Goal: Task Accomplishment & Management: Manage account settings

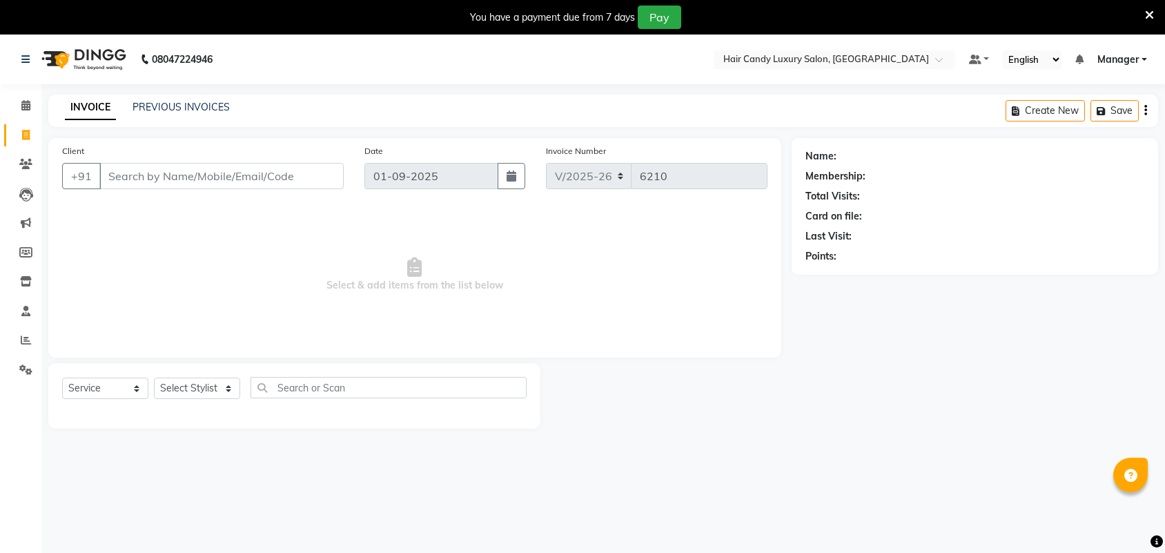
select select "6645"
select select "service"
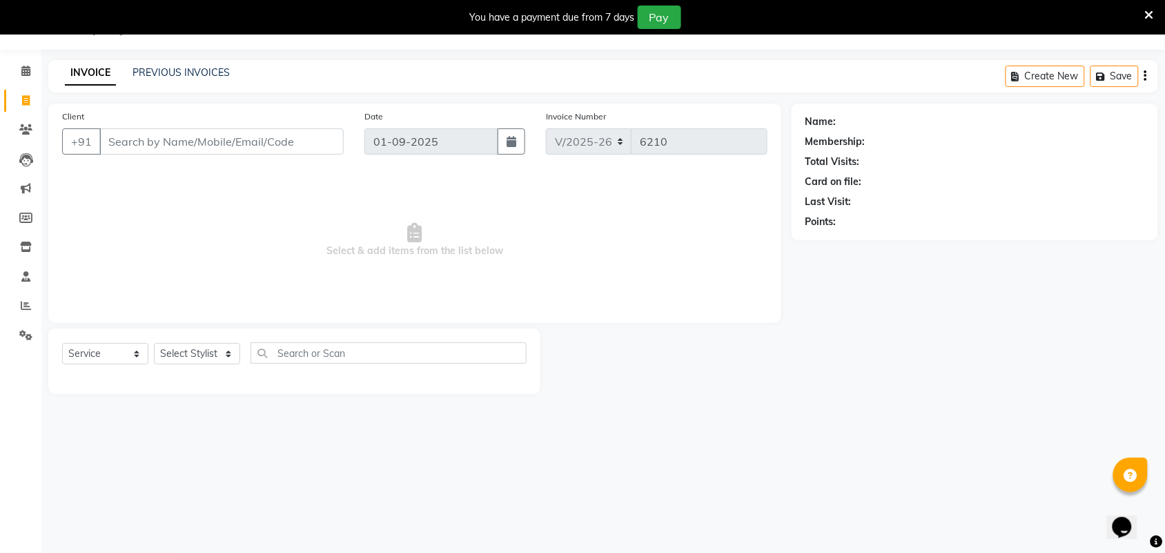
select select "52595"
click at [154, 343] on select "Select Stylist Aman ANKIT MANAGER [PERSON_NAME] [PERSON_NAME] Danish [PERSON_NA…" at bounding box center [197, 353] width 86 height 21
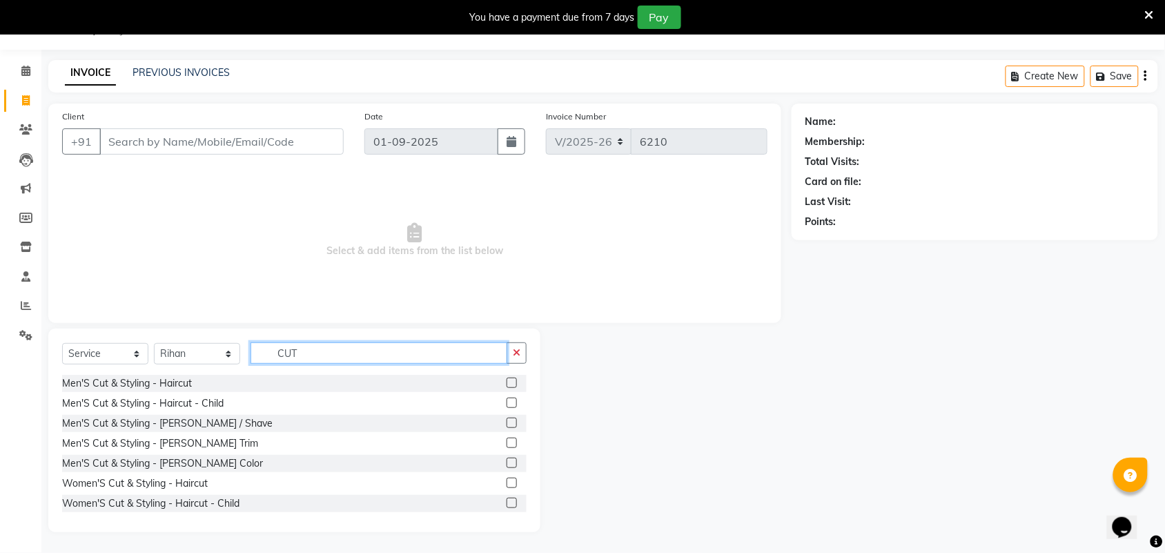
type input "CUT"
click at [507, 478] on label at bounding box center [512, 483] width 10 height 10
click at [507, 479] on input "checkbox" at bounding box center [511, 483] width 9 height 9
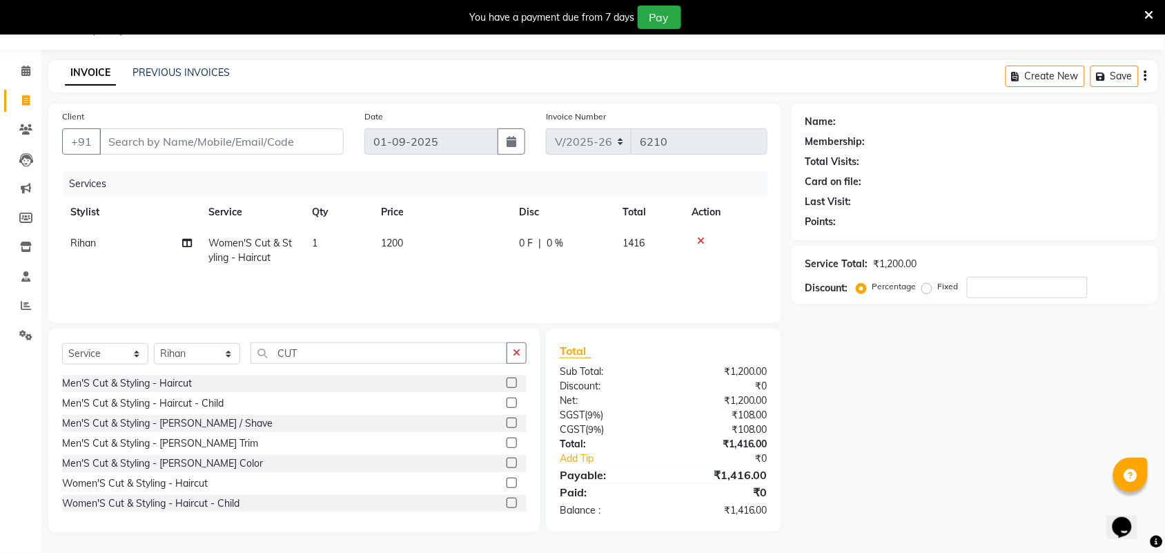
click at [418, 242] on td "1200" at bounding box center [442, 251] width 138 height 46
checkbox input "false"
select select "52595"
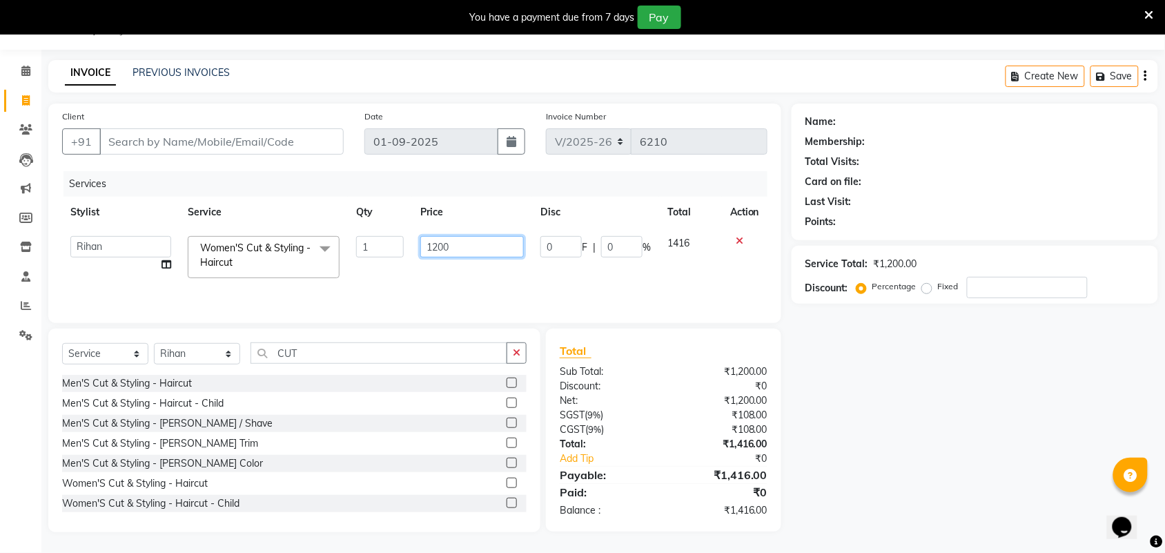
drag, startPoint x: 418, startPoint y: 242, endPoint x: 0, endPoint y: 246, distance: 418.4
click at [46, 235] on div "Client +91 Date 01-09-2025 Invoice Number V/2025 V/2025-26 6210 Services Stylis…" at bounding box center [415, 318] width 754 height 429
type input "2000"
click at [294, 164] on div "Client +91" at bounding box center [203, 137] width 302 height 57
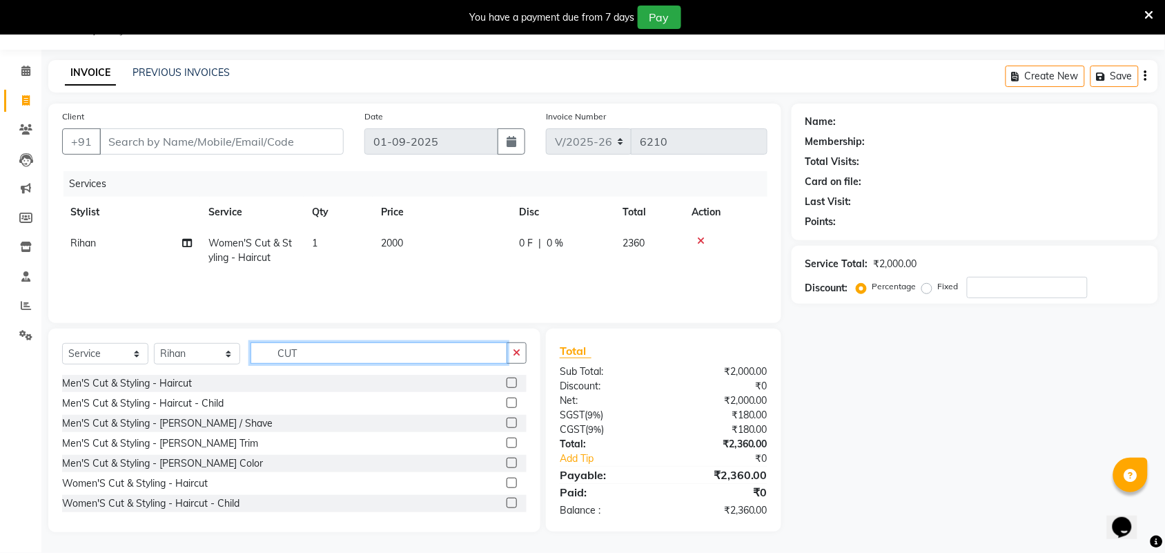
drag, startPoint x: 302, startPoint y: 358, endPoint x: 0, endPoint y: 60, distance: 423.7
click at [211, 345] on div "Select Service Product Membership Package Voucher Prepaid Gift Card Select Styl…" at bounding box center [294, 358] width 465 height 32
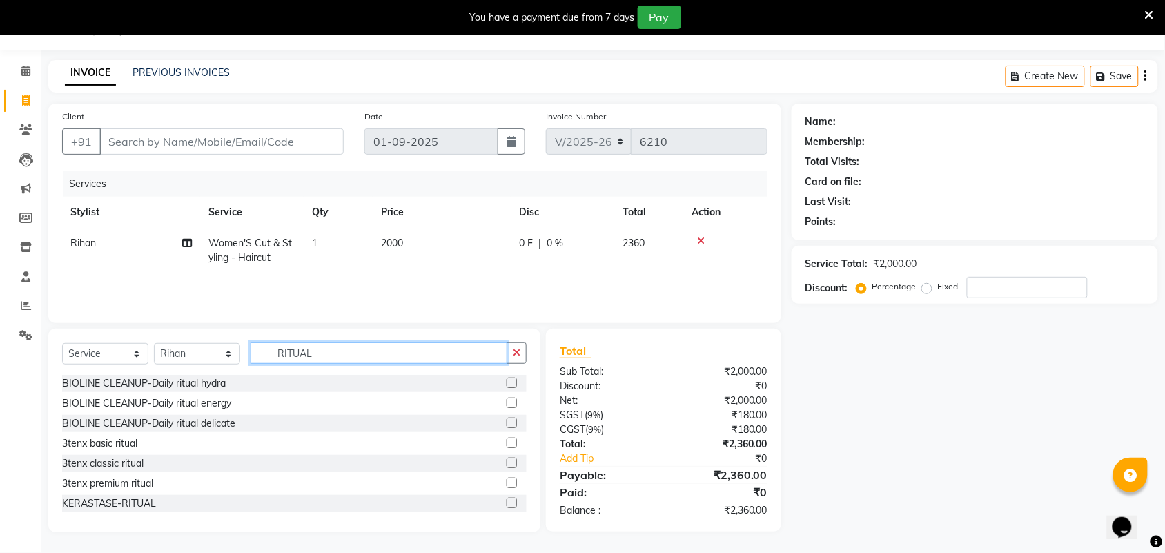
type input "RITUAL"
click at [507, 509] on div at bounding box center [511, 505] width 9 height 14
click at [507, 503] on label at bounding box center [512, 503] width 10 height 10
click at [507, 503] on input "checkbox" at bounding box center [511, 503] width 9 height 9
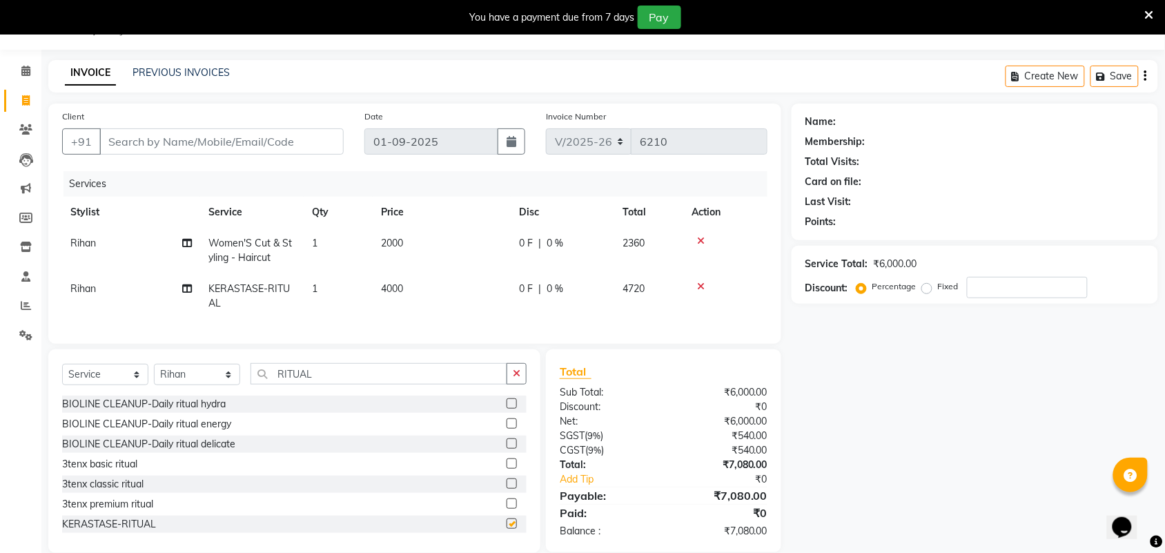
checkbox input "false"
click at [204, 385] on select "Select Stylist Aman ANKIT MANAGER [PERSON_NAME] [PERSON_NAME] Danish [PERSON_NA…" at bounding box center [197, 374] width 86 height 21
select select "60554"
click at [154, 376] on select "Select Stylist Aman ANKIT MANAGER [PERSON_NAME] [PERSON_NAME] Danish [PERSON_NA…" at bounding box center [197, 374] width 86 height 21
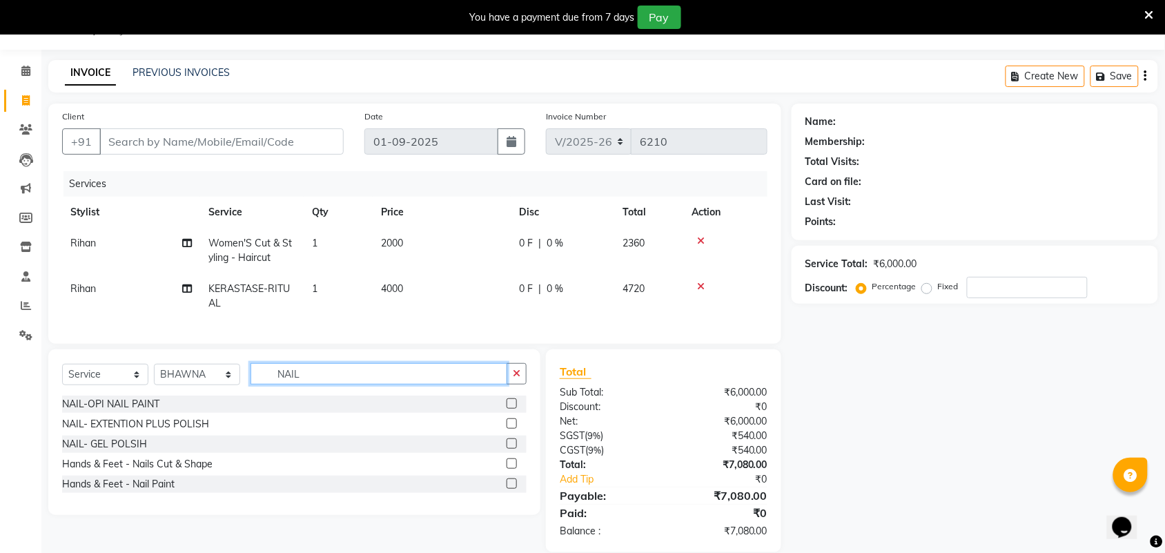
type input "NAIL"
click at [512, 489] on label at bounding box center [512, 483] width 10 height 10
click at [512, 489] on input "checkbox" at bounding box center [511, 484] width 9 height 9
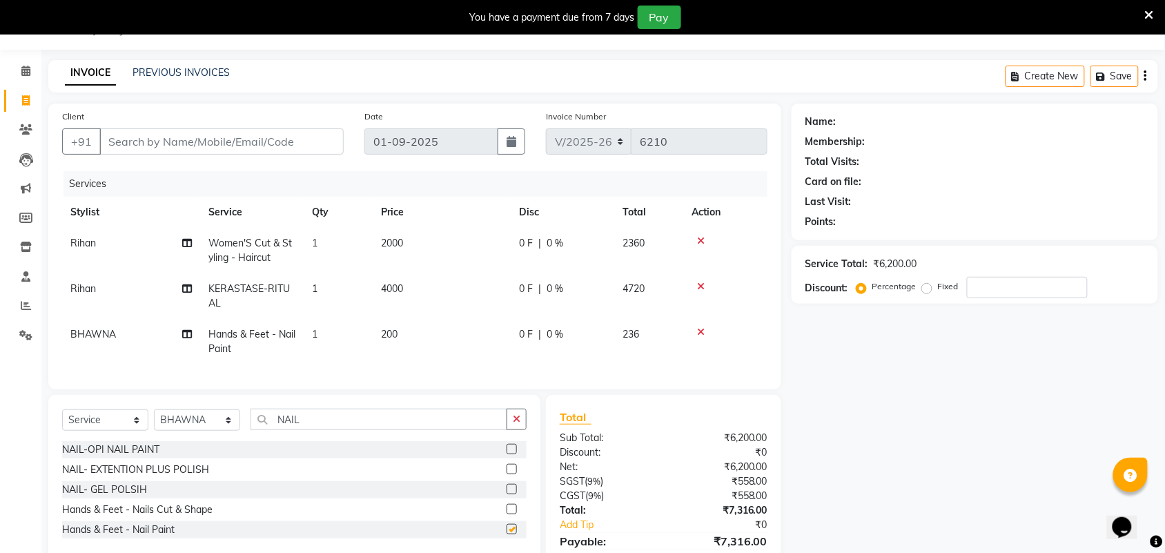
checkbox input "false"
click at [349, 339] on td "1" at bounding box center [338, 342] width 69 height 46
select select "60554"
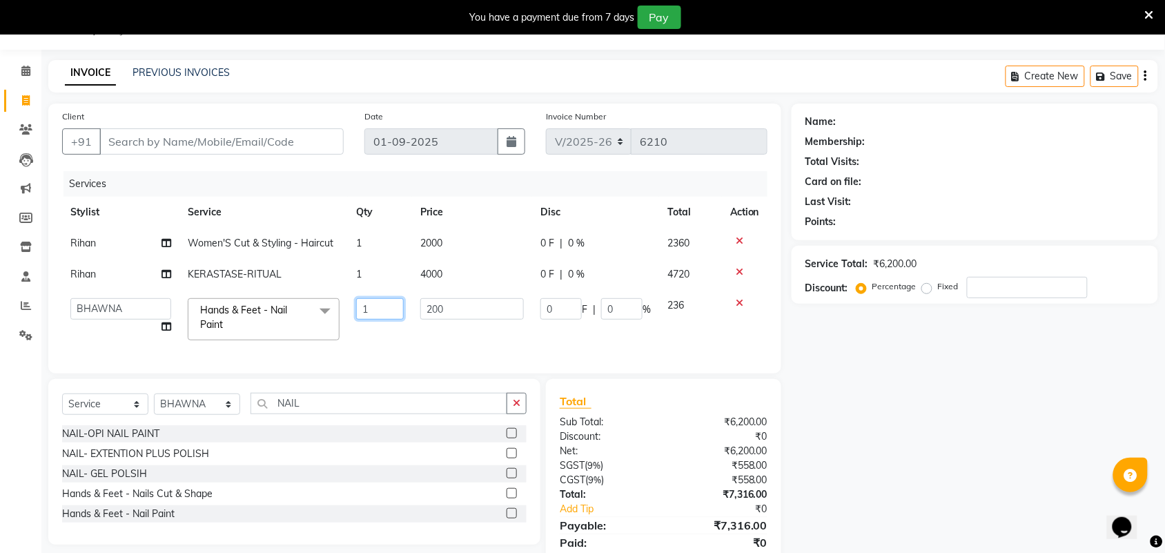
click at [375, 318] on input "1" at bounding box center [380, 308] width 48 height 21
type input "2"
click at [202, 137] on input "Client" at bounding box center [221, 141] width 244 height 26
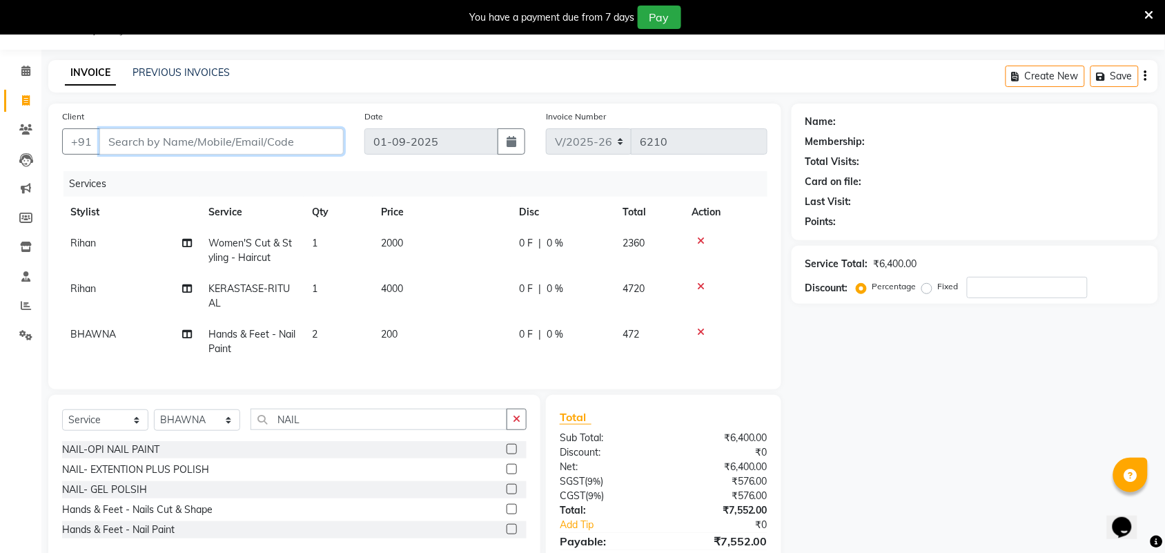
type input "9"
type input "0"
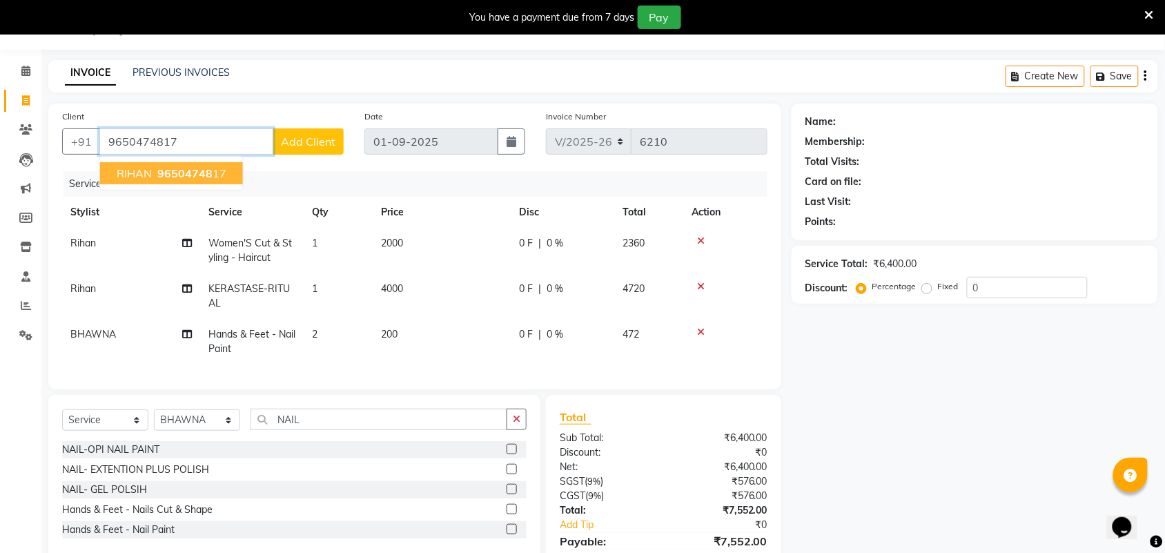
type input "9650474817"
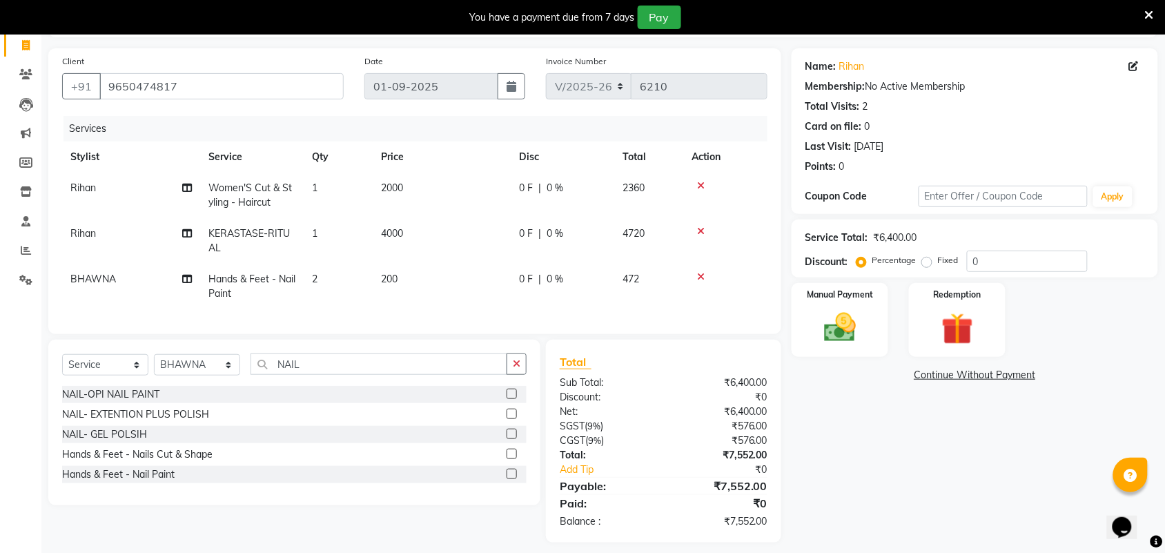
scroll to position [113, 0]
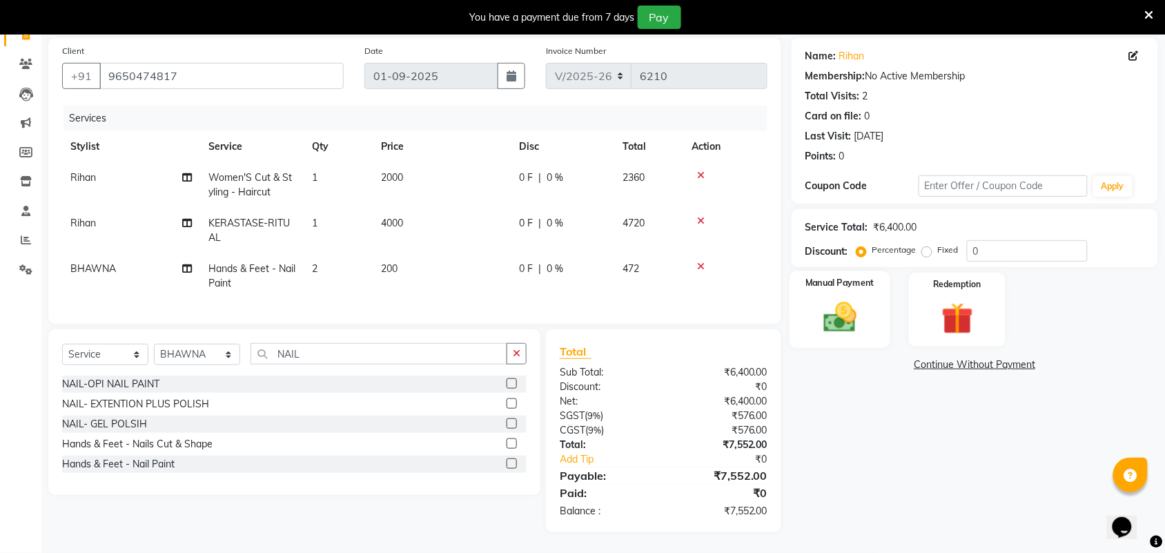
click at [833, 280] on div "Manual Payment" at bounding box center [840, 309] width 101 height 77
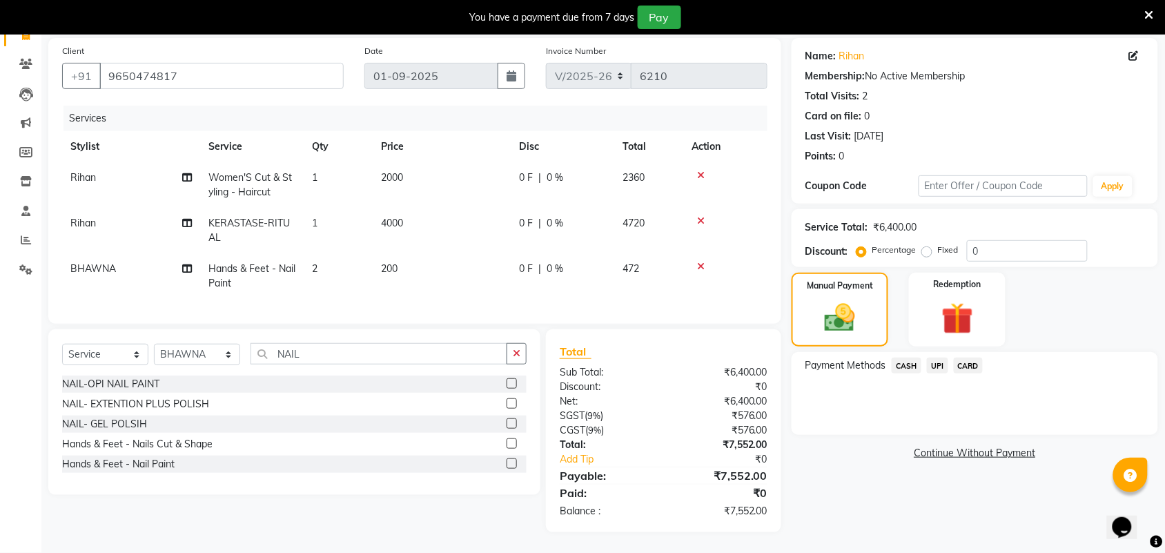
click at [903, 358] on span "CASH" at bounding box center [907, 366] width 30 height 16
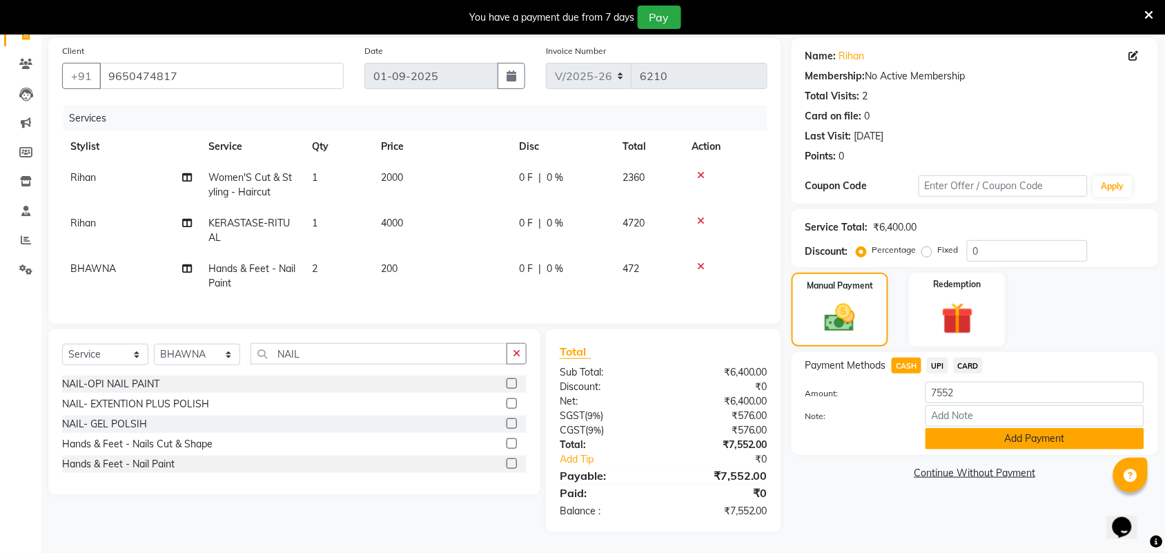
click at [950, 428] on button "Add Payment" at bounding box center [1035, 438] width 219 height 21
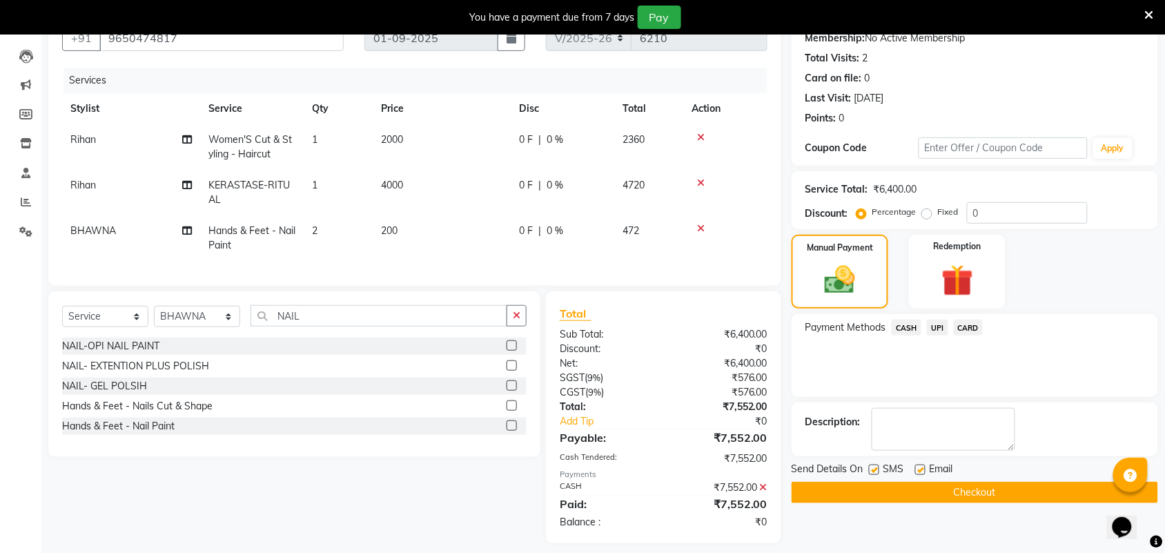
scroll to position [161, 0]
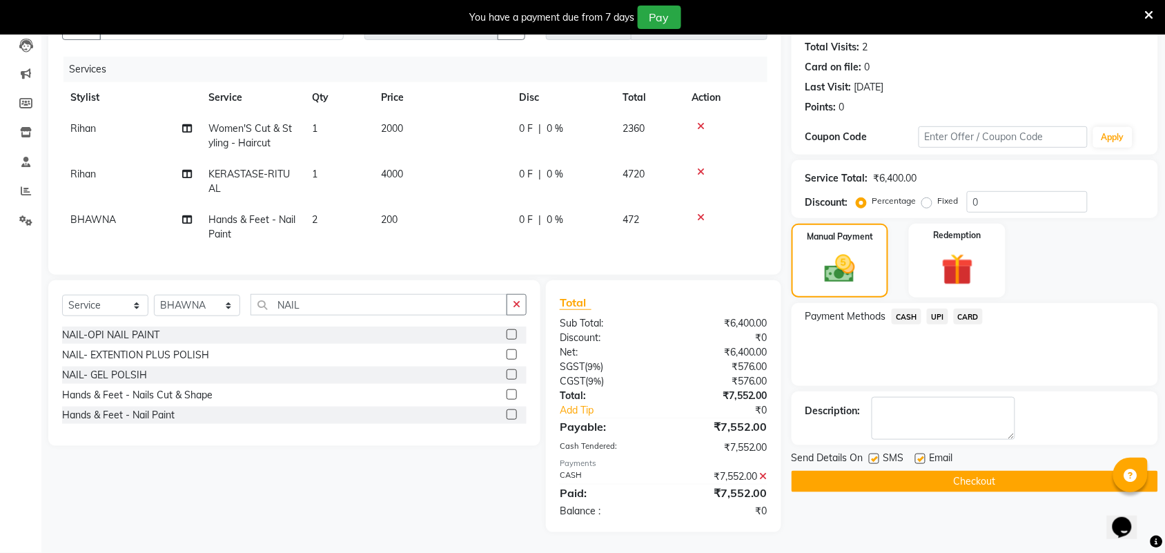
click at [826, 471] on button "Checkout" at bounding box center [975, 481] width 367 height 21
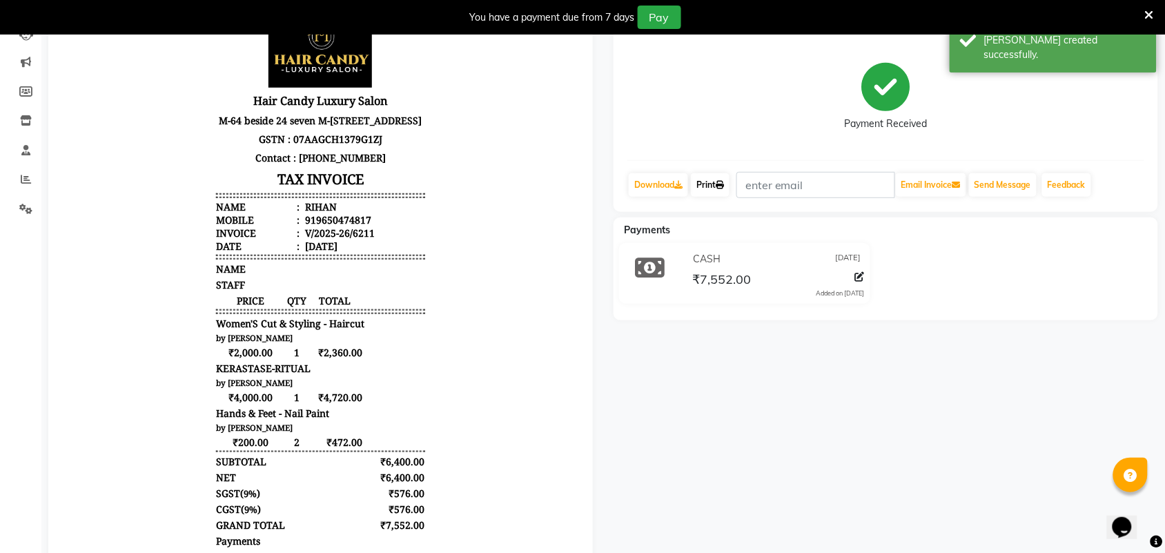
click link "Print"
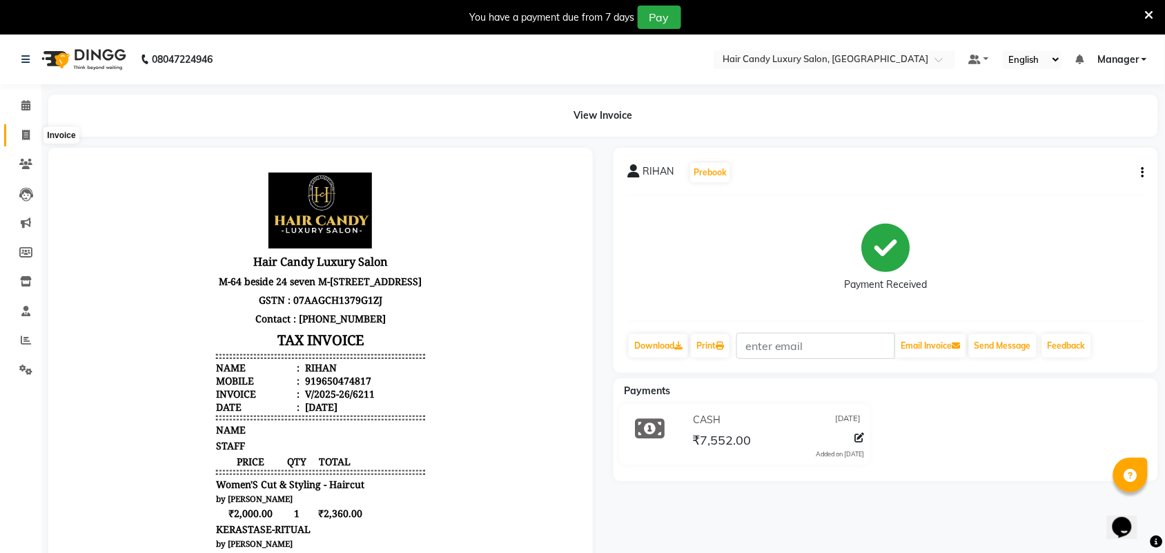
click icon
select select "service"
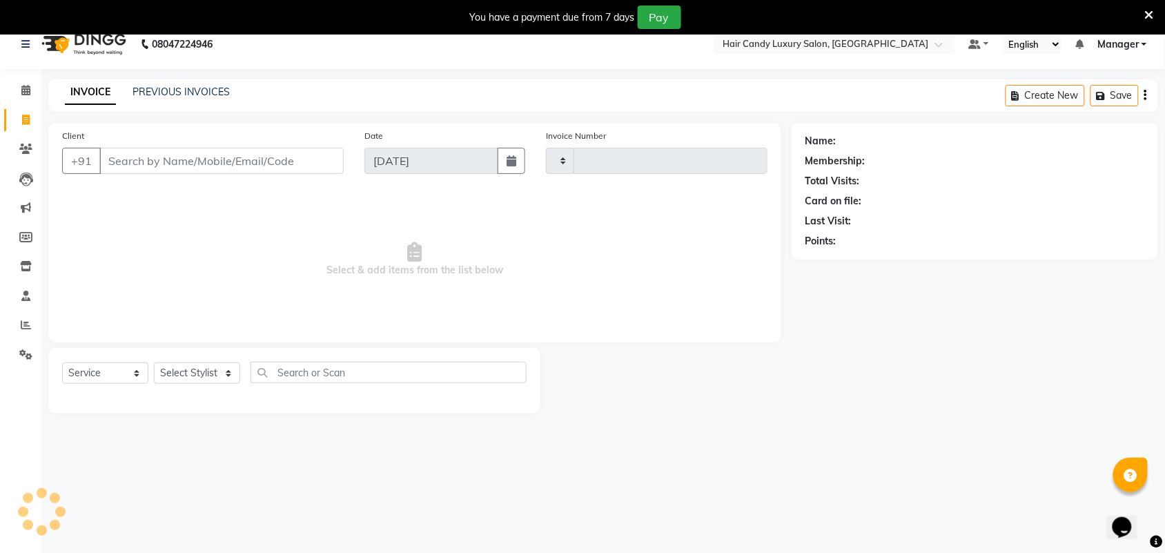
type input "6212"
select select "6645"
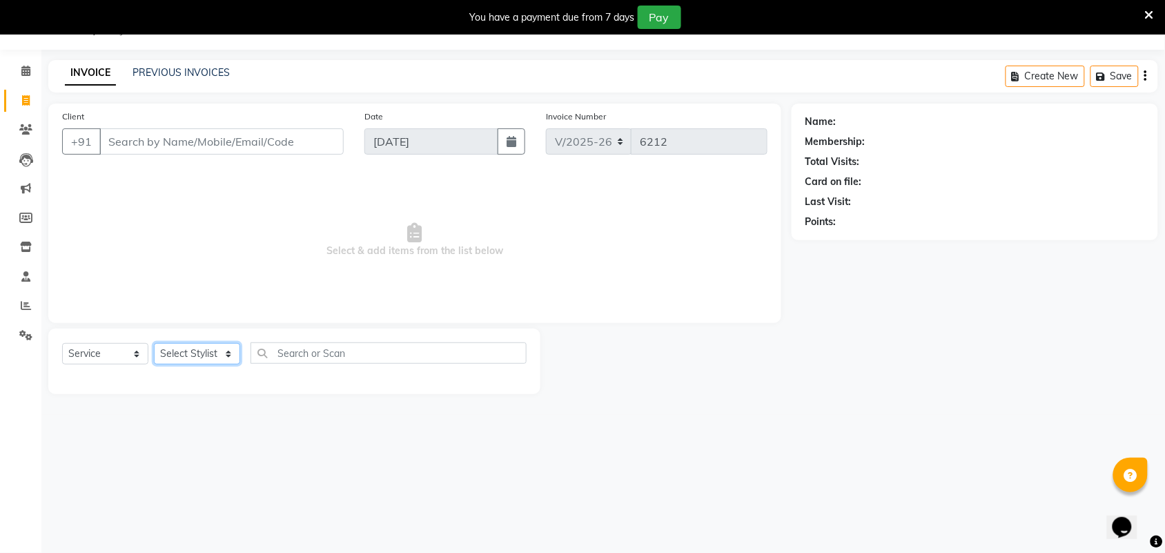
click select "Select Stylist Aman ANKIT MANAGER BHAWNA Bobby Chirag Danish Deepali Dhruv Gold…"
select select "61488"
click select "Select Stylist Aman ANKIT MANAGER BHAWNA Bobby Chirag Danish Deepali Dhruv Gold…"
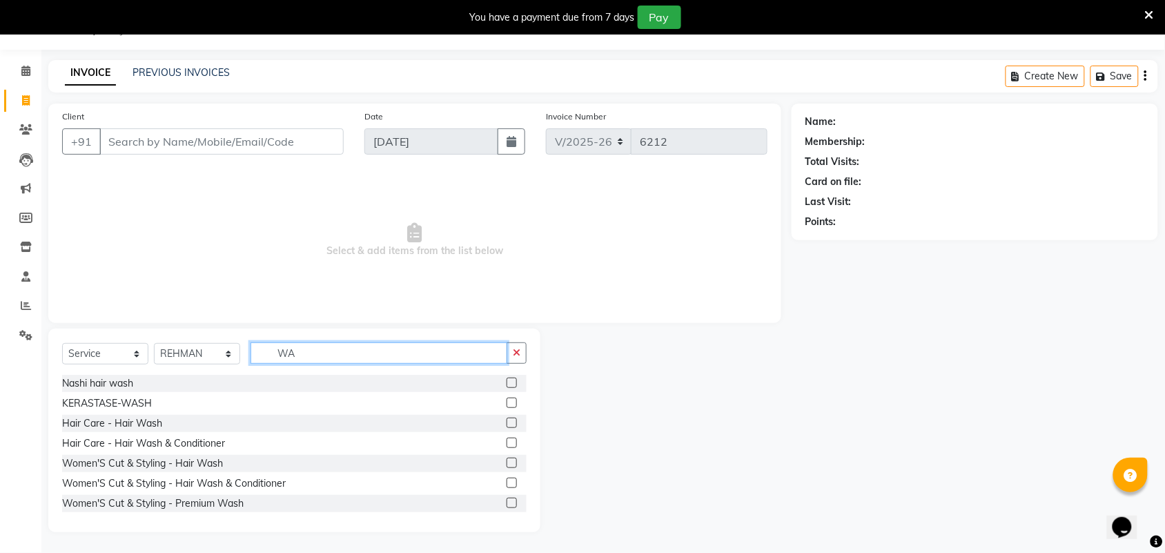
type input "W"
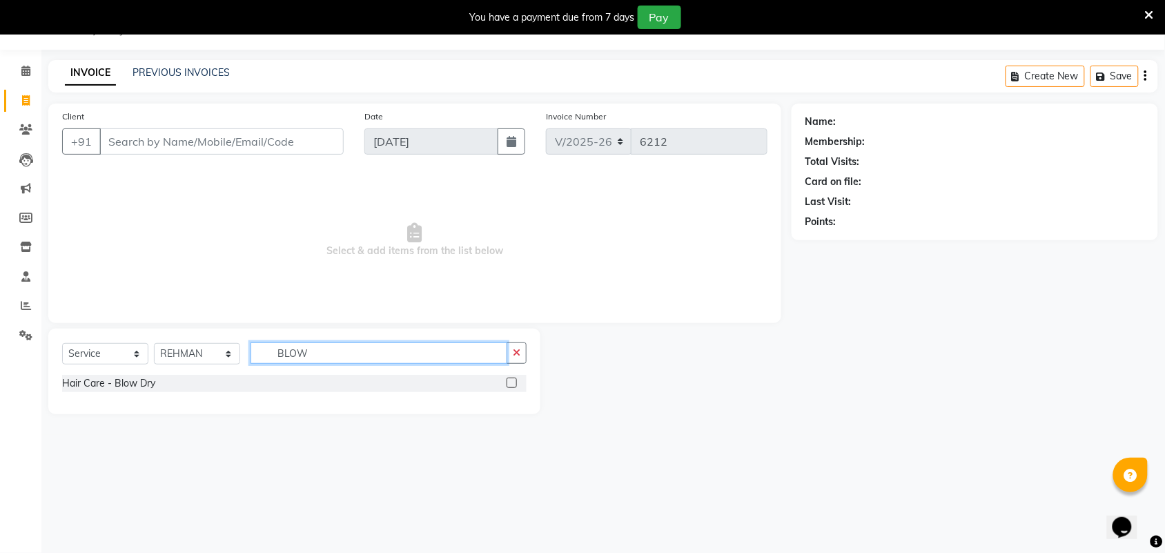
type input "BLOW"
click label
click input "checkbox"
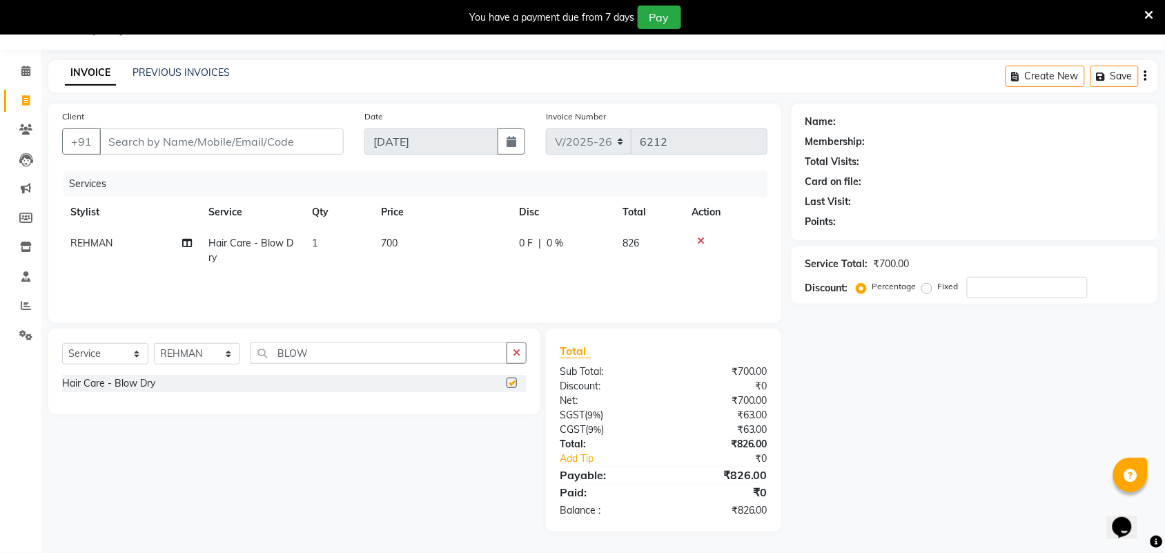
checkbox input "false"
click td "700"
select select "61488"
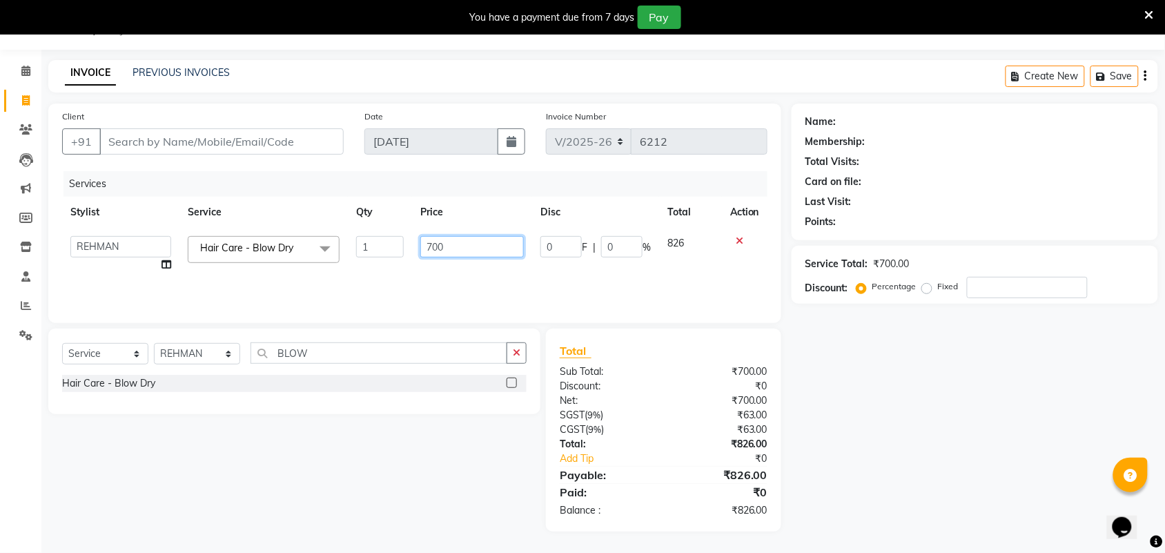
drag, startPoint x: 474, startPoint y: 245, endPoint x: 0, endPoint y: 282, distance: 475.0
click div "Client +91 Date 01-09-2025 Invoice Number V/2025 V/2025-26 6212 Services Stylis…"
type input "800"
click div "Services"
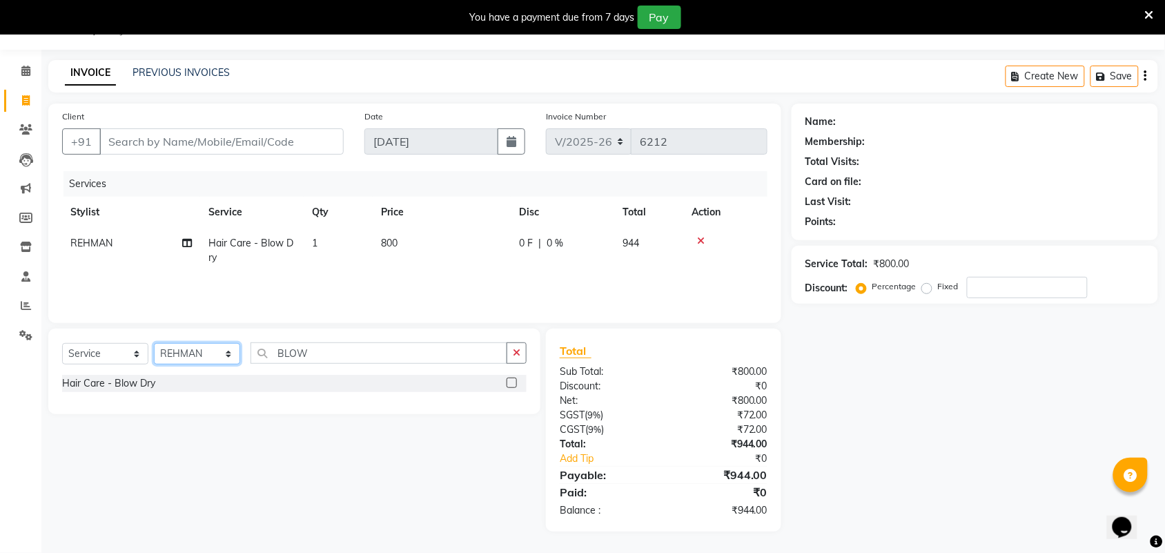
click select "Select Stylist Aman ANKIT MANAGER BHAWNA Bobby Chirag Danish Deepali Dhruv Gold…"
select select "63973"
click select "Select Stylist Aman ANKIT MANAGER BHAWNA Bobby Chirag Danish Deepali Dhruv Gold…"
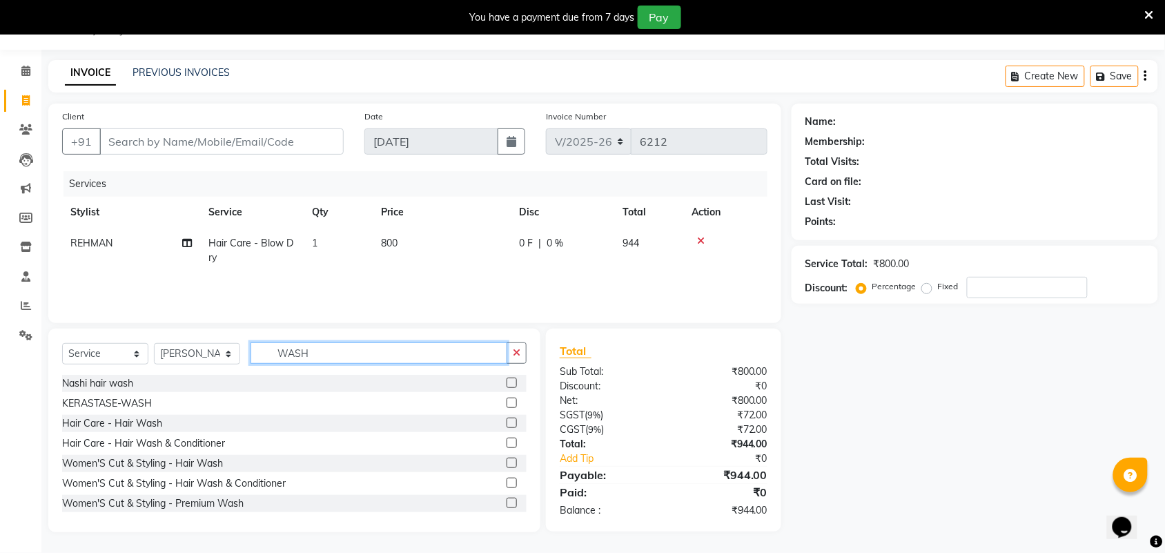
type input "WASH"
click label
click input "checkbox"
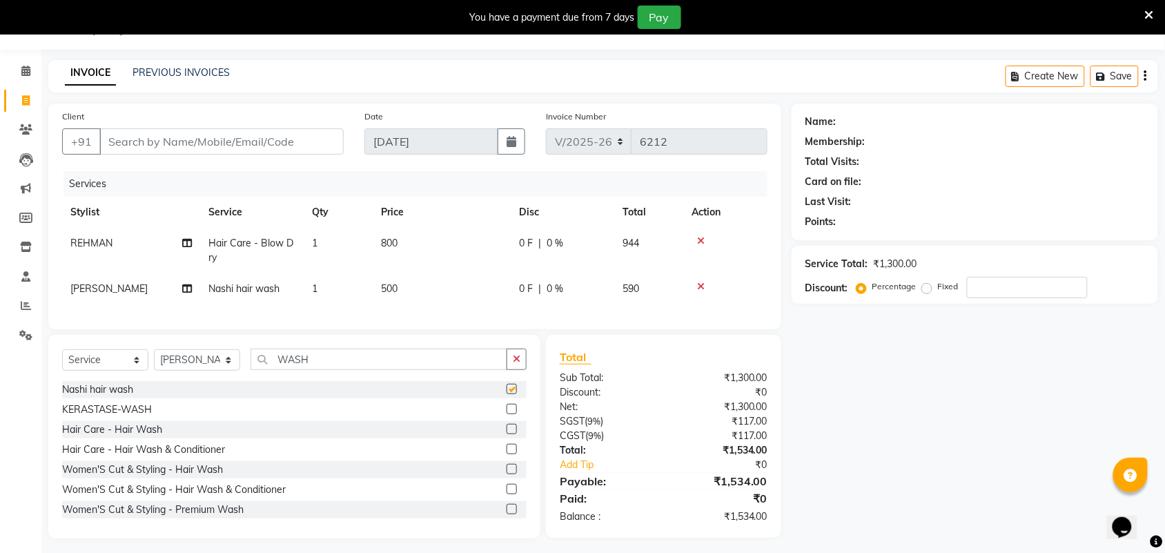
checkbox input "false"
click input "Client"
type input "9"
type input "0"
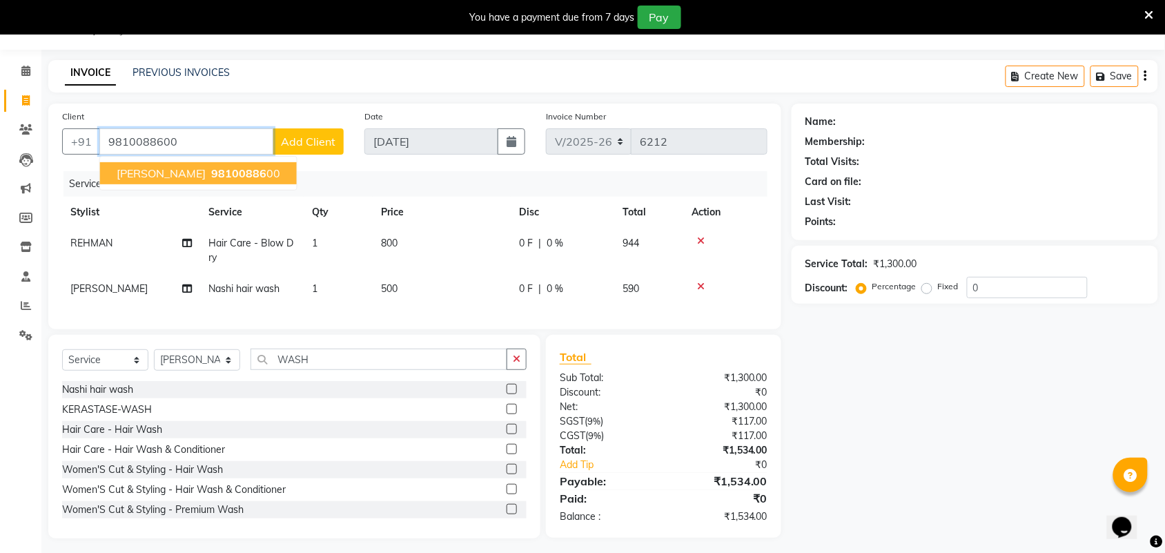
type input "9810088600"
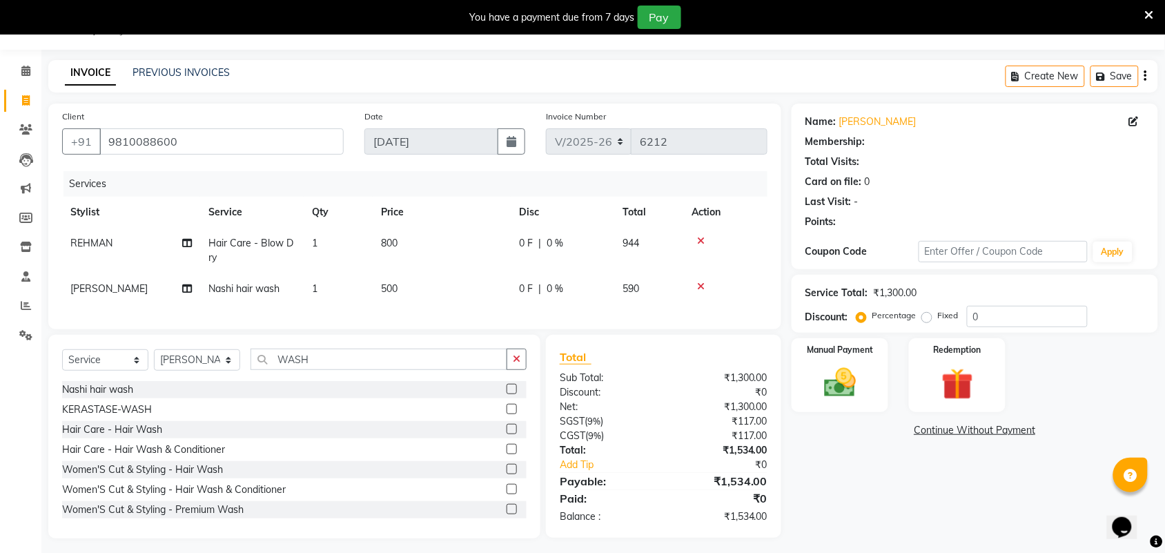
click div "Service Total: ₹1,300.00"
select select "1: Object"
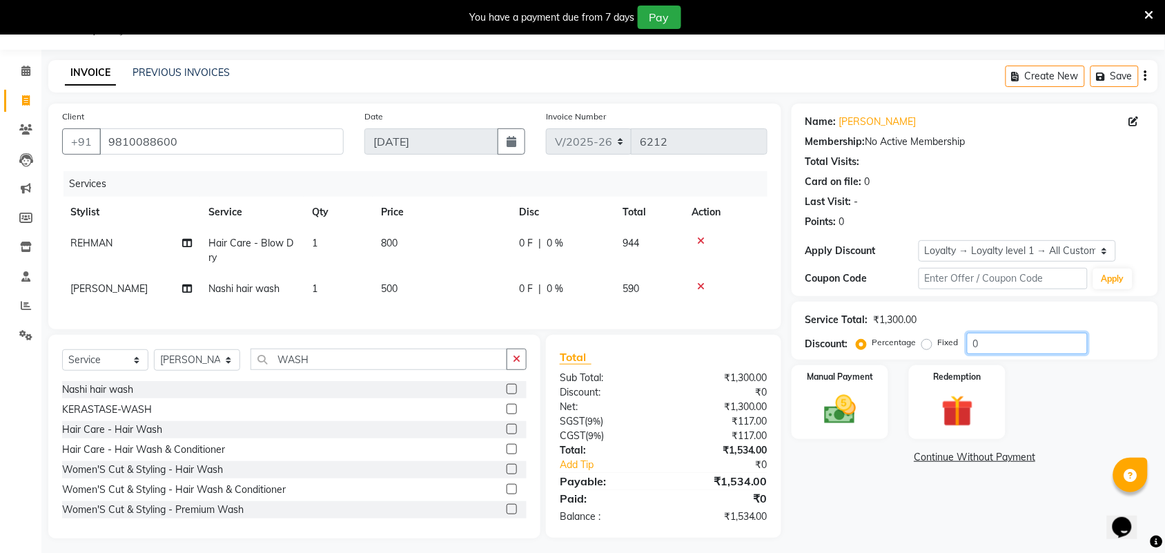
click input "0"
type input "10"
click img
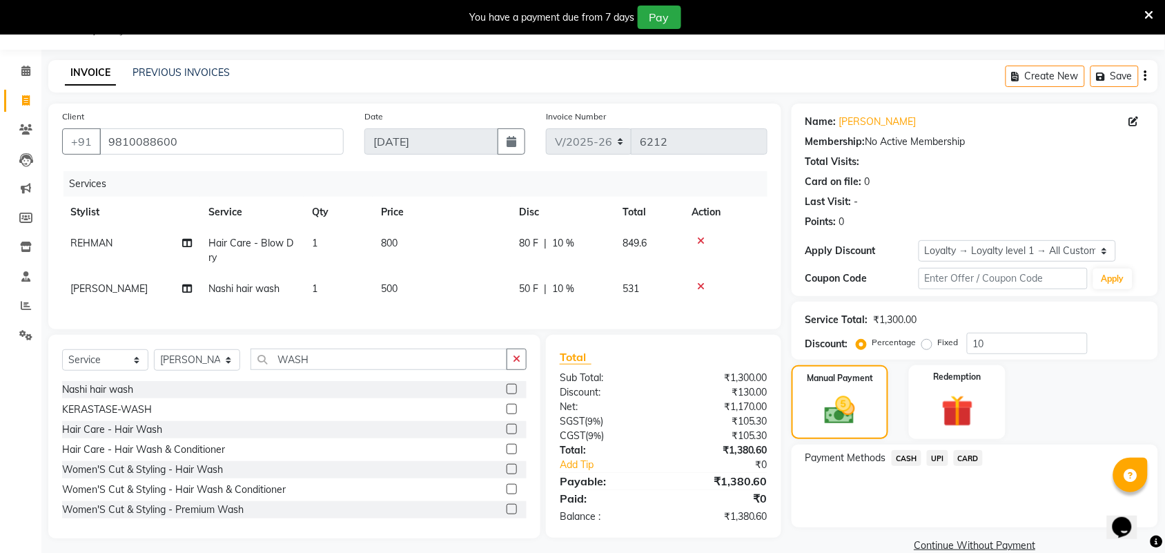
click span "CARD"
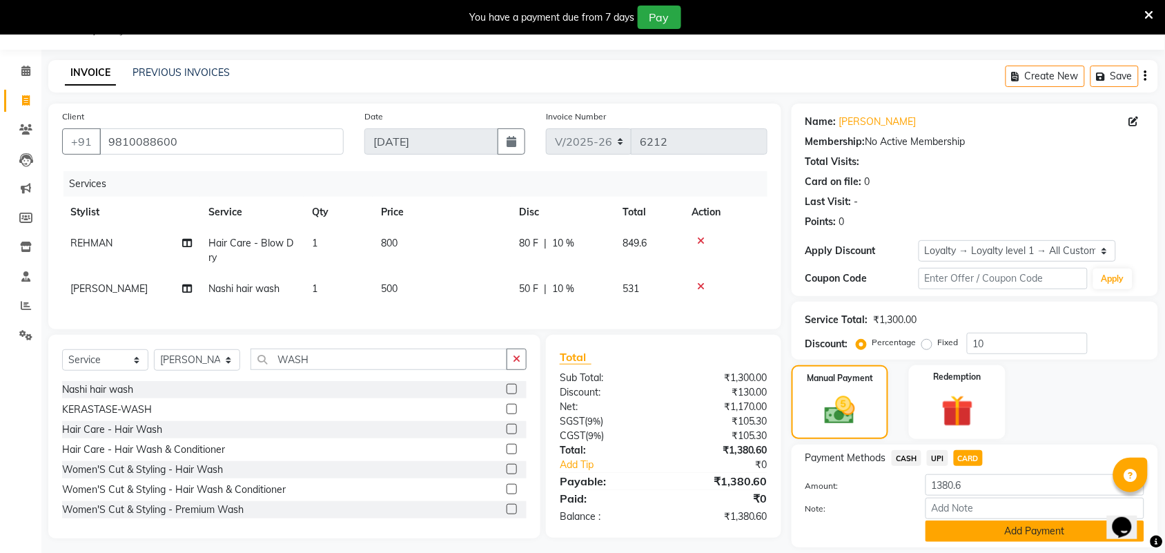
click button "Add Payment"
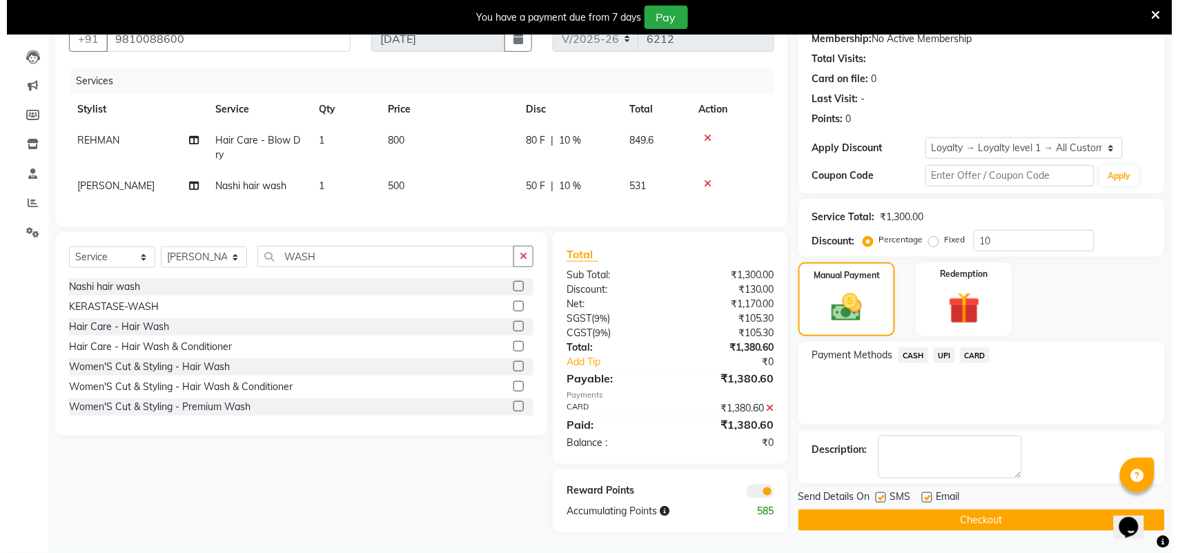
scroll to position [149, 0]
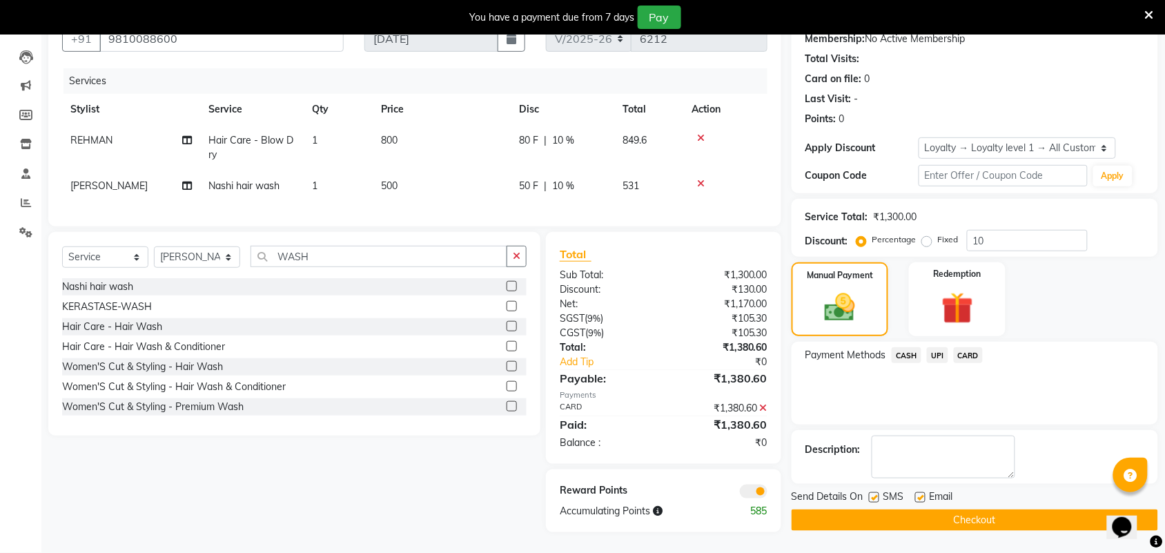
click span
click input "checkbox"
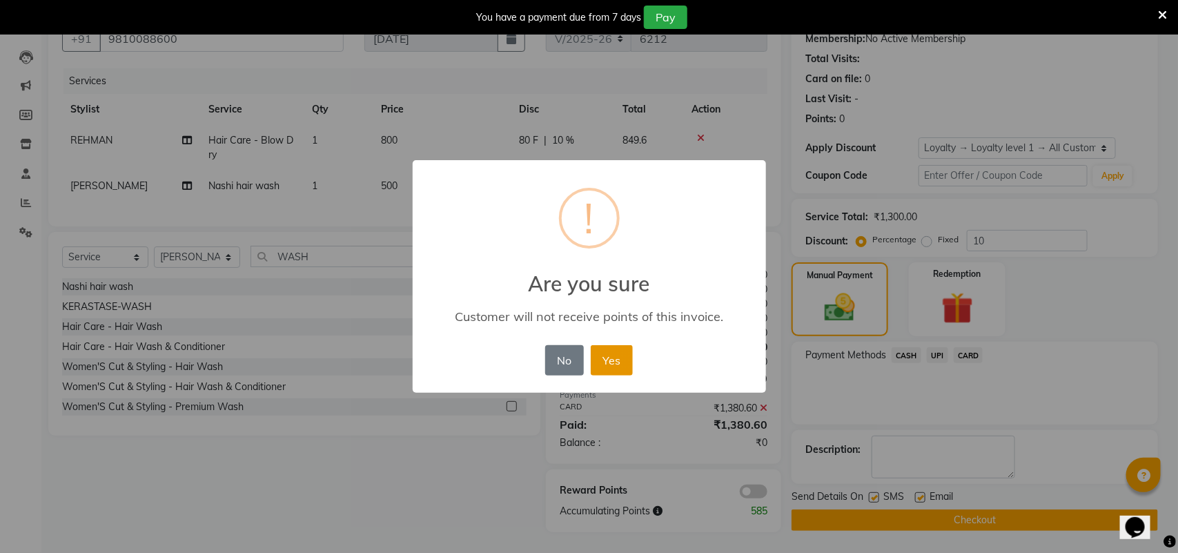
click button "Yes"
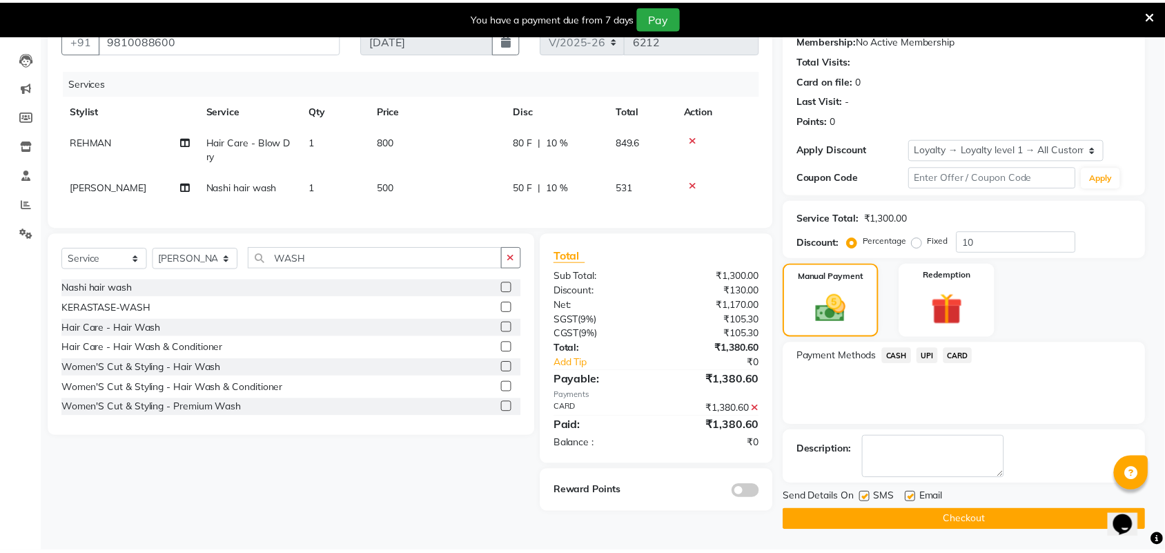
scroll to position [137, 0]
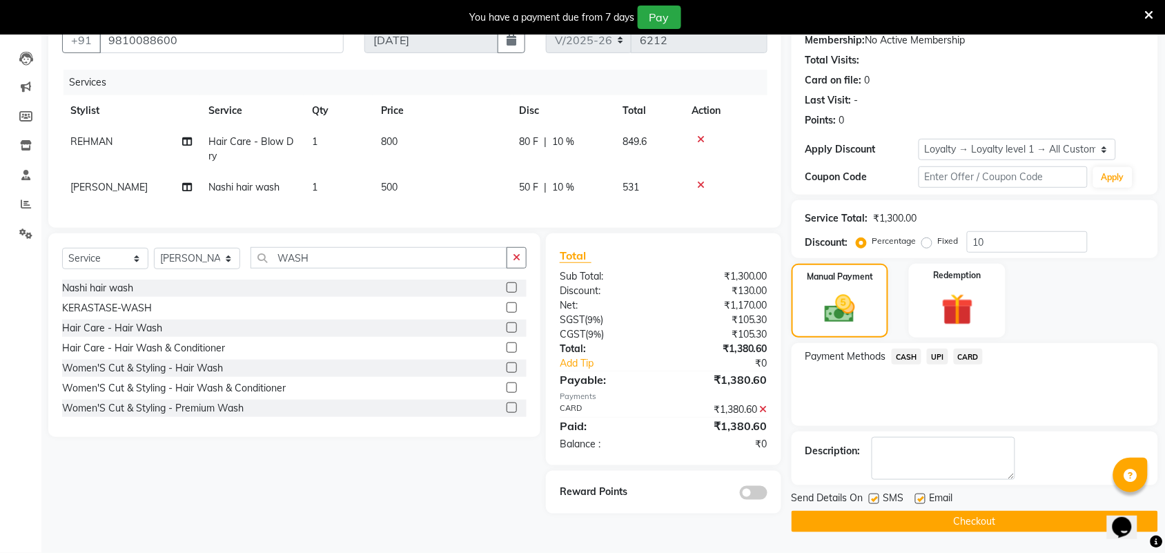
click button "Checkout"
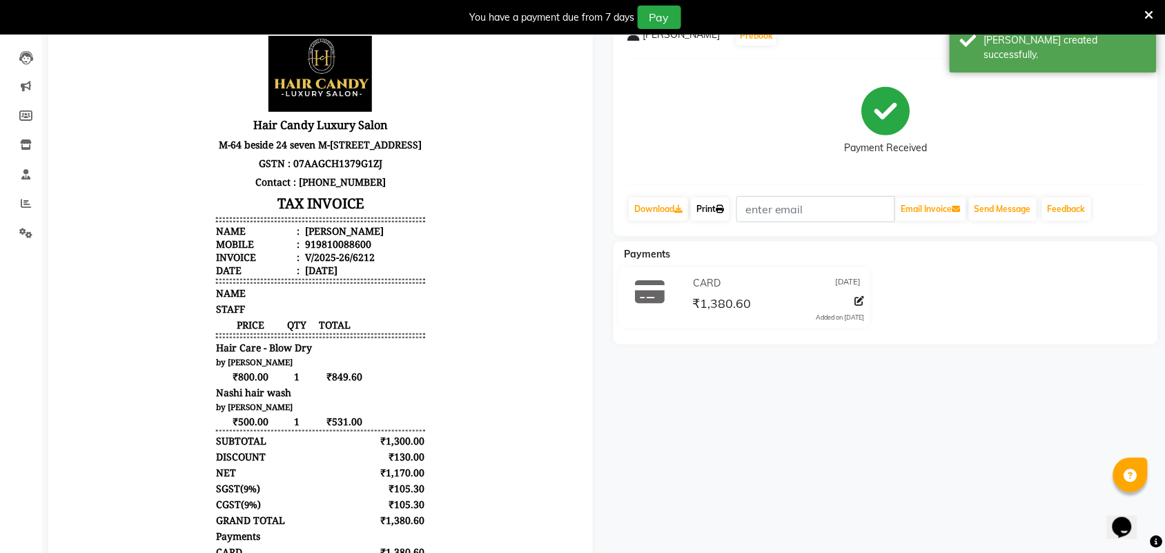
click link "Print"
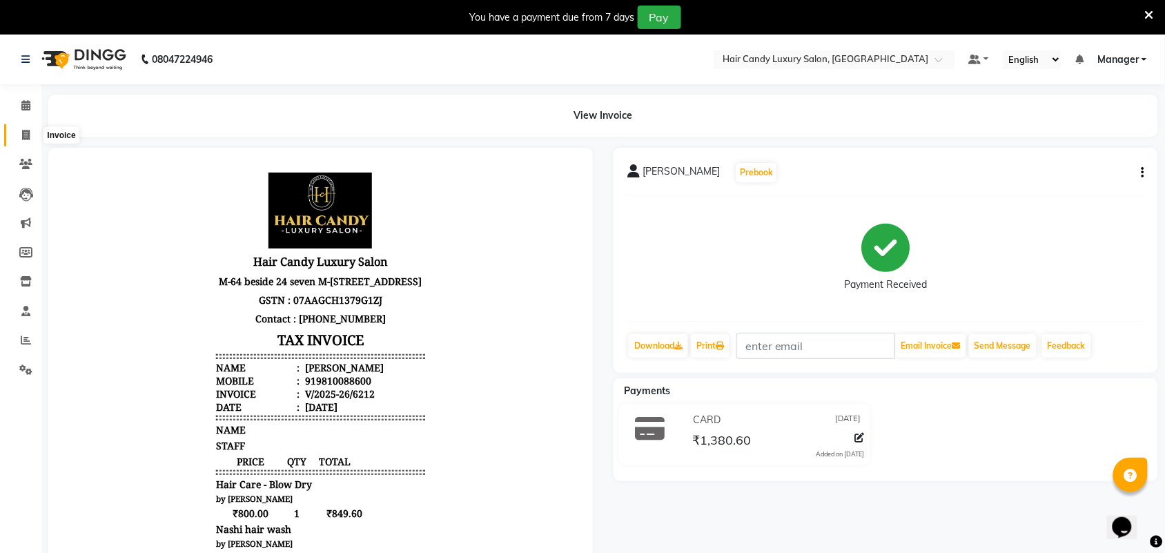
click span
select select "service"
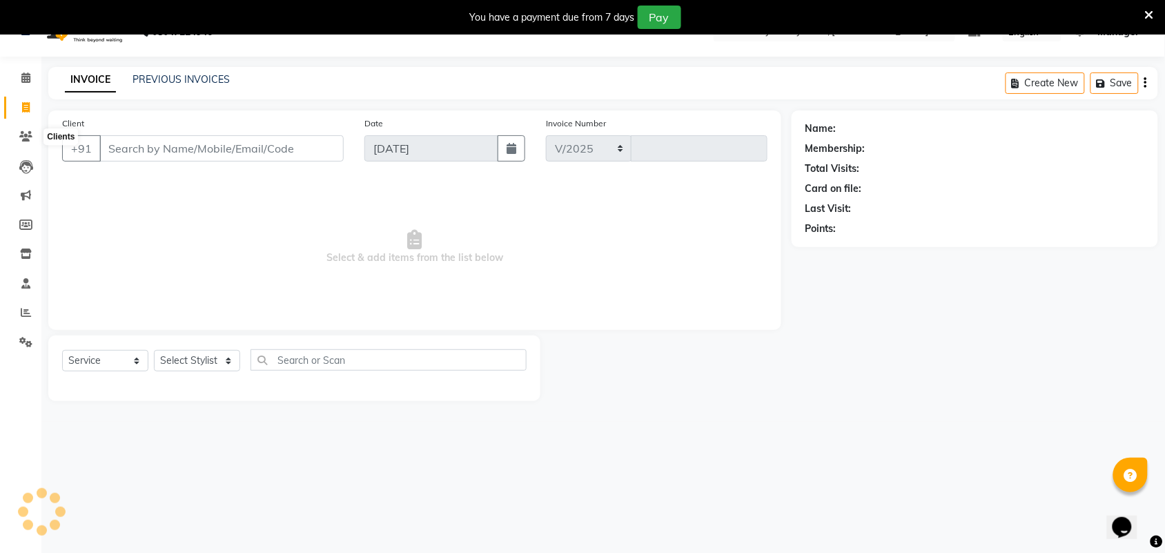
select select "6645"
type input "6213"
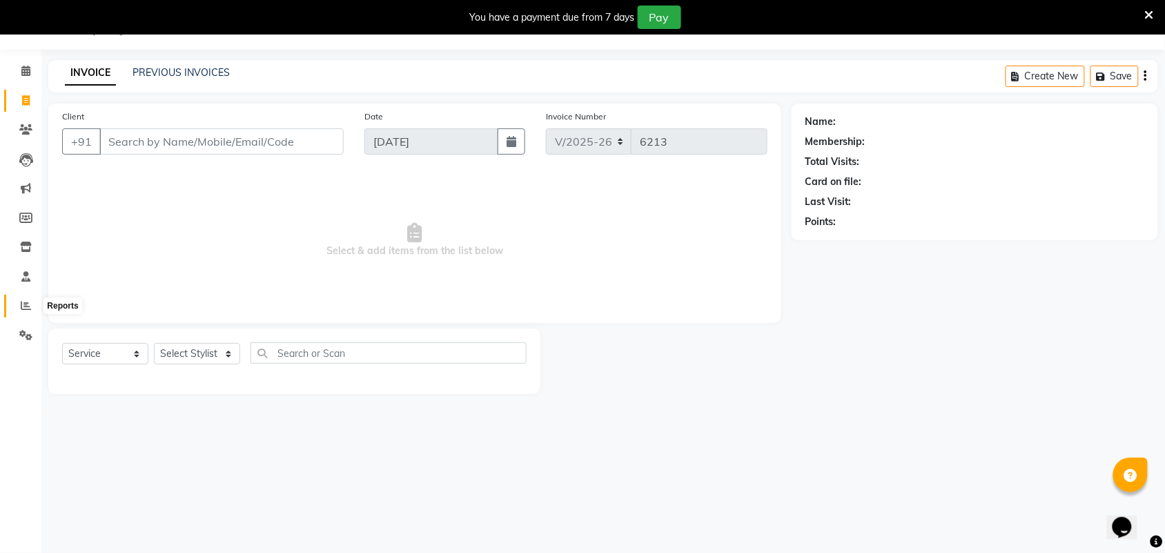
click icon
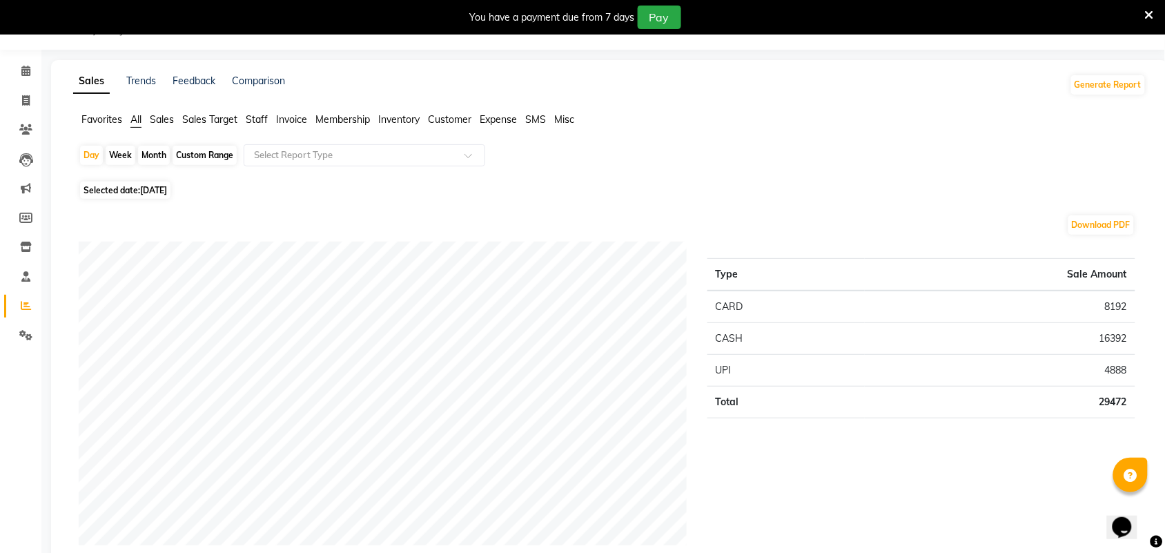
click div "Month"
select select "9"
select select "2025"
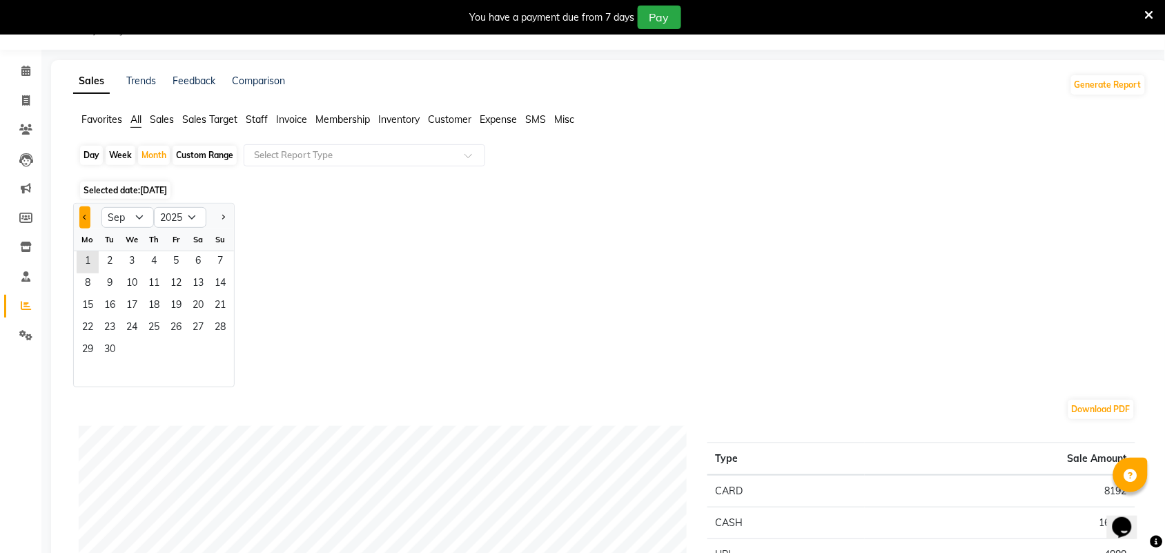
click button "Previous month"
select select "8"
click span "15"
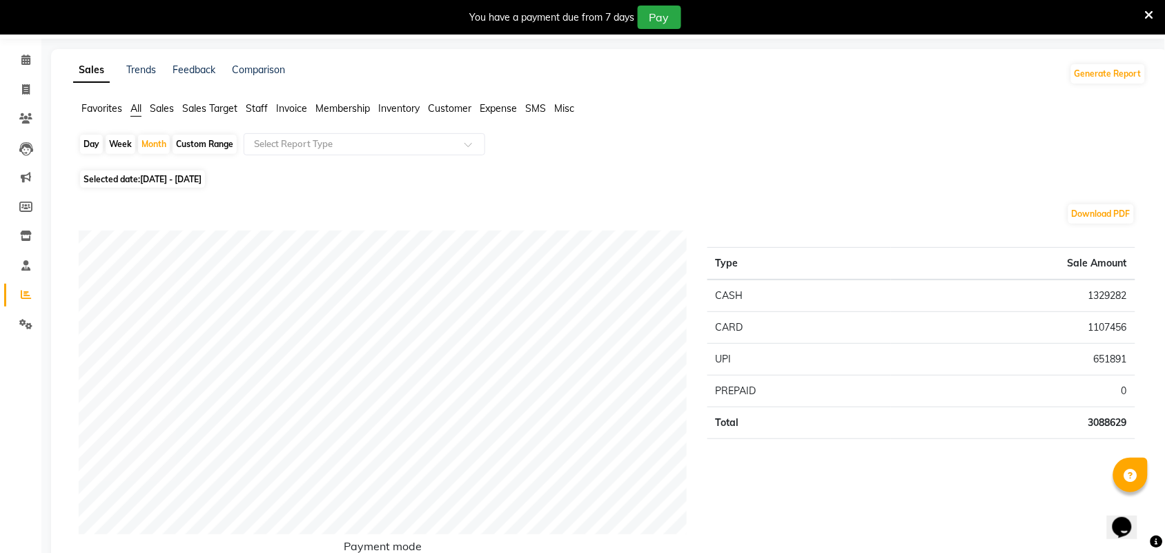
scroll to position [121, 0]
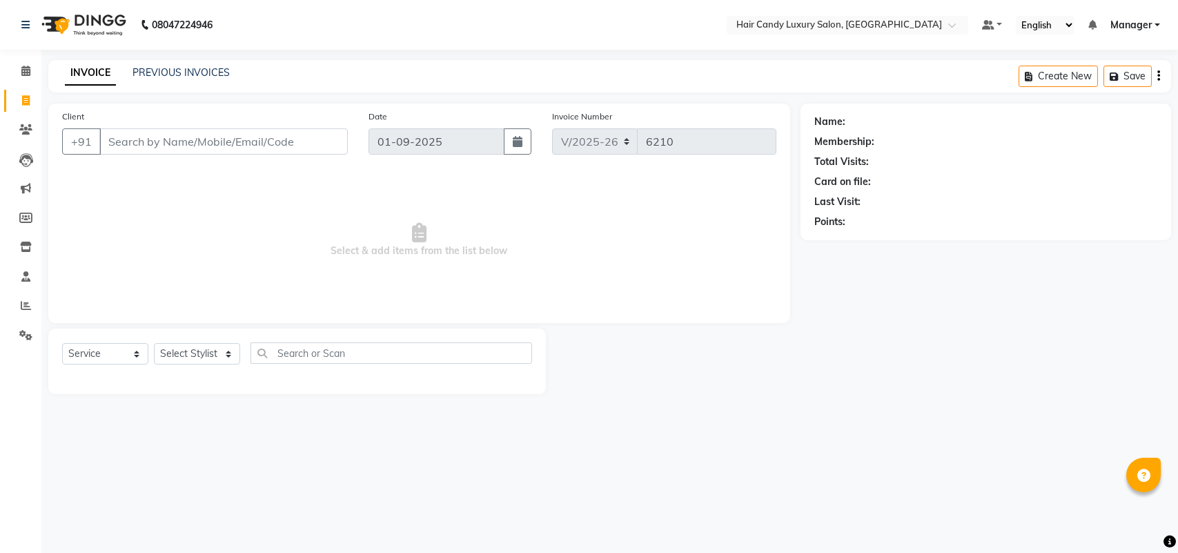
select select "6645"
select select "service"
click at [218, 135] on input "Client" at bounding box center [223, 141] width 249 height 26
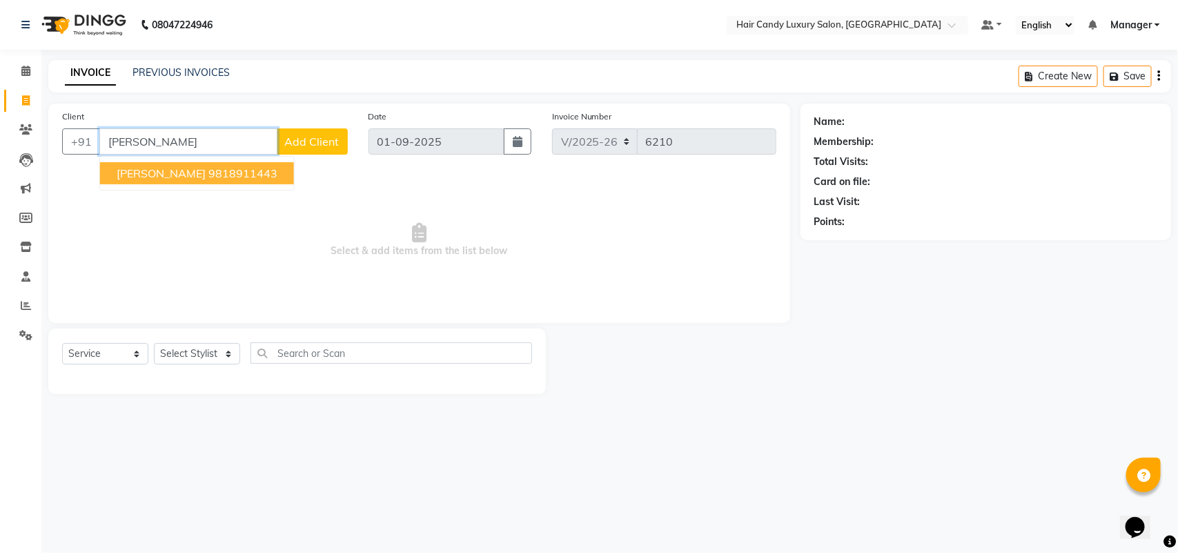
click at [208, 173] on ngb-highlight "9818911443" at bounding box center [242, 173] width 69 height 14
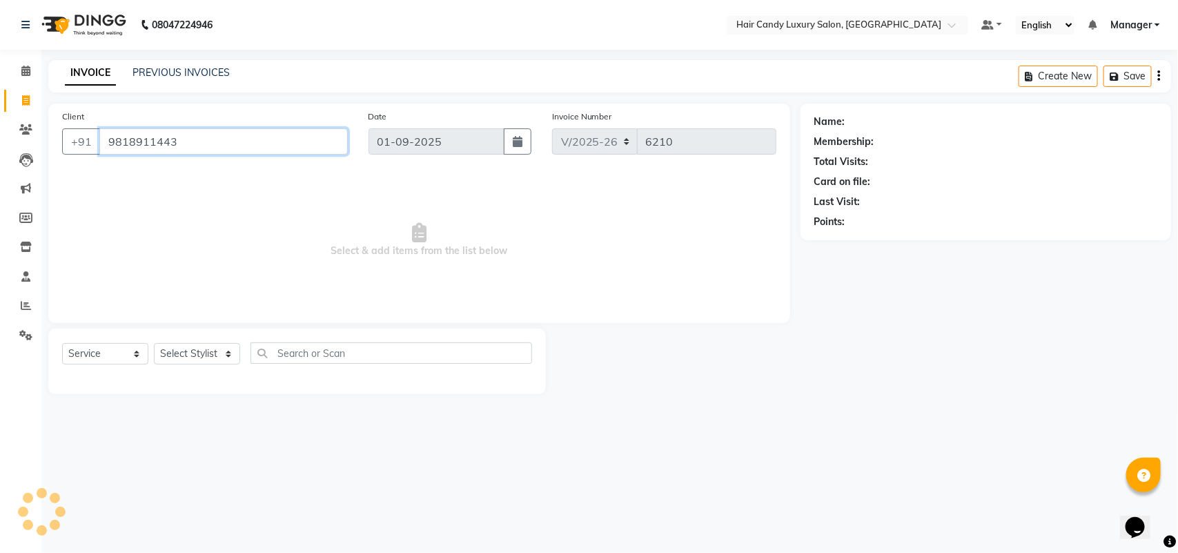
type input "9818911443"
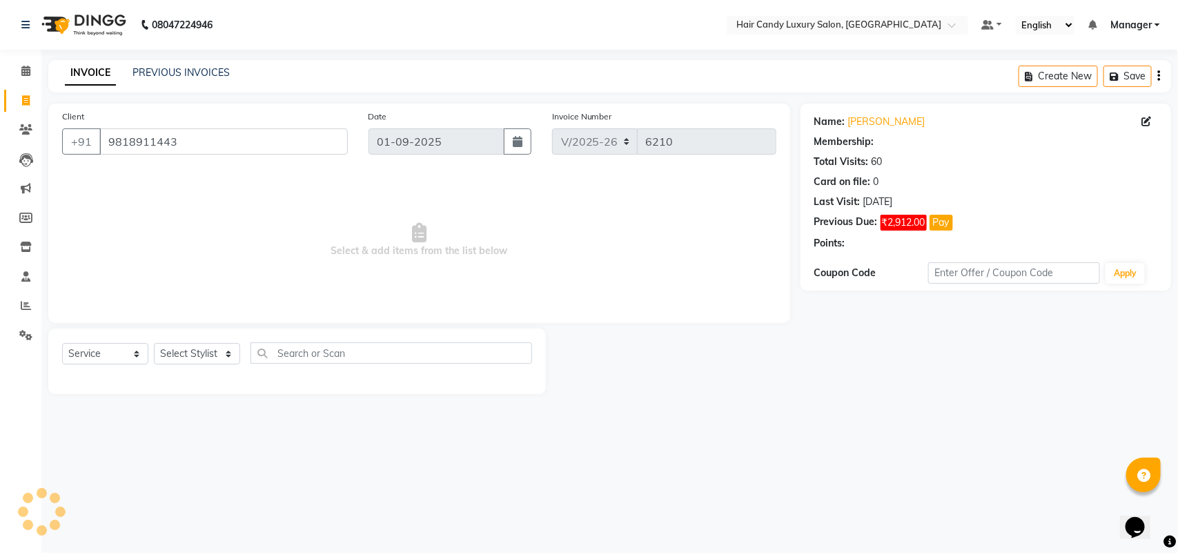
select select "2: Object"
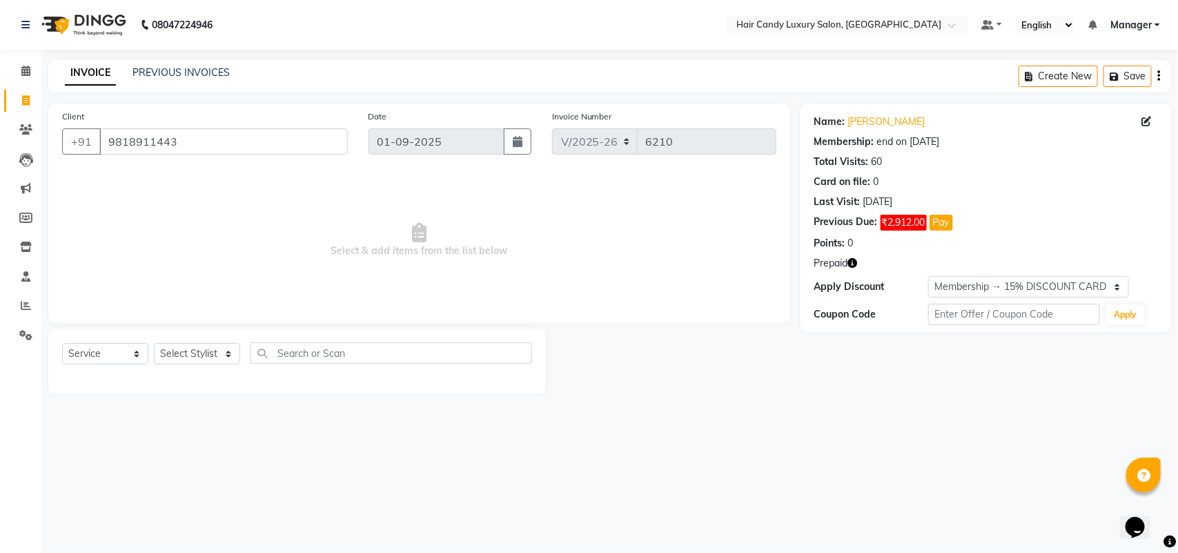
click at [856, 257] on button "button" at bounding box center [853, 263] width 10 height 14
click at [774, 375] on div at bounding box center [673, 362] width 254 height 66
click at [31, 97] on span at bounding box center [26, 101] width 24 height 16
select select "service"
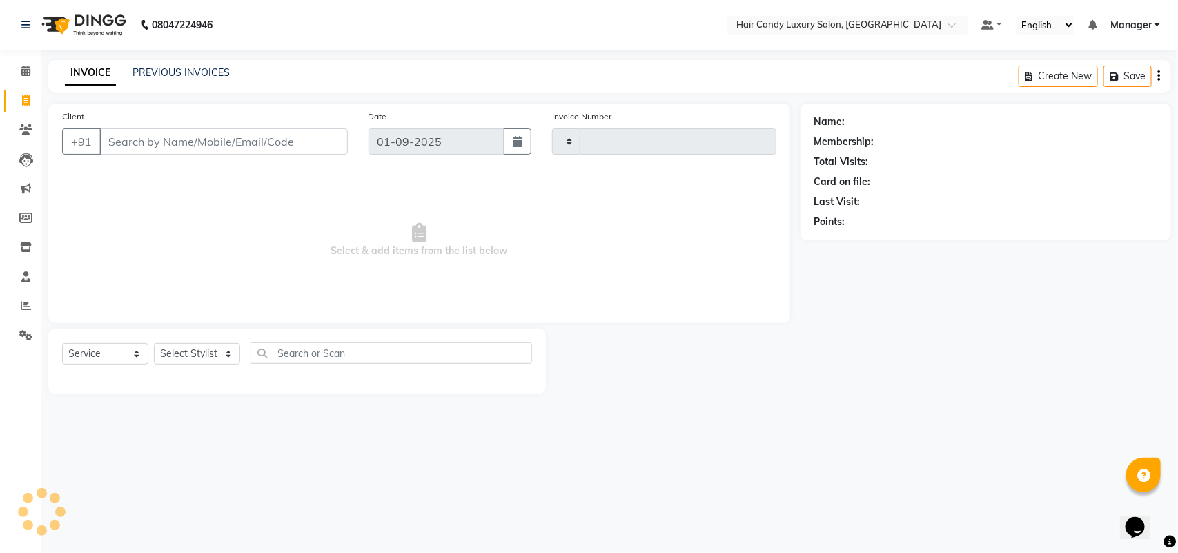
type input "6213"
select select "6645"
click at [292, 138] on input "Client" at bounding box center [223, 141] width 249 height 26
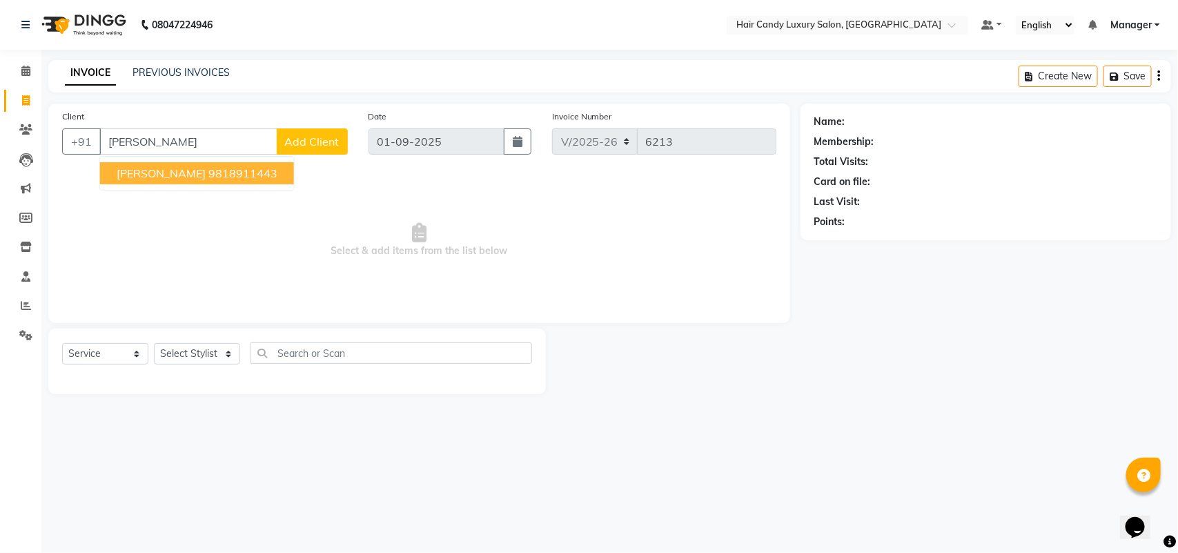
click at [223, 175] on ngb-highlight "9818911443" at bounding box center [242, 173] width 69 height 14
type input "9818911443"
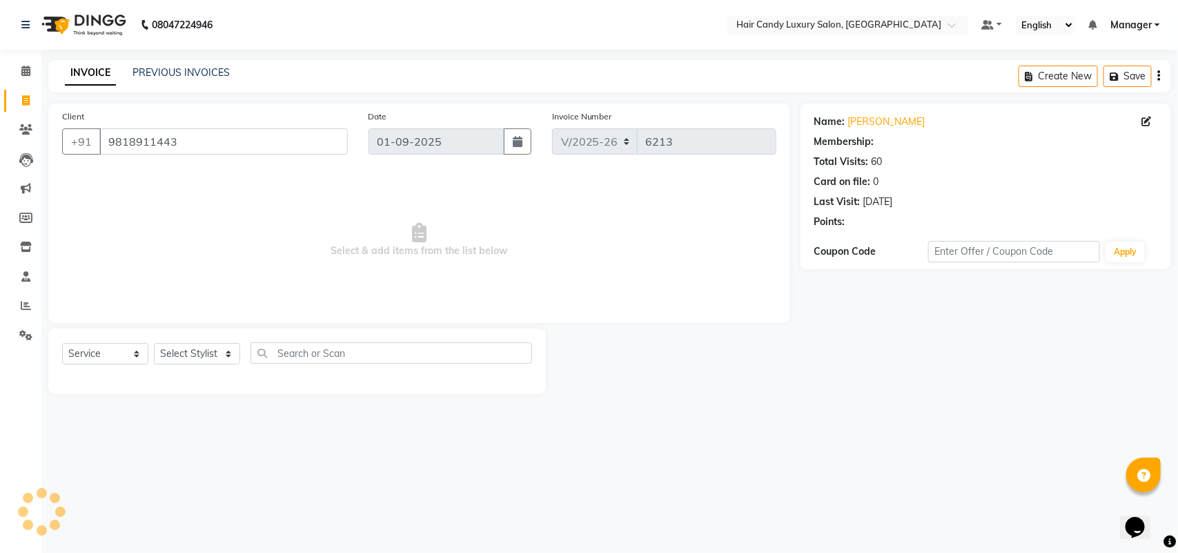
select select "2: Object"
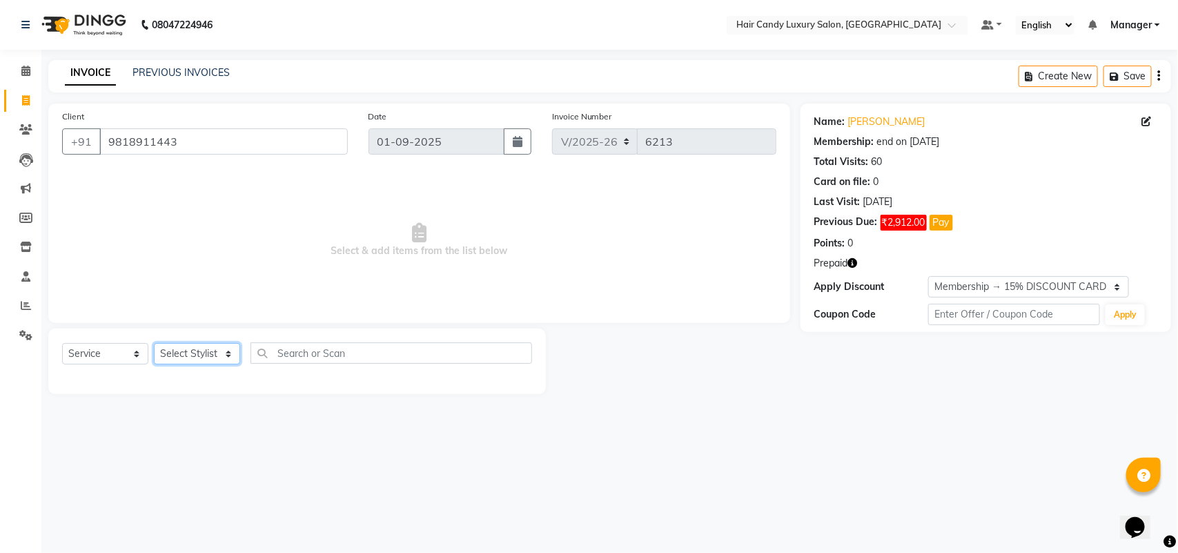
click at [199, 349] on select "Select Stylist Aman ANKIT MANAGER [PERSON_NAME] [PERSON_NAME] Danish [PERSON_NA…" at bounding box center [197, 353] width 86 height 21
select select "52598"
click at [154, 343] on select "Select Stylist Aman ANKIT MANAGER [PERSON_NAME] [PERSON_NAME] Danish [PERSON_NA…" at bounding box center [197, 353] width 86 height 21
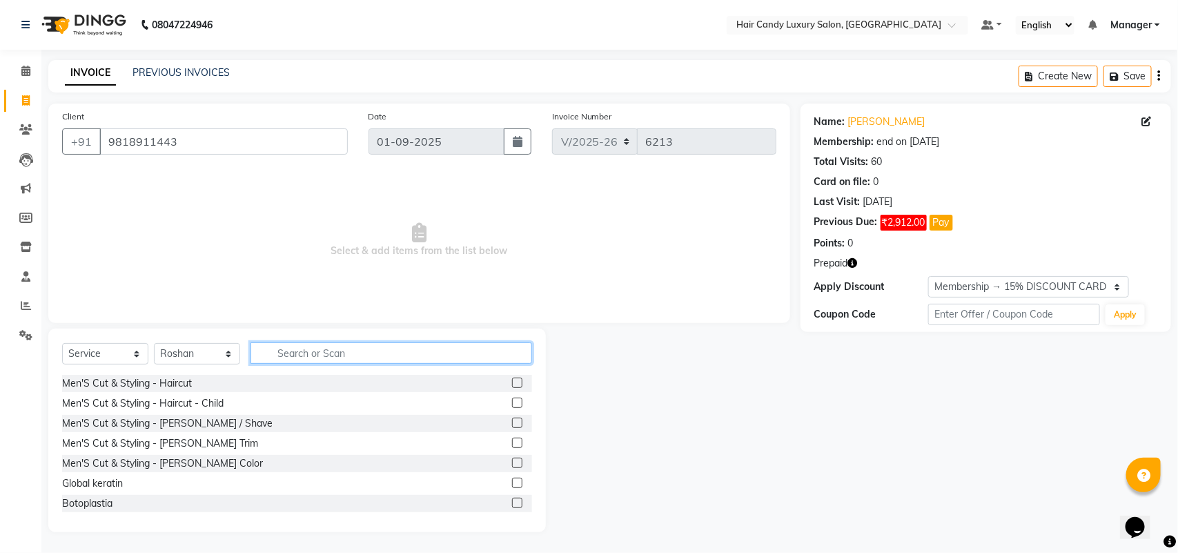
click at [356, 358] on input "text" at bounding box center [392, 352] width 282 height 21
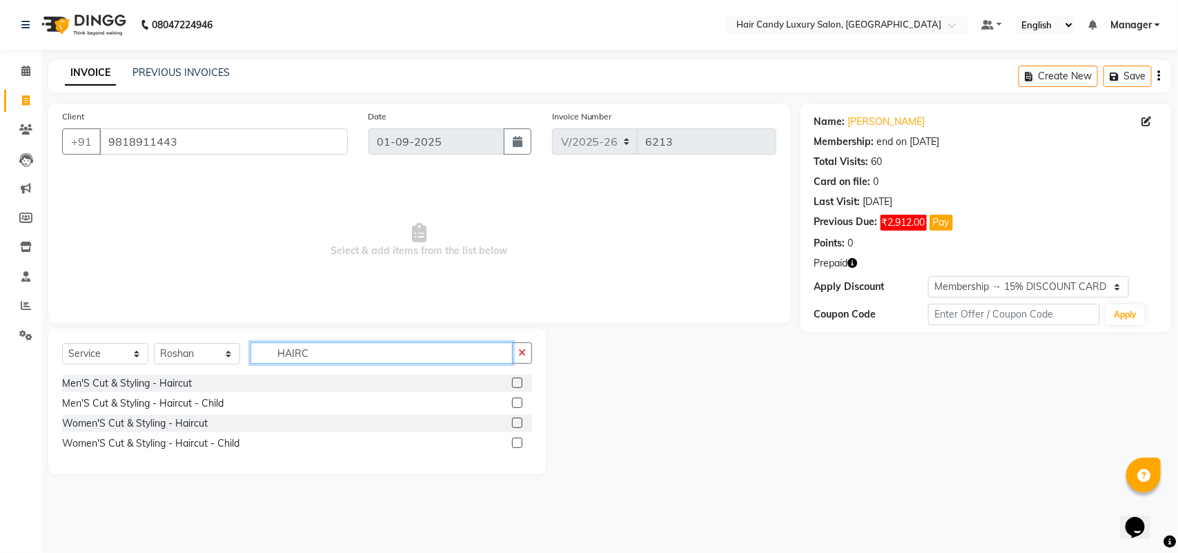
type input "HAIRC"
click at [515, 422] on label at bounding box center [517, 423] width 10 height 10
click at [515, 422] on input "checkbox" at bounding box center [516, 423] width 9 height 9
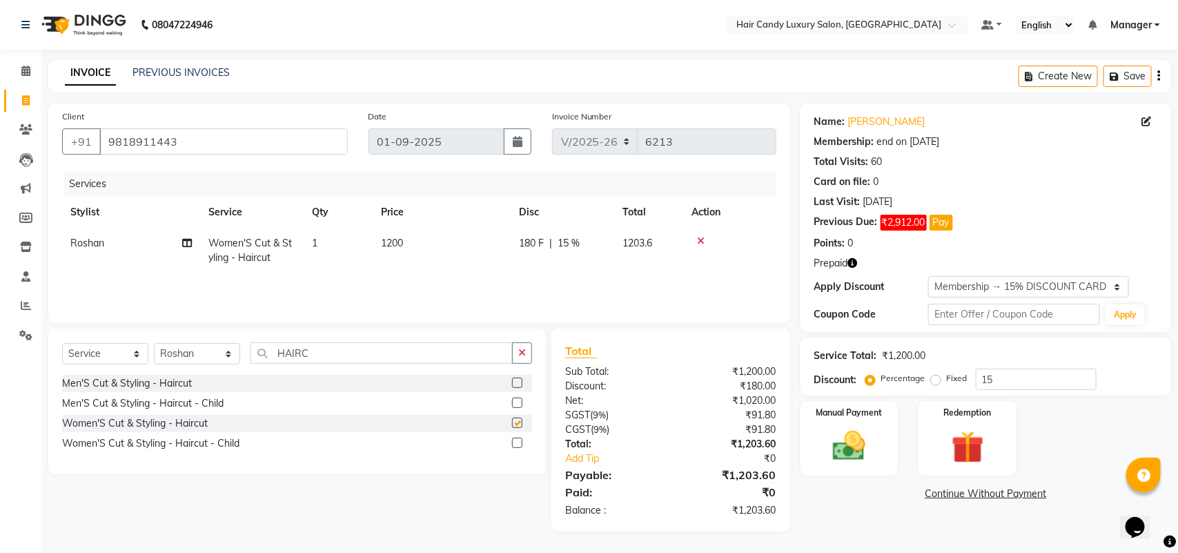
checkbox input "false"
click at [397, 245] on span "1200" at bounding box center [392, 243] width 22 height 12
select select "52598"
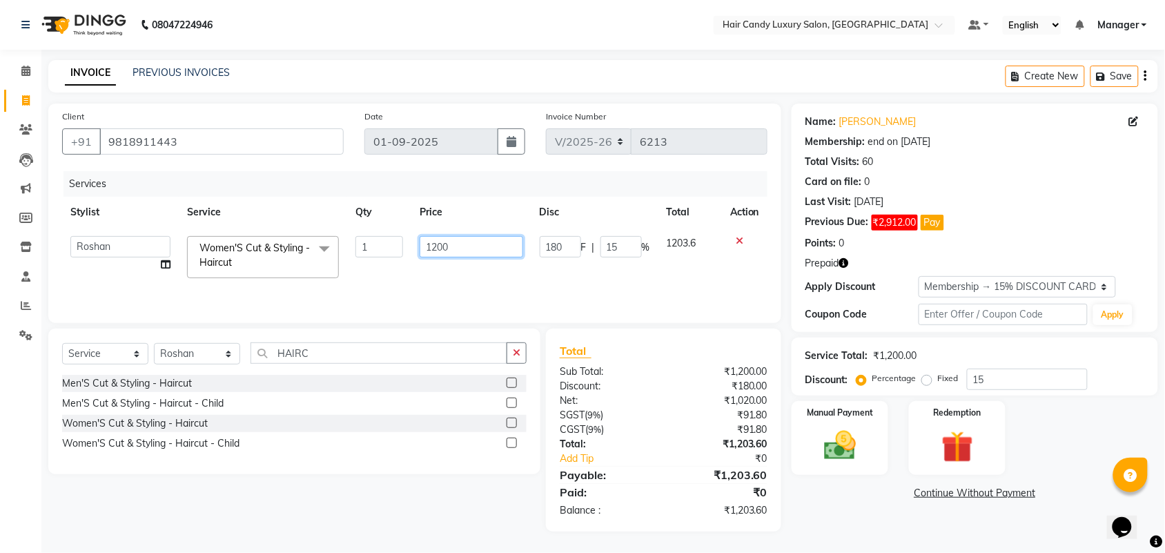
drag, startPoint x: 470, startPoint y: 246, endPoint x: 340, endPoint y: 246, distance: 130.5
click at [340, 246] on tr "Aman ANKIT MANAGER BHAWNA Bobby Chirag Danish Deepali Dhruv Goldy Harish Jagdis…" at bounding box center [415, 257] width 706 height 59
type input "1500"
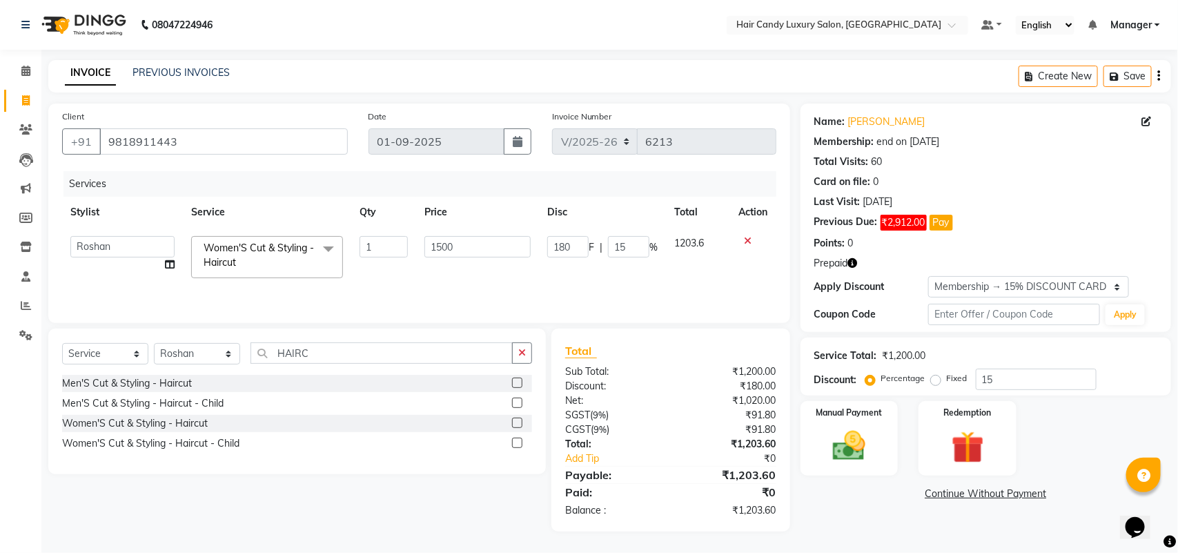
click at [906, 512] on div "Name: Arshi Jain Membership: end on 04-12-2025 Total Visits: 60 Card on file: 0…" at bounding box center [991, 318] width 381 height 428
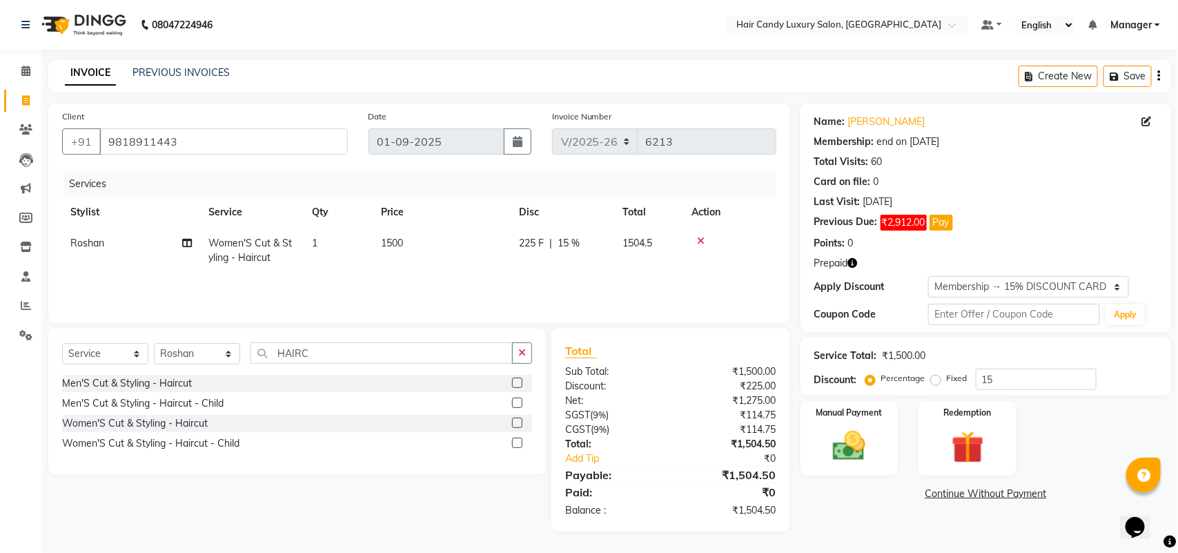
click at [963, 501] on link "Continue Without Payment" at bounding box center [986, 494] width 365 height 14
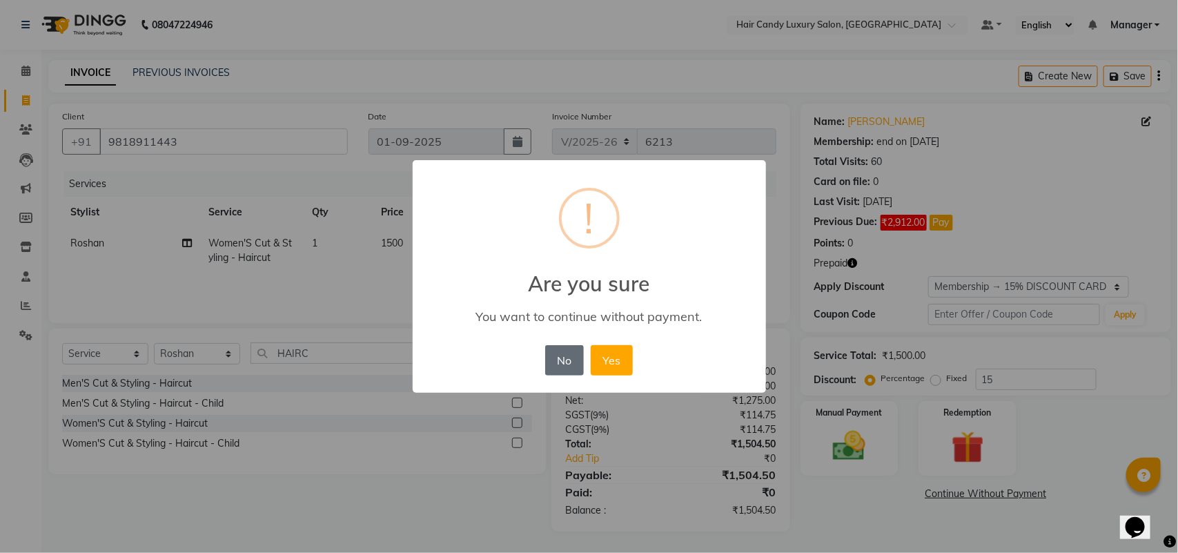
click at [546, 370] on button "No" at bounding box center [564, 360] width 39 height 30
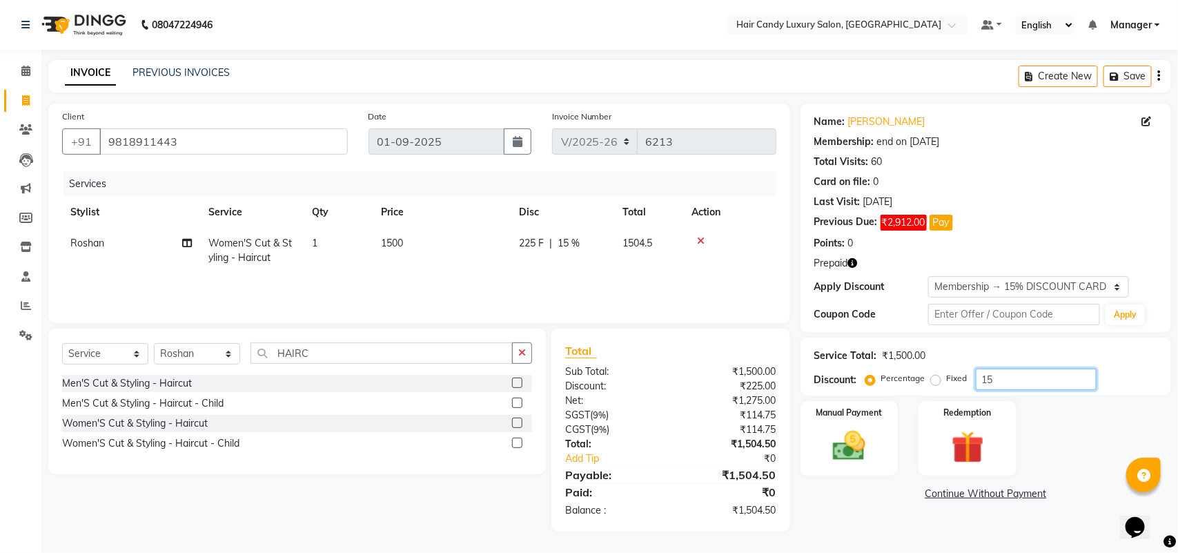
click at [1013, 384] on input "15" at bounding box center [1036, 379] width 121 height 21
type input "15.254"
click at [946, 453] on img at bounding box center [968, 448] width 55 height 42
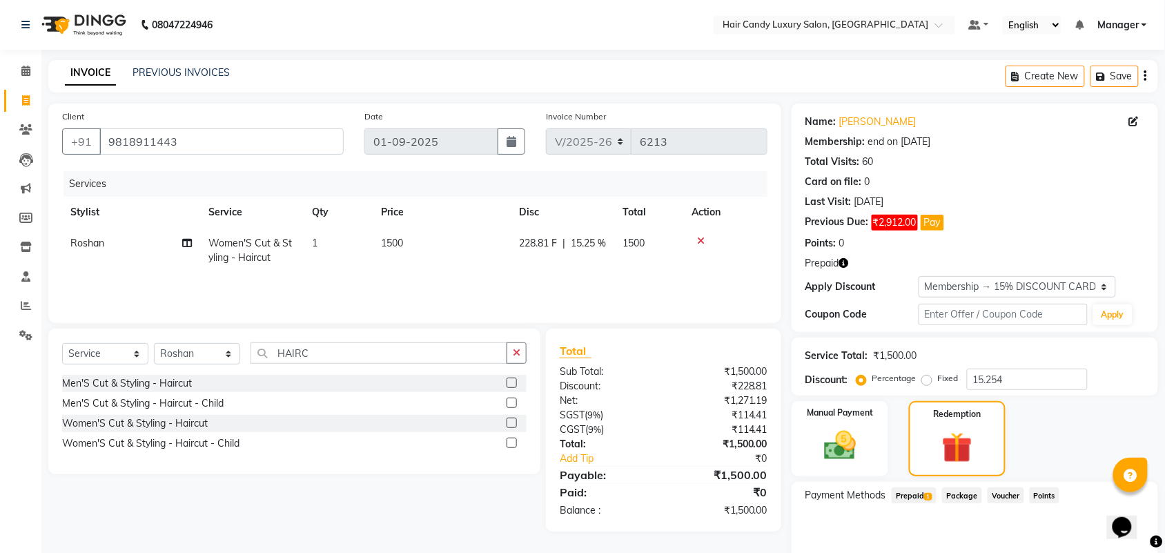
scroll to position [60, 0]
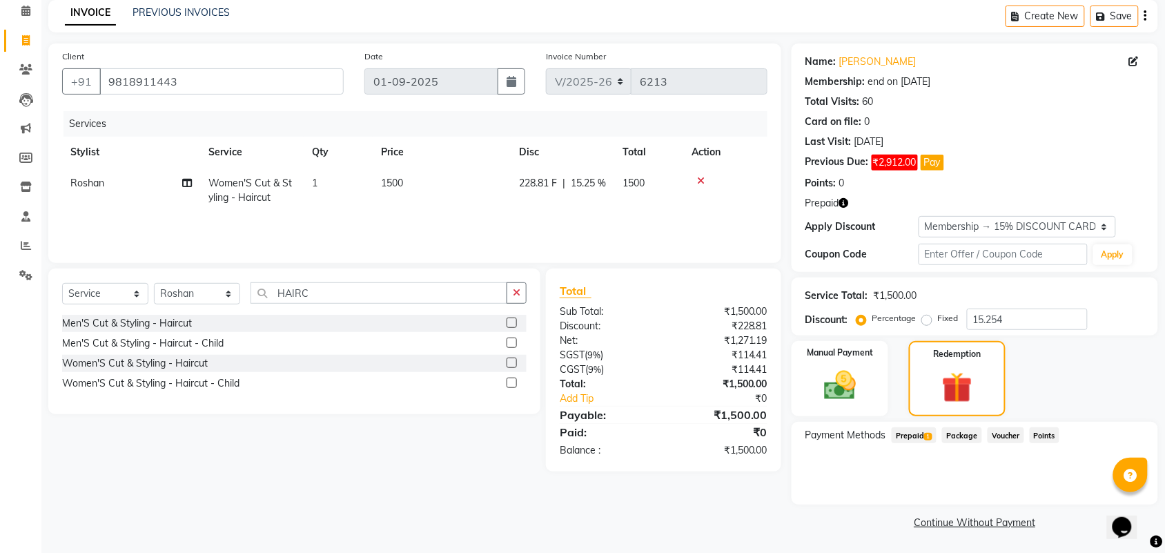
click at [947, 525] on link "Continue Without Payment" at bounding box center [975, 523] width 361 height 14
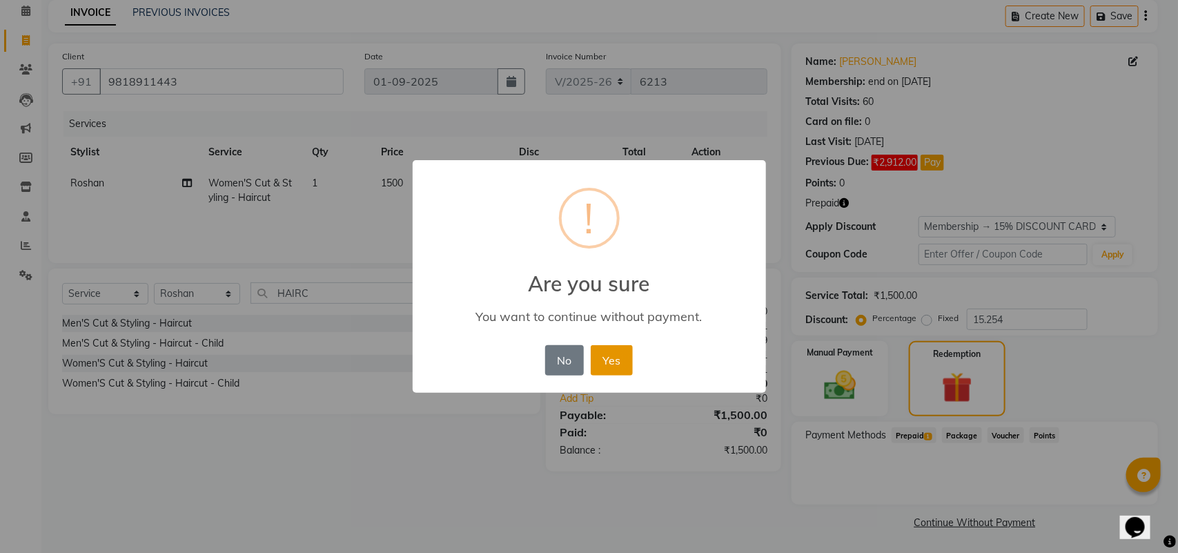
click at [614, 362] on button "Yes" at bounding box center [612, 360] width 42 height 30
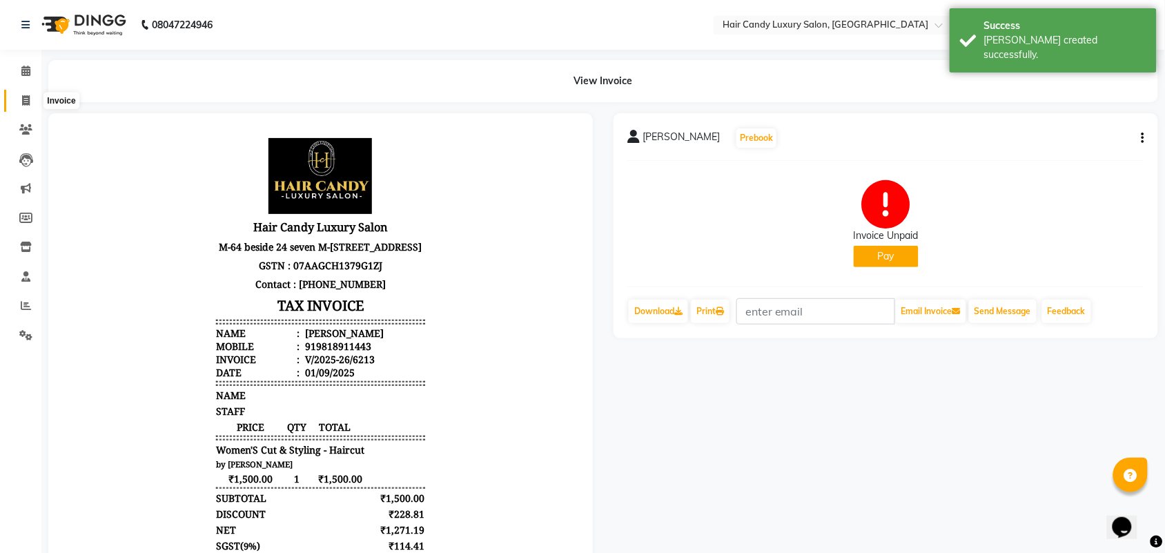
click at [28, 95] on icon at bounding box center [26, 100] width 8 height 10
select select "service"
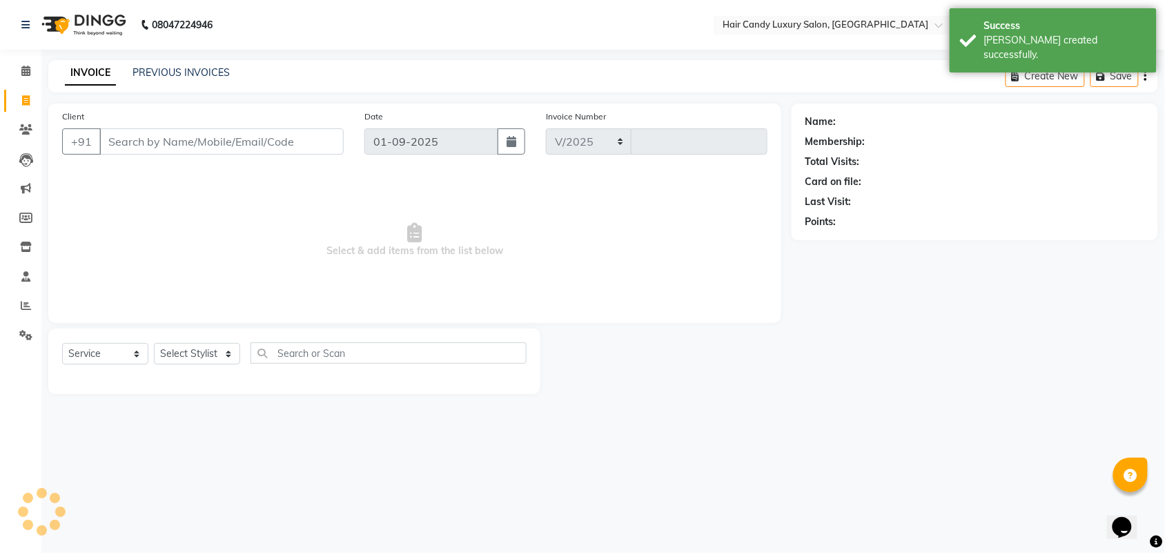
select select "6645"
type input "6214"
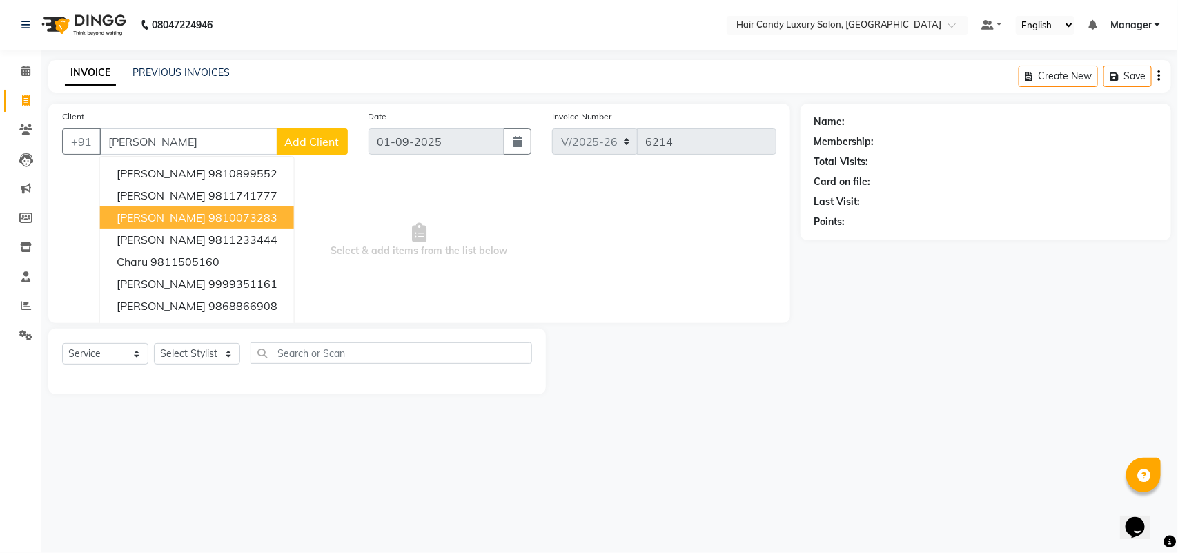
click at [255, 213] on ngb-highlight "9810073283" at bounding box center [242, 218] width 69 height 14
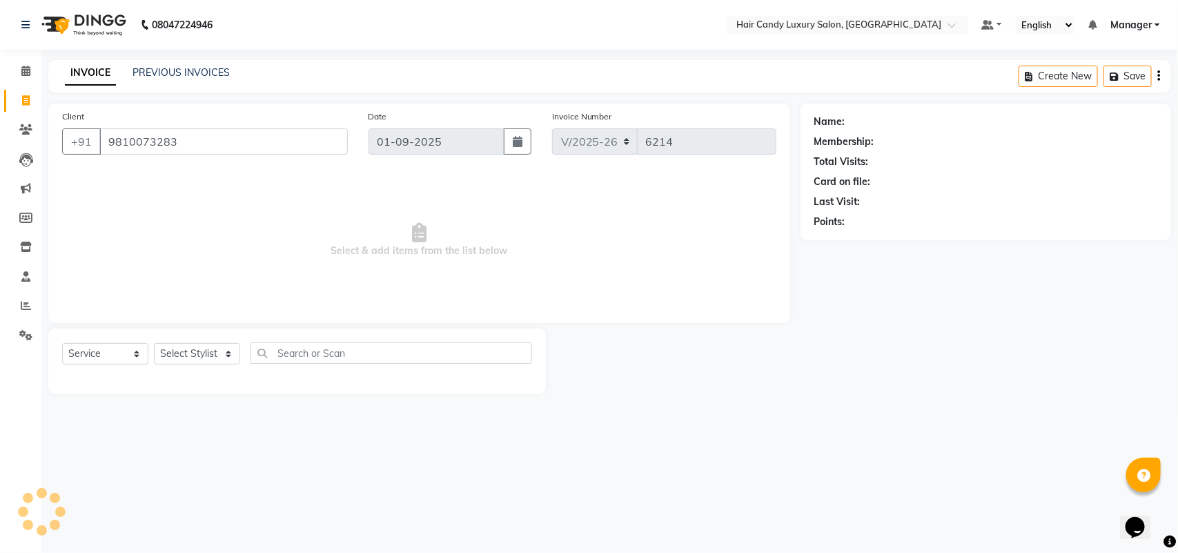
type input "9810073283"
drag, startPoint x: 879, startPoint y: 411, endPoint x: 964, endPoint y: 390, distance: 88.2
drag, startPoint x: 964, startPoint y: 390, endPoint x: 1027, endPoint y: 383, distance: 63.2
click at [1027, 383] on div "Name: Membership: Total Visits: Card on file: Last Visit: Points:" at bounding box center [991, 249] width 381 height 291
click at [178, 345] on select "Select Stylist Aman ANKIT MANAGER [PERSON_NAME] [PERSON_NAME] Danish [PERSON_NA…" at bounding box center [197, 353] width 86 height 21
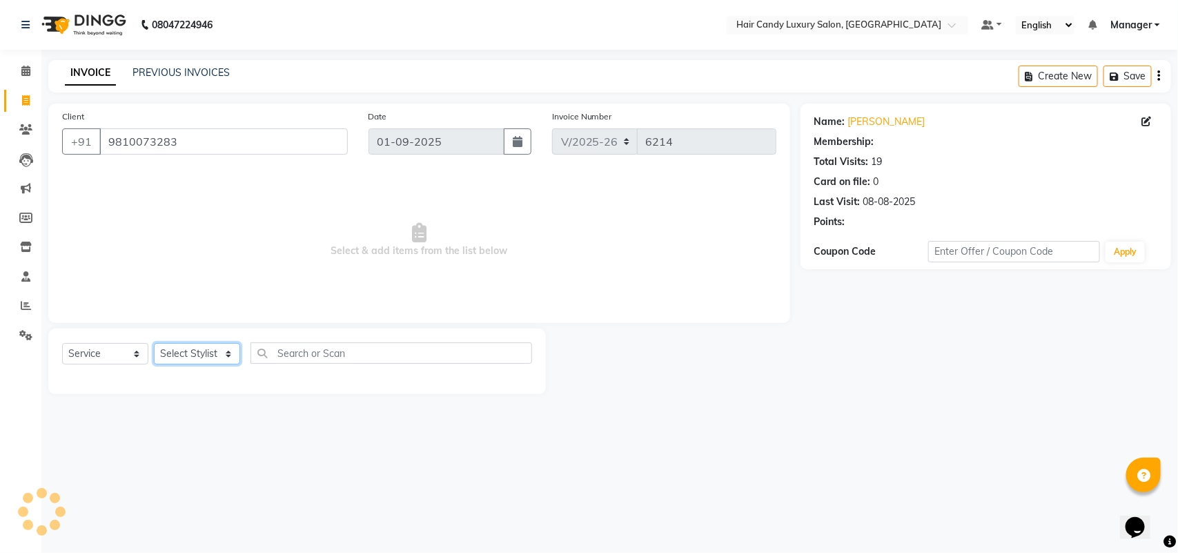
select select "2: Object"
click at [154, 343] on select "Select Stylist Aman ANKIT MANAGER [PERSON_NAME] [PERSON_NAME] Danish [PERSON_NA…" at bounding box center [197, 353] width 86 height 21
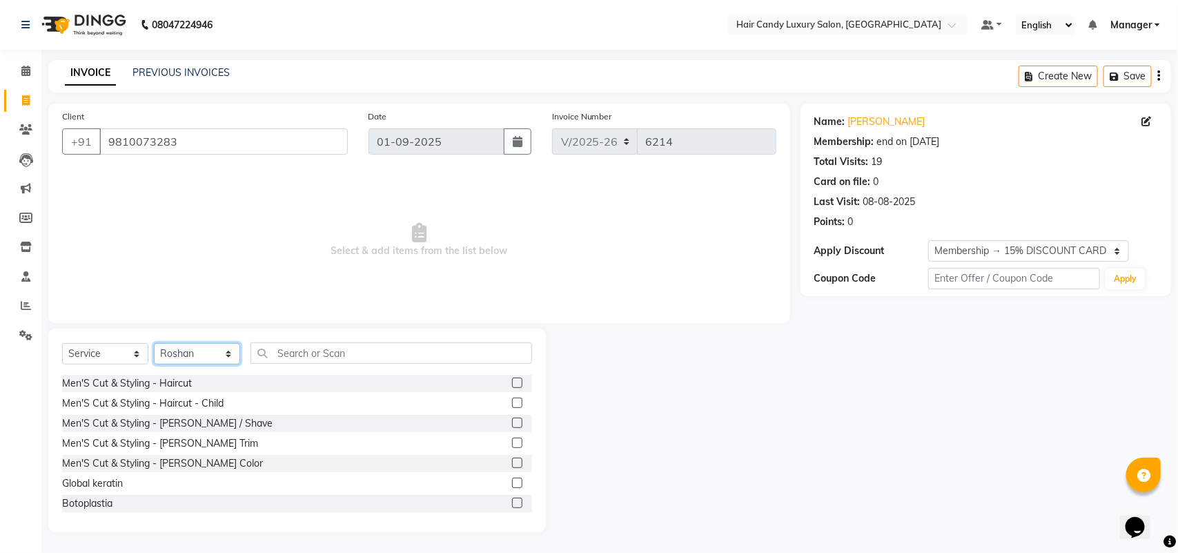
drag, startPoint x: 202, startPoint y: 353, endPoint x: 194, endPoint y: 344, distance: 12.2
click at [202, 353] on select "Select Stylist Aman ANKIT MANAGER [PERSON_NAME] [PERSON_NAME] Danish [PERSON_NA…" at bounding box center [197, 353] width 86 height 21
select select "61488"
click at [154, 343] on select "Select Stylist Aman ANKIT MANAGER [PERSON_NAME] [PERSON_NAME] Danish [PERSON_NA…" at bounding box center [197, 353] width 86 height 21
click at [353, 340] on div "Select Service Product Membership Package Voucher Prepaid Gift Card Select Styl…" at bounding box center [297, 431] width 498 height 204
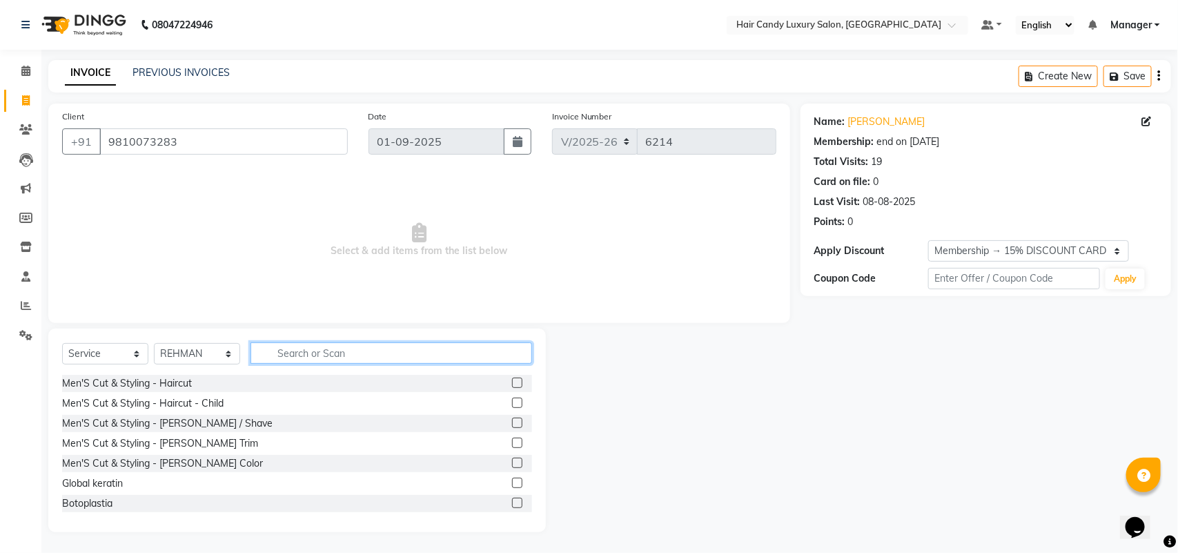
click at [353, 347] on input "text" at bounding box center [392, 352] width 282 height 21
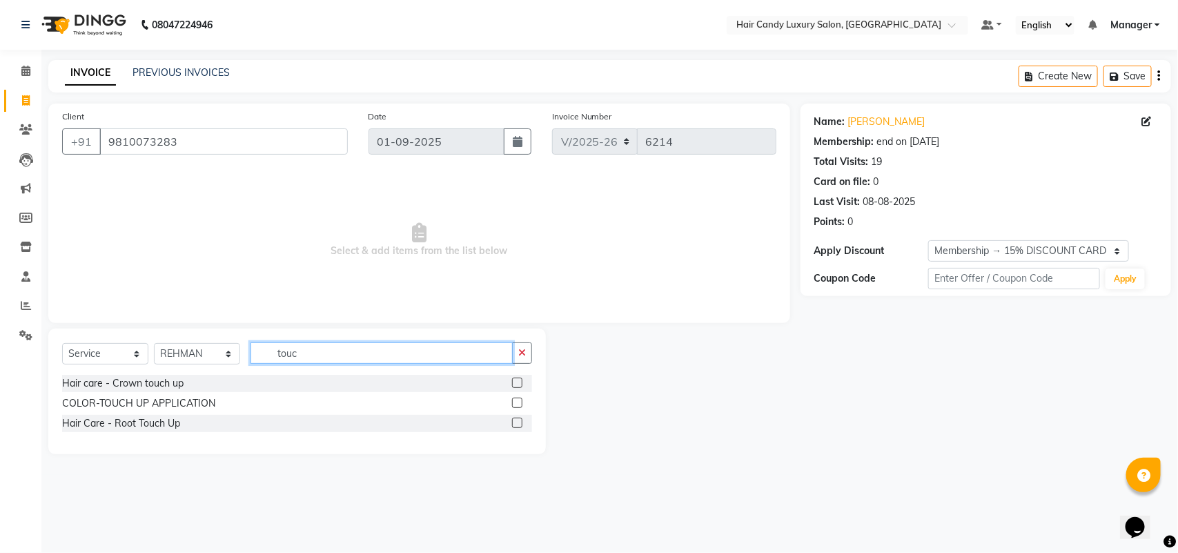
type input "touc"
click at [518, 425] on label at bounding box center [517, 423] width 10 height 10
click at [518, 425] on input "checkbox" at bounding box center [516, 423] width 9 height 9
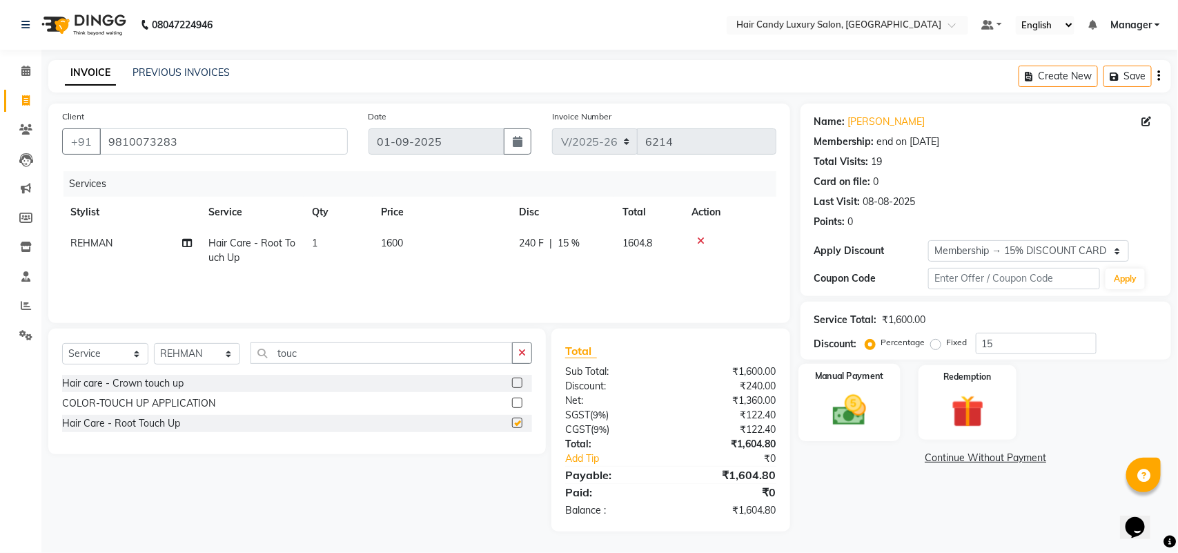
checkbox input "false"
click at [1010, 349] on input "15" at bounding box center [1036, 343] width 121 height 21
type input "15.254"
click at [862, 506] on div "Name: Charu Wadhwa Membership: end on 11-04-2026 Total Visits: 19 Card on file:…" at bounding box center [991, 318] width 381 height 428
click at [877, 409] on img at bounding box center [849, 410] width 55 height 39
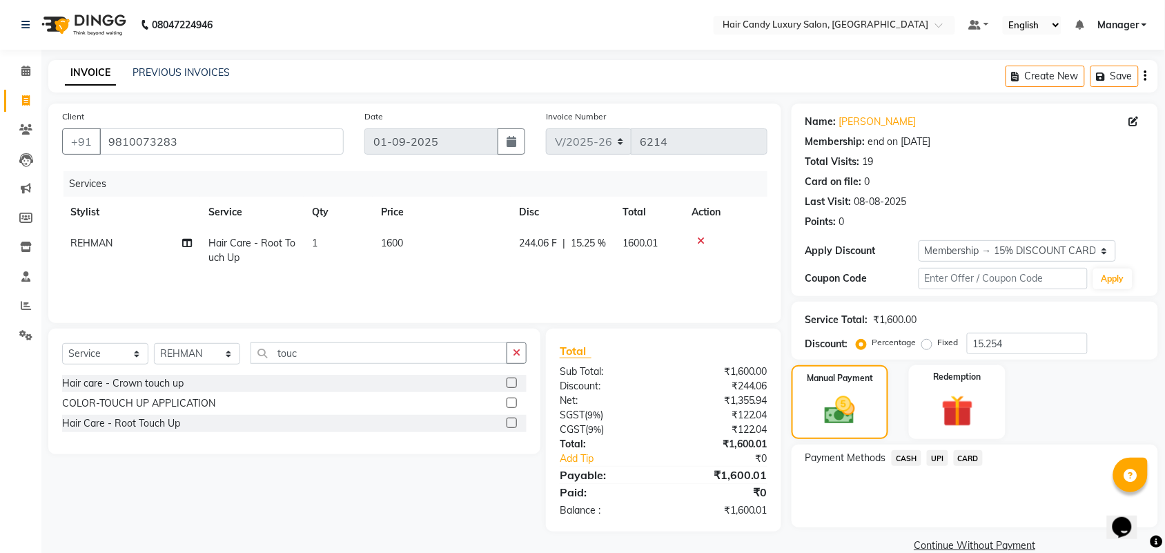
click at [888, 463] on div "CASH" at bounding box center [903, 459] width 35 height 19
click at [912, 456] on span "CASH" at bounding box center [907, 458] width 30 height 16
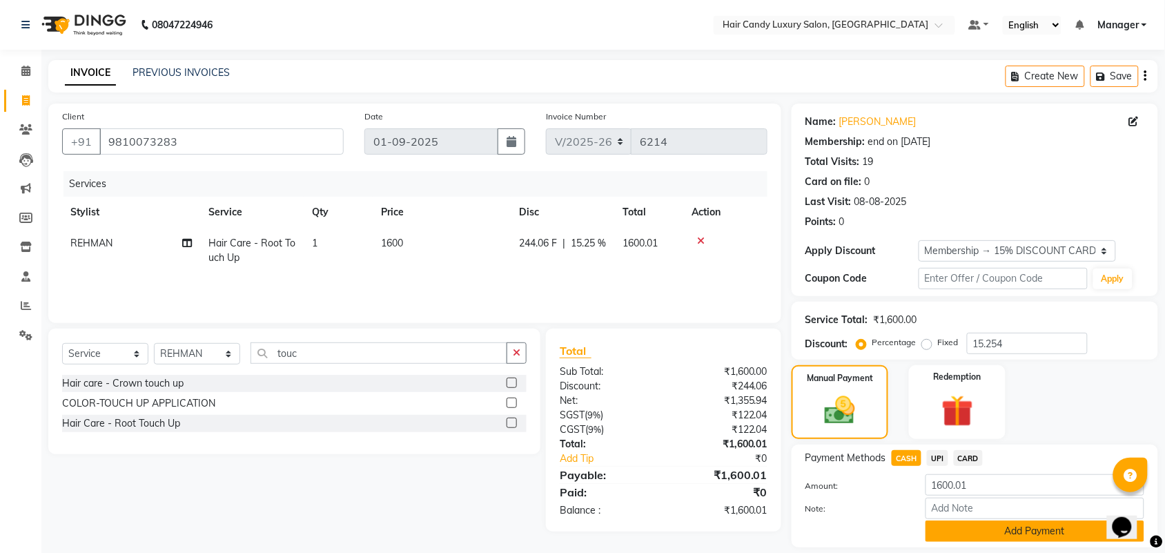
click at [1069, 535] on button "Add Payment" at bounding box center [1035, 531] width 219 height 21
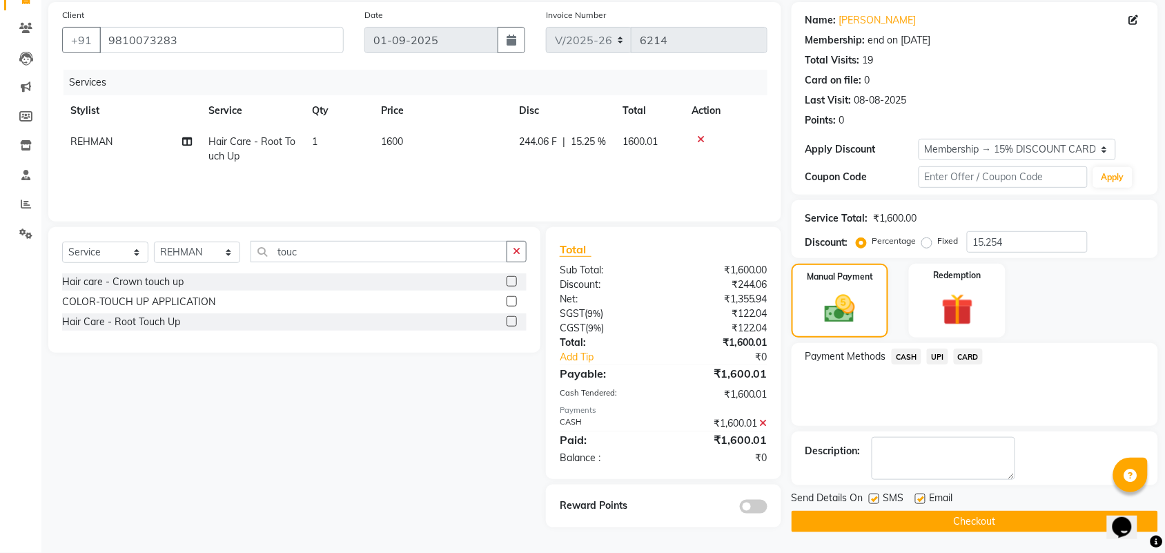
scroll to position [102, 0]
click at [1044, 528] on button "Checkout" at bounding box center [975, 521] width 367 height 21
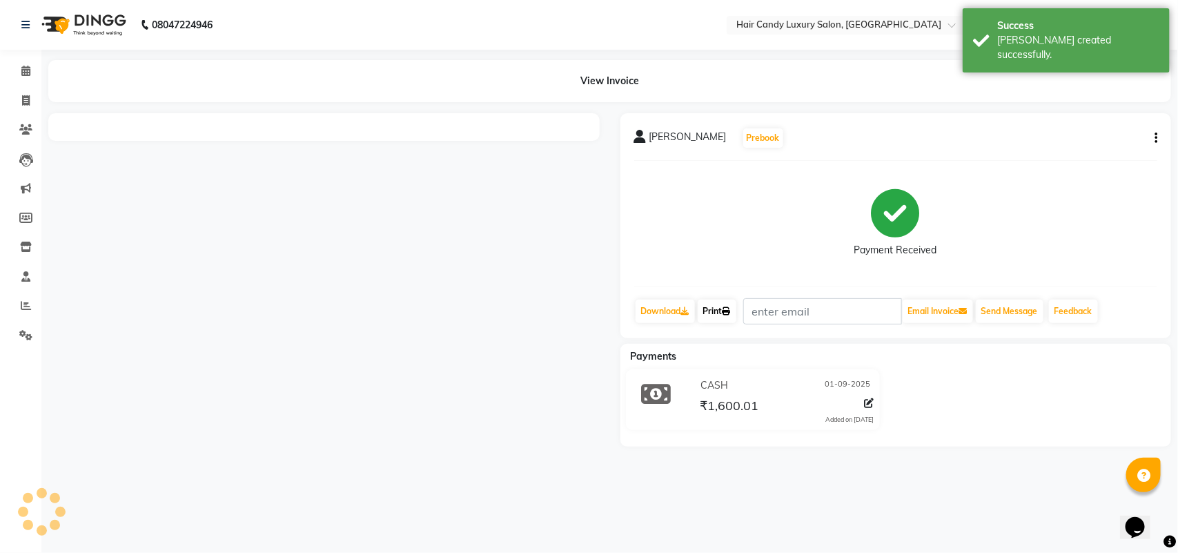
click at [726, 311] on link "Print" at bounding box center [717, 311] width 39 height 23
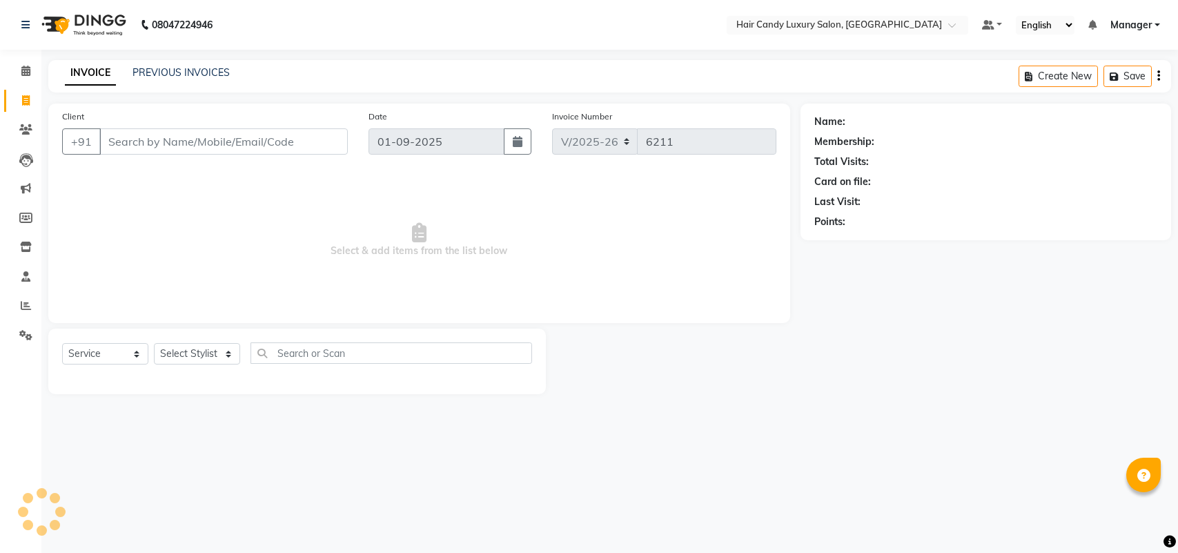
select select "6645"
select select "service"
click at [164, 77] on link "PREVIOUS INVOICES" at bounding box center [181, 72] width 97 height 12
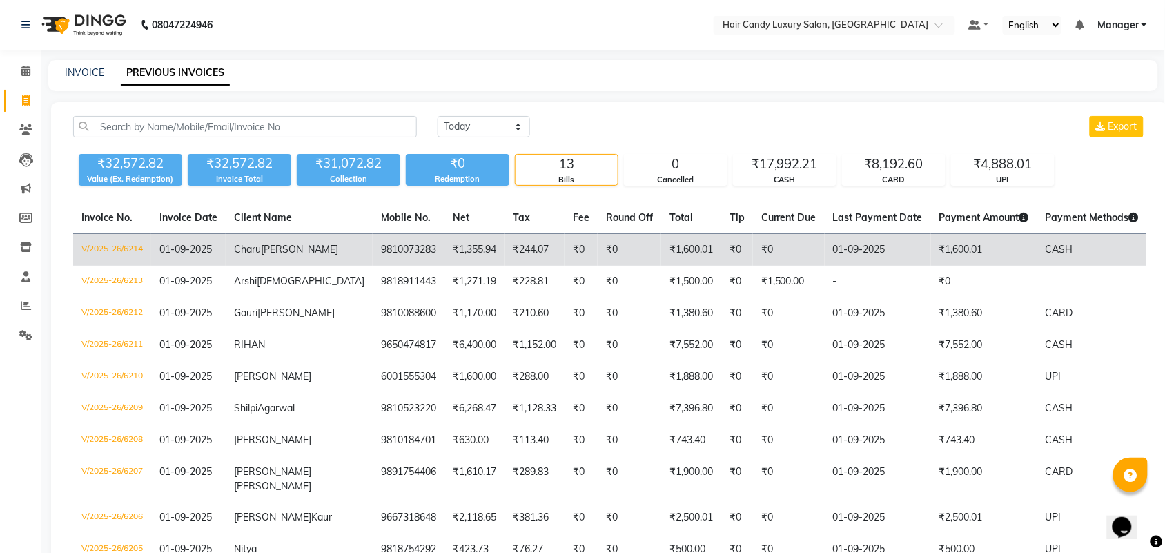
click at [373, 246] on td "9810073283" at bounding box center [409, 250] width 72 height 32
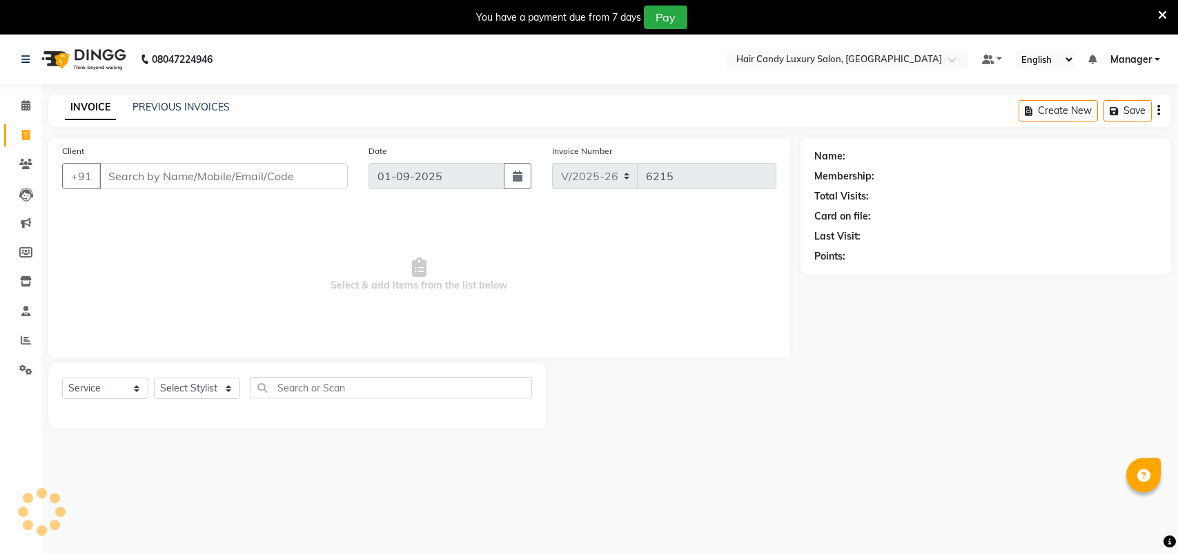
select select "6645"
select select "service"
click at [1158, 12] on icon at bounding box center [1162, 15] width 9 height 12
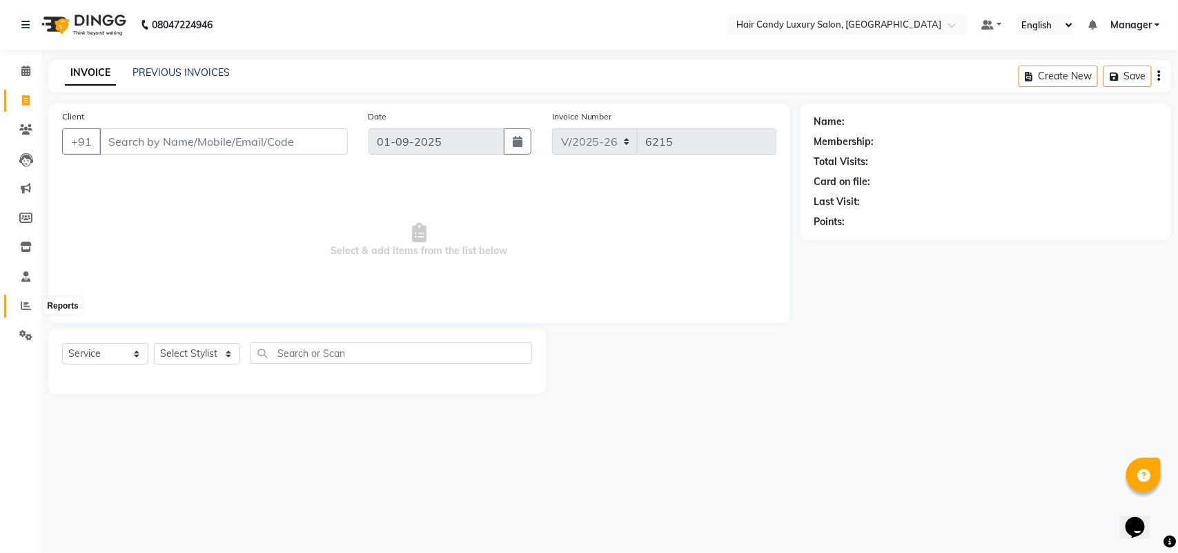
click at [29, 304] on icon at bounding box center [26, 305] width 10 height 10
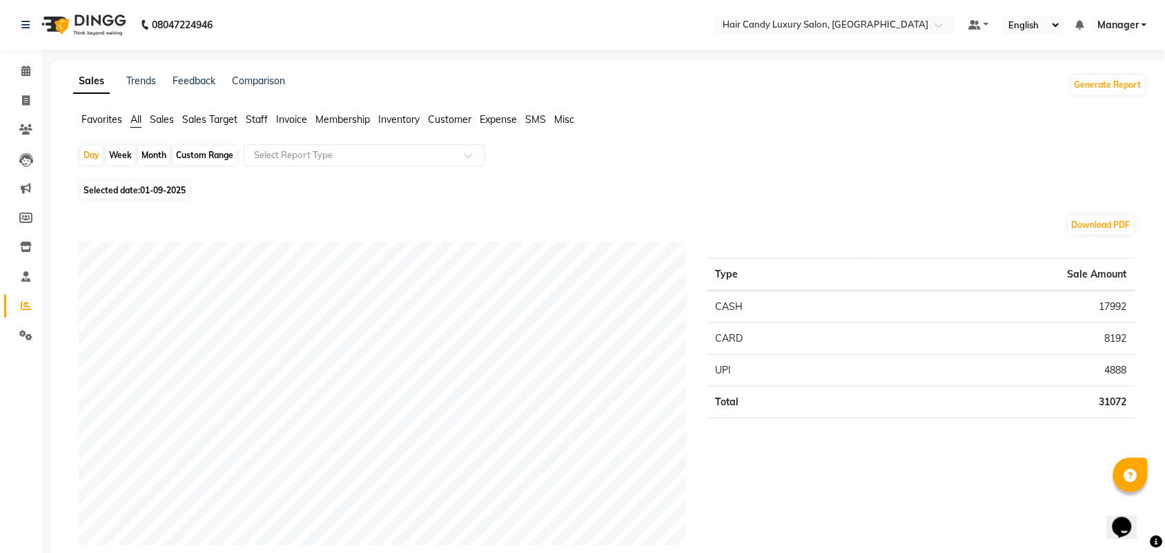
click at [253, 121] on span "Staff" at bounding box center [257, 119] width 22 height 12
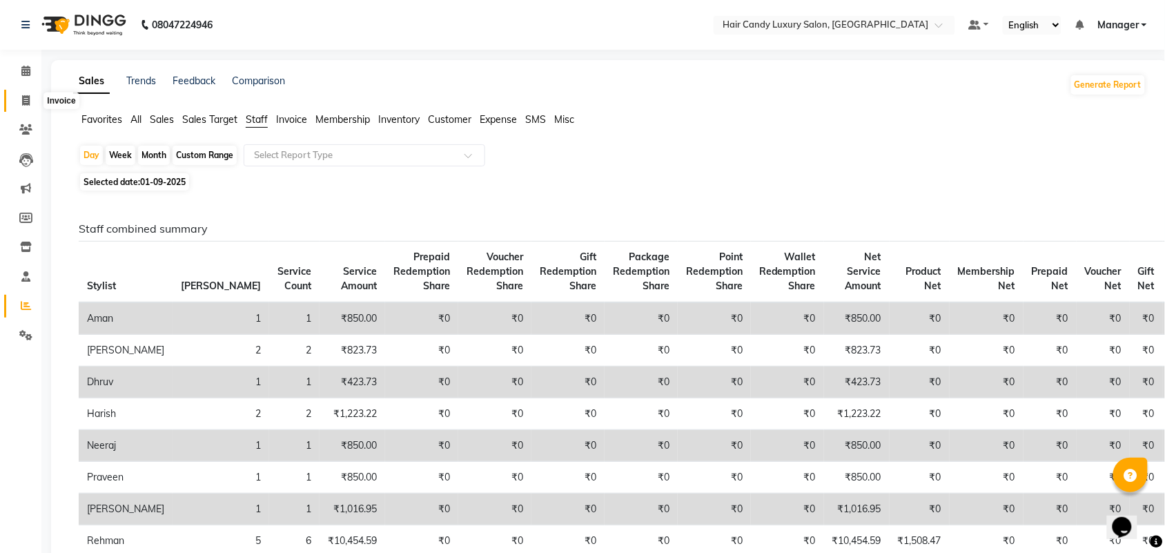
click at [30, 95] on span at bounding box center [26, 101] width 24 height 16
select select "service"
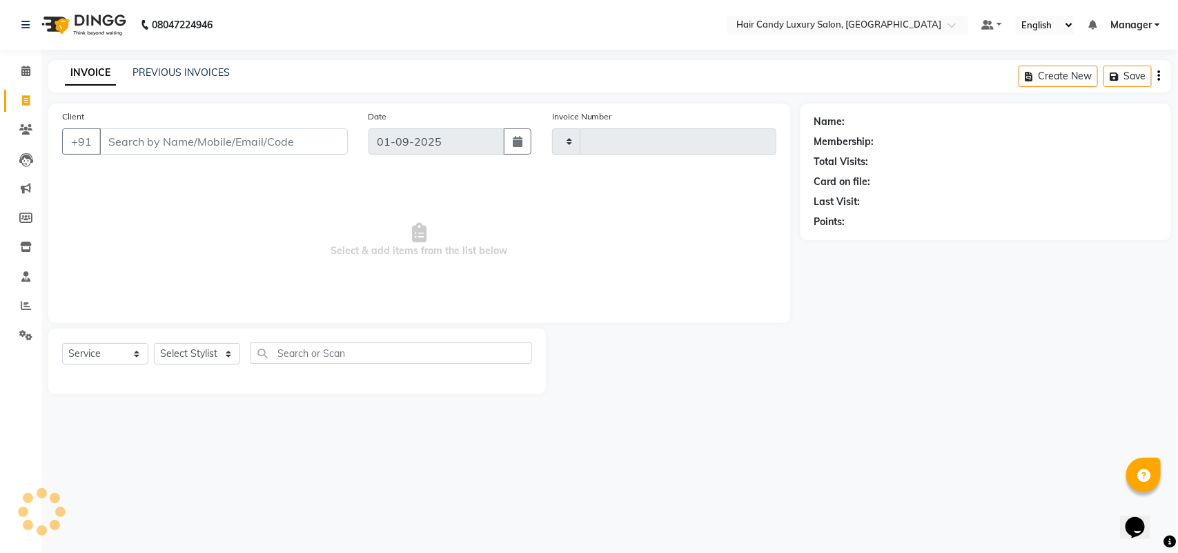
type input "6215"
select select "6645"
click at [222, 57] on div "08047224946 Select Location × Hair Candy Luxury Salon, Greater Kailash Default …" at bounding box center [589, 276] width 1178 height 553
click at [222, 70] on link "PREVIOUS INVOICES" at bounding box center [181, 72] width 97 height 12
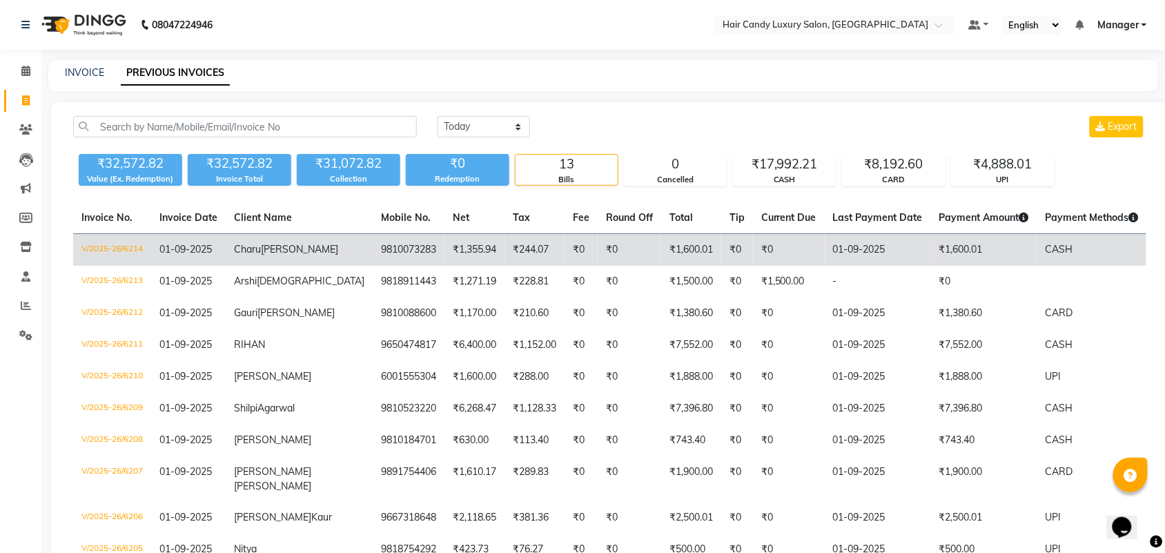
click at [505, 244] on td "₹244.07" at bounding box center [535, 250] width 60 height 32
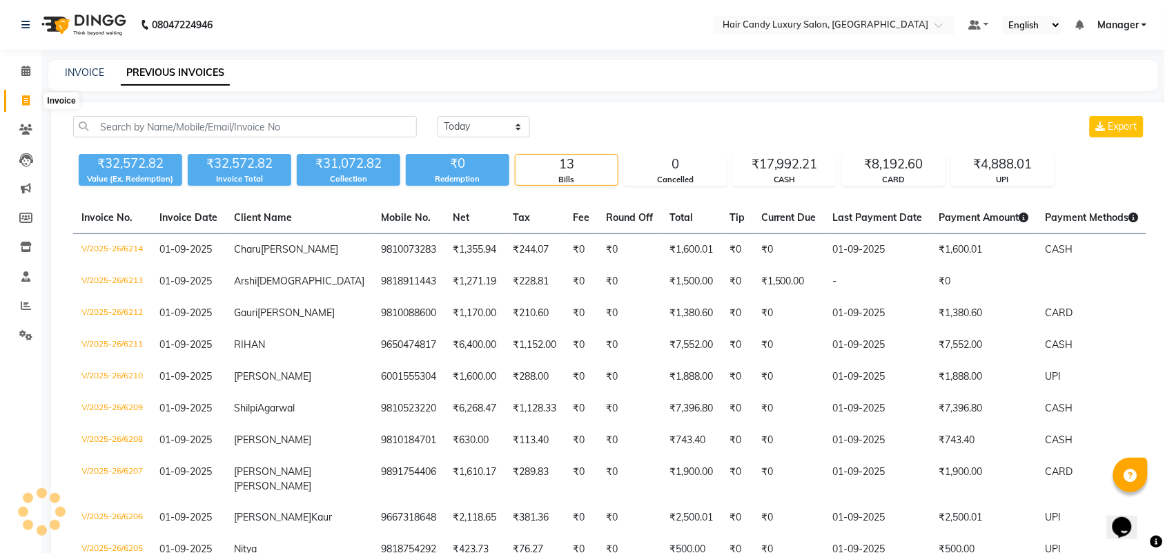
click at [25, 107] on span at bounding box center [26, 101] width 24 height 16
select select "service"
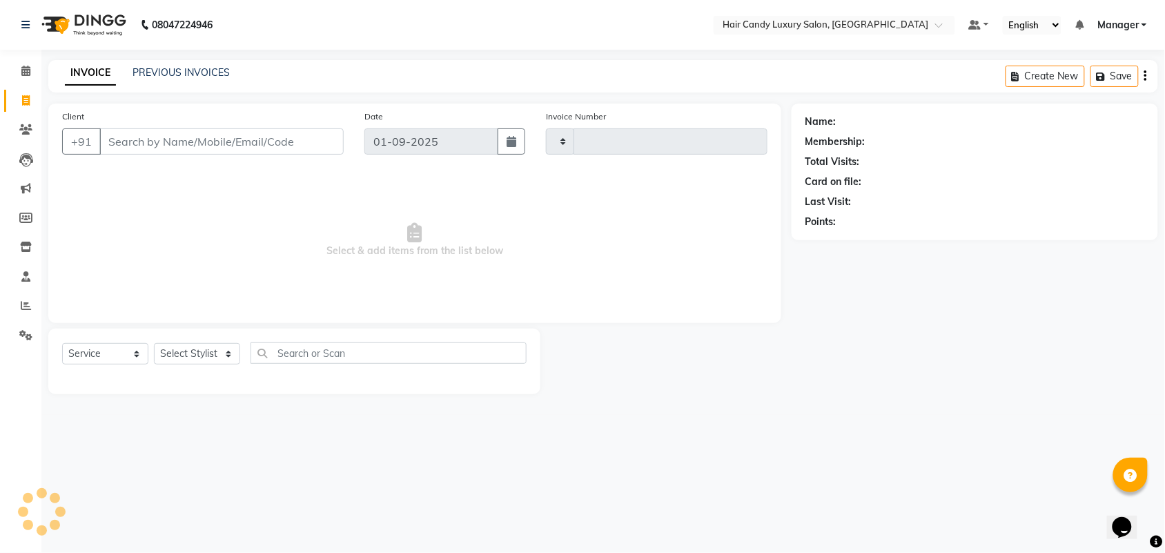
type input "6215"
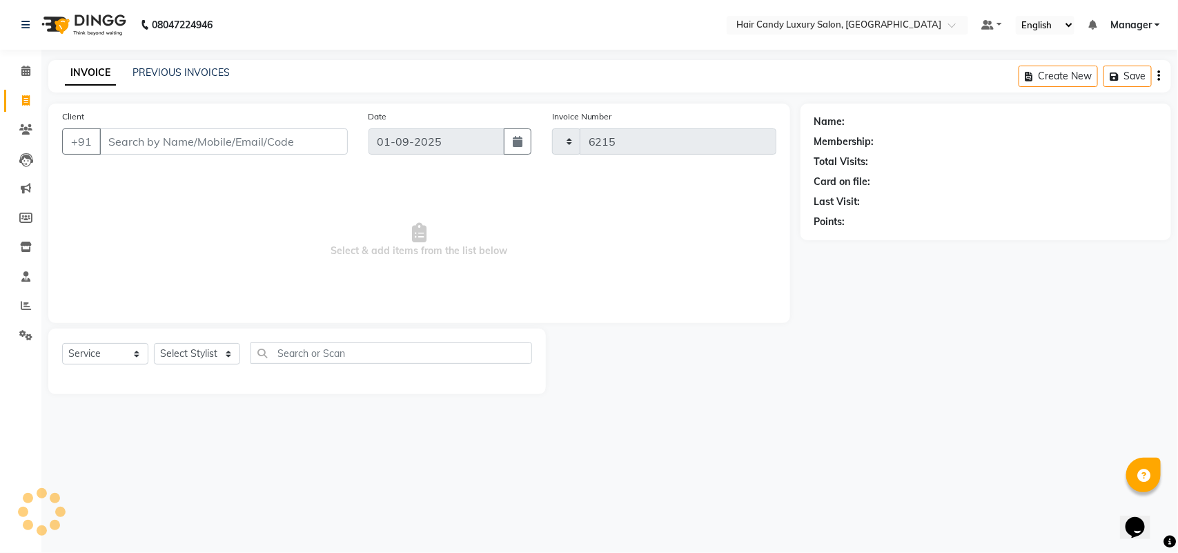
select select "6645"
click at [395, 178] on span "Select & add items from the list below" at bounding box center [419, 240] width 715 height 138
click at [182, 146] on input "Client" at bounding box center [223, 141] width 249 height 26
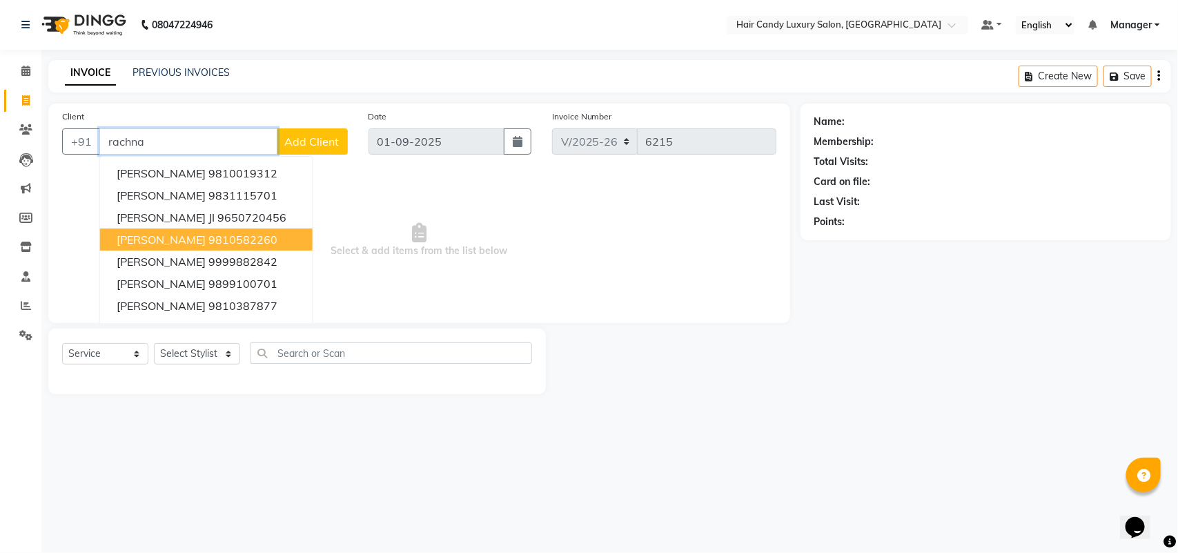
click at [213, 240] on ngb-highlight "9810582260" at bounding box center [242, 240] width 69 height 14
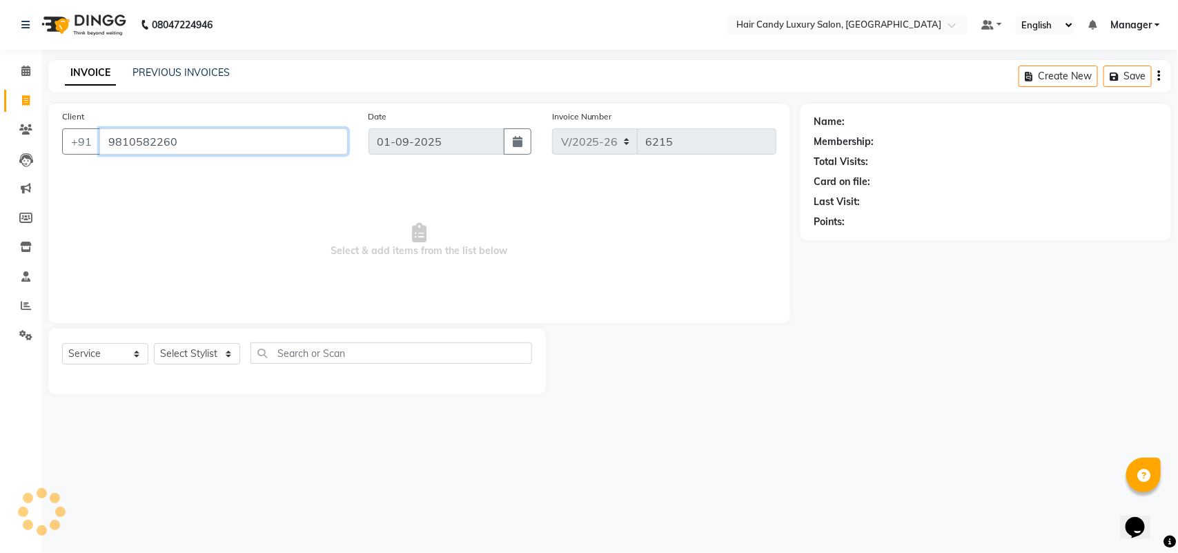
type input "9810582260"
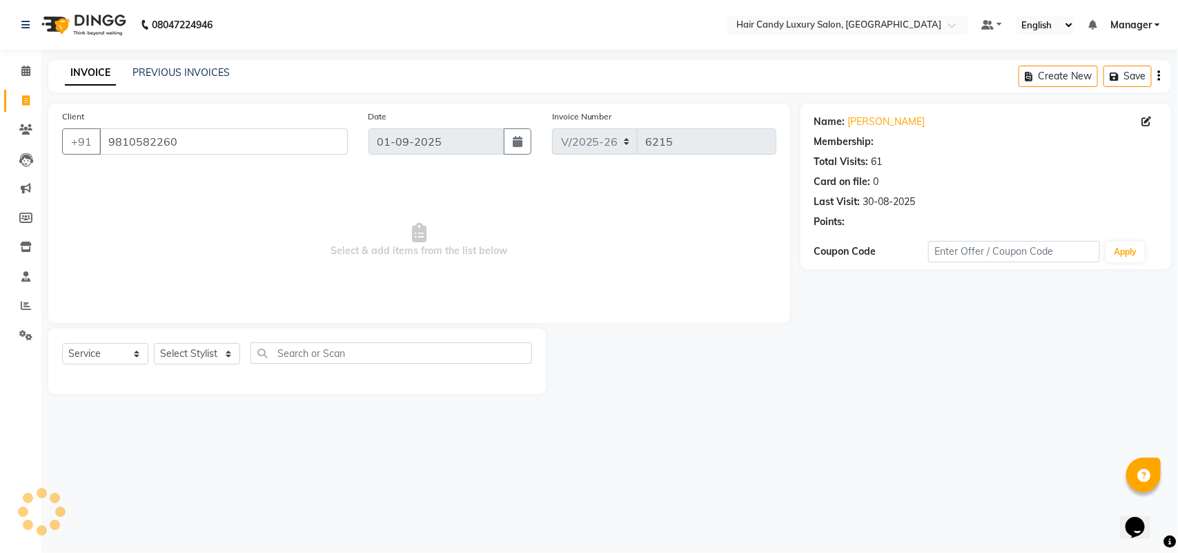
select select "2: Object"
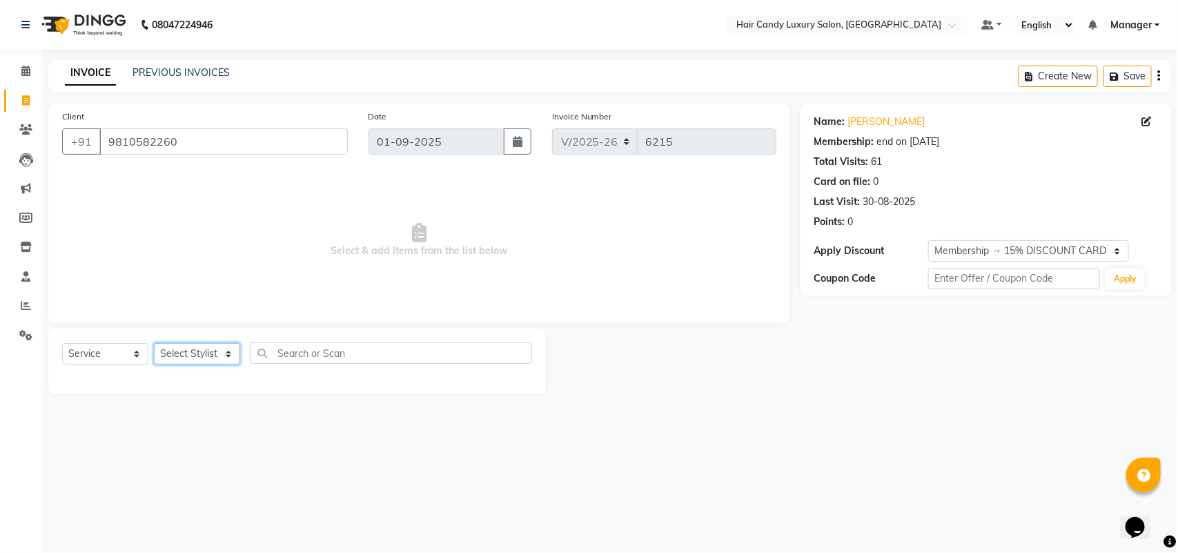
click at [197, 350] on select "Select Stylist Aman ANKIT MANAGER [PERSON_NAME] [PERSON_NAME] Danish [PERSON_NA…" at bounding box center [197, 353] width 86 height 21
select select "63973"
click at [154, 343] on select "Select Stylist Aman ANKIT MANAGER [PERSON_NAME] [PERSON_NAME] Danish [PERSON_NA…" at bounding box center [197, 353] width 86 height 21
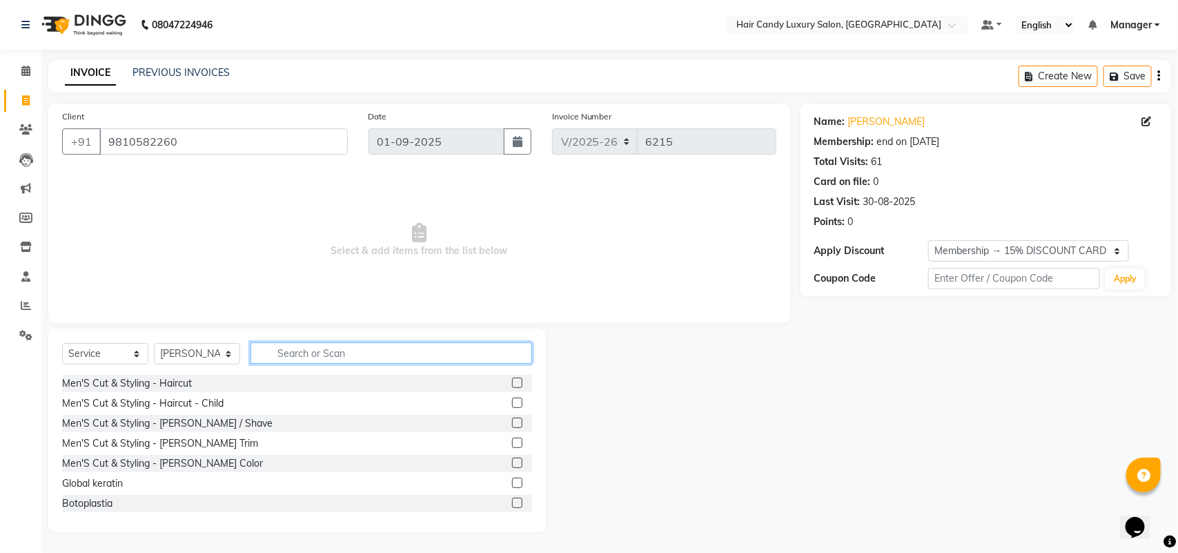
click at [333, 342] on input "text" at bounding box center [392, 352] width 282 height 21
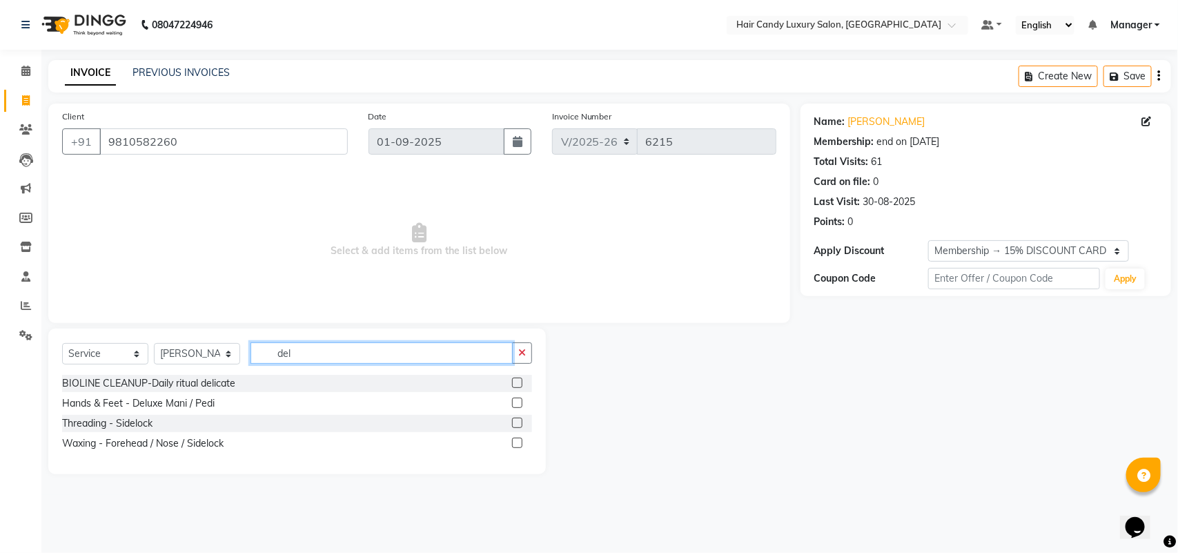
type input "del"
click at [515, 401] on label at bounding box center [517, 403] width 10 height 10
click at [515, 401] on input "checkbox" at bounding box center [516, 403] width 9 height 9
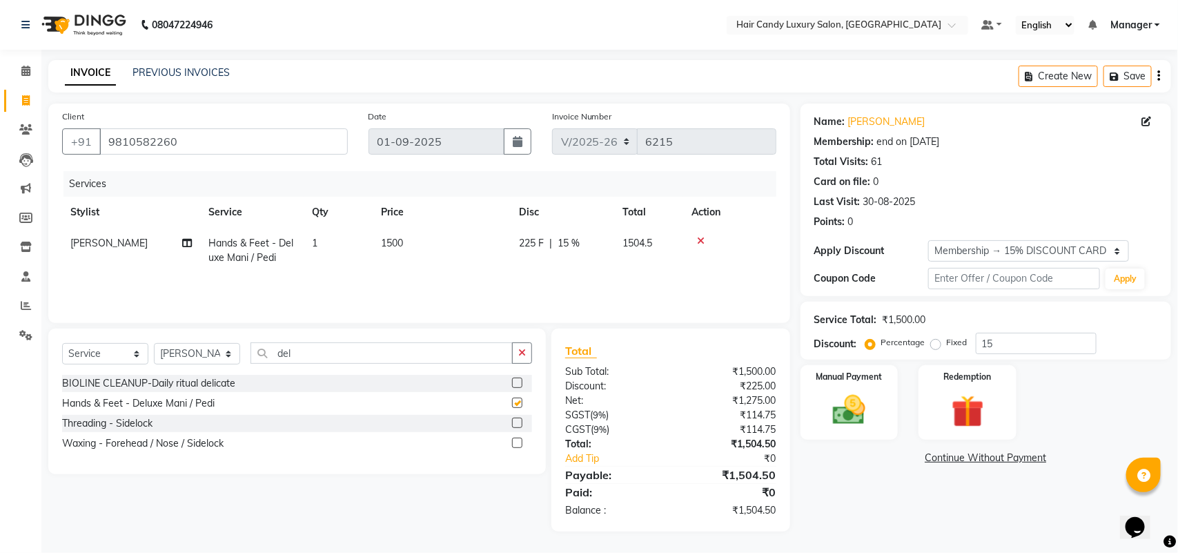
checkbox input "false"
click at [188, 364] on select "Select Stylist Aman ANKIT MANAGER [PERSON_NAME] [PERSON_NAME] Danish [PERSON_NA…" at bounding box center [197, 353] width 86 height 21
select select "52595"
click at [154, 343] on select "Select Stylist Aman ANKIT MANAGER [PERSON_NAME] [PERSON_NAME] Danish [PERSON_NA…" at bounding box center [197, 353] width 86 height 21
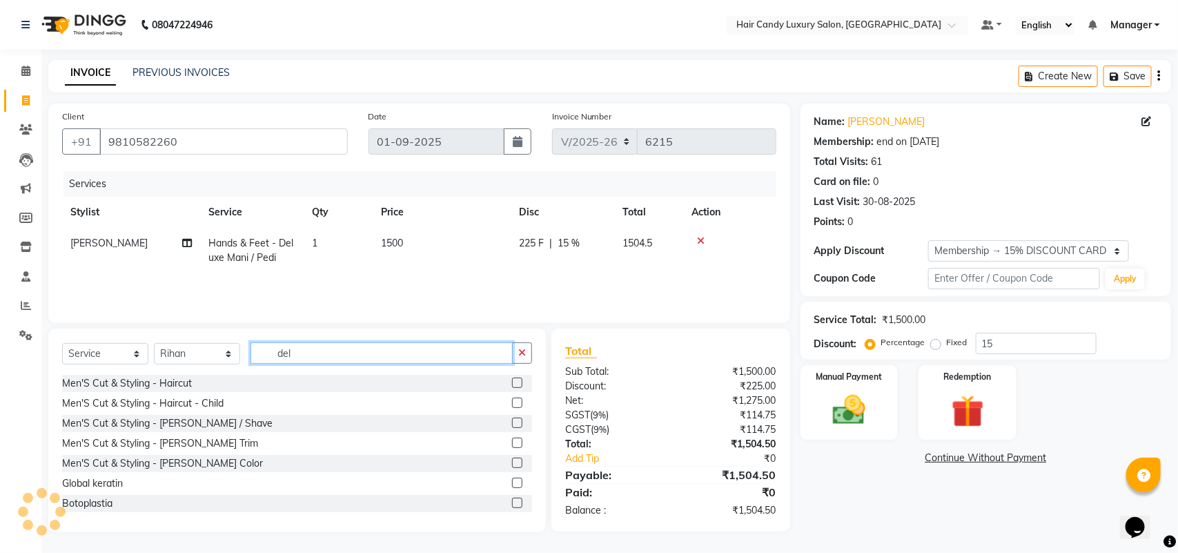
drag, startPoint x: 324, startPoint y: 345, endPoint x: 187, endPoint y: 373, distance: 140.3
click at [187, 373] on div "Select Service Product Membership Package Voucher Prepaid Gift Card Select Styl…" at bounding box center [297, 358] width 470 height 32
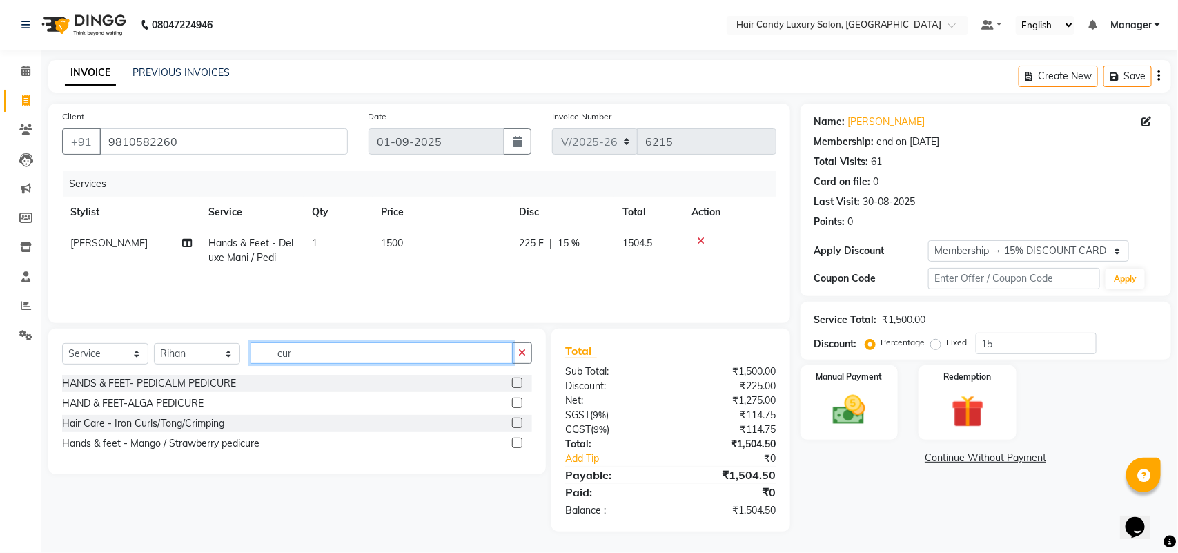
type input "cur"
click at [520, 420] on label at bounding box center [517, 423] width 10 height 10
click at [520, 420] on input "checkbox" at bounding box center [516, 423] width 9 height 9
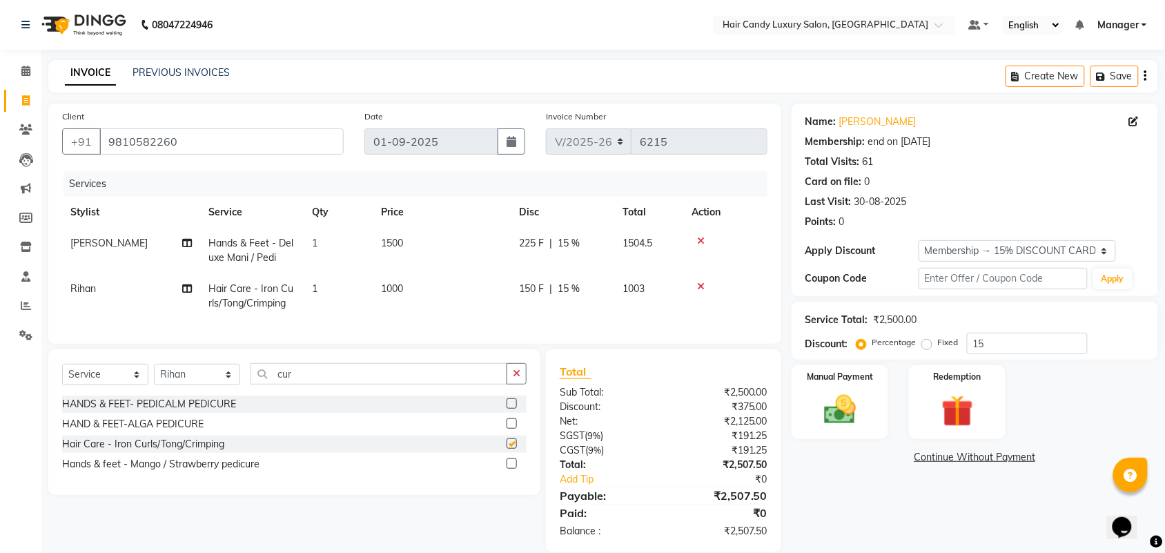
checkbox input "false"
click at [1029, 342] on input "15" at bounding box center [1027, 343] width 121 height 21
click at [411, 298] on td "1000" at bounding box center [442, 296] width 138 height 46
select select "52595"
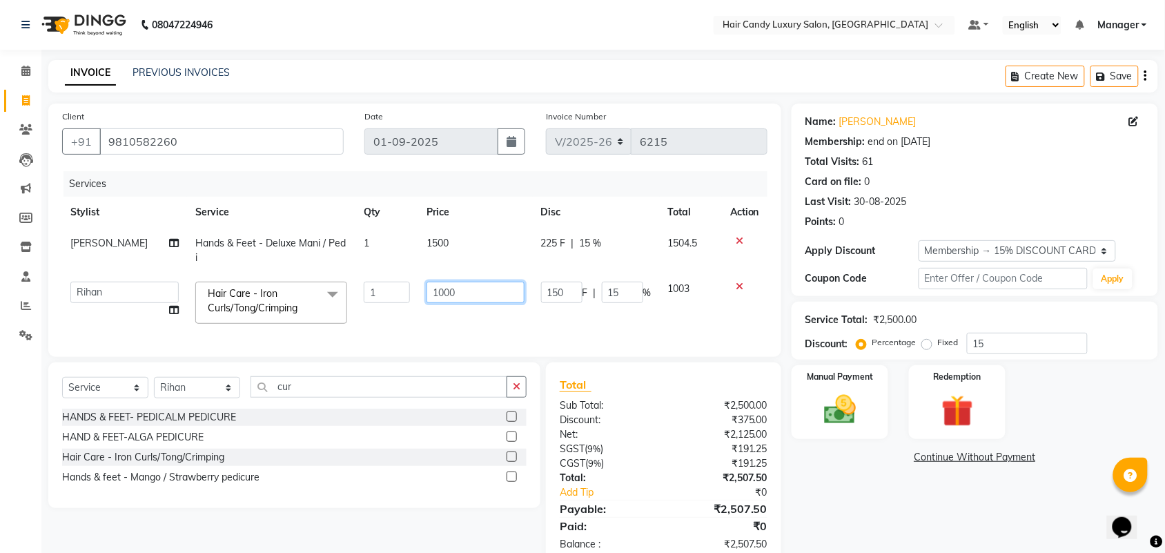
click at [494, 282] on input "1000" at bounding box center [476, 292] width 98 height 21
type input "1002"
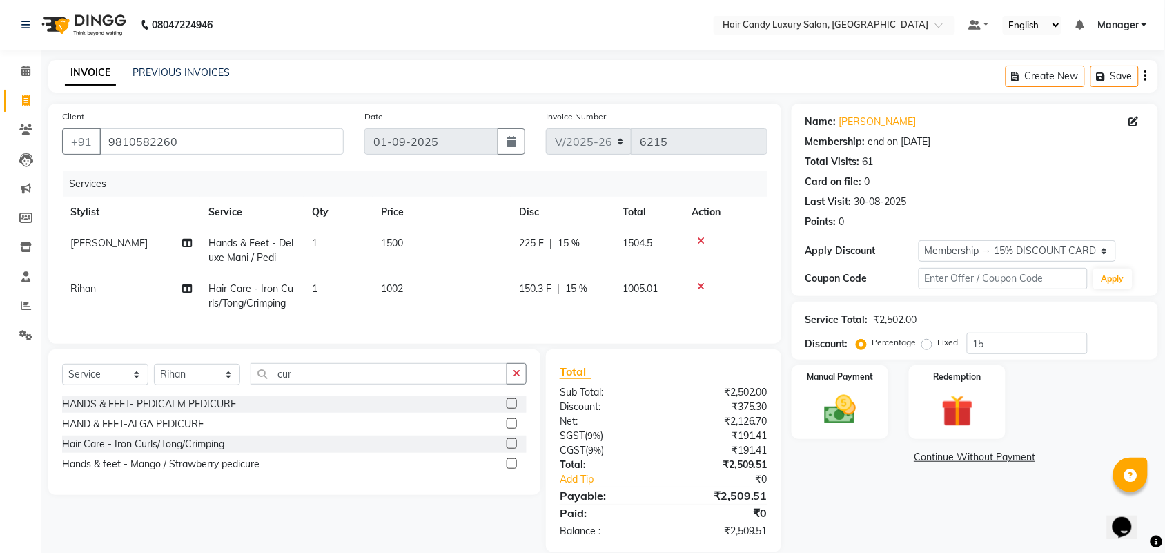
click at [922, 515] on div "Name: Rachna Singh Membership: end on 28-10-2025 Total Visits: 61 Card on file:…" at bounding box center [980, 328] width 377 height 449
click at [823, 429] on div "Manual Payment" at bounding box center [840, 402] width 101 height 77
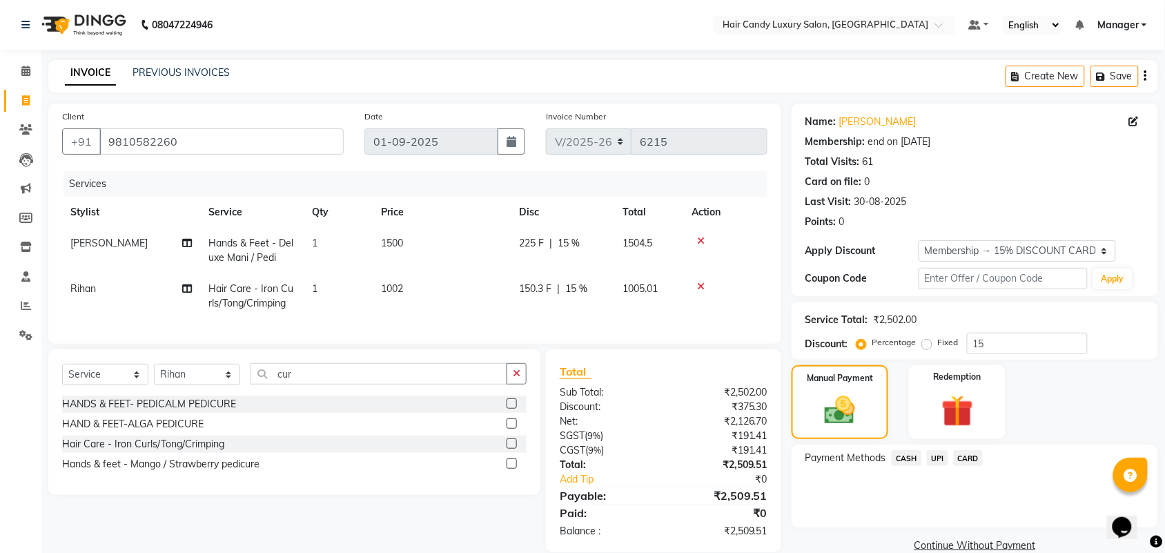
click at [963, 458] on span "CARD" at bounding box center [969, 458] width 30 height 16
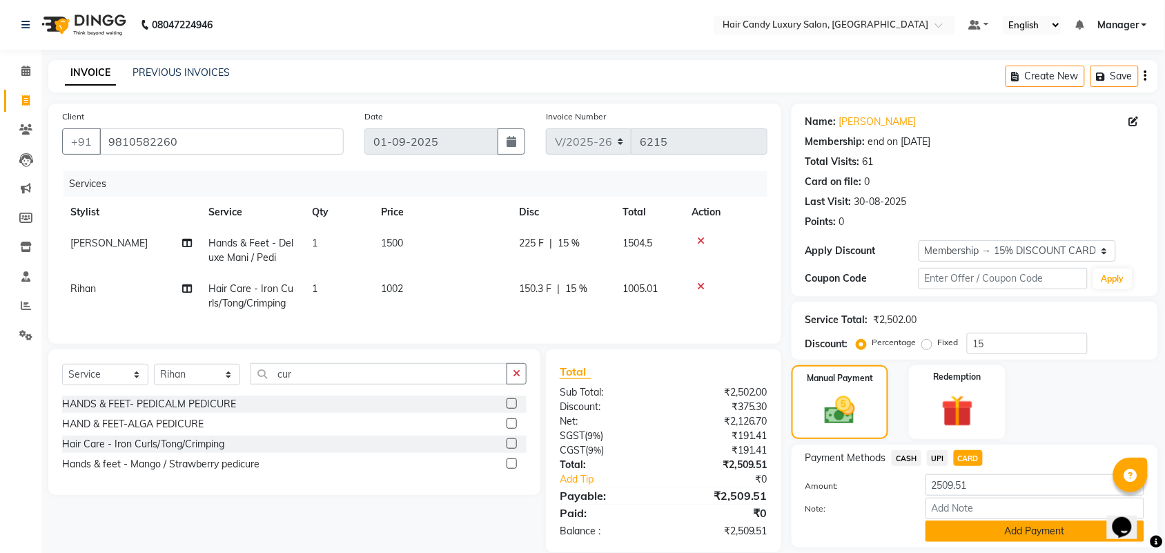
click at [1018, 530] on button "Add Payment" at bounding box center [1035, 531] width 219 height 21
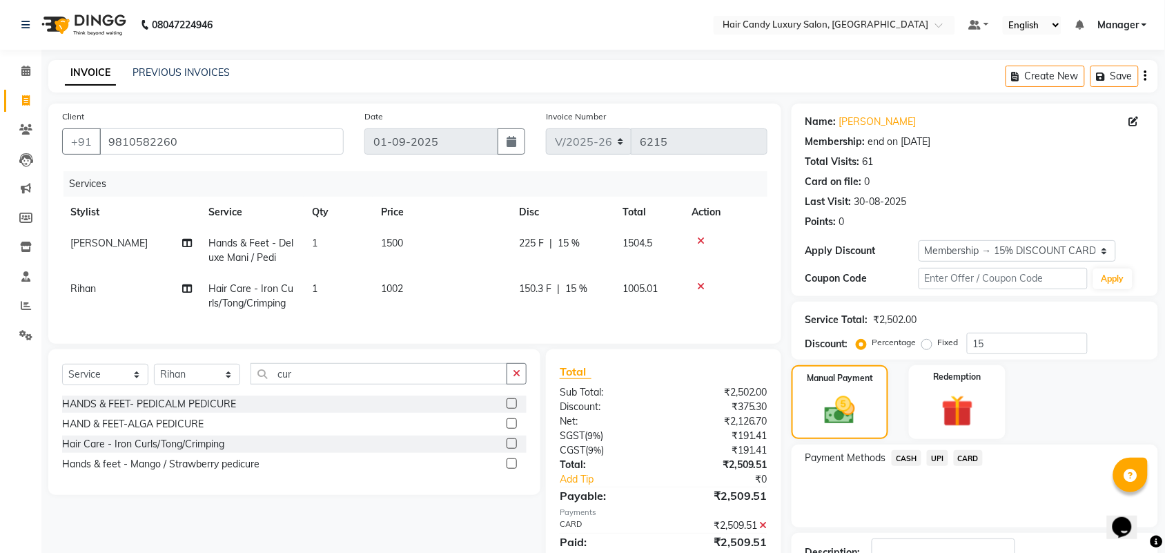
scroll to position [109, 0]
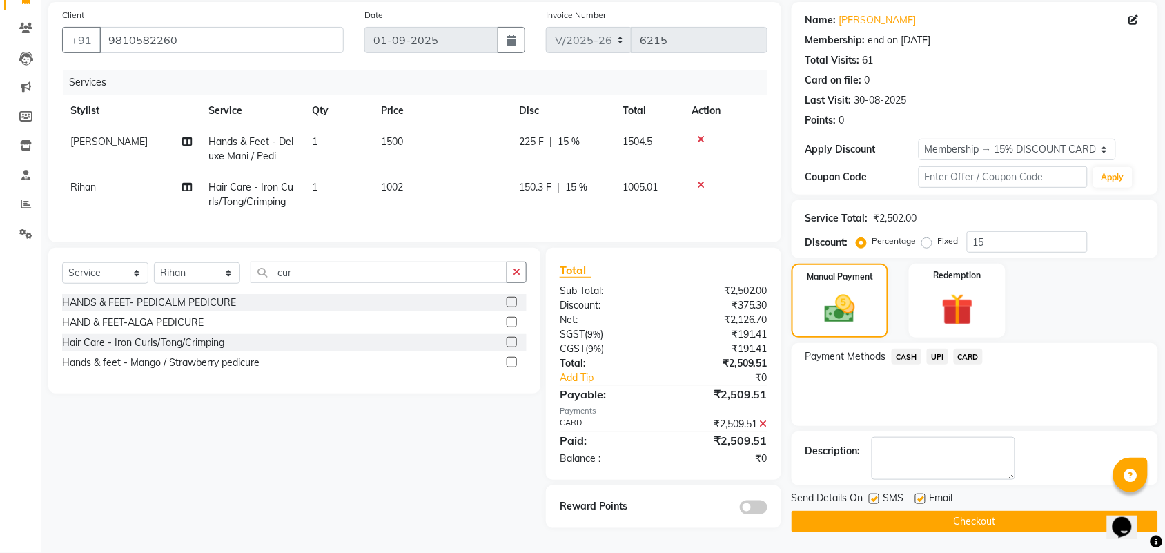
click at [940, 512] on button "Checkout" at bounding box center [975, 521] width 367 height 21
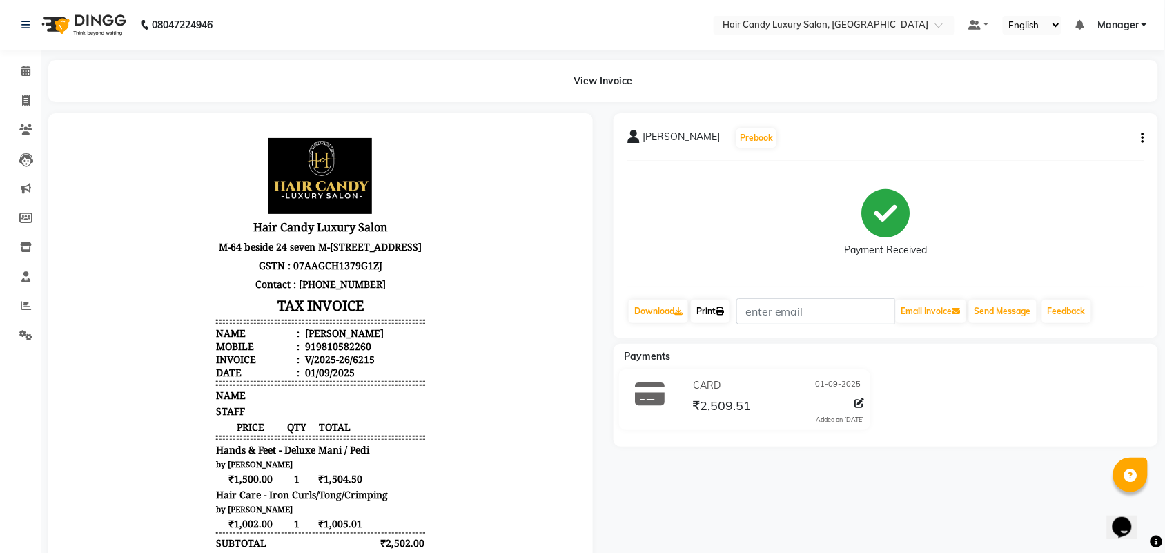
click at [708, 312] on link "Print" at bounding box center [710, 311] width 39 height 23
click at [17, 105] on span at bounding box center [26, 101] width 24 height 16
select select "service"
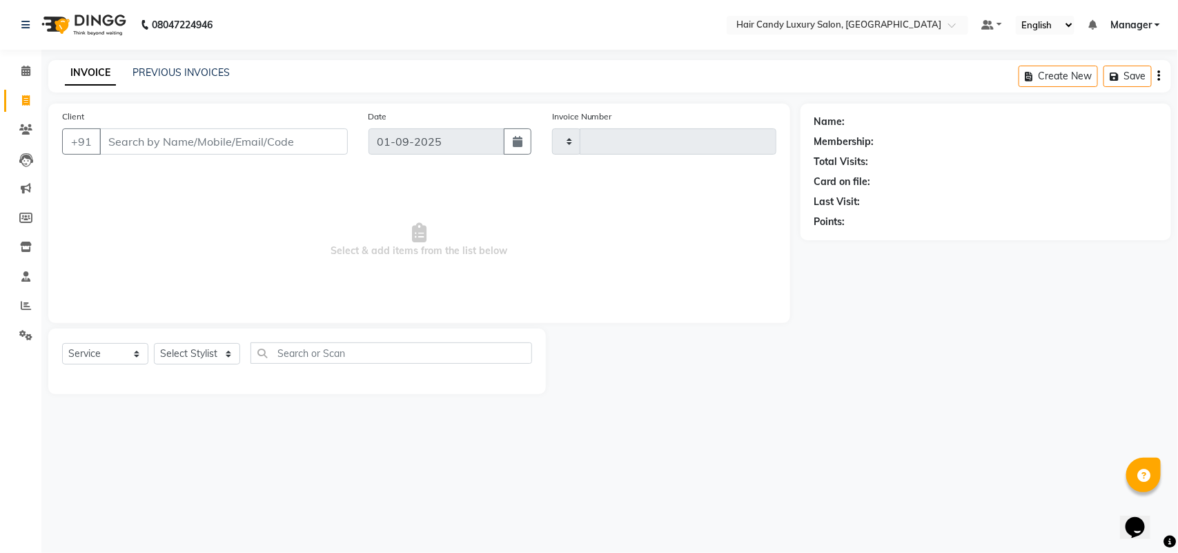
click at [211, 139] on input "Client" at bounding box center [223, 141] width 249 height 26
type input "6216"
select select "6645"
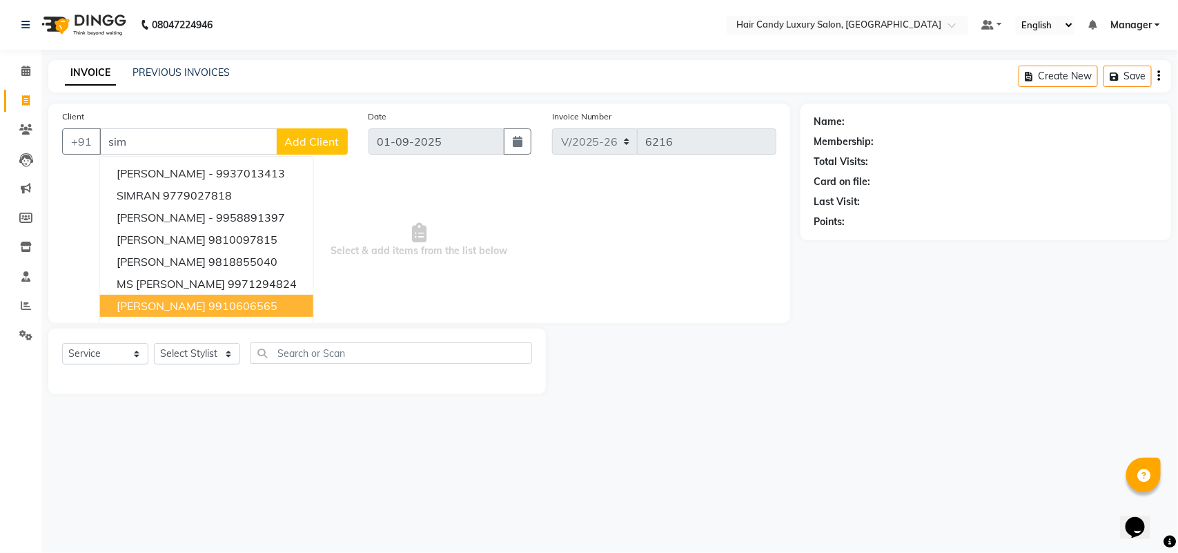
click at [186, 309] on span "Simmi Khanna" at bounding box center [161, 306] width 89 height 14
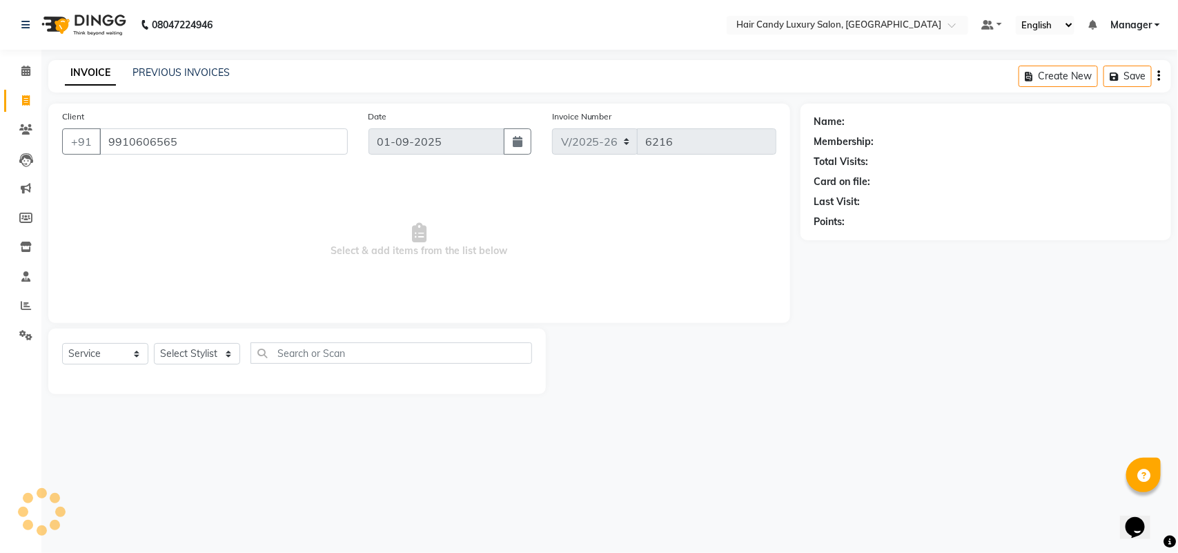
type input "9910606565"
select select "1: Object"
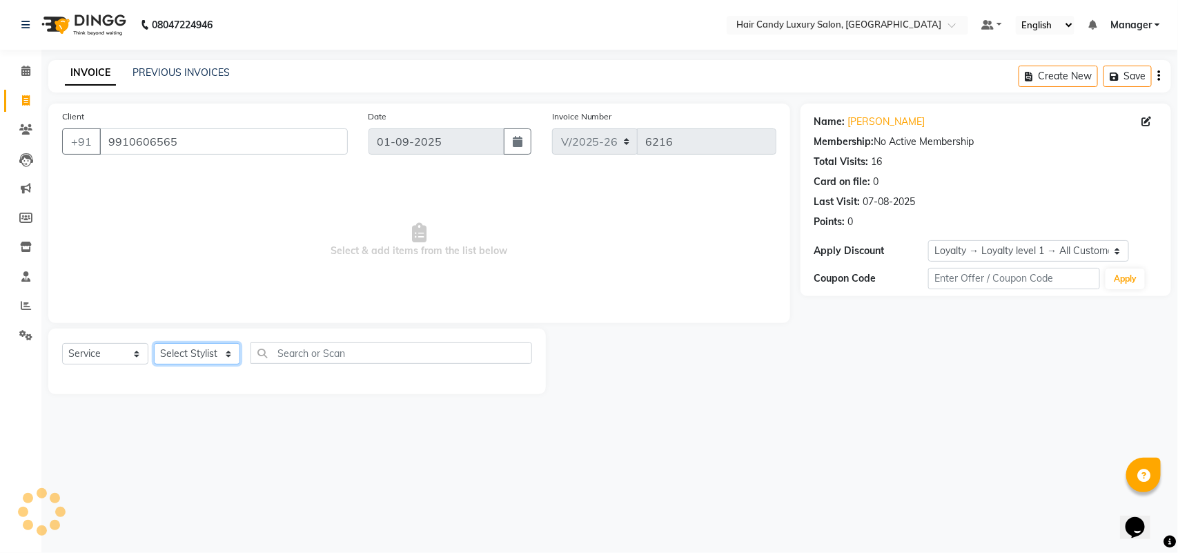
click at [202, 352] on select "Select Stylist Aman ANKIT MANAGER [PERSON_NAME] [PERSON_NAME] Danish [PERSON_NA…" at bounding box center [197, 353] width 86 height 21
select select "51788"
click at [154, 343] on select "Select Stylist Aman ANKIT MANAGER [PERSON_NAME] [PERSON_NAME] Danish [PERSON_NA…" at bounding box center [197, 353] width 86 height 21
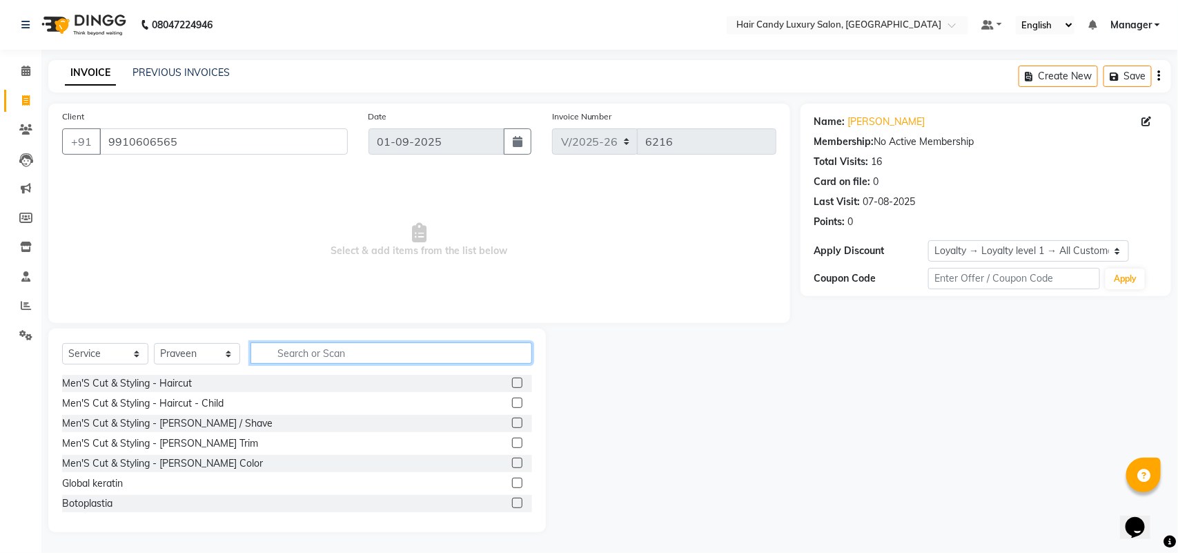
click at [331, 349] on input "text" at bounding box center [392, 352] width 282 height 21
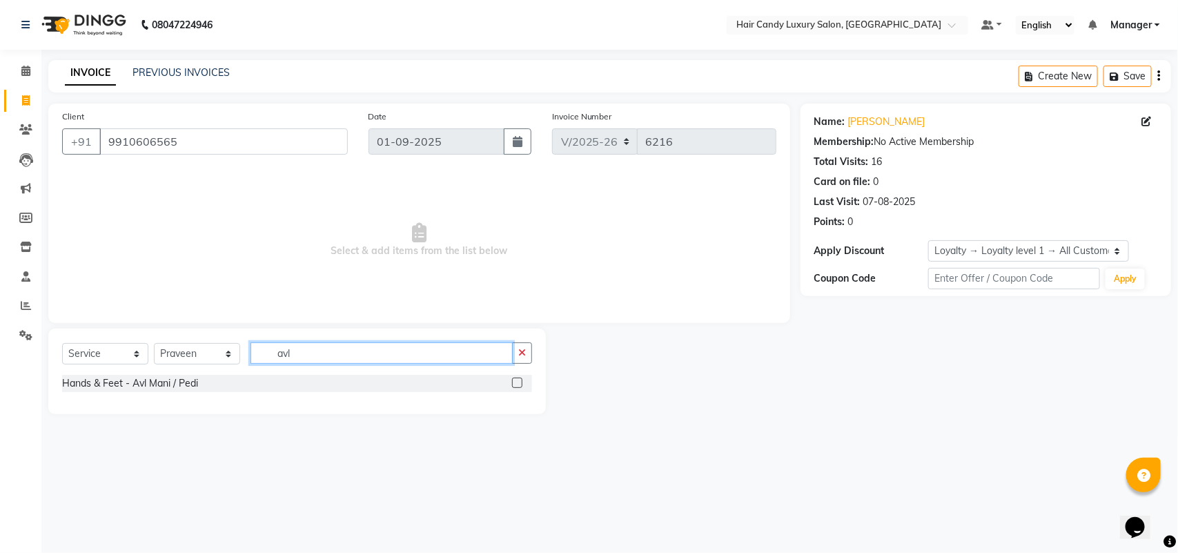
type input "avl"
click at [515, 380] on label at bounding box center [517, 383] width 10 height 10
click at [515, 380] on input "checkbox" at bounding box center [516, 383] width 9 height 9
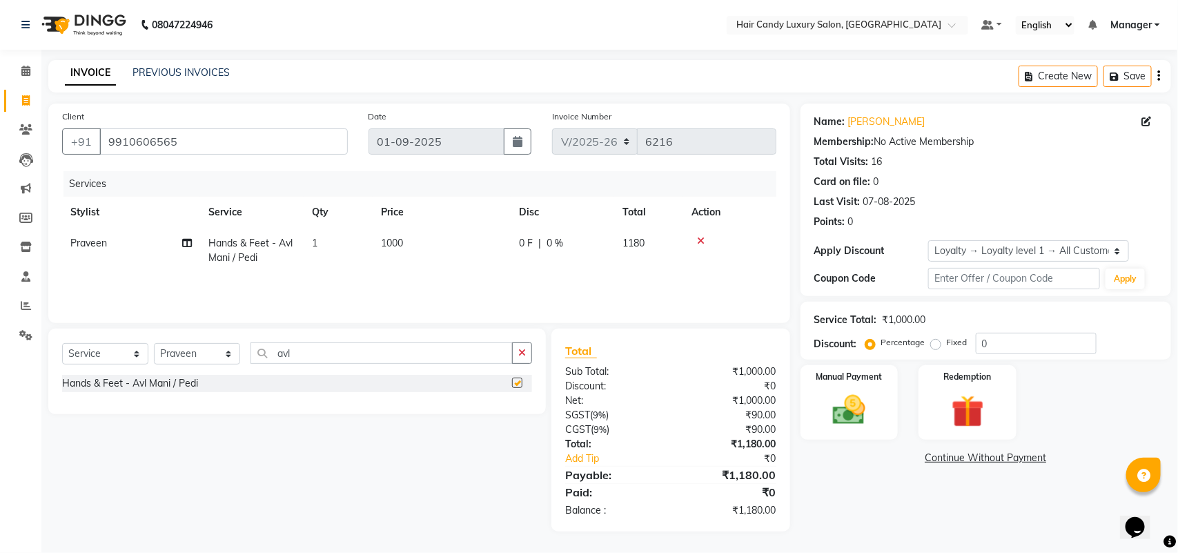
checkbox input "false"
click at [195, 349] on select "Select Stylist Aman ANKIT MANAGER BHAWNA Bobby Chirag Danish Deepali Dhruv Gold…" at bounding box center [197, 353] width 86 height 21
select select "51790"
click at [154, 343] on select "Select Stylist Aman ANKIT MANAGER BHAWNA Bobby Chirag Danish Deepali Dhruv Gold…" at bounding box center [197, 353] width 86 height 21
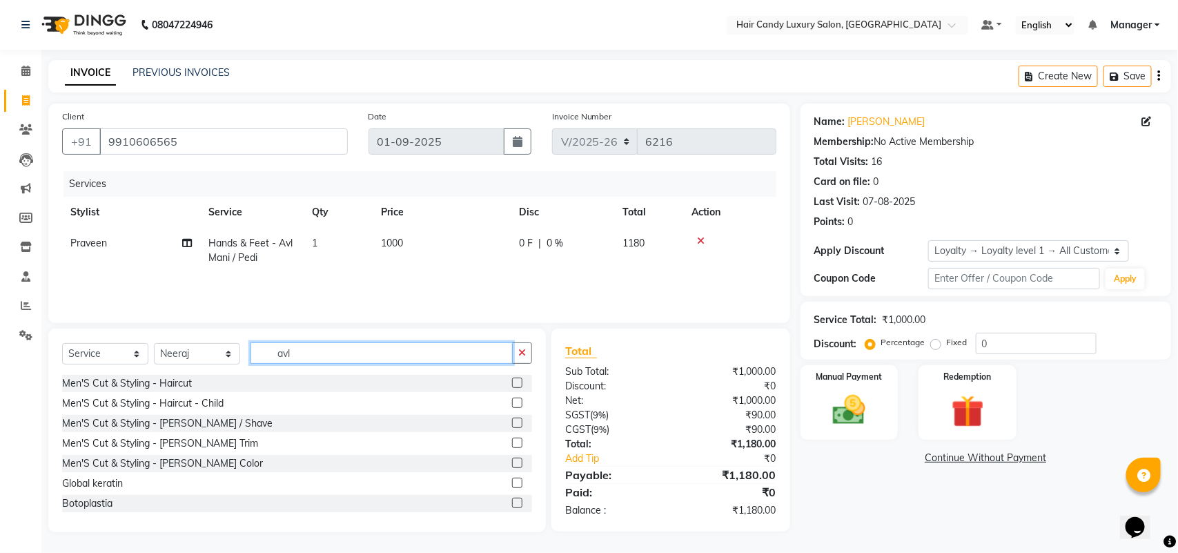
click at [312, 343] on input "avl" at bounding box center [382, 352] width 262 height 21
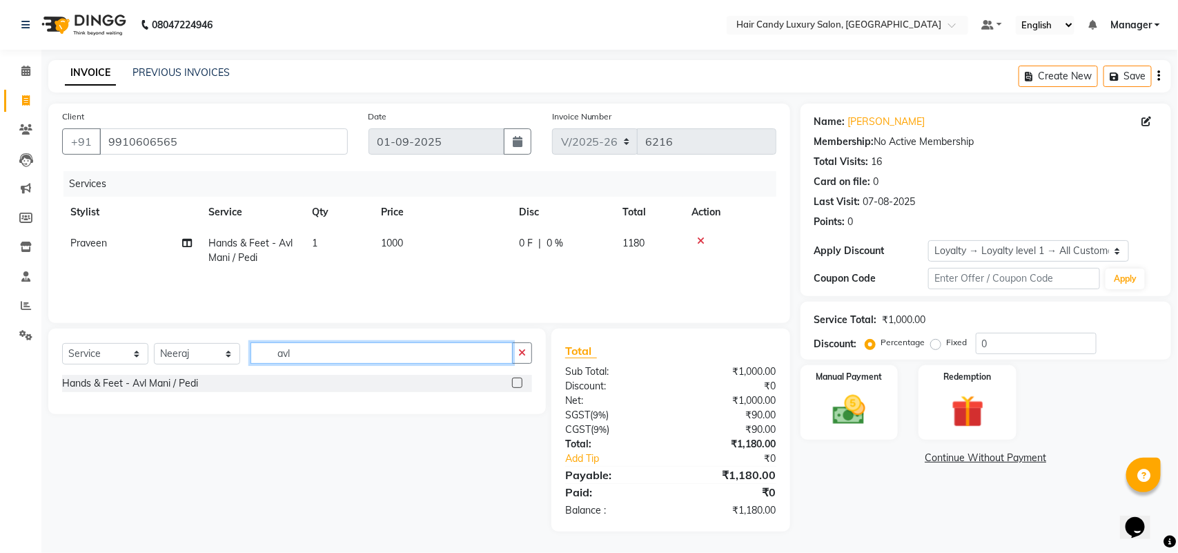
type input "avl"
click at [519, 378] on label at bounding box center [517, 383] width 10 height 10
click at [519, 379] on input "checkbox" at bounding box center [516, 383] width 9 height 9
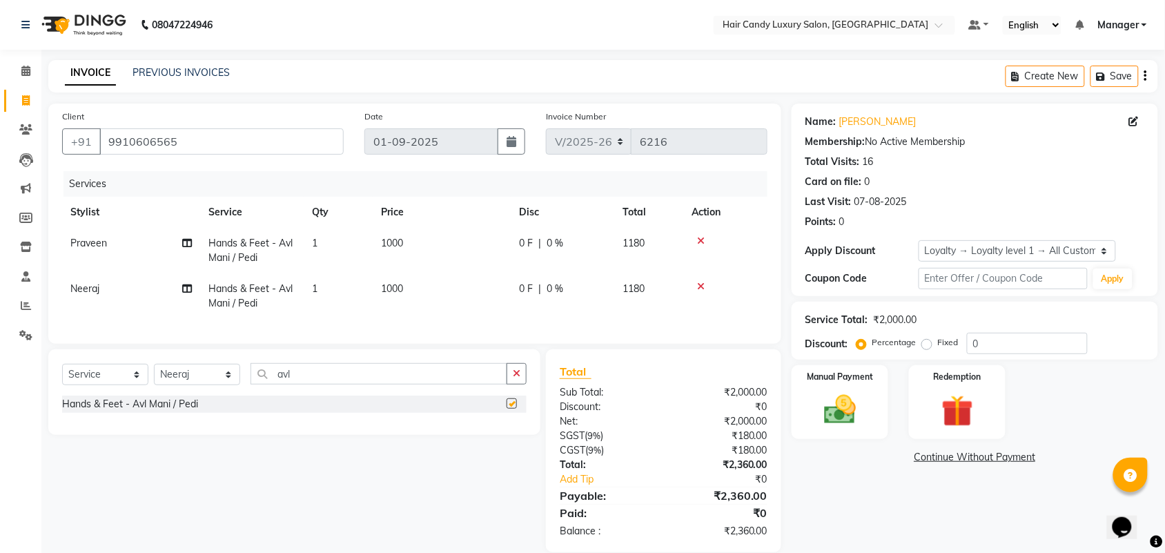
checkbox input "false"
click at [974, 252] on select "Select Loyalty → Loyalty level 1 → All Customers" at bounding box center [1017, 250] width 197 height 21
select select "0:"
click at [919, 240] on select "Select Loyalty → Loyalty level 1 → All Customers" at bounding box center [1017, 250] width 197 height 21
drag, startPoint x: 992, startPoint y: 345, endPoint x: 886, endPoint y: 371, distance: 109.5
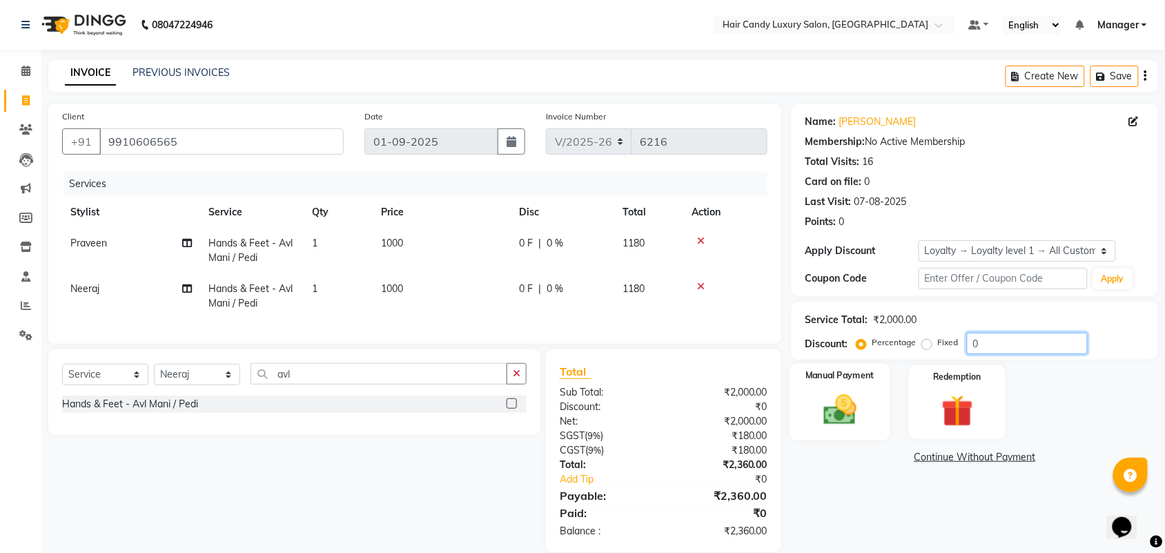
click at [886, 371] on div "Name: Simmi Khanna Membership: No Active Membership Total Visits: 16 Card on fi…" at bounding box center [980, 328] width 377 height 449
type input "10"
click at [1051, 443] on div "Name: Simmi Khanna Membership: No Active Membership Total Visits: 16 Card on fi…" at bounding box center [980, 328] width 377 height 449
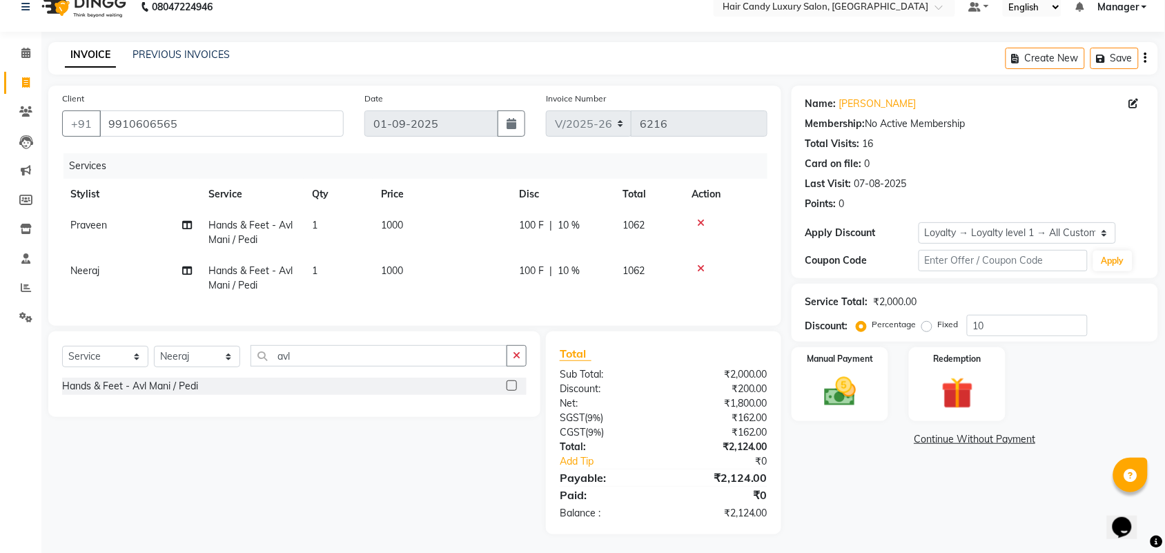
scroll to position [32, 0]
click at [826, 377] on img at bounding box center [840, 390] width 54 height 38
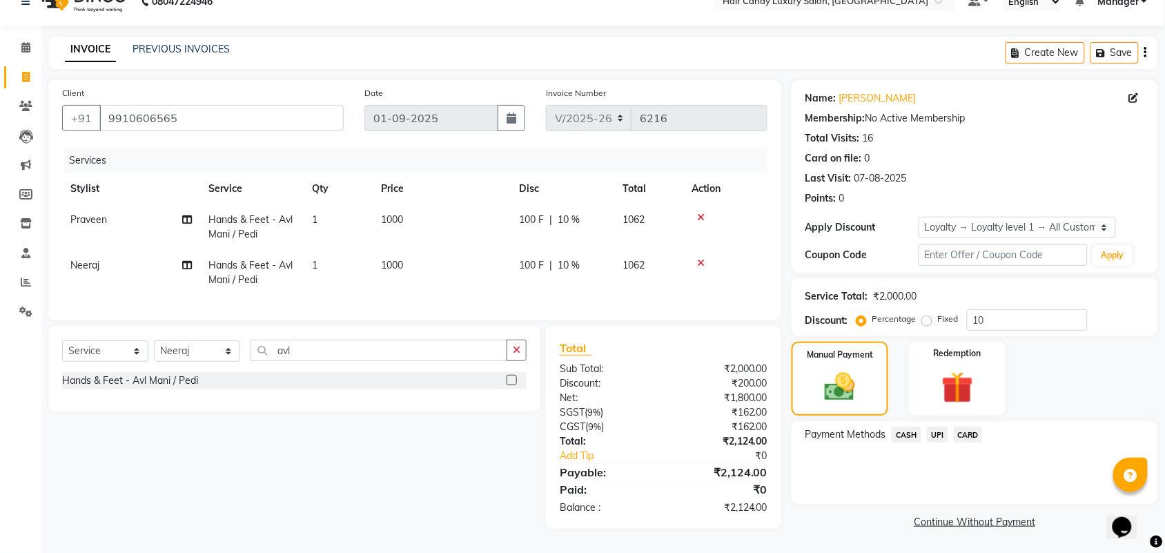
click at [942, 427] on span "UPI" at bounding box center [937, 435] width 21 height 16
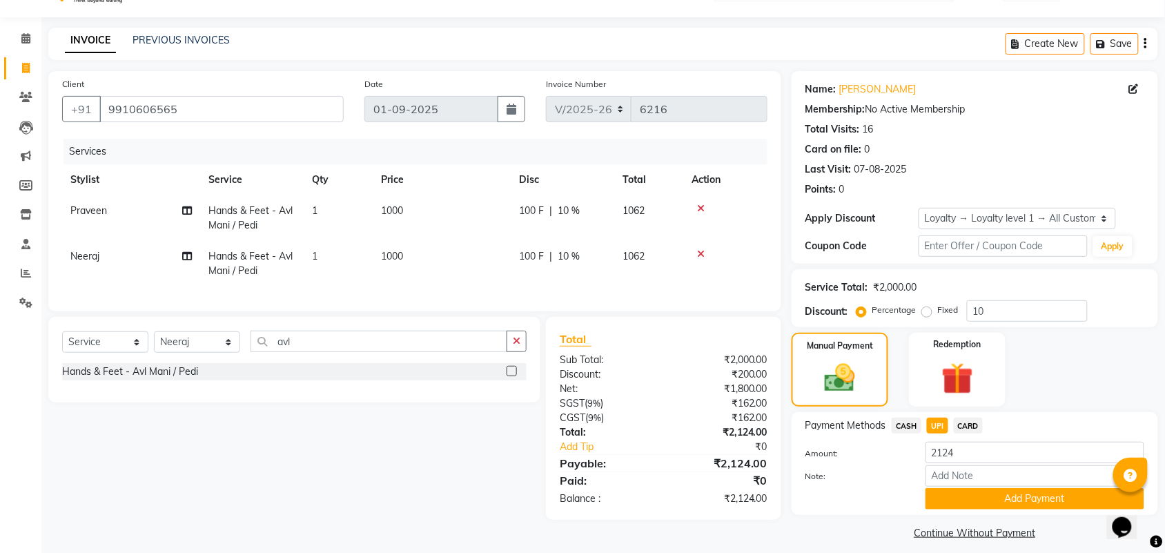
click at [989, 496] on button "Add Payment" at bounding box center [1035, 498] width 219 height 21
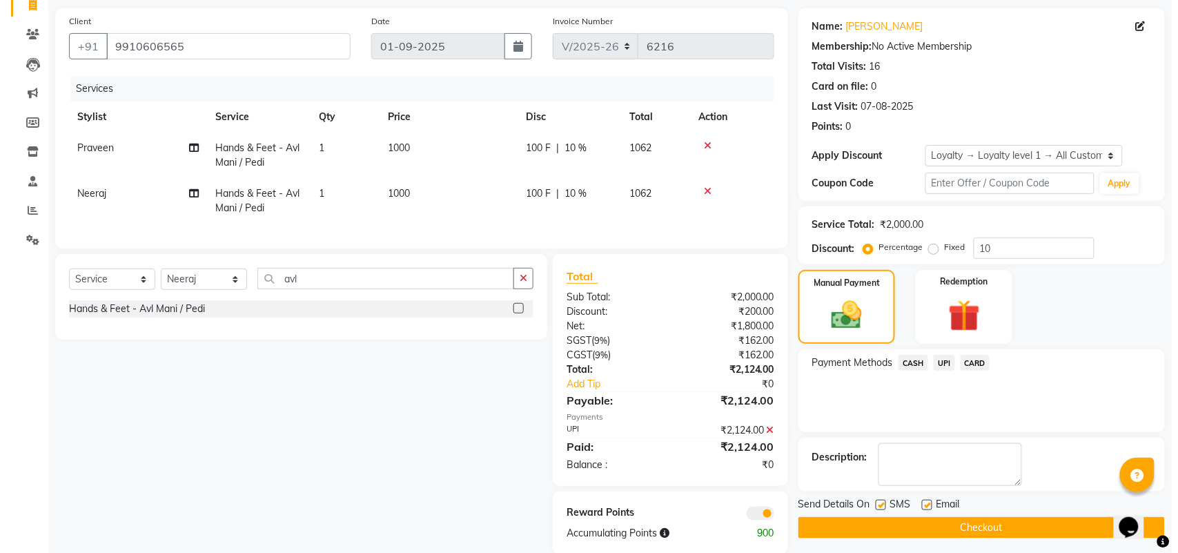
scroll to position [129, 0]
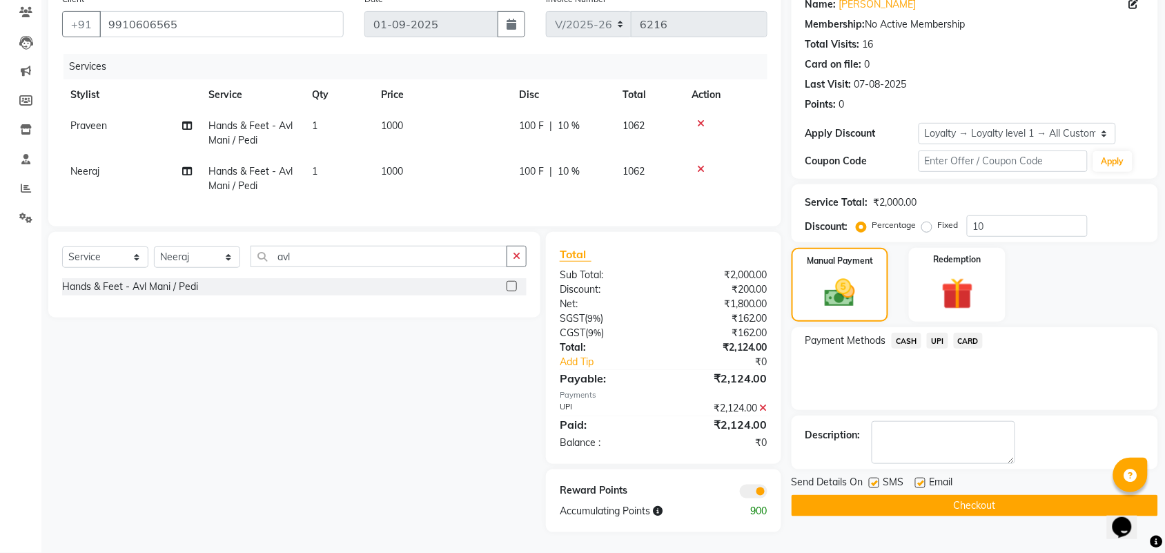
click at [759, 496] on span at bounding box center [754, 492] width 28 height 14
click at [768, 494] on input "checkbox" at bounding box center [768, 494] width 0 height 0
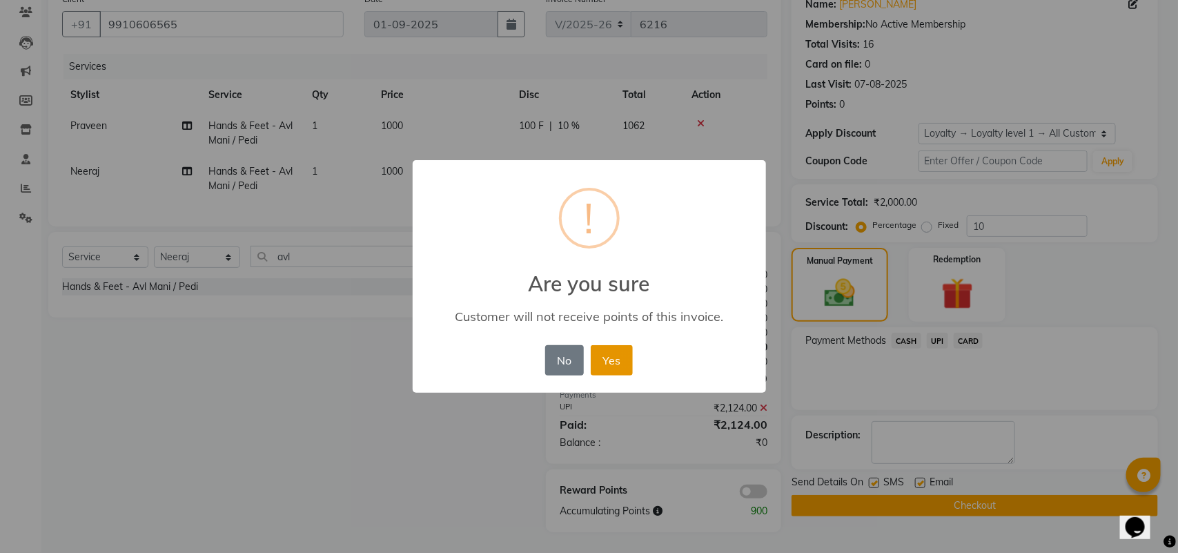
click at [609, 363] on button "Yes" at bounding box center [612, 360] width 42 height 30
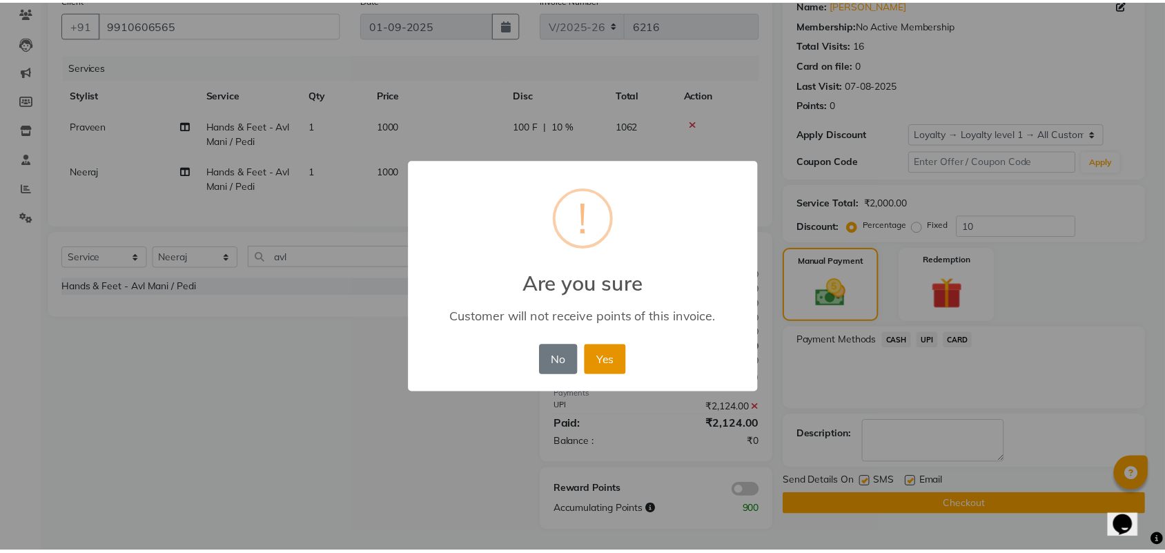
scroll to position [109, 0]
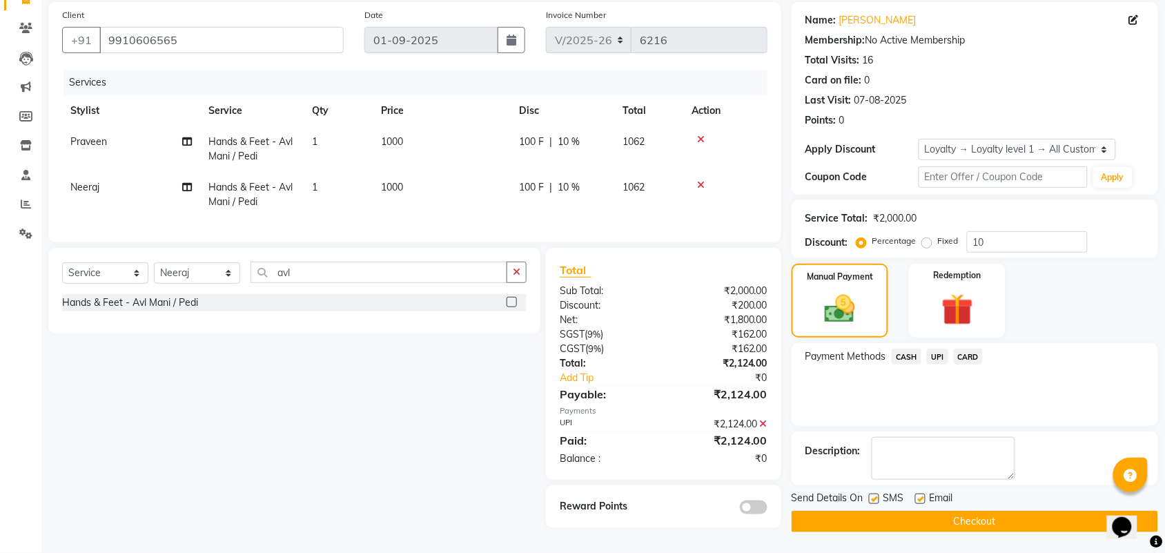
click at [1003, 516] on button "Checkout" at bounding box center [975, 521] width 367 height 21
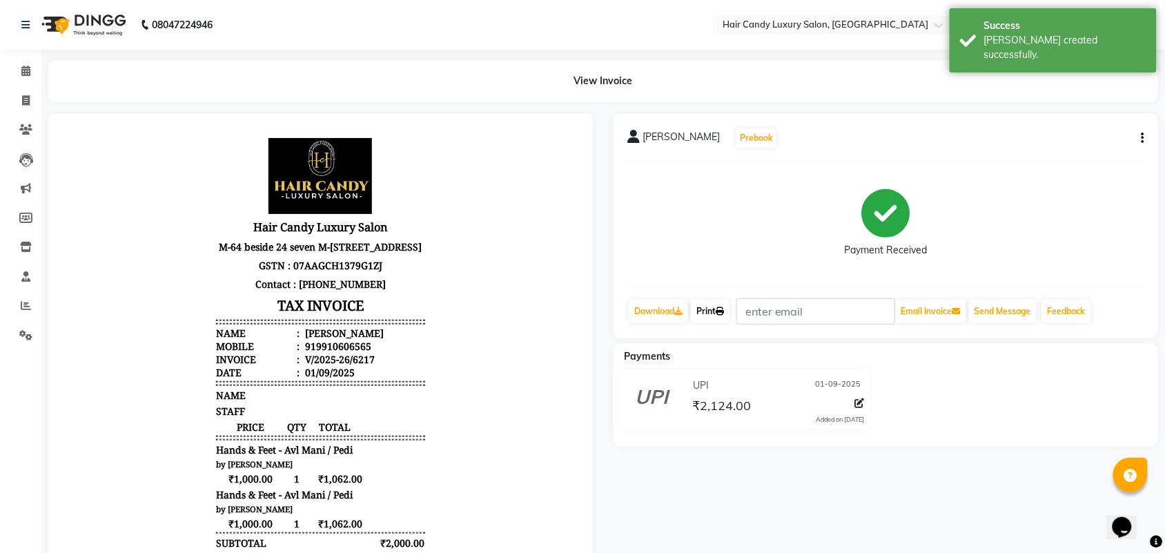
click at [717, 301] on link "Print" at bounding box center [710, 311] width 39 height 23
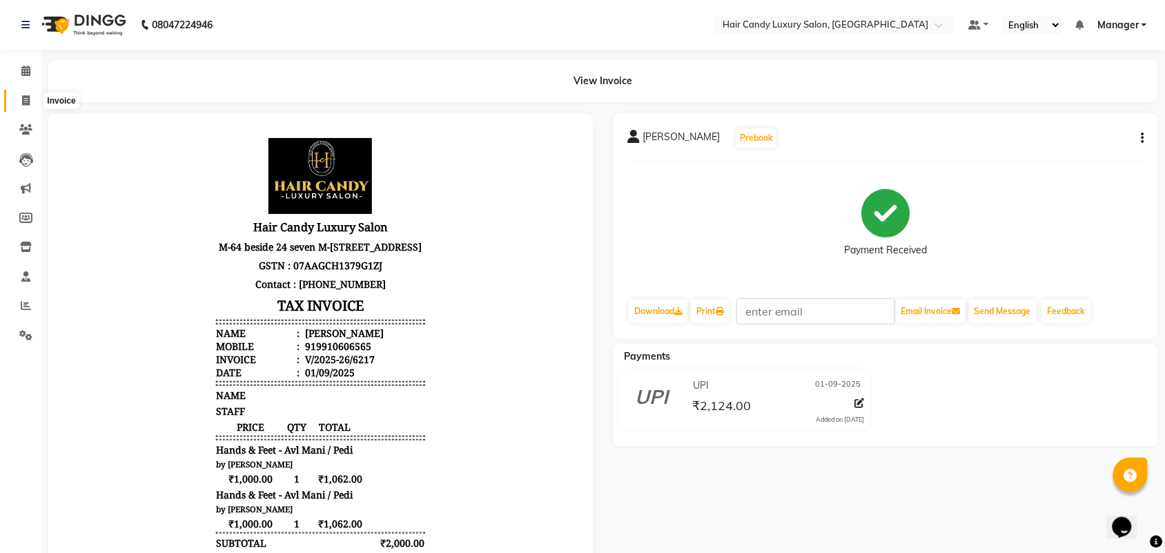
click at [29, 106] on span at bounding box center [26, 101] width 24 height 16
select select "service"
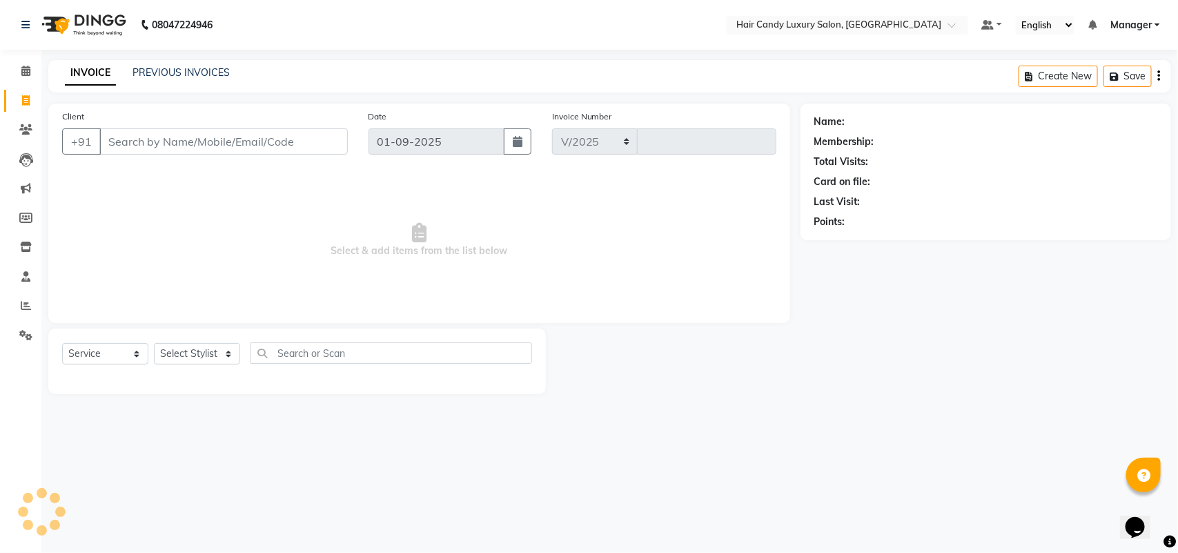
select select "6645"
type input "6218"
click at [188, 70] on link "PREVIOUS INVOICES" at bounding box center [181, 72] width 97 height 12
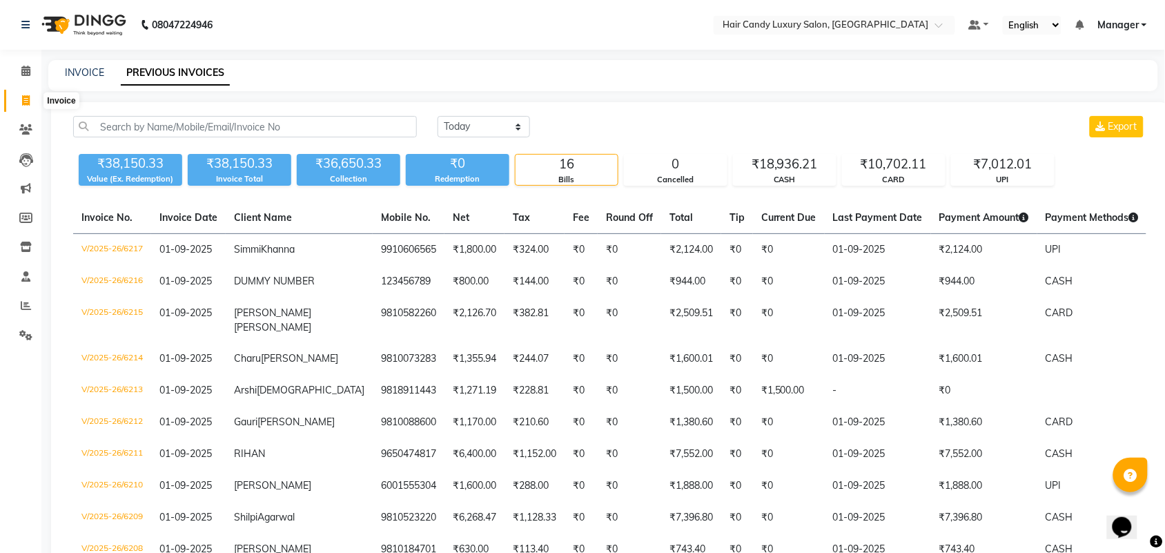
click at [16, 94] on span at bounding box center [26, 101] width 24 height 16
select select "service"
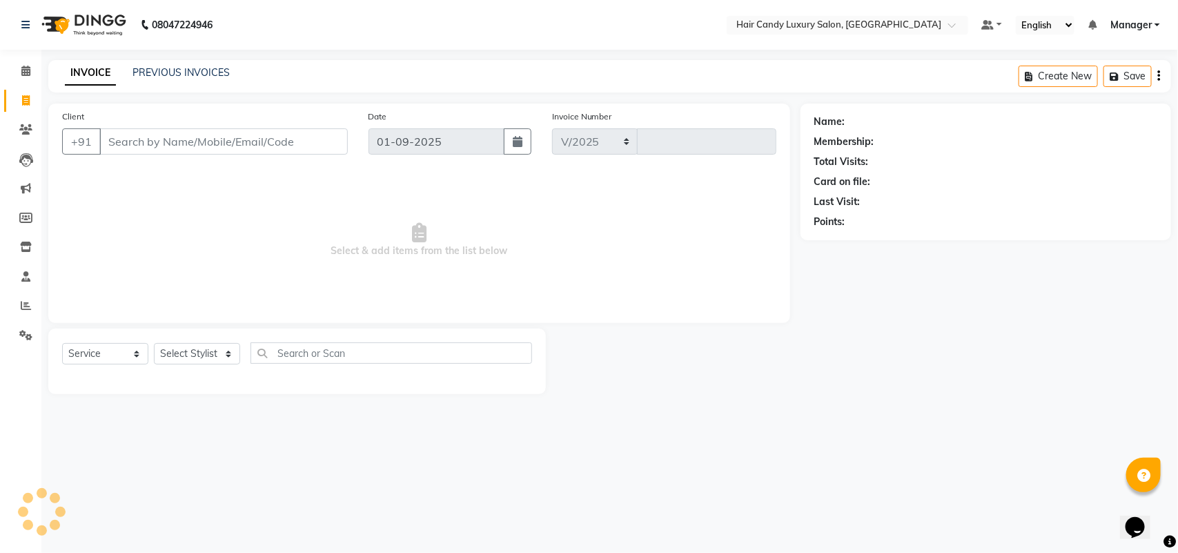
select select "6645"
type input "6218"
click at [198, 353] on select "Select Stylist Aman ANKIT MANAGER [PERSON_NAME] [PERSON_NAME] Danish [PERSON_NA…" at bounding box center [197, 353] width 86 height 21
select select "53782"
click at [154, 343] on select "Select Stylist Aman ANKIT MANAGER [PERSON_NAME] [PERSON_NAME] Danish [PERSON_NA…" at bounding box center [197, 353] width 86 height 21
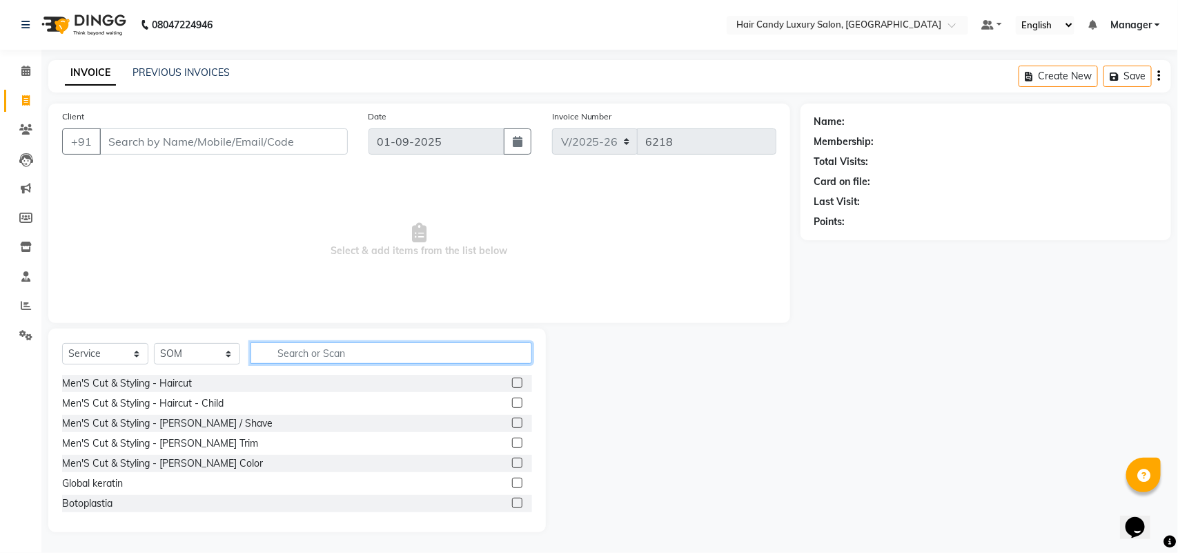
drag, startPoint x: 322, startPoint y: 344, endPoint x: 326, endPoint y: 359, distance: 15.7
click at [322, 345] on input "text" at bounding box center [392, 352] width 282 height 21
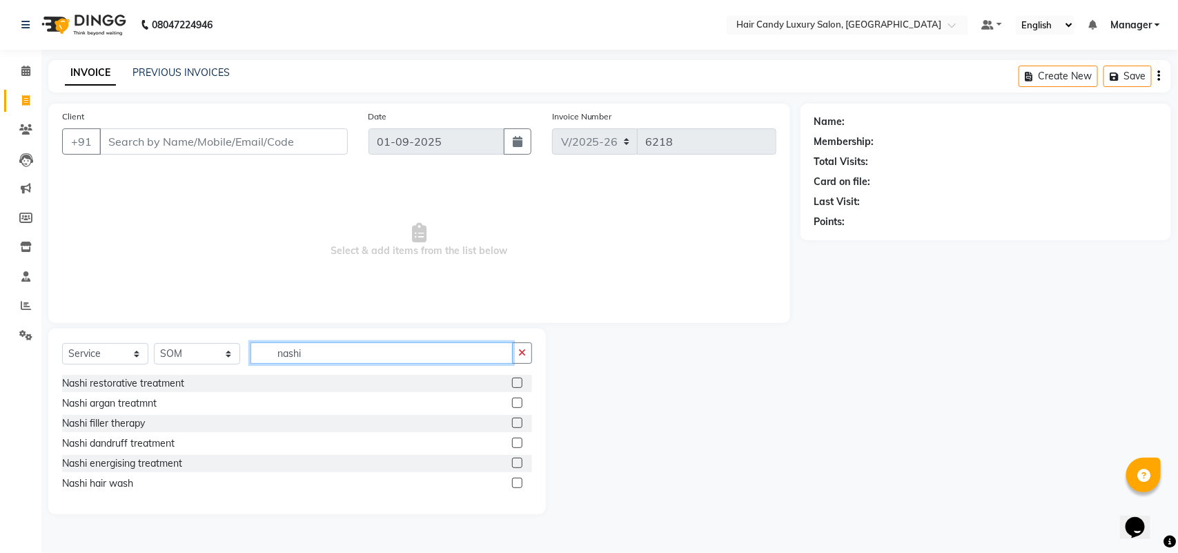
type input "nashi"
click at [515, 400] on label at bounding box center [517, 403] width 10 height 10
click at [515, 400] on input "checkbox" at bounding box center [516, 403] width 9 height 9
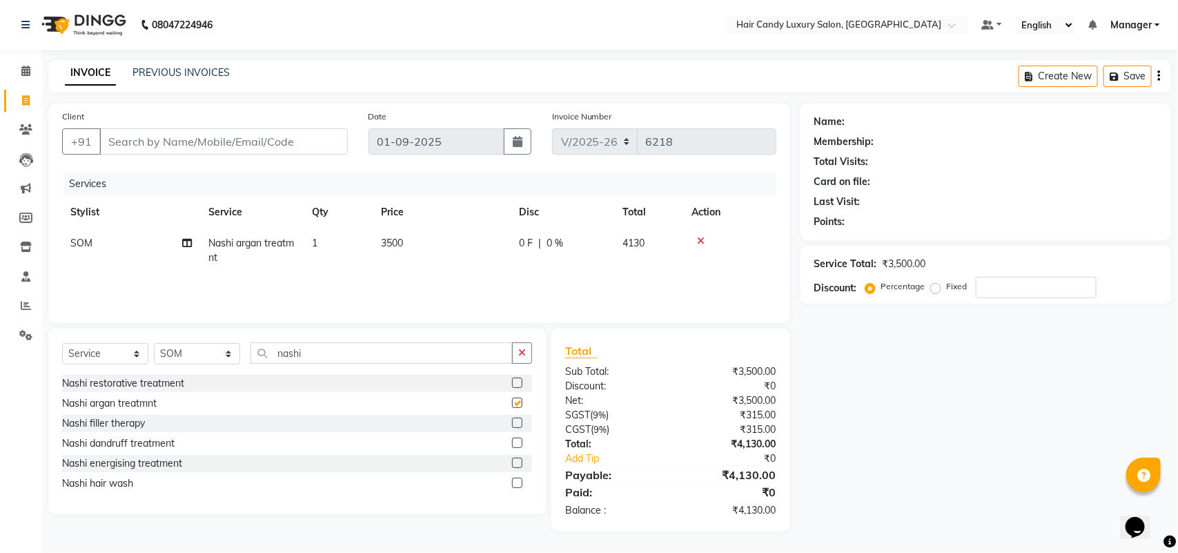
checkbox input "false"
drag, startPoint x: 318, startPoint y: 346, endPoint x: 168, endPoint y: 340, distance: 150.6
click at [168, 340] on div "Select Service Product Membership Package Voucher Prepaid Gift Card Select Styl…" at bounding box center [297, 422] width 498 height 186
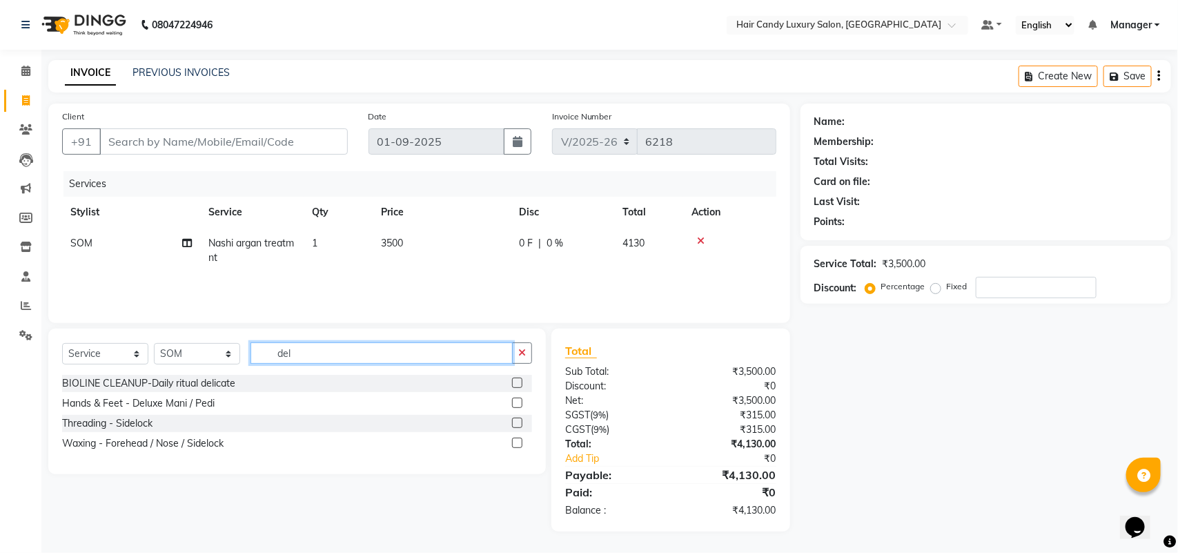
type input "del"
drag, startPoint x: 520, startPoint y: 402, endPoint x: 498, endPoint y: 397, distance: 22.1
click at [521, 402] on label at bounding box center [517, 403] width 10 height 10
click at [521, 402] on input "checkbox" at bounding box center [516, 403] width 9 height 9
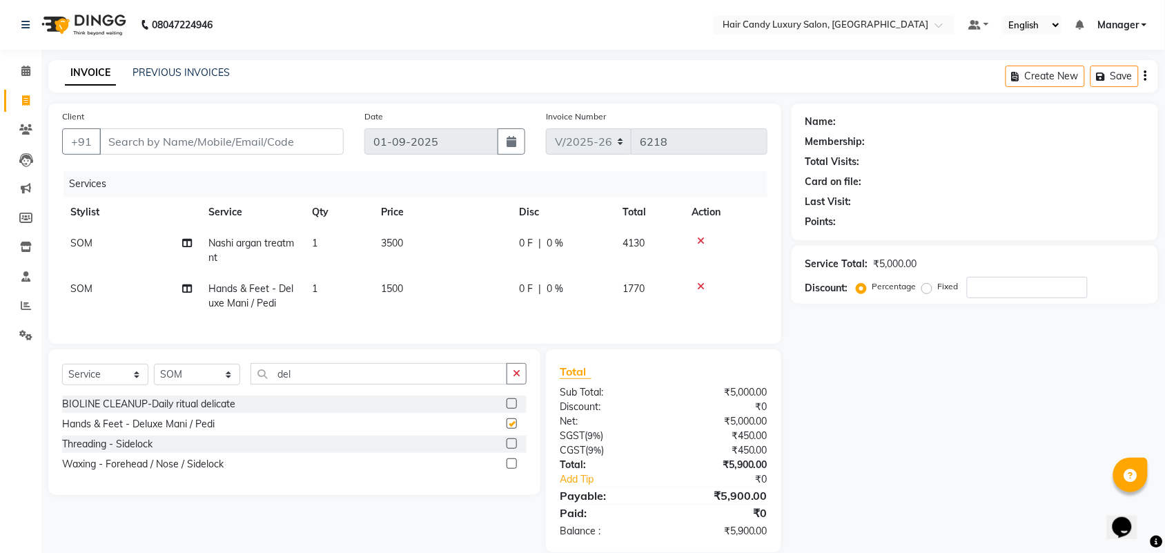
checkbox input "false"
click at [998, 287] on input "number" at bounding box center [1027, 287] width 121 height 21
drag, startPoint x: 325, startPoint y: 387, endPoint x: 191, endPoint y: 387, distance: 134.6
click at [191, 387] on div "Select Service Product Membership Package Voucher Prepaid Gift Card Select Styl…" at bounding box center [294, 379] width 465 height 32
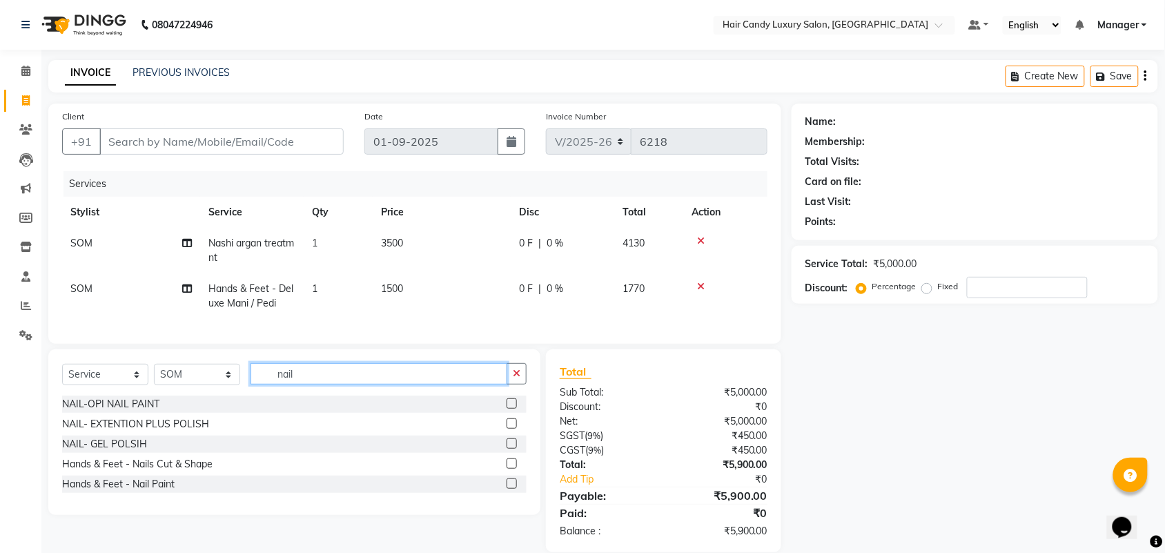
type input "nail"
click at [514, 469] on label at bounding box center [512, 463] width 10 height 10
click at [514, 469] on input "checkbox" at bounding box center [511, 464] width 9 height 9
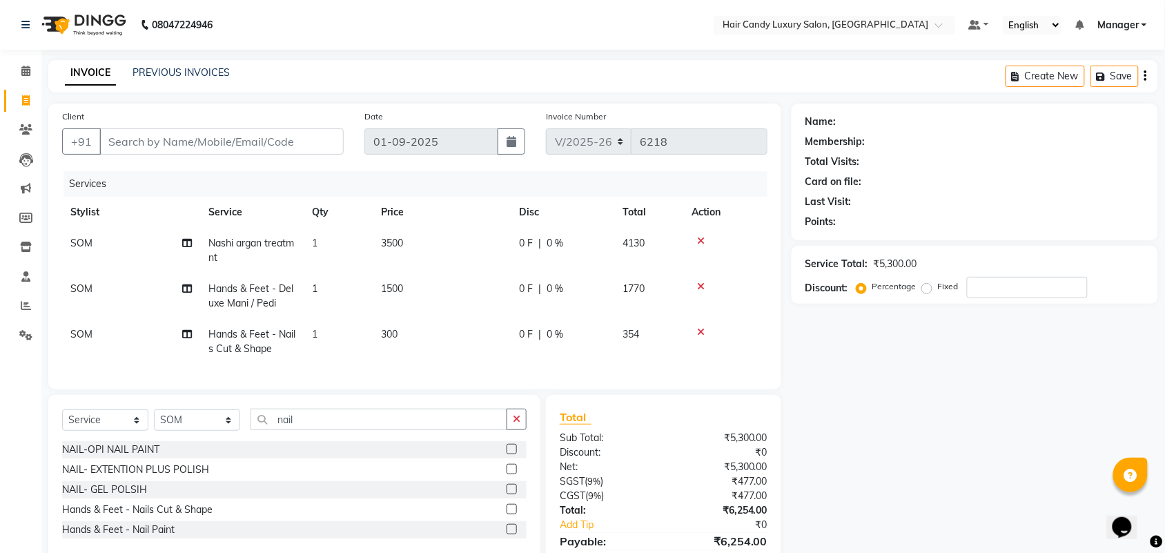
checkbox input "false"
click at [438, 335] on td "300" at bounding box center [442, 342] width 138 height 46
select select "53782"
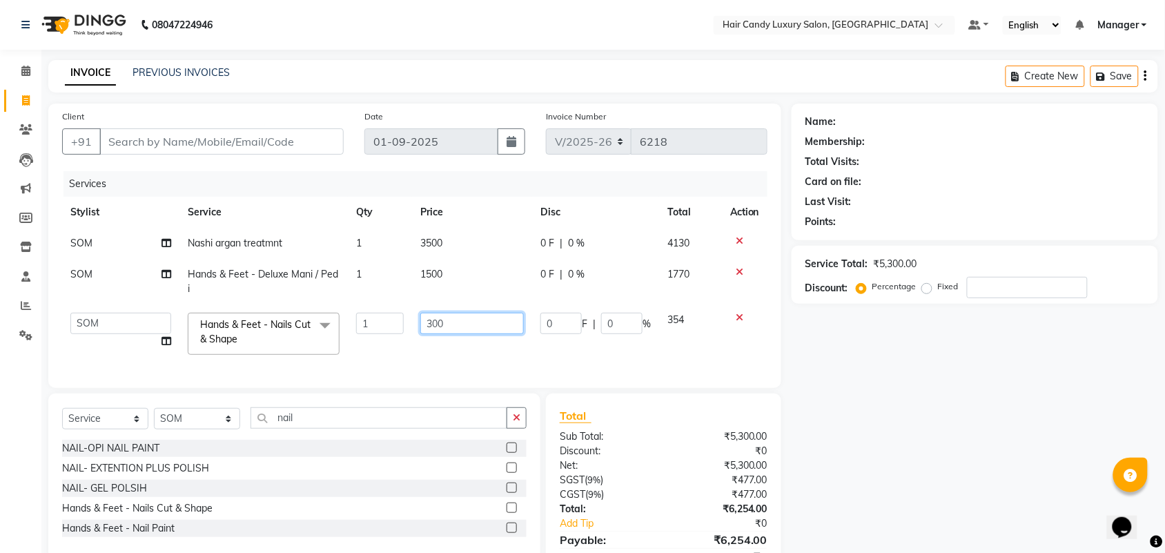
drag, startPoint x: 482, startPoint y: 315, endPoint x: 260, endPoint y: 322, distance: 221.7
click at [300, 321] on tr "Aman ANKIT MANAGER BHAWNA Bobby Chirag Danish Deepali Dhruv Goldy Harish Jagdis…" at bounding box center [415, 333] width 706 height 59
type input "150"
click at [891, 425] on div "Name: Membership: Total Visits: Card on file: Last Visit: Points: Service Total…" at bounding box center [980, 350] width 377 height 493
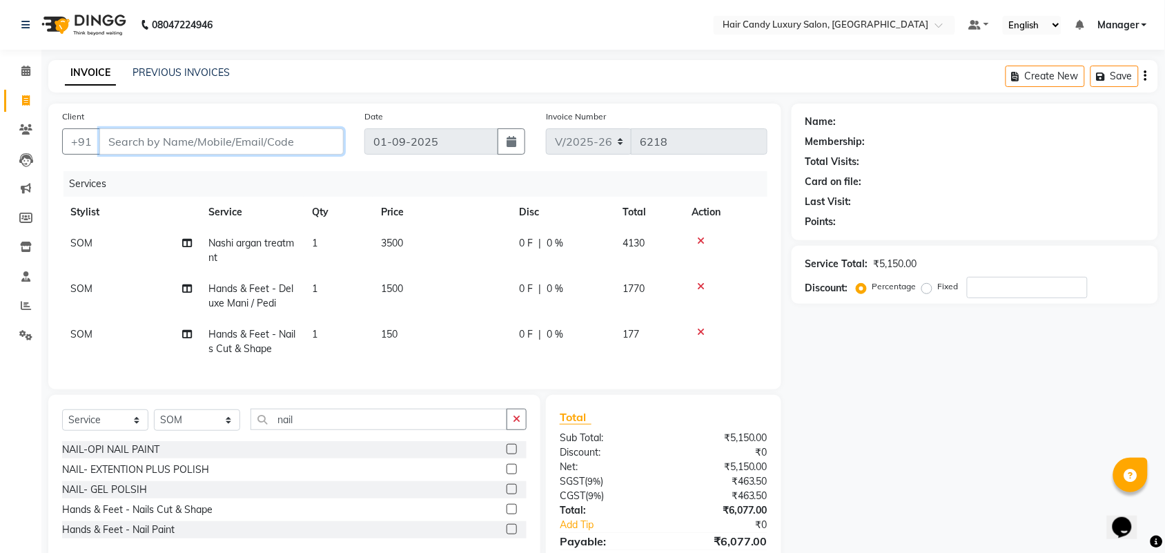
click at [190, 128] on input "Client" at bounding box center [221, 141] width 244 height 26
type input "n"
type input "0"
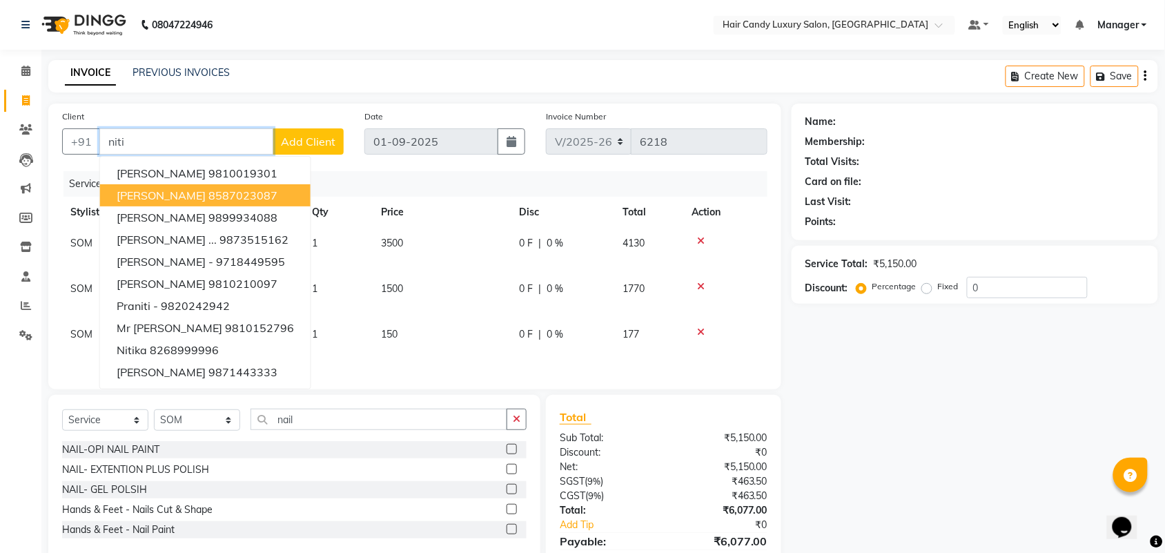
click at [184, 197] on span "Niti Chatterjee" at bounding box center [161, 195] width 89 height 14
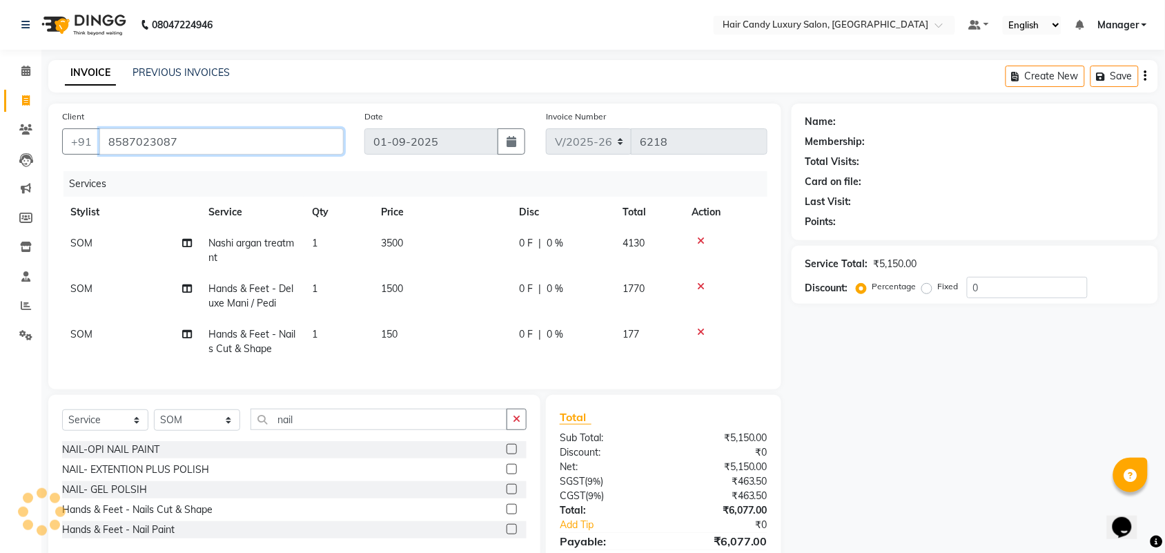
type input "8587023087"
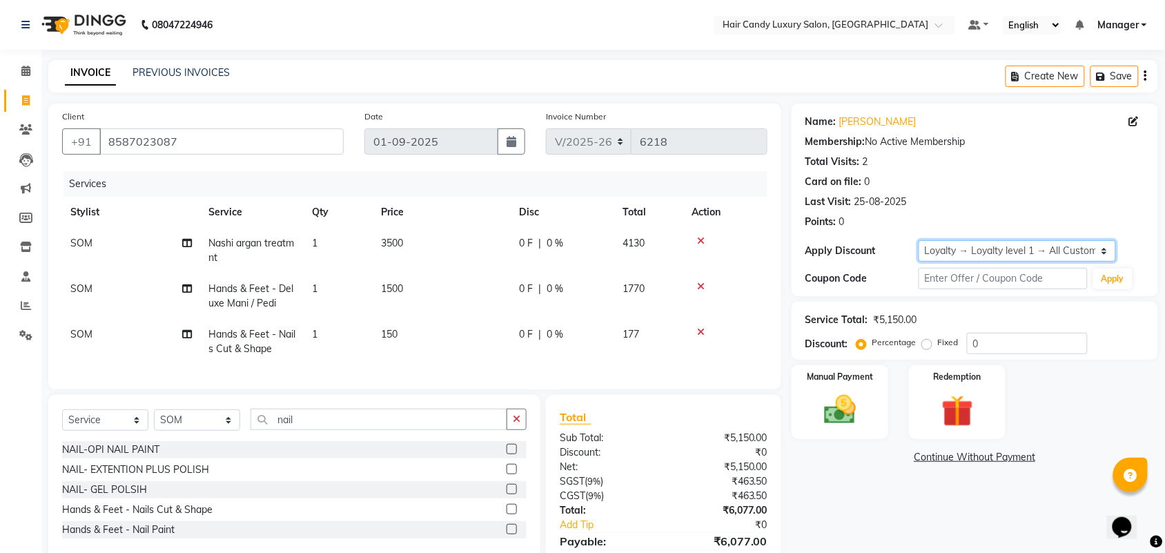
click at [1051, 257] on select "Select Loyalty → Loyalty level 1 → All Customers" at bounding box center [1017, 250] width 197 height 21
select select "0:"
click at [919, 240] on select "Select Loyalty → Loyalty level 1 → All Customers" at bounding box center [1017, 250] width 197 height 21
drag, startPoint x: 1046, startPoint y: 332, endPoint x: 953, endPoint y: 354, distance: 95.1
click at [953, 354] on div "Service Total: ₹5,150.00 Discount: Percentage Fixed 0" at bounding box center [975, 331] width 367 height 58
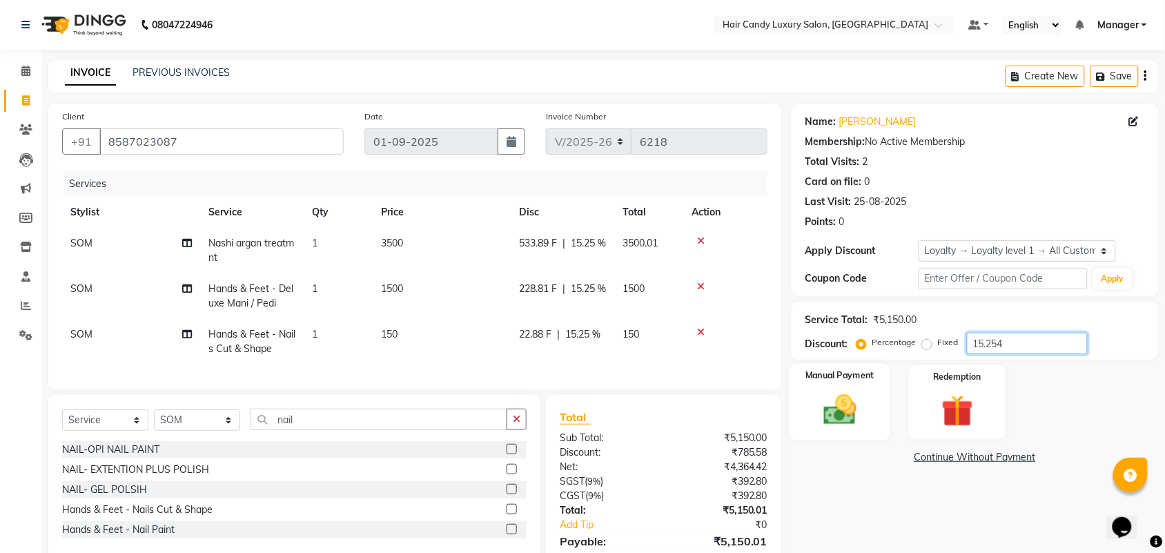
type input "15.254"
click at [827, 408] on img at bounding box center [840, 410] width 54 height 38
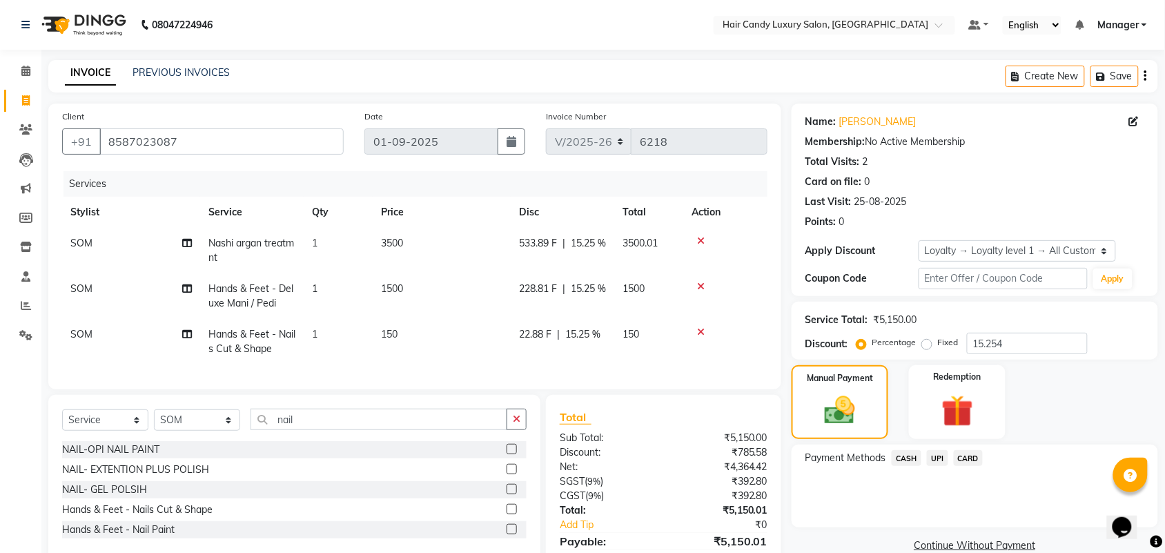
click at [970, 460] on span "CARD" at bounding box center [969, 458] width 30 height 16
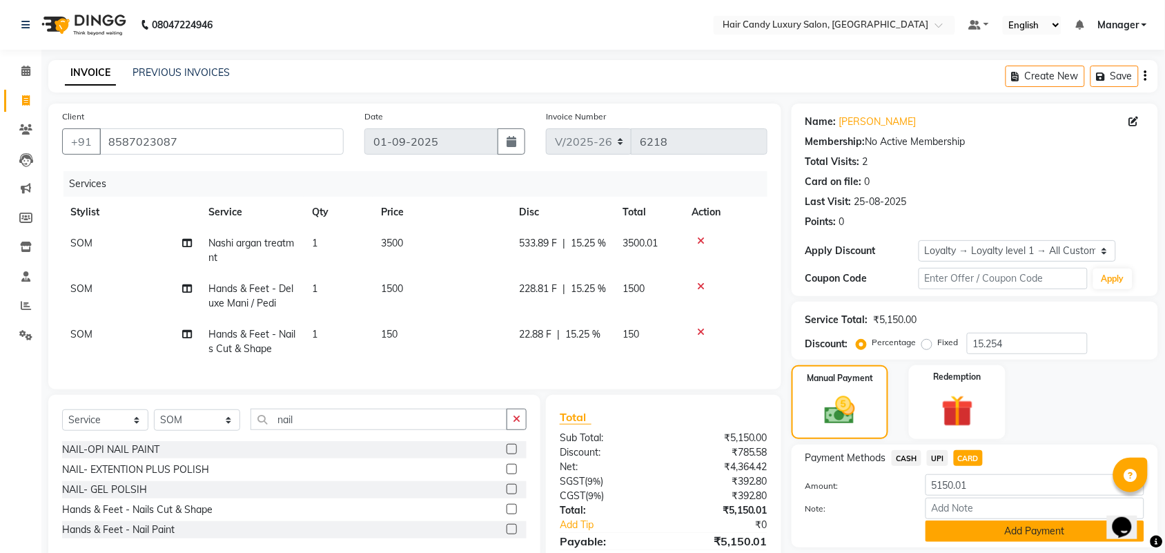
click at [1003, 529] on button "Add Payment" at bounding box center [1035, 531] width 219 height 21
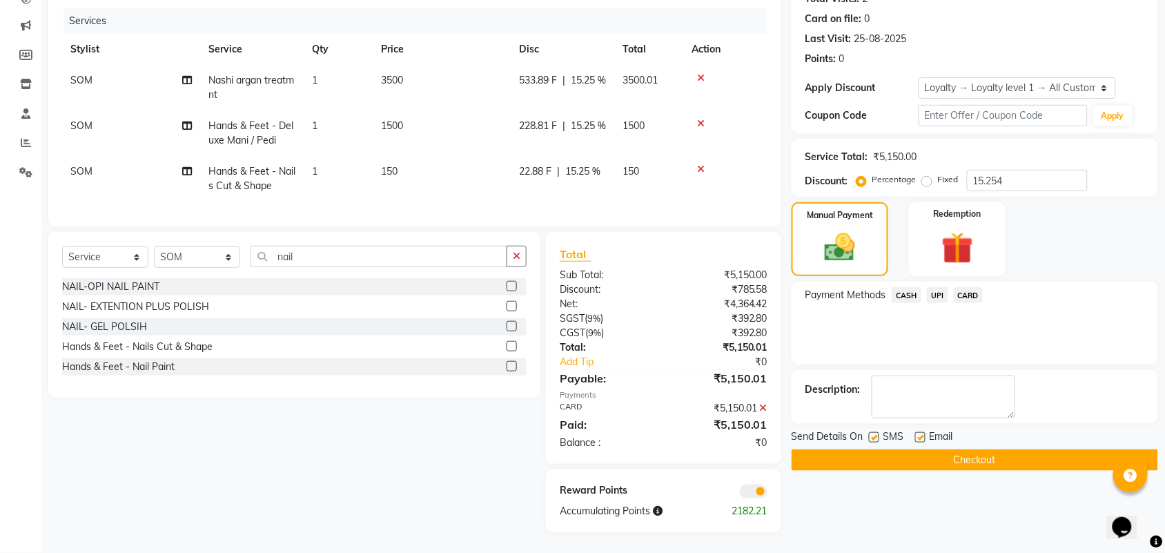
scroll to position [188, 0]
click at [754, 485] on span at bounding box center [754, 492] width 28 height 14
click at [768, 494] on input "checkbox" at bounding box center [768, 494] width 0 height 0
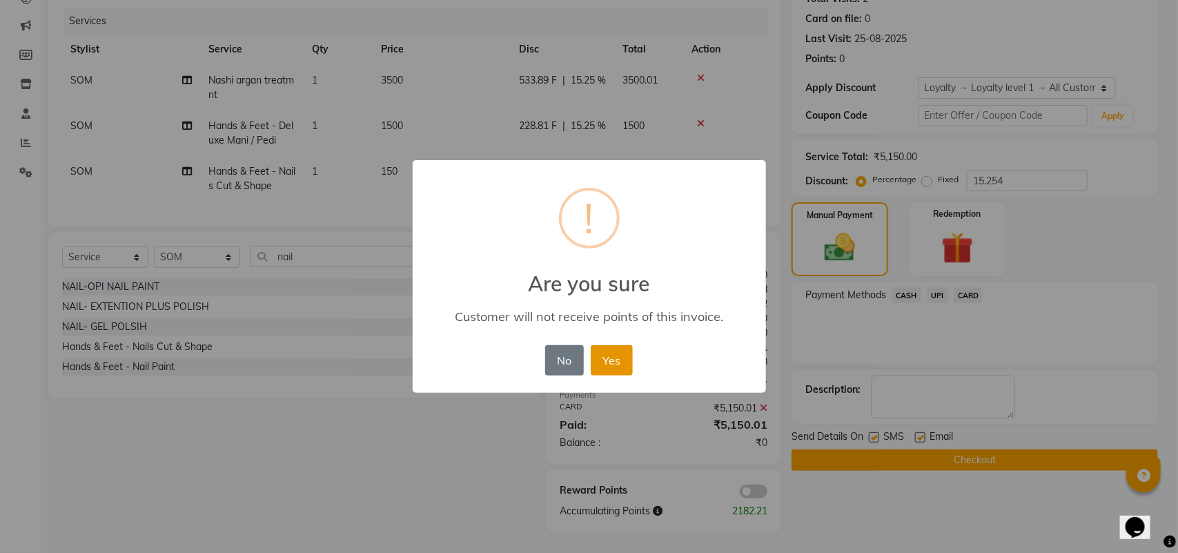
click at [619, 367] on button "Yes" at bounding box center [612, 360] width 42 height 30
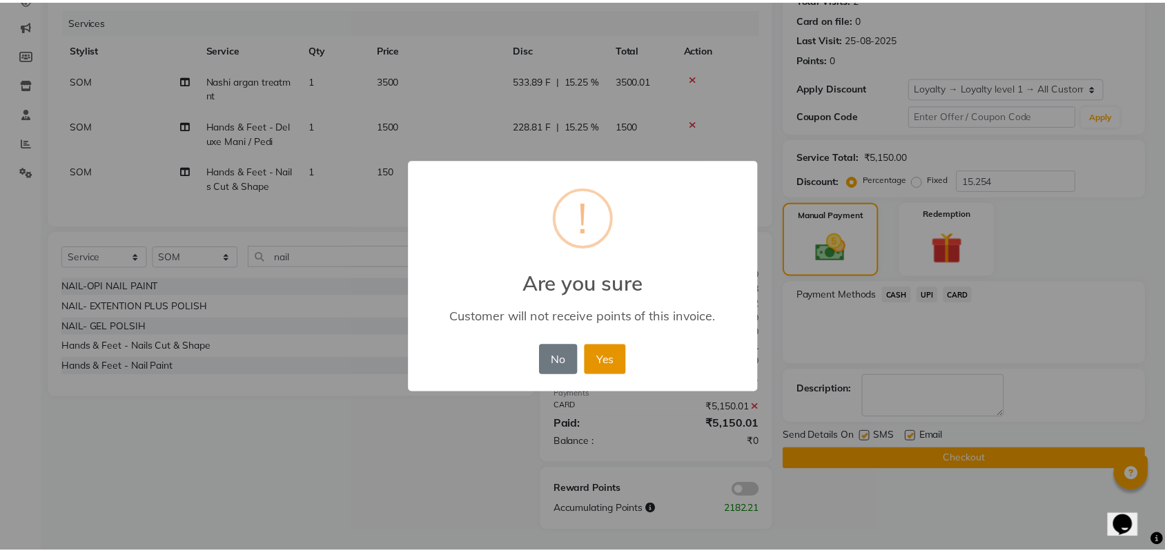
scroll to position [154, 0]
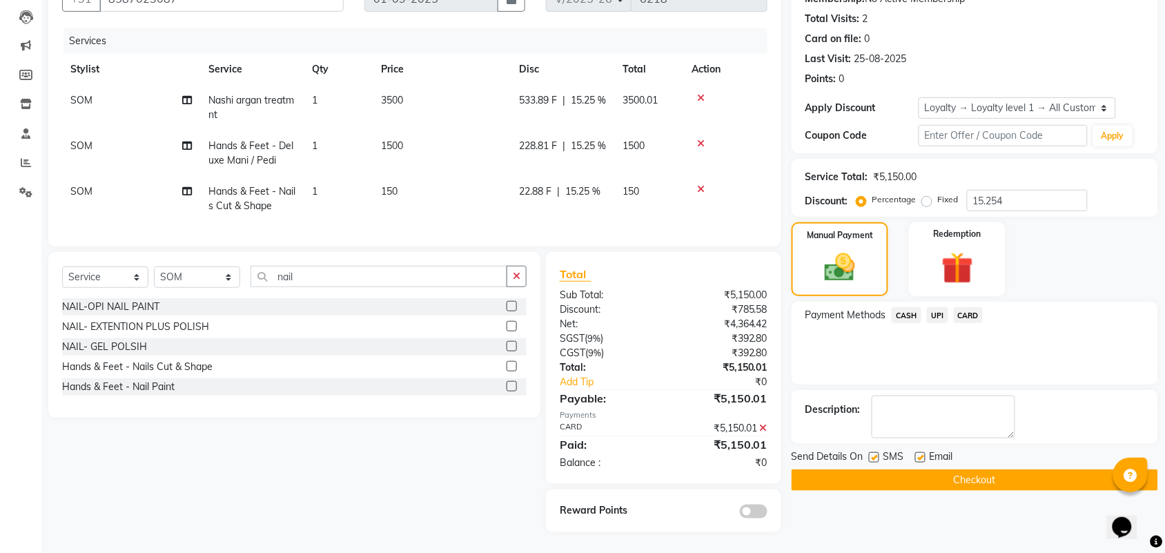
click at [946, 471] on button "Checkout" at bounding box center [975, 479] width 367 height 21
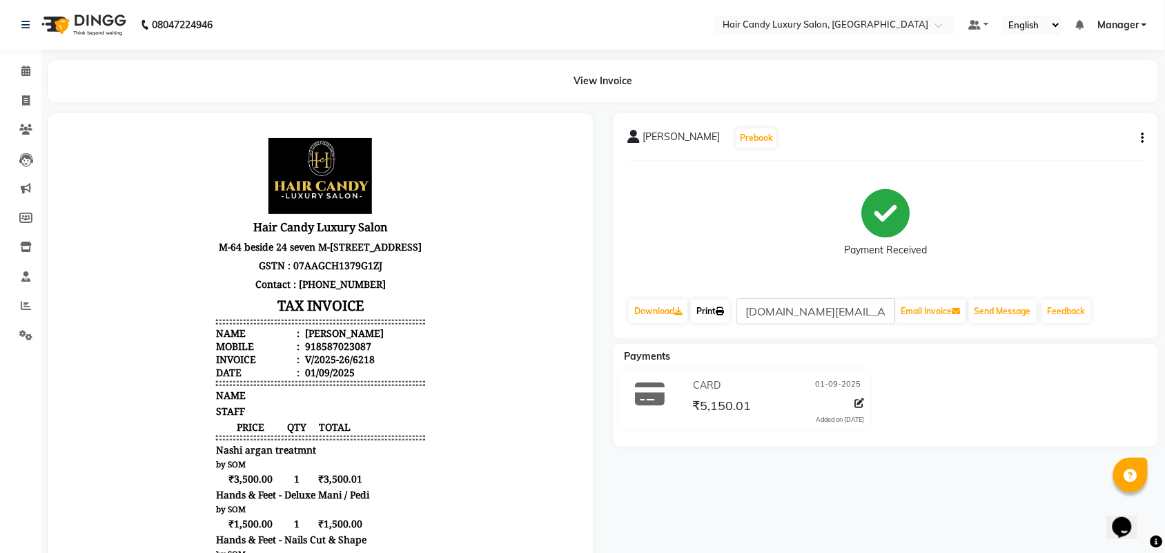
click at [721, 316] on link "Print" at bounding box center [710, 311] width 39 height 23
click at [22, 95] on icon at bounding box center [26, 100] width 8 height 10
select select "service"
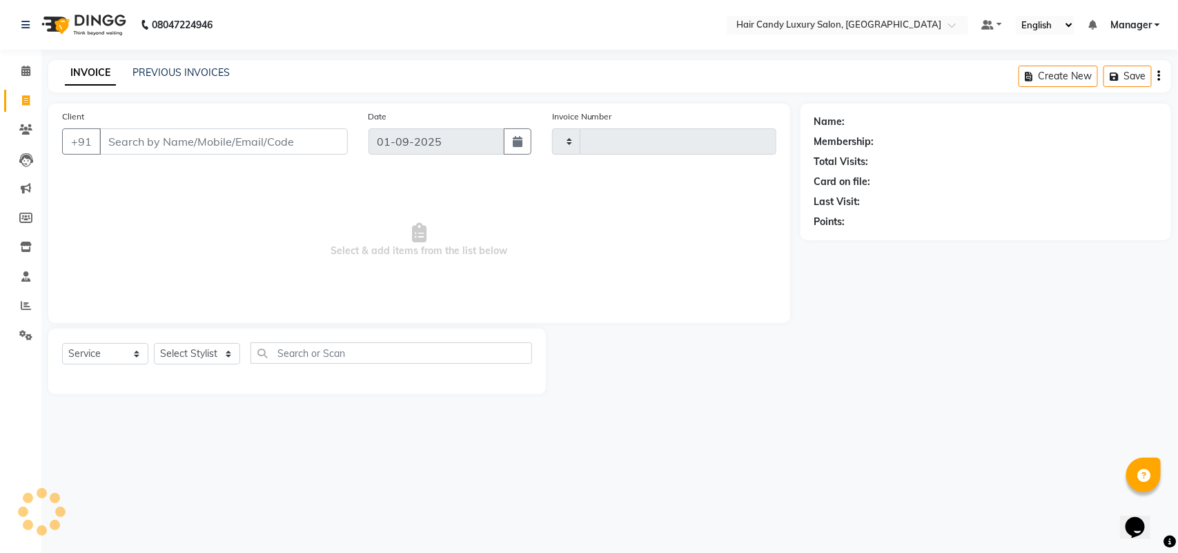
type input "6219"
select select "6645"
click at [229, 146] on input "Client" at bounding box center [223, 141] width 249 height 26
click at [206, 356] on select "Select Stylist Aman ANKIT MANAGER BHAWNA Bobby Chirag Danish Deepali Dhruv Gold…" at bounding box center [197, 353] width 86 height 21
select select "52597"
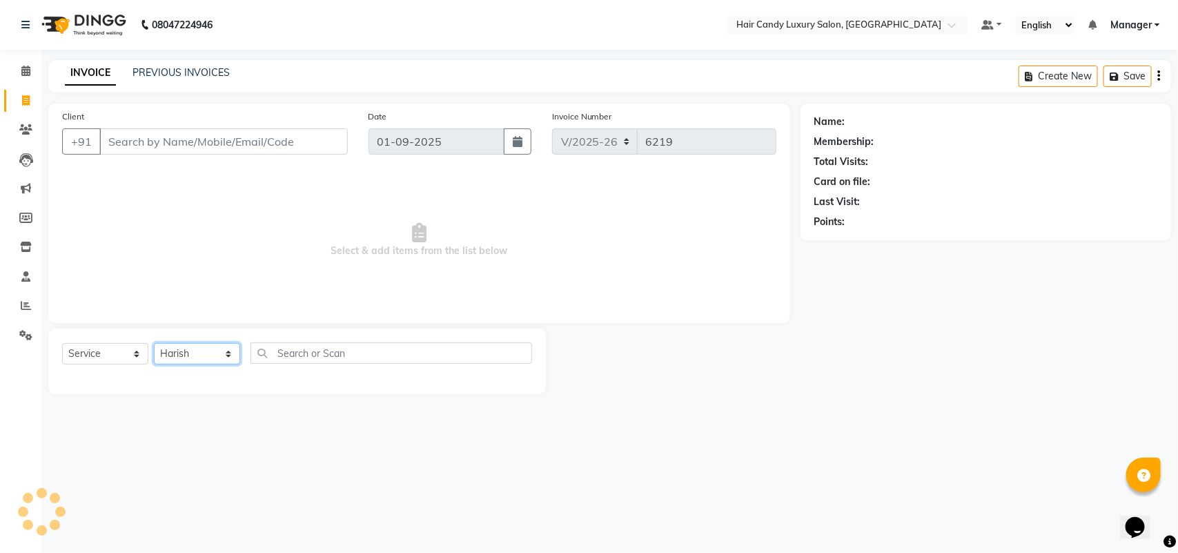
click at [154, 343] on select "Select Stylist Aman ANKIT MANAGER BHAWNA Bobby Chirag Danish Deepali Dhruv Gold…" at bounding box center [197, 353] width 86 height 21
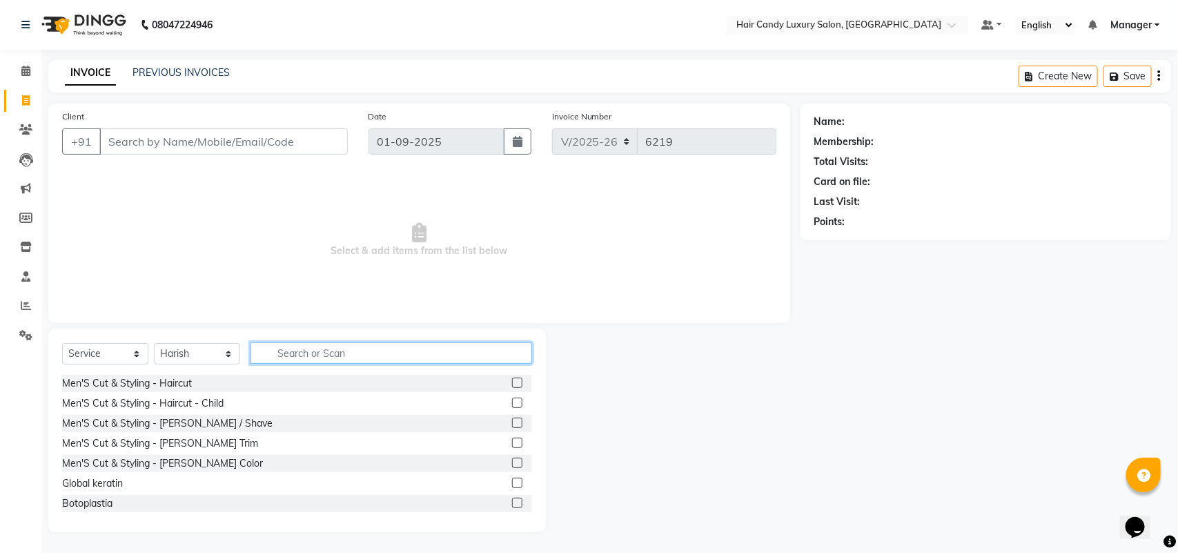
click at [331, 360] on input "text" at bounding box center [392, 352] width 282 height 21
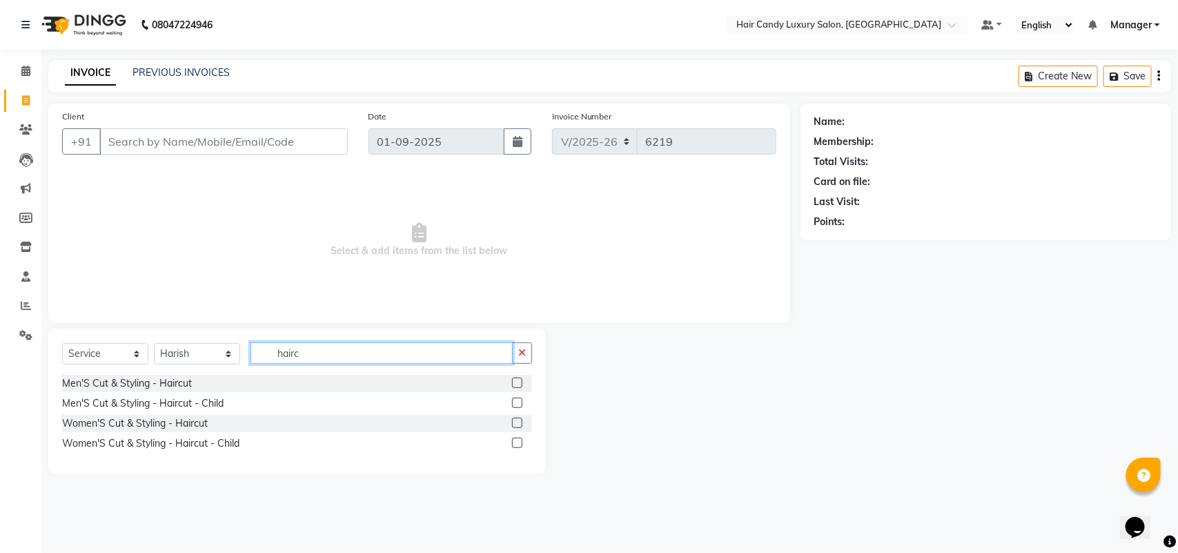
type input "hairc"
click at [173, 159] on div "Client +91" at bounding box center [205, 137] width 307 height 57
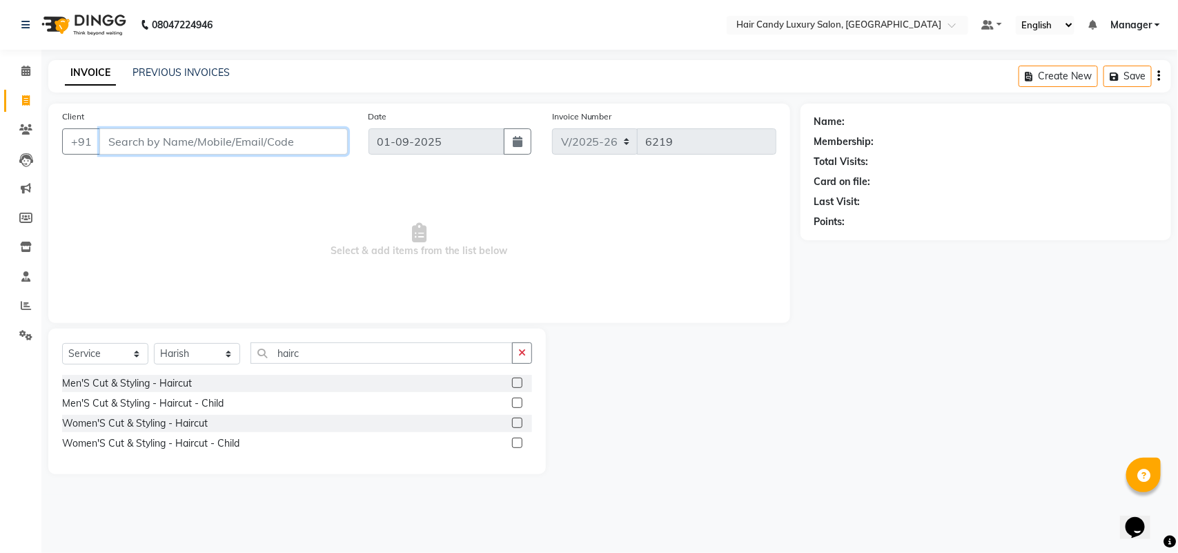
click at [187, 146] on input "Client" at bounding box center [223, 141] width 249 height 26
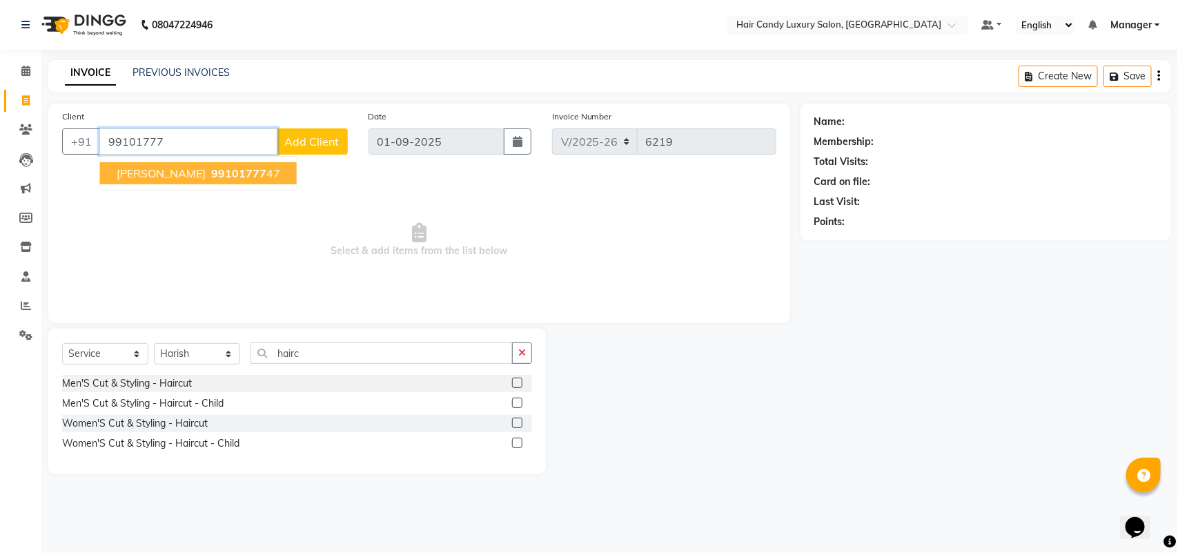
click at [153, 181] on button "Pawan chawla 99101777 47" at bounding box center [198, 173] width 197 height 22
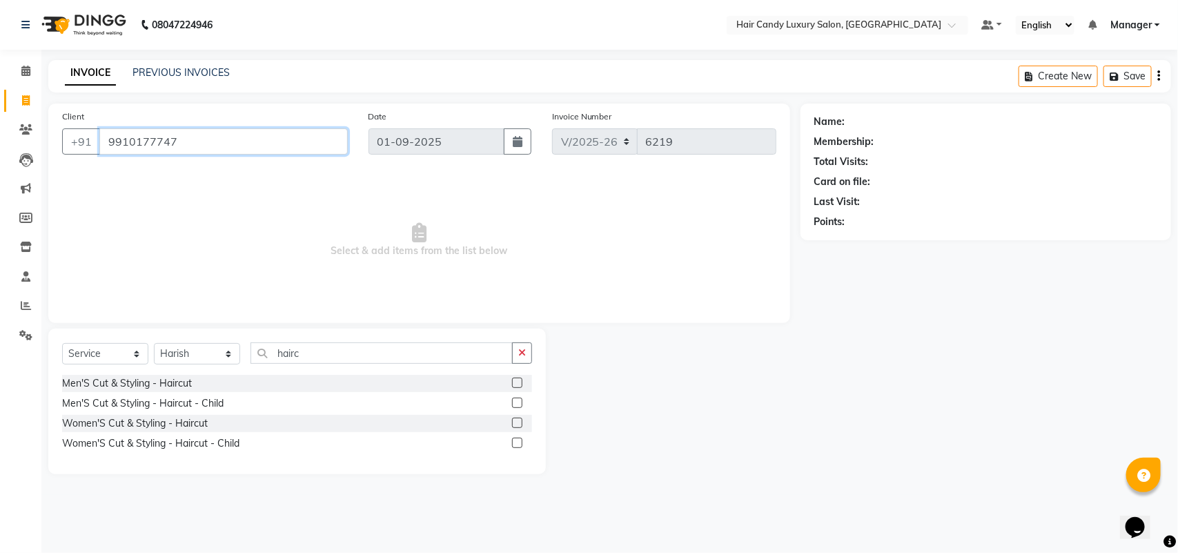
type input "9910177747"
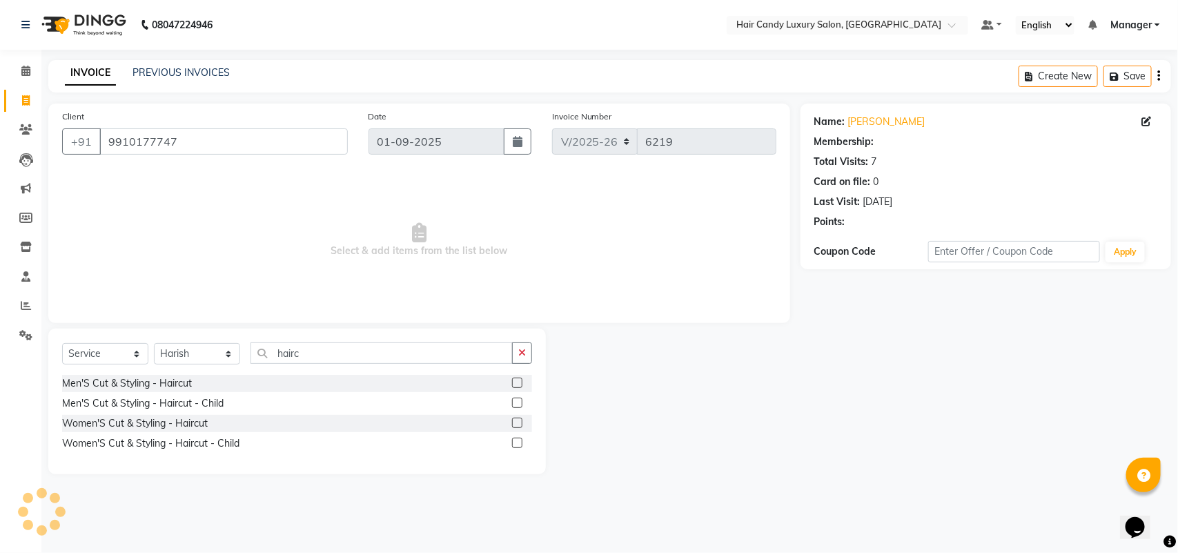
select select "1: Object"
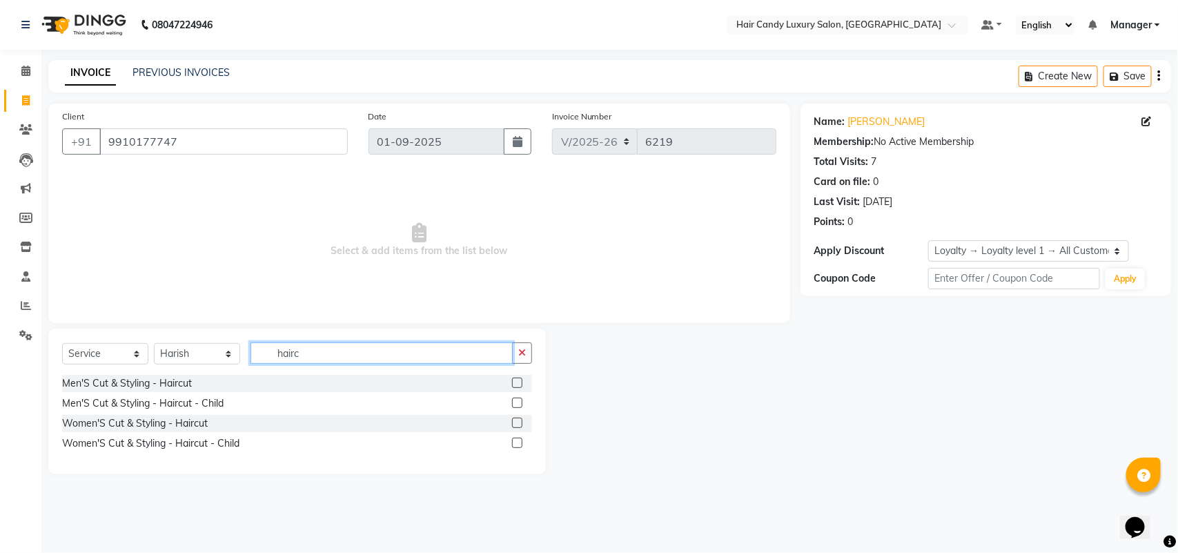
click at [333, 347] on input "hairc" at bounding box center [382, 352] width 262 height 21
click at [521, 387] on label at bounding box center [517, 383] width 10 height 10
click at [521, 387] on input "checkbox" at bounding box center [516, 383] width 9 height 9
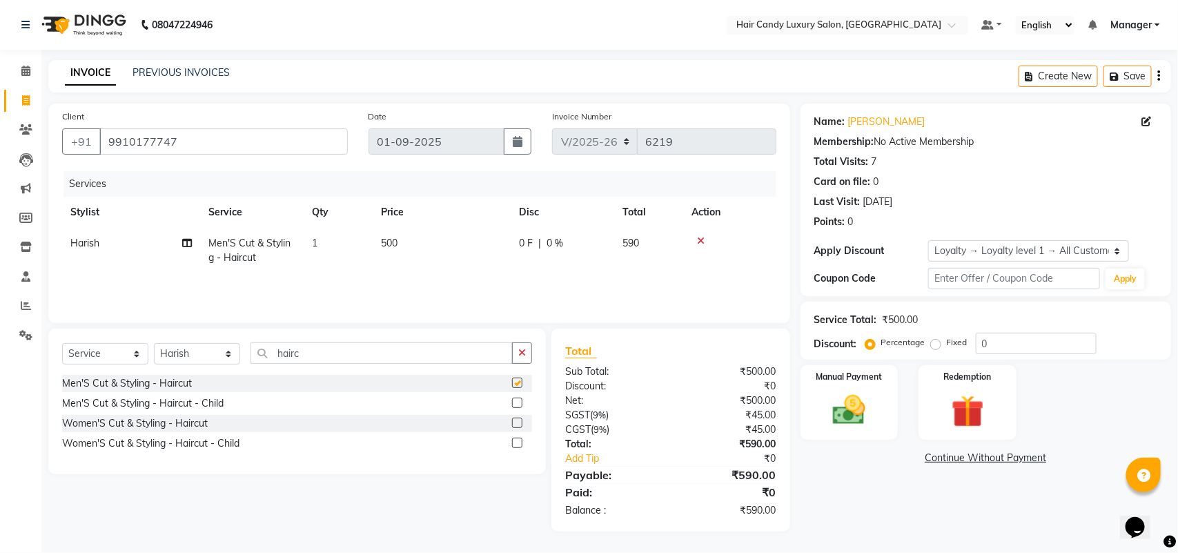
checkbox input "false"
click at [419, 254] on td "500" at bounding box center [442, 251] width 138 height 46
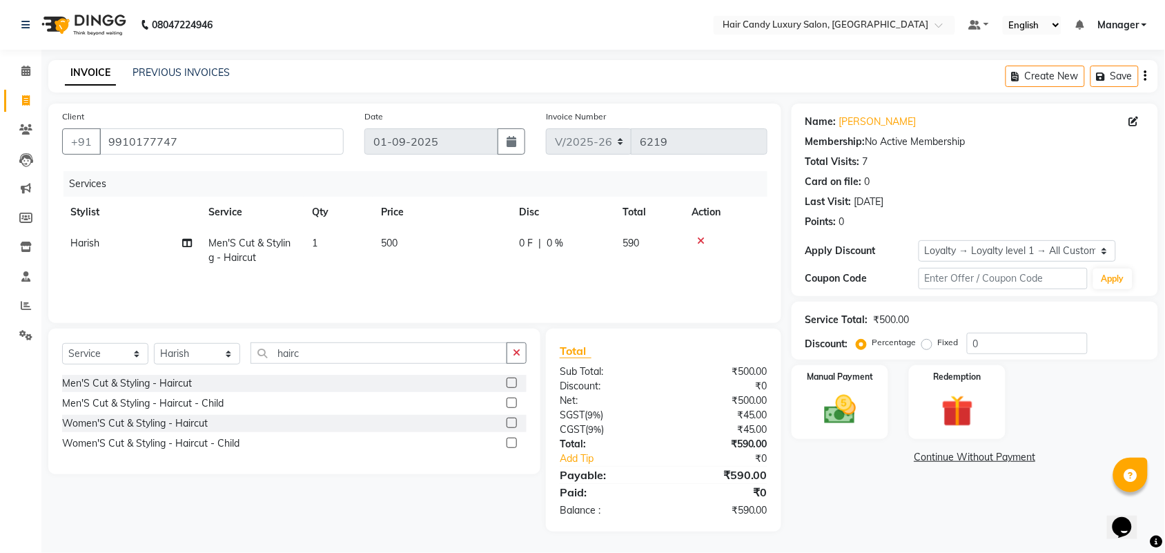
select select "52597"
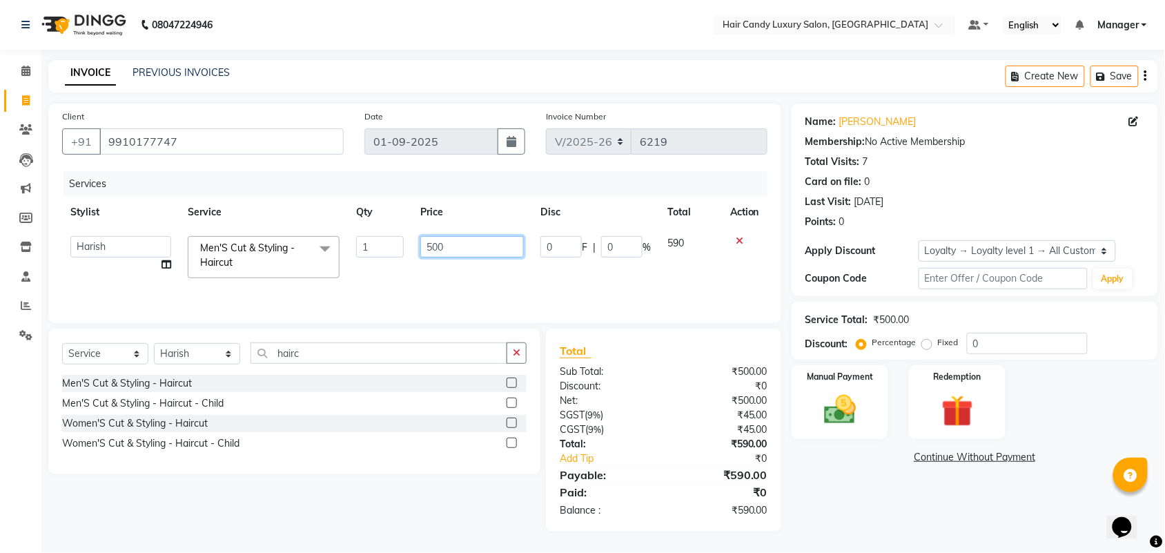
drag, startPoint x: 469, startPoint y: 242, endPoint x: 307, endPoint y: 269, distance: 164.5
click at [312, 269] on tr "Aman ANKIT MANAGER BHAWNA Bobby Chirag Danish Deepali Dhruv Goldy Harish Jagdis…" at bounding box center [415, 257] width 706 height 59
type input "700"
click at [870, 473] on div "Name: Pawan Chawla Membership: No Active Membership Total Visits: 7 Card on fil…" at bounding box center [980, 318] width 377 height 428
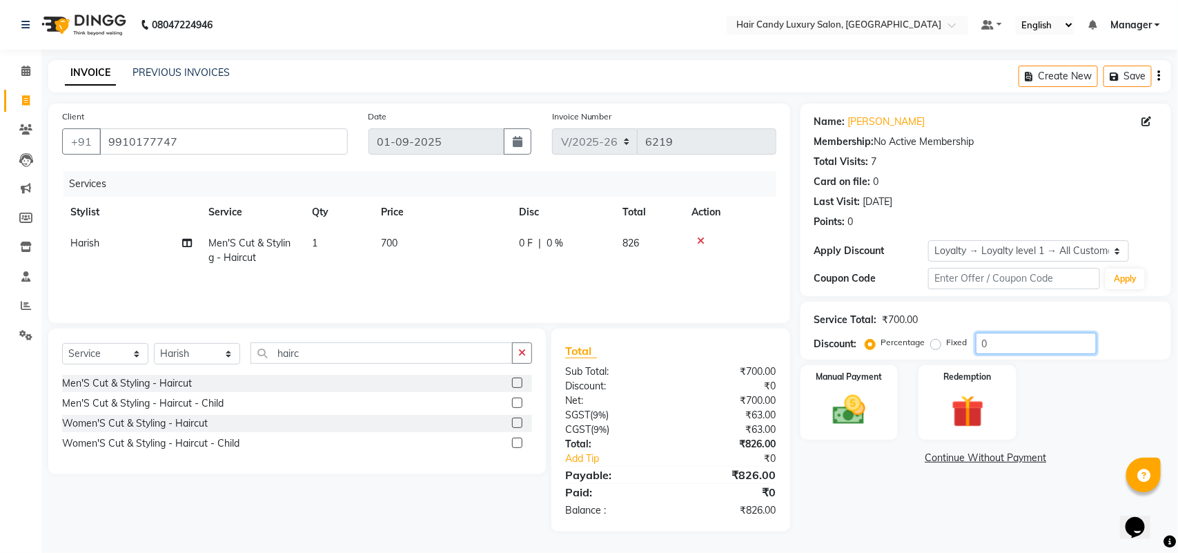
click at [1025, 343] on input "0" at bounding box center [1036, 343] width 121 height 21
type input "10"
click at [812, 422] on div "Manual Payment" at bounding box center [850, 403] width 102 height 78
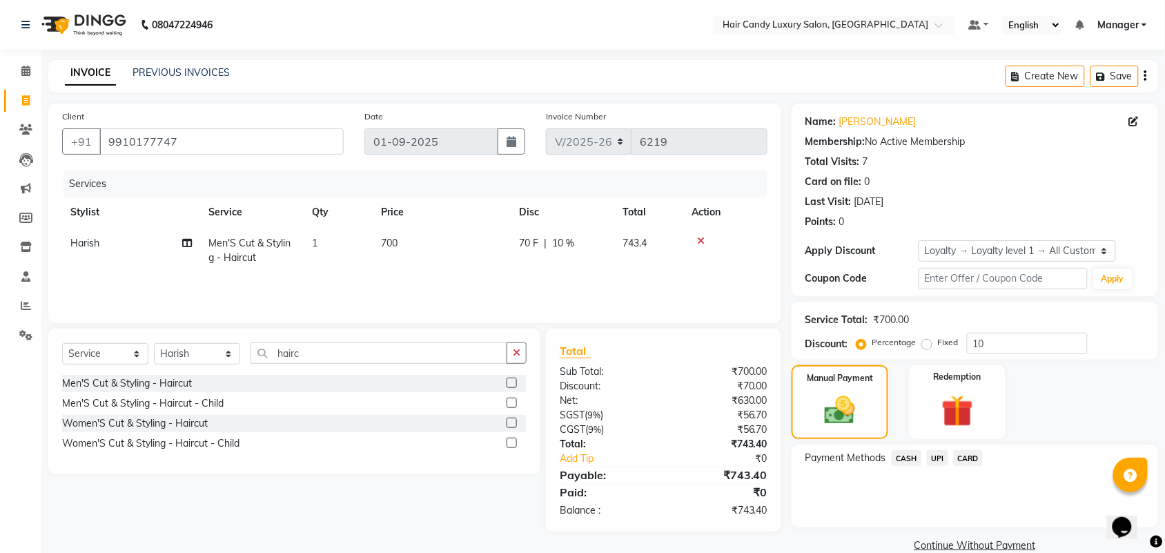
click at [912, 454] on span "CASH" at bounding box center [907, 458] width 30 height 16
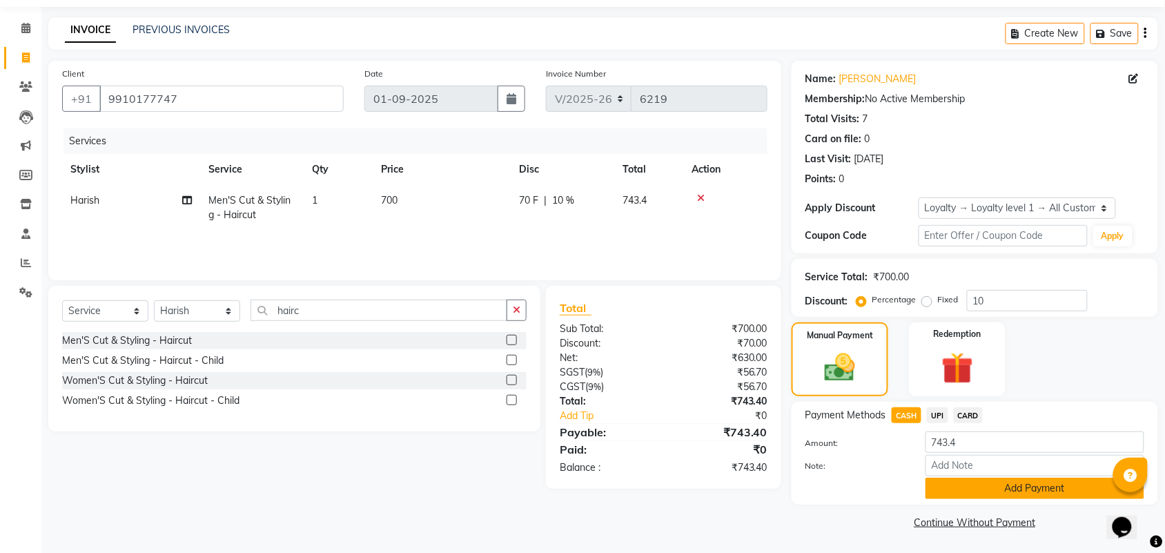
click at [974, 492] on button "Add Payment" at bounding box center [1035, 488] width 219 height 21
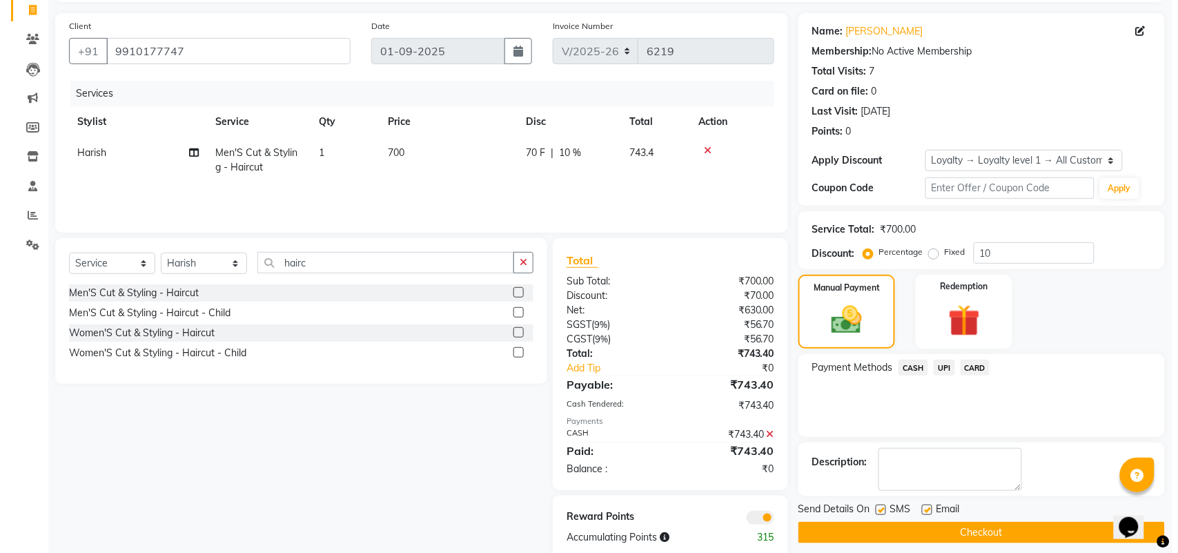
scroll to position [115, 0]
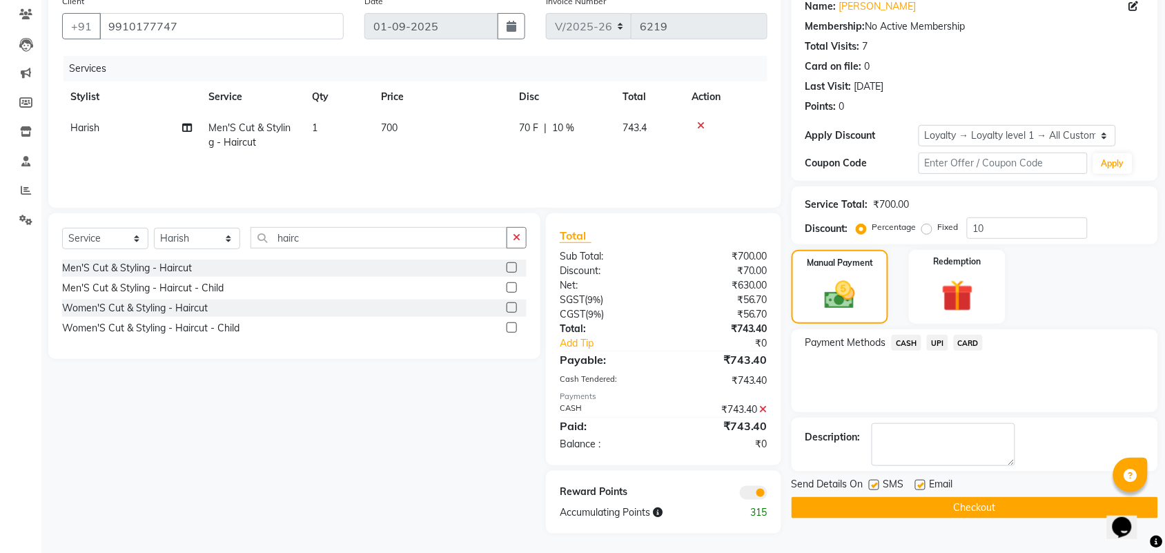
click at [873, 485] on label at bounding box center [874, 485] width 10 height 10
click at [873, 485] on input "checkbox" at bounding box center [873, 485] width 9 height 9
checkbox input "false"
click at [758, 491] on span at bounding box center [754, 493] width 28 height 14
click at [768, 495] on input "checkbox" at bounding box center [768, 495] width 0 height 0
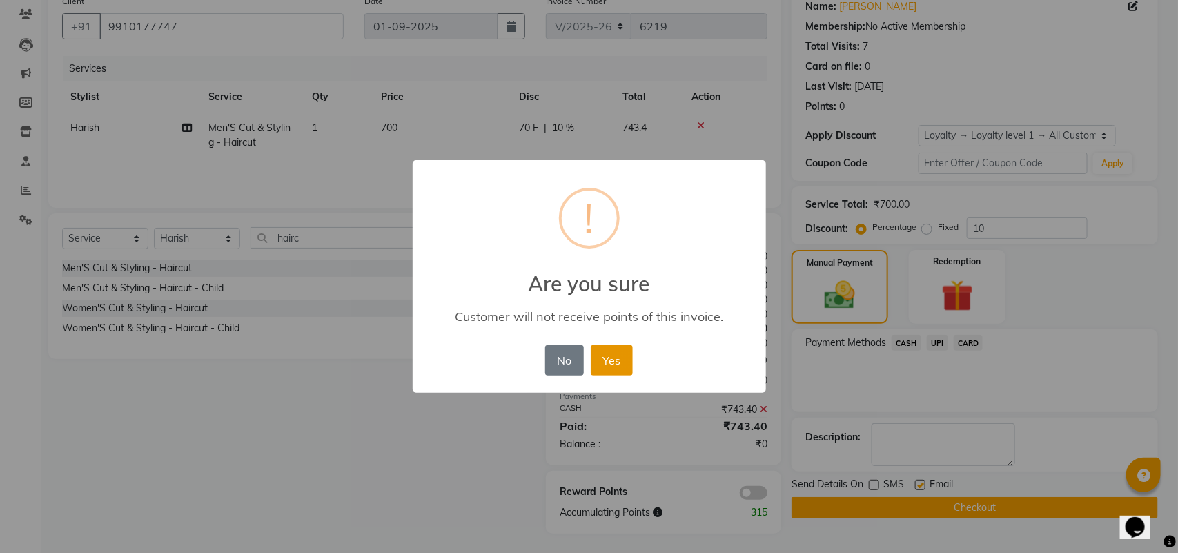
click at [625, 373] on button "Yes" at bounding box center [612, 360] width 42 height 30
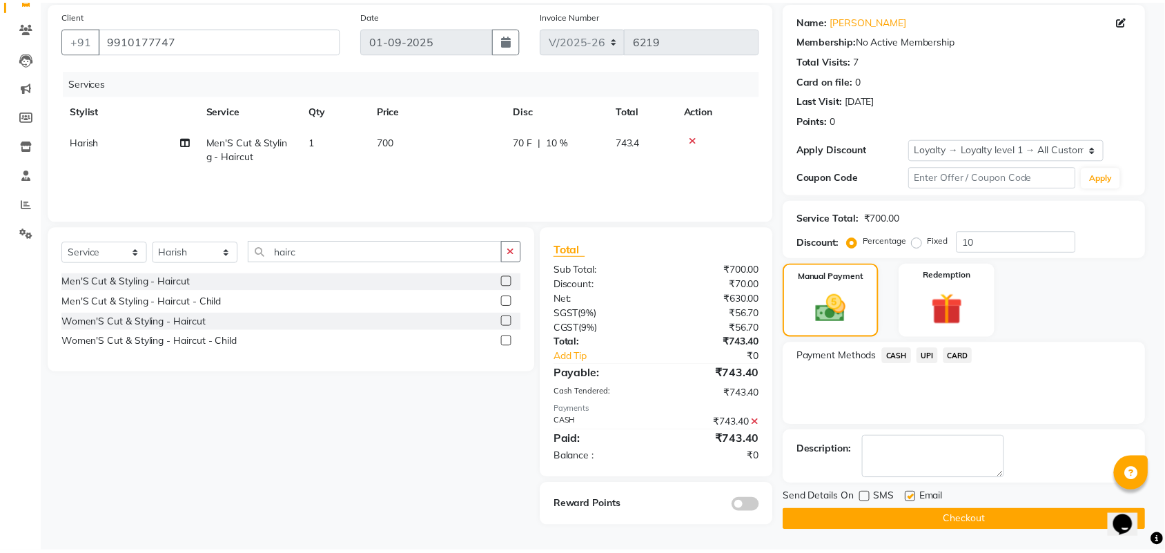
scroll to position [102, 0]
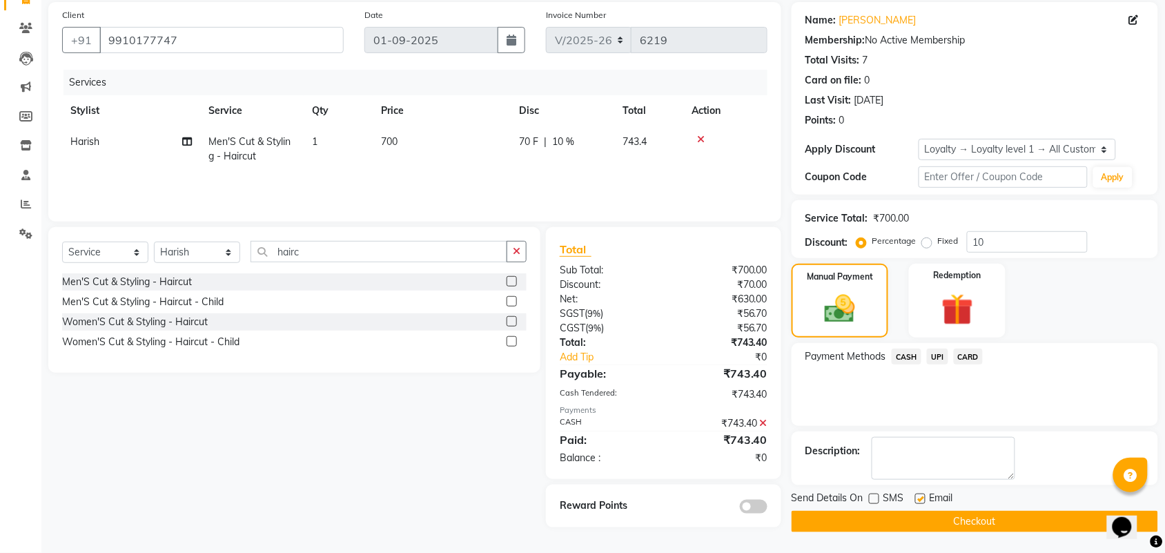
click at [917, 499] on label at bounding box center [920, 499] width 10 height 10
click at [917, 499] on input "checkbox" at bounding box center [919, 499] width 9 height 9
checkbox input "false"
click at [929, 521] on button "Checkout" at bounding box center [975, 521] width 367 height 21
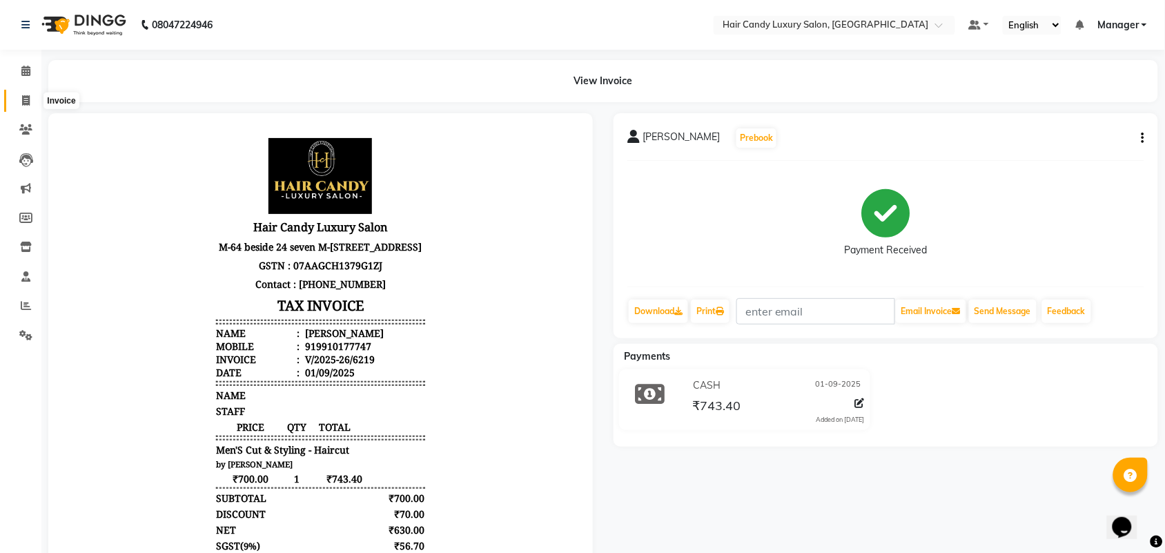
click at [14, 99] on span at bounding box center [26, 101] width 24 height 16
select select "service"
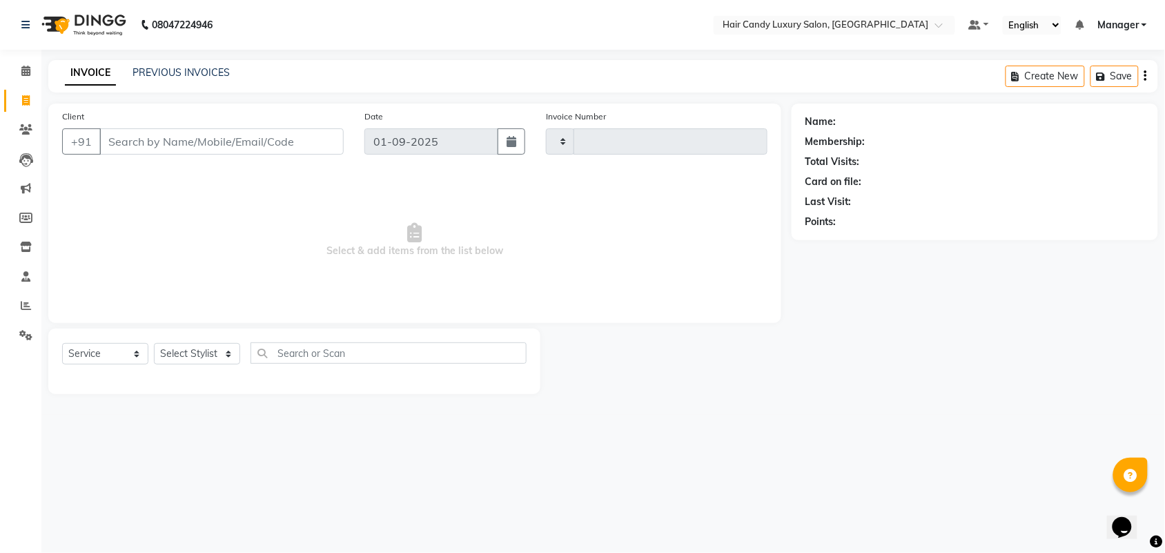
click at [211, 139] on input "Client" at bounding box center [221, 141] width 244 height 26
type input "6220"
select select "6645"
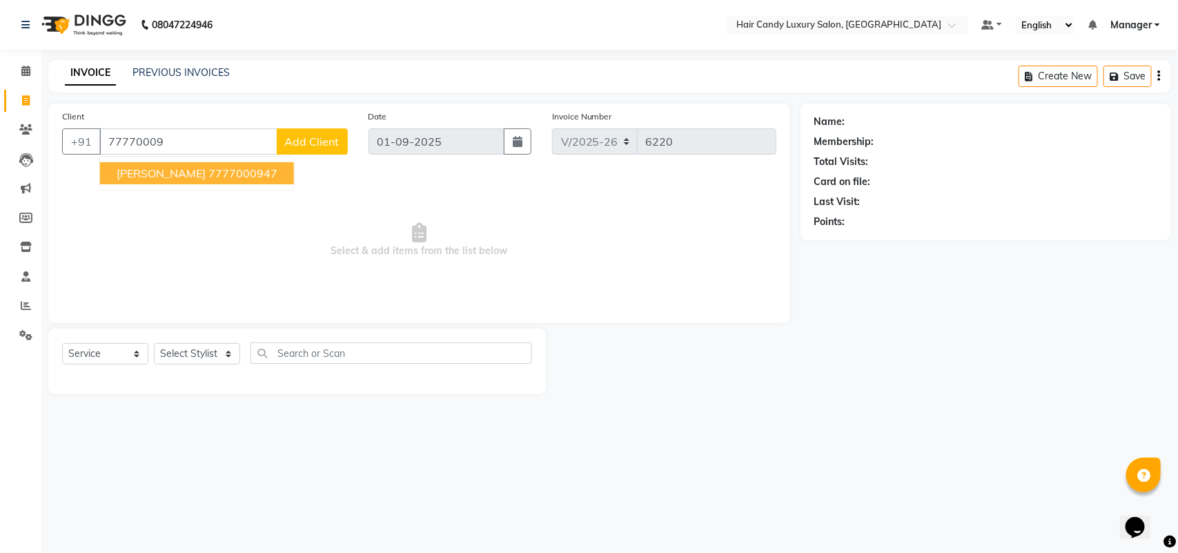
click at [232, 171] on ngb-highlight "7777000947" at bounding box center [242, 173] width 69 height 14
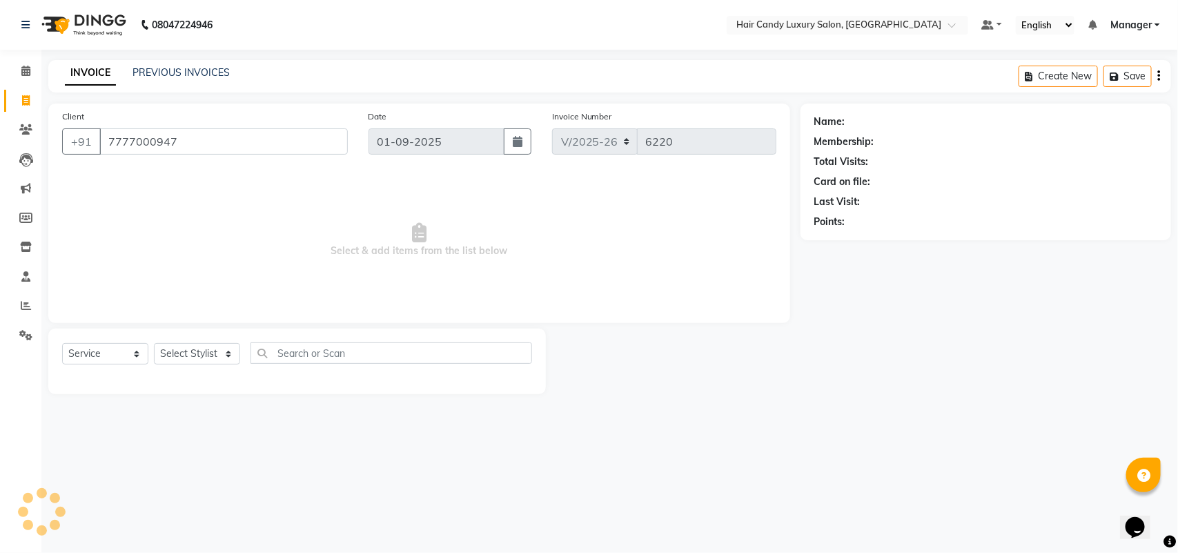
type input "7777000947"
select select "1: Object"
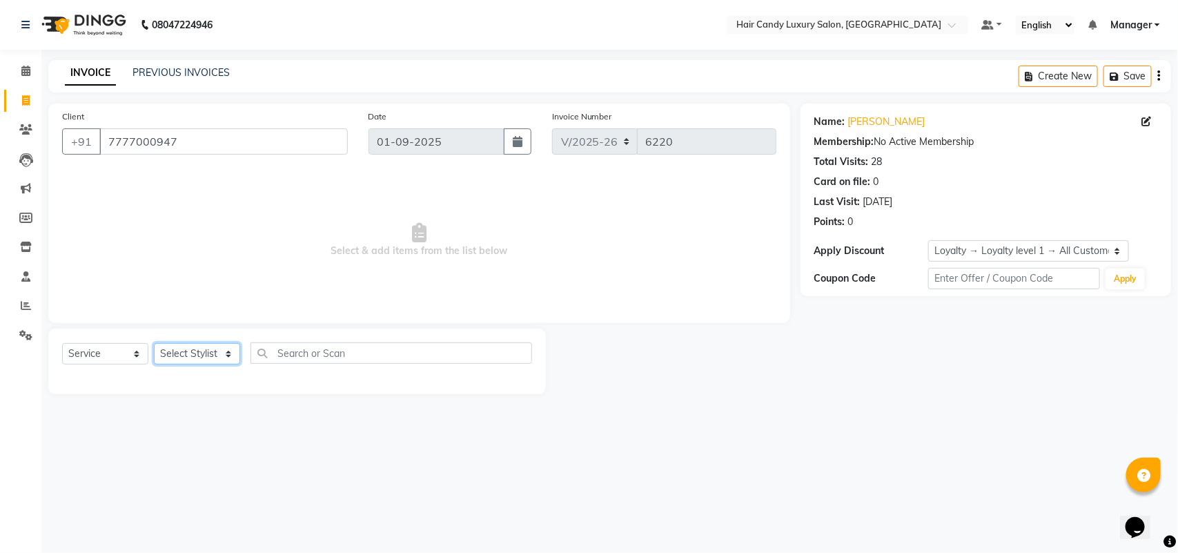
click at [187, 351] on select "Select Stylist Aman ANKIT MANAGER BHAWNA Bobby Chirag Danish Deepali Dhruv Gold…" at bounding box center [197, 353] width 86 height 21
select select "51789"
click at [154, 343] on select "Select Stylist Aman ANKIT MANAGER BHAWNA Bobby Chirag Danish Deepali Dhruv Gold…" at bounding box center [197, 353] width 86 height 21
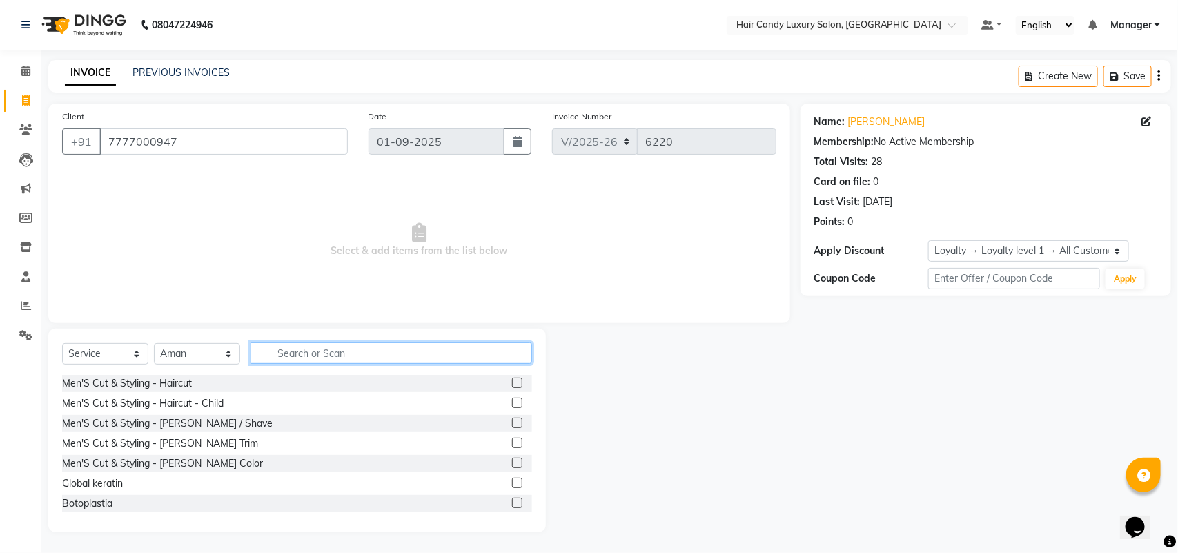
click at [365, 353] on input "text" at bounding box center [392, 352] width 282 height 21
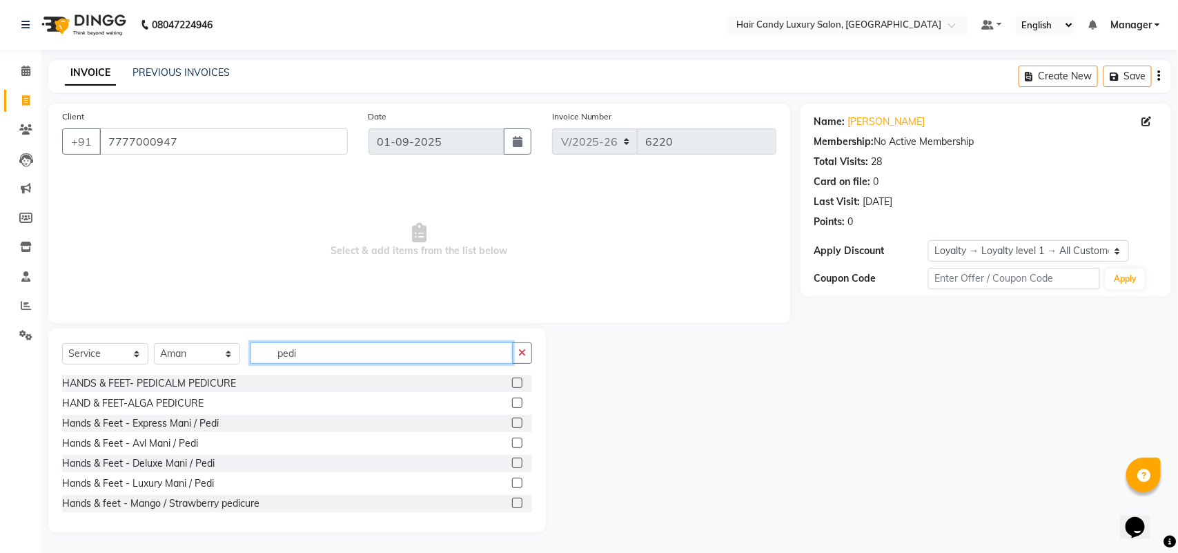
type input "pedi"
click at [512, 385] on label at bounding box center [517, 383] width 10 height 10
click at [512, 385] on input "checkbox" at bounding box center [516, 383] width 9 height 9
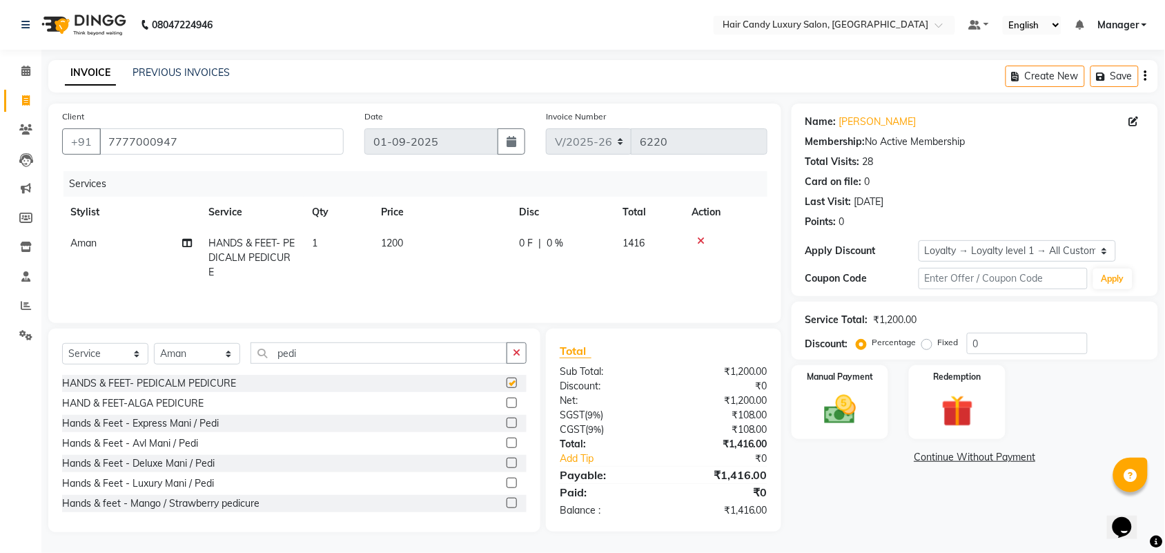
checkbox input "false"
click at [1005, 264] on div "Name: Shruti Dhingra Membership: No Active Membership Total Visits: 28 Card on …" at bounding box center [975, 200] width 367 height 193
drag, startPoint x: 1008, startPoint y: 253, endPoint x: 1005, endPoint y: 260, distance: 7.4
click at [1008, 253] on select "Select Loyalty → Loyalty level 1 → All Customers" at bounding box center [1017, 250] width 197 height 21
click at [919, 240] on select "Select Loyalty → Loyalty level 1 → All Customers" at bounding box center [1017, 250] width 197 height 21
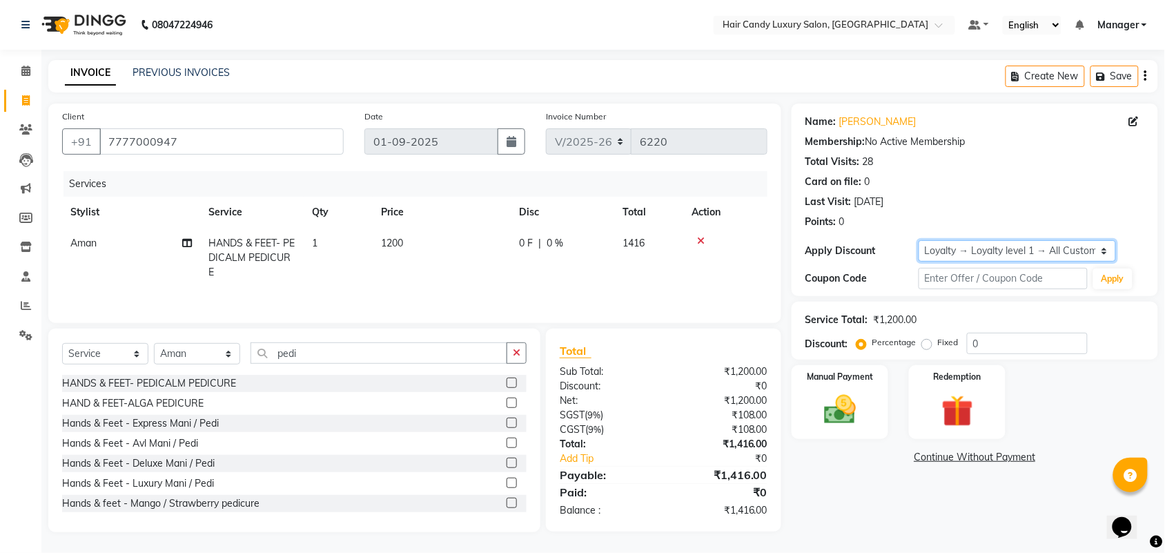
click at [1007, 252] on select "Select Loyalty → Loyalty level 1 → All Customers" at bounding box center [1017, 250] width 197 height 21
click at [919, 240] on select "Select Loyalty → Loyalty level 1 → All Customers" at bounding box center [1017, 250] width 197 height 21
click at [1004, 255] on select "Select Loyalty → Loyalty level 1 → All Customers" at bounding box center [1017, 250] width 197 height 21
select select "0:"
click at [919, 240] on select "Select Loyalty → Loyalty level 1 → All Customers" at bounding box center [1017, 250] width 197 height 21
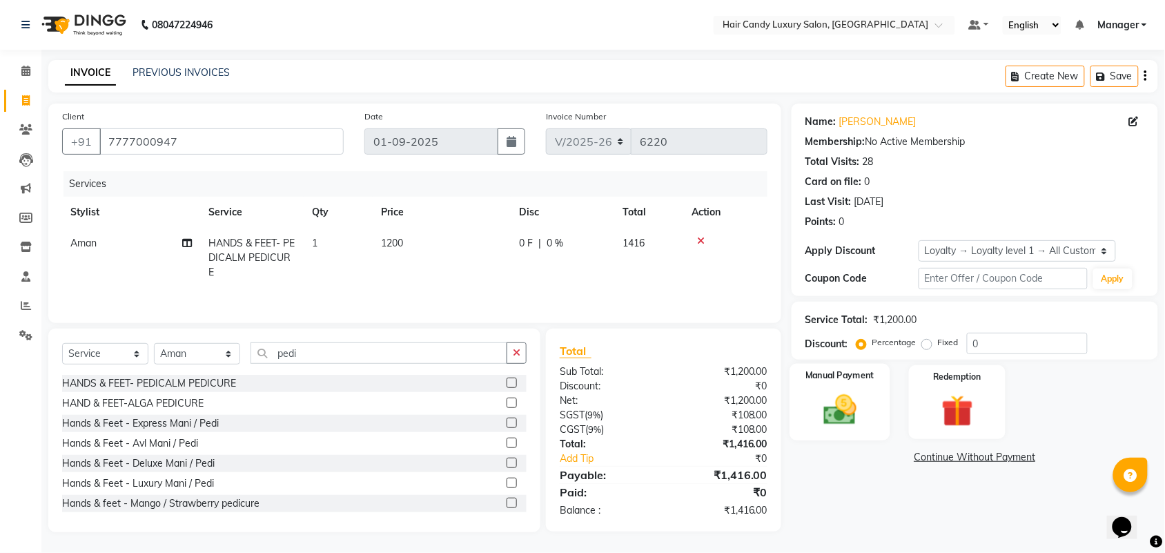
click at [875, 401] on div "Manual Payment" at bounding box center [840, 402] width 101 height 77
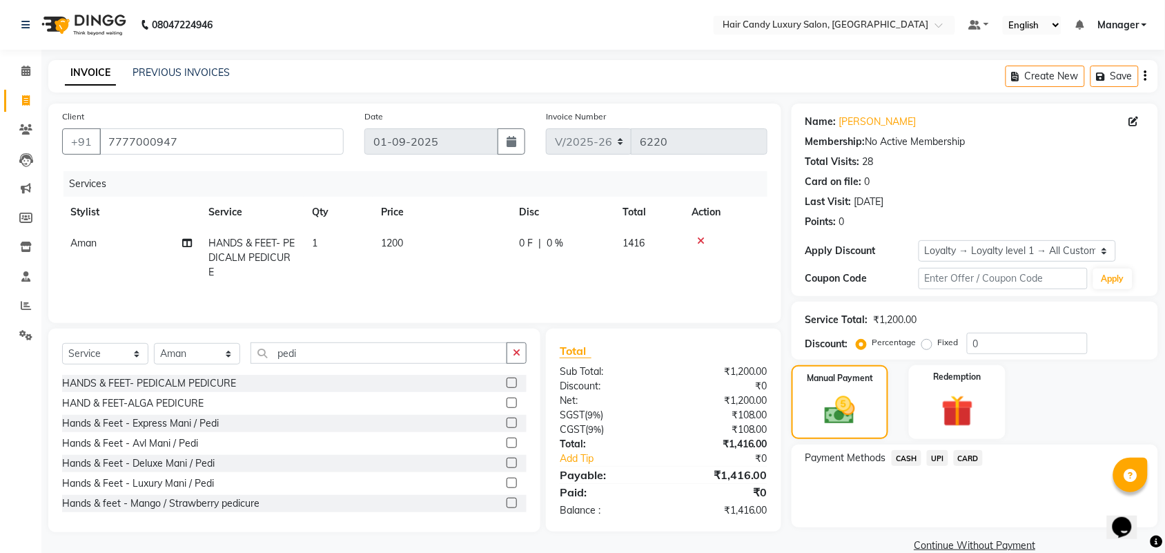
click at [906, 453] on span "CASH" at bounding box center [907, 458] width 30 height 16
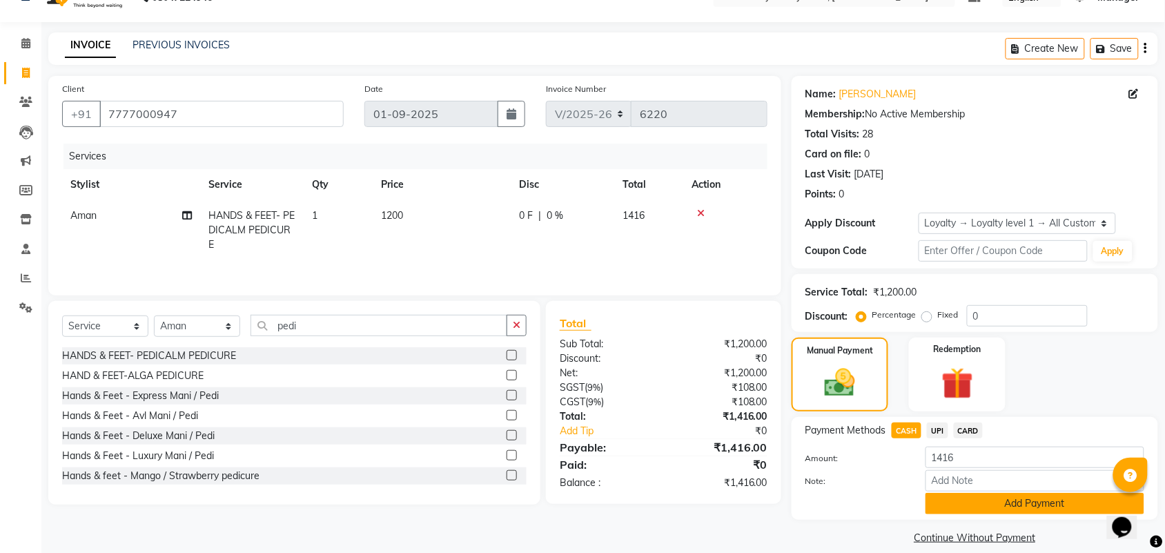
scroll to position [43, 0]
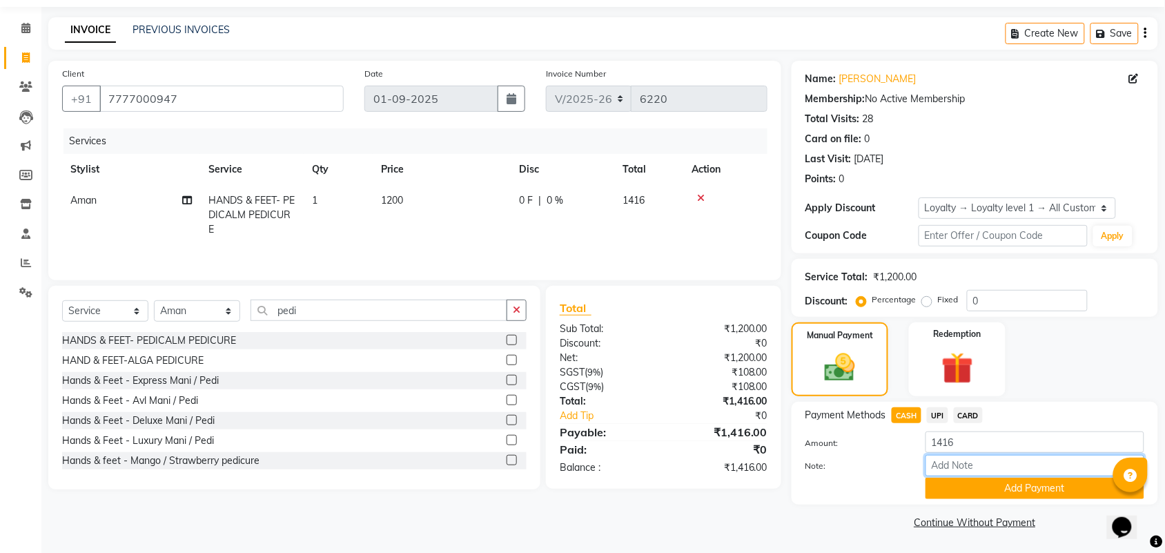
click at [972, 473] on input "Note:" at bounding box center [1035, 465] width 219 height 21
click at [957, 487] on button "Add Payment" at bounding box center [1035, 488] width 219 height 21
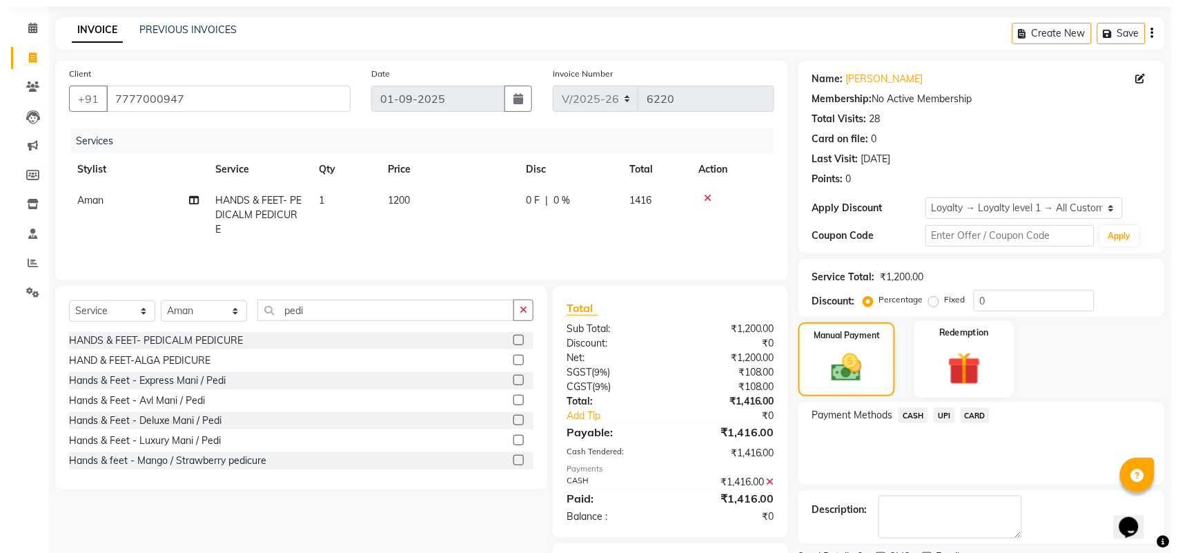
scroll to position [118, 0]
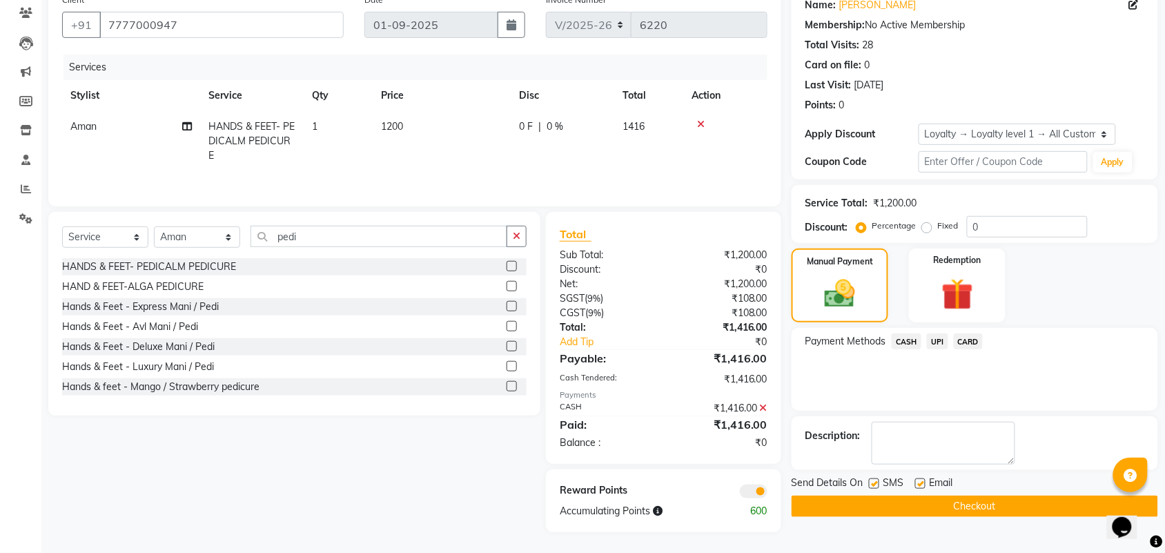
click at [743, 488] on span at bounding box center [754, 492] width 28 height 14
click at [768, 494] on input "checkbox" at bounding box center [768, 494] width 0 height 0
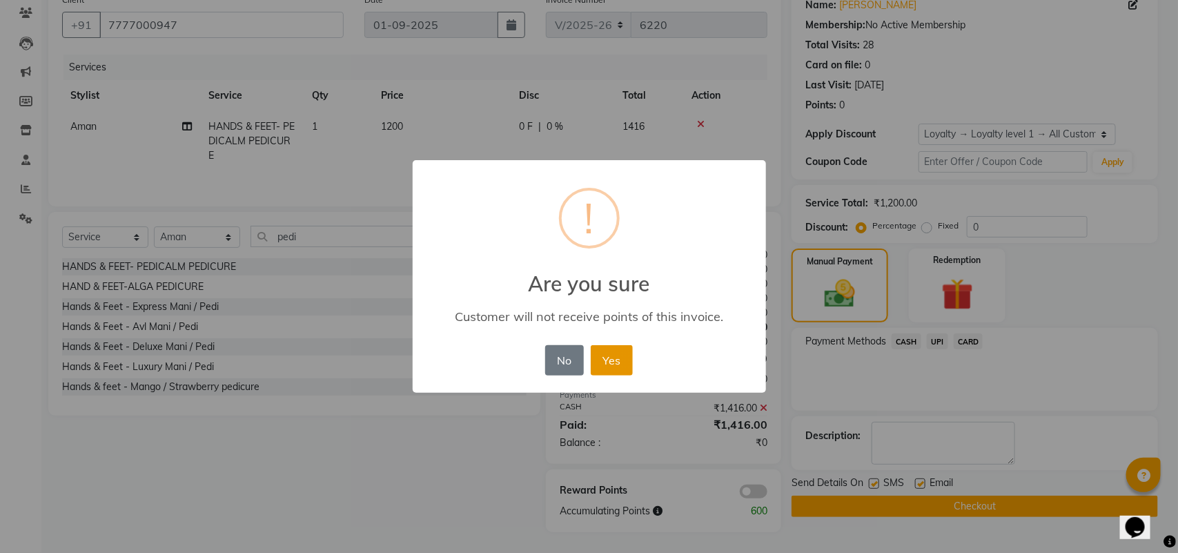
click at [601, 357] on button "Yes" at bounding box center [612, 360] width 42 height 30
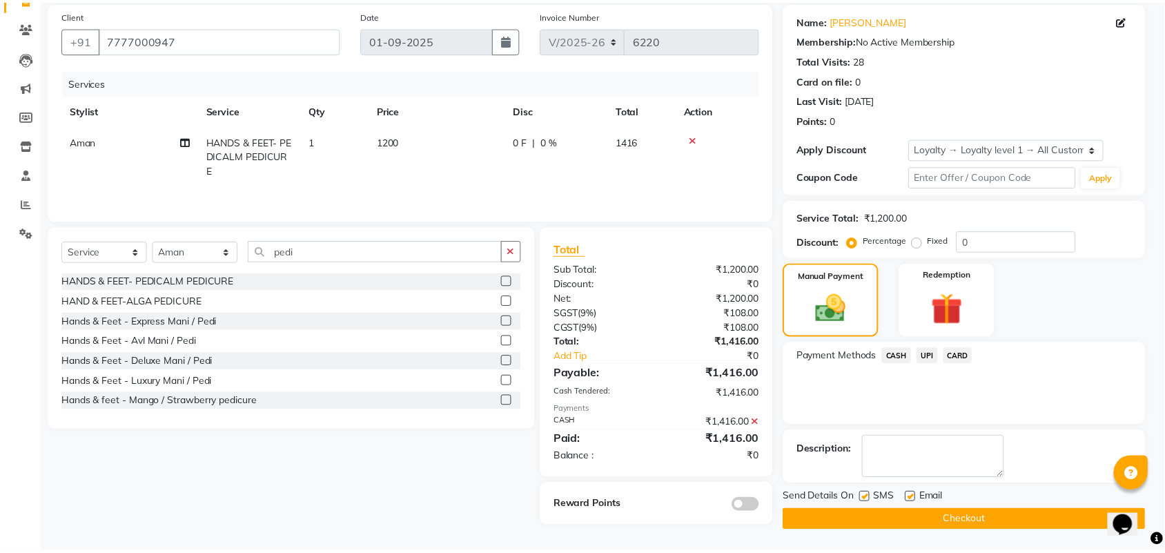
scroll to position [102, 0]
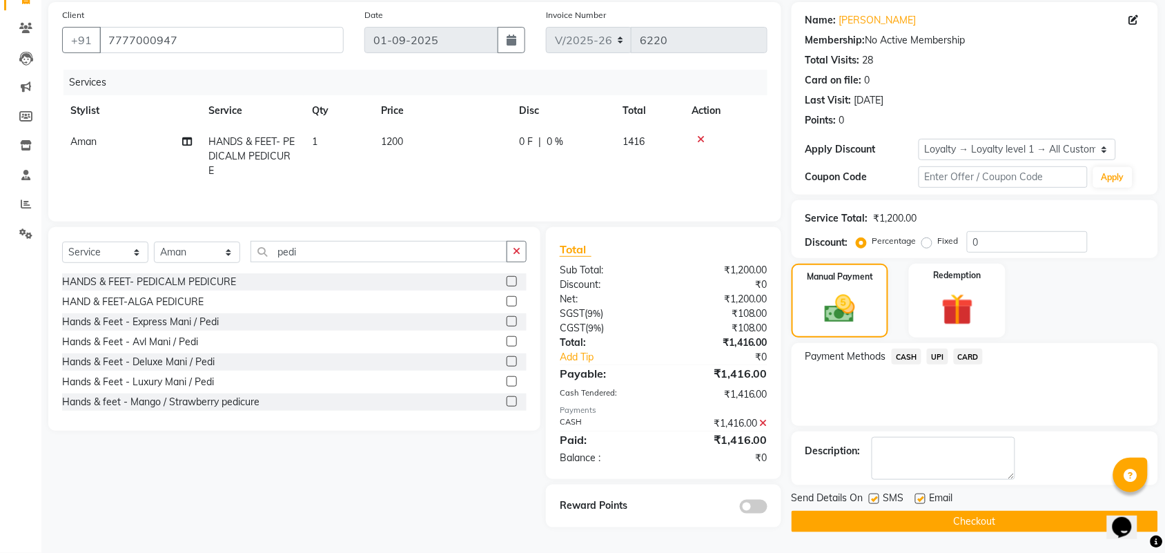
click at [77, 142] on span "Aman" at bounding box center [83, 141] width 26 height 12
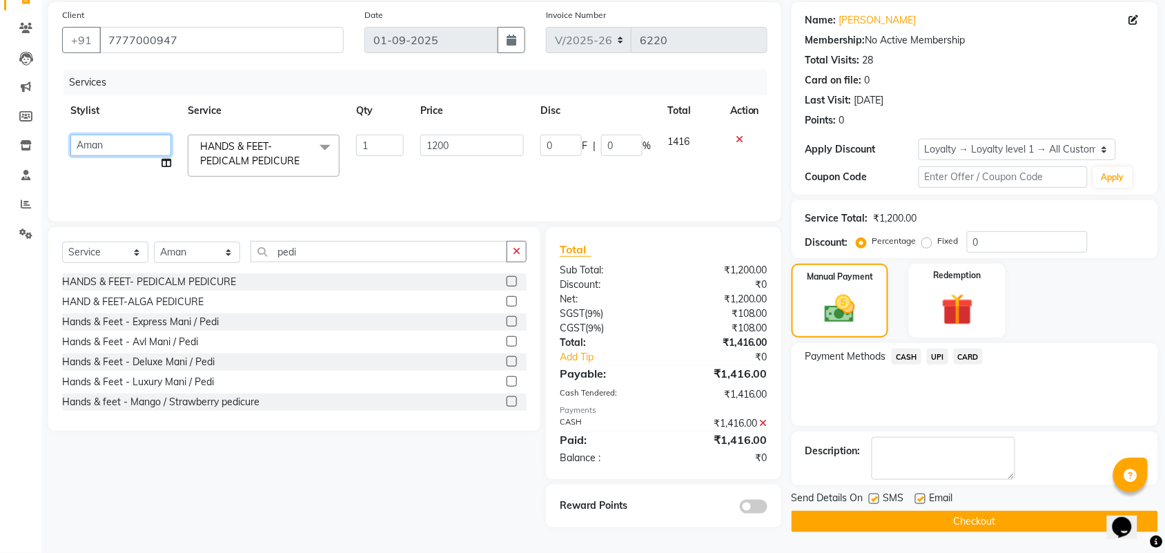
click at [129, 142] on select "Aman ANKIT MANAGER BHAWNA Bobby Chirag Danish Deepali Dhruv Goldy Harish Jagdis…" at bounding box center [120, 145] width 101 height 21
click at [1112, 291] on div "Manual Payment Redemption" at bounding box center [974, 301] width 387 height 74
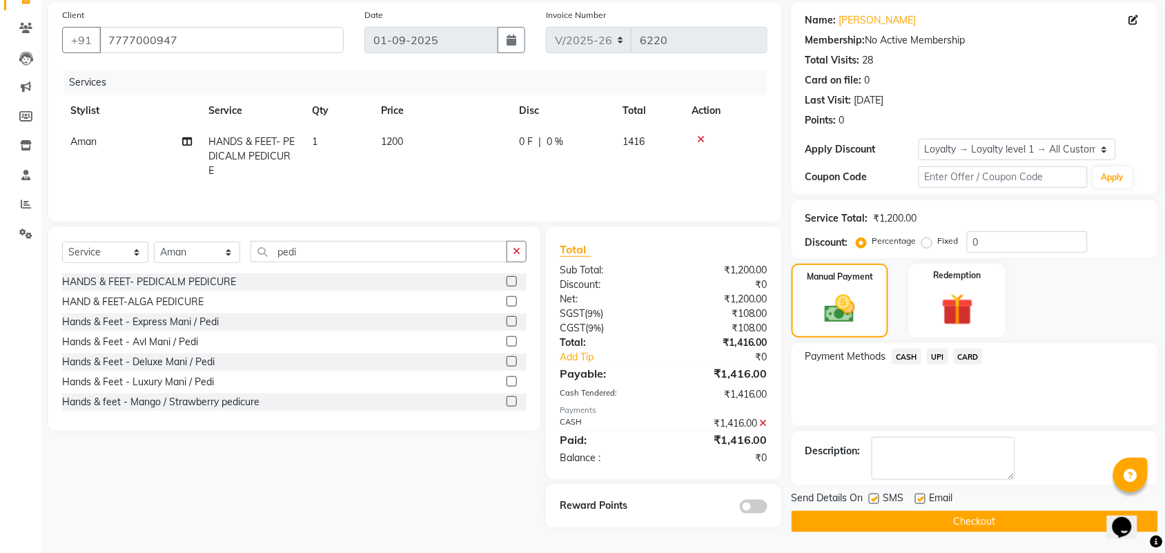
click at [949, 514] on button "Checkout" at bounding box center [975, 521] width 367 height 21
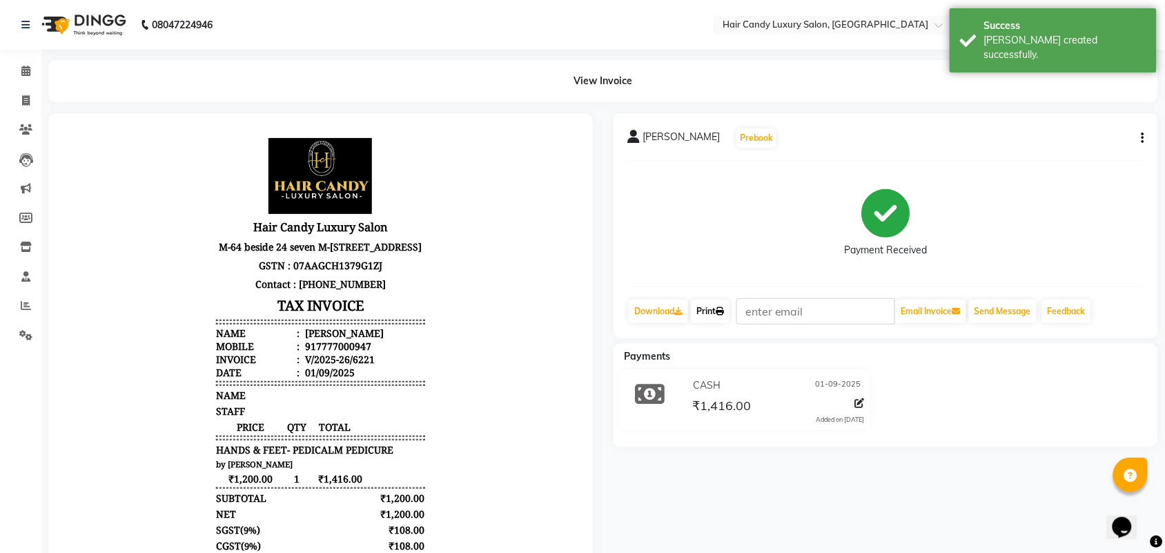
click at [723, 313] on icon at bounding box center [720, 311] width 8 height 8
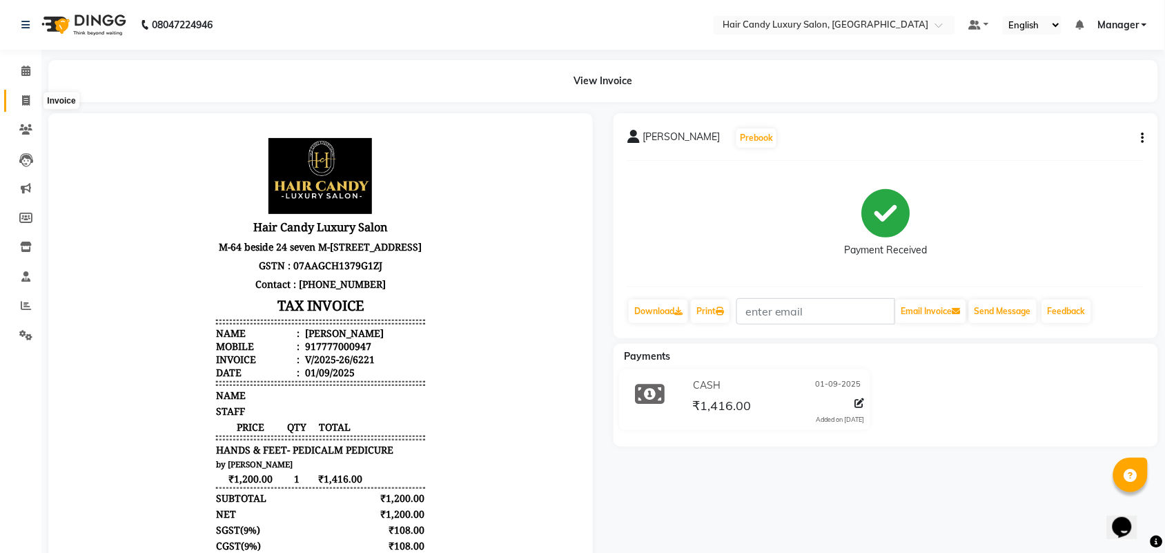
click at [16, 101] on span at bounding box center [26, 101] width 24 height 16
select select "service"
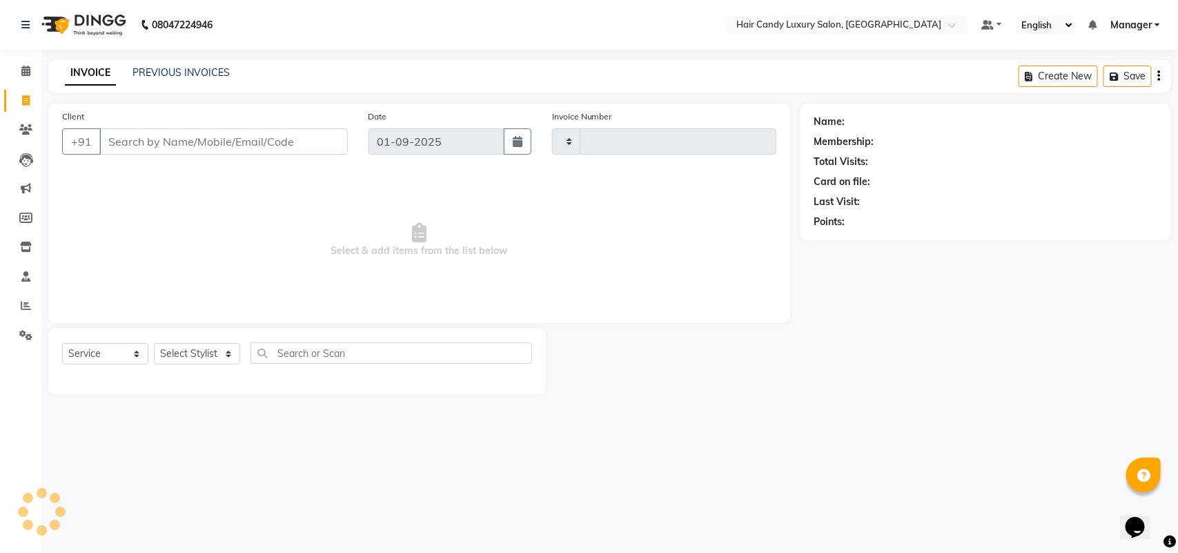
type input "6222"
select select "6645"
click at [213, 346] on select "Select Stylist Aman ANKIT MANAGER BHAWNA Bobby Chirag Danish Deepali Dhruv Gold…" at bounding box center [197, 353] width 86 height 21
select select "51784"
click at [154, 343] on select "Select Stylist Aman ANKIT MANAGER BHAWNA Bobby Chirag Danish Deepali Dhruv Gold…" at bounding box center [197, 353] width 86 height 21
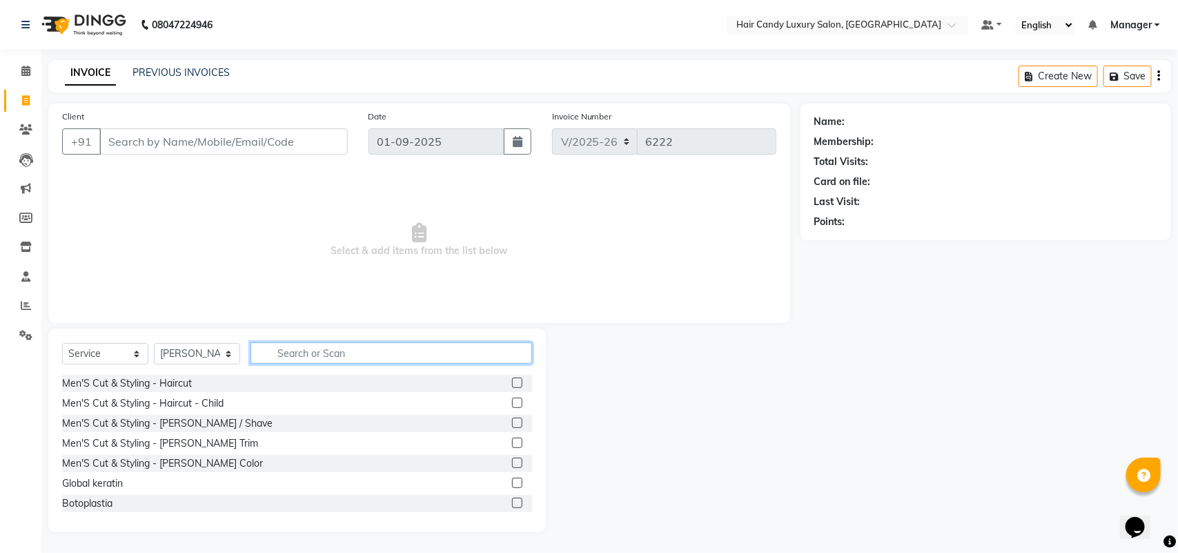
click at [322, 356] on input "text" at bounding box center [392, 352] width 282 height 21
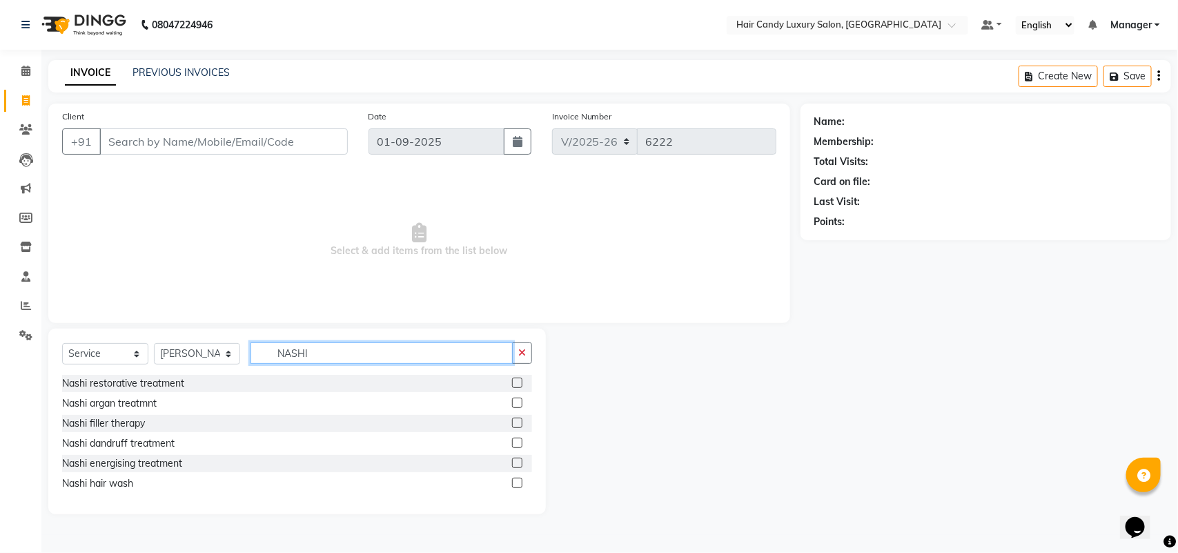
type input "NASHI"
click at [515, 482] on label at bounding box center [517, 483] width 10 height 10
click at [515, 482] on input "checkbox" at bounding box center [516, 483] width 9 height 9
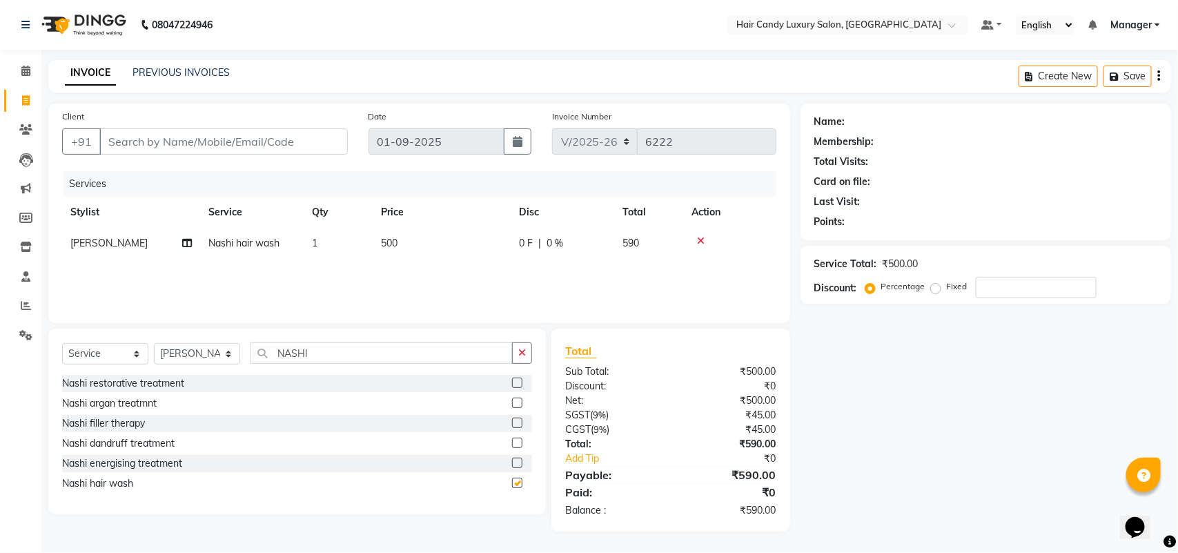
checkbox input "false"
click at [199, 353] on select "Select Stylist Aman ANKIT MANAGER BHAWNA Bobby Chirag Danish Deepali Dhruv Gold…" at bounding box center [197, 353] width 86 height 21
select select "51791"
click at [154, 343] on select "Select Stylist Aman ANKIT MANAGER BHAWNA Bobby Chirag Danish Deepali Dhruv Gold…" at bounding box center [197, 353] width 86 height 21
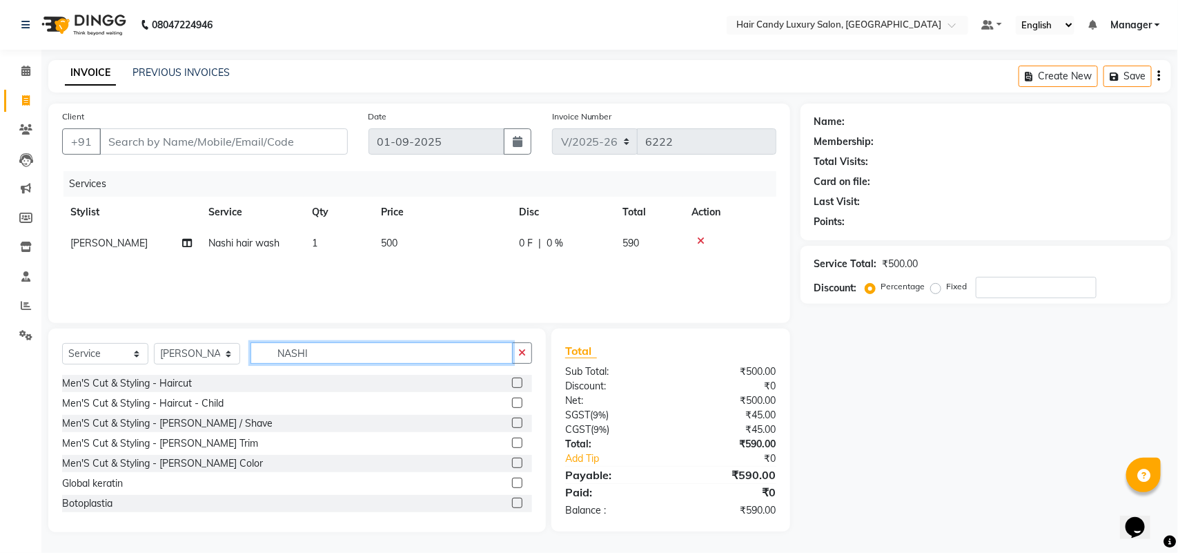
drag, startPoint x: 323, startPoint y: 344, endPoint x: 185, endPoint y: 347, distance: 138.1
click at [185, 347] on div "Select Service Product Membership Package Voucher Prepaid Gift Card Select Styl…" at bounding box center [297, 358] width 470 height 32
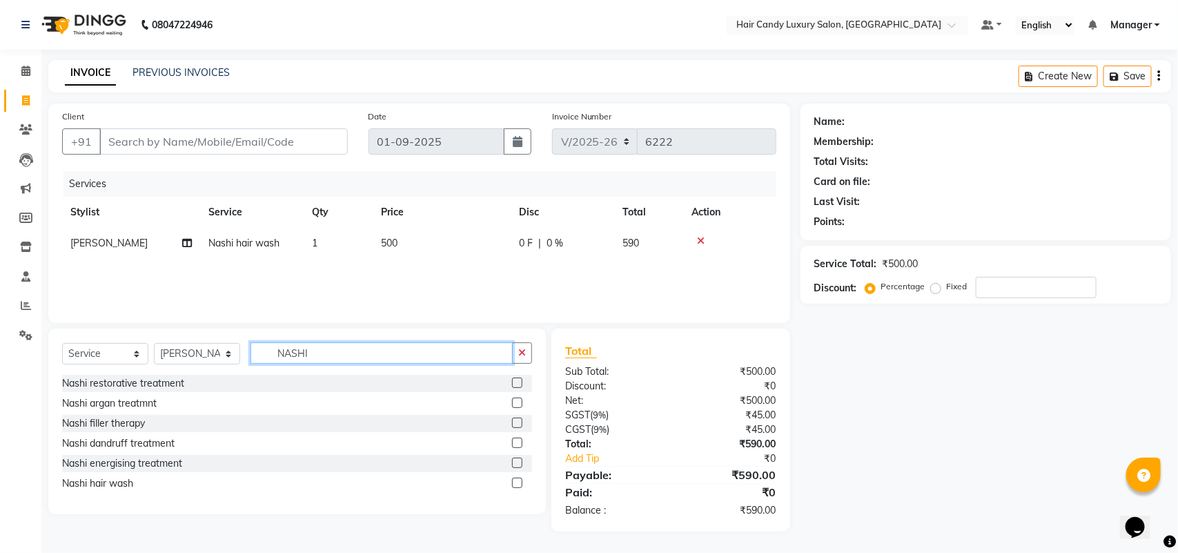
type input "NASHI"
click at [516, 484] on label at bounding box center [517, 483] width 10 height 10
click at [516, 484] on input "checkbox" at bounding box center [516, 483] width 9 height 9
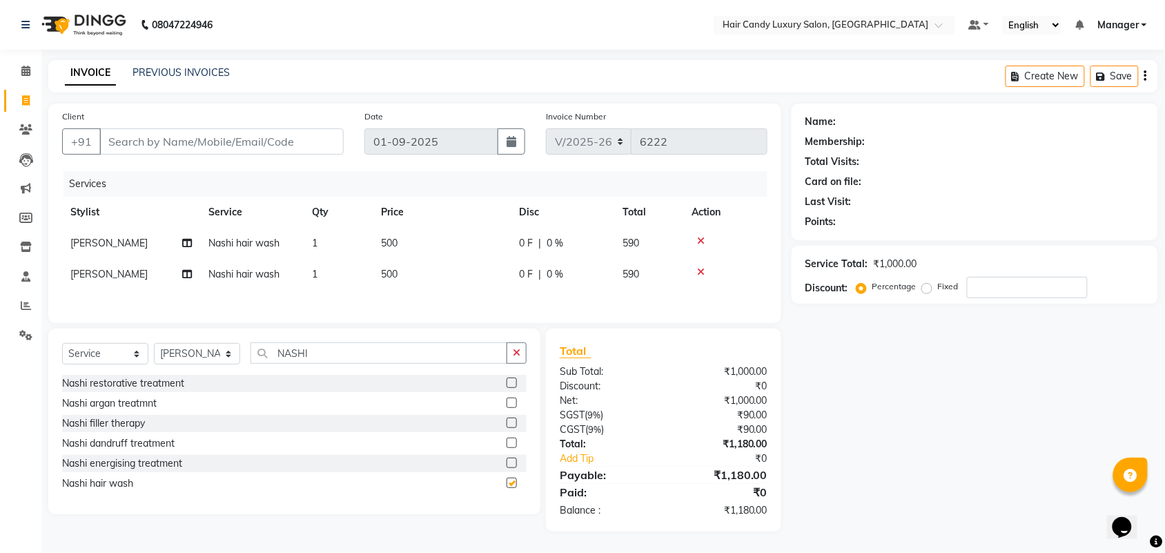
checkbox input "false"
click at [255, 149] on input "Client" at bounding box center [221, 141] width 244 height 26
type input "8"
type input "0"
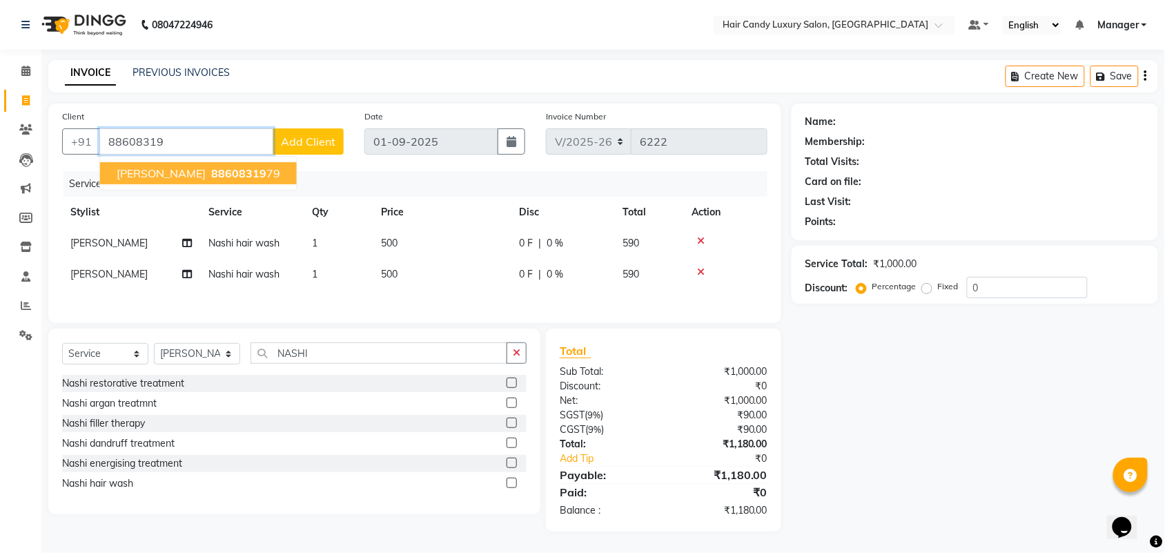
click at [208, 166] on ngb-highlight "88608319 79" at bounding box center [244, 173] width 72 height 14
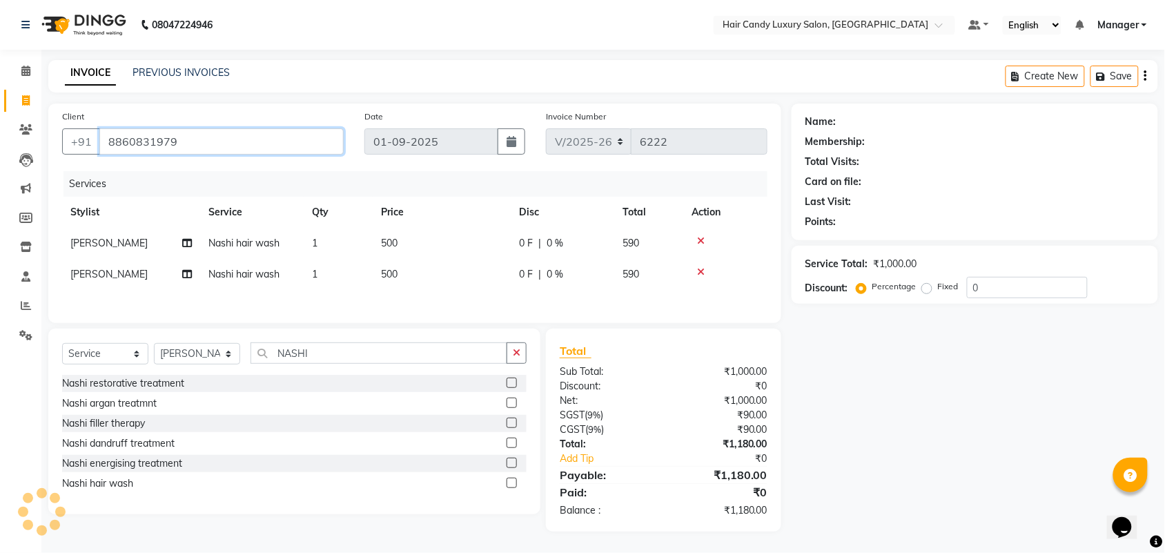
type input "8860831979"
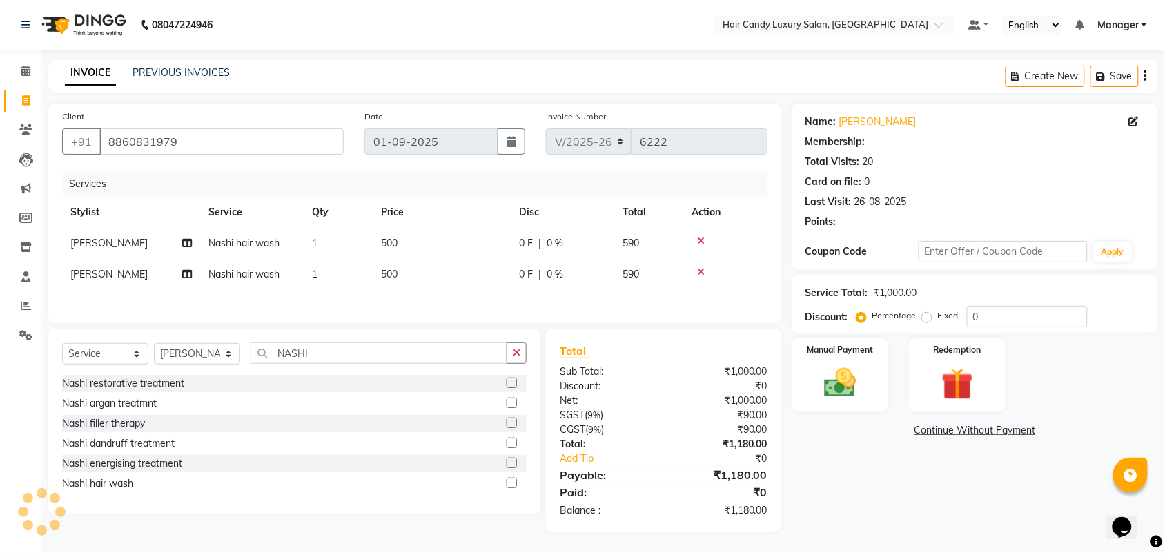
select select "2: Object"
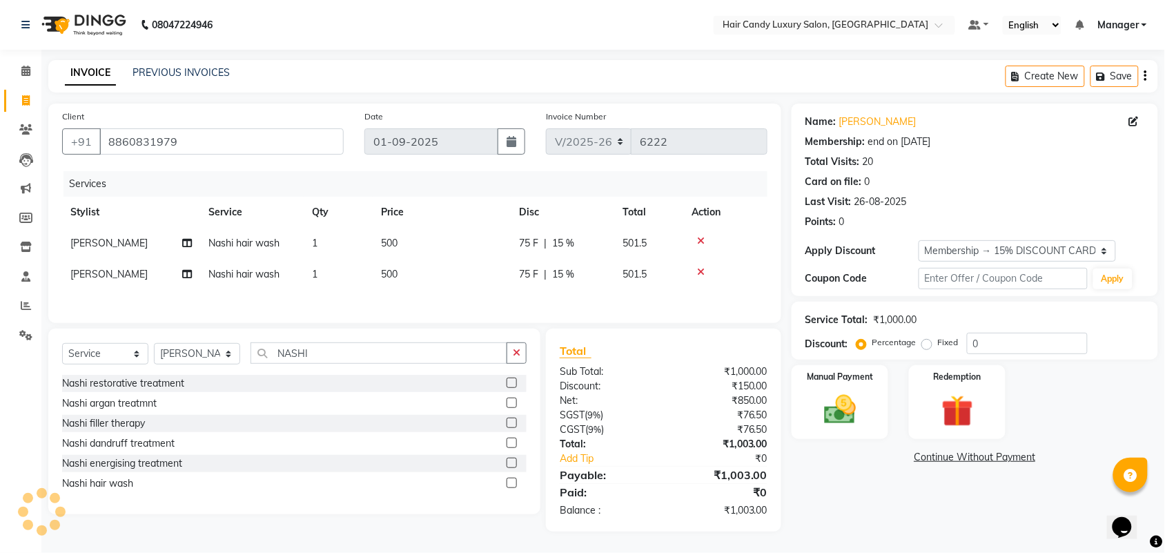
type input "15"
click at [1009, 347] on input "15" at bounding box center [1027, 343] width 121 height 21
click at [839, 414] on img at bounding box center [840, 410] width 54 height 38
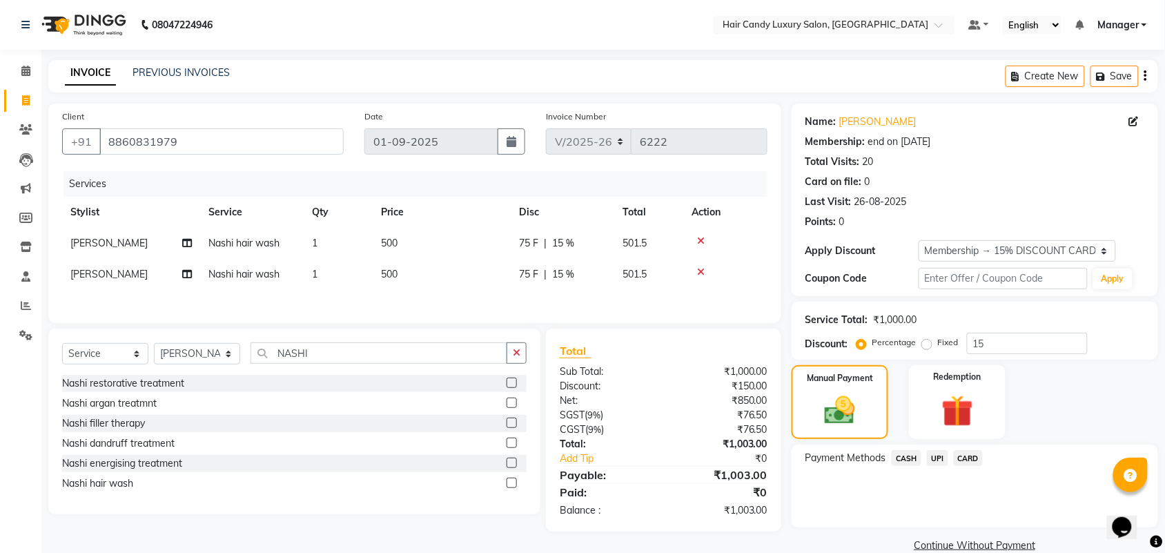
click at [967, 458] on span "CARD" at bounding box center [969, 458] width 30 height 16
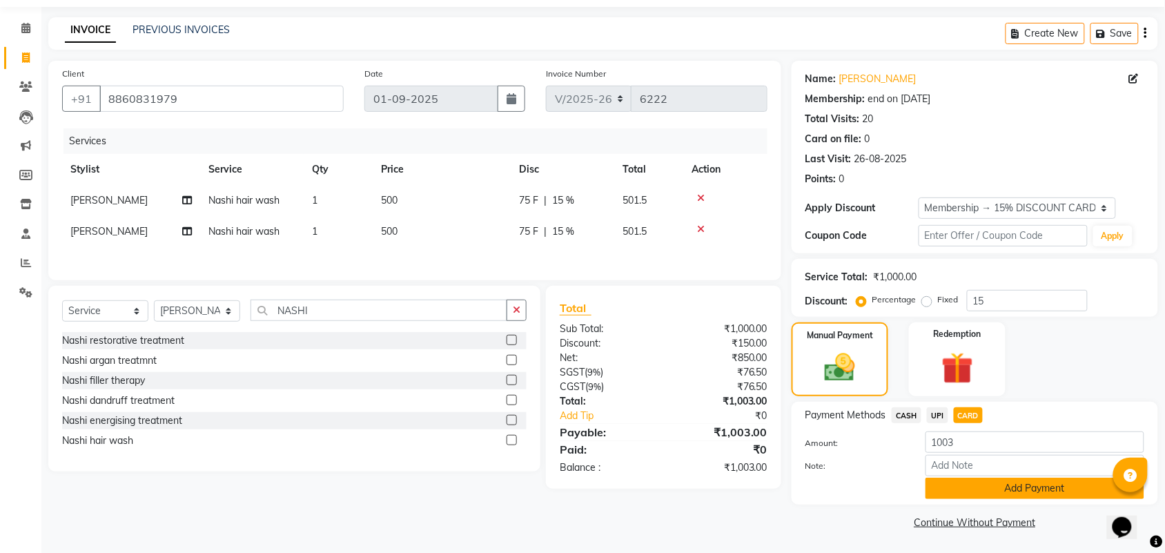
click at [1020, 491] on button "Add Payment" at bounding box center [1035, 488] width 219 height 21
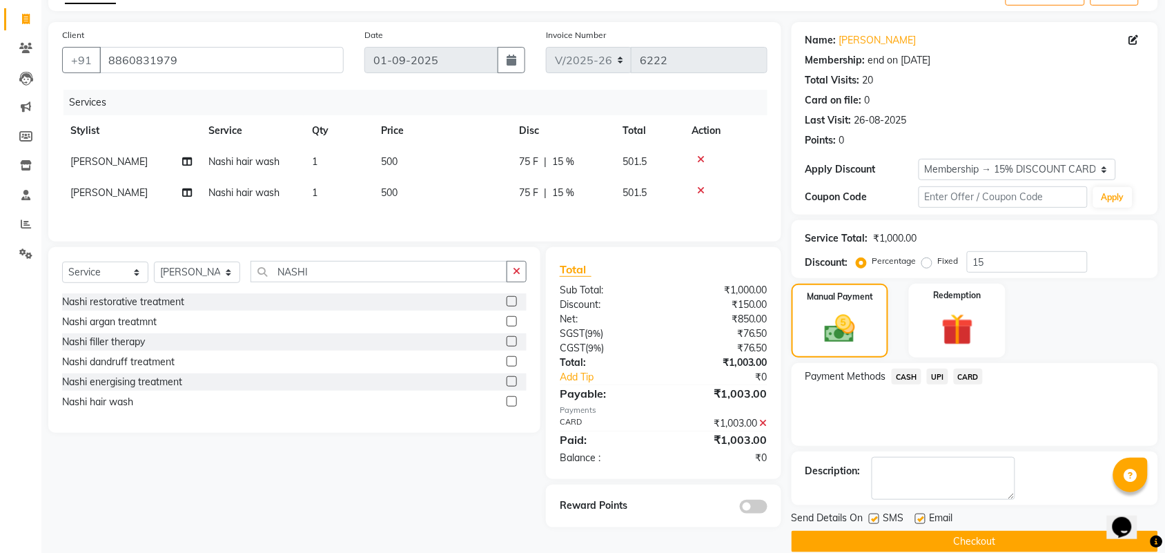
scroll to position [102, 0]
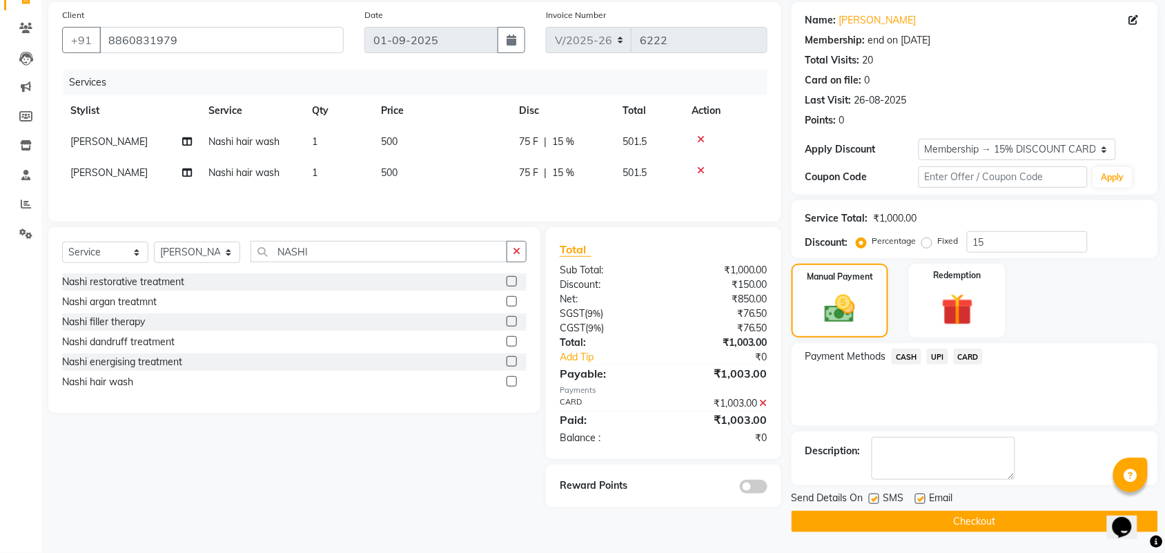
click at [960, 520] on button "Checkout" at bounding box center [975, 521] width 367 height 21
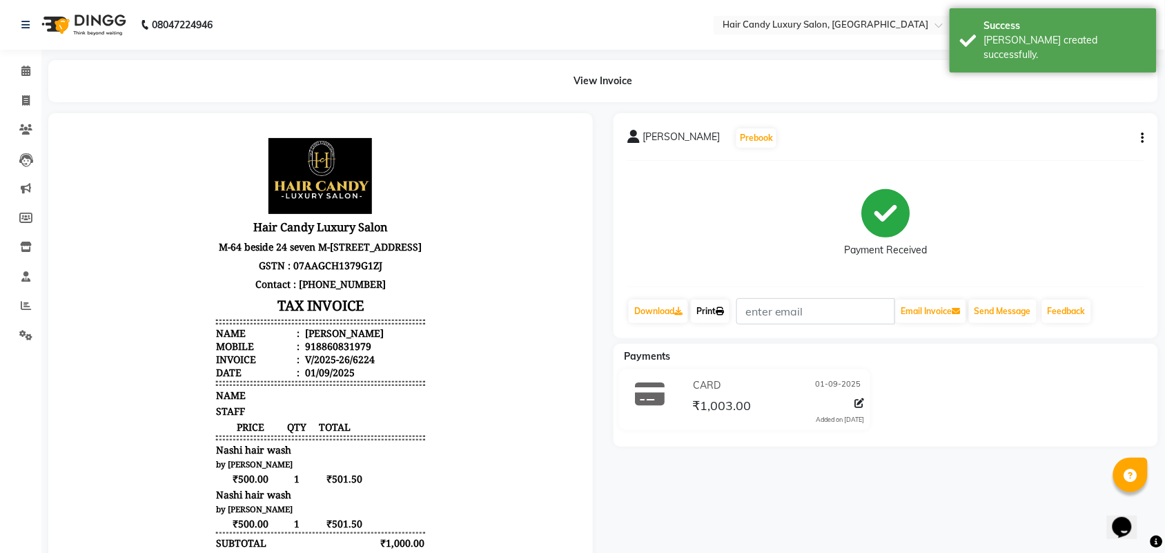
click at [708, 309] on link "Print" at bounding box center [710, 311] width 39 height 23
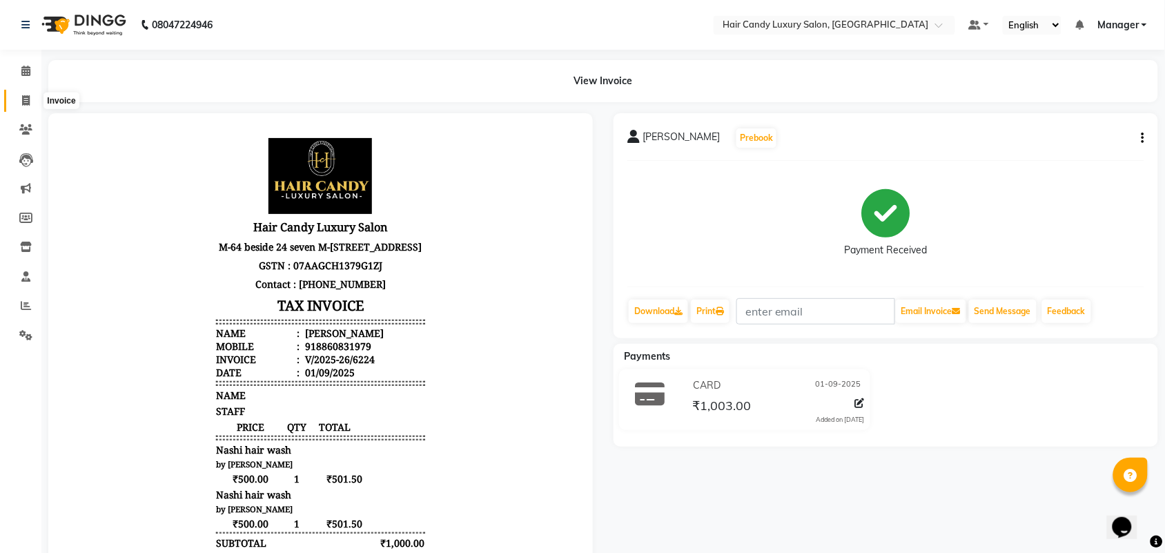
click at [29, 101] on icon at bounding box center [26, 100] width 8 height 10
select select "service"
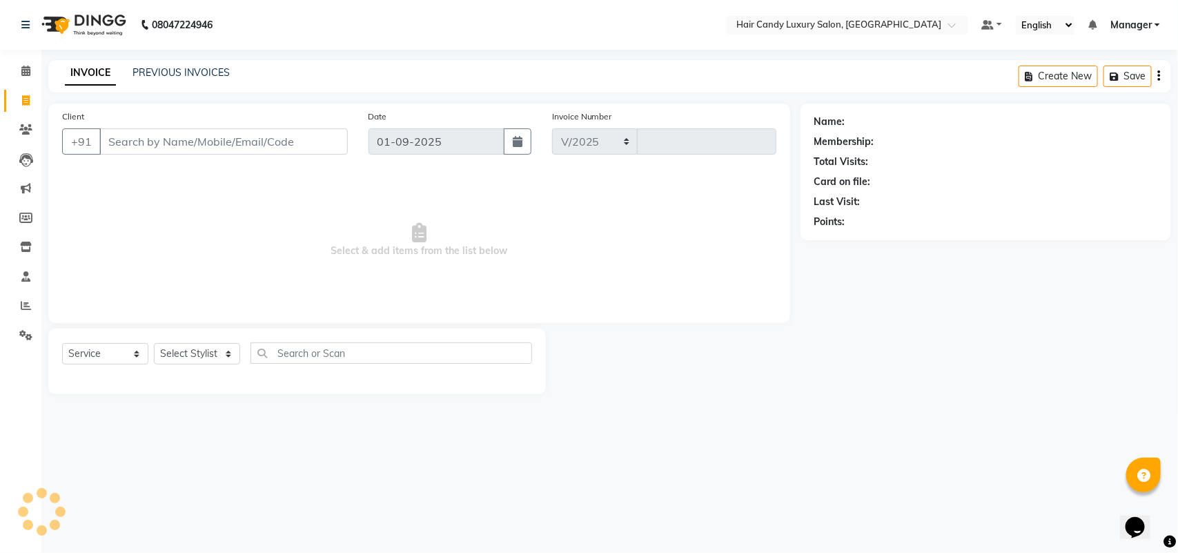
select select "6645"
type input "6225"
click at [28, 311] on icon at bounding box center [26, 305] width 10 height 10
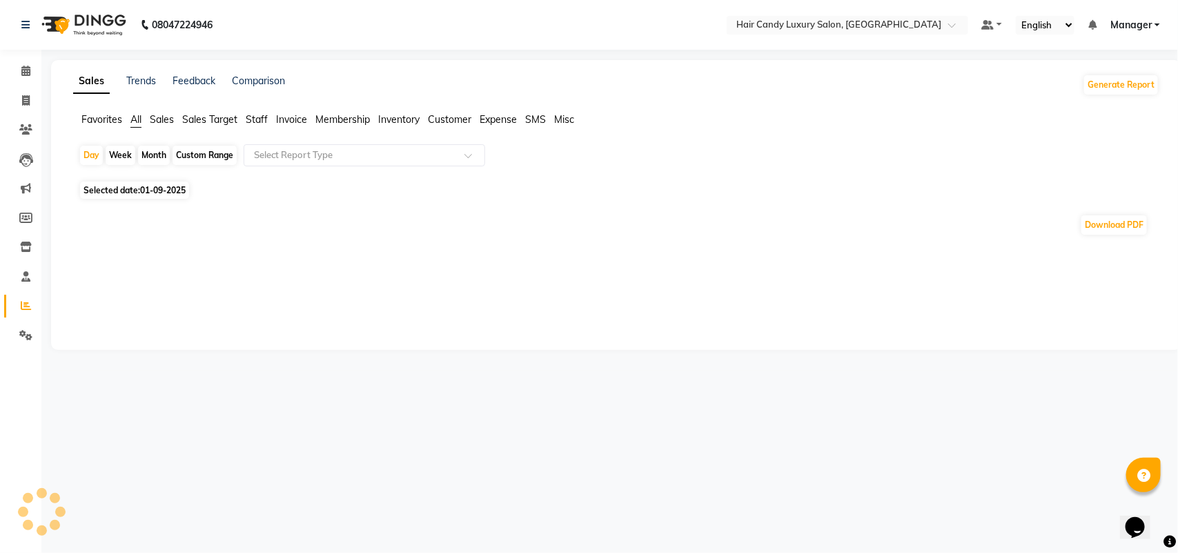
click at [171, 119] on span "Sales" at bounding box center [162, 119] width 24 height 12
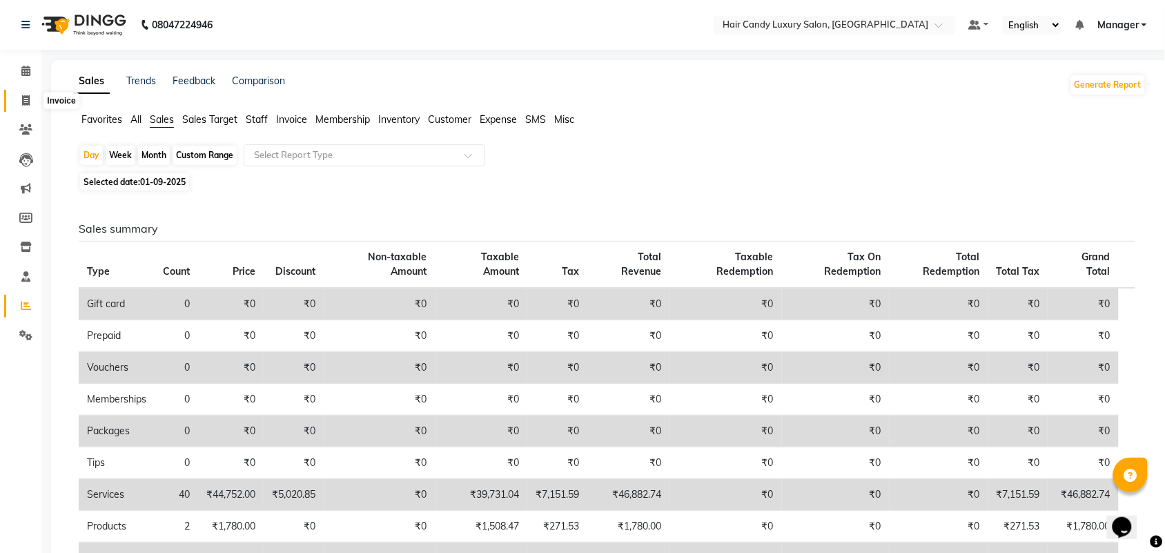
click at [19, 94] on span at bounding box center [26, 101] width 24 height 16
select select "service"
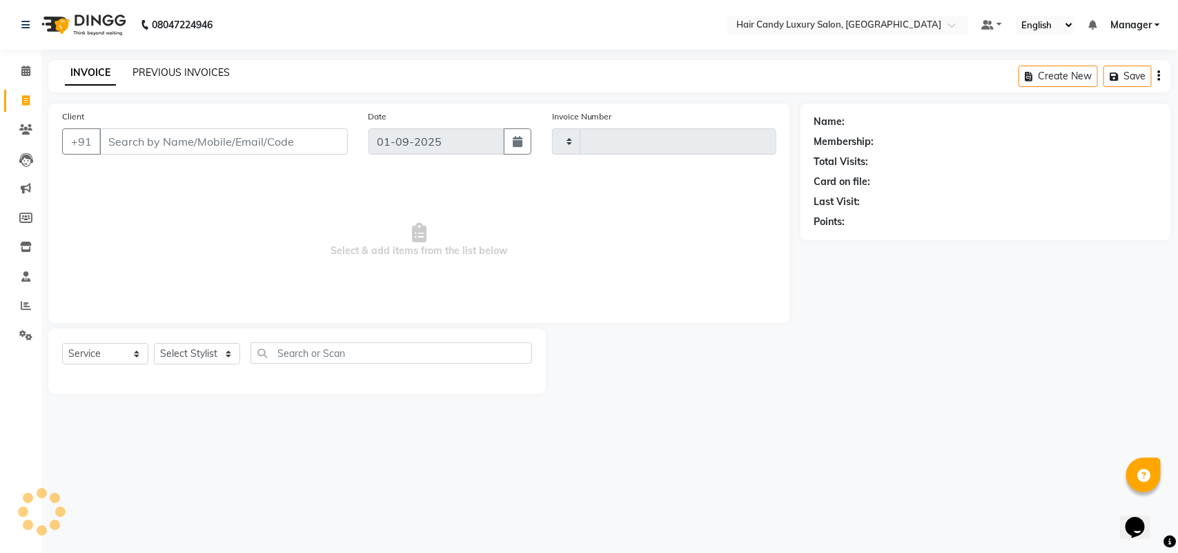
type input "6225"
select select "6645"
click at [200, 72] on link "PREVIOUS INVOICES" at bounding box center [181, 72] width 97 height 12
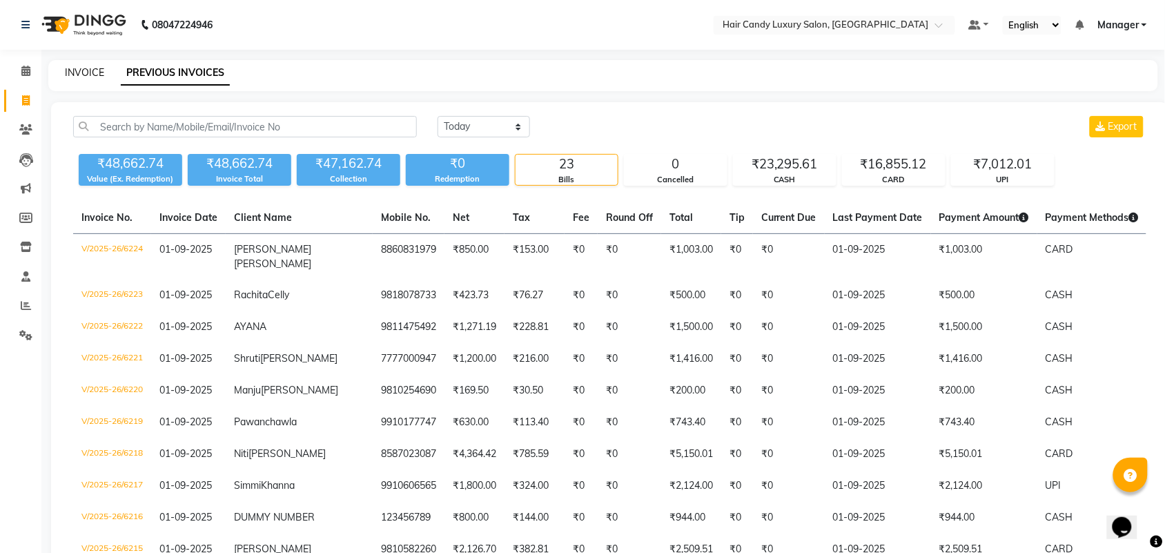
click at [93, 70] on link "INVOICE" at bounding box center [84, 72] width 39 height 12
select select "service"
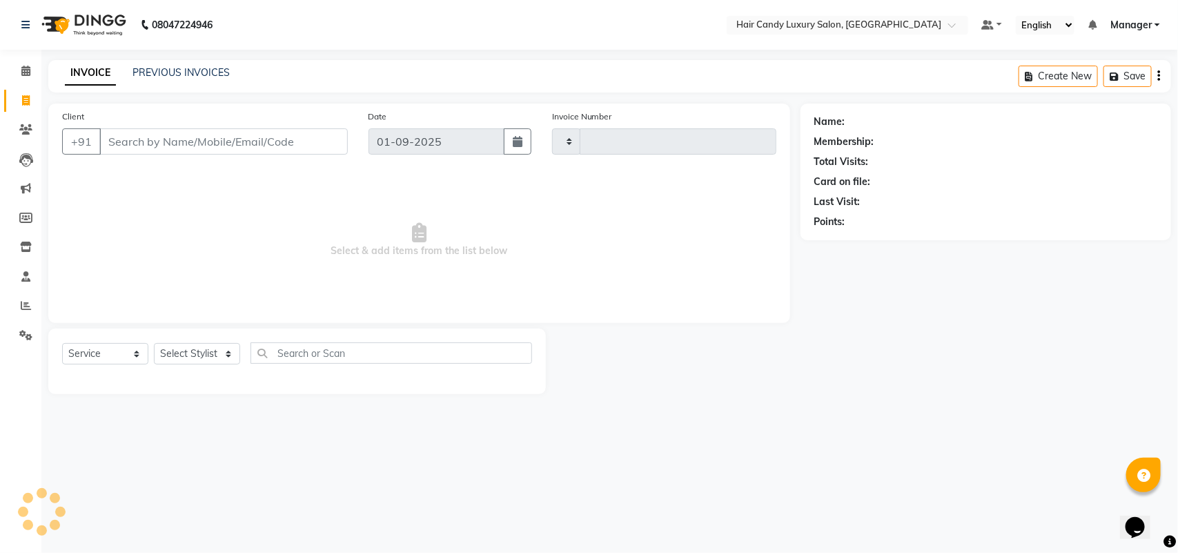
type input "6225"
select select "6645"
click at [156, 75] on link "PREVIOUS INVOICES" at bounding box center [181, 72] width 97 height 12
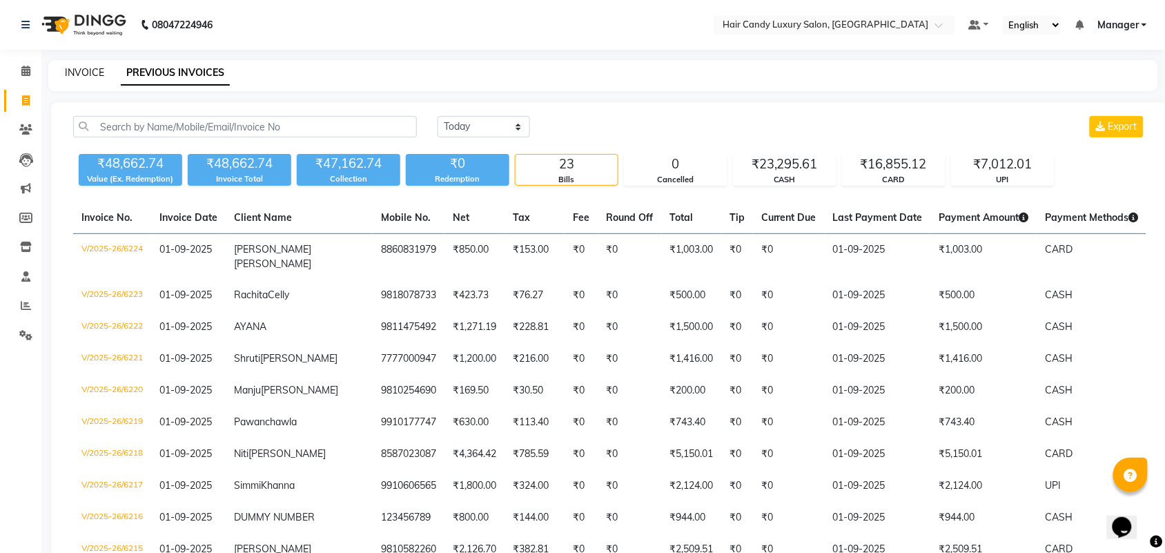
click at [79, 75] on link "INVOICE" at bounding box center [84, 72] width 39 height 12
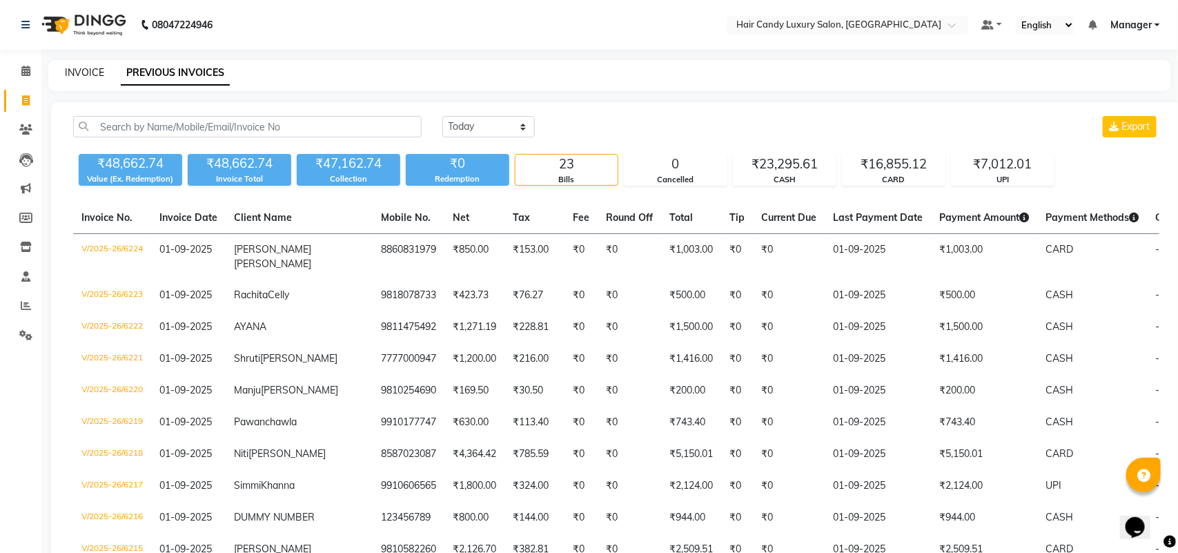
select select "service"
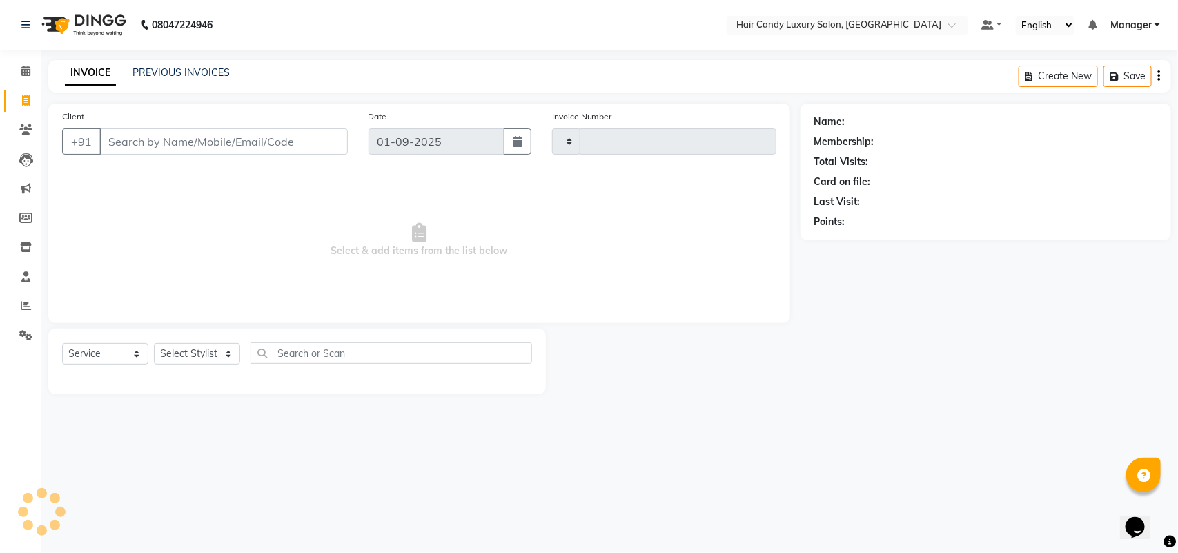
type input "6225"
select select "6645"
click at [199, 70] on link "PREVIOUS INVOICES" at bounding box center [181, 72] width 97 height 12
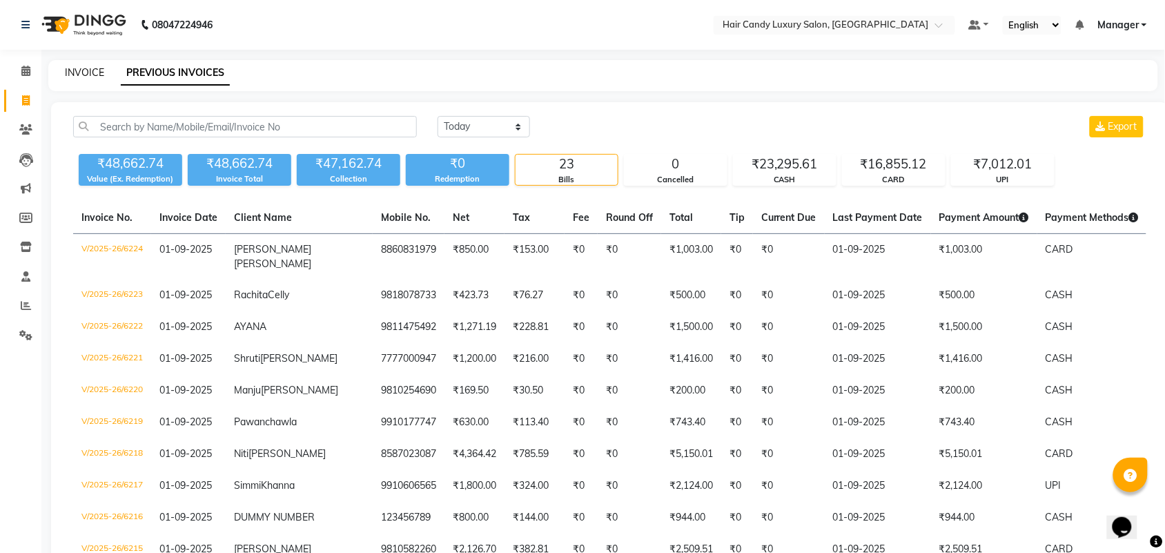
click at [75, 71] on link "INVOICE" at bounding box center [84, 72] width 39 height 12
select select "service"
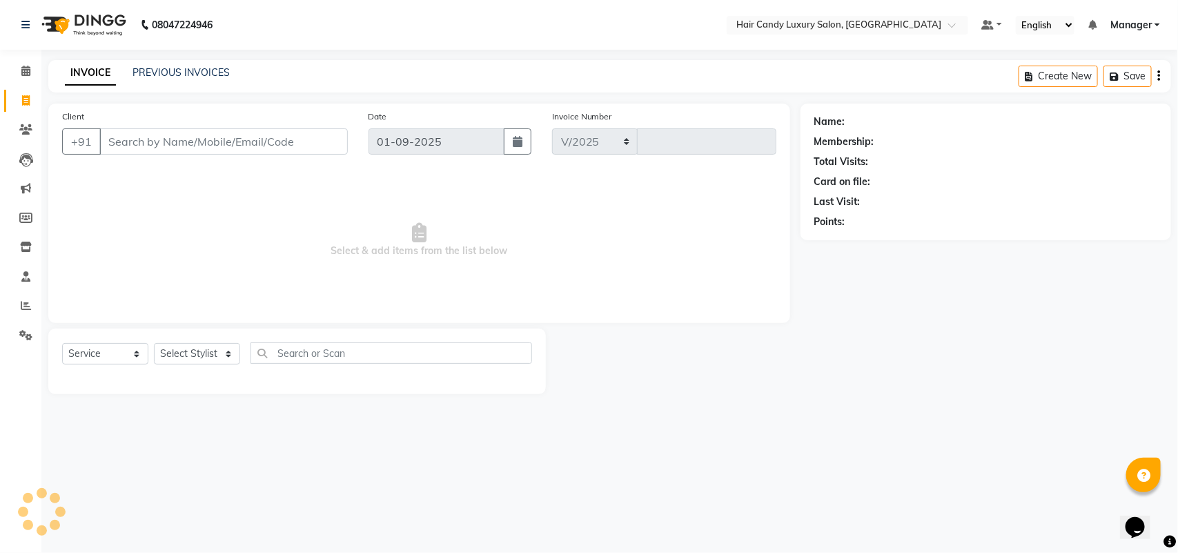
select select "6645"
type input "6225"
click at [32, 70] on span at bounding box center [26, 72] width 24 height 16
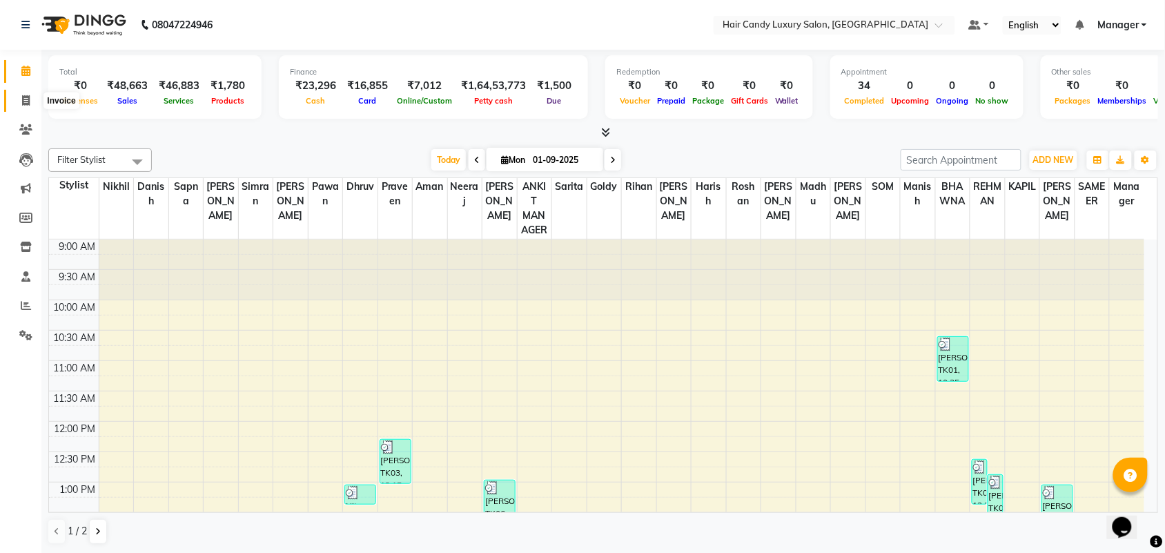
click at [19, 101] on span at bounding box center [26, 101] width 24 height 16
select select "6645"
select select "service"
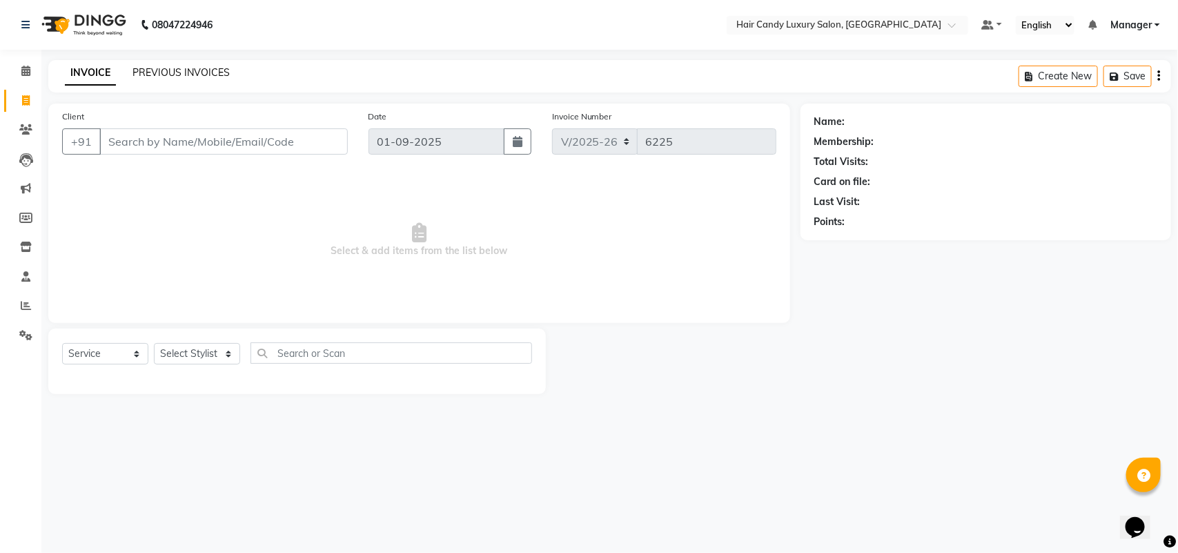
click at [155, 67] on link "PREVIOUS INVOICES" at bounding box center [181, 72] width 97 height 12
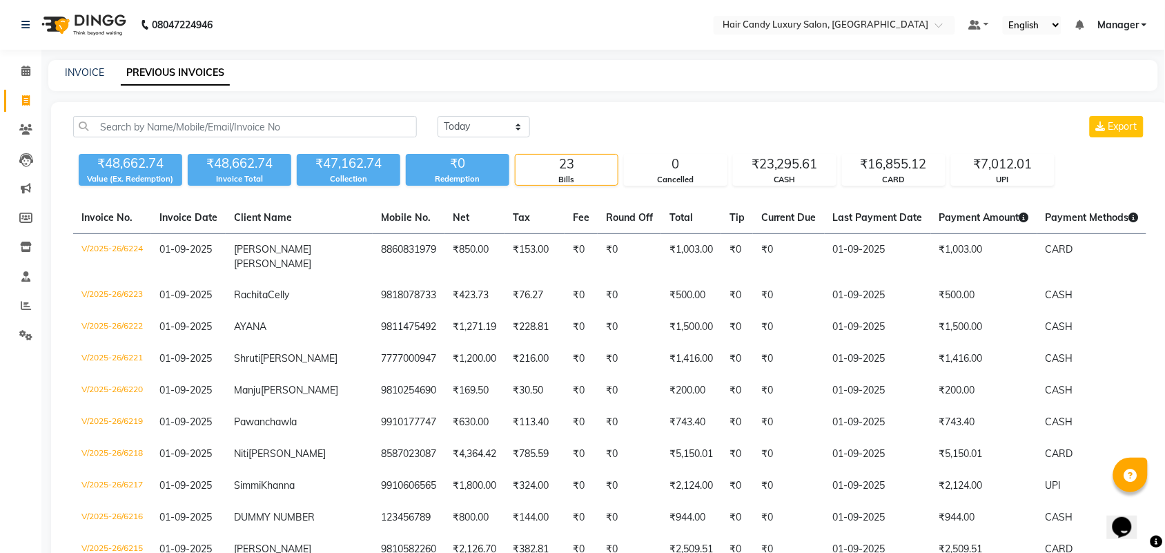
click at [81, 66] on div "INVOICE" at bounding box center [84, 73] width 39 height 14
click at [81, 73] on link "INVOICE" at bounding box center [84, 72] width 39 height 12
select select "6645"
select select "service"
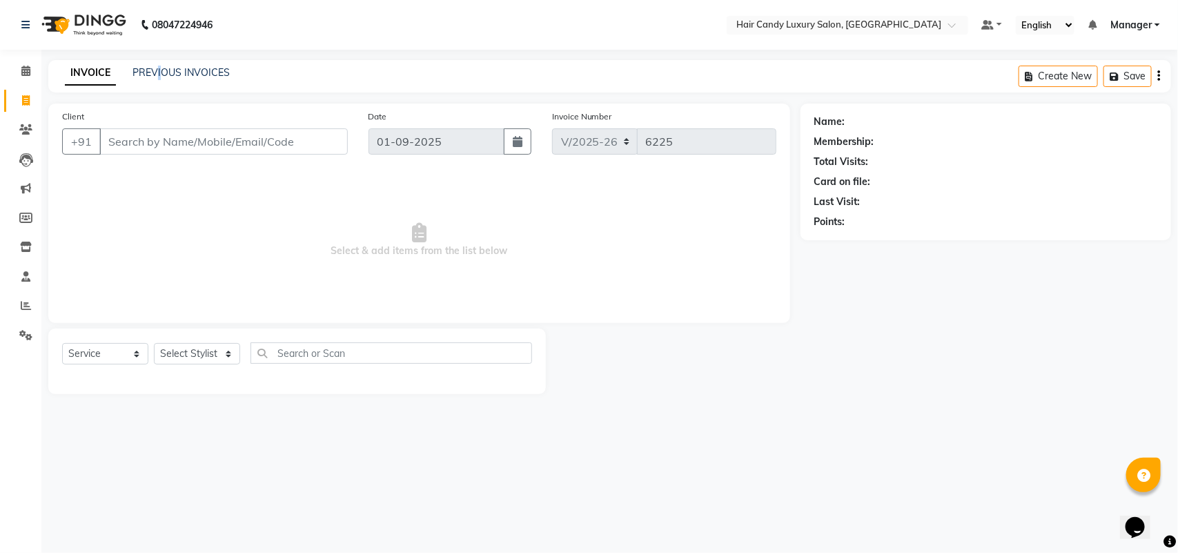
click at [159, 59] on div "08047224946 Select Location × Hair Candy Luxury Salon, Greater Kailash Default …" at bounding box center [589, 276] width 1178 height 553
click at [155, 70] on link "PREVIOUS INVOICES" at bounding box center [181, 72] width 97 height 12
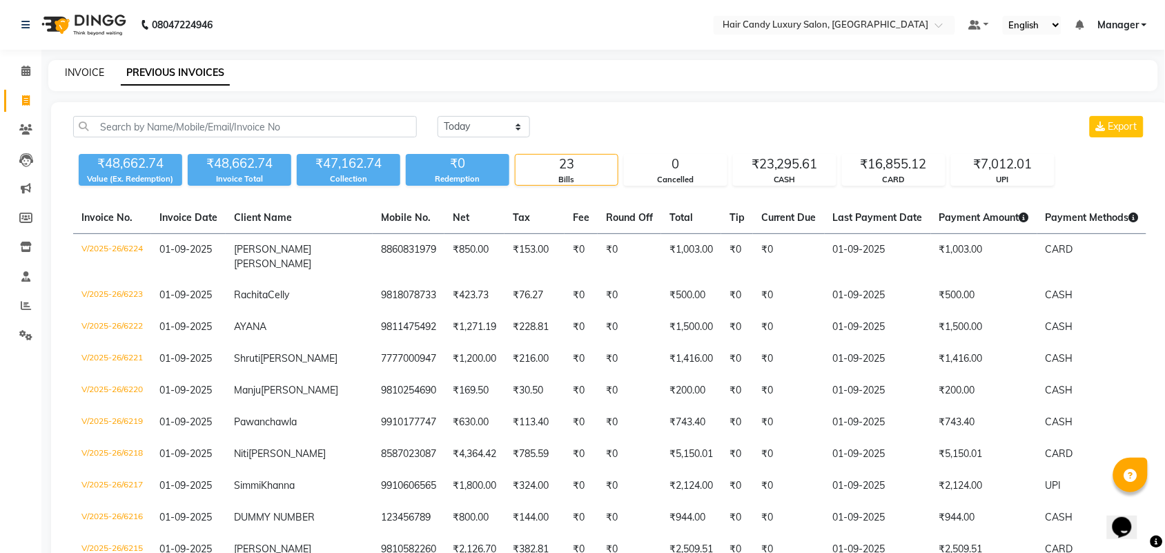
click at [87, 74] on link "INVOICE" at bounding box center [84, 72] width 39 height 12
select select "6645"
select select "service"
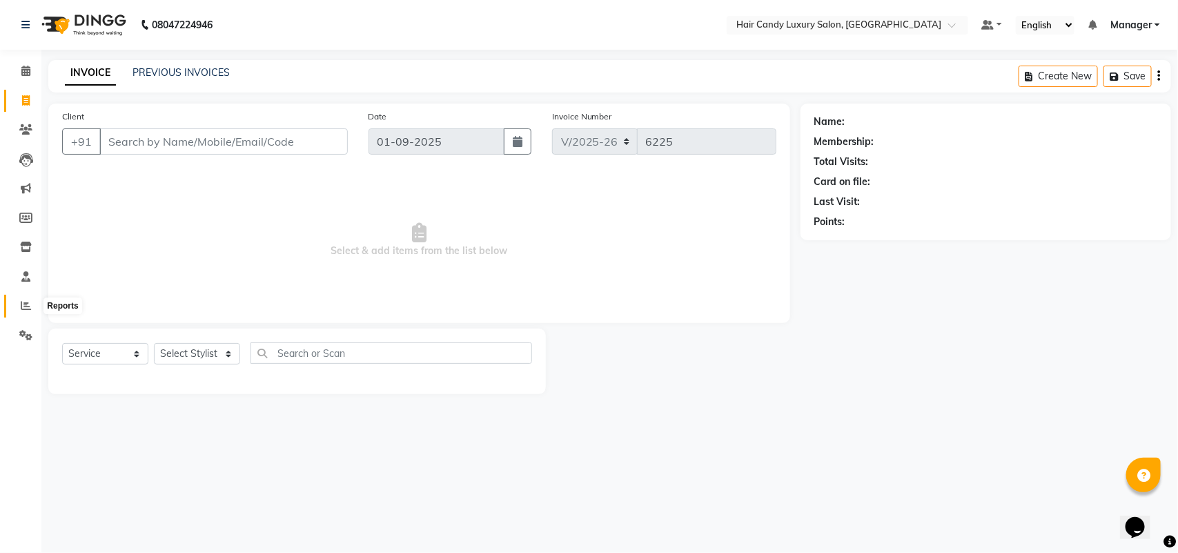
click at [23, 301] on icon at bounding box center [26, 305] width 10 height 10
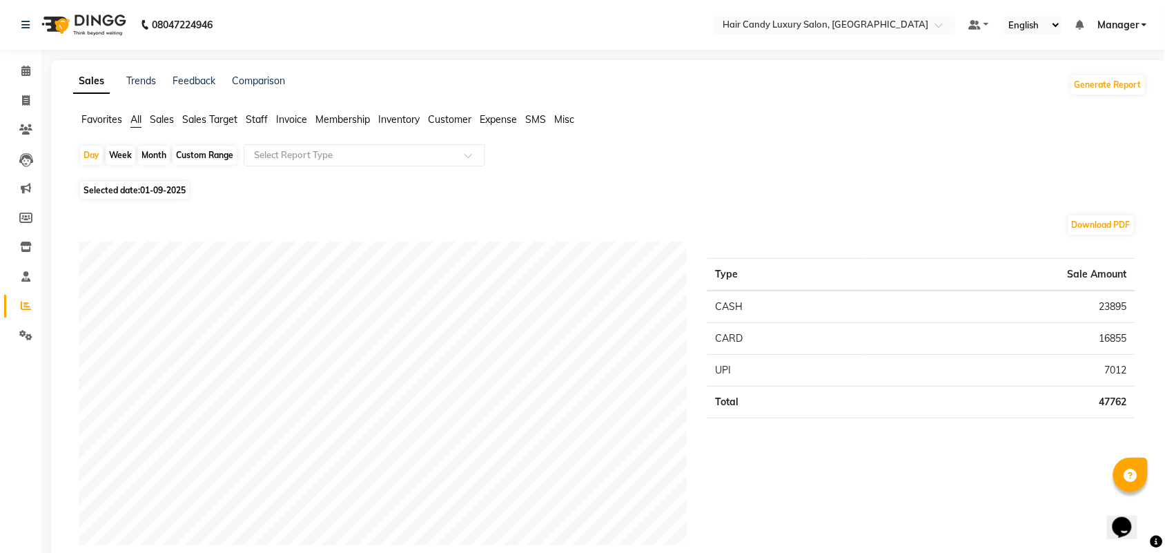
click at [260, 119] on span "Staff" at bounding box center [257, 119] width 22 height 12
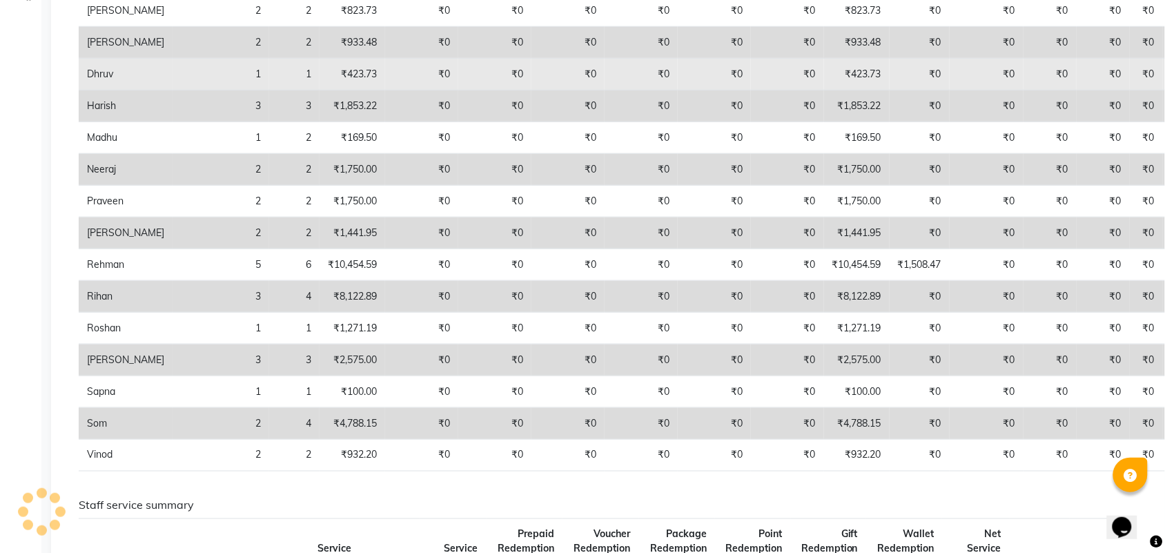
scroll to position [345, 0]
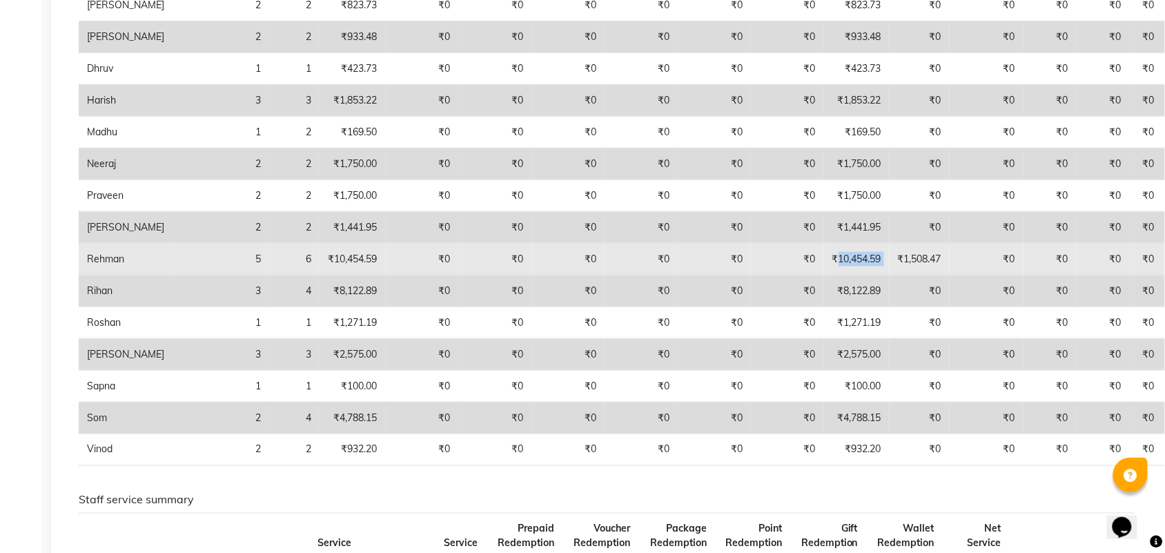
drag, startPoint x: 750, startPoint y: 263, endPoint x: 808, endPoint y: 263, distance: 58.0
click at [808, 263] on tr "Rehman 5 6 ₹10,454.59 ₹0 ₹0 ₹0 ₹0 ₹0 ₹0 ₹10,454.59 ₹1,508.47 ₹0 ₹0 ₹0 ₹0 ₹0" at bounding box center [650, 260] width 1142 height 32
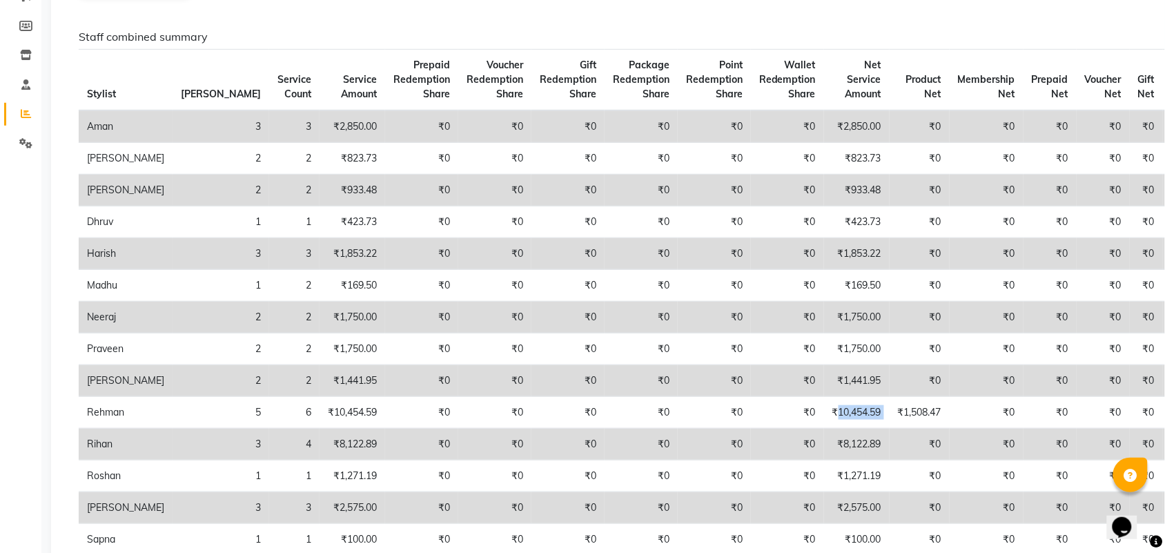
scroll to position [0, 0]
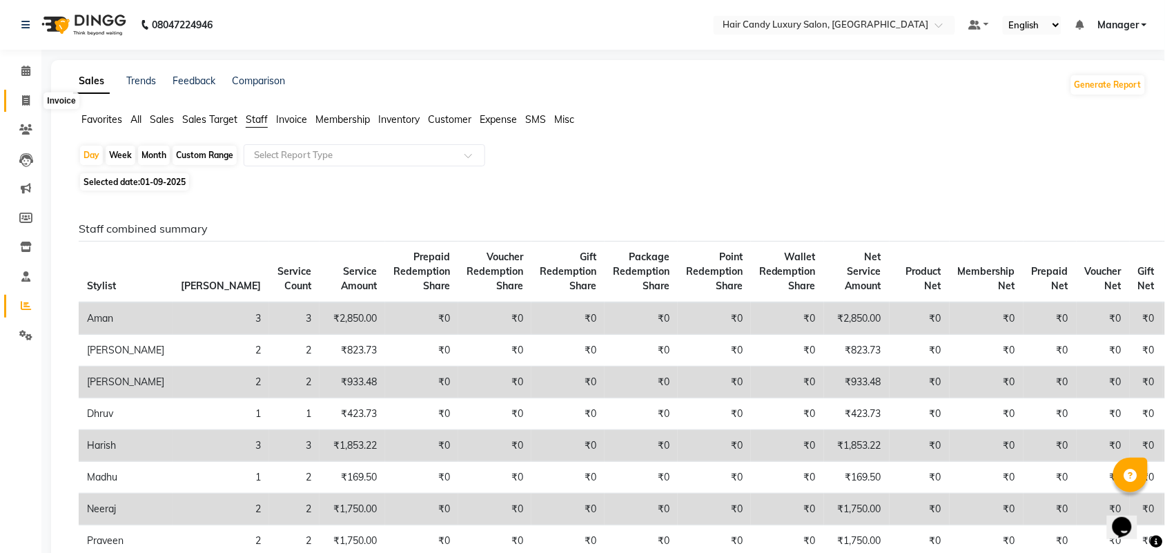
click at [26, 94] on span at bounding box center [26, 101] width 24 height 16
select select "service"
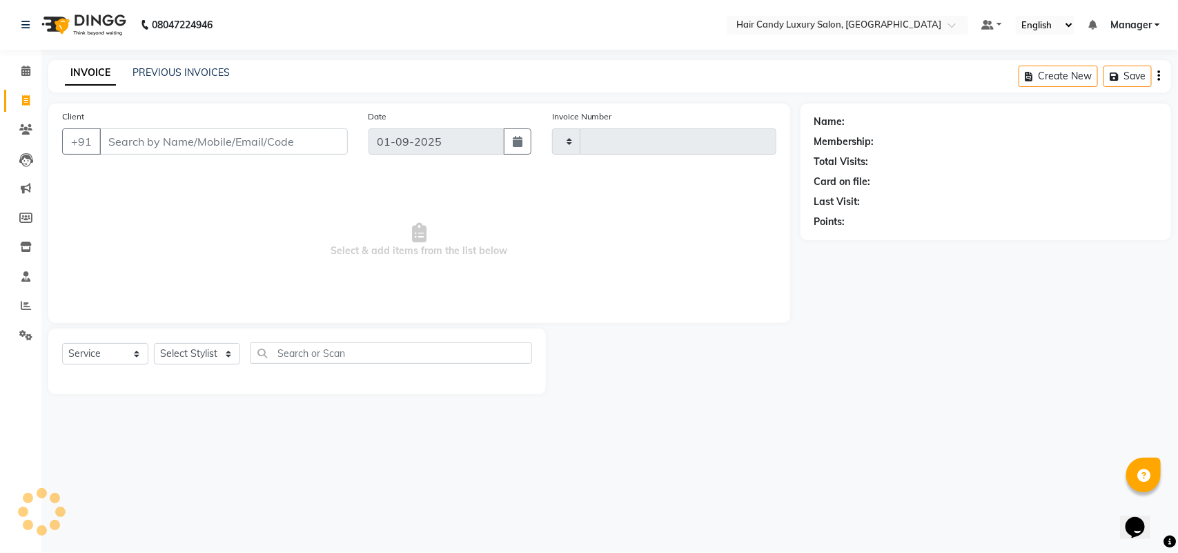
type input "6226"
select select "6645"
click at [19, 313] on span at bounding box center [26, 306] width 24 height 16
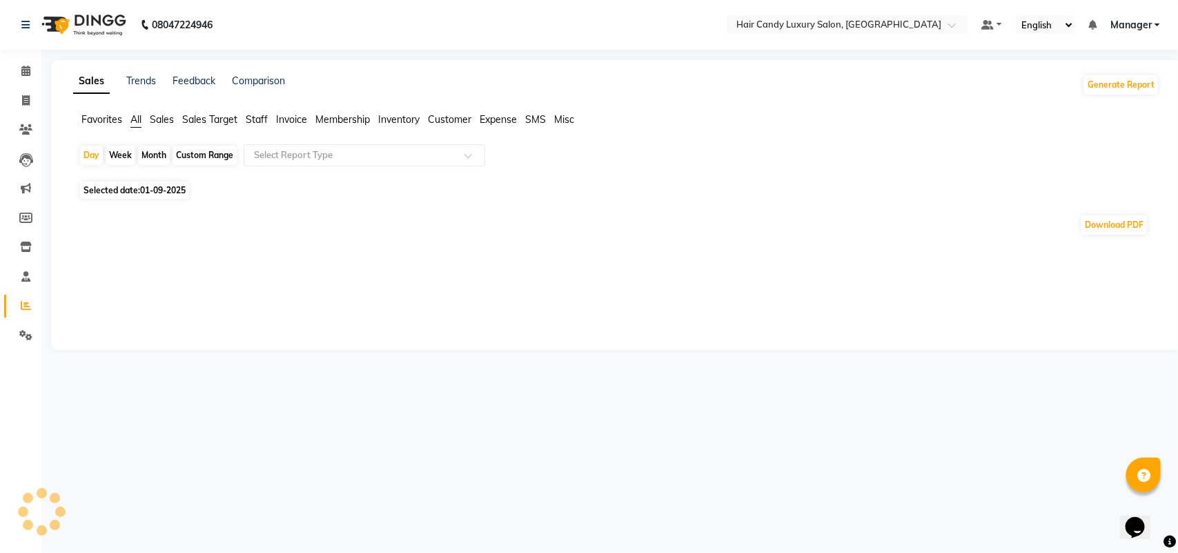
click at [249, 116] on span "Staff" at bounding box center [257, 119] width 22 height 12
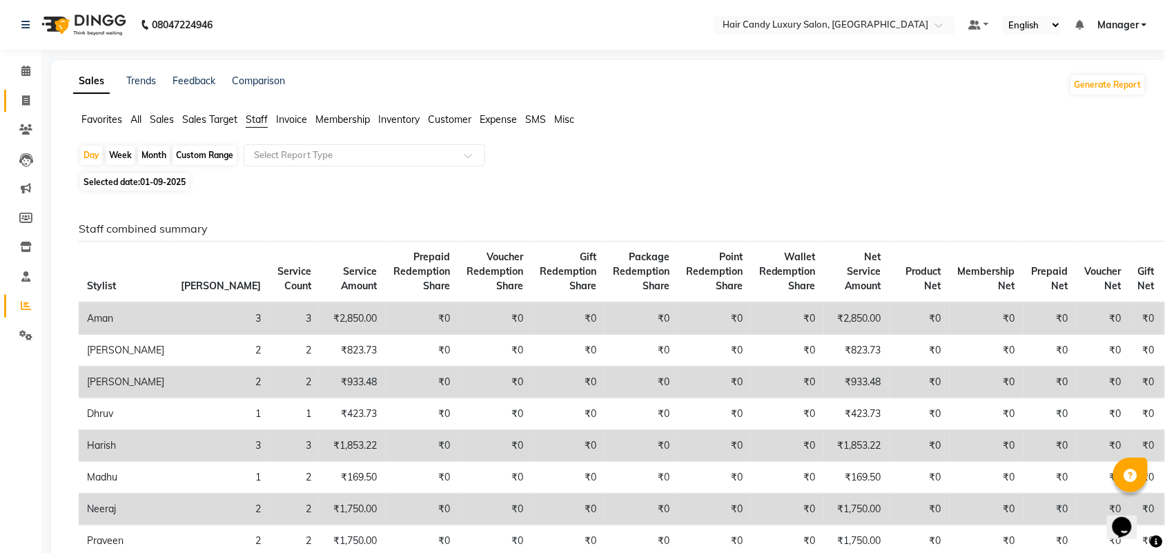
click at [8, 94] on link "Invoice" at bounding box center [20, 101] width 33 height 23
select select "6645"
select select "service"
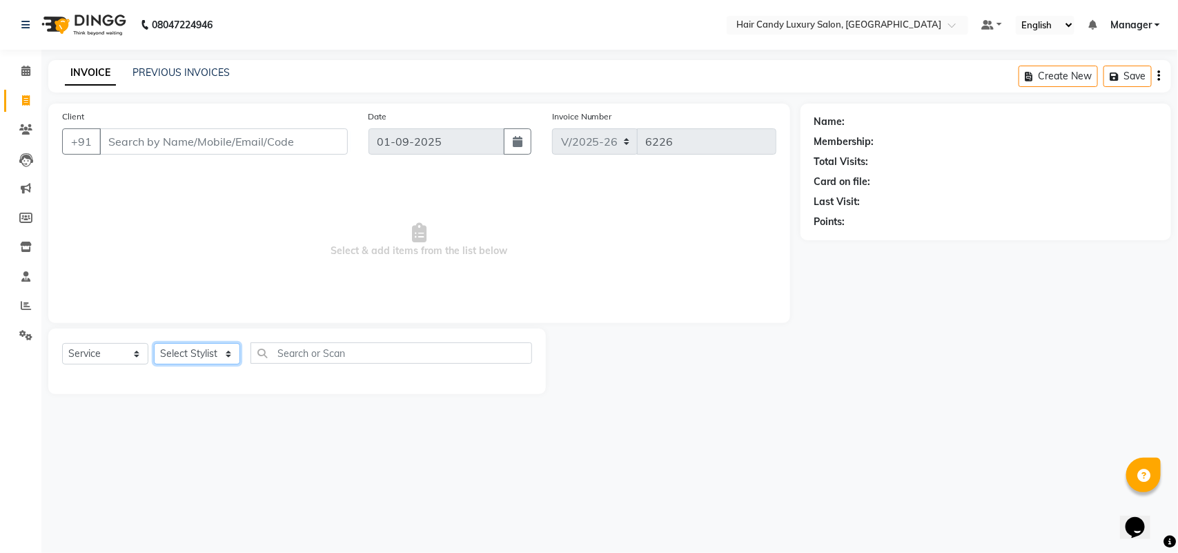
click at [187, 350] on select "Select Stylist Aman ANKIT MANAGER [PERSON_NAME] [PERSON_NAME] Danish [PERSON_NA…" at bounding box center [197, 353] width 86 height 21
select select "51779"
click at [154, 343] on select "Select Stylist Aman ANKIT MANAGER [PERSON_NAME] [PERSON_NAME] Danish [PERSON_NA…" at bounding box center [197, 353] width 86 height 21
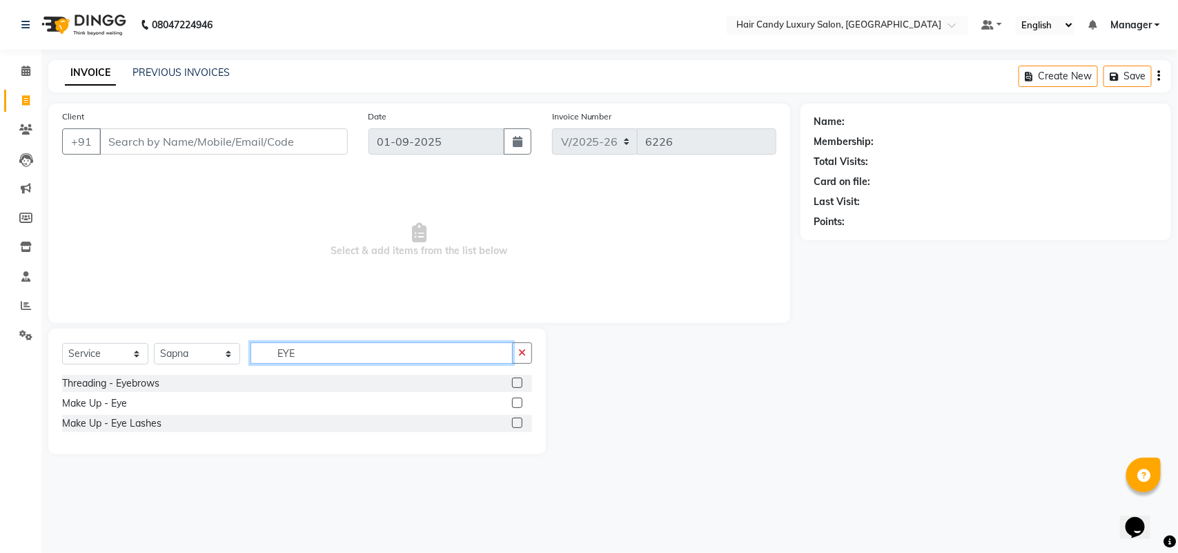
type input "EYE"
click at [518, 384] on label at bounding box center [517, 383] width 10 height 10
click at [518, 384] on input "checkbox" at bounding box center [516, 383] width 9 height 9
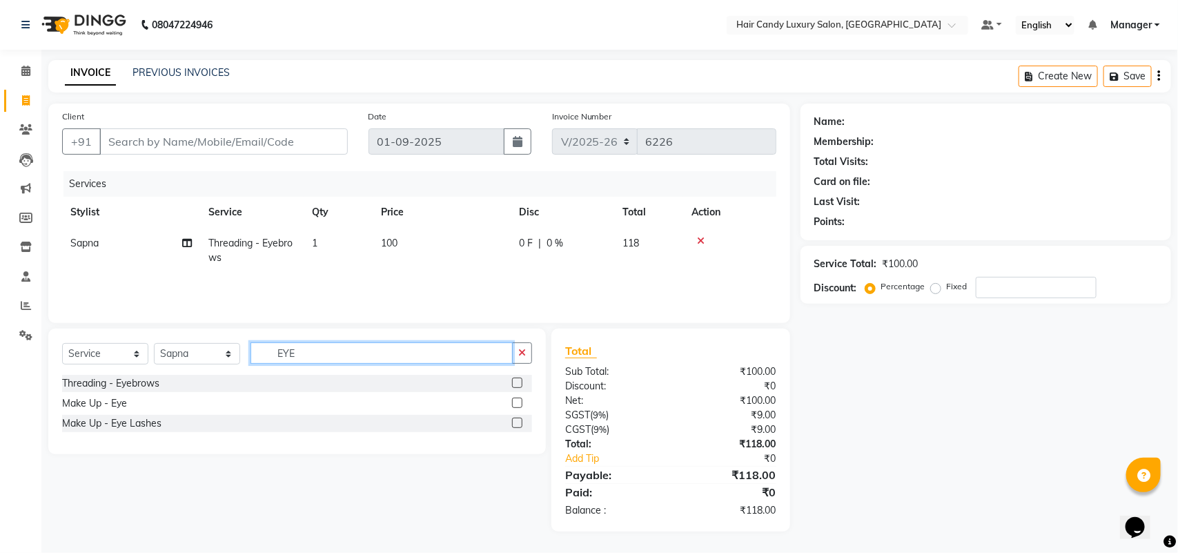
checkbox input "false"
drag, startPoint x: 333, startPoint y: 353, endPoint x: 0, endPoint y: 1, distance: 484.4
click at [208, 350] on div "Select Service Product Membership Package Voucher Prepaid Gift Card Select Styl…" at bounding box center [297, 358] width 470 height 32
type input "UPPER"
click at [509, 390] on div "Threading - Upperlip" at bounding box center [297, 383] width 470 height 17
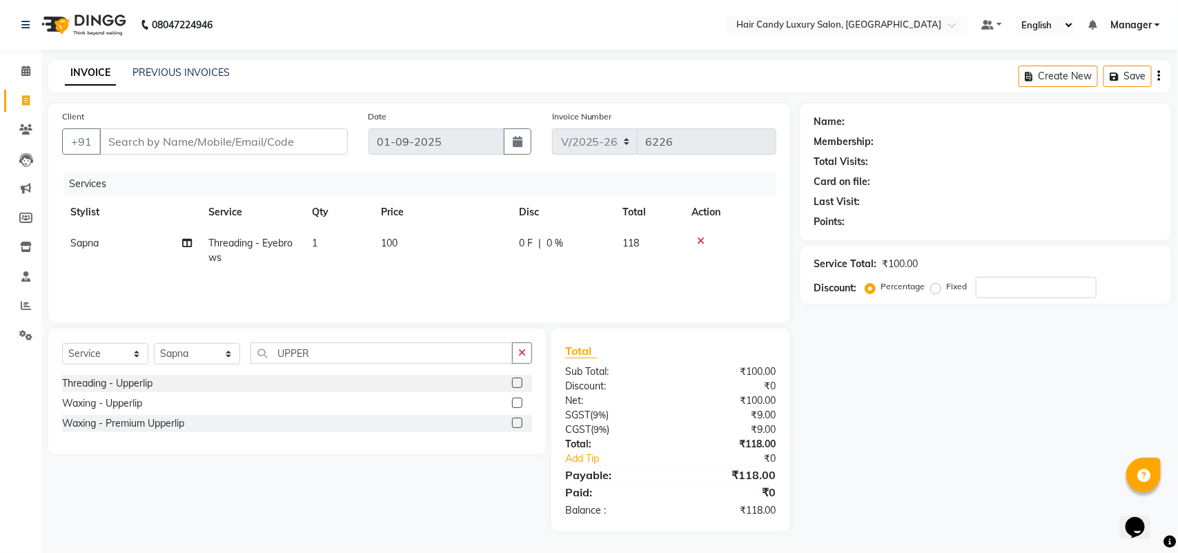
click at [514, 383] on label at bounding box center [517, 383] width 10 height 10
click at [514, 383] on input "checkbox" at bounding box center [516, 383] width 9 height 9
checkbox input "true"
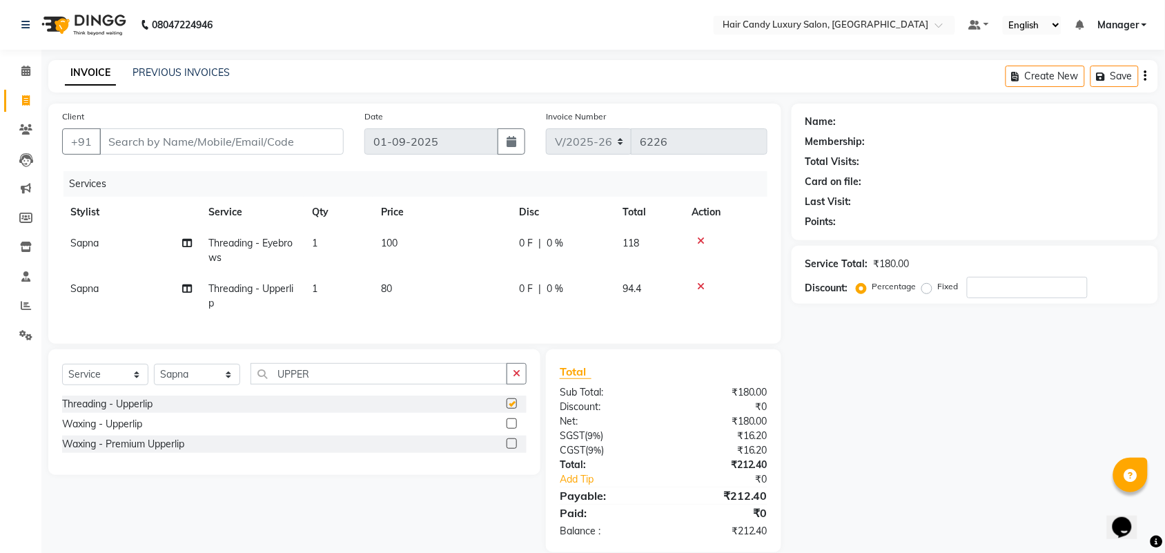
click at [446, 305] on td "80" at bounding box center [442, 296] width 138 height 46
select select "51779"
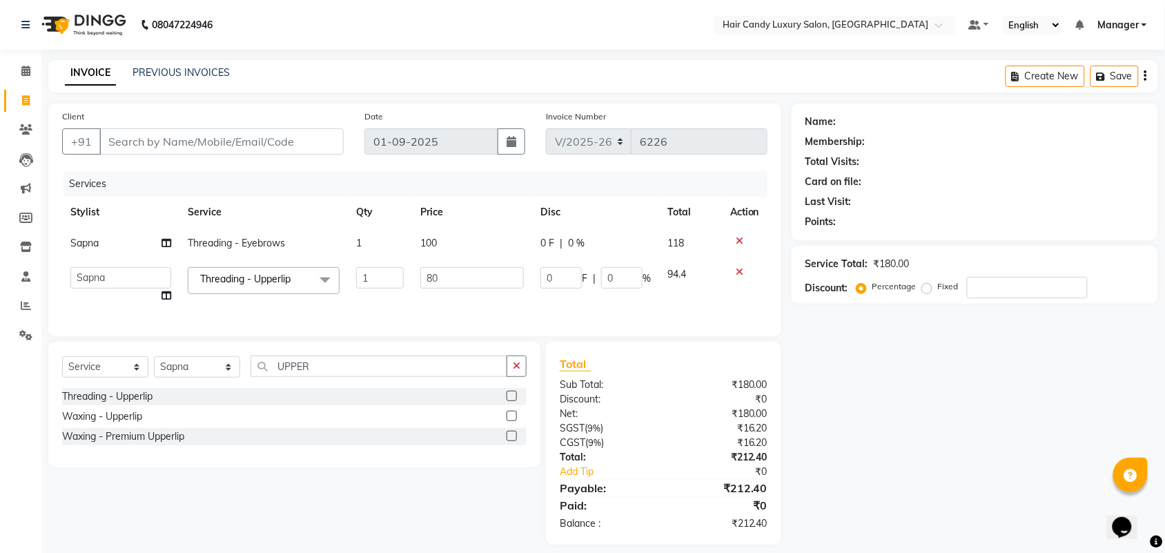
checkbox input "false"
click at [339, 252] on tbody "Sapna Threading - Eyebrows 1 100 0 F | 0 % 118 Aman ANKIT MANAGER BHAWNA Bobby …" at bounding box center [415, 270] width 706 height 84
type input "100"
click at [330, 211] on tr "Stylist Service Qty Price Disc Total Action" at bounding box center [415, 212] width 706 height 31
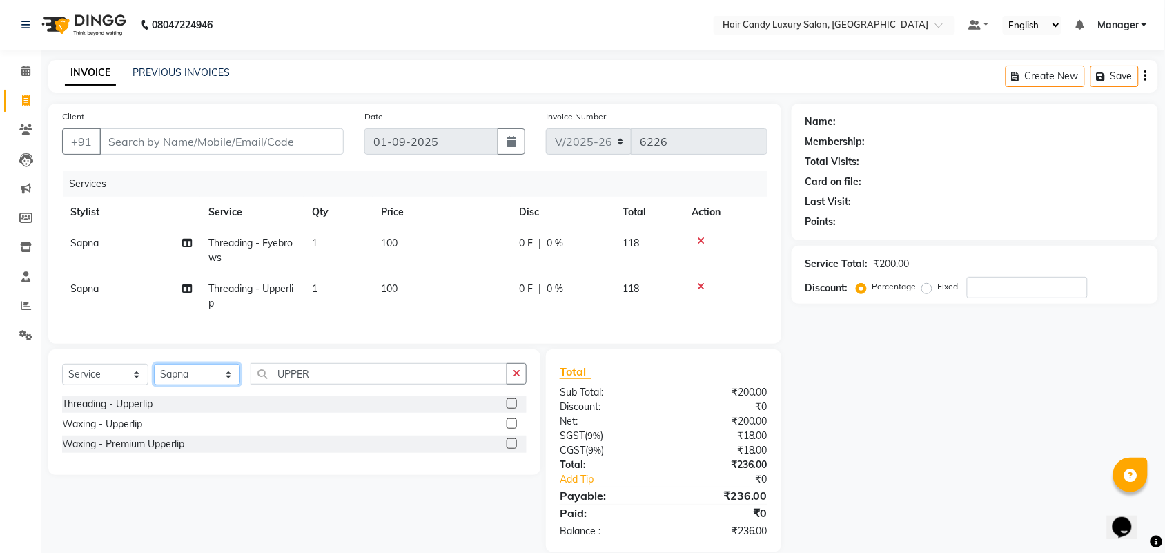
drag, startPoint x: 214, startPoint y: 398, endPoint x: 218, endPoint y: 391, distance: 7.5
click at [214, 385] on select "Select Stylist Aman ANKIT MANAGER [PERSON_NAME] [PERSON_NAME] Danish [PERSON_NA…" at bounding box center [197, 374] width 86 height 21
select select "51790"
click at [154, 376] on select "Select Stylist Aman ANKIT MANAGER [PERSON_NAME] [PERSON_NAME] Danish [PERSON_NA…" at bounding box center [197, 374] width 86 height 21
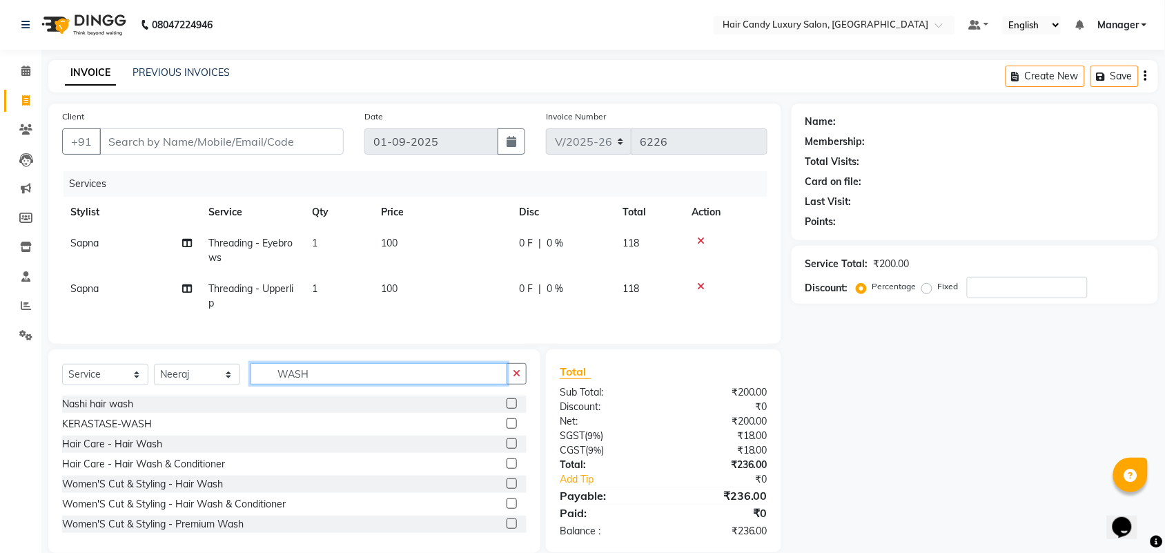
type input "WASH"
click at [507, 409] on label at bounding box center [512, 403] width 10 height 10
click at [507, 409] on input "checkbox" at bounding box center [511, 404] width 9 height 9
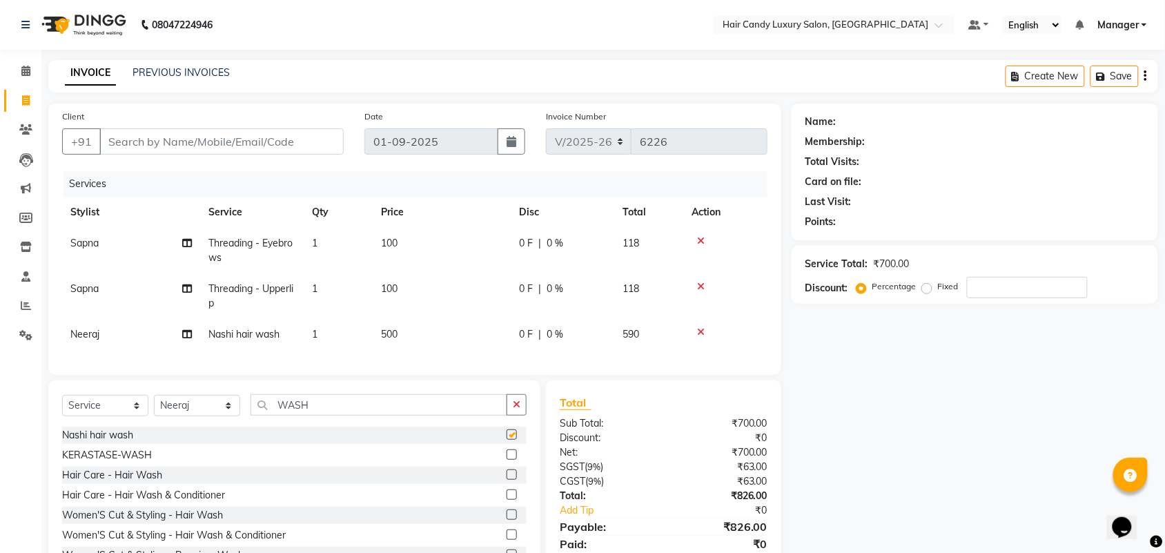
checkbox input "false"
click at [246, 138] on input "Client" at bounding box center [221, 141] width 244 height 26
type input "M"
type input "0"
type input "9811174427"
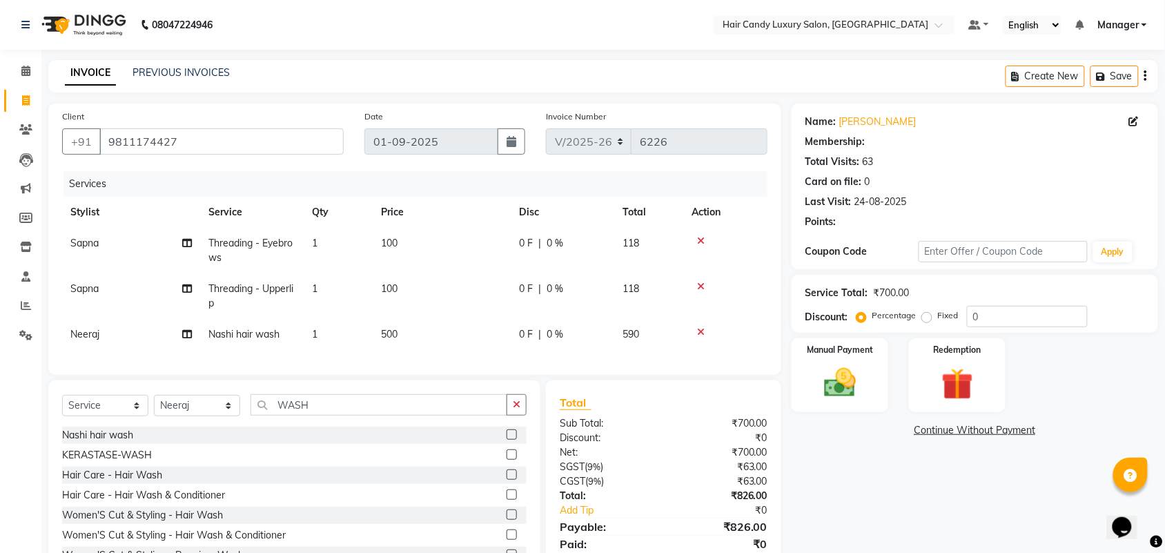
select select "2: Object"
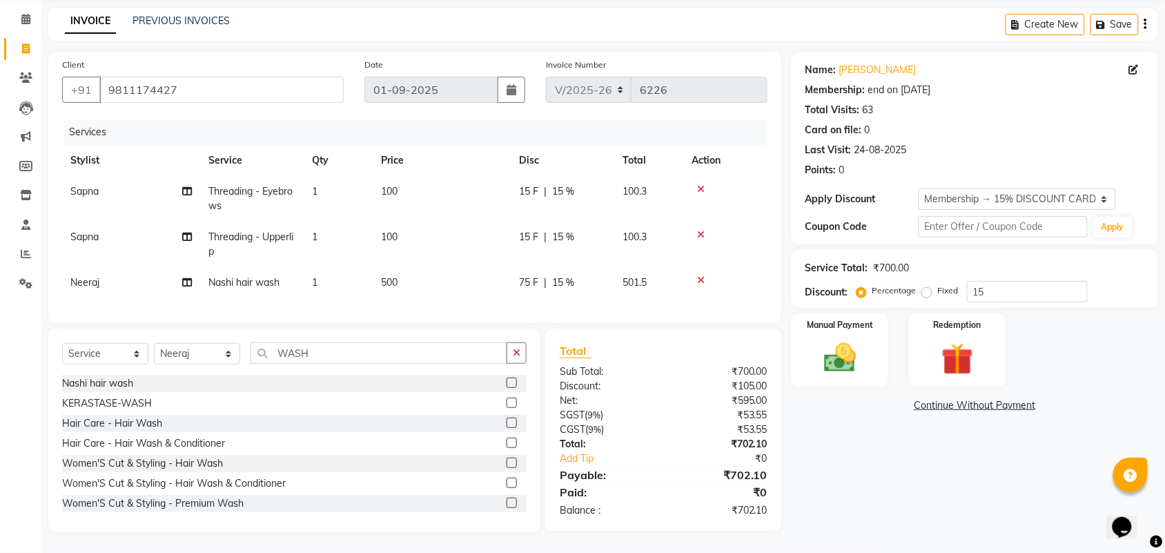
scroll to position [64, 0]
click at [1016, 281] on input "15" at bounding box center [1027, 291] width 121 height 21
type input "15.254"
click at [856, 367] on div "Manual Payment" at bounding box center [840, 350] width 101 height 77
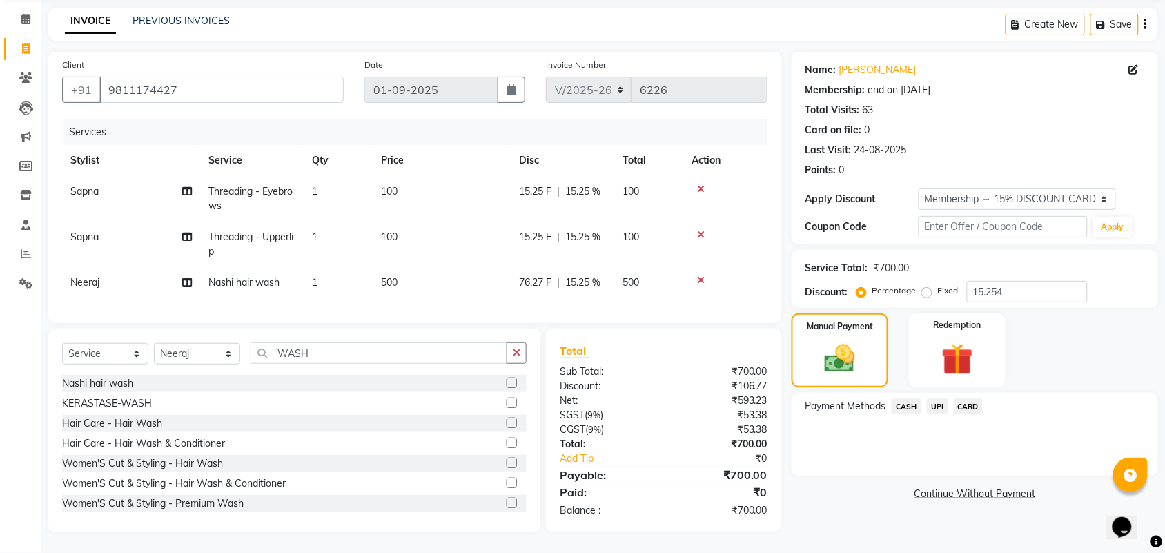
click at [910, 398] on span "CASH" at bounding box center [907, 406] width 30 height 16
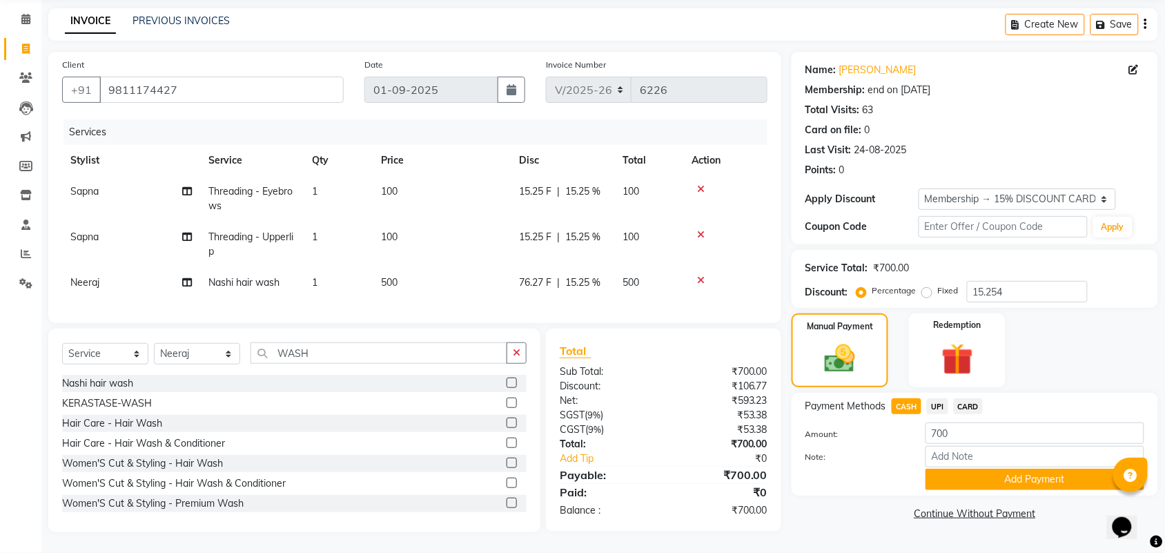
click at [960, 469] on button "Add Payment" at bounding box center [1035, 479] width 219 height 21
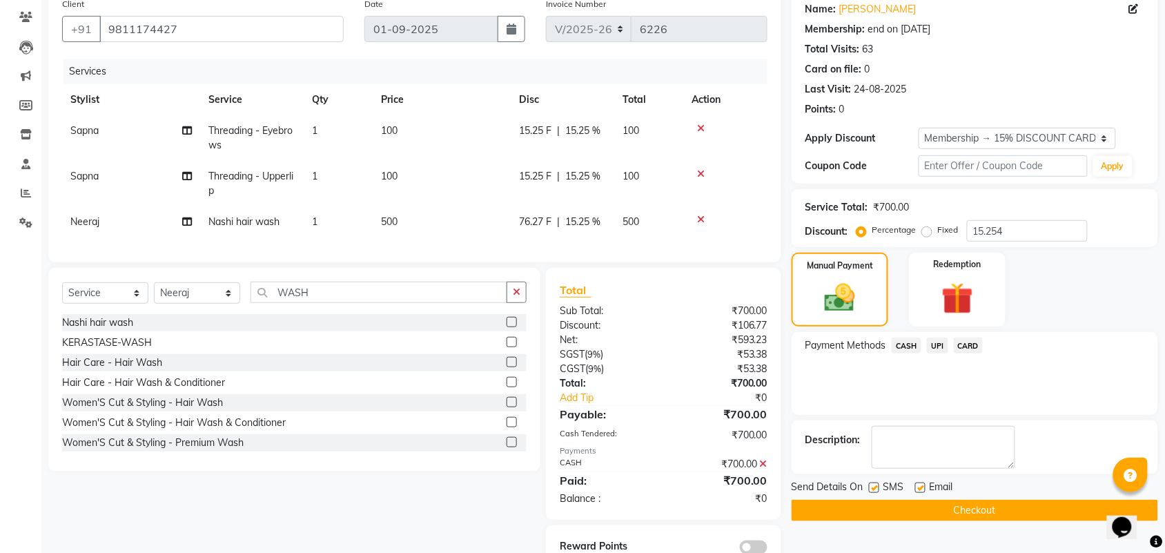
scroll to position [160, 0]
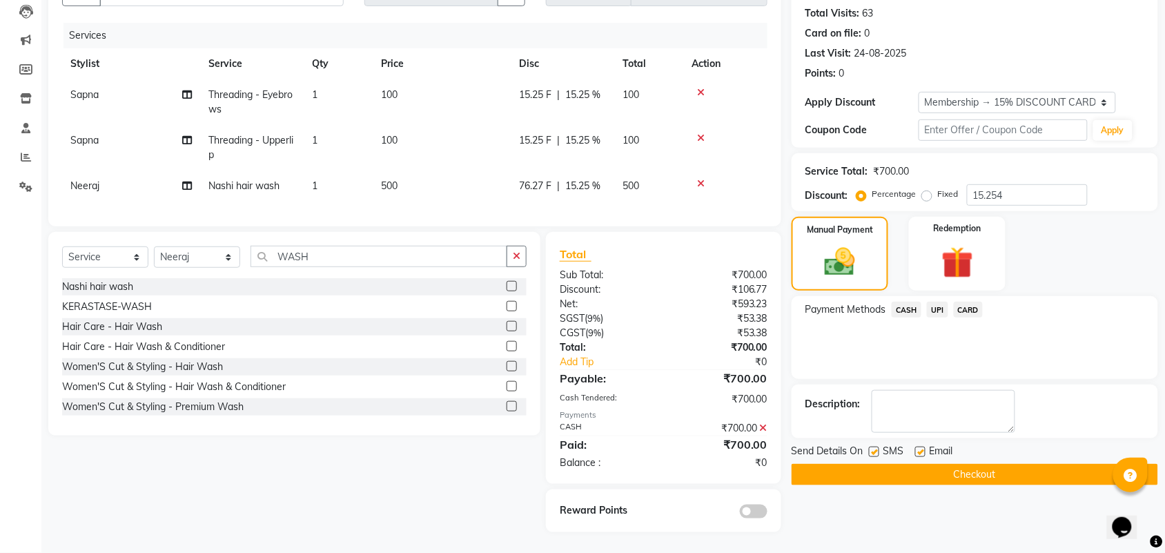
click at [929, 468] on button "Checkout" at bounding box center [975, 474] width 367 height 21
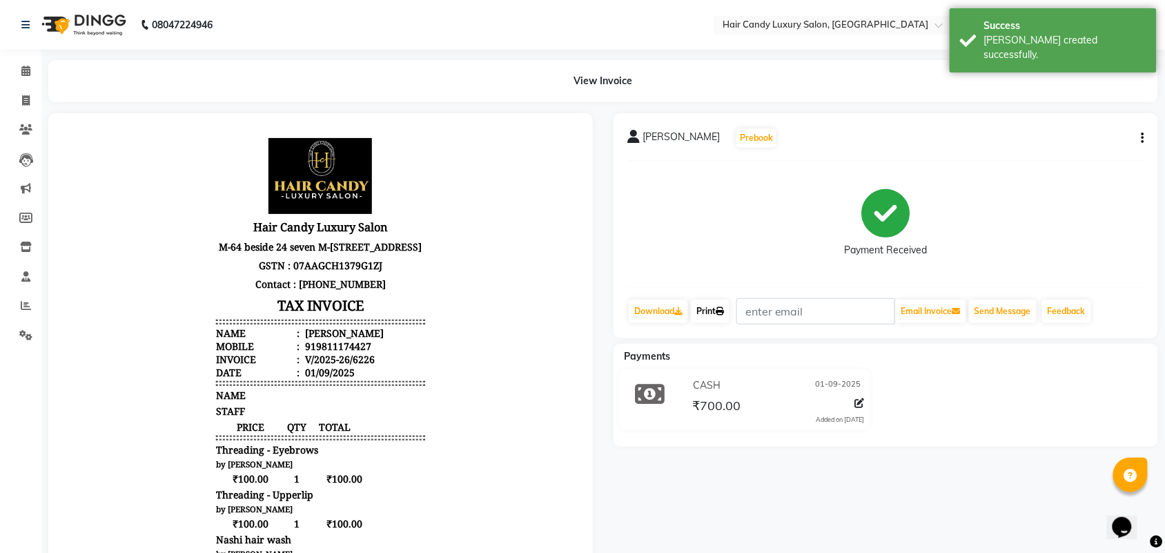
click at [705, 309] on link "Print" at bounding box center [710, 311] width 39 height 23
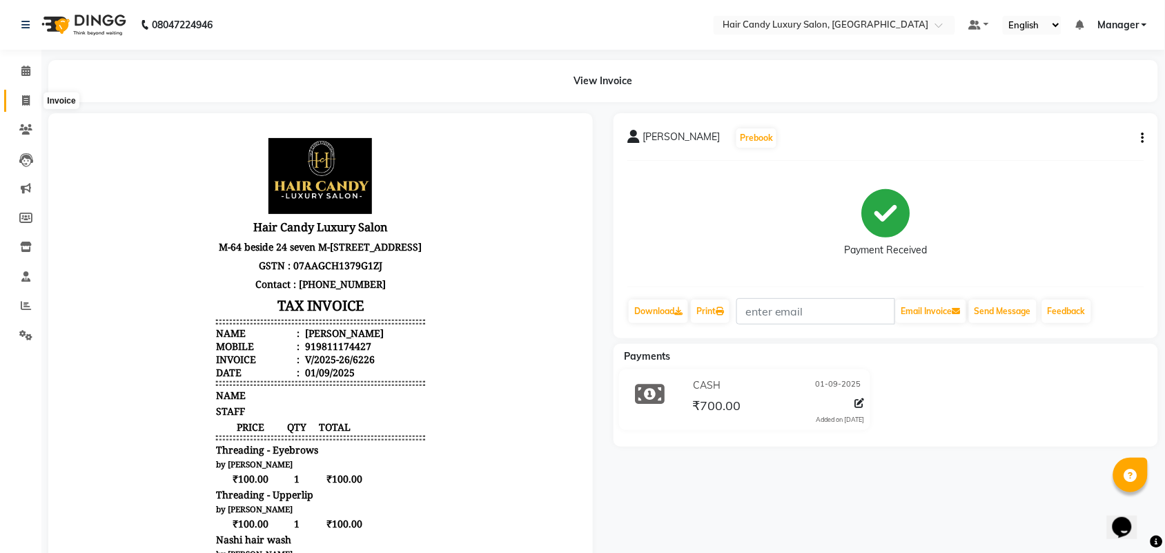
click at [24, 97] on icon at bounding box center [26, 100] width 8 height 10
select select "service"
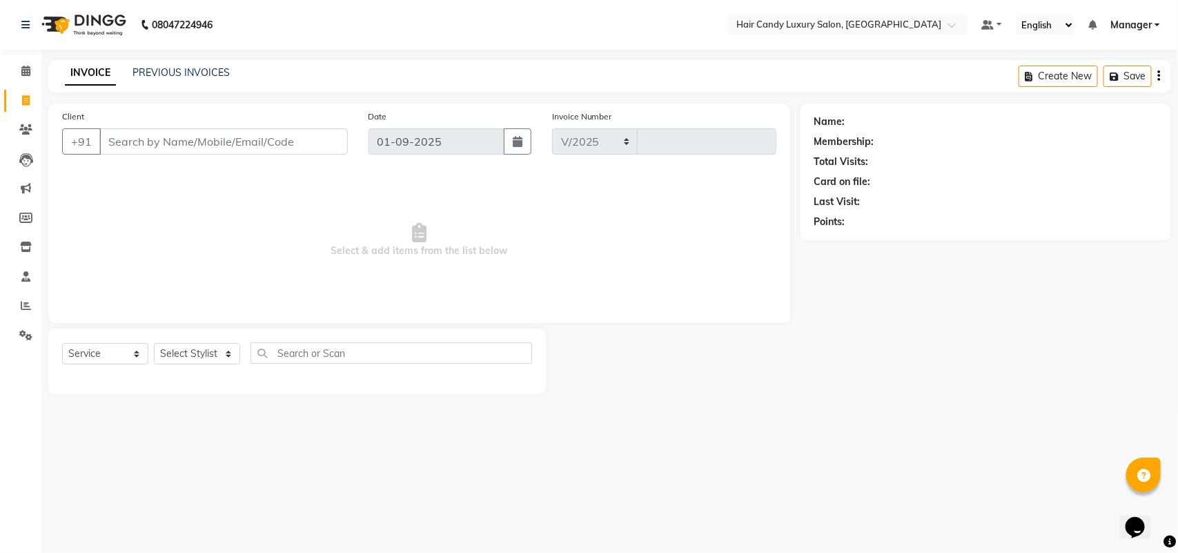
select select "6645"
type input "6227"
click at [21, 302] on icon at bounding box center [26, 305] width 10 height 10
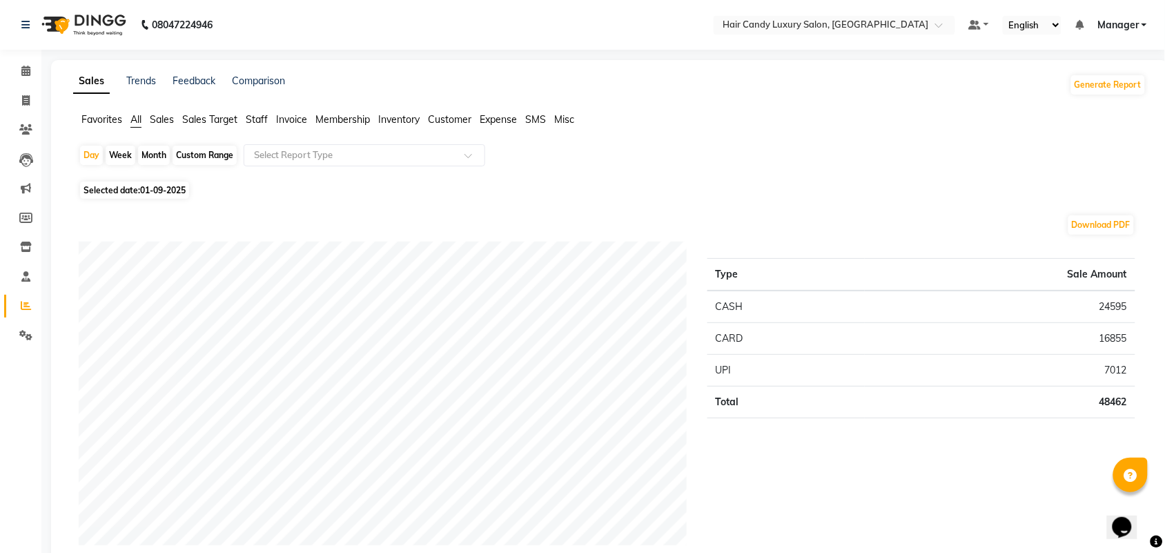
click at [253, 119] on span "Staff" at bounding box center [257, 119] width 22 height 12
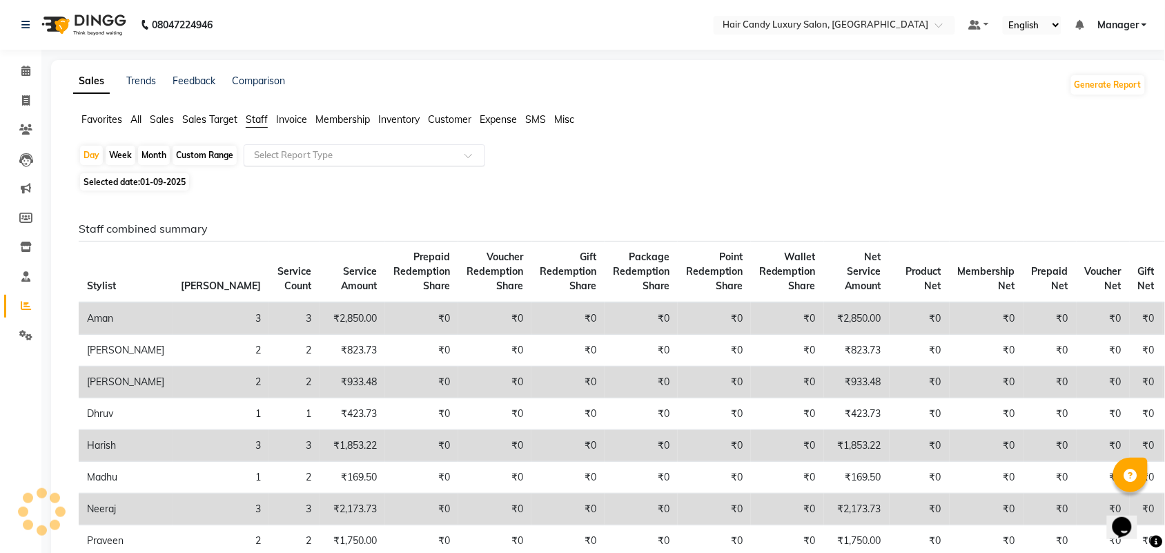
click at [287, 159] on input "text" at bounding box center [350, 155] width 199 height 14
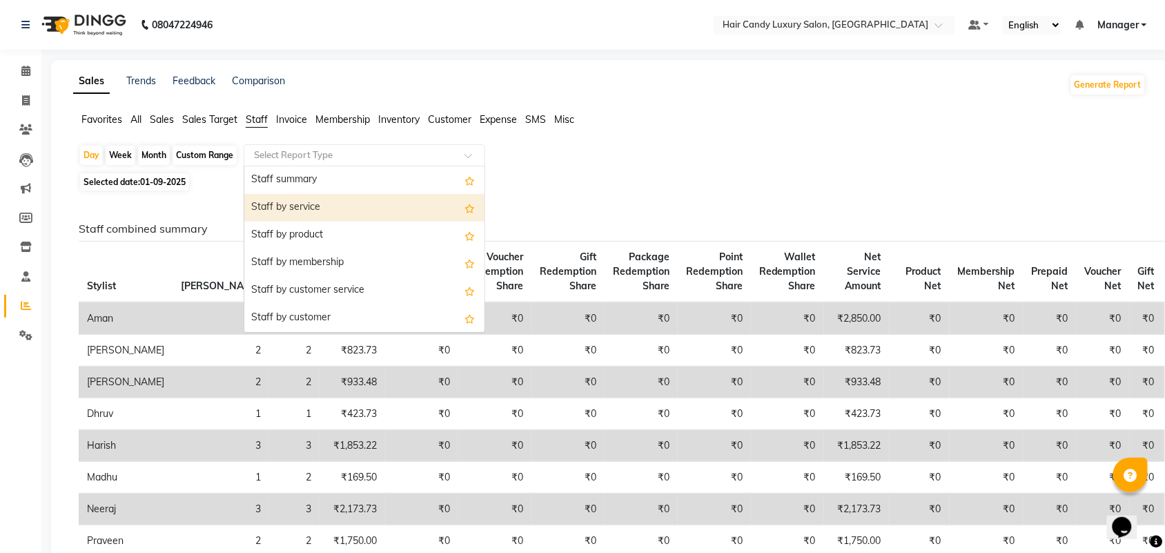
click at [282, 208] on div "Staff by service" at bounding box center [364, 208] width 240 height 28
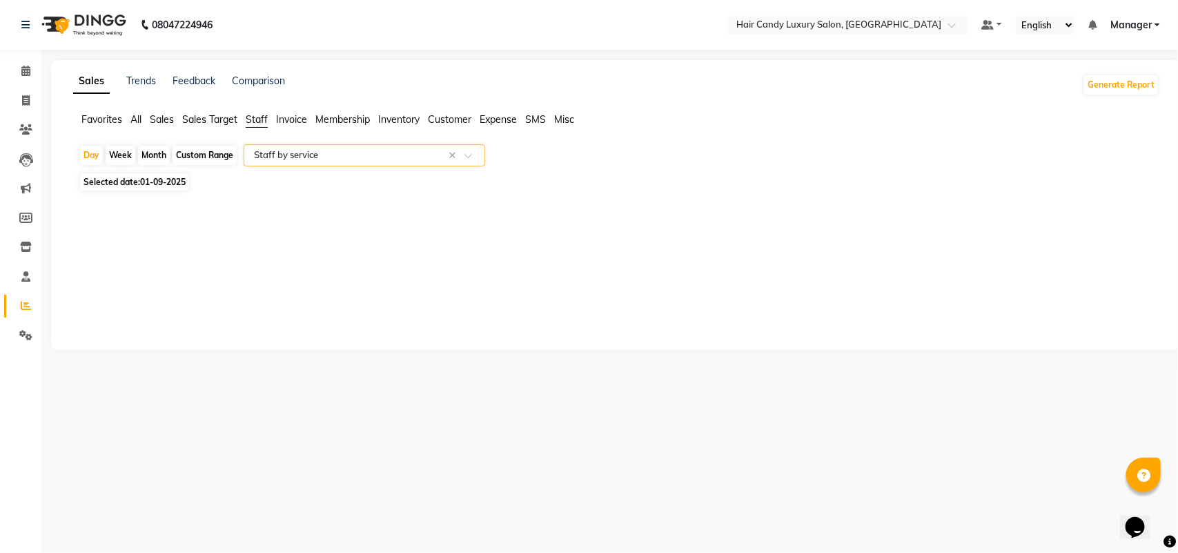
select select "full_report"
select select "csv"
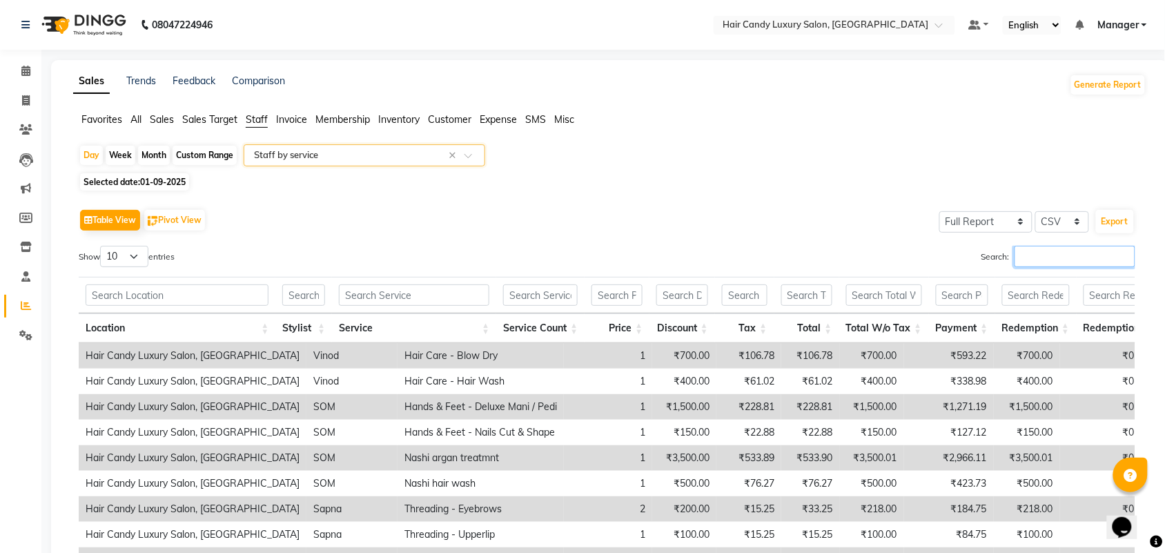
click at [1045, 254] on input "Search:" at bounding box center [1075, 256] width 121 height 21
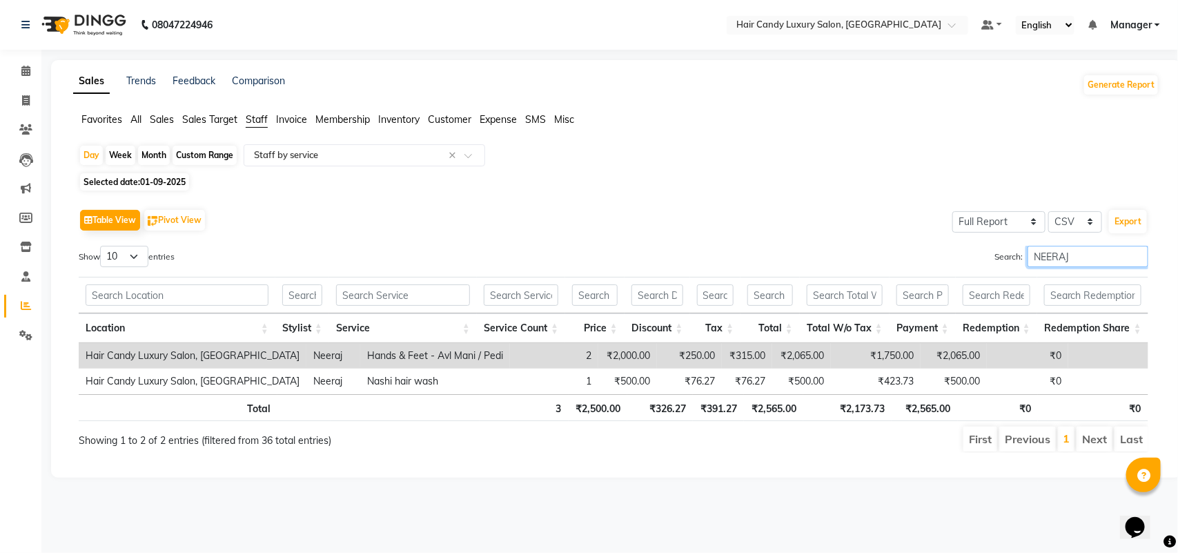
type input "NEERAJ"
click at [23, 108] on link "Invoice" at bounding box center [20, 101] width 33 height 23
select select "service"
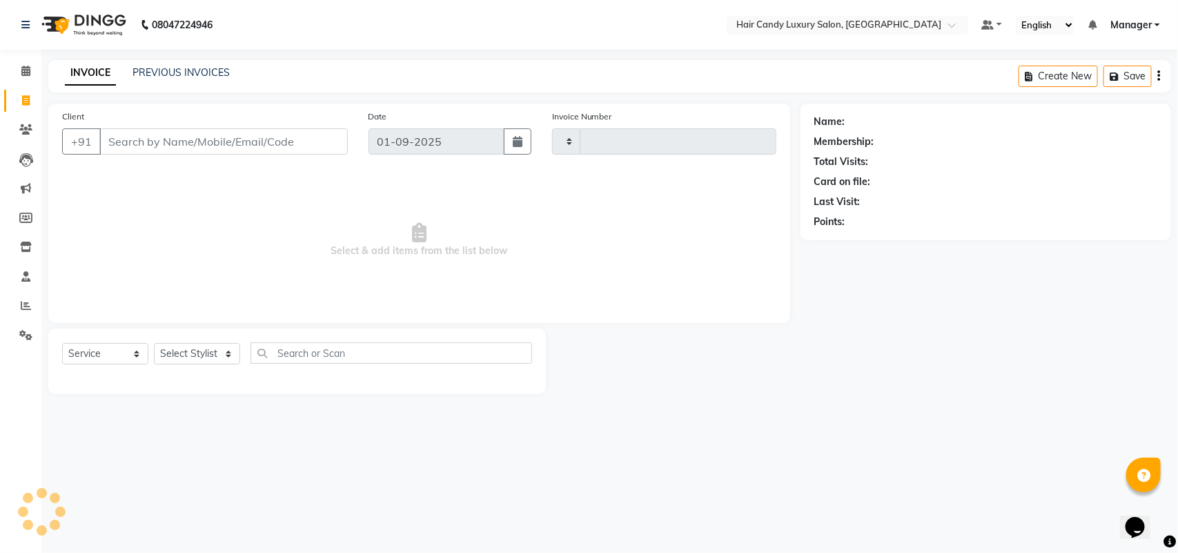
type input "6227"
select select "6645"
click at [198, 77] on link "PREVIOUS INVOICES" at bounding box center [181, 72] width 97 height 12
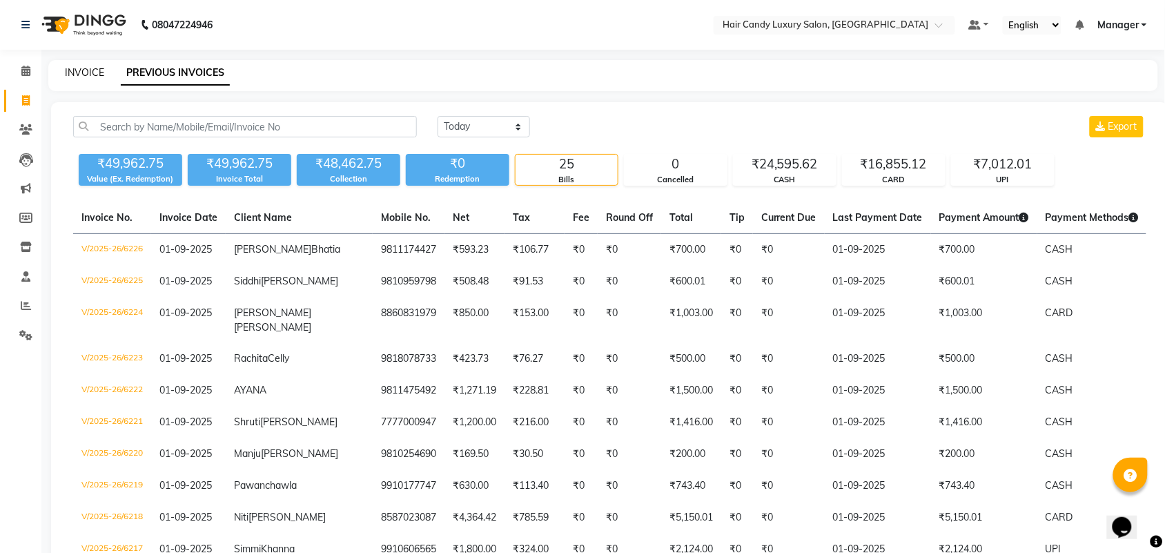
click at [90, 66] on link "INVOICE" at bounding box center [84, 72] width 39 height 12
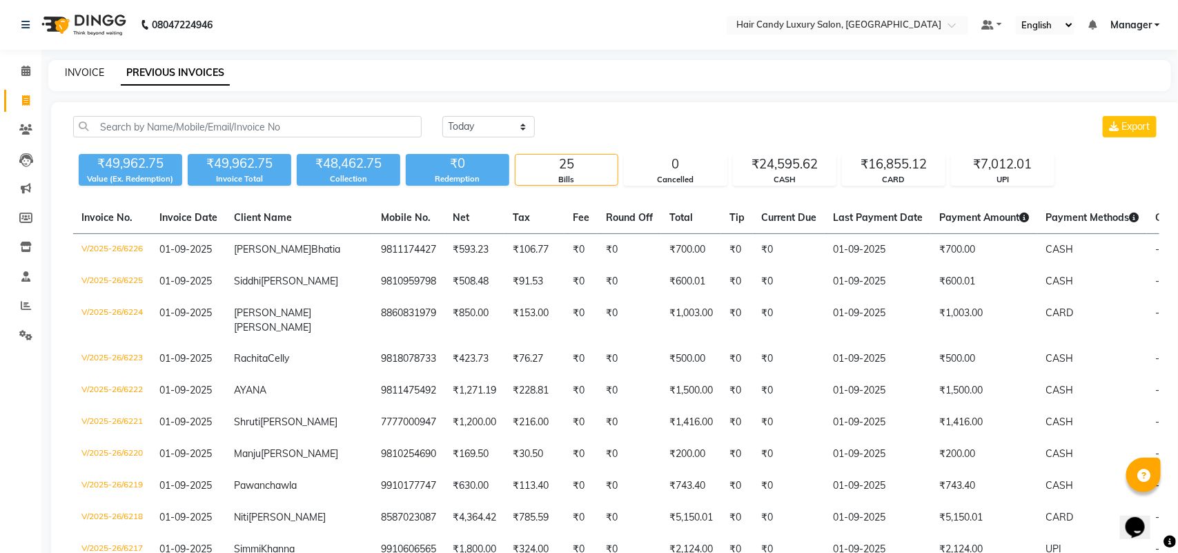
select select "service"
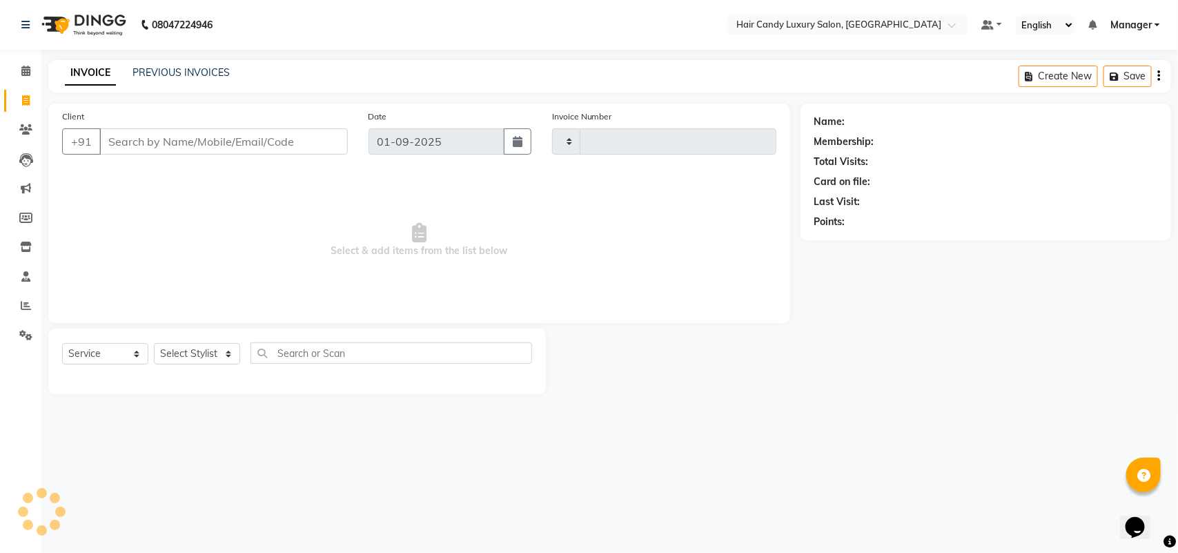
type input "6227"
select select "6645"
click at [14, 311] on span at bounding box center [26, 306] width 24 height 16
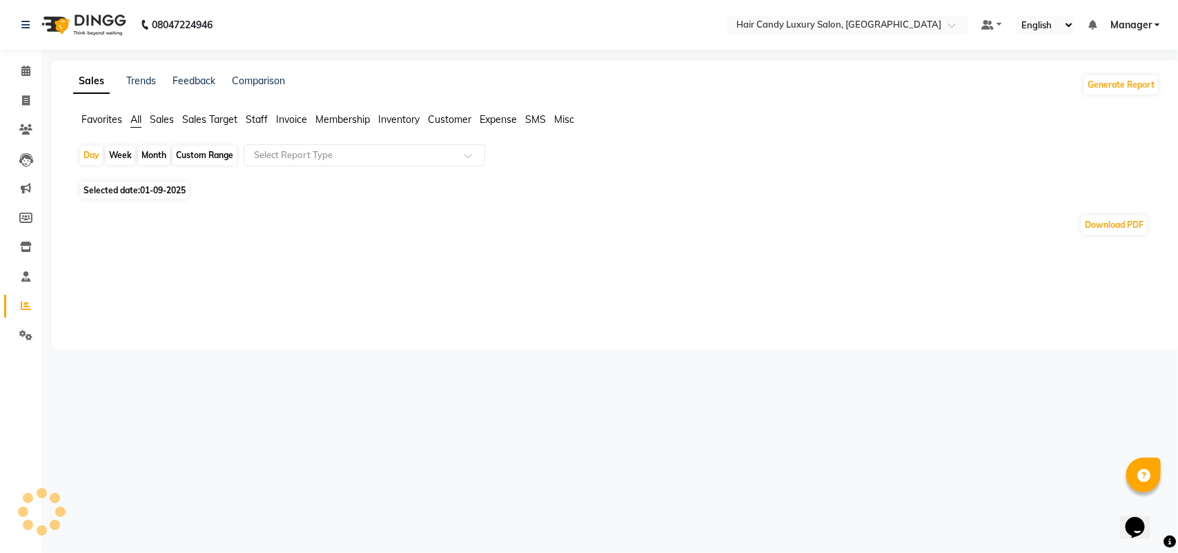
click at [256, 119] on span "Staff" at bounding box center [257, 119] width 22 height 12
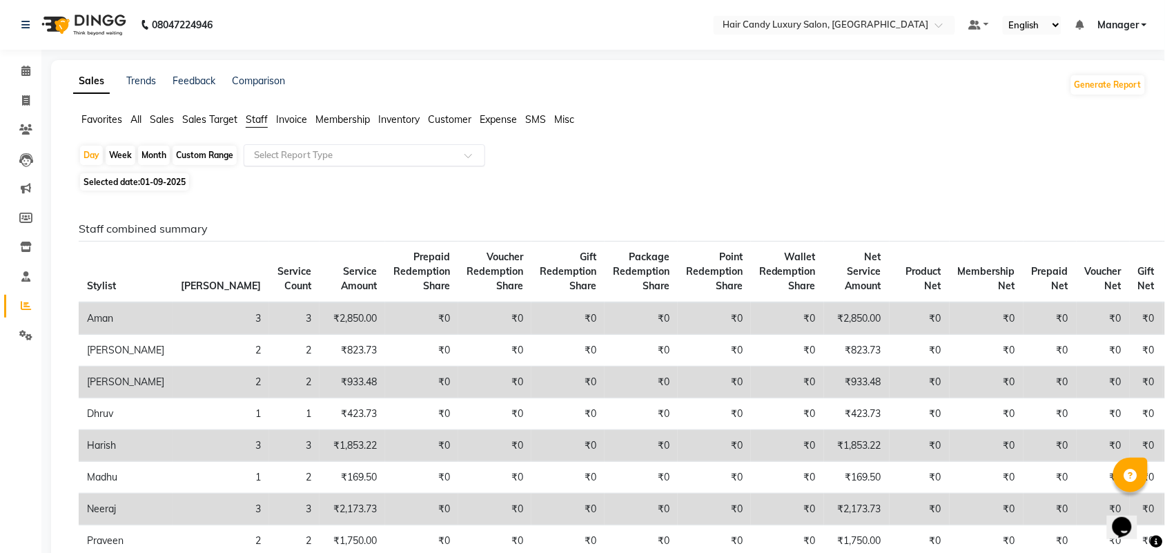
click at [304, 157] on input "text" at bounding box center [350, 155] width 199 height 14
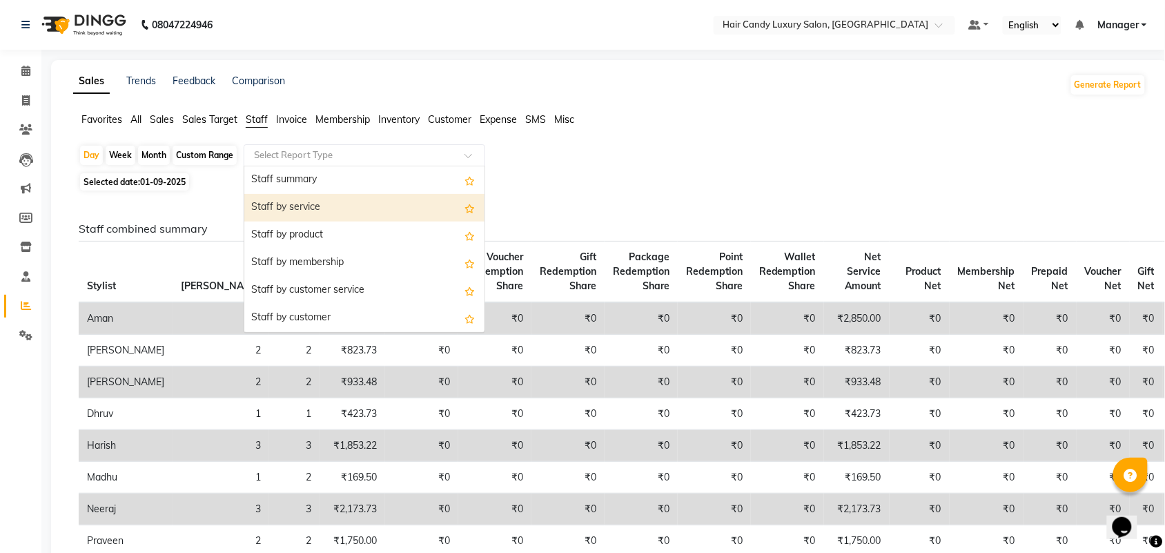
click at [299, 204] on div "Staff by service" at bounding box center [364, 208] width 240 height 28
select select "full_report"
select select "csv"
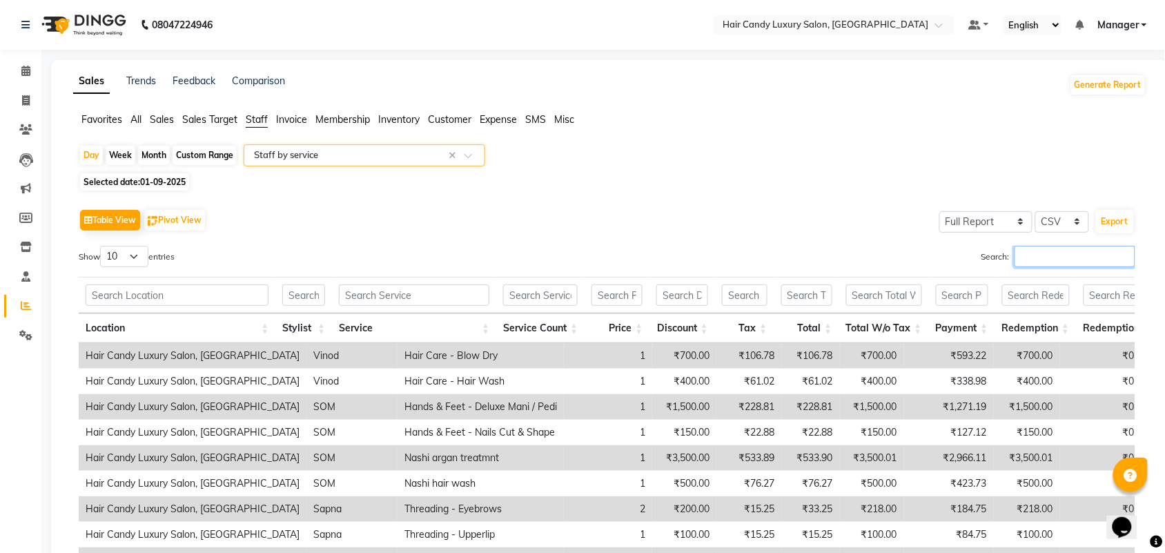
click at [1040, 261] on input "Search:" at bounding box center [1075, 256] width 121 height 21
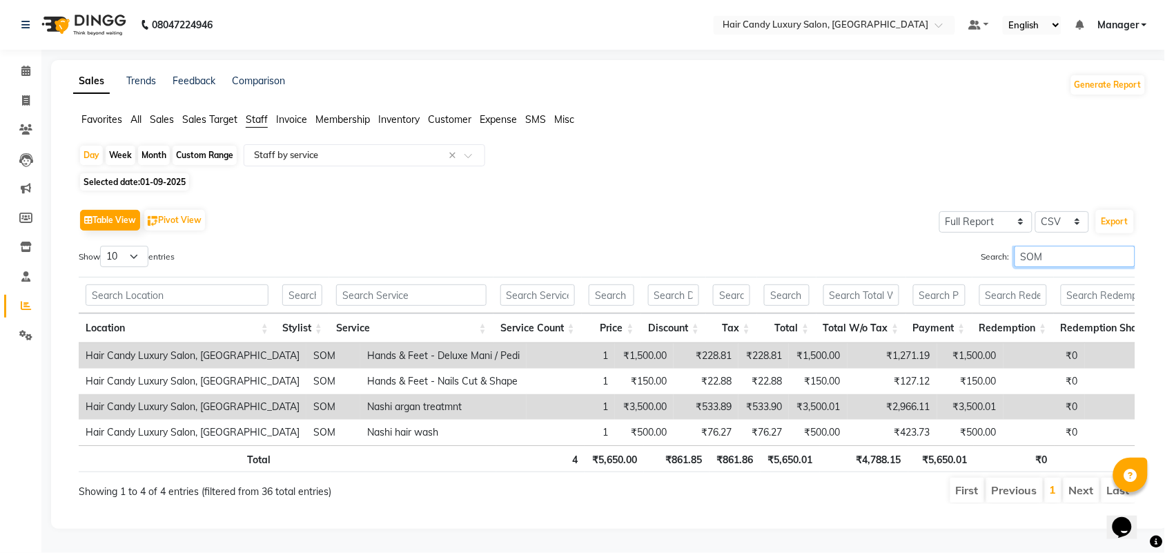
drag, startPoint x: 1057, startPoint y: 252, endPoint x: 0, endPoint y: 142, distance: 1062.7
click at [734, 252] on div "Search: SOM" at bounding box center [877, 259] width 518 height 27
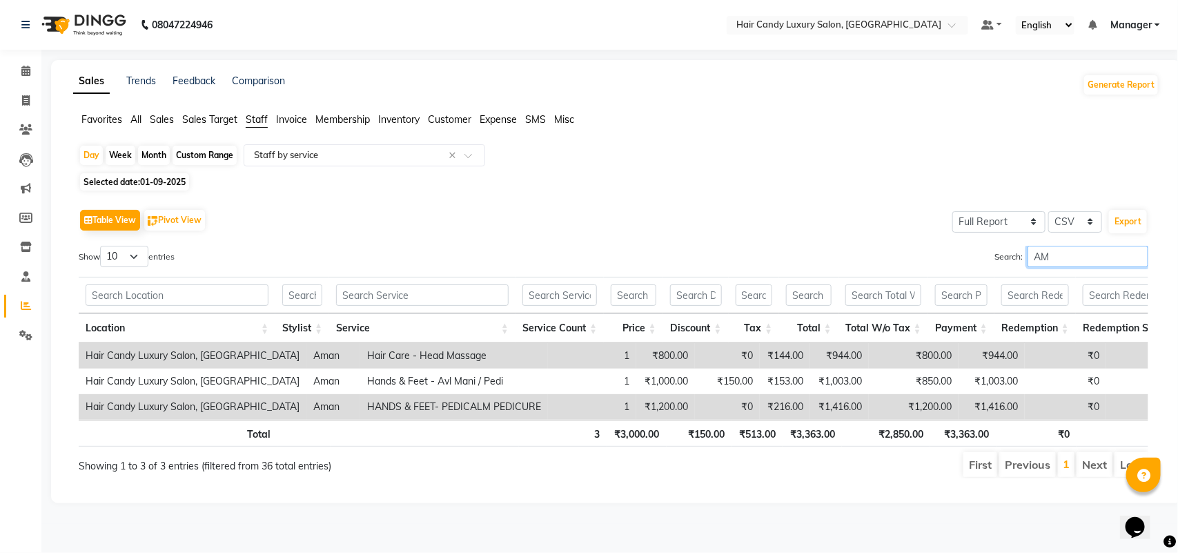
type input "A"
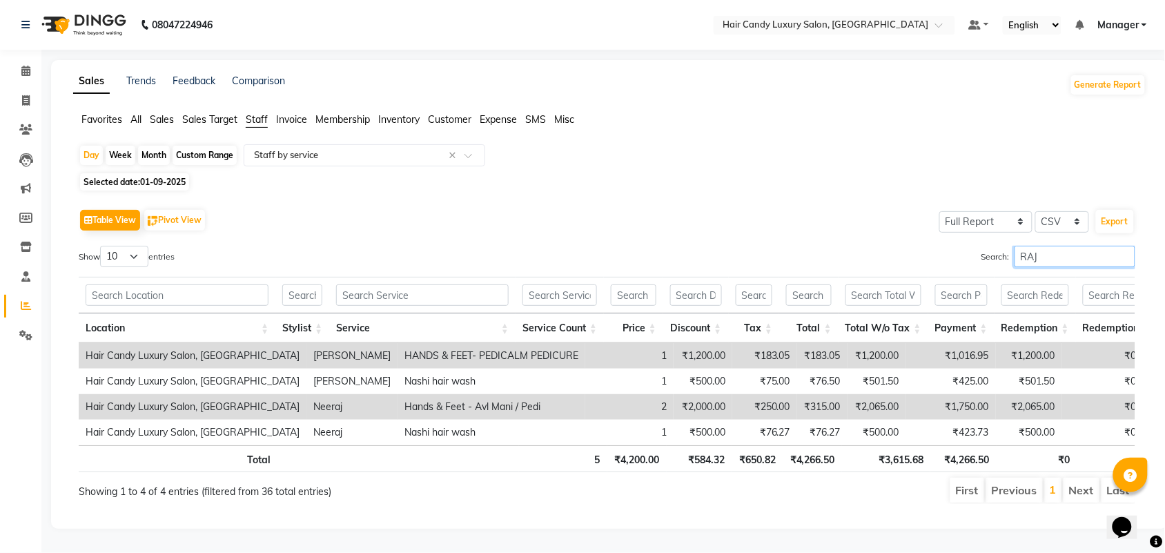
type input "RAJ"
click at [12, 100] on link "Invoice" at bounding box center [20, 101] width 33 height 23
select select "service"
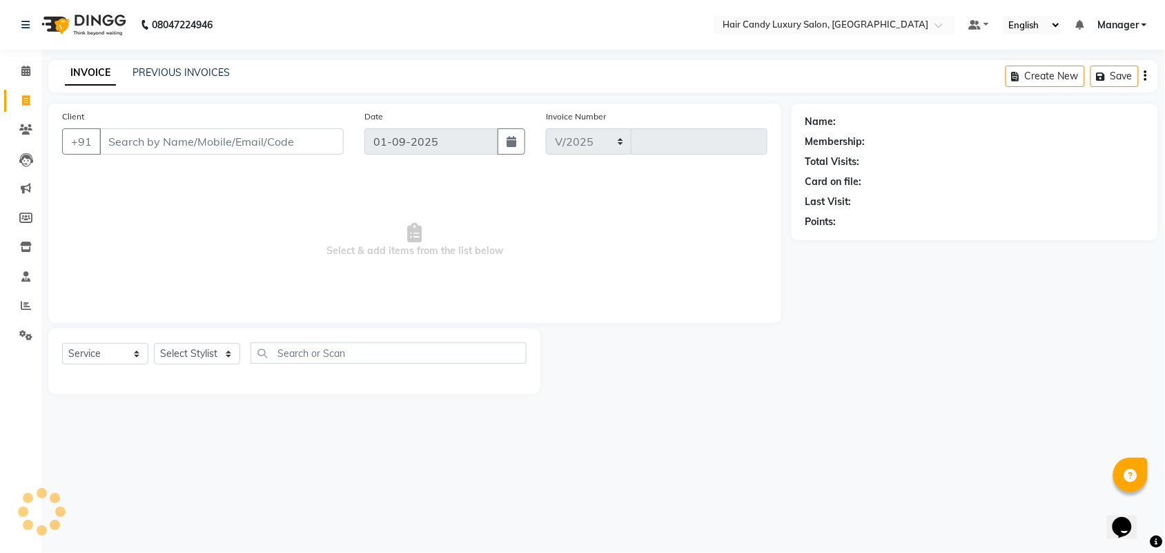
select select "6645"
type input "6227"
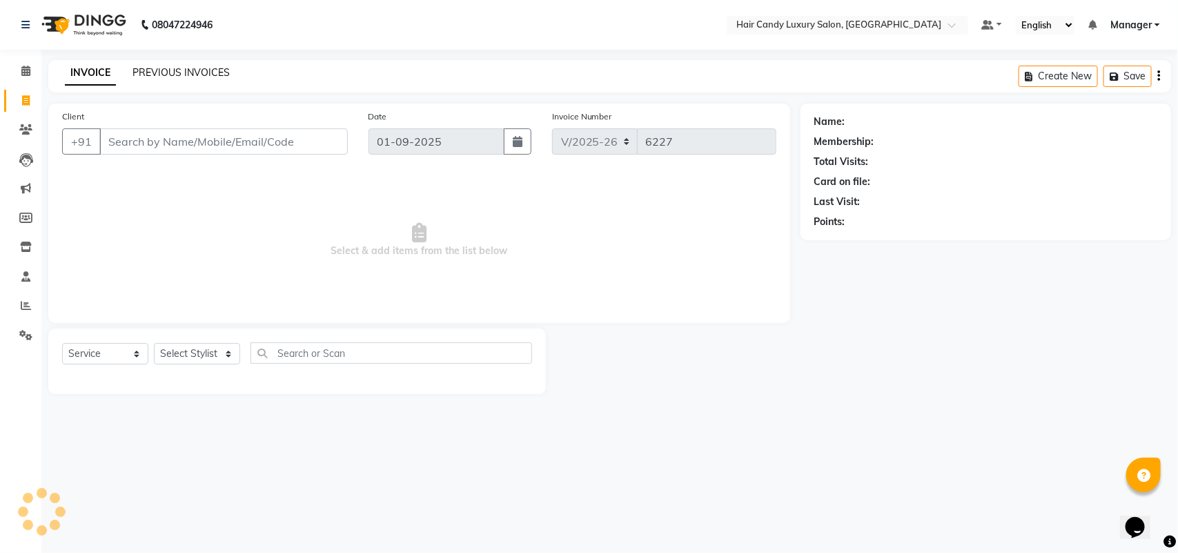
click at [211, 71] on link "PREVIOUS INVOICES" at bounding box center [181, 72] width 97 height 12
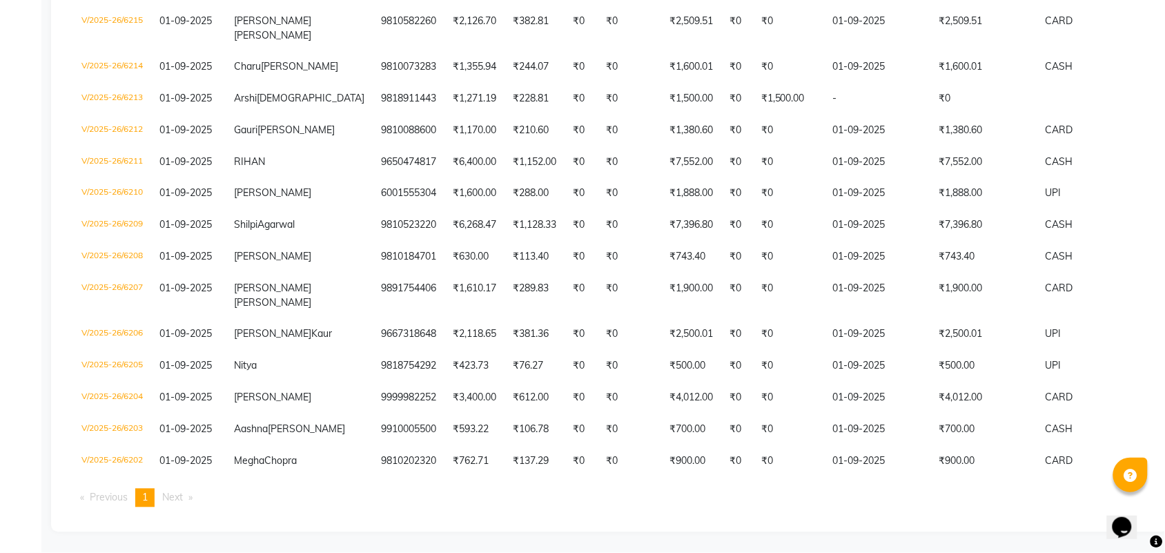
scroll to position [690, 0]
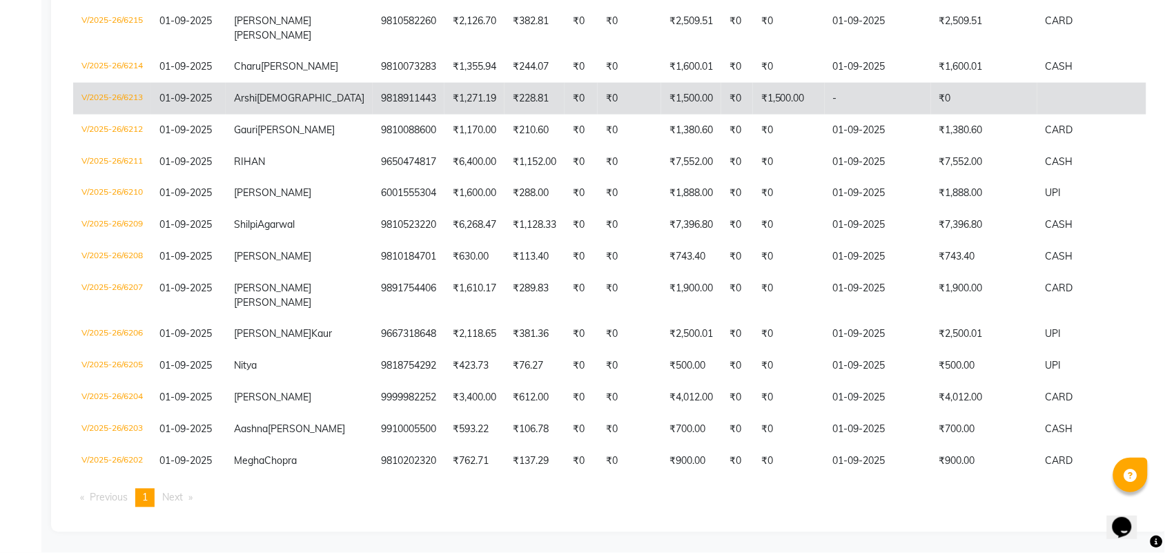
click at [130, 115] on td "V/2025-26/6213" at bounding box center [112, 99] width 78 height 32
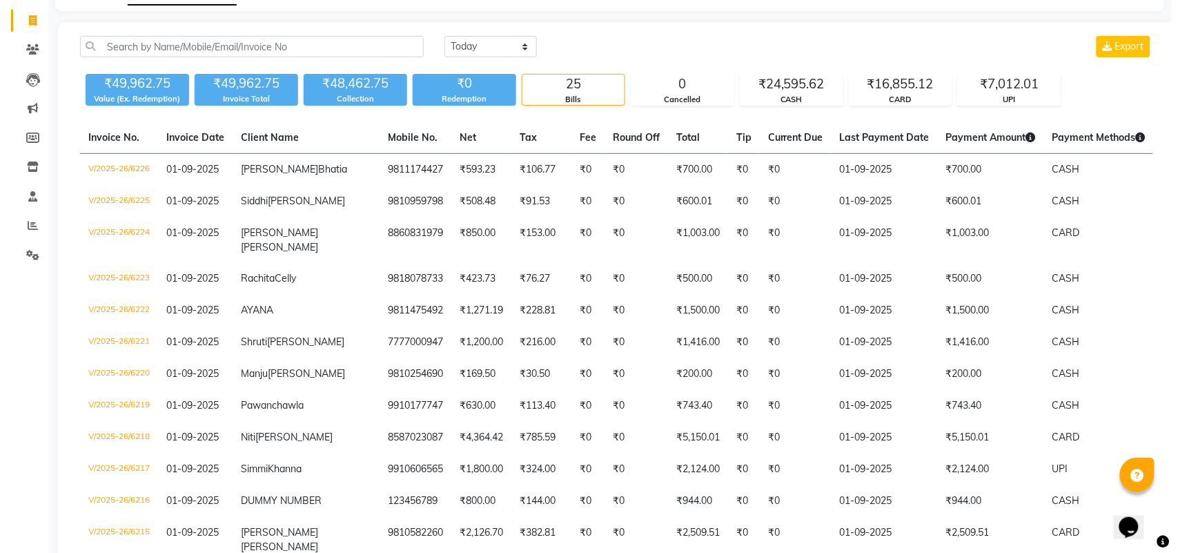
scroll to position [0, 0]
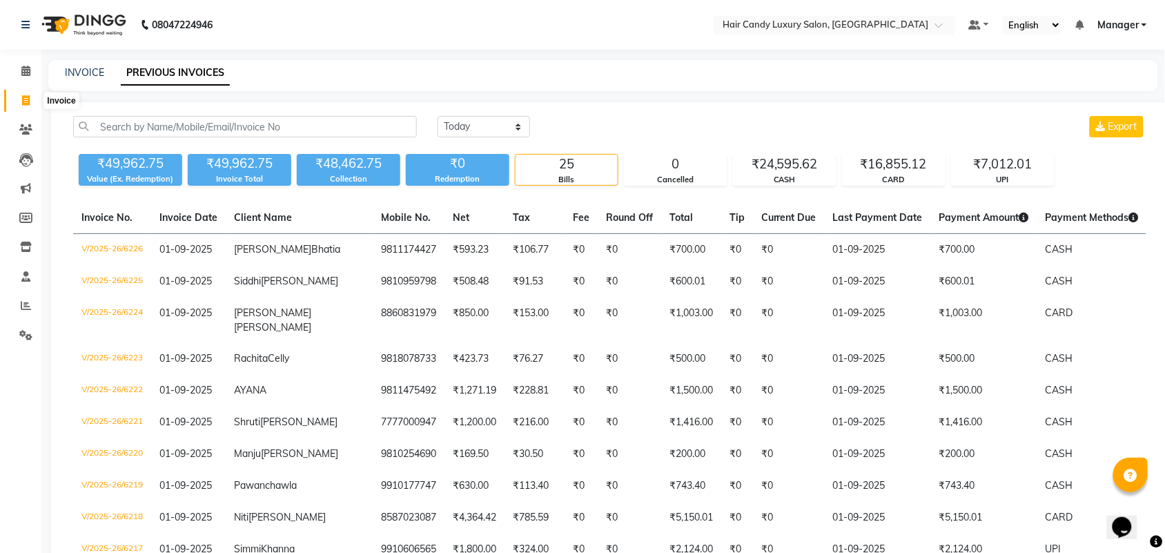
click at [19, 101] on span at bounding box center [26, 101] width 24 height 16
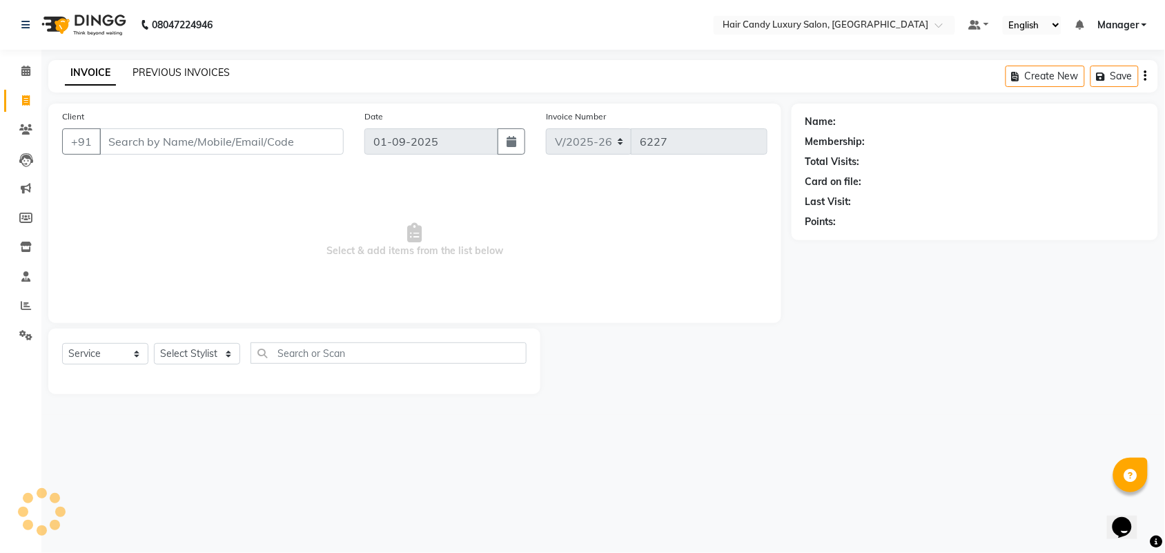
click at [197, 71] on link "PREVIOUS INVOICES" at bounding box center [181, 72] width 97 height 12
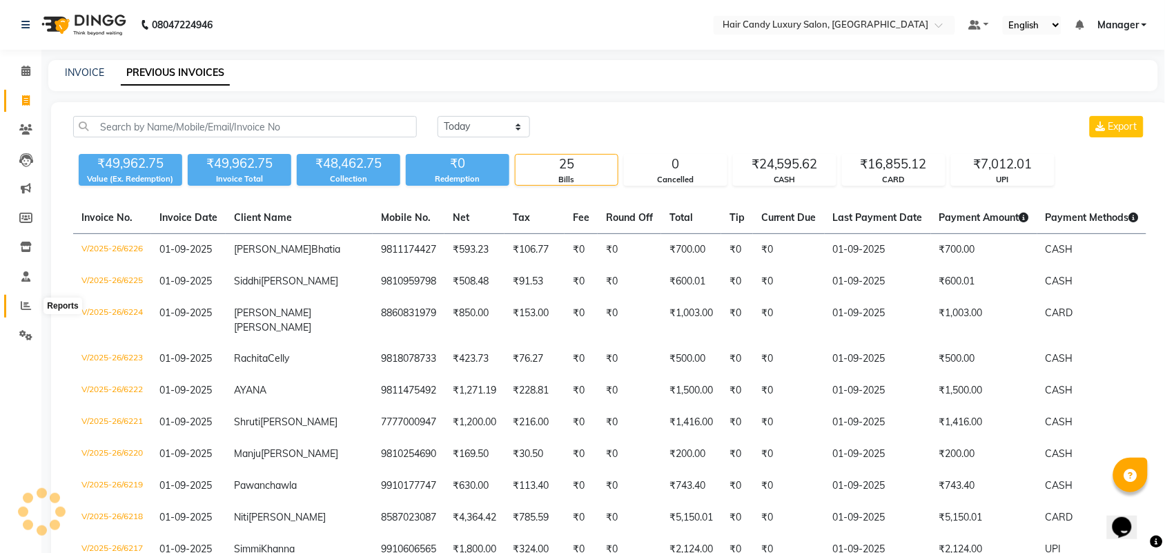
click at [33, 306] on span at bounding box center [26, 306] width 24 height 16
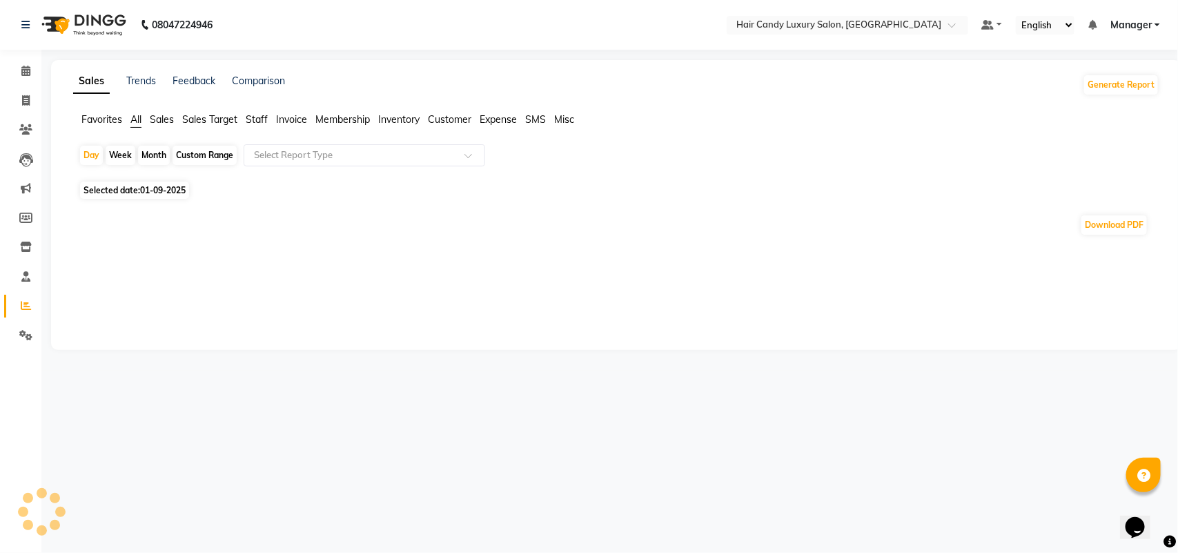
click at [249, 119] on span "Staff" at bounding box center [257, 119] width 22 height 12
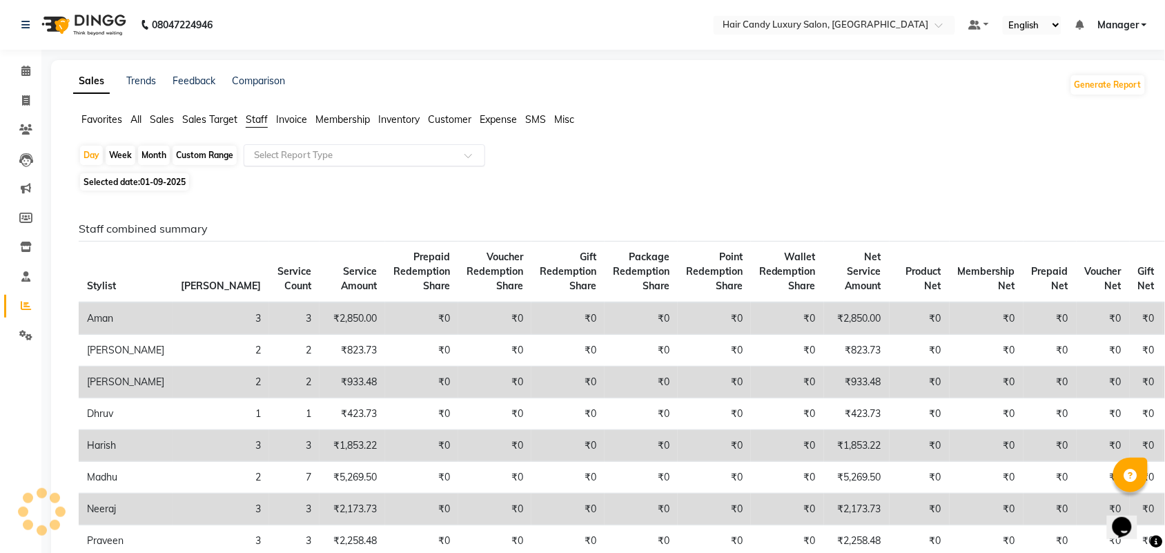
click at [257, 146] on div "Select Report Type" at bounding box center [365, 155] width 242 height 22
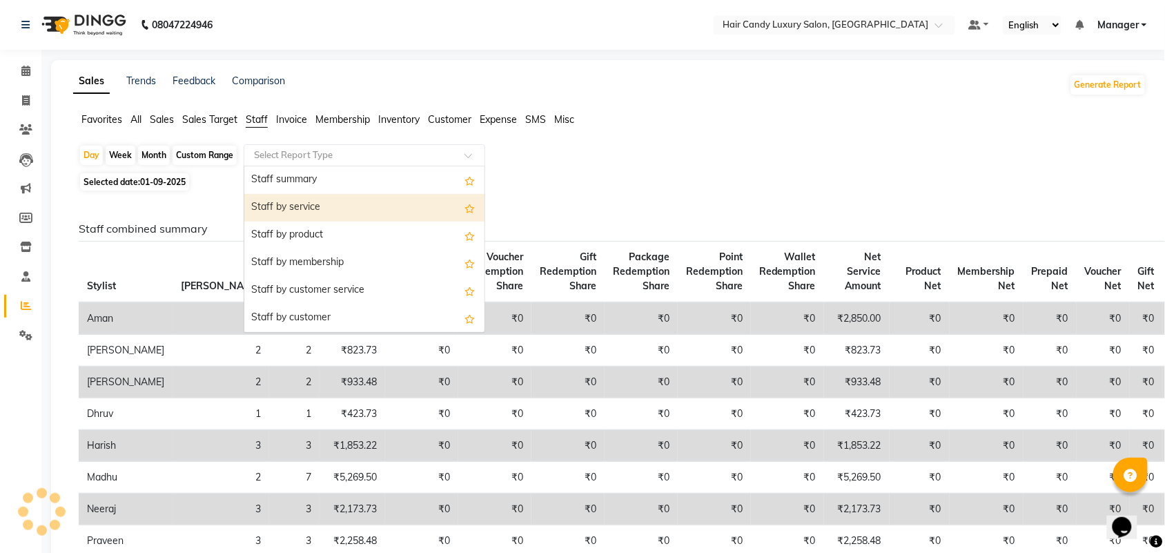
click at [270, 209] on div "Staff by service" at bounding box center [364, 208] width 240 height 28
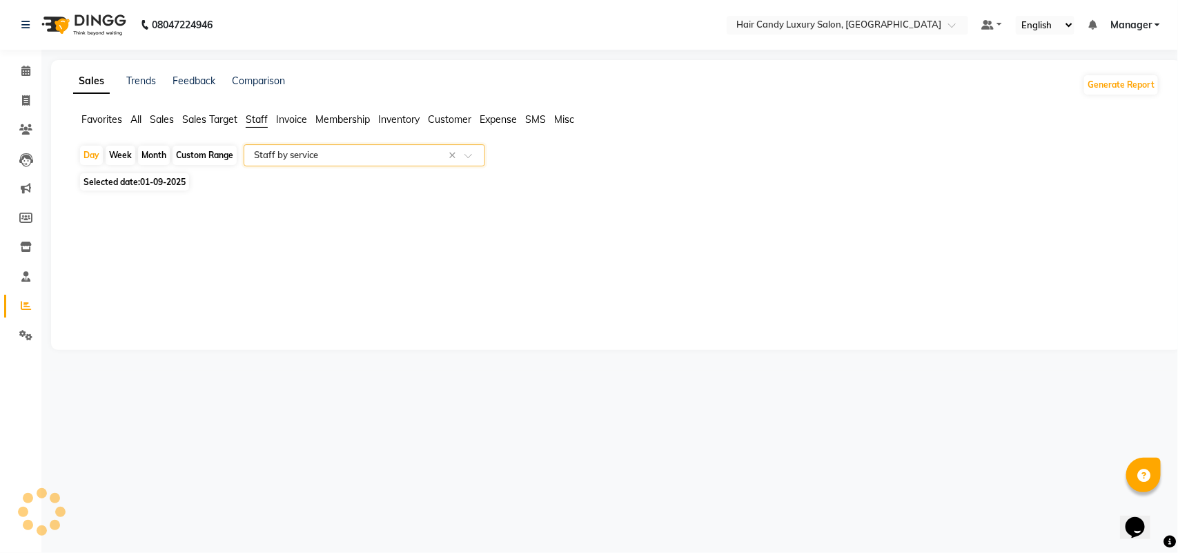
select select "full_report"
select select "csv"
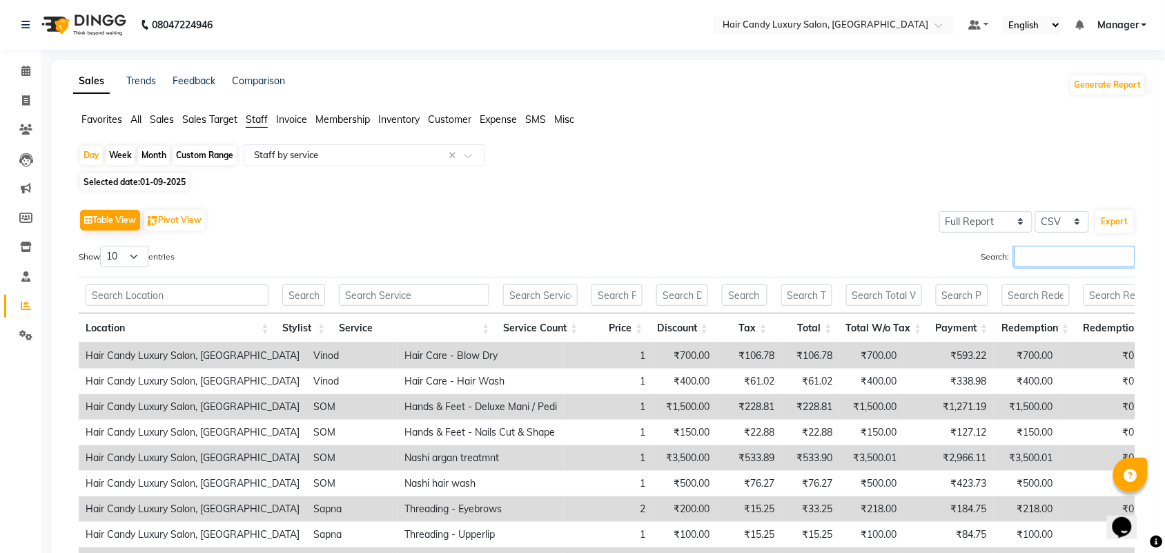
click at [1033, 266] on input "Search:" at bounding box center [1075, 256] width 121 height 21
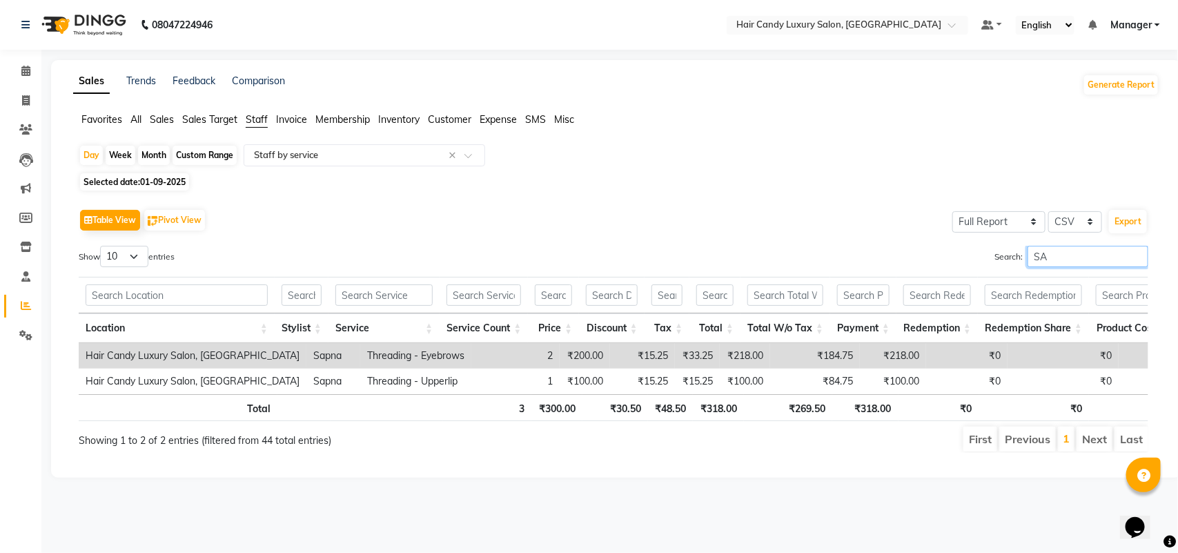
type input "S"
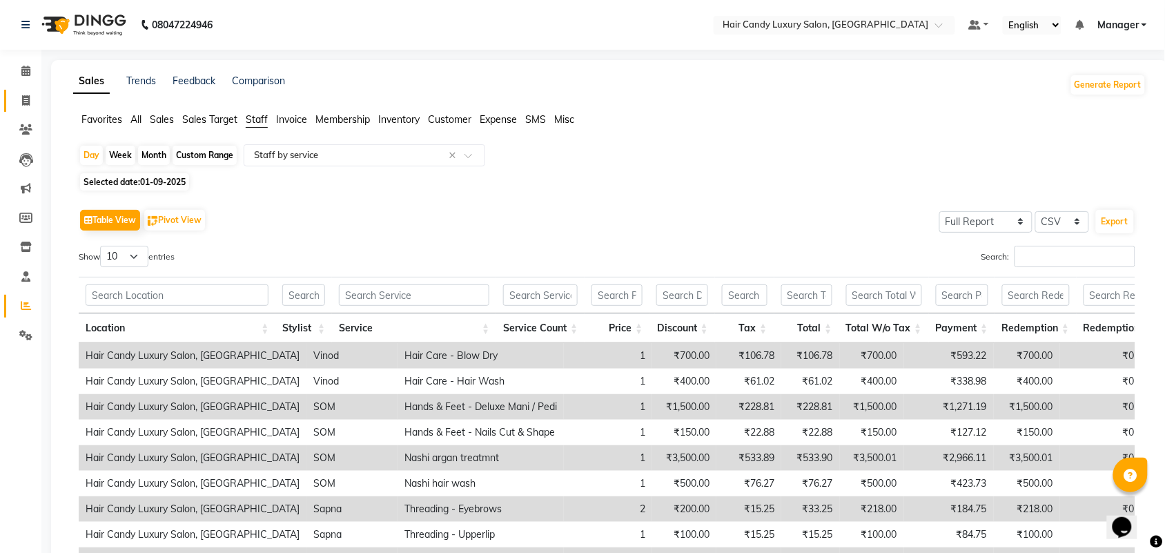
click at [14, 93] on span at bounding box center [26, 101] width 24 height 16
select select "service"
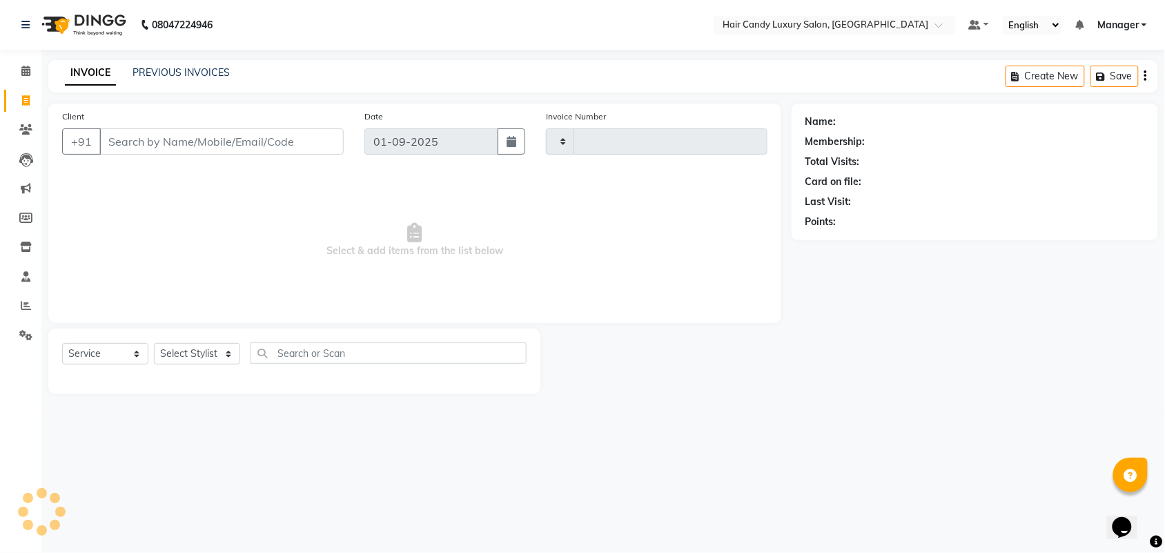
type input "6229"
select select "6645"
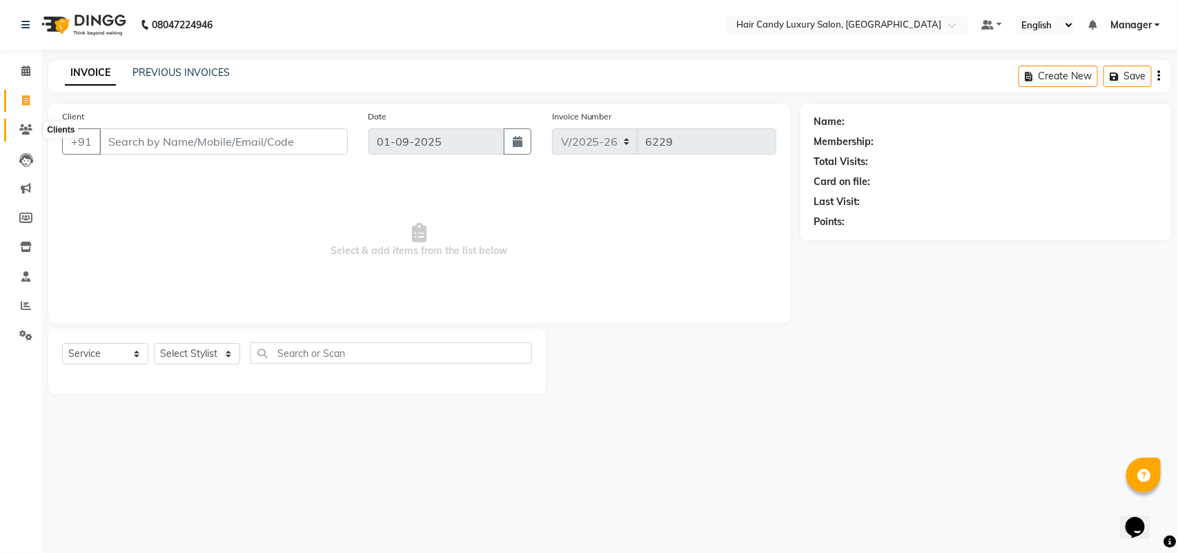
click at [25, 126] on icon at bounding box center [25, 129] width 13 height 10
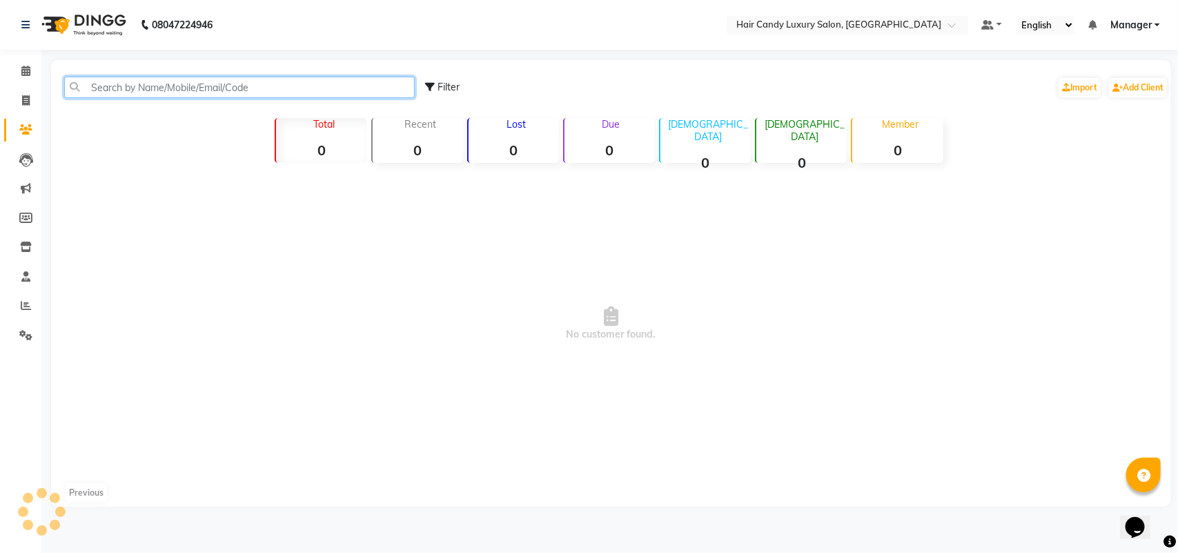
click at [129, 95] on input "text" at bounding box center [239, 87] width 351 height 21
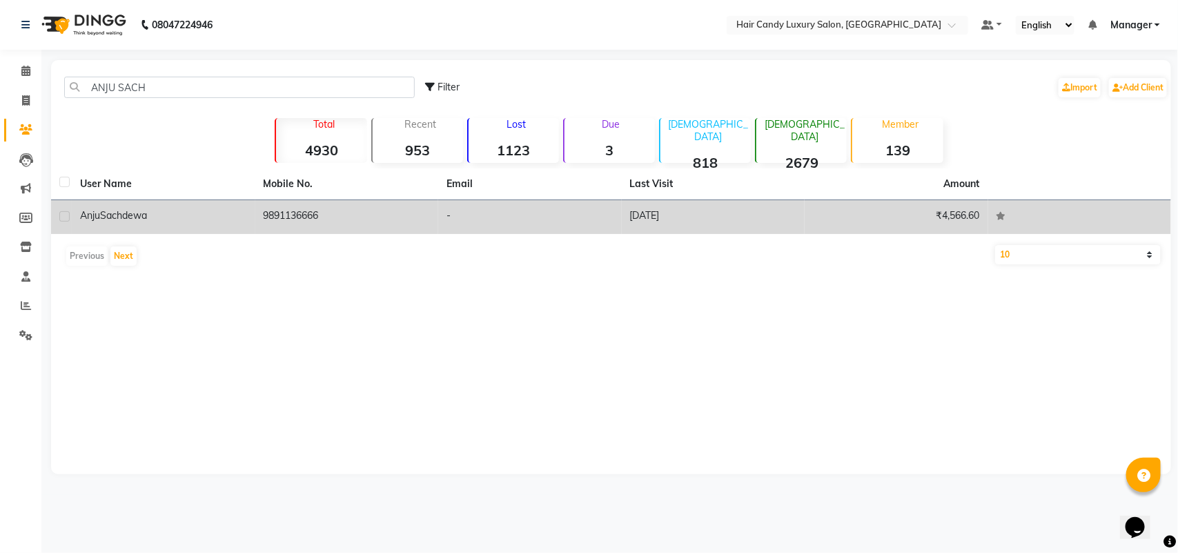
click at [284, 213] on td "9891136666" at bounding box center [347, 217] width 184 height 34
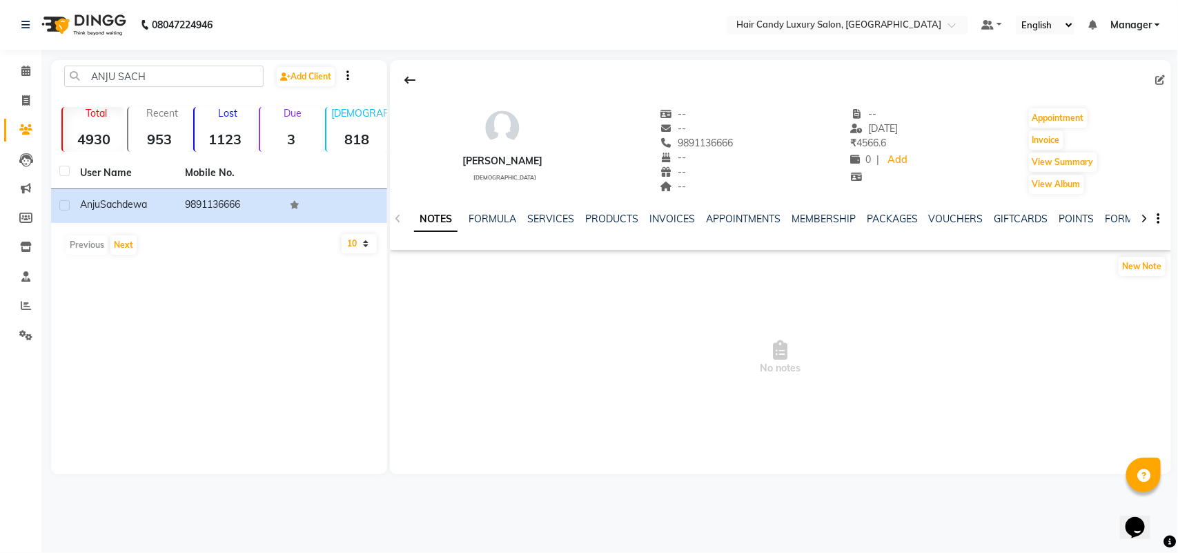
click at [677, 226] on div "NOTES FORMULA SERVICES PRODUCTS INVOICES APPOINTMENTS MEMBERSHIP PACKAGES VOUCH…" at bounding box center [764, 225] width 700 height 26
click at [678, 218] on link "INVOICES" at bounding box center [673, 219] width 46 height 12
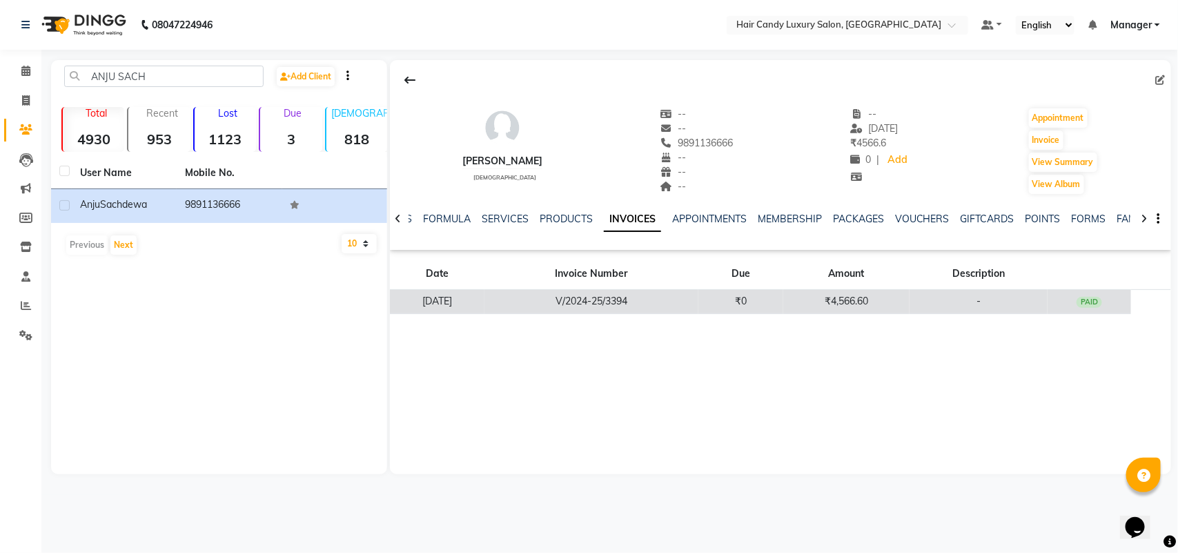
click at [737, 309] on td "₹0" at bounding box center [741, 302] width 85 height 24
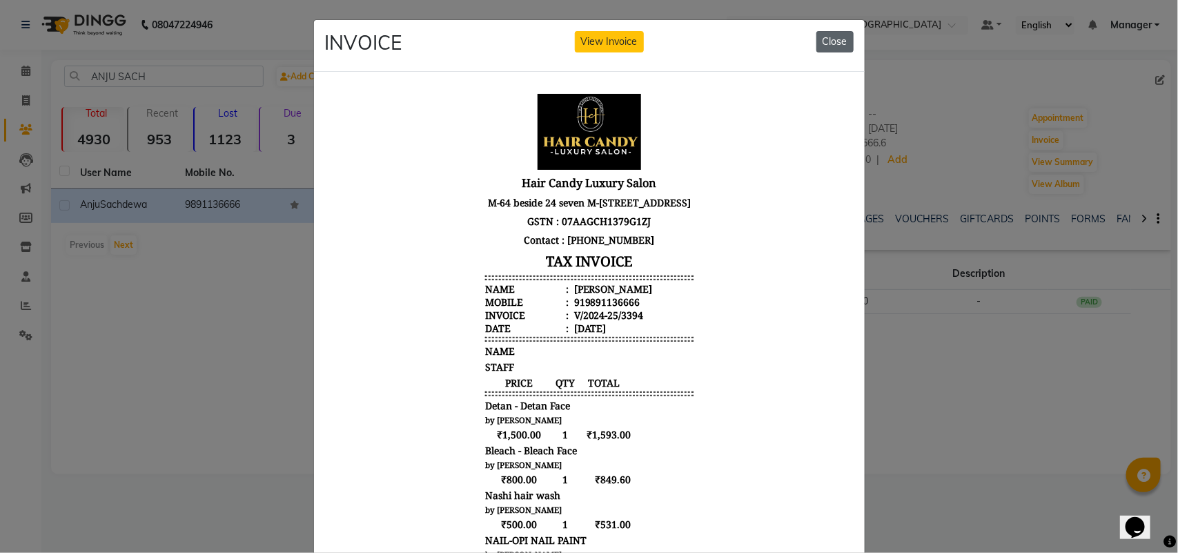
click at [839, 43] on button "Close" at bounding box center [835, 41] width 37 height 21
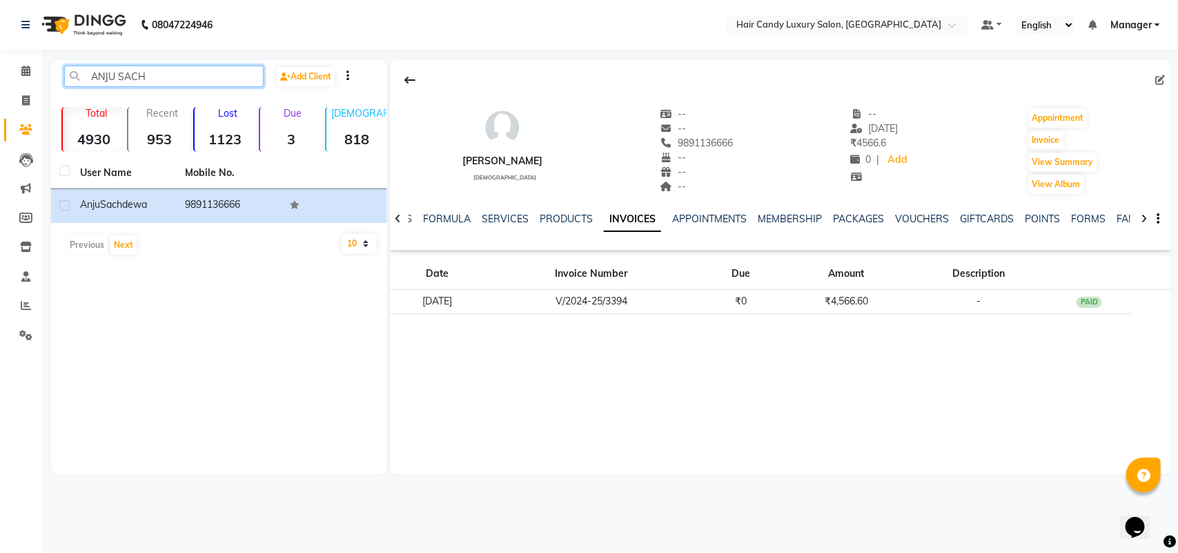
drag, startPoint x: 148, startPoint y: 76, endPoint x: 0, endPoint y: 61, distance: 149.2
click at [0, 73] on app-home "08047224946 Select Location × Hair Candy Luxury Salon, Greater Kailash Default …" at bounding box center [589, 247] width 1178 height 495
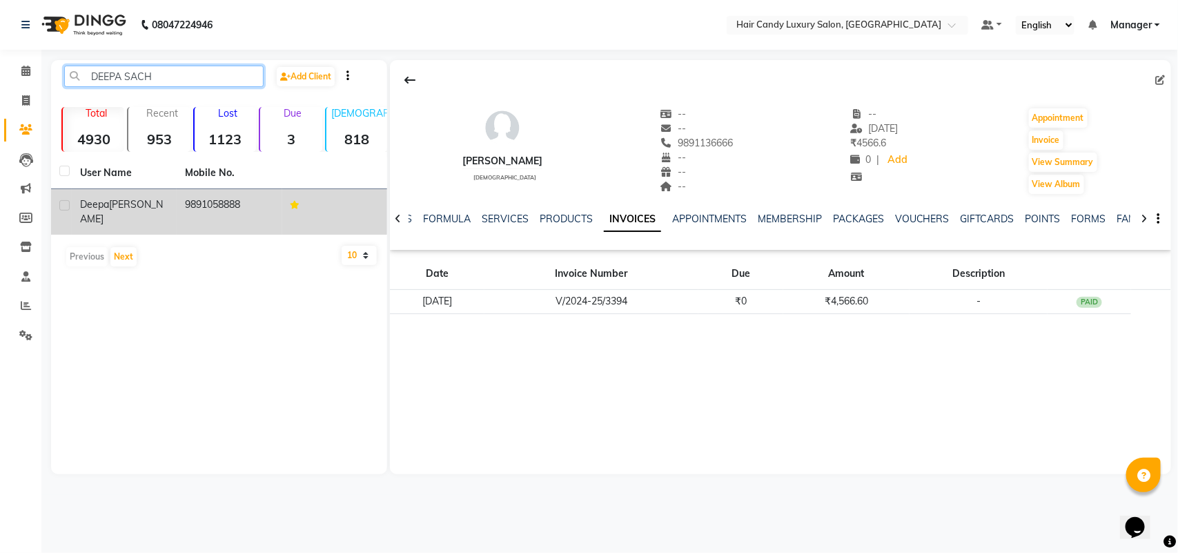
type input "DEEPA SACH"
click at [148, 204] on span "Sachdeva" at bounding box center [121, 211] width 83 height 27
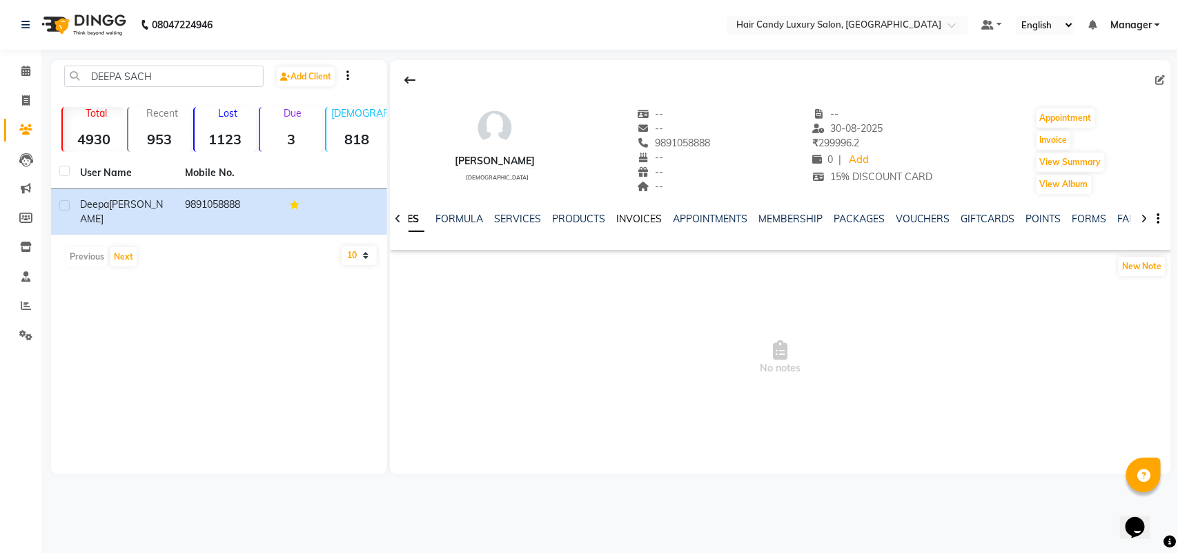
click at [643, 216] on link "INVOICES" at bounding box center [639, 219] width 46 height 12
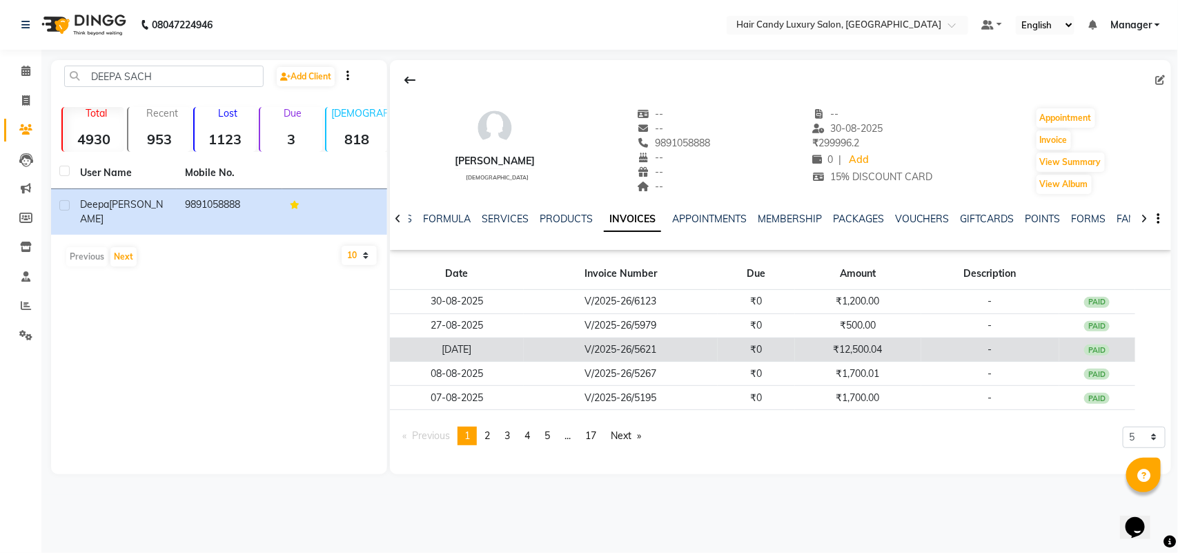
click at [697, 342] on td "V/2025-26/5621" at bounding box center [621, 350] width 195 height 24
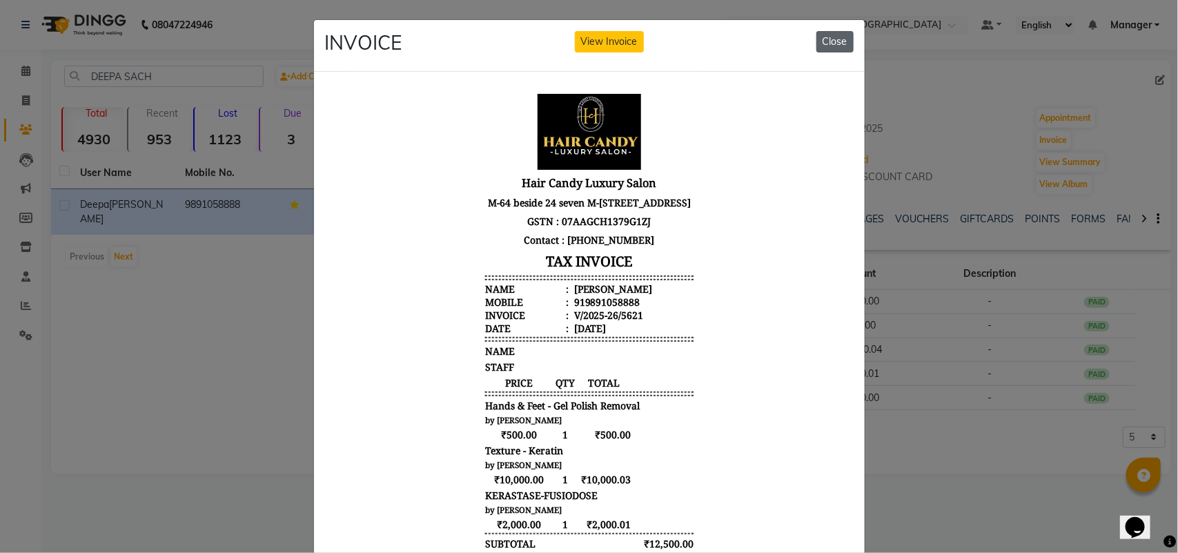
drag, startPoint x: 823, startPoint y: 41, endPoint x: 485, endPoint y: 43, distance: 338.3
click at [823, 41] on button "Close" at bounding box center [835, 41] width 37 height 21
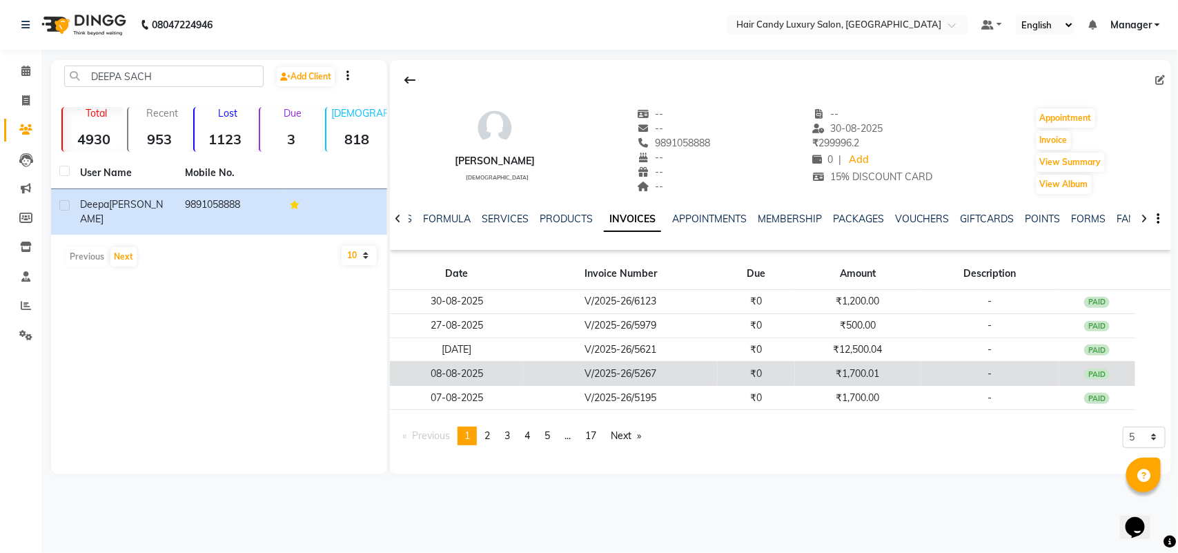
click at [732, 380] on td "₹0" at bounding box center [756, 374] width 77 height 24
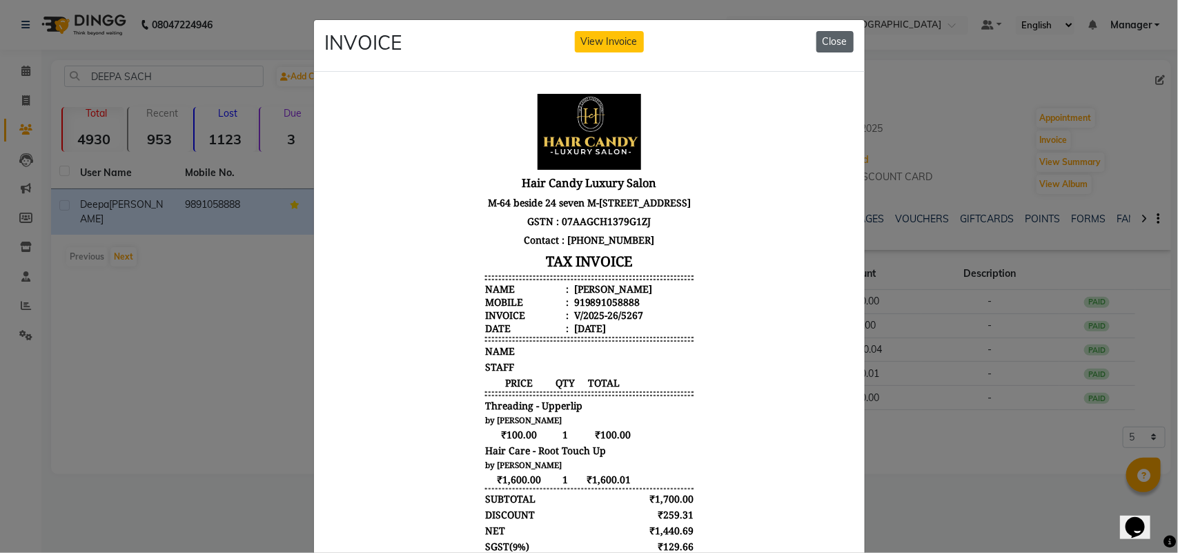
click at [820, 46] on button "Close" at bounding box center [835, 41] width 37 height 21
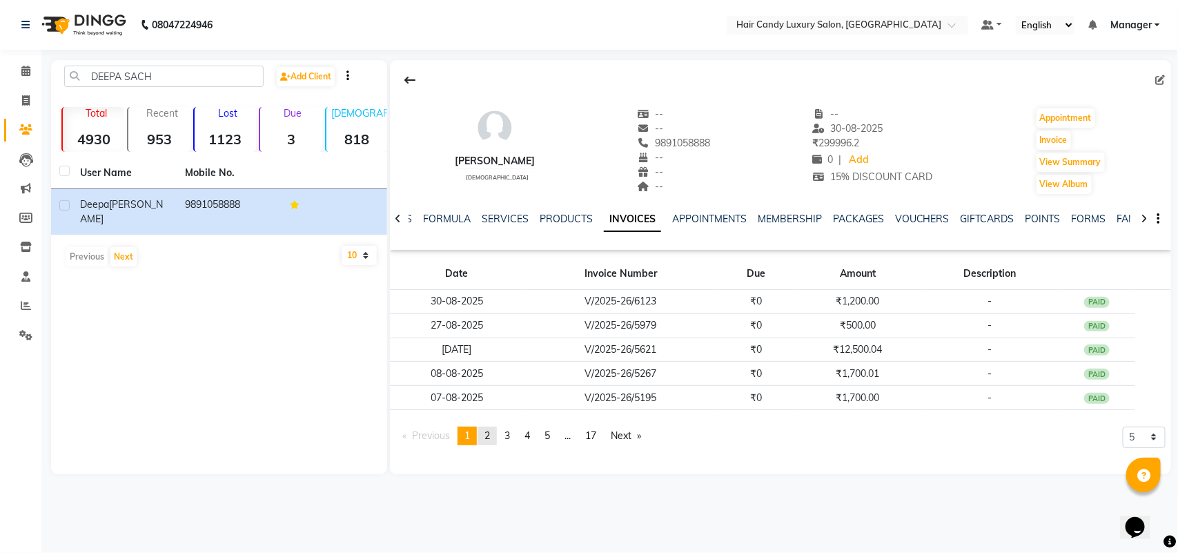
click at [496, 437] on link "page 2" at bounding box center [487, 436] width 19 height 19
click at [503, 435] on link "page 3" at bounding box center [507, 436] width 19 height 19
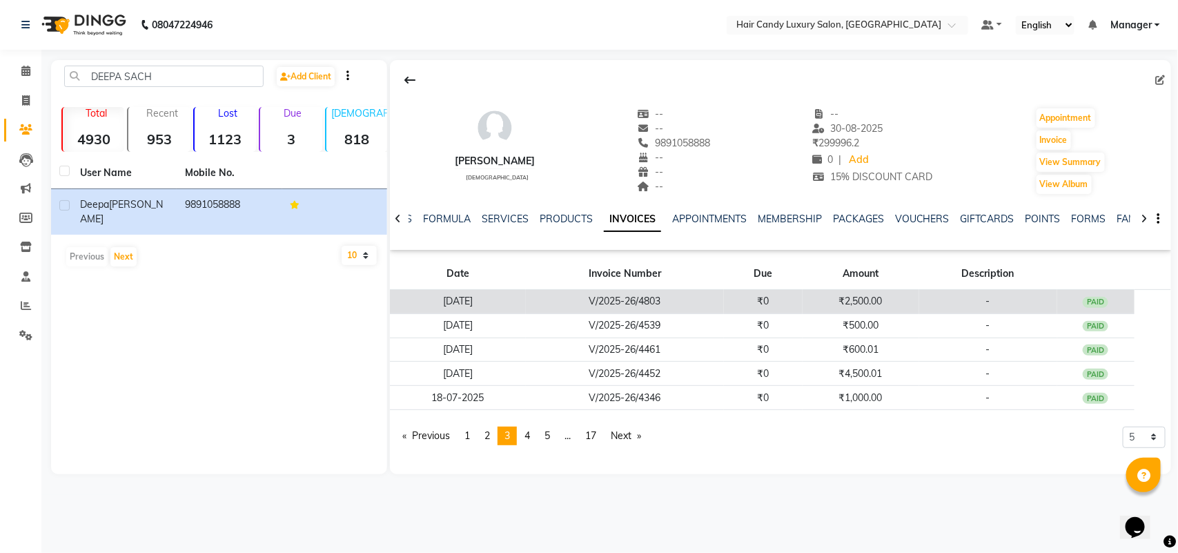
click at [781, 304] on td "₹0" at bounding box center [763, 302] width 78 height 24
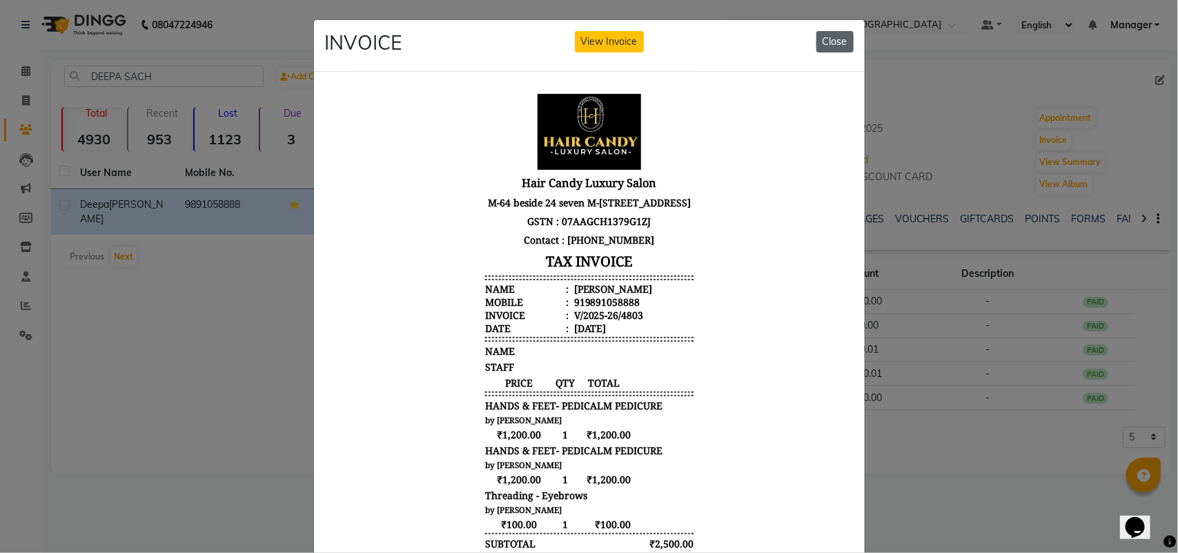
click at [828, 41] on button "Close" at bounding box center [835, 41] width 37 height 21
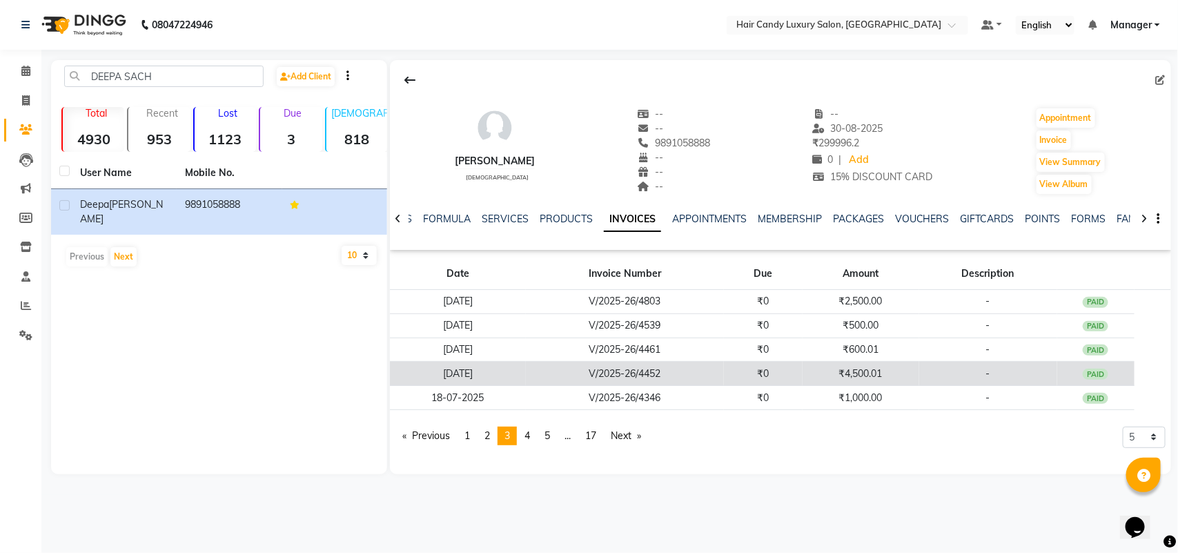
click at [779, 373] on td "₹0" at bounding box center [763, 374] width 78 height 24
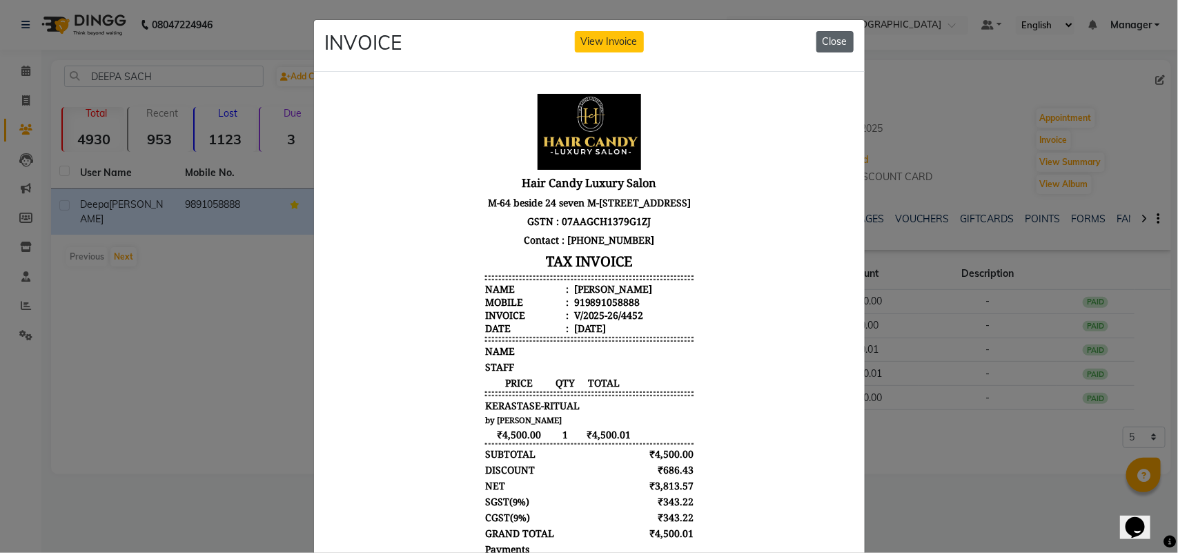
click at [839, 38] on button "Close" at bounding box center [835, 41] width 37 height 21
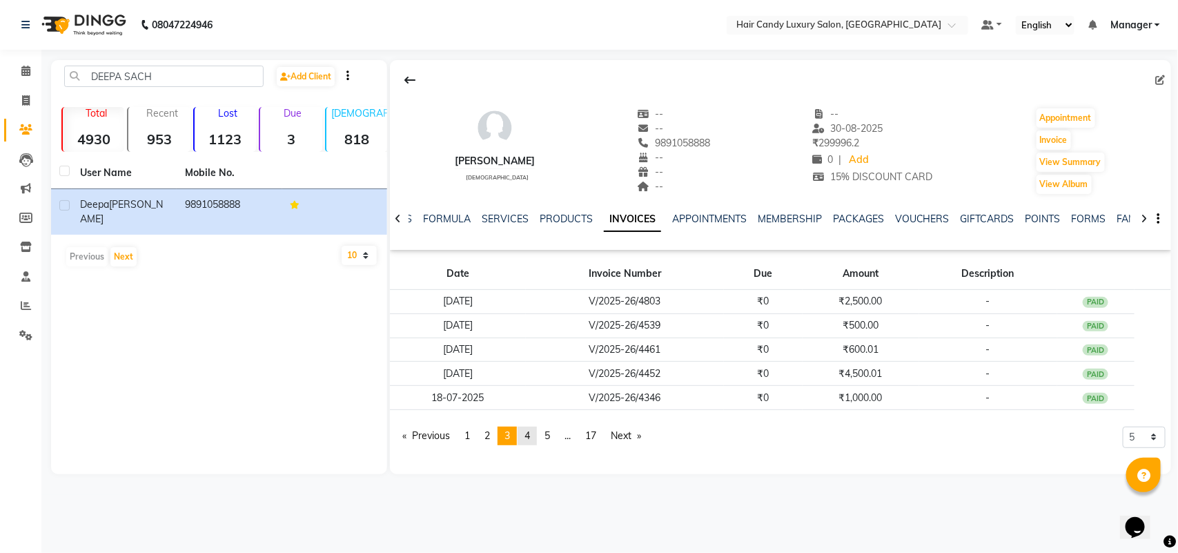
click at [529, 440] on span "4" at bounding box center [528, 435] width 6 height 12
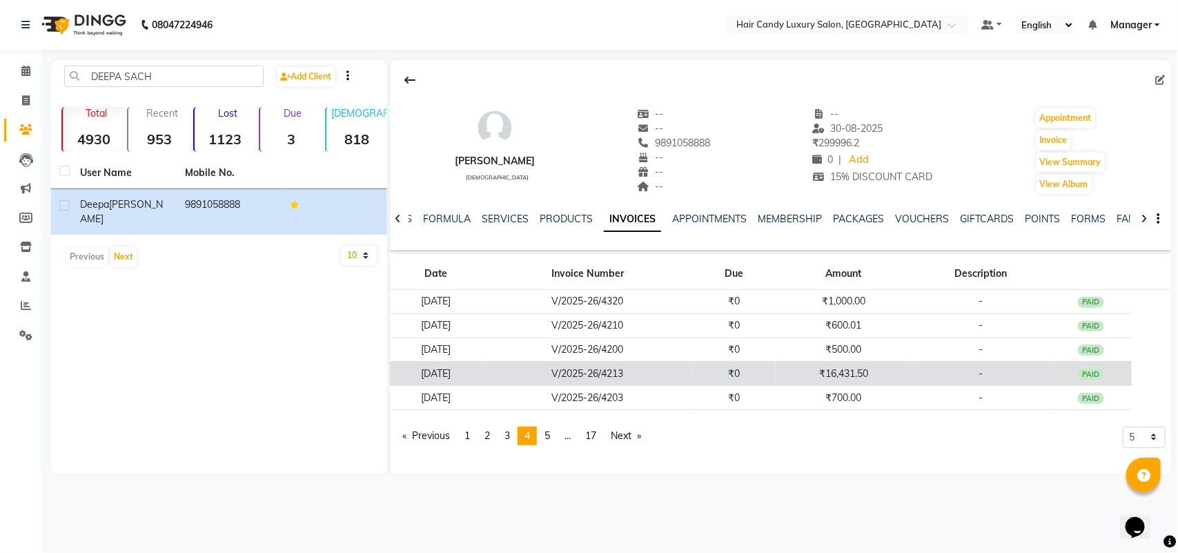
click at [776, 373] on td "₹0" at bounding box center [734, 374] width 83 height 24
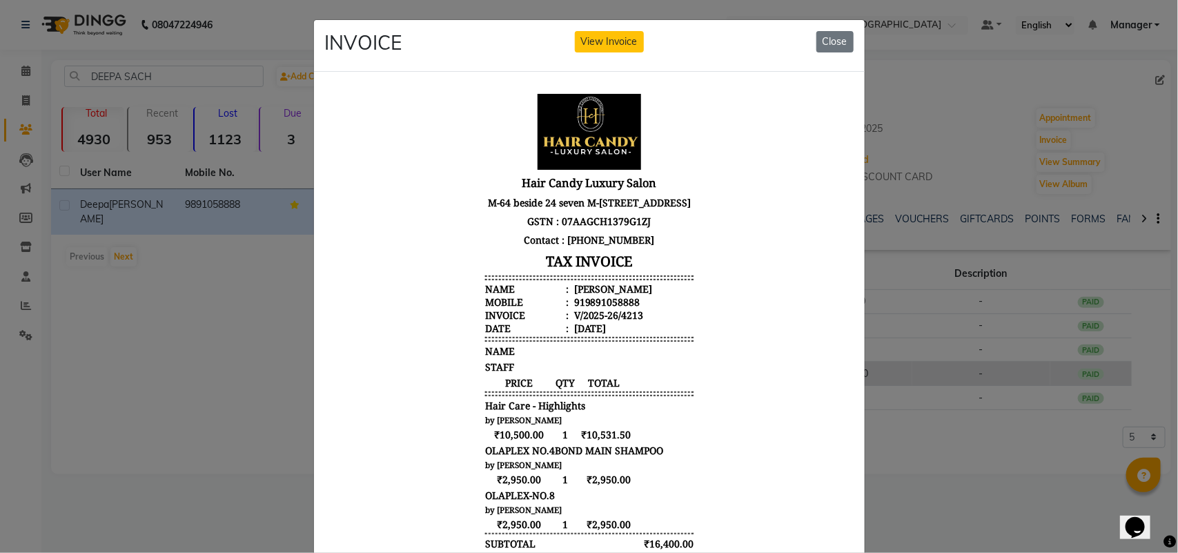
scroll to position [11, 0]
click at [836, 35] on button "Close" at bounding box center [835, 41] width 37 height 21
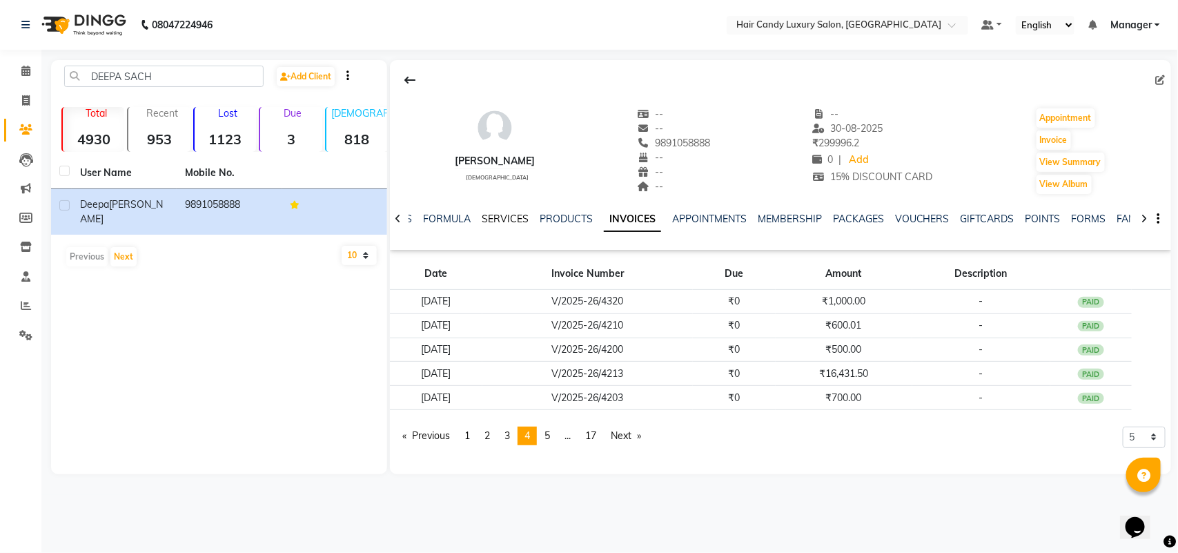
click at [503, 219] on link "SERVICES" at bounding box center [505, 219] width 47 height 12
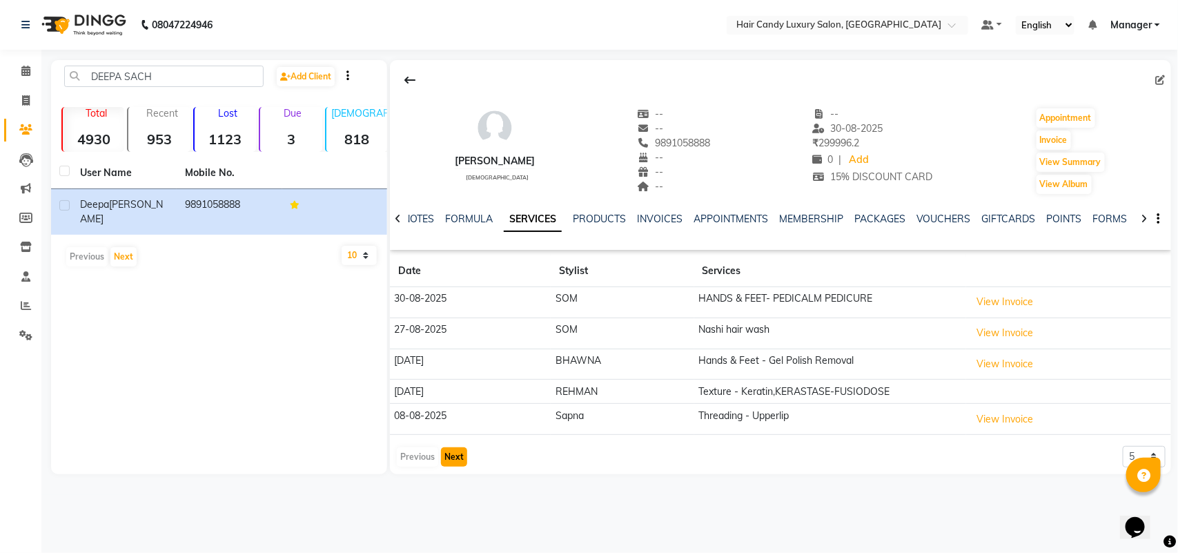
click at [460, 460] on button "Next" at bounding box center [454, 456] width 26 height 19
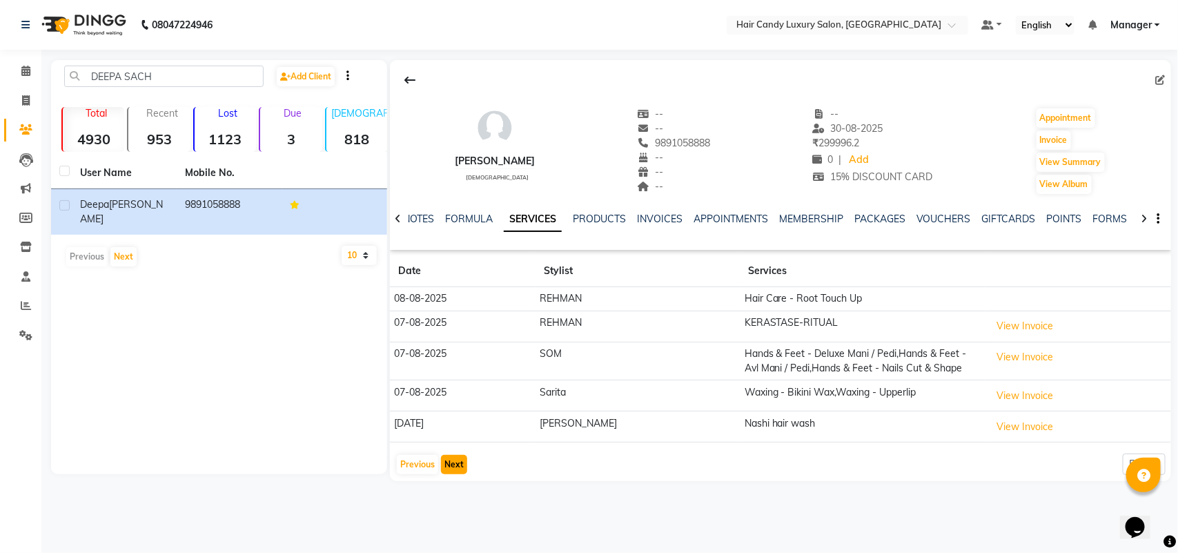
click at [460, 460] on button "Next" at bounding box center [454, 464] width 26 height 19
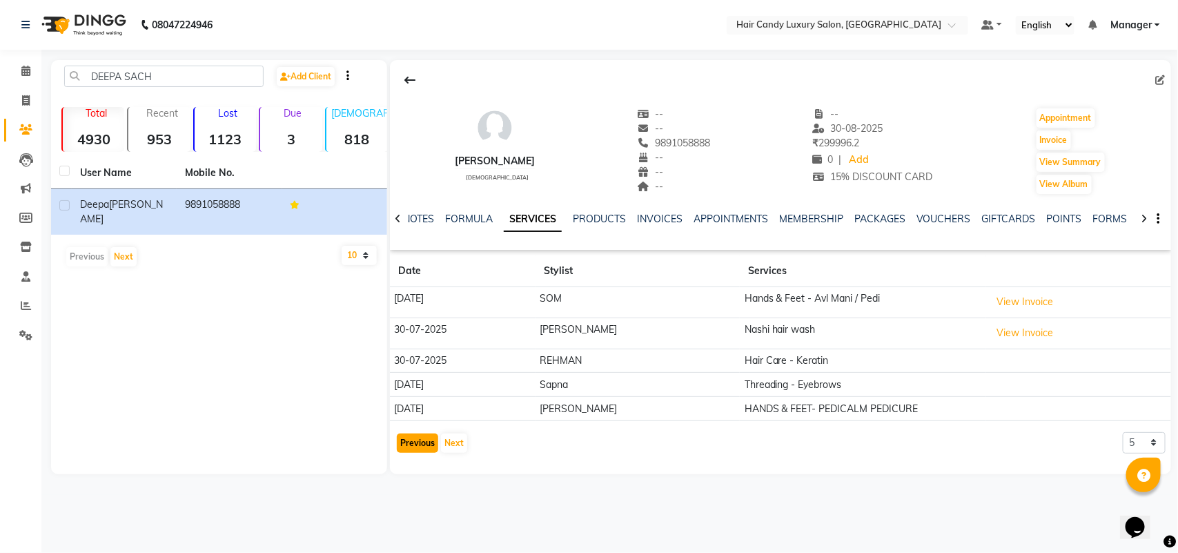
click at [423, 442] on button "Previous" at bounding box center [417, 443] width 41 height 19
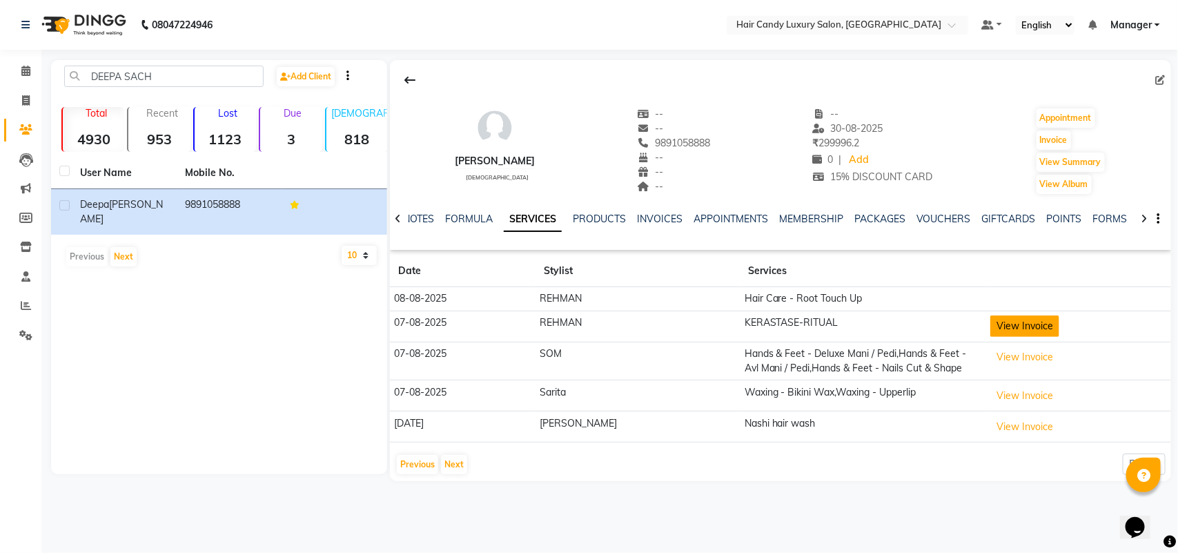
click at [998, 333] on button "View Invoice" at bounding box center [1025, 325] width 69 height 21
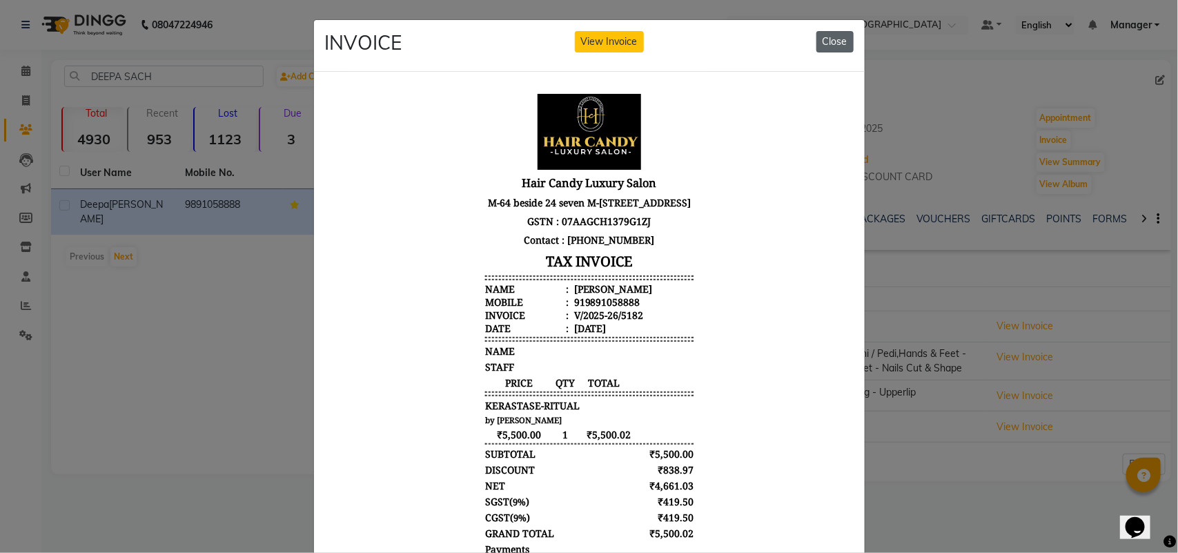
click at [819, 39] on button "Close" at bounding box center [835, 41] width 37 height 21
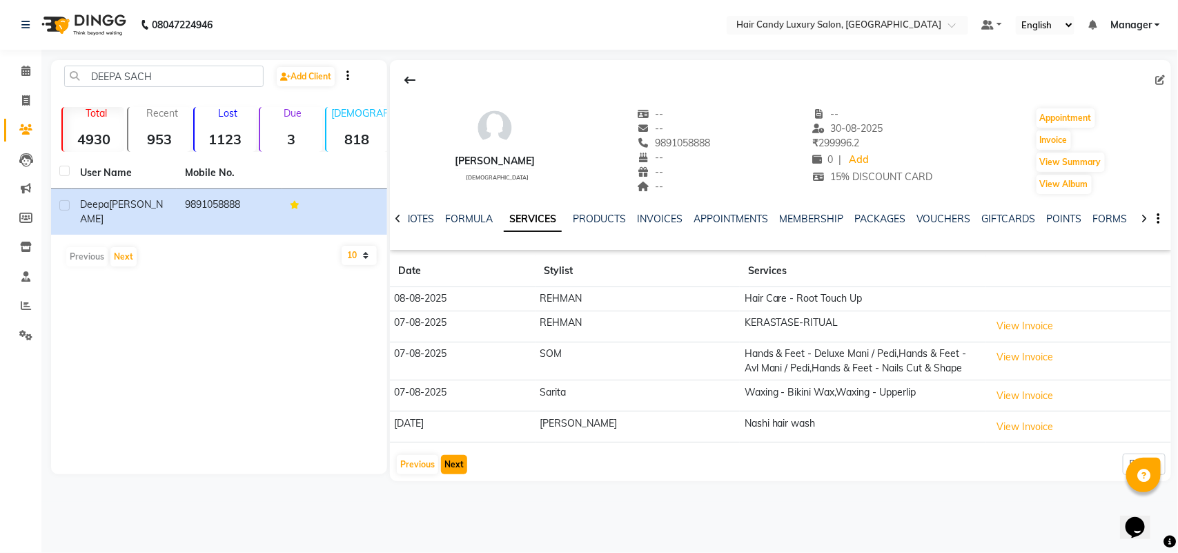
click at [445, 469] on button "Next" at bounding box center [454, 464] width 26 height 19
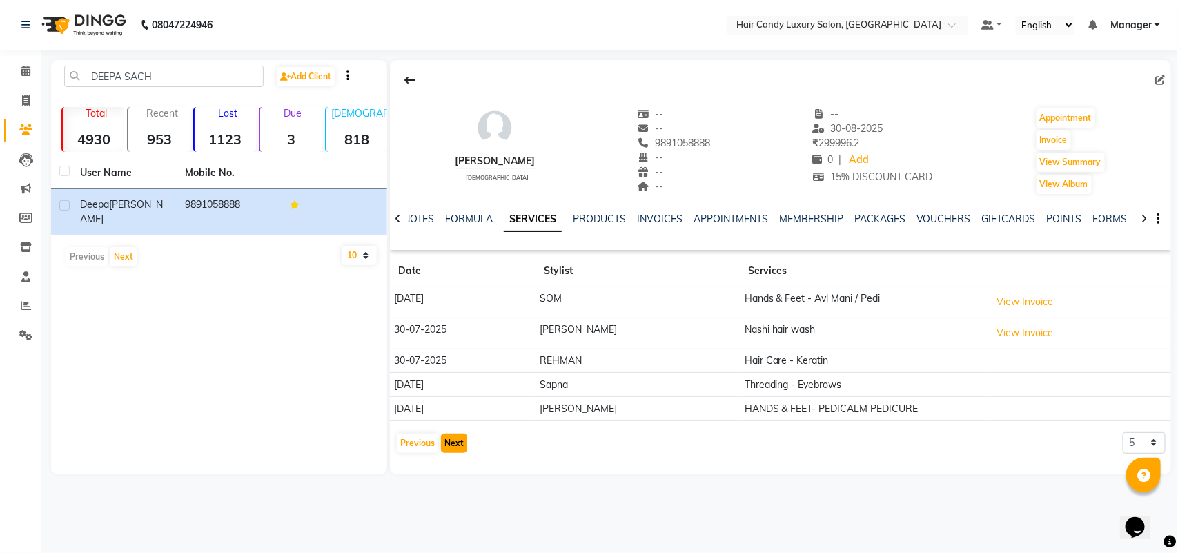
click at [464, 444] on button "Next" at bounding box center [454, 443] width 26 height 19
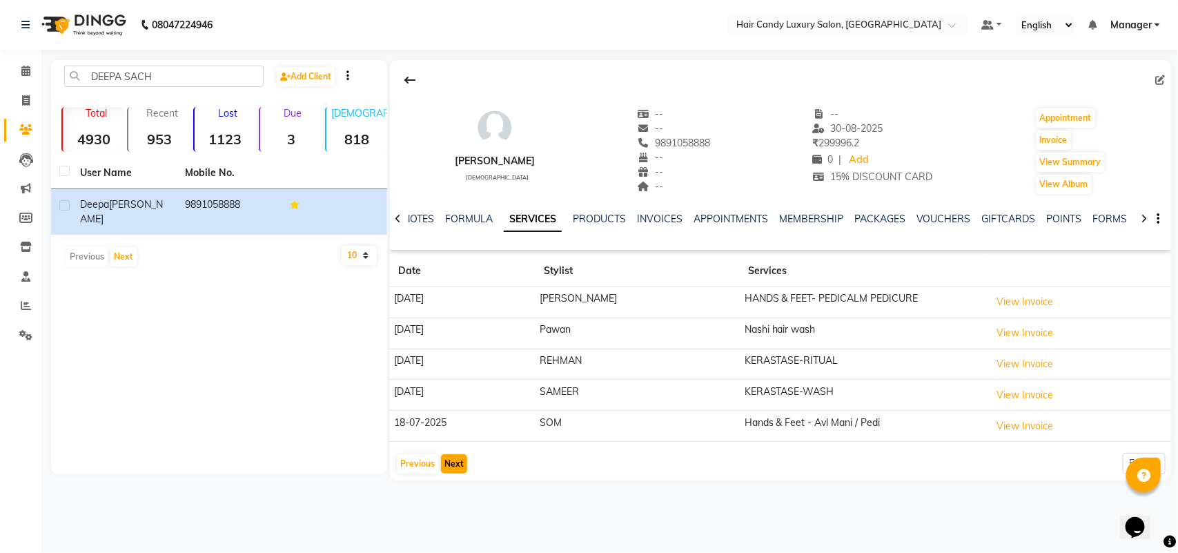
click at [456, 467] on button "Next" at bounding box center [454, 463] width 26 height 19
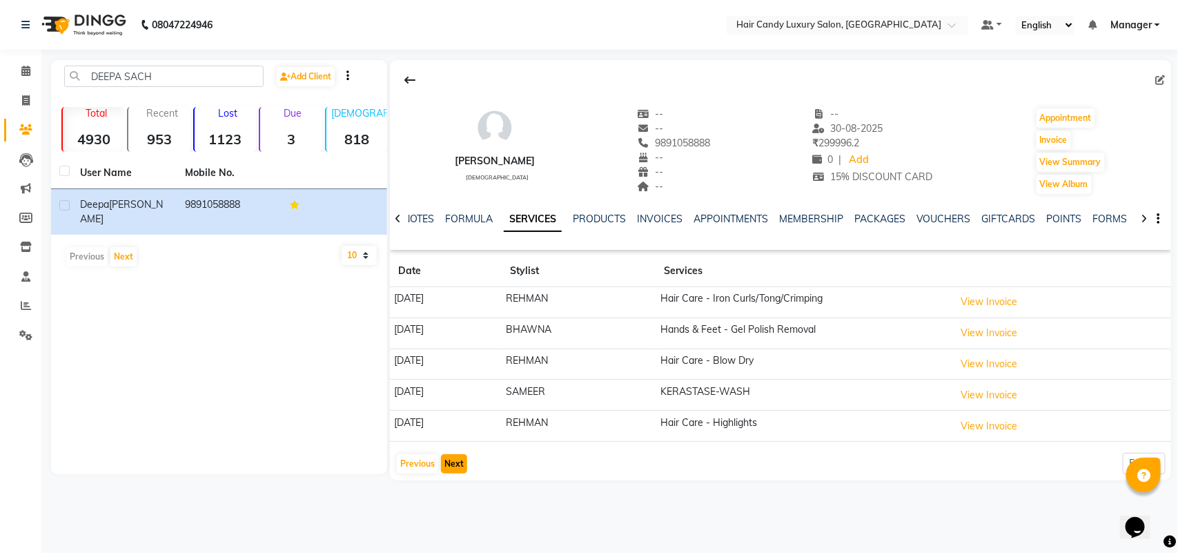
click at [456, 467] on button "Next" at bounding box center [454, 463] width 26 height 19
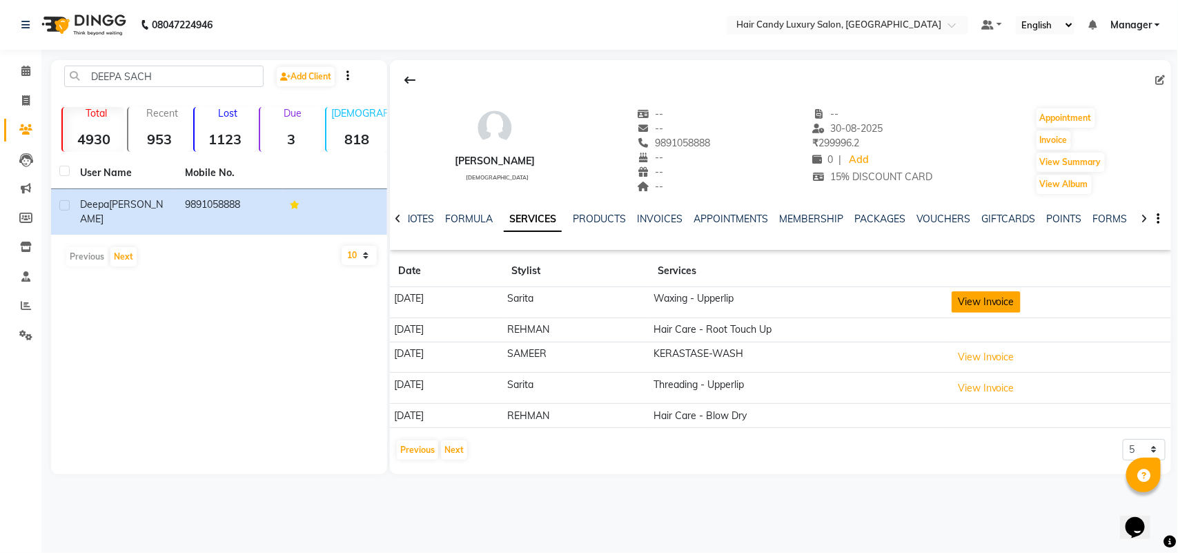
click at [1010, 305] on button "View Invoice" at bounding box center [986, 301] width 69 height 21
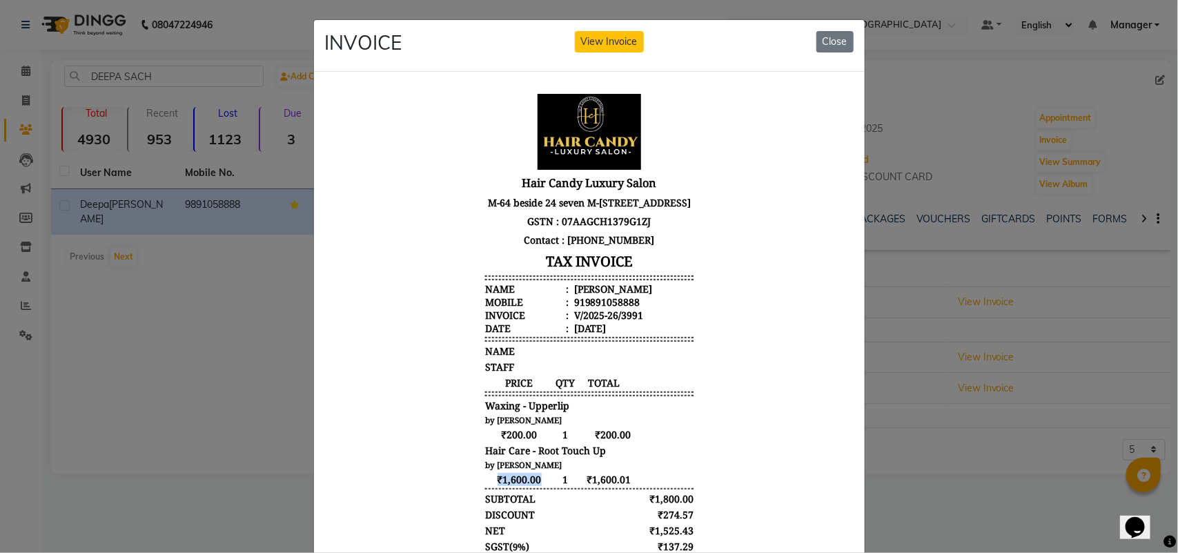
drag, startPoint x: 481, startPoint y: 498, endPoint x: 528, endPoint y: 496, distance: 47.0
click at [528, 485] on span "₹1,600.00" at bounding box center [519, 478] width 69 height 13
drag, startPoint x: 822, startPoint y: 38, endPoint x: 489, endPoint y: 6, distance: 335.0
click at [822, 38] on button "Close" at bounding box center [835, 41] width 37 height 21
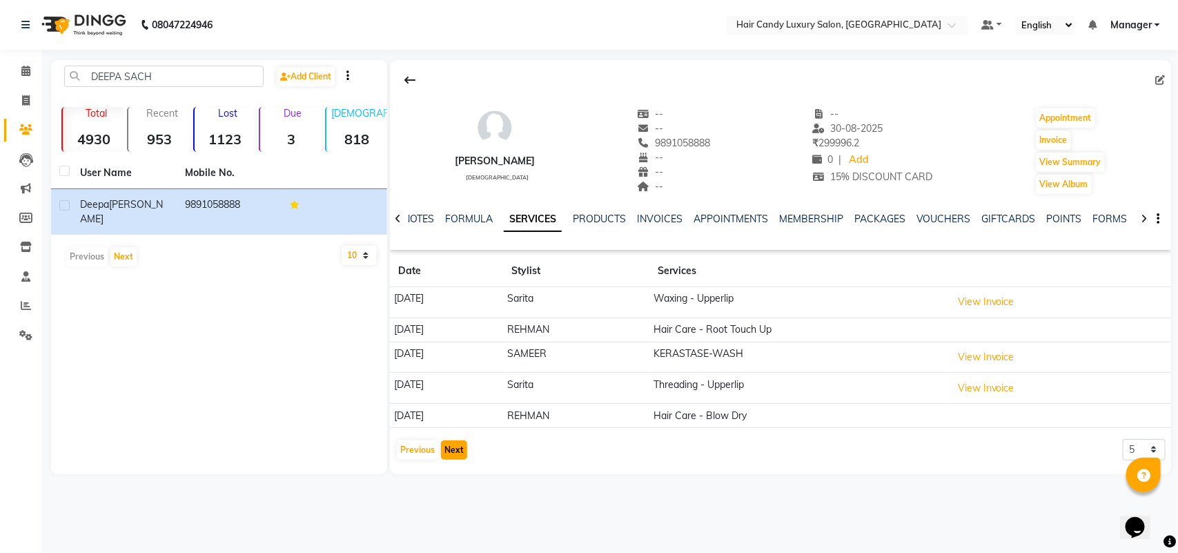
click at [453, 457] on button "Next" at bounding box center [454, 449] width 26 height 19
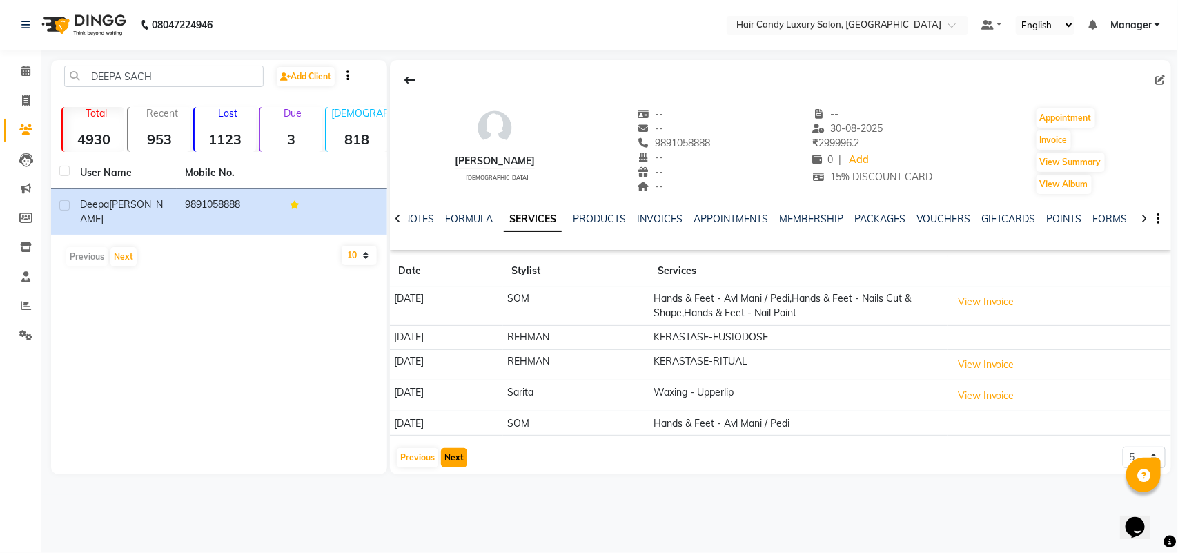
click at [453, 457] on button "Next" at bounding box center [454, 457] width 26 height 19
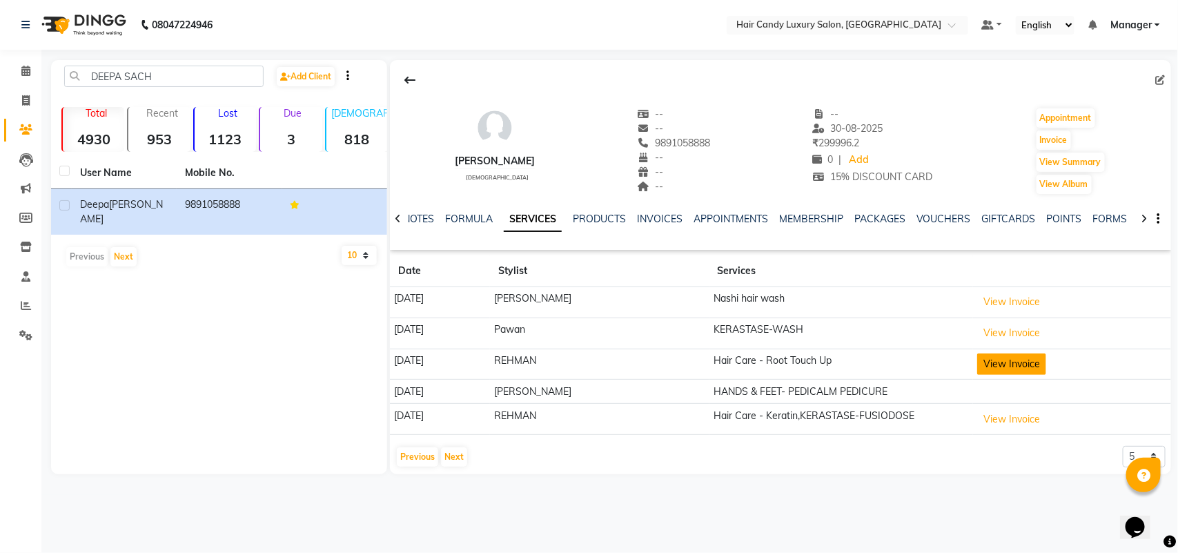
click at [988, 367] on button "View Invoice" at bounding box center [1012, 363] width 69 height 21
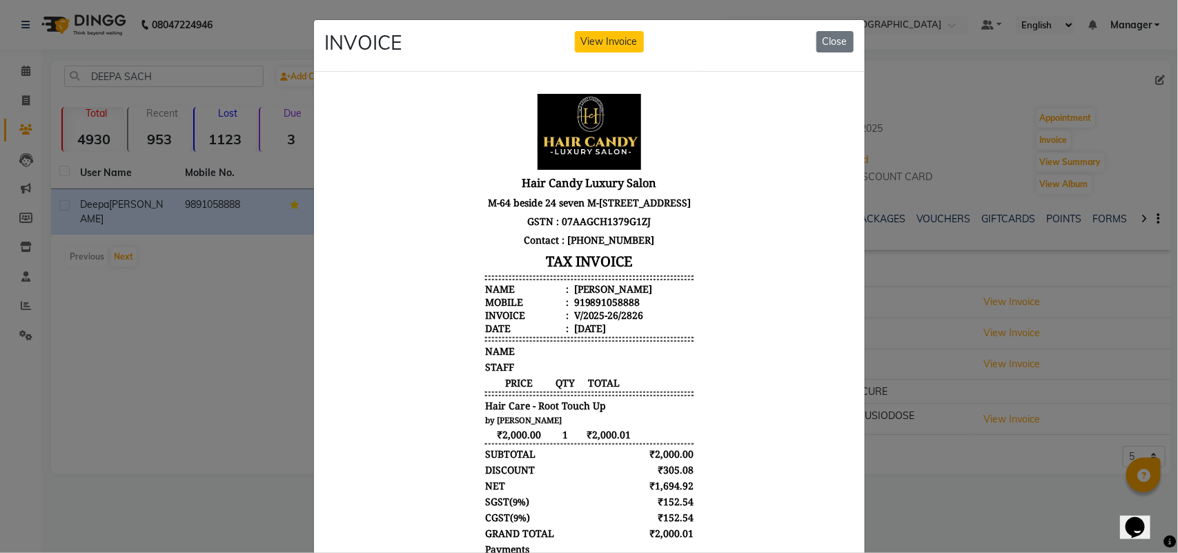
drag, startPoint x: 563, startPoint y: 446, endPoint x: 645, endPoint y: 440, distance: 82.3
click at [645, 440] on div "₹2,000.00 1 ₹2,000.01" at bounding box center [589, 433] width 208 height 13
click at [839, 42] on button "Close" at bounding box center [835, 41] width 37 height 21
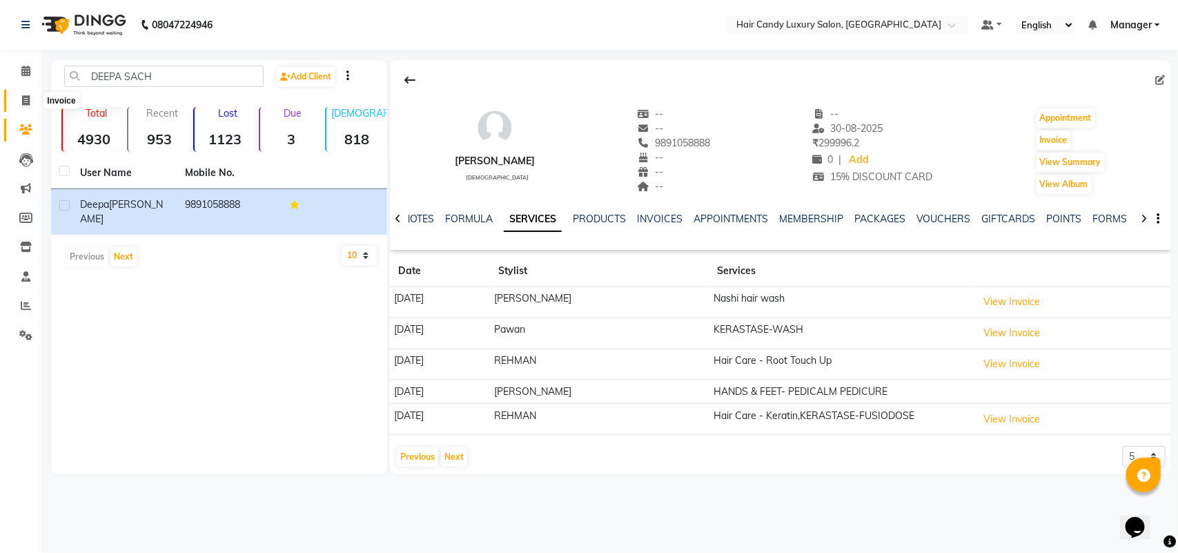
click at [16, 100] on span at bounding box center [26, 101] width 24 height 16
select select "service"
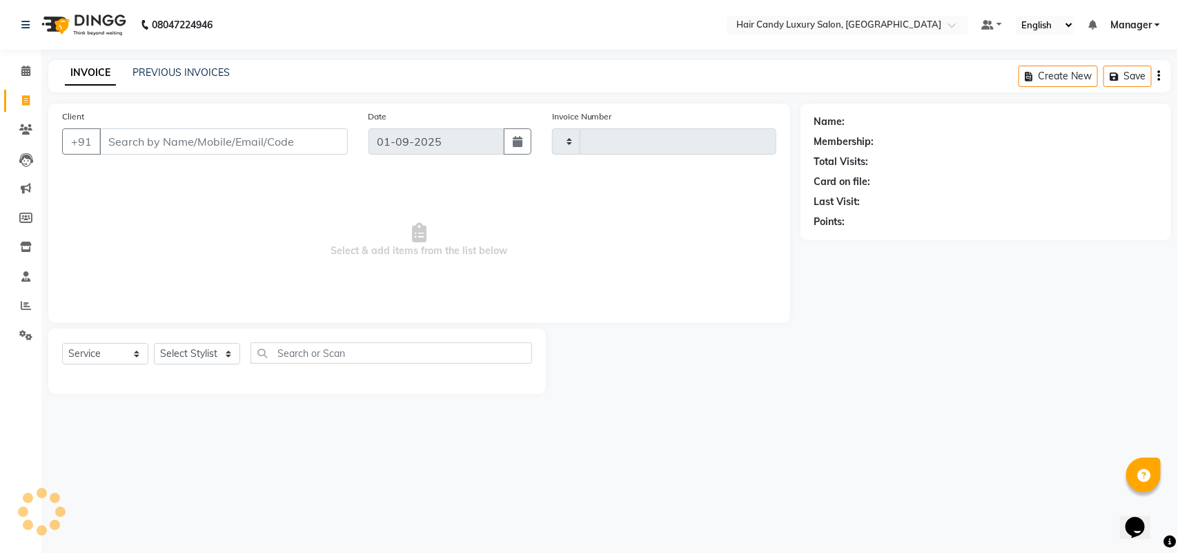
type input "6229"
select select "6645"
click at [218, 353] on select "Select Stylist Aman ANKIT MANAGER [PERSON_NAME] [PERSON_NAME] Danish [PERSON_NA…" at bounding box center [197, 353] width 86 height 21
select select "61488"
click at [154, 343] on select "Select Stylist Aman ANKIT MANAGER [PERSON_NAME] [PERSON_NAME] Danish [PERSON_NA…" at bounding box center [197, 353] width 86 height 21
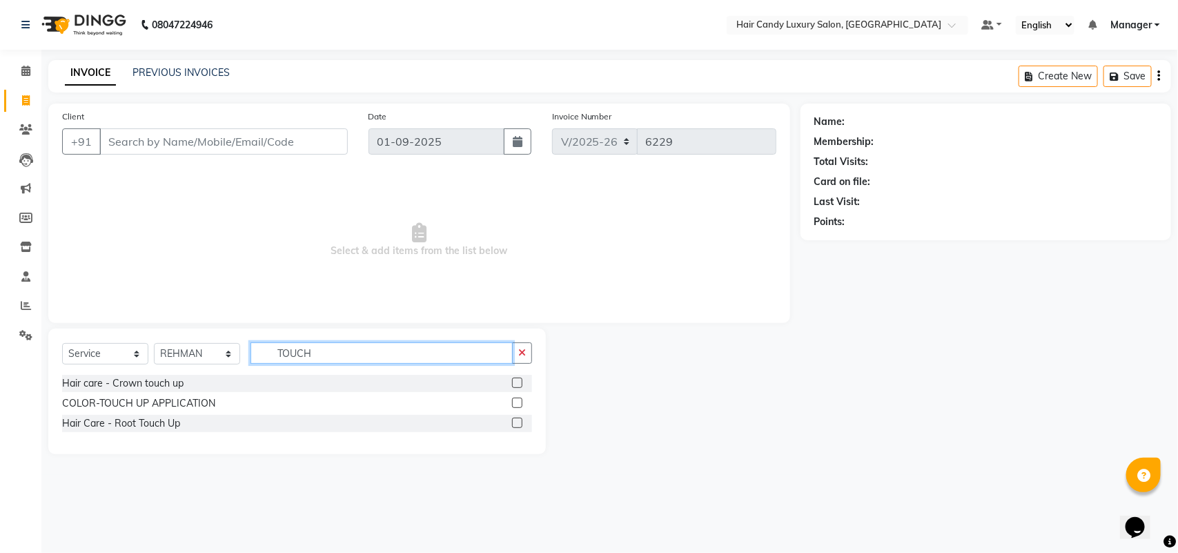
type input "TOUCH"
click at [513, 423] on label at bounding box center [517, 423] width 10 height 10
click at [513, 423] on input "checkbox" at bounding box center [516, 423] width 9 height 9
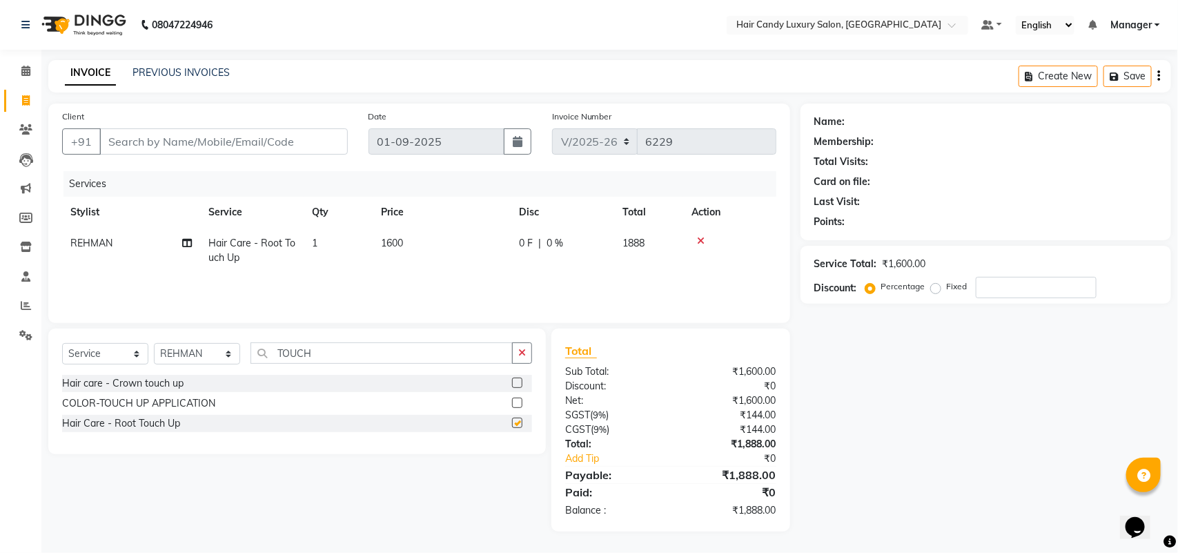
checkbox input "false"
click at [434, 261] on td "1600" at bounding box center [442, 251] width 138 height 46
select select "61488"
drag, startPoint x: 0, startPoint y: 260, endPoint x: 195, endPoint y: 195, distance: 205.4
click at [161, 188] on div "Services" at bounding box center [426, 184] width 724 height 26
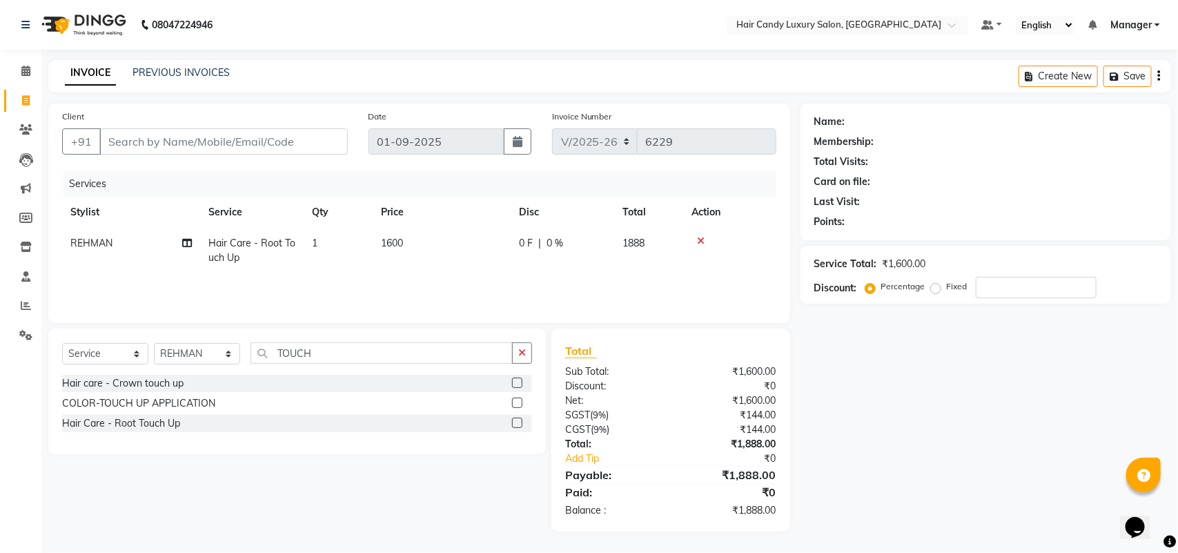
click at [463, 249] on td "1600" at bounding box center [442, 251] width 138 height 46
select select "61488"
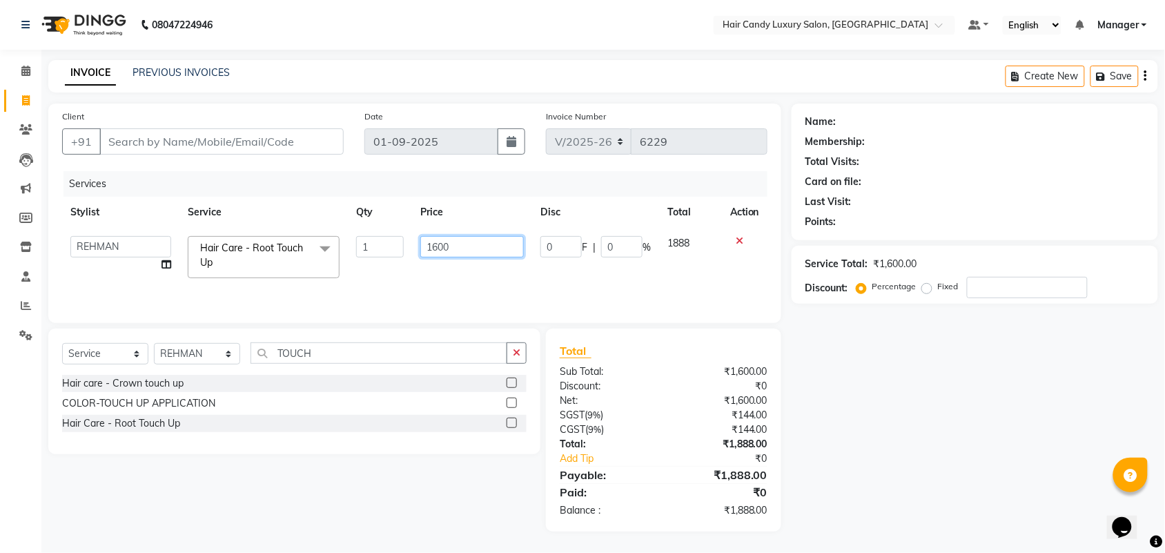
drag, startPoint x: 474, startPoint y: 242, endPoint x: 0, endPoint y: 229, distance: 473.8
click at [119, 240] on tr "Aman ANKIT MANAGER BHAWNA Bobby Chirag Danish Deepali Dhruv Goldy Harish Jagdis…" at bounding box center [415, 257] width 706 height 59
type input "2000"
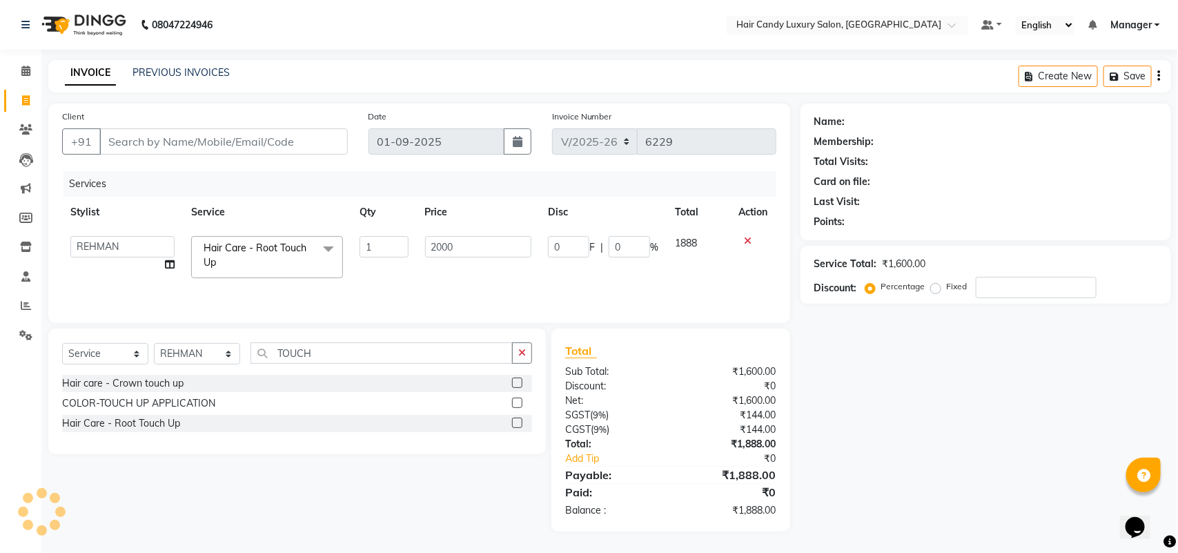
click at [277, 195] on div "Services" at bounding box center [426, 184] width 724 height 26
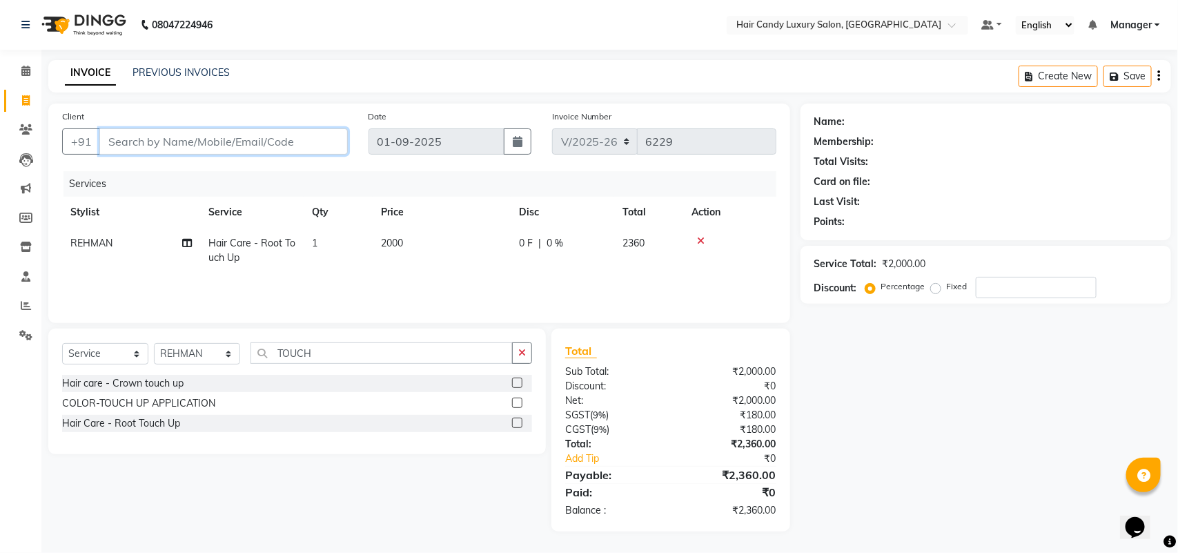
click at [221, 140] on input "Client" at bounding box center [223, 141] width 249 height 26
type input "A"
type input "0"
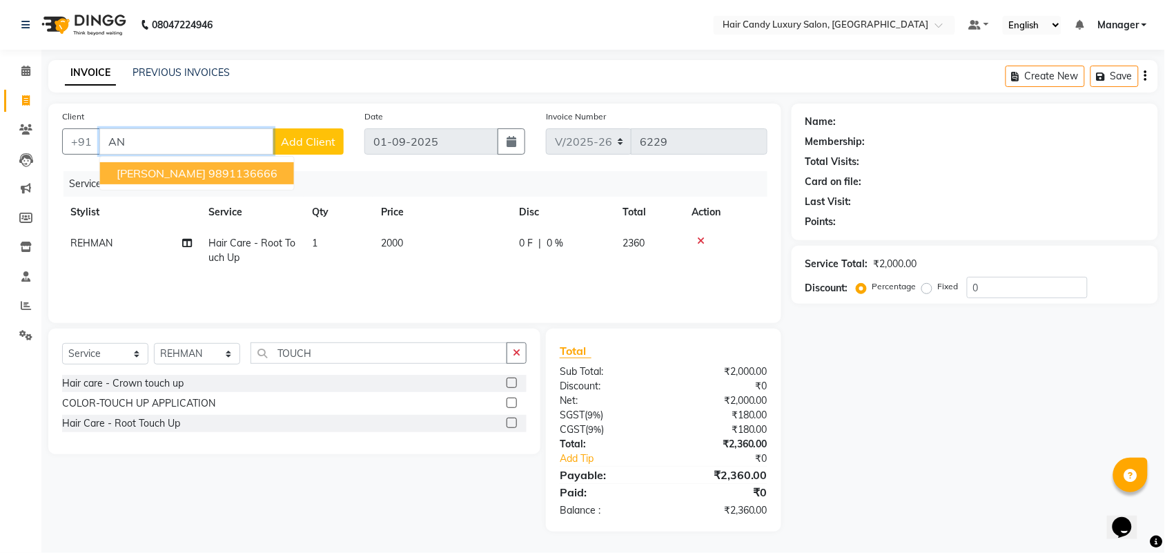
type input "A"
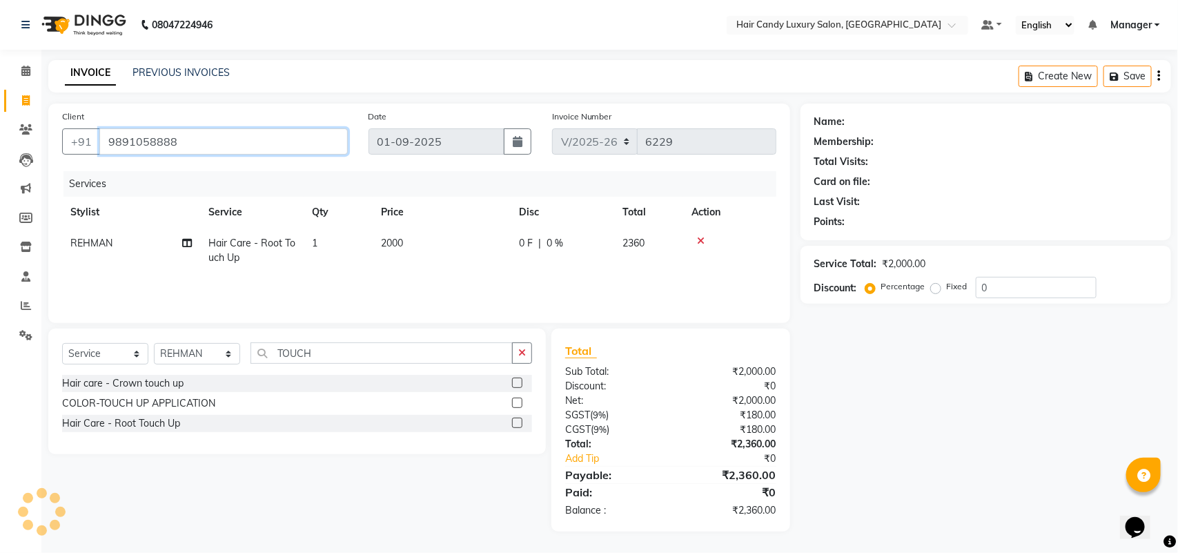
type input "9891058888"
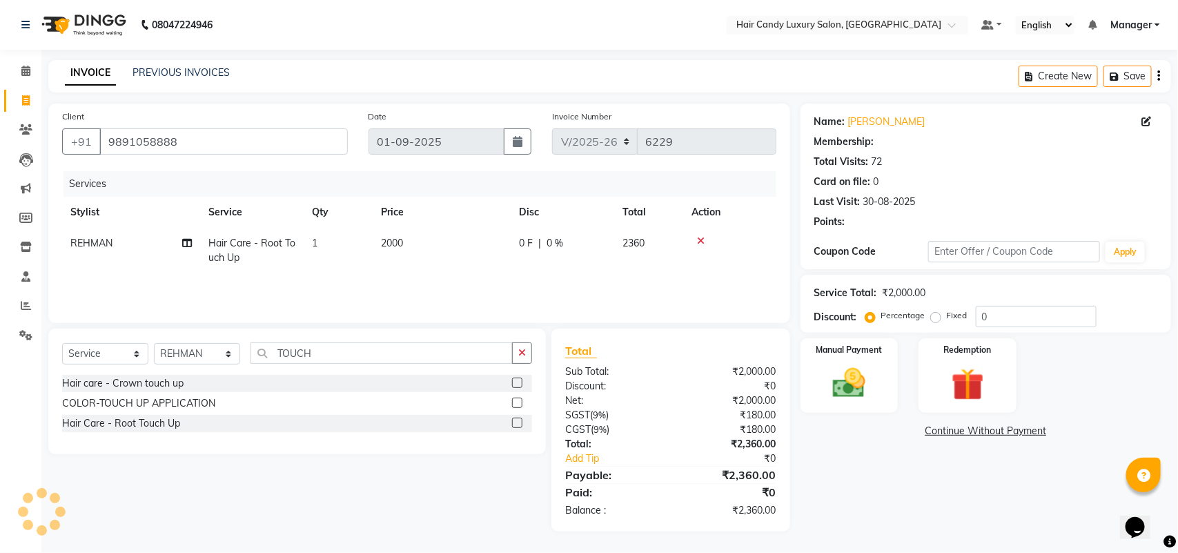
select select "2: Object"
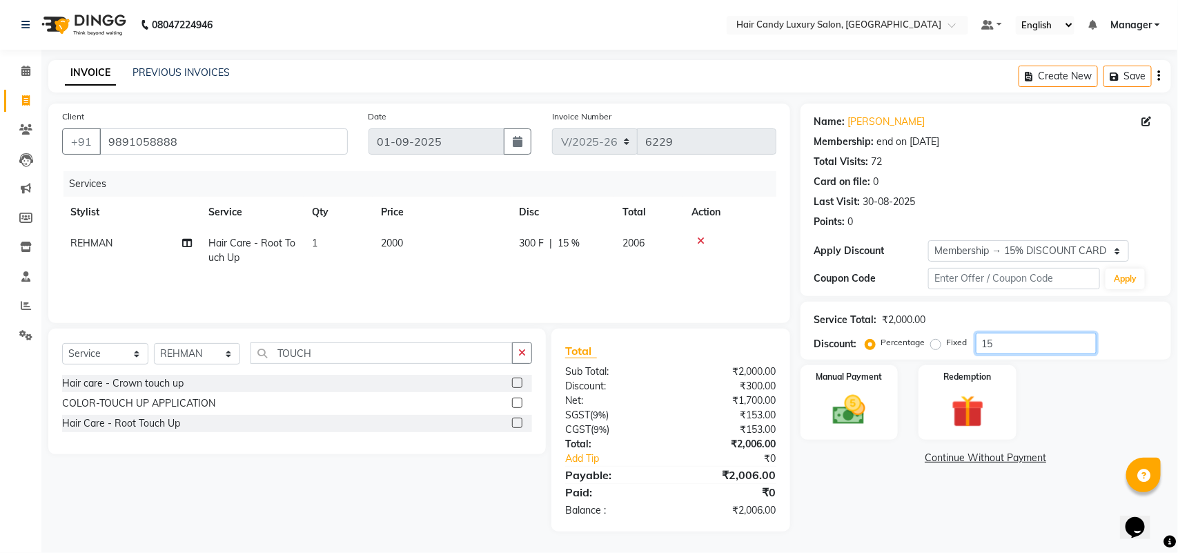
click at [1045, 343] on input "15" at bounding box center [1036, 343] width 121 height 21
type input "15.254"
click at [411, 244] on td "2000" at bounding box center [442, 251] width 138 height 46
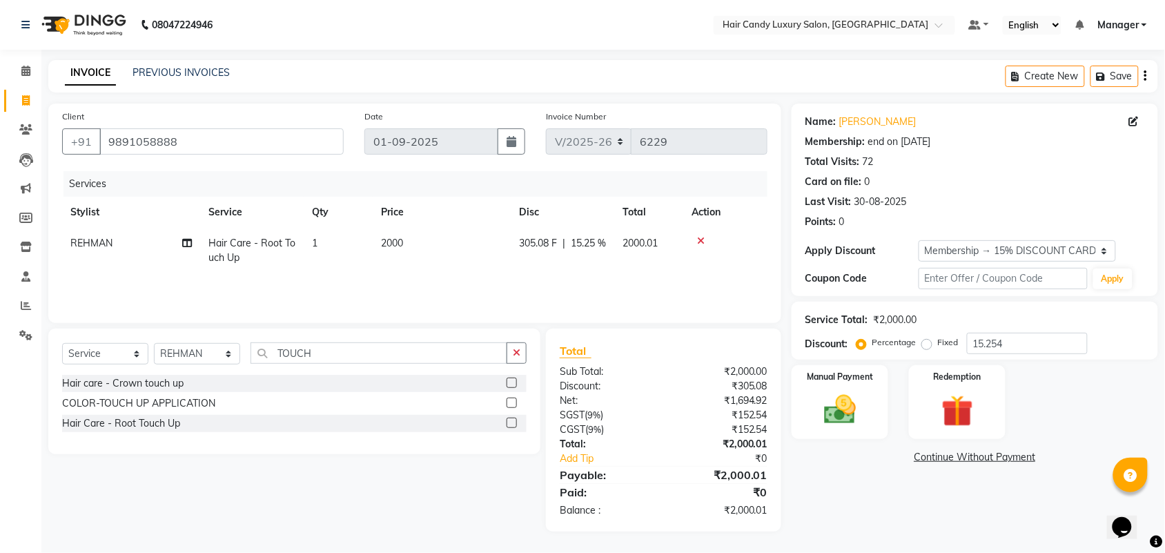
select select "61488"
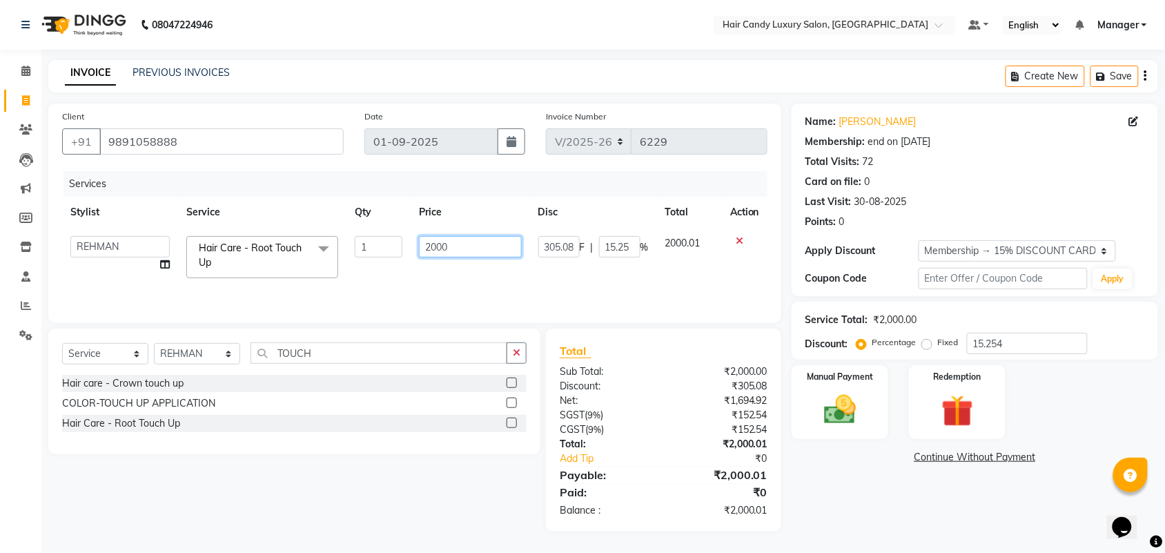
drag, startPoint x: 451, startPoint y: 246, endPoint x: 0, endPoint y: 171, distance: 457.0
click at [319, 244] on tr "Aman ANKIT MANAGER BHAWNA Bobby Chirag Danish Deepali Dhruv Goldy Harish Jagdis…" at bounding box center [415, 257] width 706 height 59
type input "2500"
click at [309, 193] on div "Services" at bounding box center [421, 184] width 715 height 26
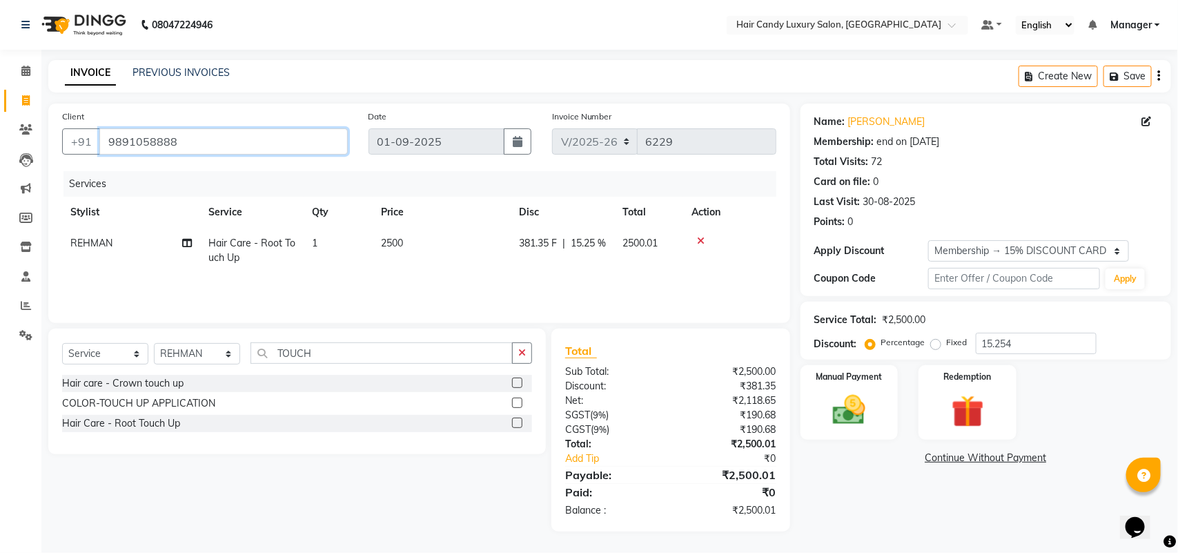
drag, startPoint x: 195, startPoint y: 149, endPoint x: 0, endPoint y: 99, distance: 201.8
click at [0, 100] on app-home "08047224946 Select Location × Hair Candy Luxury Salon, Greater Kailash Default …" at bounding box center [589, 276] width 1178 height 552
type input "A"
type input "0"
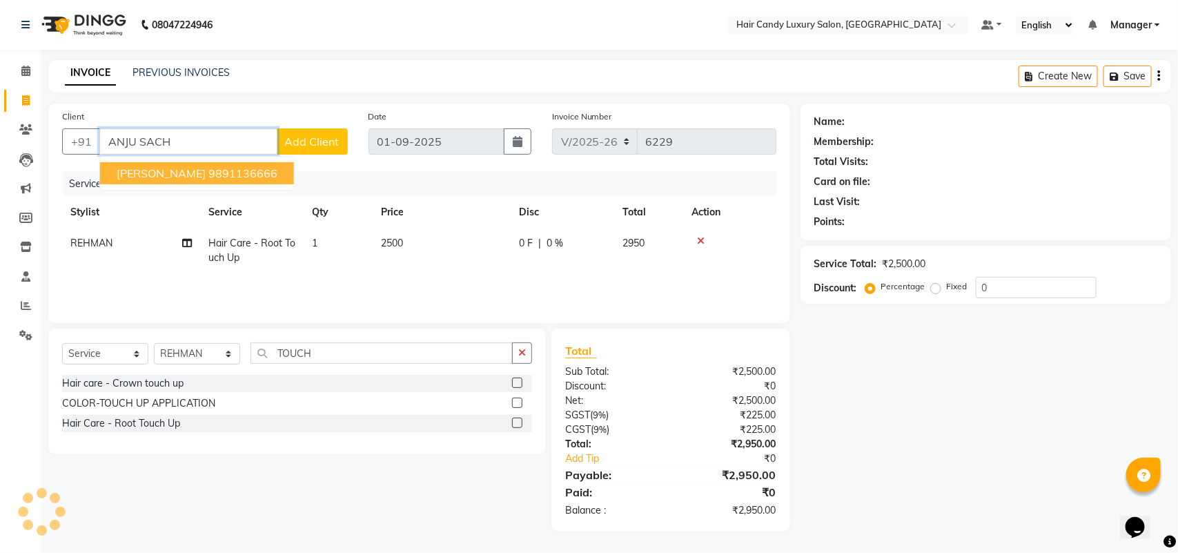
click at [195, 166] on span "[PERSON_NAME]" at bounding box center [161, 173] width 89 height 14
type input "9891136666"
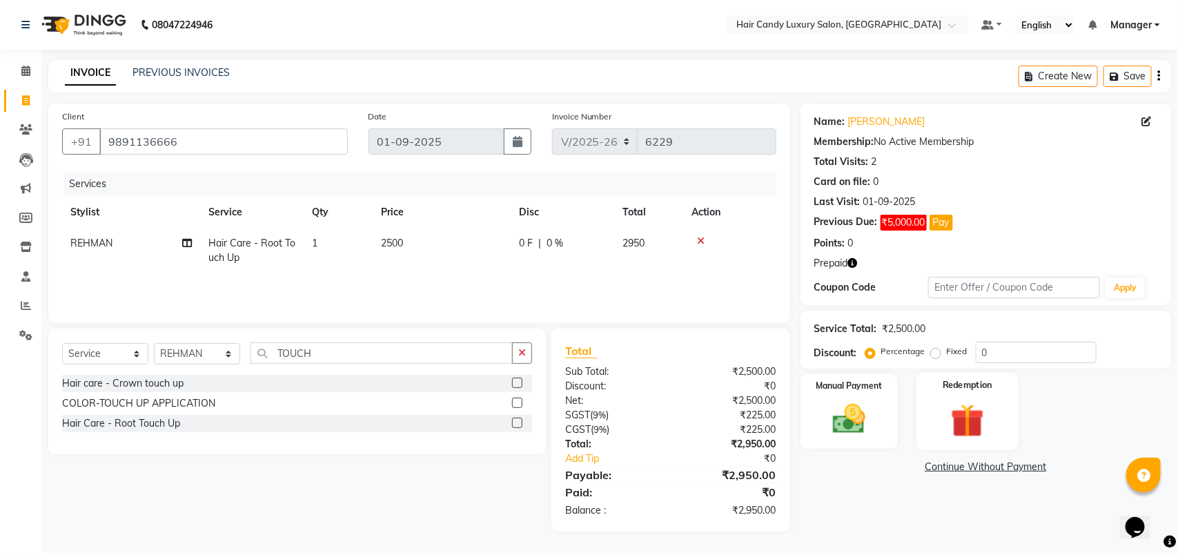
click at [964, 390] on label "Redemption" at bounding box center [969, 384] width 50 height 13
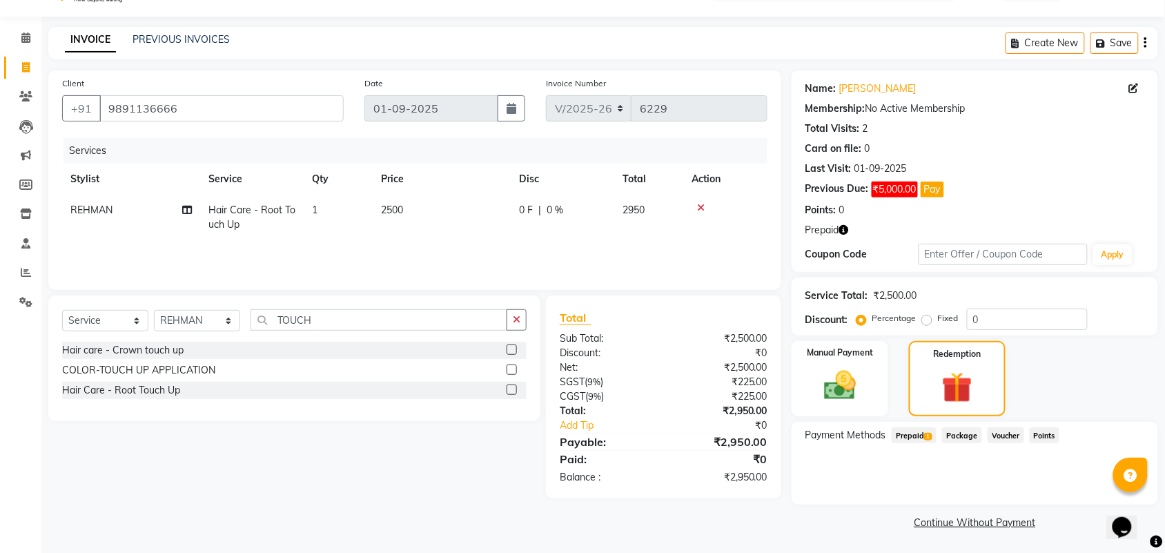
click at [922, 429] on span "Prepaid 1" at bounding box center [914, 435] width 45 height 16
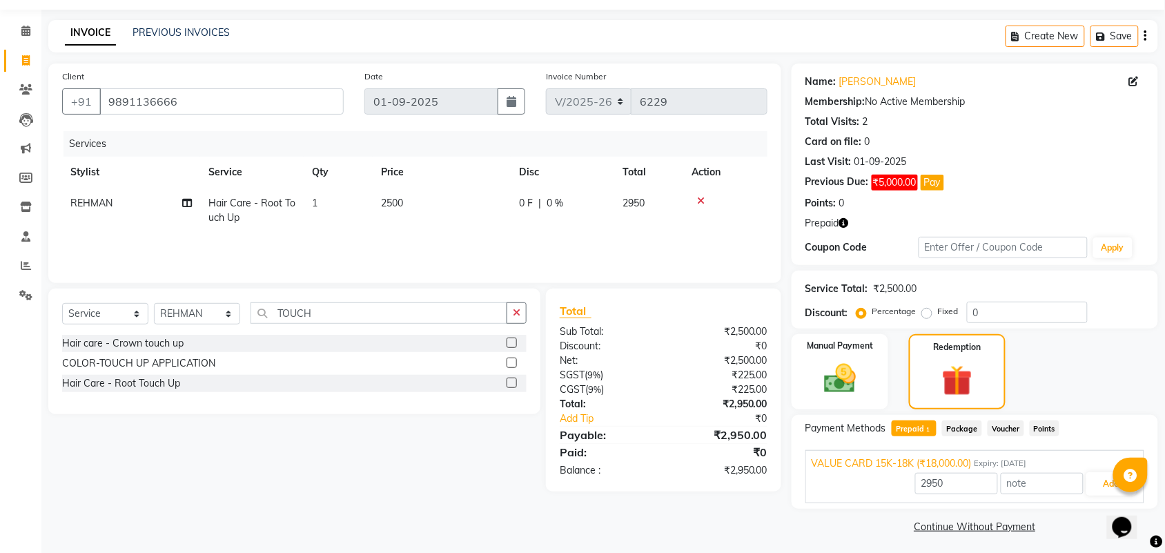
scroll to position [45, 0]
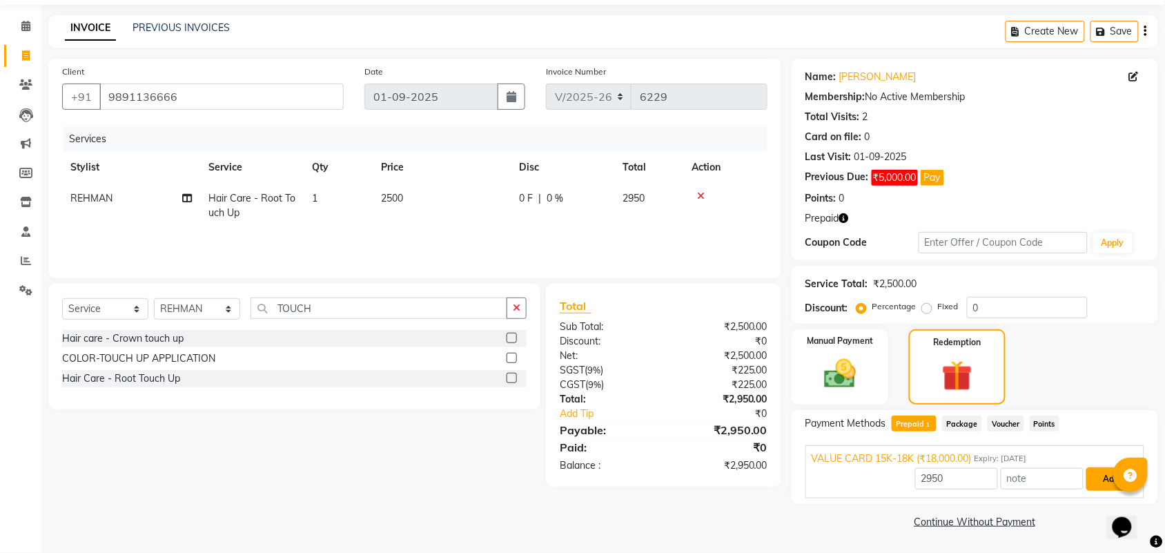
click at [1089, 485] on button "Add" at bounding box center [1112, 478] width 50 height 23
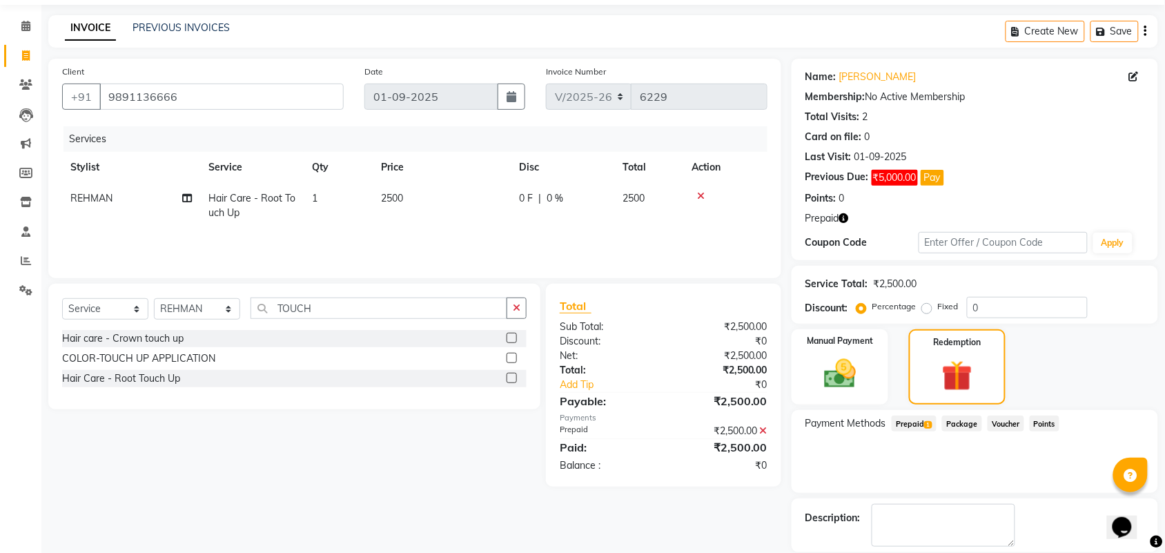
scroll to position [112, 0]
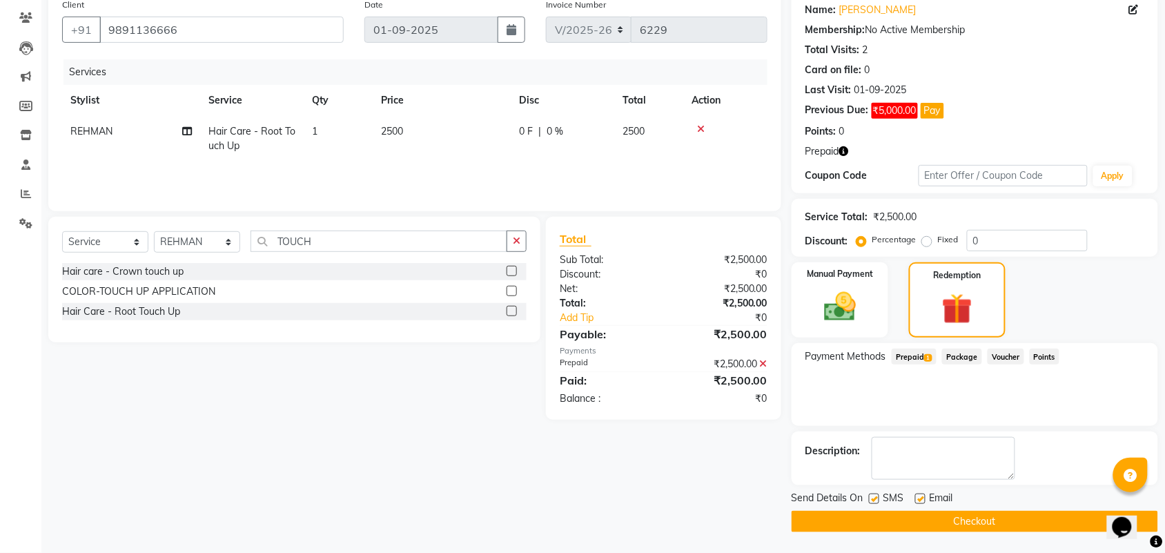
click at [766, 361] on icon at bounding box center [764, 364] width 8 height 10
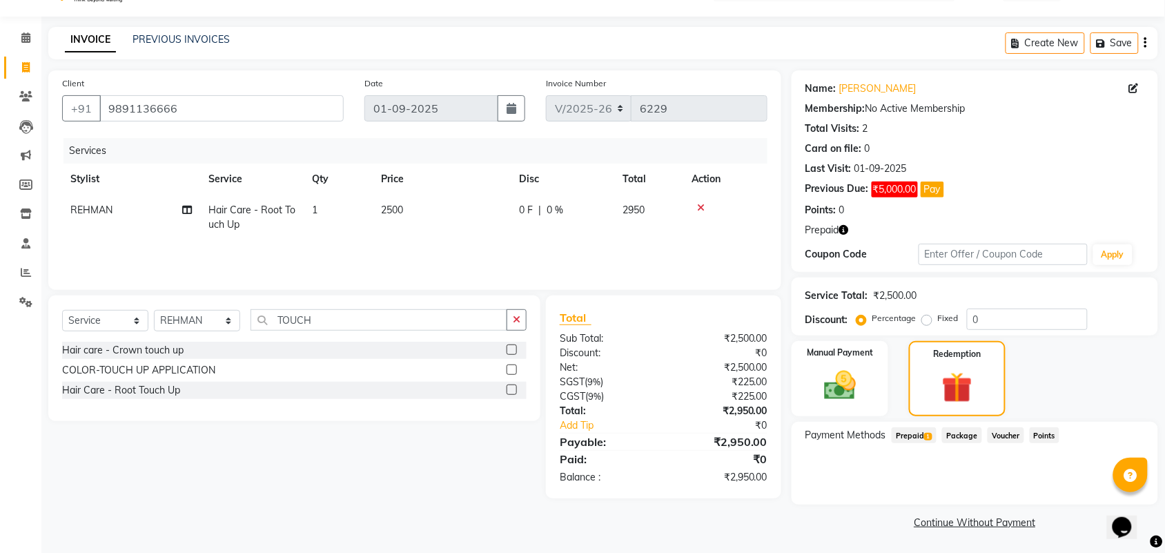
click at [442, 220] on td "2500" at bounding box center [442, 218] width 138 height 46
select select "61488"
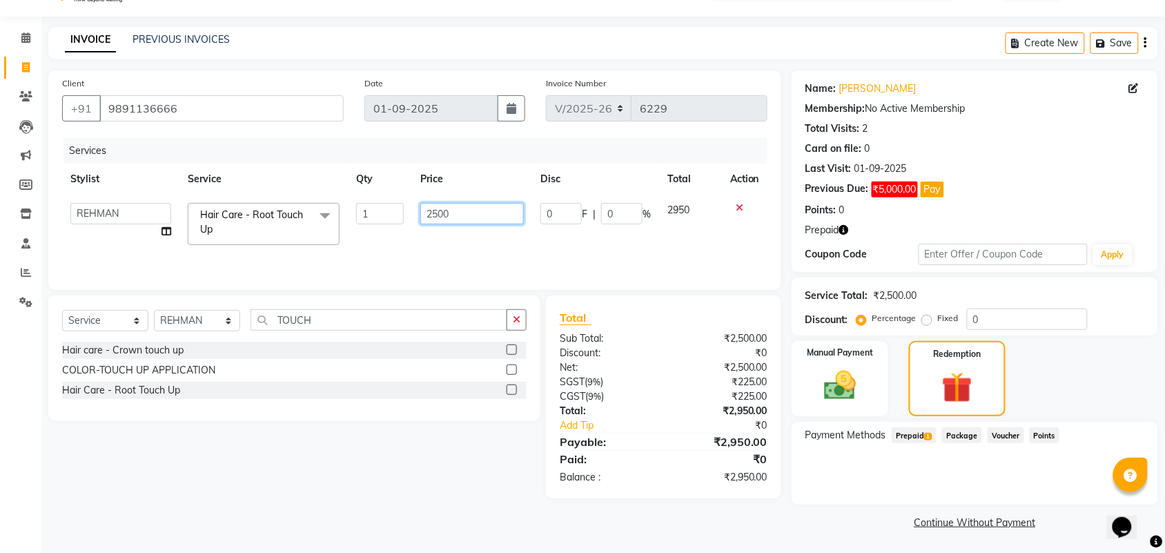
drag, startPoint x: 442, startPoint y: 220, endPoint x: 153, endPoint y: 119, distance: 306.3
click at [283, 153] on div "Services Stylist Service Qty Price Disc Total Action Aman ANKIT MANAGER BHAWNA …" at bounding box center [415, 207] width 706 height 138
type input "2000"
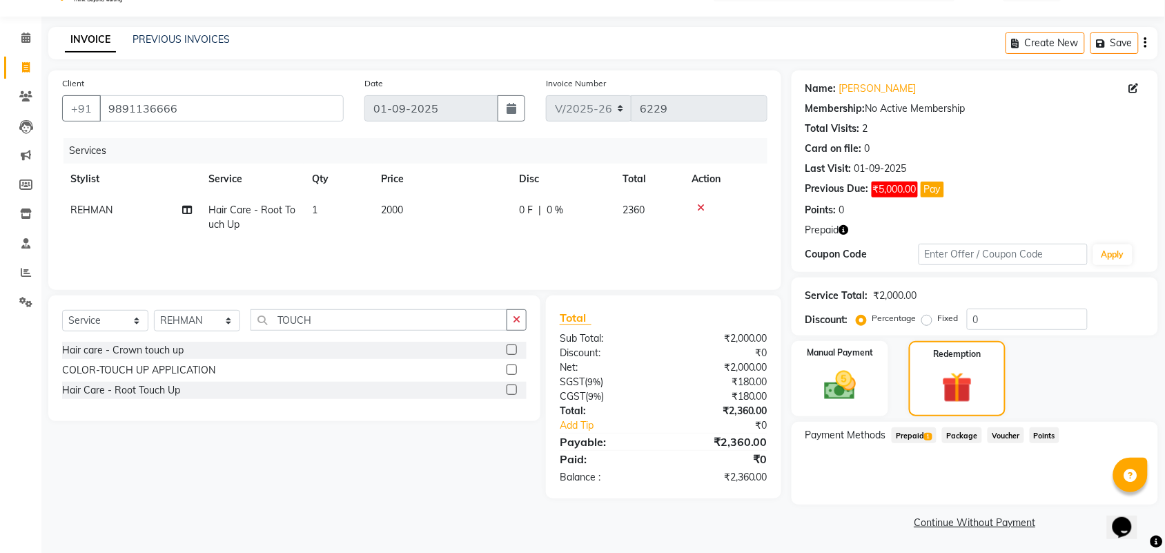
click at [919, 436] on span "Prepaid 1" at bounding box center [914, 435] width 45 height 16
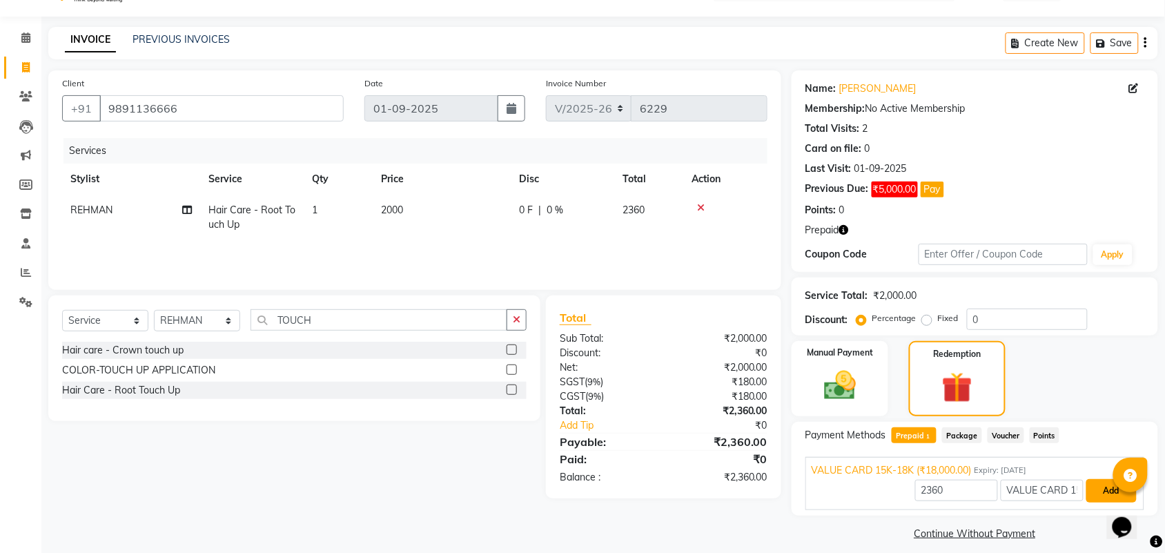
click at [1087, 489] on button "Add" at bounding box center [1112, 490] width 50 height 23
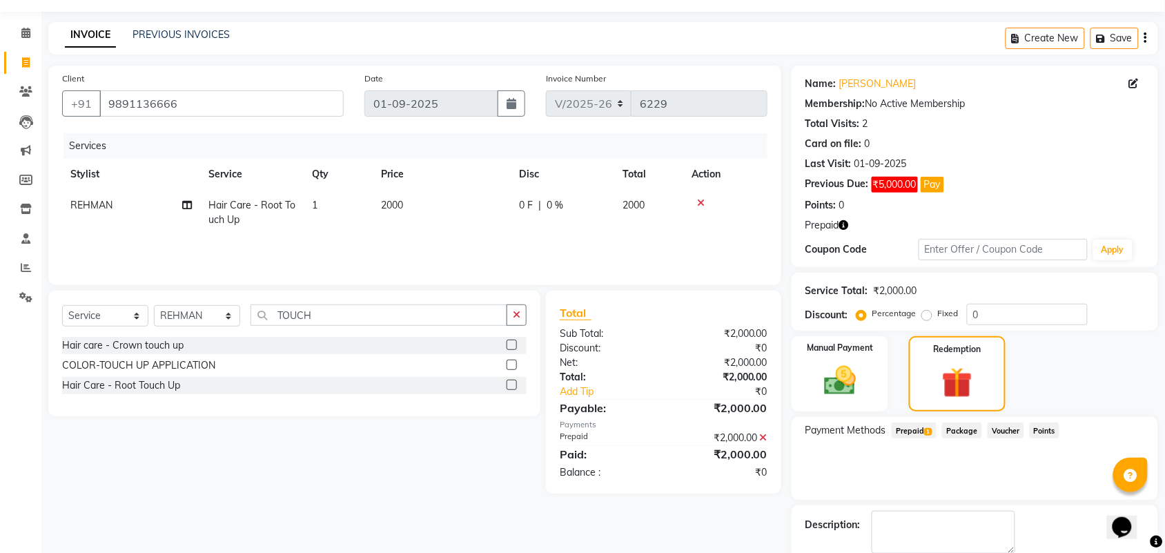
scroll to position [112, 0]
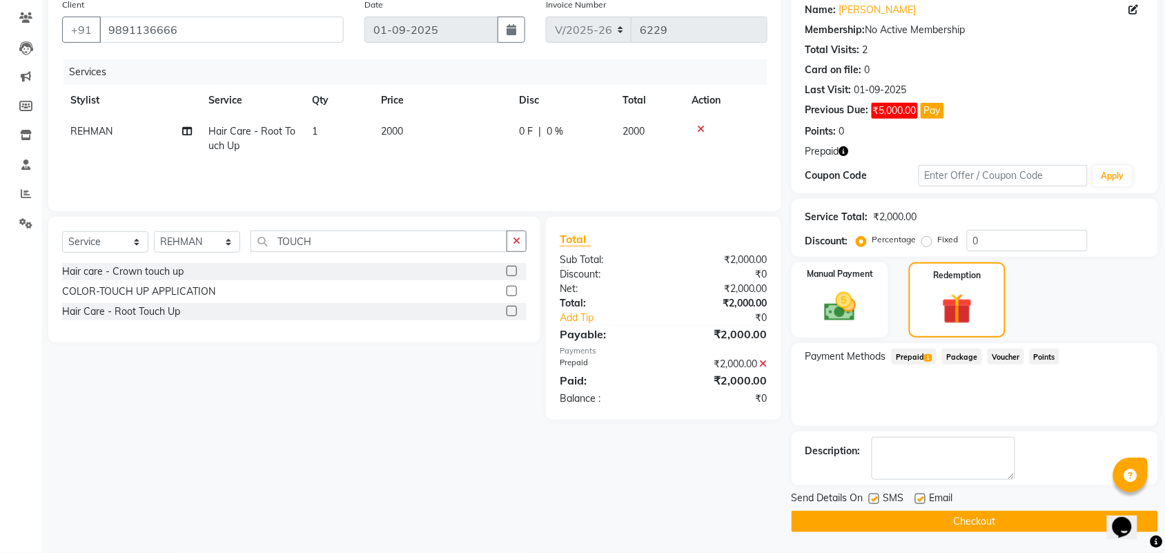
click at [973, 520] on button "Checkout" at bounding box center [975, 521] width 367 height 21
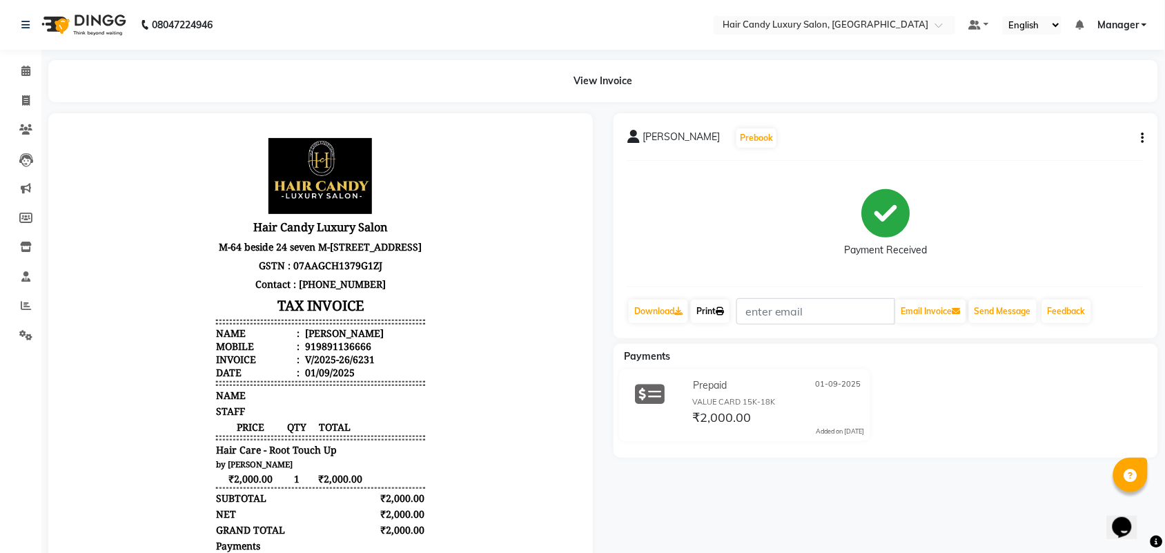
click at [713, 304] on link "Print" at bounding box center [710, 311] width 39 height 23
click at [32, 97] on span at bounding box center [26, 101] width 24 height 16
select select "service"
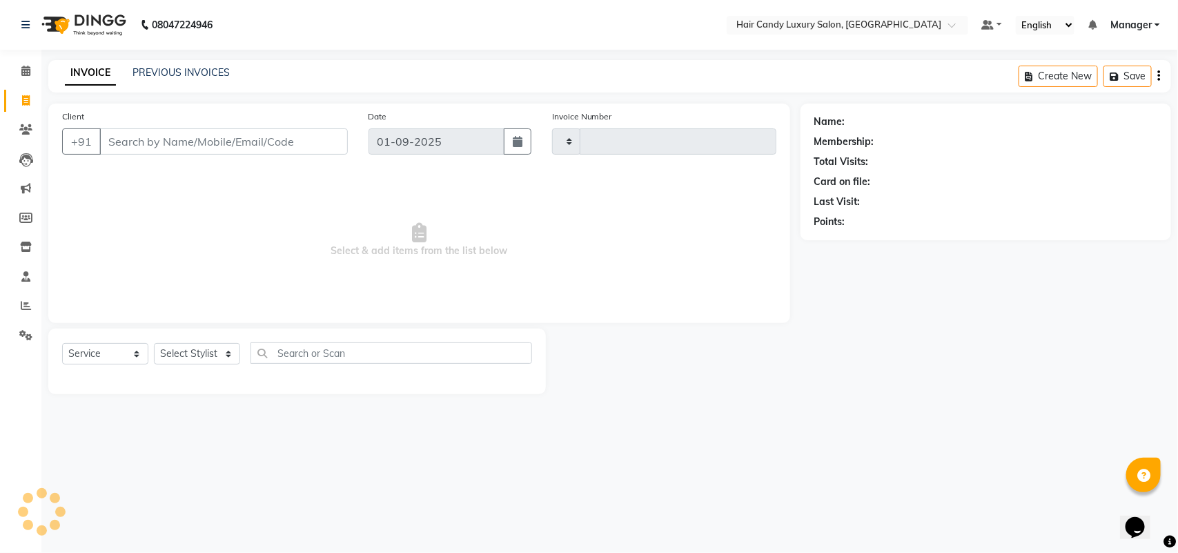
type input "6232"
select select "6645"
click at [25, 305] on icon at bounding box center [26, 305] width 10 height 10
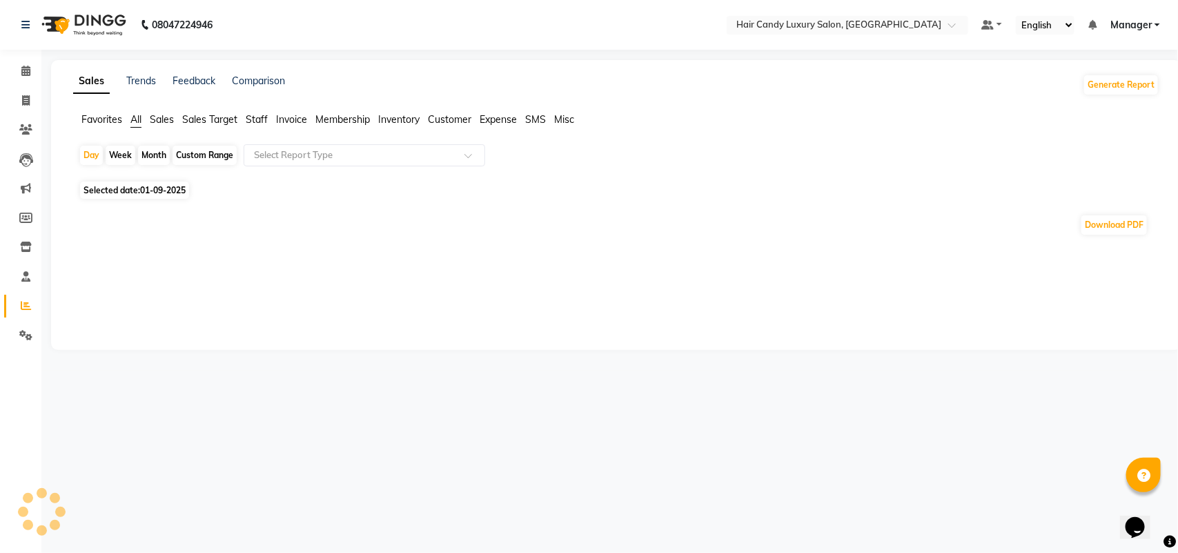
click at [261, 123] on span "Staff" at bounding box center [257, 119] width 22 height 12
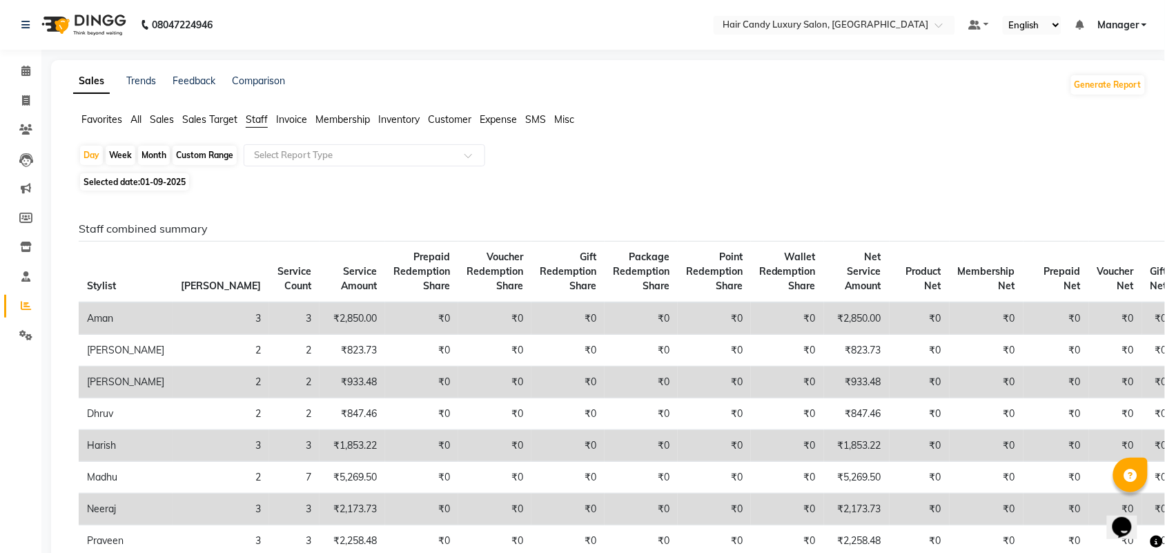
click at [304, 160] on input "text" at bounding box center [350, 155] width 199 height 14
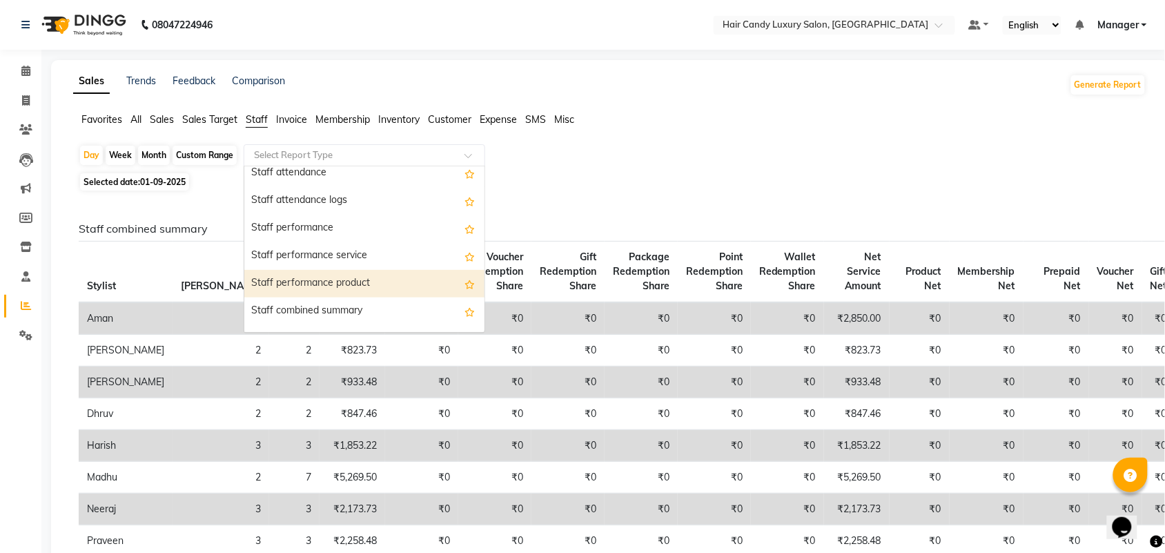
scroll to position [259, 0]
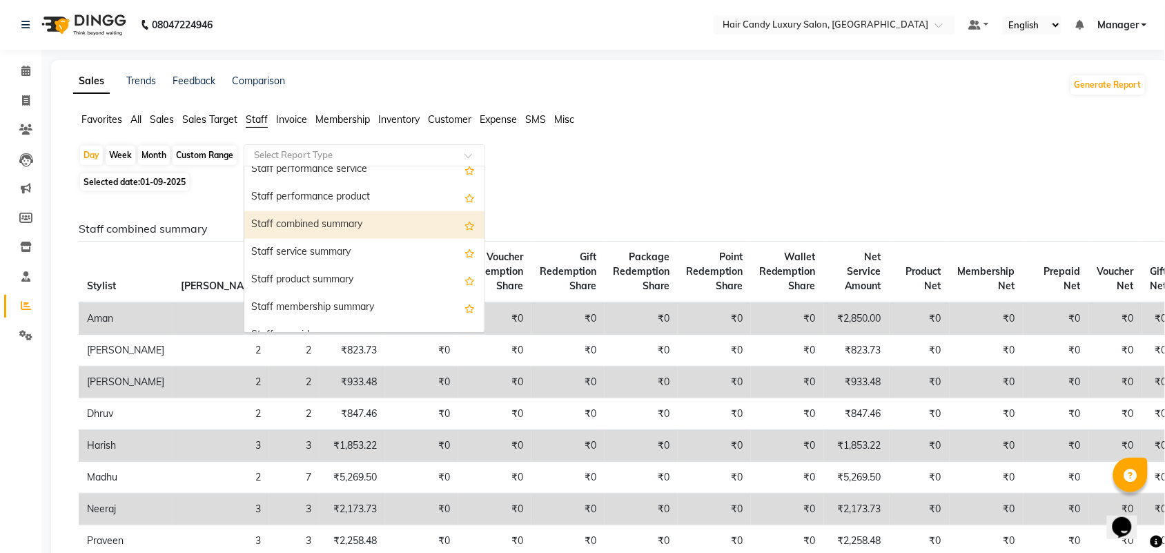
click at [315, 226] on div "Staff combined summary" at bounding box center [364, 225] width 240 height 28
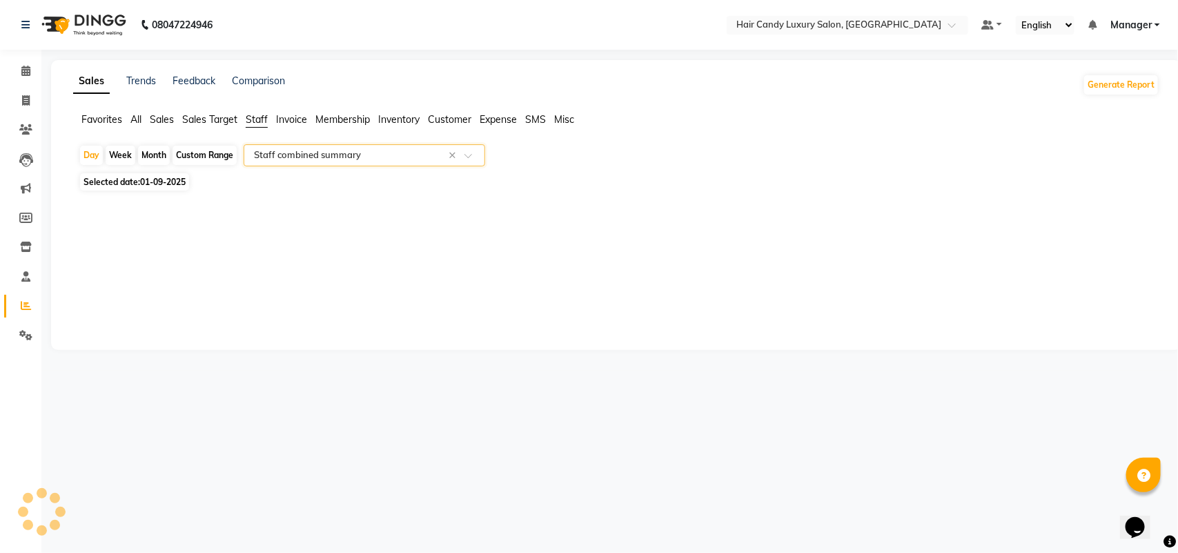
select select "full_report"
select select "csv"
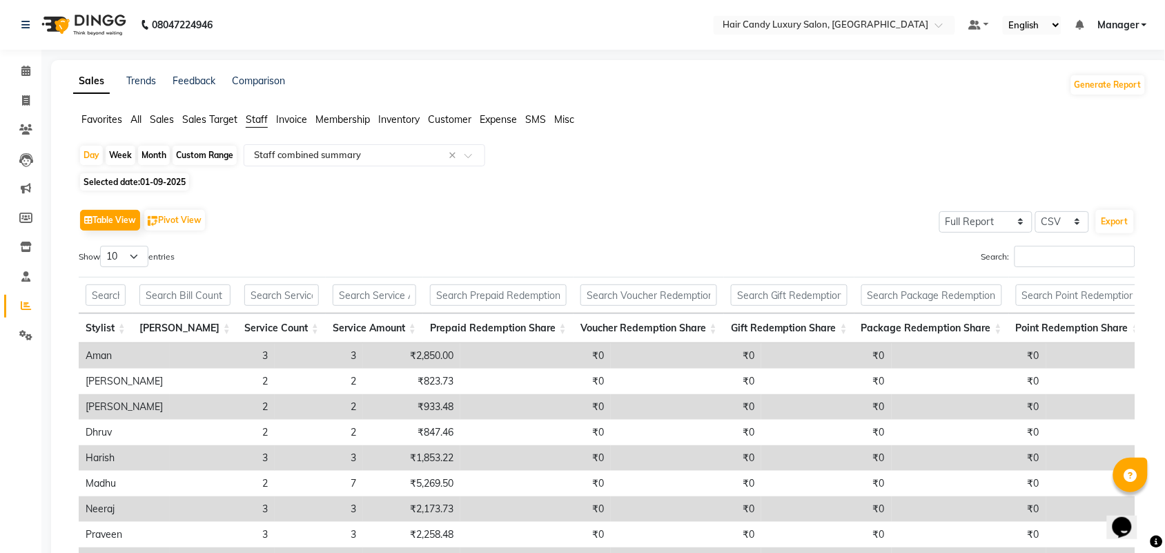
click at [719, 117] on ul "Favorites All Sales Sales Target Staff Invoice Membership Inventory Customer Ex…" at bounding box center [610, 120] width 1074 height 15
click at [129, 260] on select "10 25 50 100" at bounding box center [124, 256] width 48 height 21
select select "100"
click at [102, 246] on select "10 25 50 100" at bounding box center [124, 256] width 48 height 21
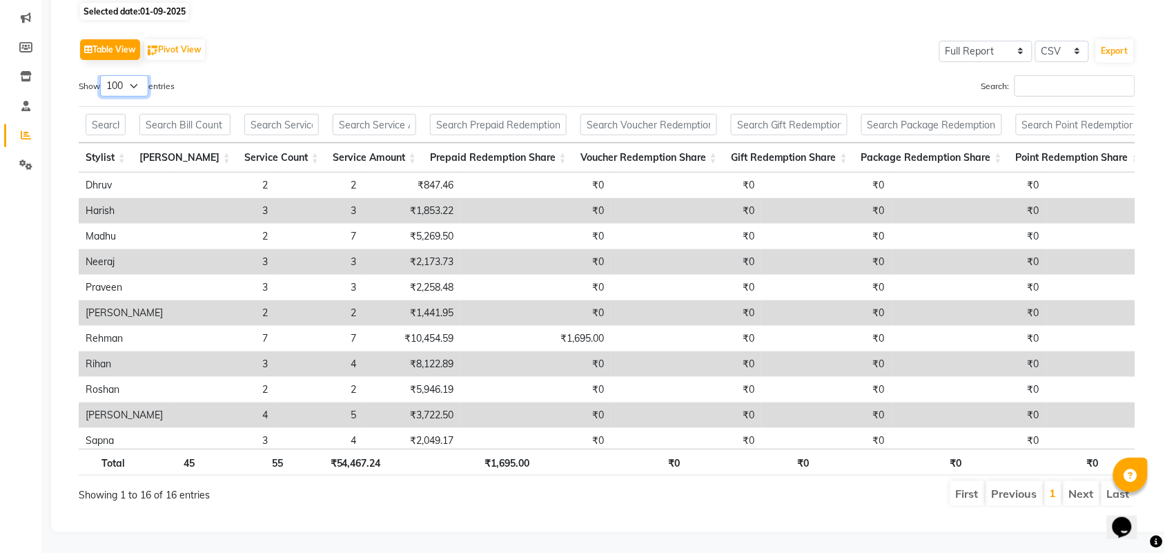
scroll to position [145, 0]
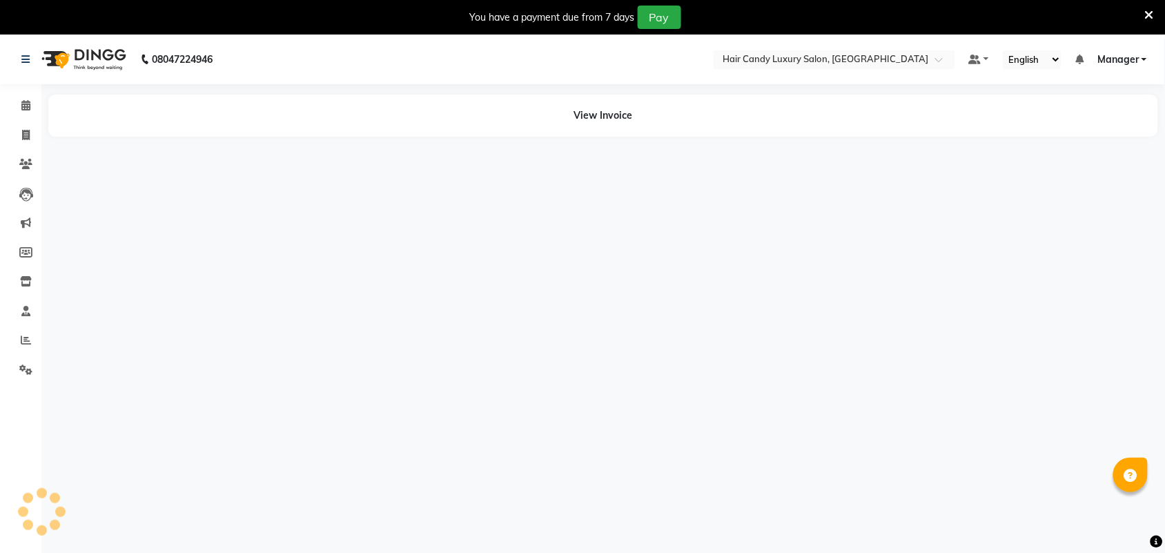
select select "en"
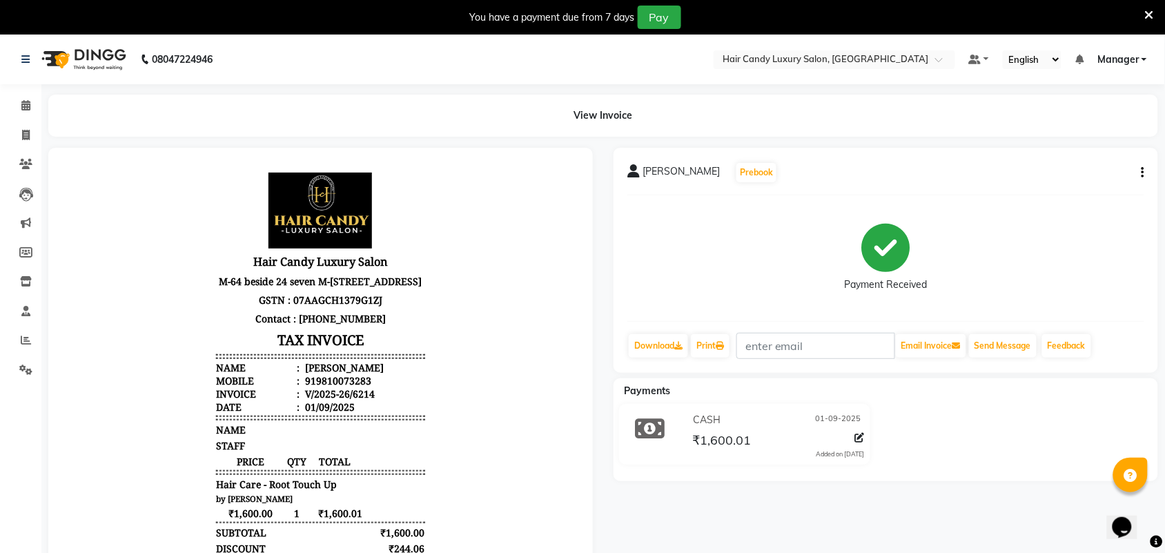
click at [1152, 15] on icon at bounding box center [1149, 15] width 9 height 12
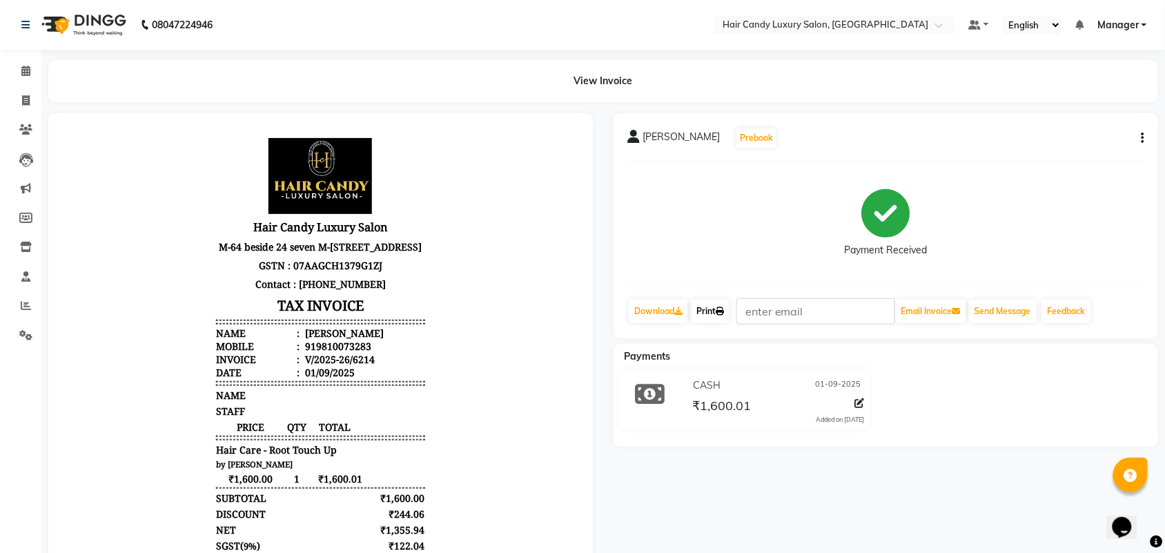
click at [711, 309] on link "Print" at bounding box center [710, 311] width 39 height 23
click at [28, 105] on icon at bounding box center [26, 100] width 8 height 10
select select "service"
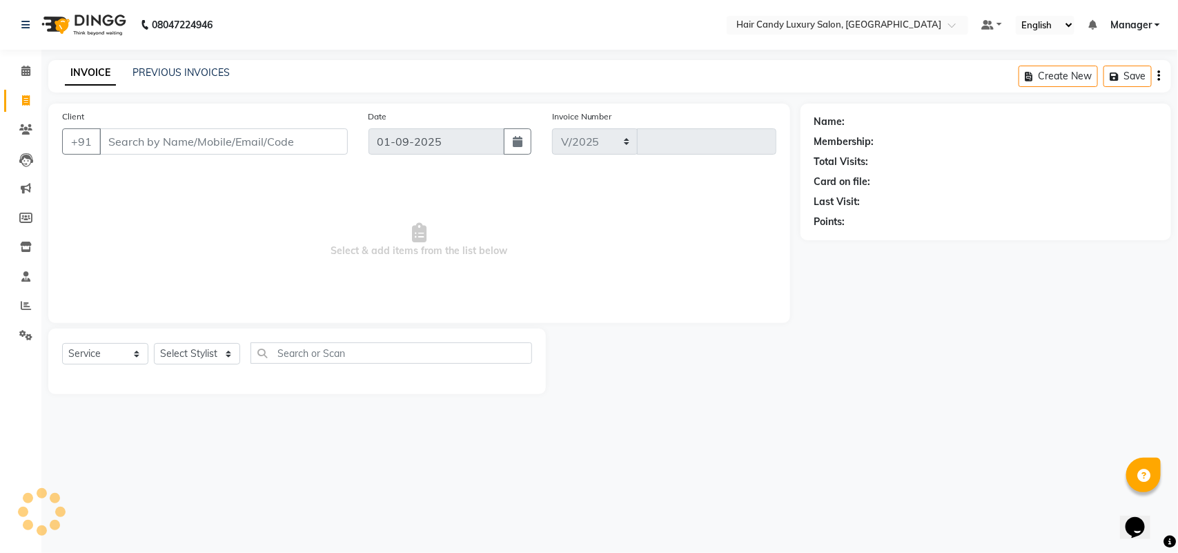
select select "6645"
type input "6216"
click at [191, 140] on input "Client" at bounding box center [223, 141] width 249 height 26
click at [191, 140] on input "dummy" at bounding box center [188, 141] width 178 height 26
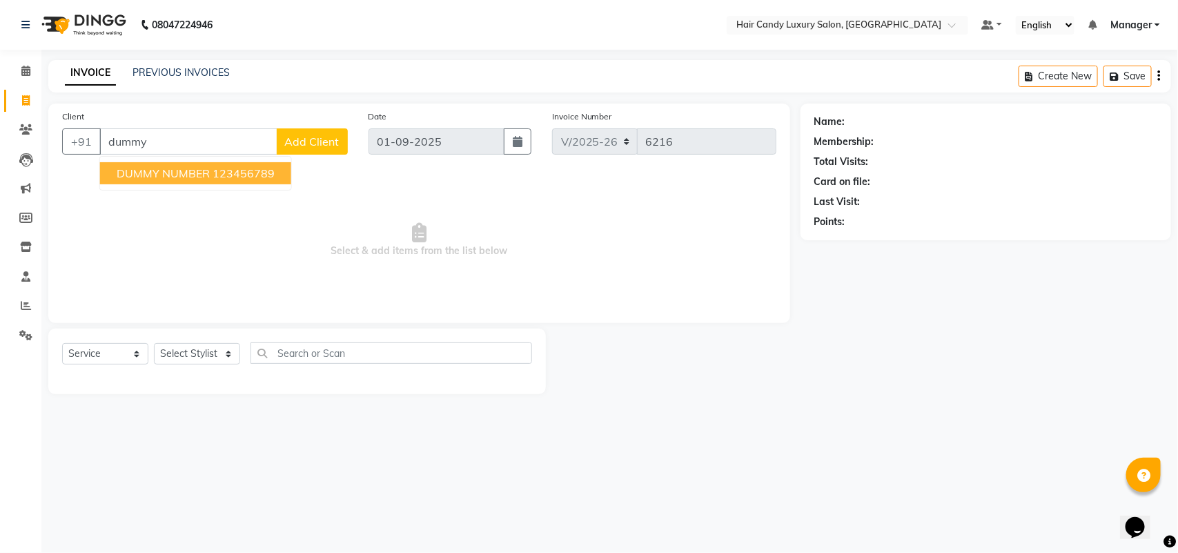
click at [207, 173] on span "DUMMY NUMBER" at bounding box center [163, 173] width 93 height 14
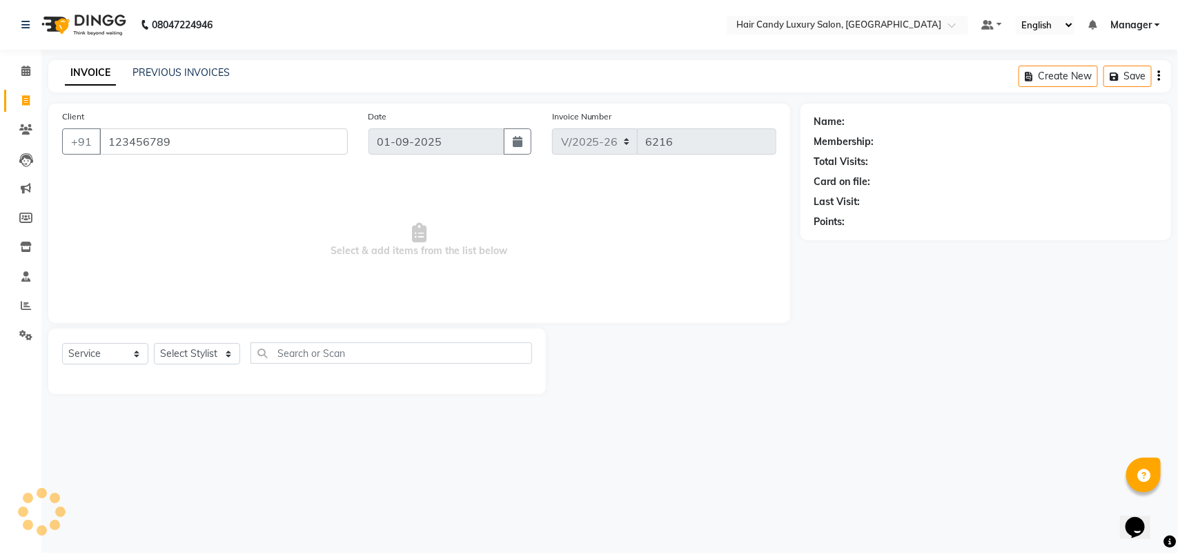
type input "123456789"
select select "1: Object"
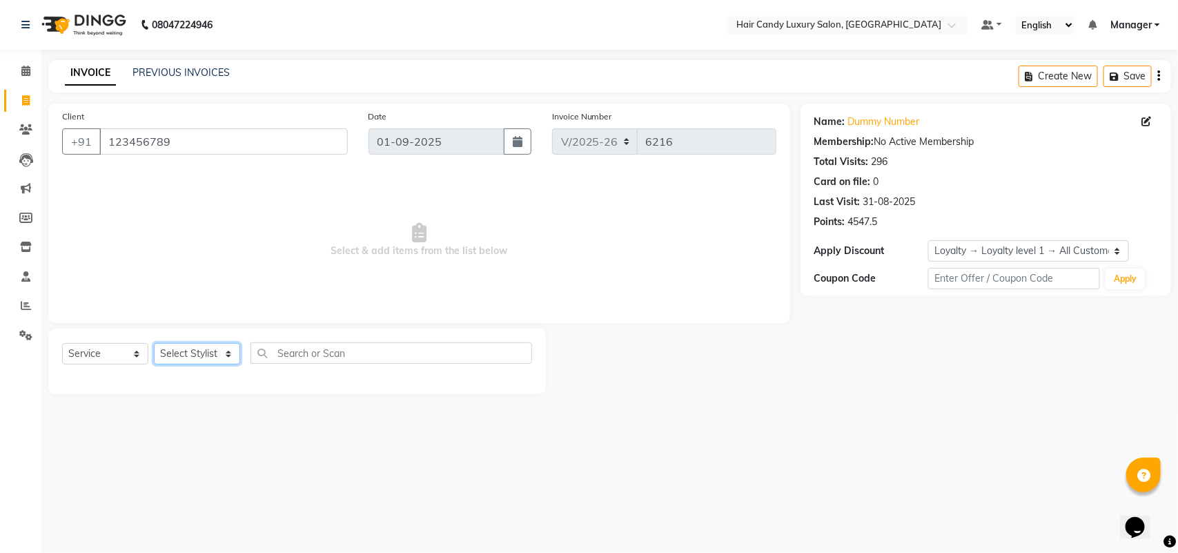
click at [191, 354] on select "Select Stylist Aman ANKIT MANAGER [PERSON_NAME] [PERSON_NAME] Danish [PERSON_NA…" at bounding box center [197, 353] width 86 height 21
select select "51789"
click at [154, 343] on select "Select Stylist Aman ANKIT MANAGER [PERSON_NAME] [PERSON_NAME] Danish [PERSON_NA…" at bounding box center [197, 353] width 86 height 21
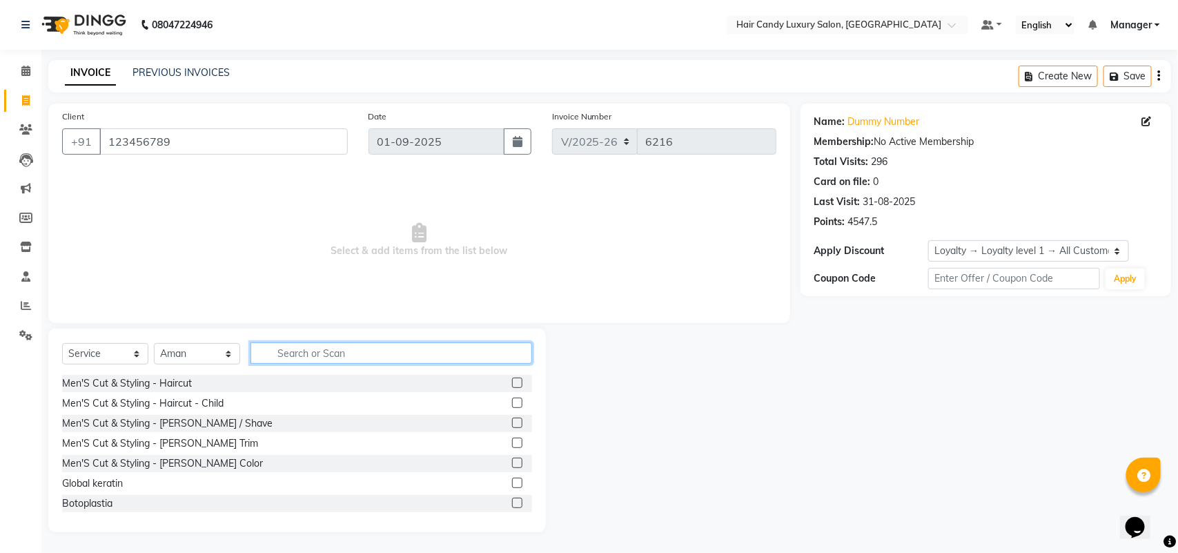
click at [345, 357] on input "text" at bounding box center [392, 352] width 282 height 21
type input "f"
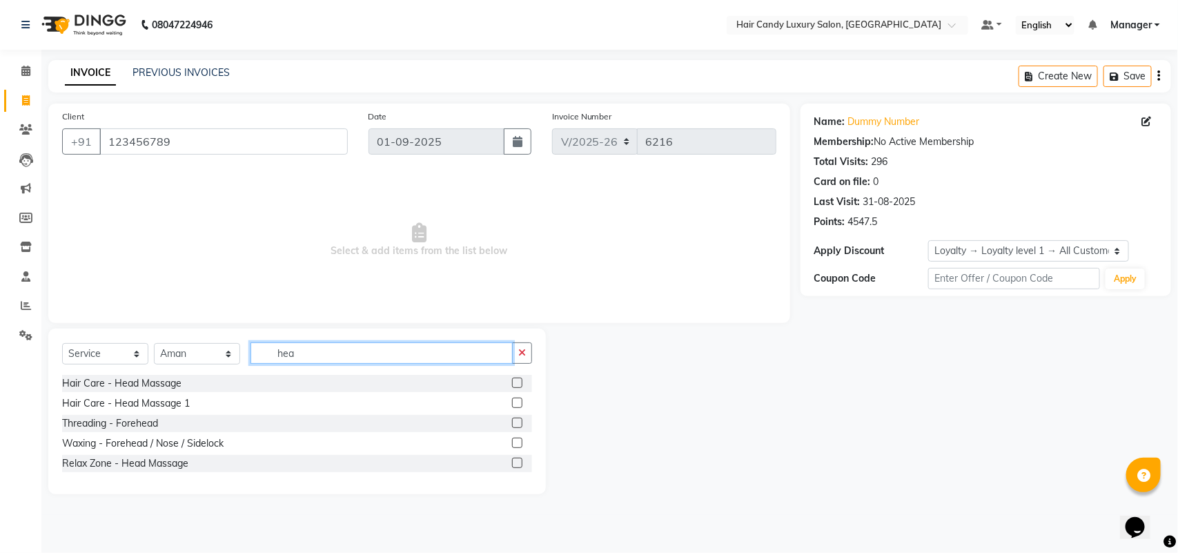
type input "hea"
click at [518, 378] on label at bounding box center [517, 383] width 10 height 10
click at [518, 379] on input "checkbox" at bounding box center [516, 383] width 9 height 9
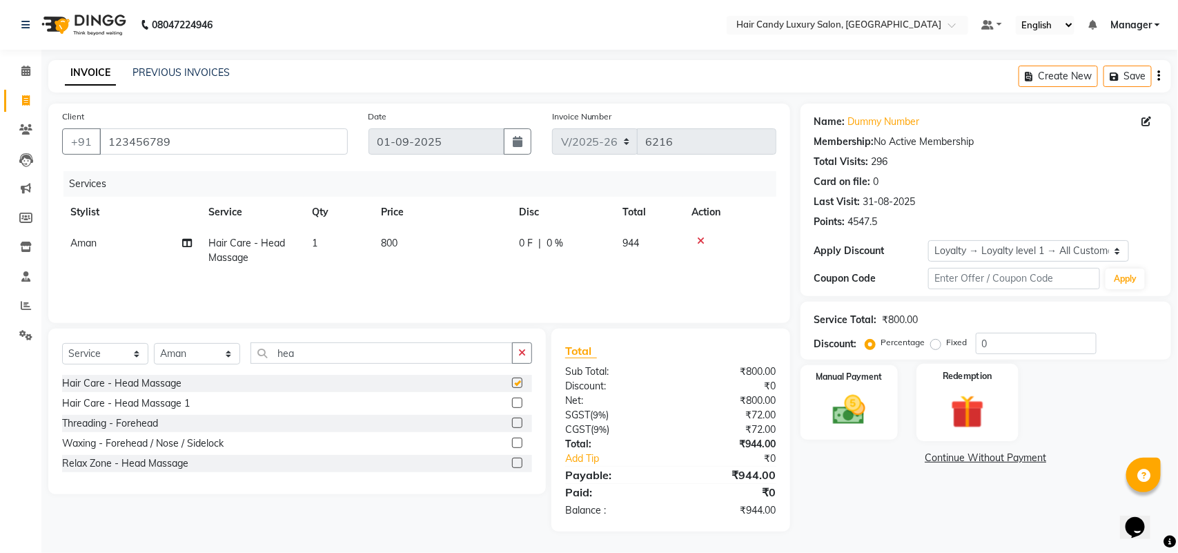
checkbox input "false"
click at [888, 398] on div "Manual Payment" at bounding box center [850, 403] width 102 height 78
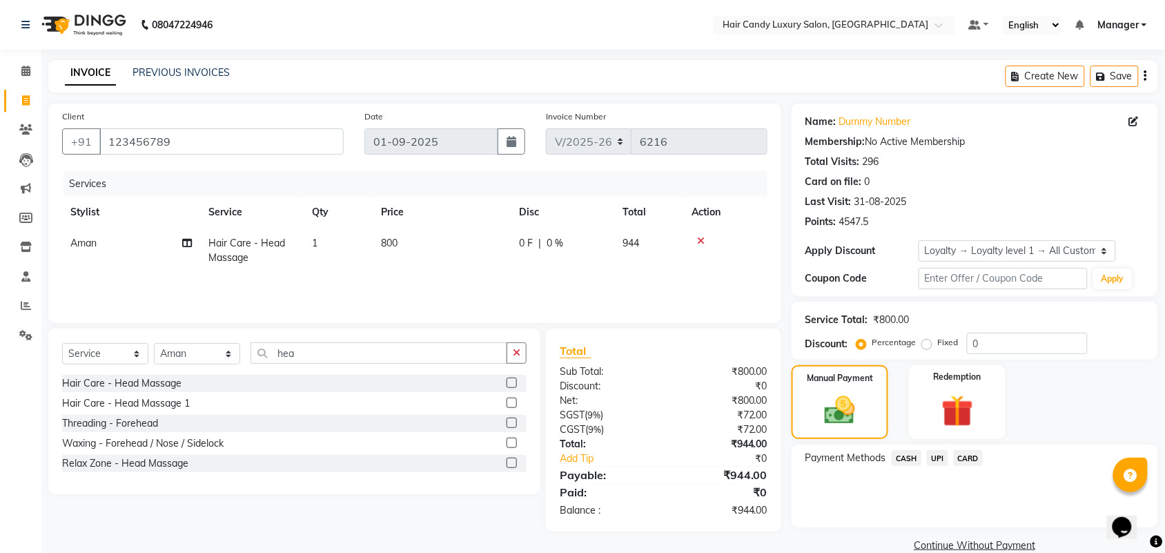
click at [906, 459] on span "CASH" at bounding box center [907, 458] width 30 height 16
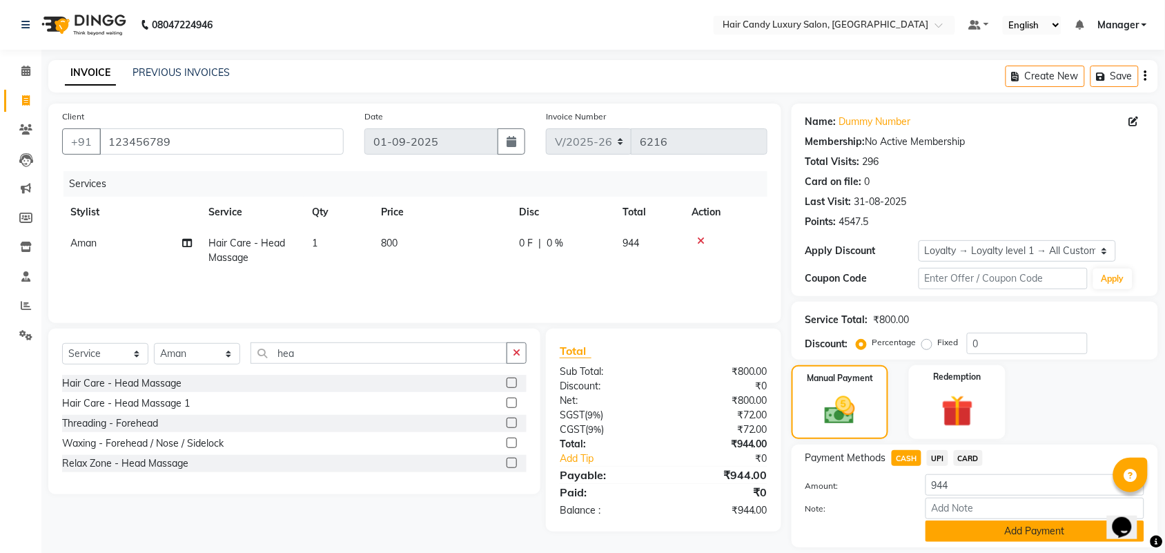
click at [951, 528] on button "Add Payment" at bounding box center [1035, 531] width 219 height 21
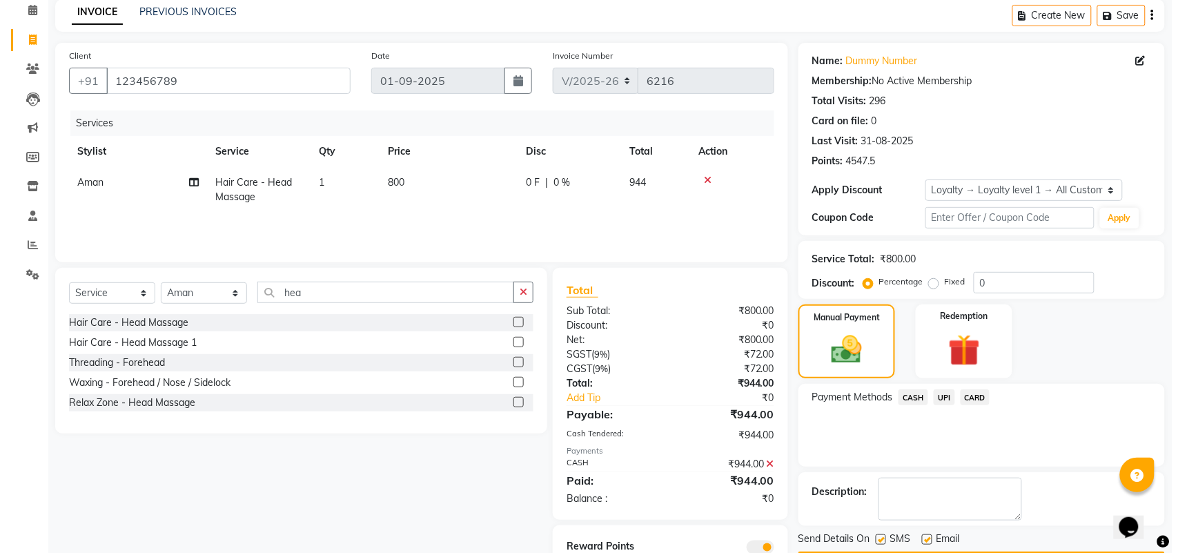
scroll to position [115, 0]
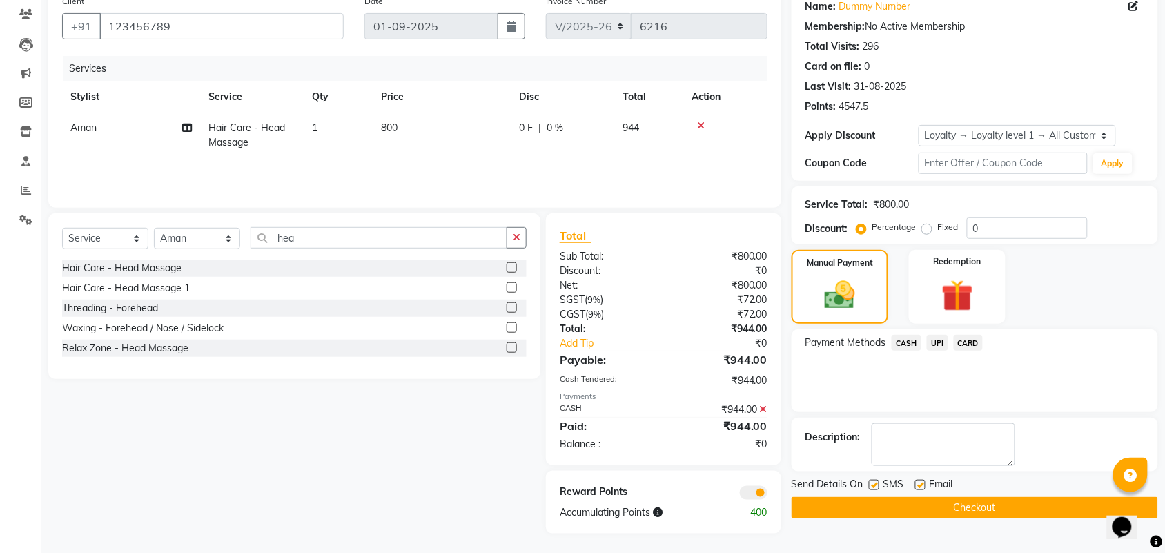
click at [754, 492] on span at bounding box center [754, 493] width 28 height 14
click at [768, 495] on input "checkbox" at bounding box center [768, 495] width 0 height 0
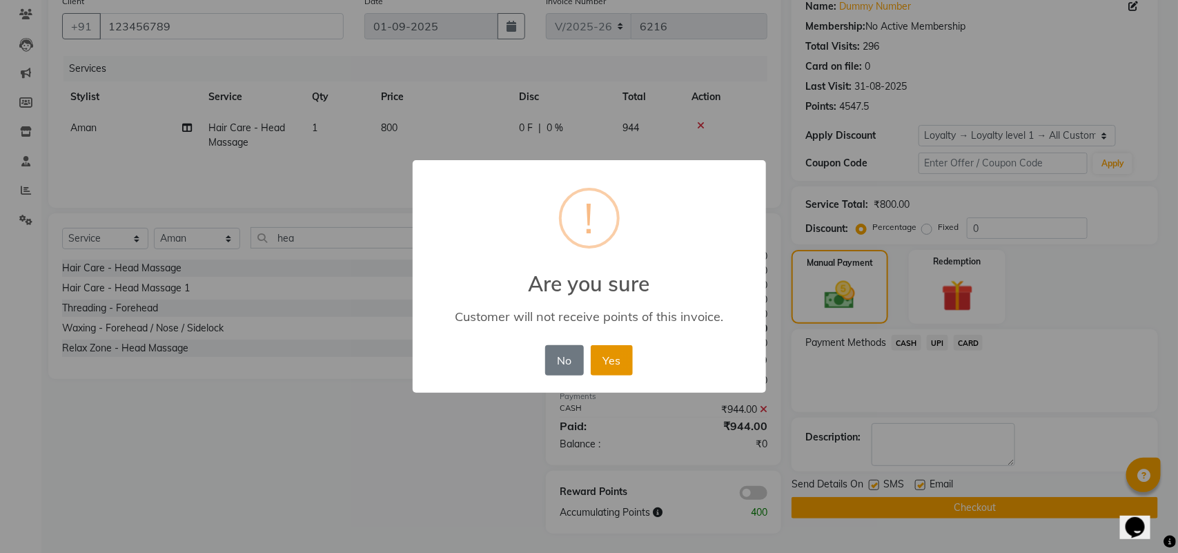
click at [608, 365] on button "Yes" at bounding box center [612, 360] width 42 height 30
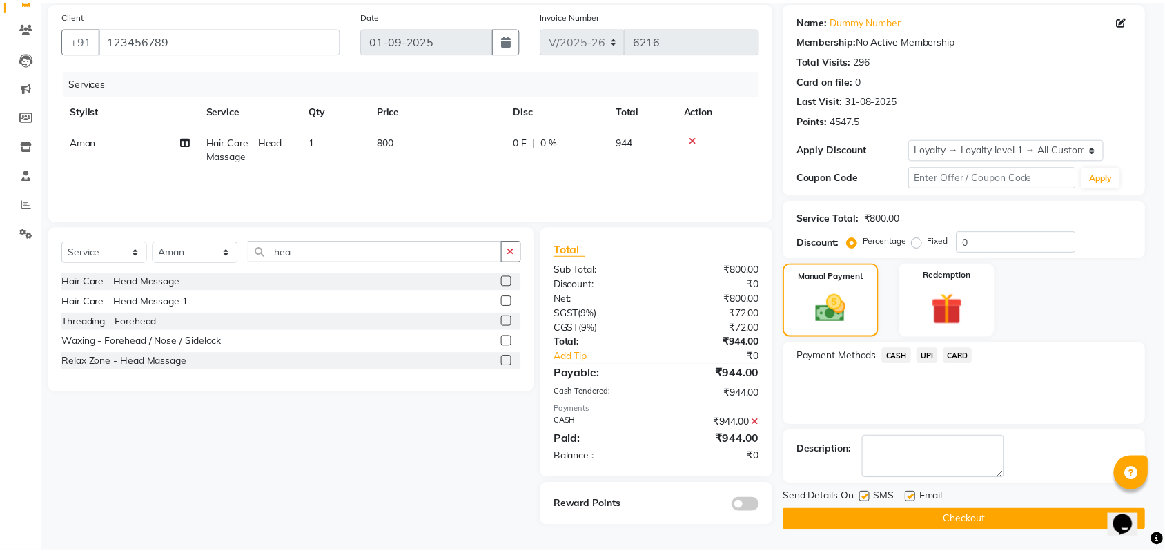
scroll to position [102, 0]
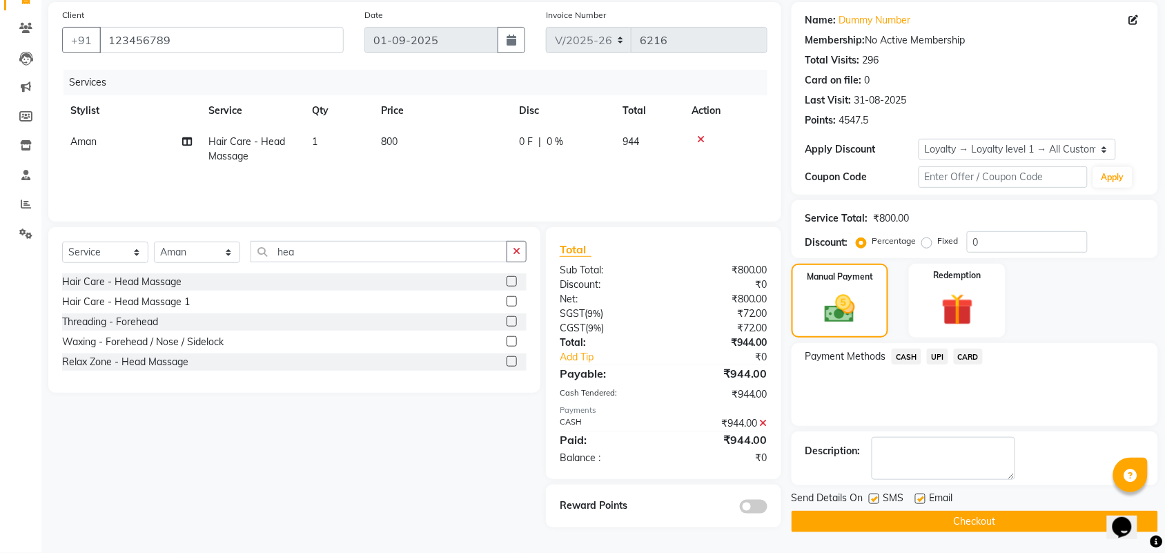
click at [879, 521] on button "Checkout" at bounding box center [975, 521] width 367 height 21
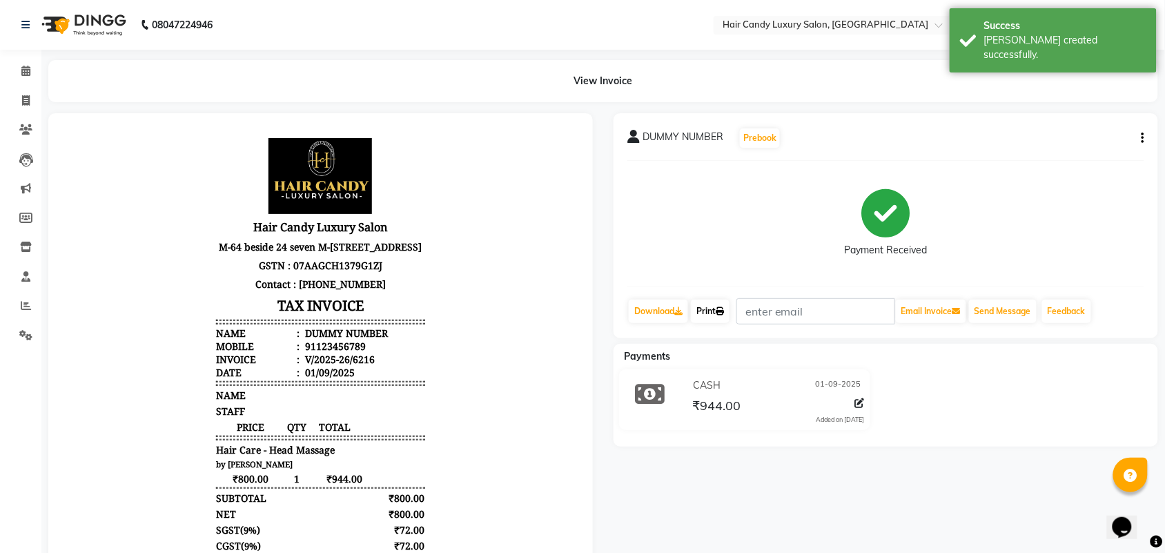
click at [716, 312] on link "Print" at bounding box center [710, 311] width 39 height 23
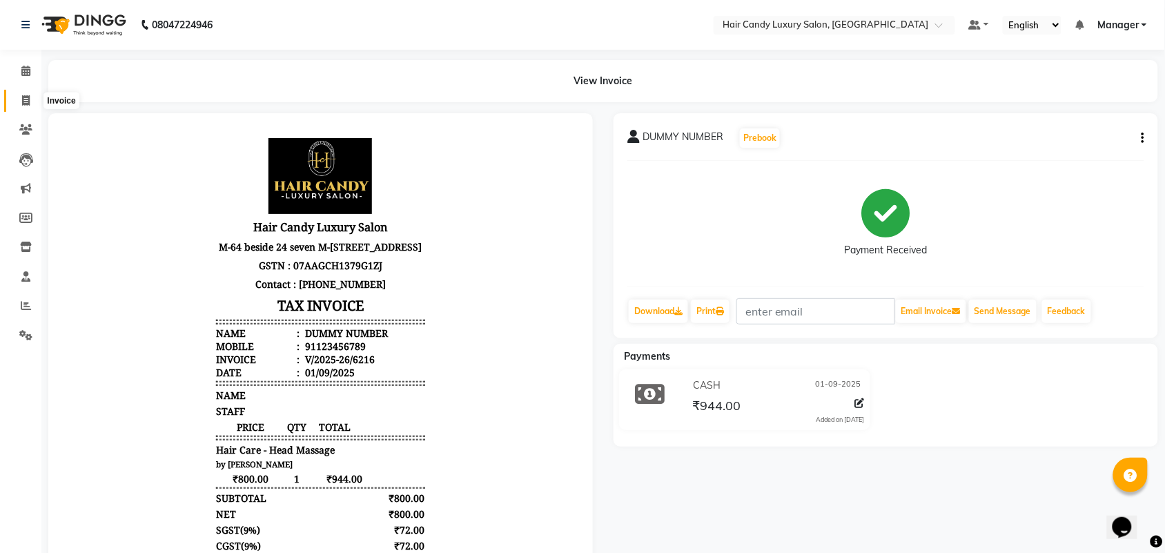
click at [31, 94] on span at bounding box center [26, 101] width 24 height 16
select select "service"
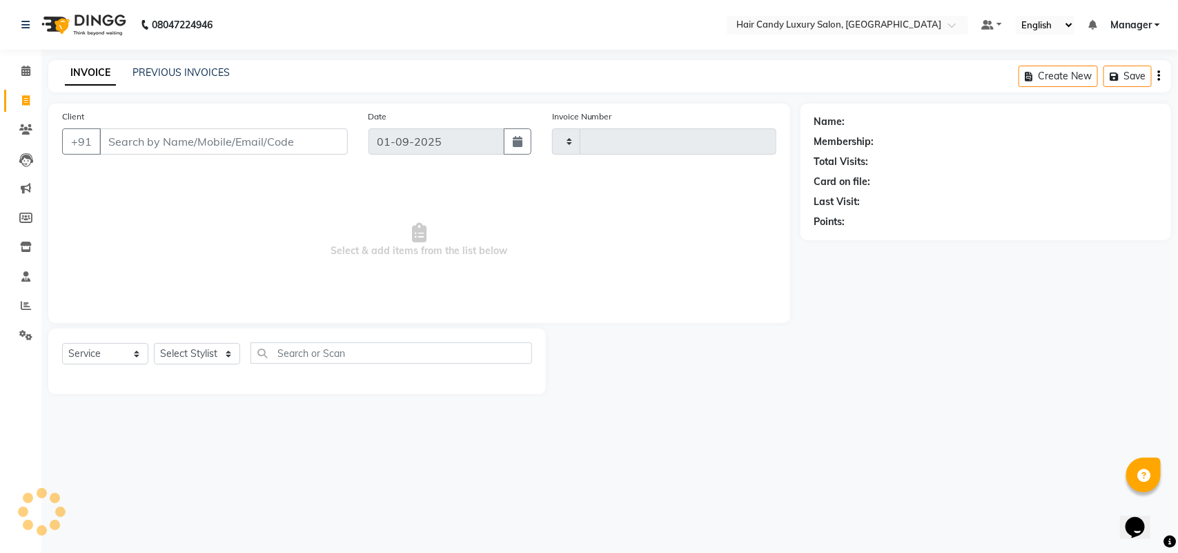
type input "6217"
select select "6645"
click at [115, 470] on div "08047224946 Select Location × Hair Candy Luxury Salon, Greater Kailash Default …" at bounding box center [589, 276] width 1178 height 553
click at [1002, 440] on div "08047224946 Select Location × Hair Candy Luxury Salon, Greater Kailash Default …" at bounding box center [589, 276] width 1178 height 553
click at [214, 143] on input "Client" at bounding box center [223, 141] width 249 height 26
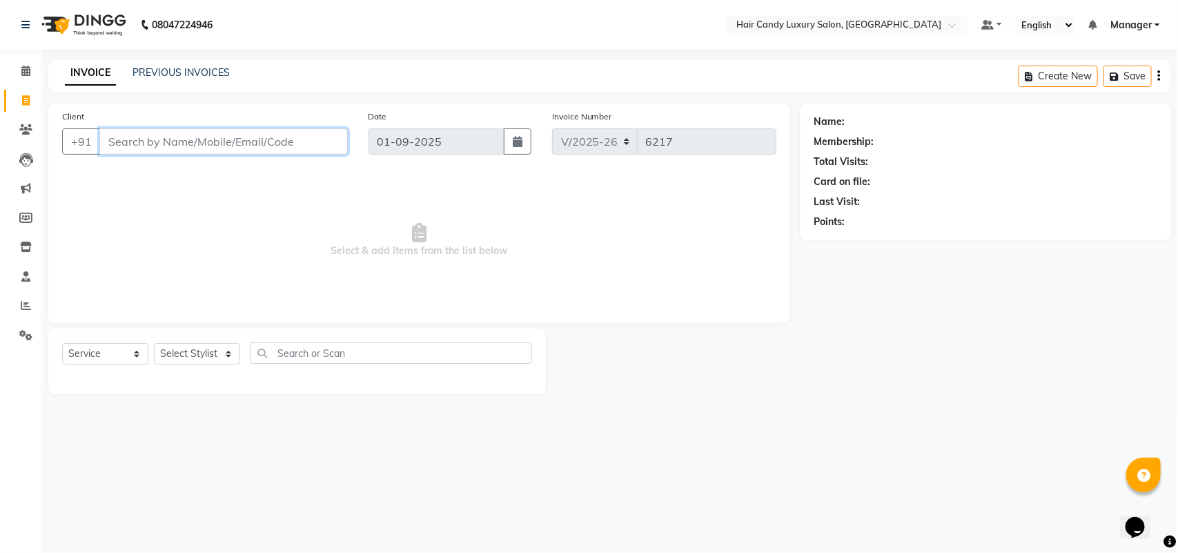
type input "a"
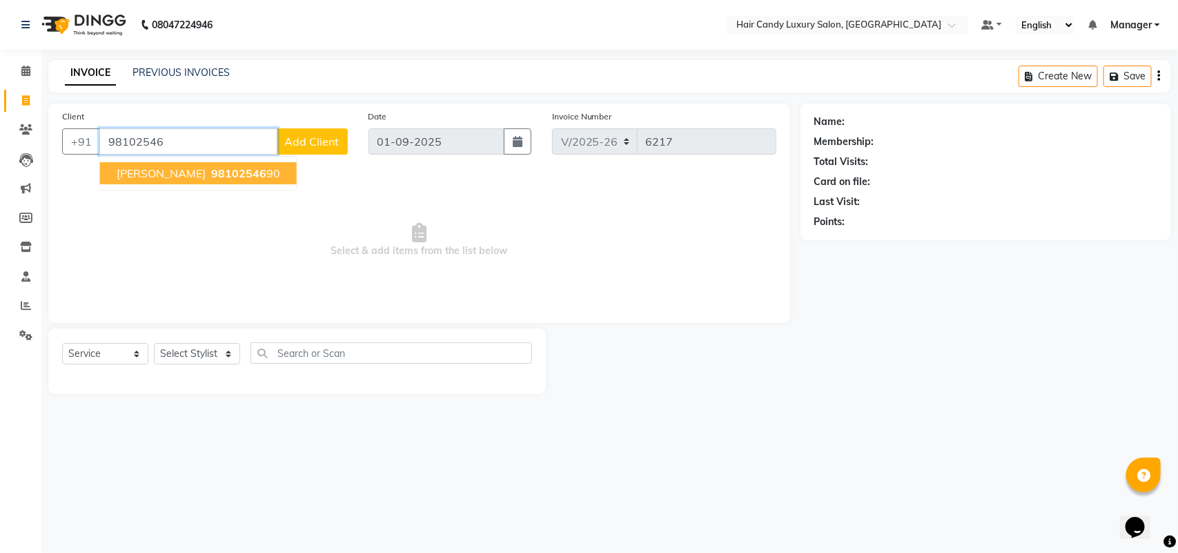
click at [221, 171] on span "98102546" at bounding box center [238, 173] width 55 height 14
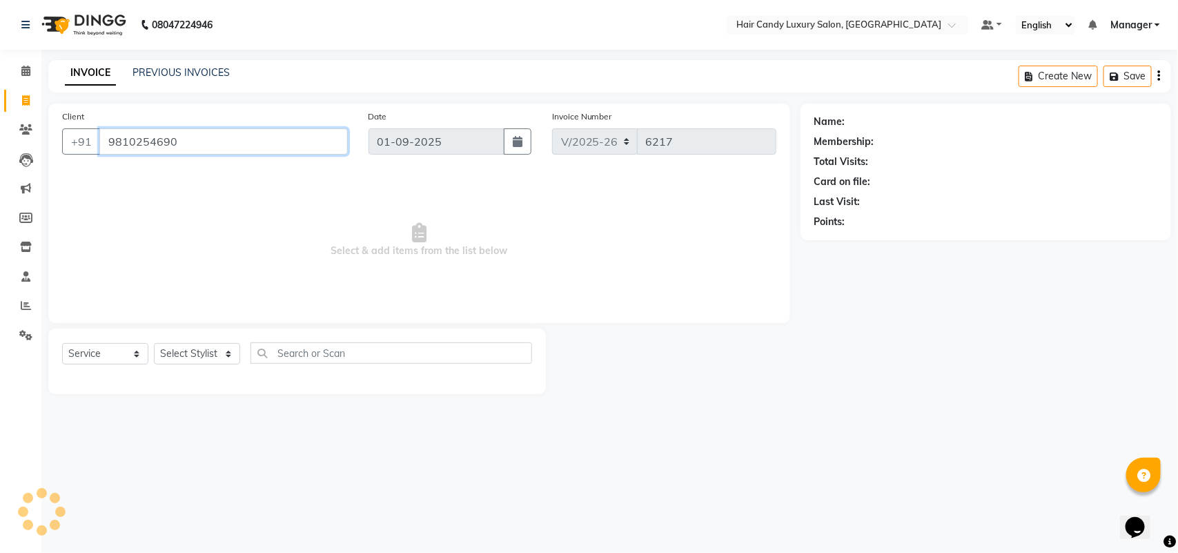
type input "9810254690"
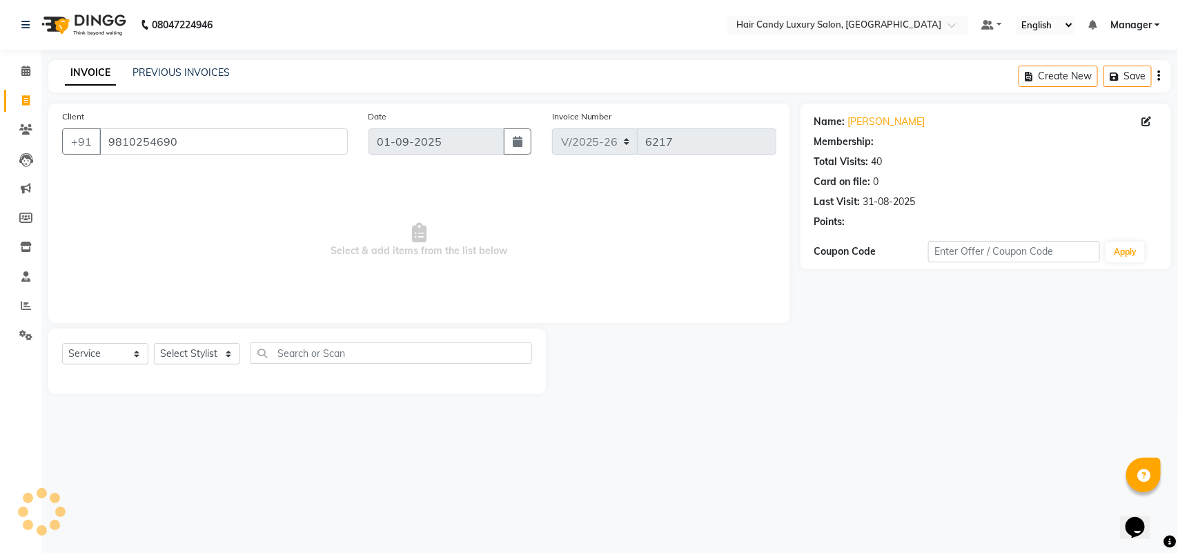
select select "2: Object"
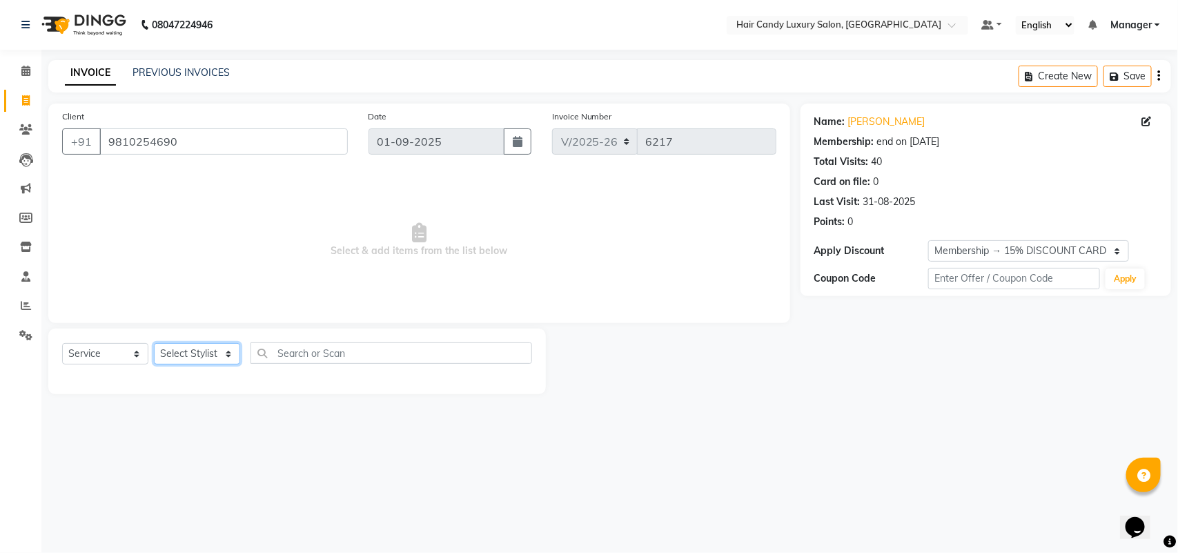
click at [175, 356] on select "Select Stylist Aman ANKIT MANAGER [PERSON_NAME] [PERSON_NAME] Danish [PERSON_NA…" at bounding box center [197, 353] width 86 height 21
select select "52750"
click at [154, 343] on select "Select Stylist Aman ANKIT MANAGER [PERSON_NAME] [PERSON_NAME] Danish [PERSON_NA…" at bounding box center [197, 353] width 86 height 21
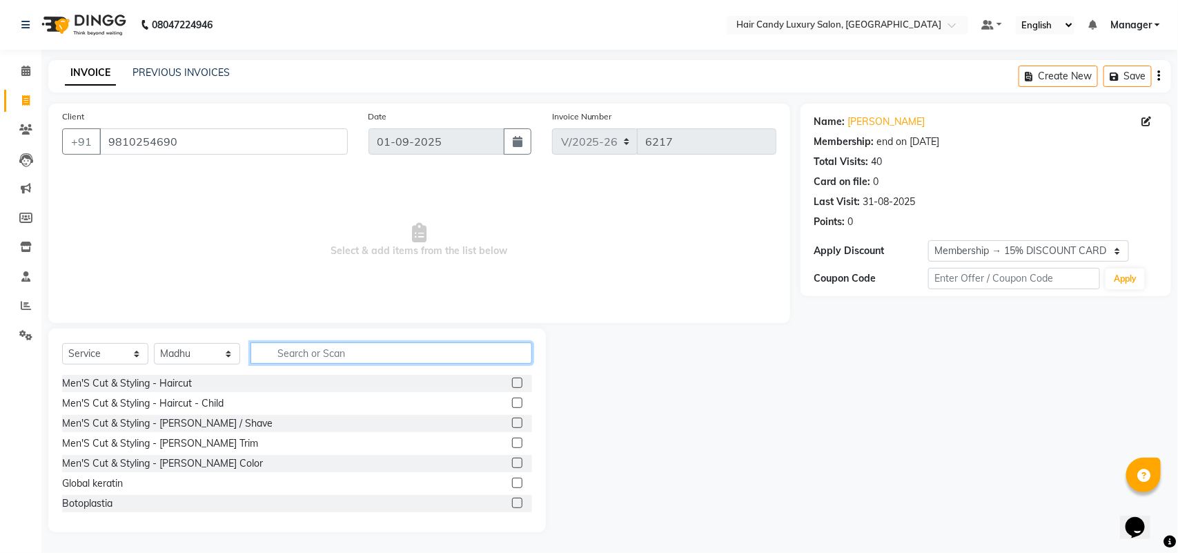
click at [344, 353] on input "text" at bounding box center [392, 352] width 282 height 21
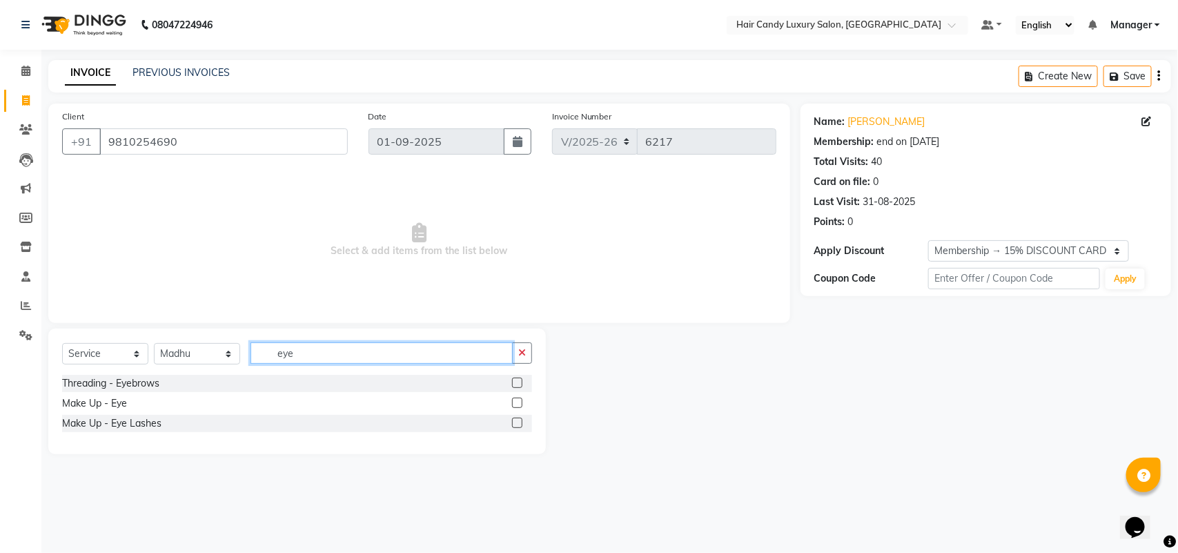
type input "eye"
click at [505, 373] on div "Select Service Product Membership Package Voucher Prepaid Gift Card Select Styl…" at bounding box center [297, 358] width 470 height 32
click at [516, 384] on label at bounding box center [517, 383] width 10 height 10
click at [516, 384] on input "checkbox" at bounding box center [516, 383] width 9 height 9
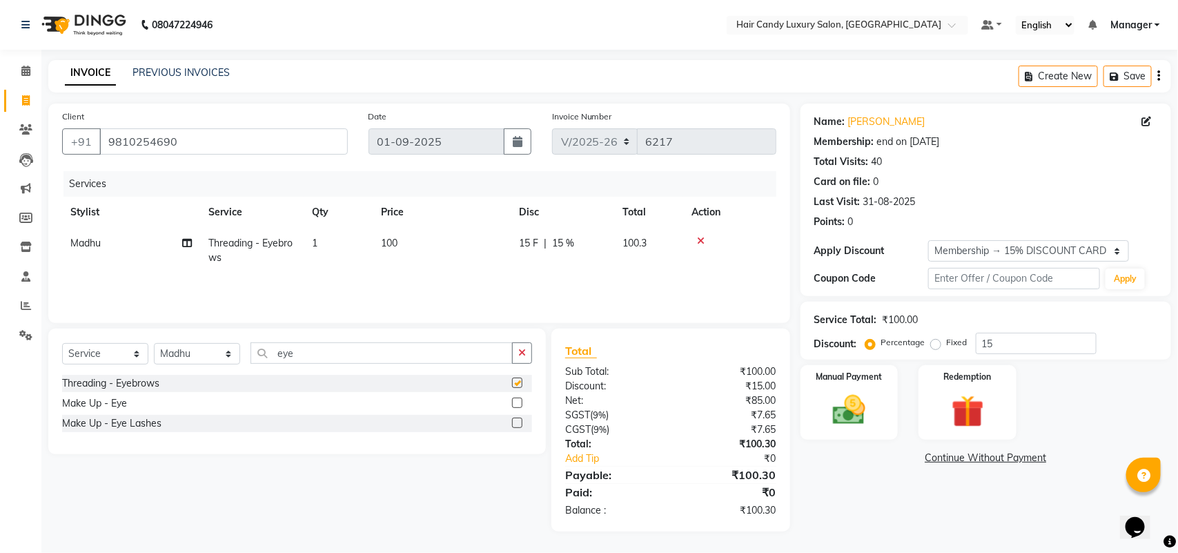
checkbox input "false"
drag, startPoint x: 326, startPoint y: 357, endPoint x: 166, endPoint y: 358, distance: 159.5
click at [166, 358] on div "Select Service Product Membership Package Voucher Prepaid Gift Card Select Styl…" at bounding box center [297, 358] width 470 height 32
type input "upp"
click at [522, 380] on label at bounding box center [517, 383] width 10 height 10
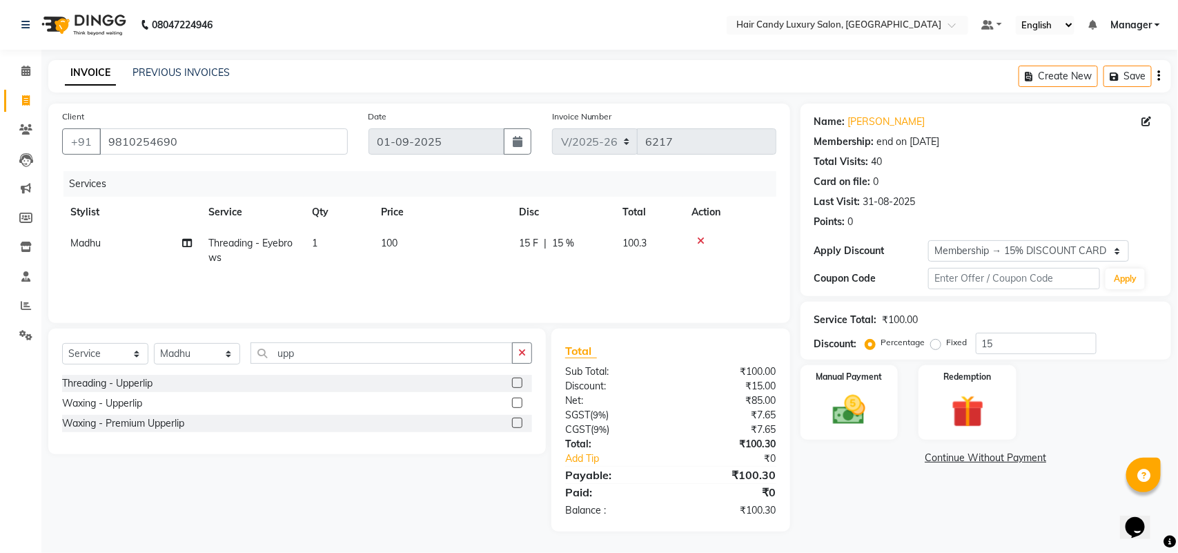
click at [521, 380] on input "checkbox" at bounding box center [516, 383] width 9 height 9
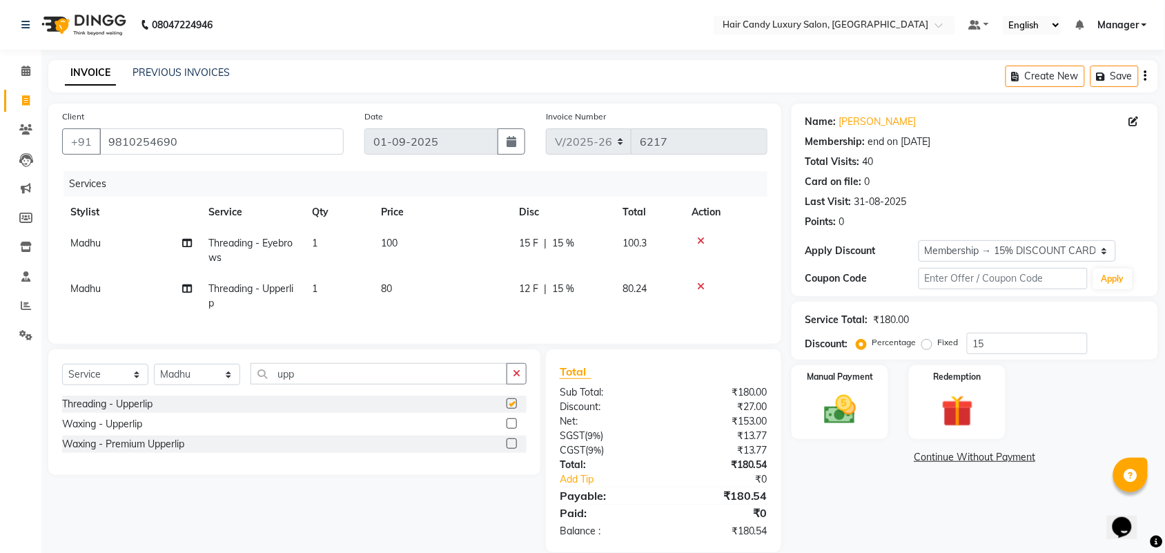
checkbox input "false"
click at [418, 302] on td "80" at bounding box center [442, 296] width 138 height 46
select select "52750"
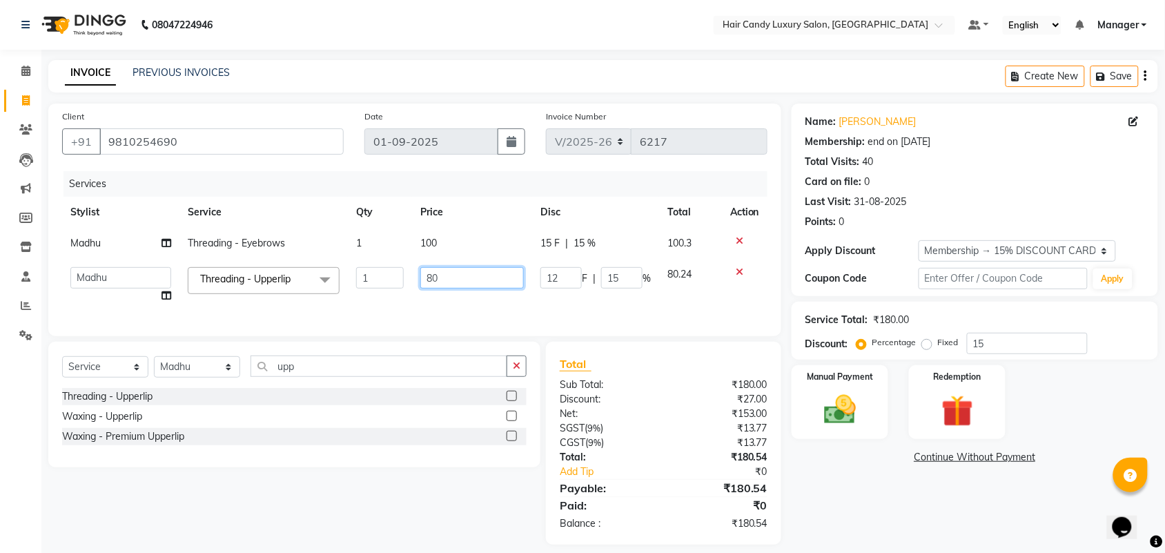
drag, startPoint x: 453, startPoint y: 267, endPoint x: 342, endPoint y: 281, distance: 111.3
click at [349, 277] on tr "Aman ANKIT MANAGER BHAWNA Bobby Chirag Danish Deepali Dhruv Goldy Harish Jagdis…" at bounding box center [415, 285] width 706 height 52
type input "100"
click at [941, 522] on div "Name: Manju Shah Membership: end on 25-09-2025 Total Visits: 40 Card on file: 0…" at bounding box center [980, 324] width 377 height 441
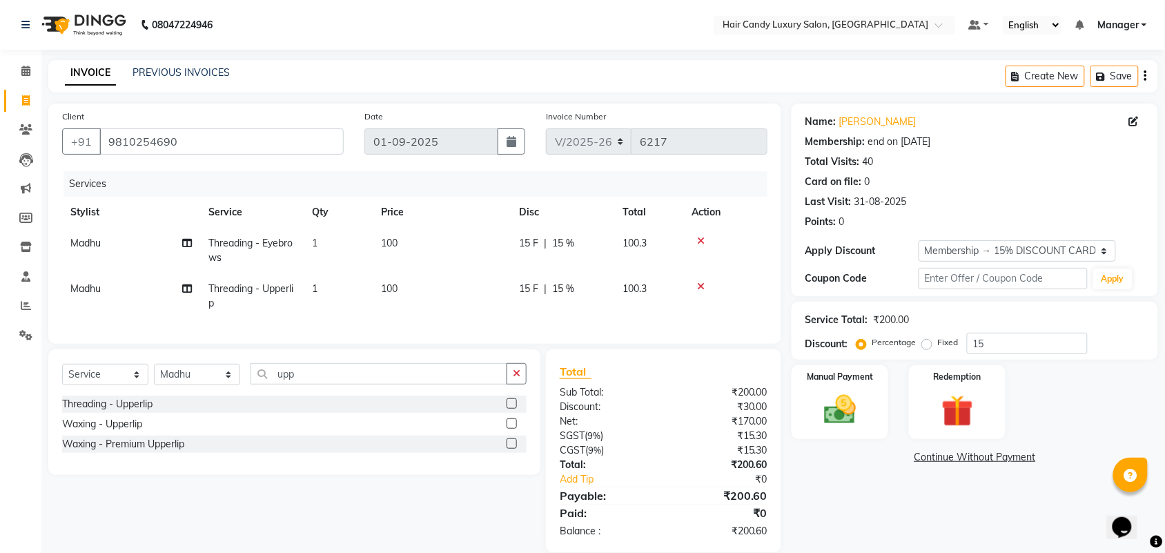
click at [1025, 354] on div "Service Total: ₹200.00 Discount: Percentage Fixed 15" at bounding box center [975, 331] width 367 height 58
click at [1025, 343] on input "15" at bounding box center [1027, 343] width 121 height 21
type input "15.254"
click at [853, 422] on img at bounding box center [840, 410] width 54 height 38
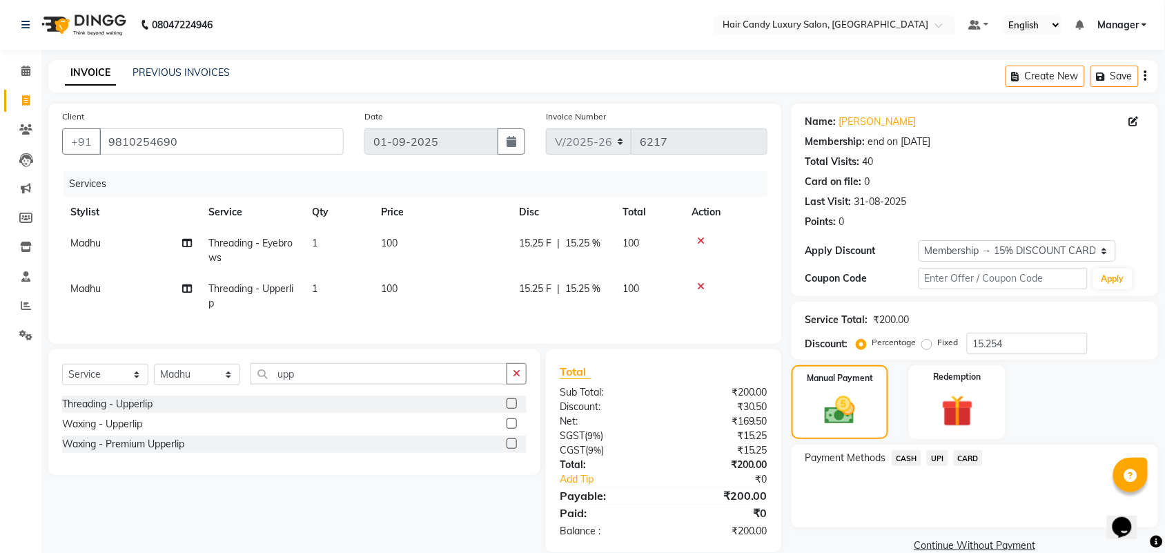
click at [903, 464] on span "CASH" at bounding box center [907, 458] width 30 height 16
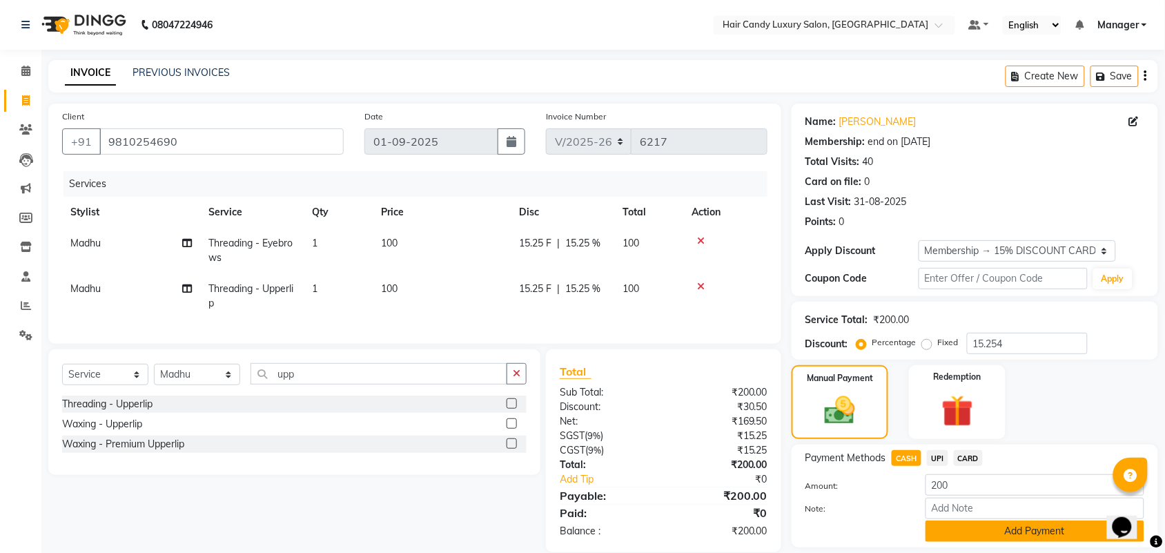
click at [1032, 536] on button "Add Payment" at bounding box center [1035, 531] width 219 height 21
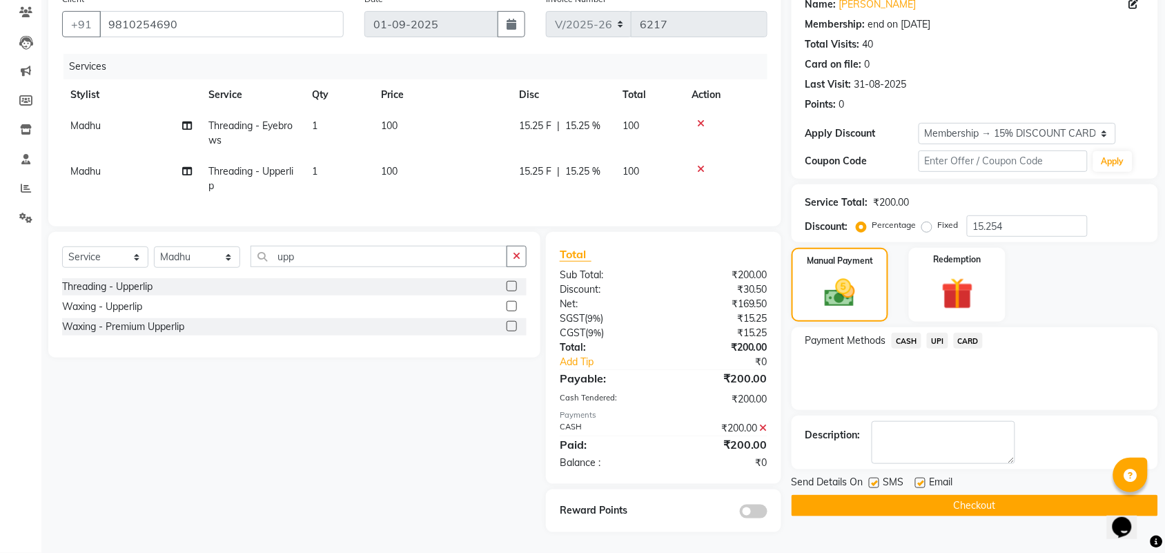
scroll to position [129, 0]
click at [886, 495] on button "Checkout" at bounding box center [975, 505] width 367 height 21
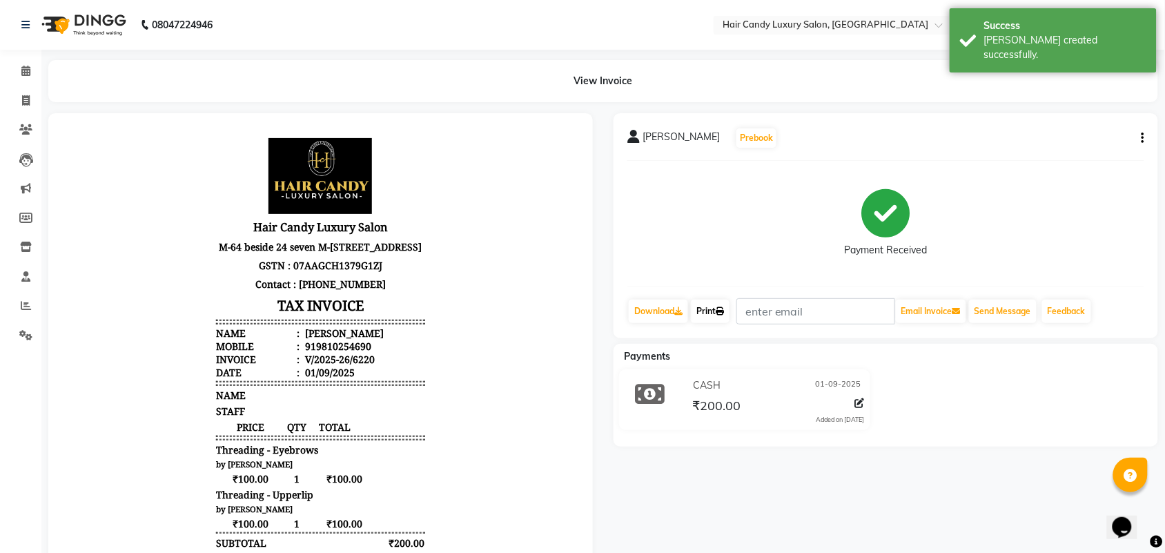
click at [711, 311] on link "Print" at bounding box center [710, 311] width 39 height 23
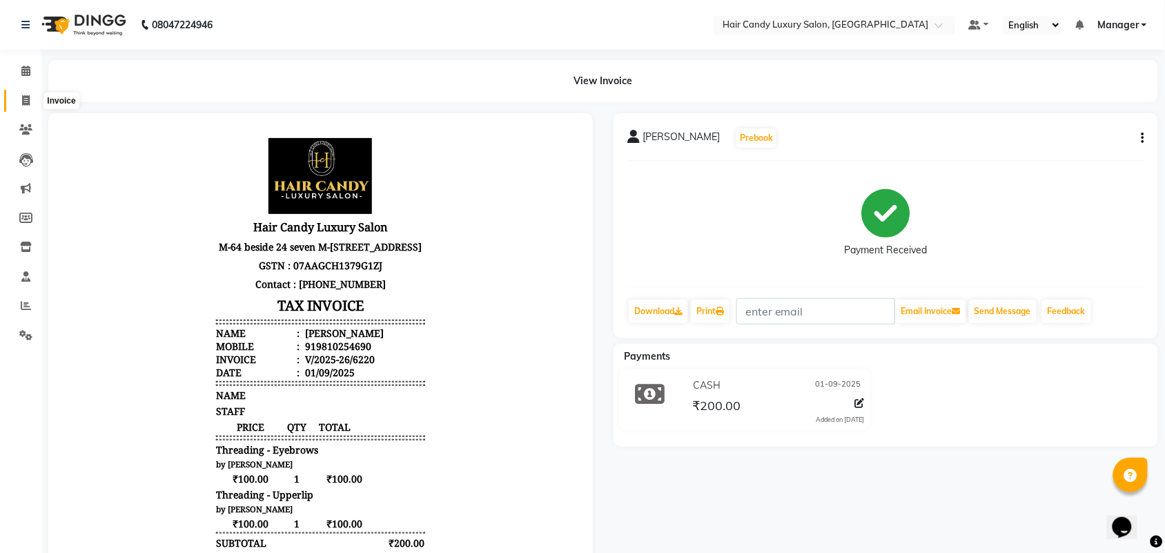
click at [26, 97] on icon at bounding box center [26, 100] width 8 height 10
select select "service"
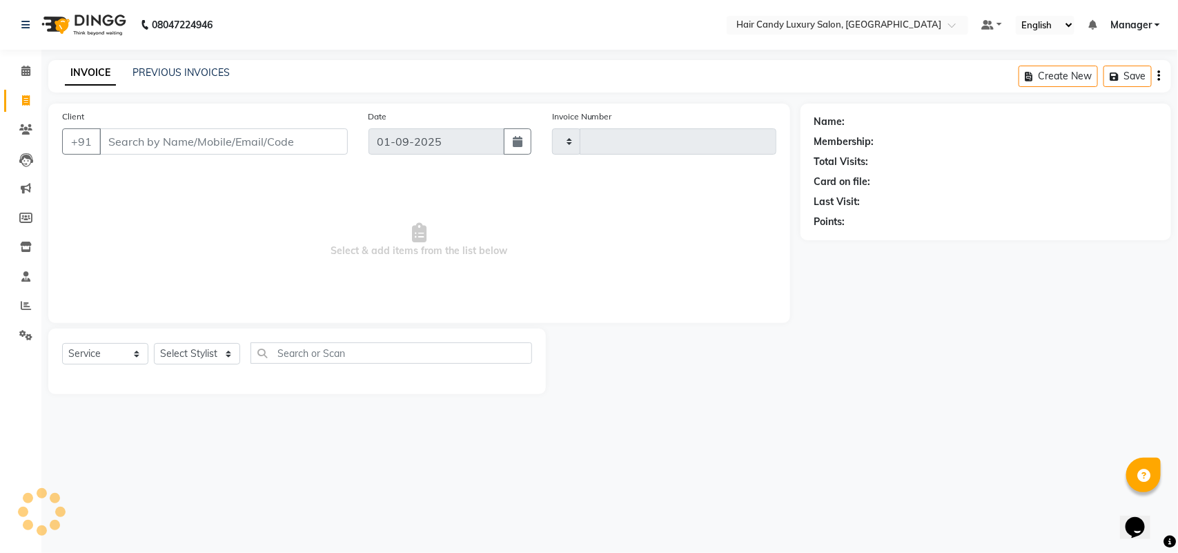
type input "6221"
select select "6645"
click at [206, 69] on link "PREVIOUS INVOICES" at bounding box center [181, 72] width 97 height 12
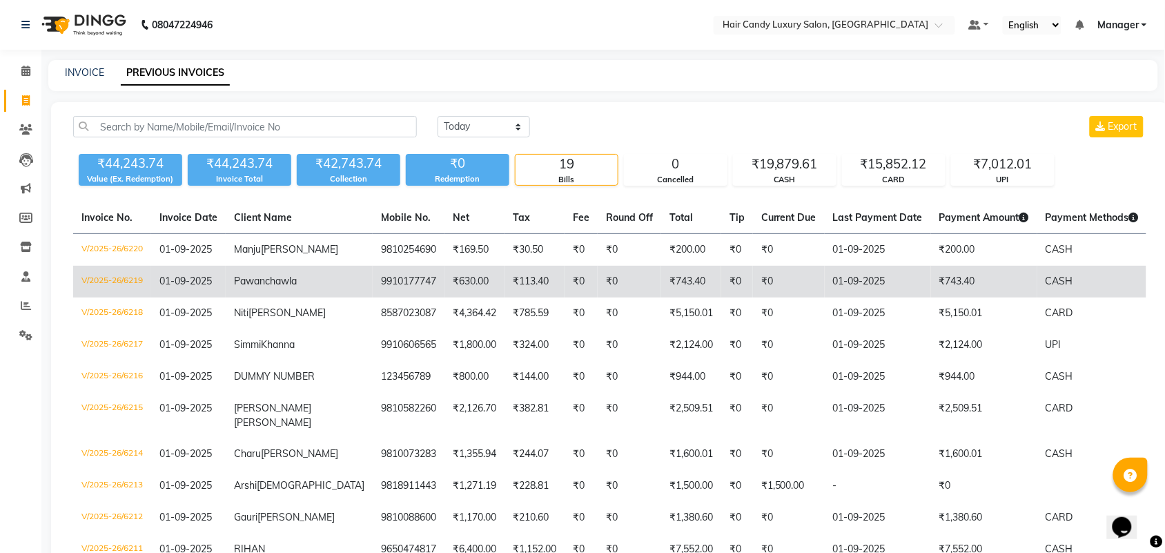
click at [721, 285] on td "₹0" at bounding box center [737, 282] width 32 height 32
click at [298, 289] on td "Pawan chawla" at bounding box center [299, 282] width 147 height 32
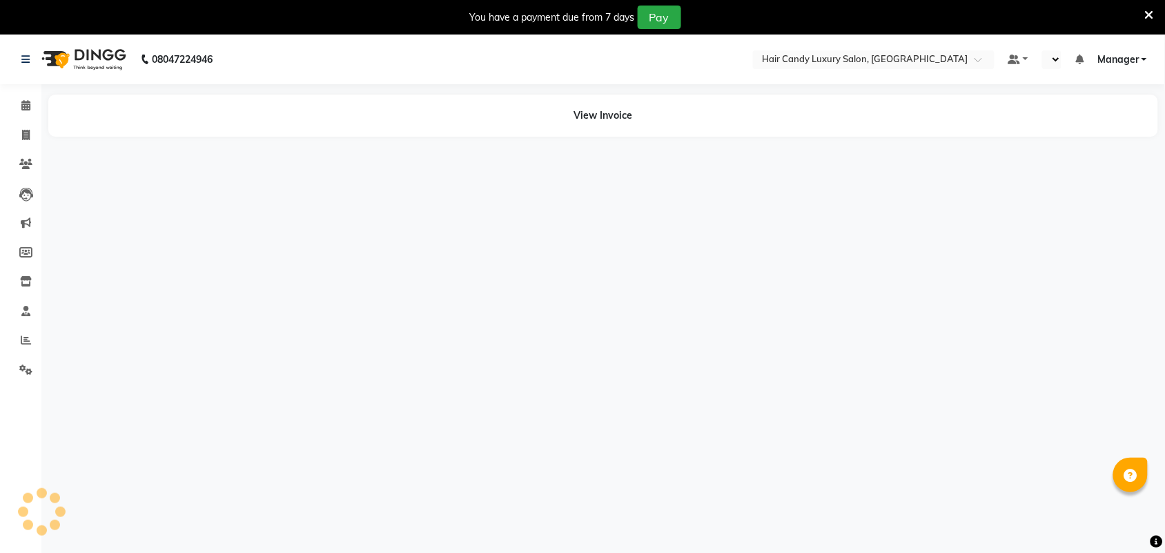
select select "en"
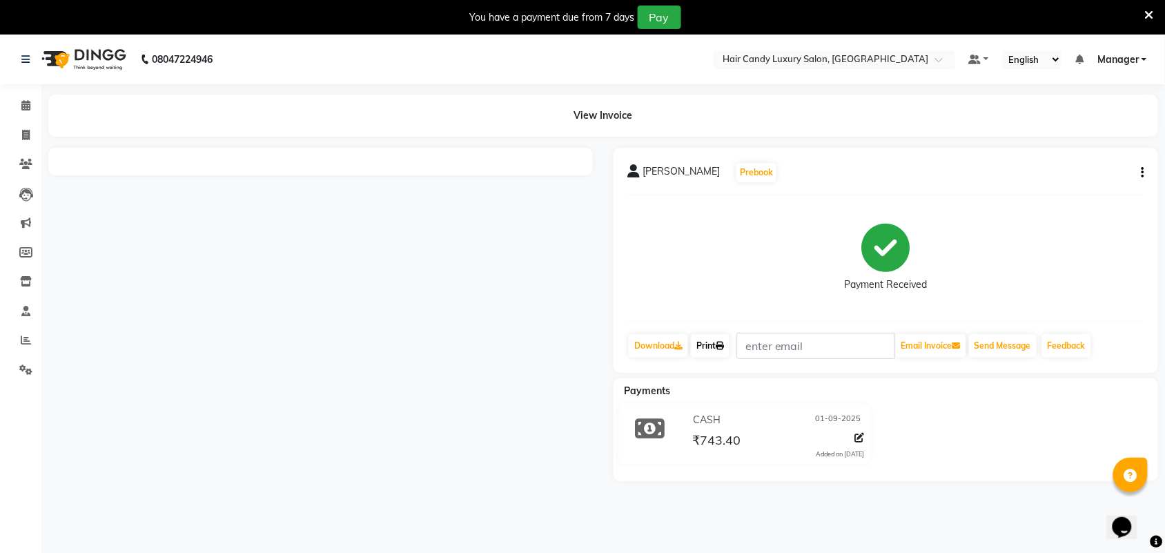
click at [716, 342] on link "Print" at bounding box center [710, 345] width 39 height 23
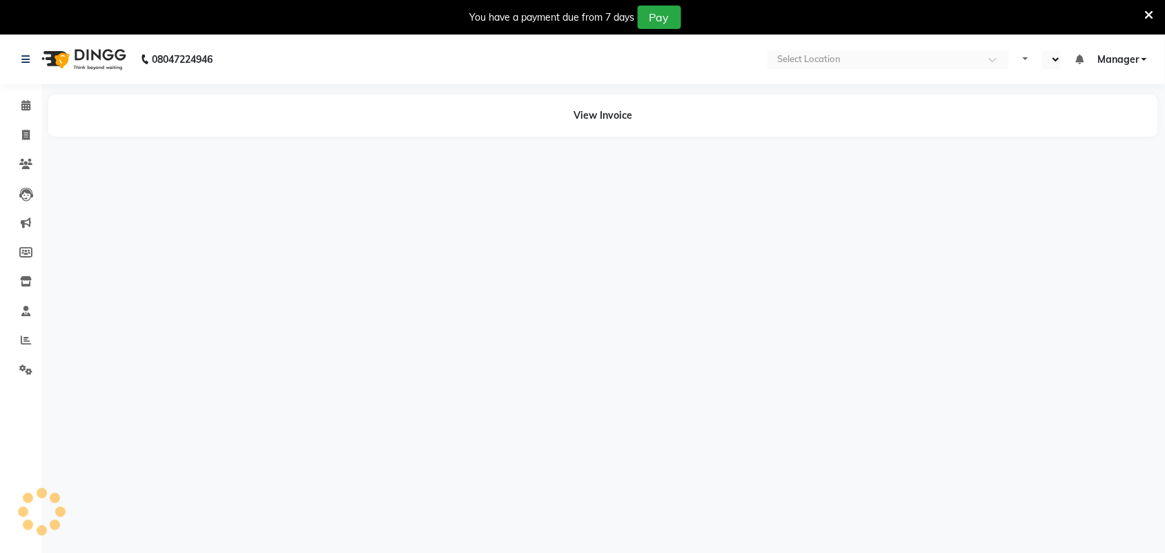
select select "en"
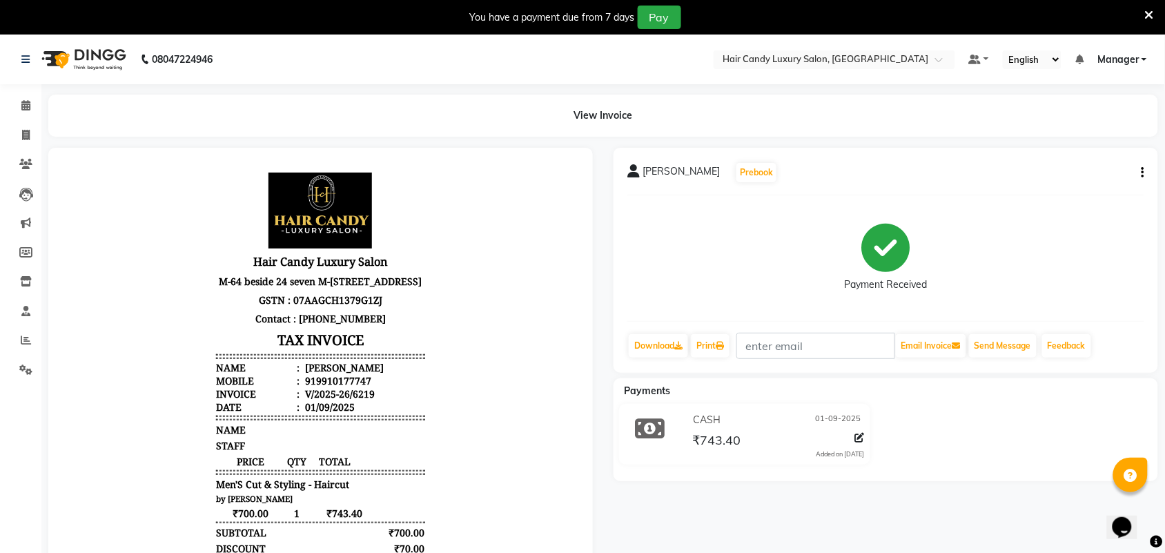
click at [1145, 11] on icon at bounding box center [1149, 15] width 9 height 12
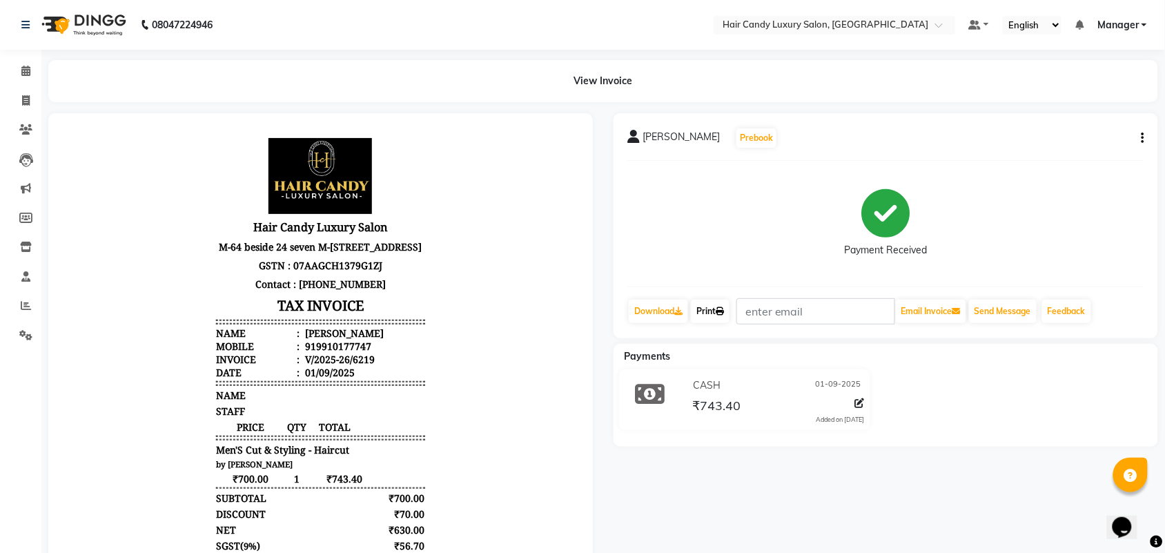
click at [702, 308] on link "Print" at bounding box center [710, 311] width 39 height 23
click at [25, 104] on icon at bounding box center [26, 100] width 8 height 10
select select "service"
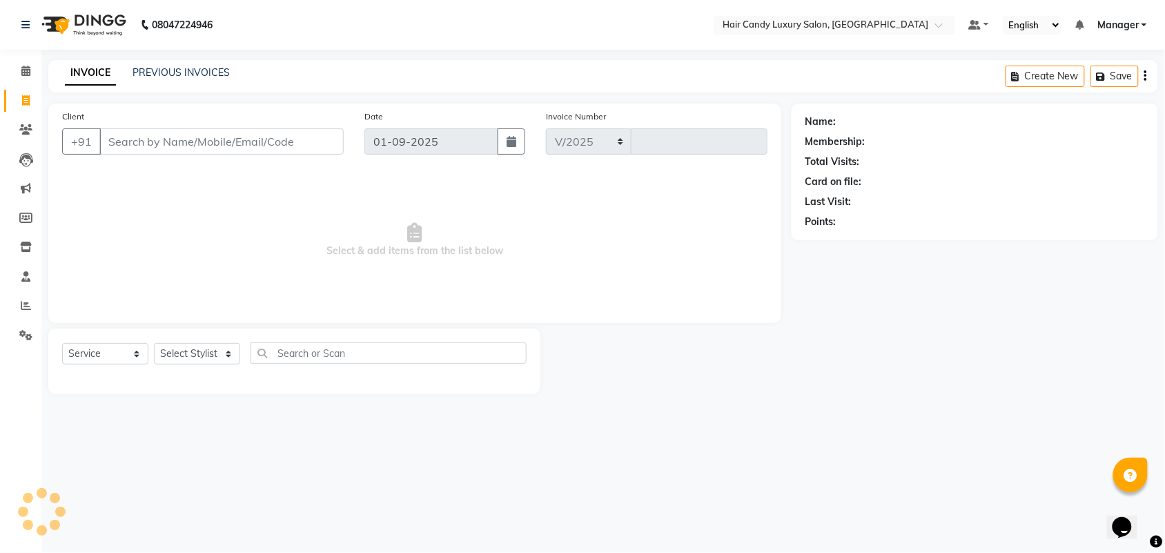
select select "6645"
type input "6222"
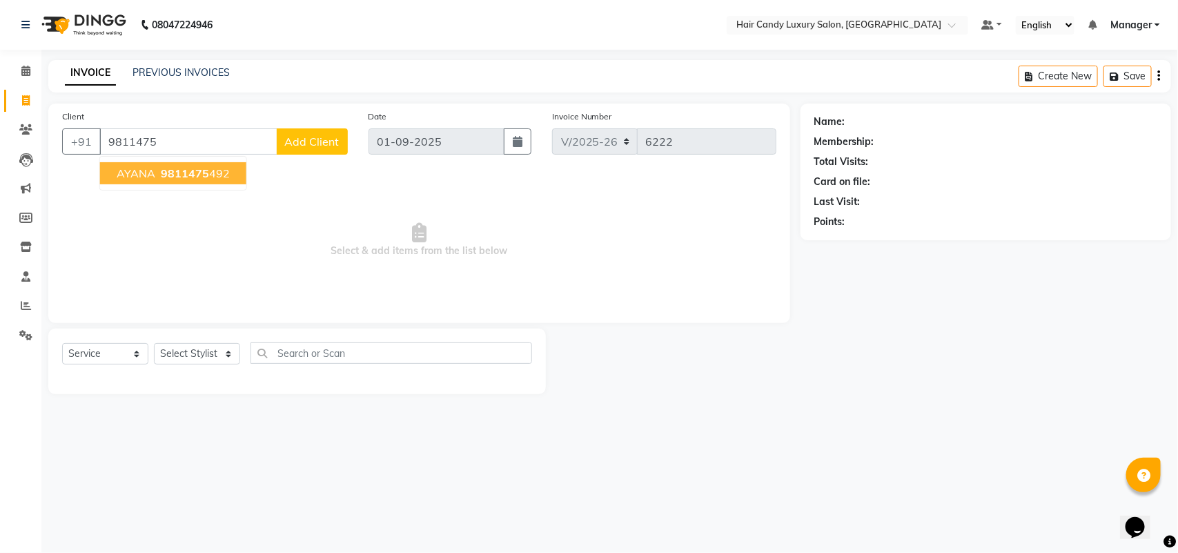
click at [190, 175] on span "9811475" at bounding box center [185, 173] width 48 height 14
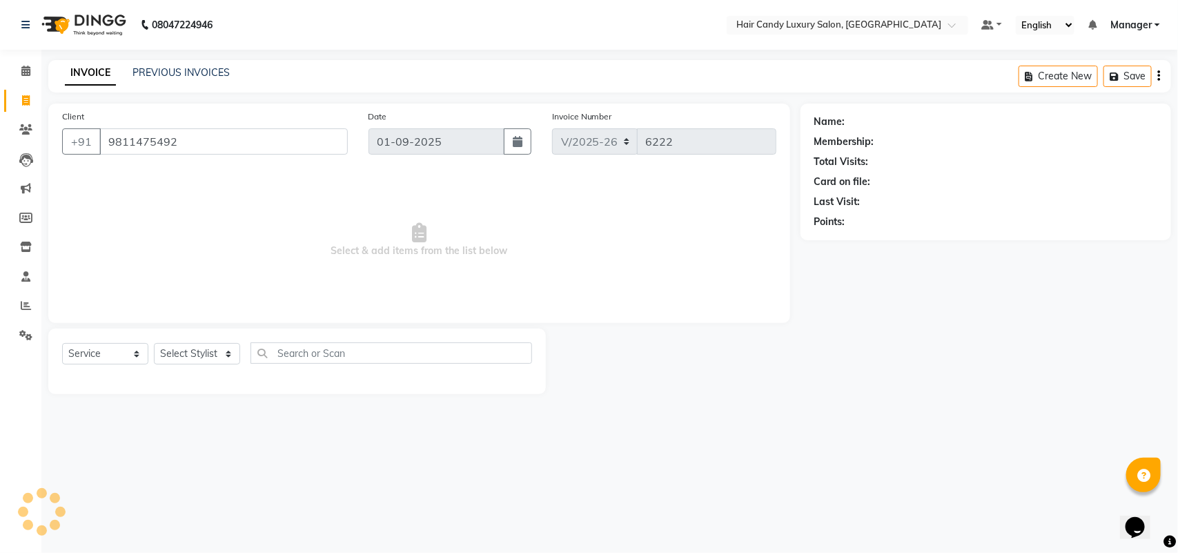
type input "9811475492"
select select "2: Object"
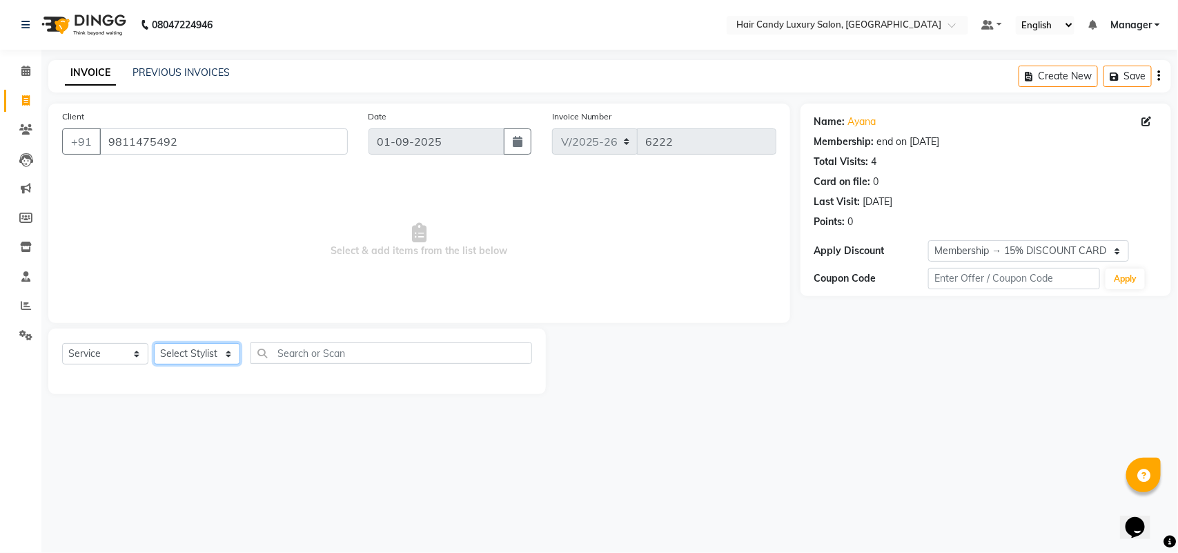
click at [193, 356] on select "Select Stylist Aman ANKIT MANAGER [PERSON_NAME] [PERSON_NAME] Danish [PERSON_NA…" at bounding box center [197, 353] width 86 height 21
select select "52595"
click at [154, 343] on select "Select Stylist Aman ANKIT MANAGER [PERSON_NAME] [PERSON_NAME] Danish [PERSON_NA…" at bounding box center [197, 353] width 86 height 21
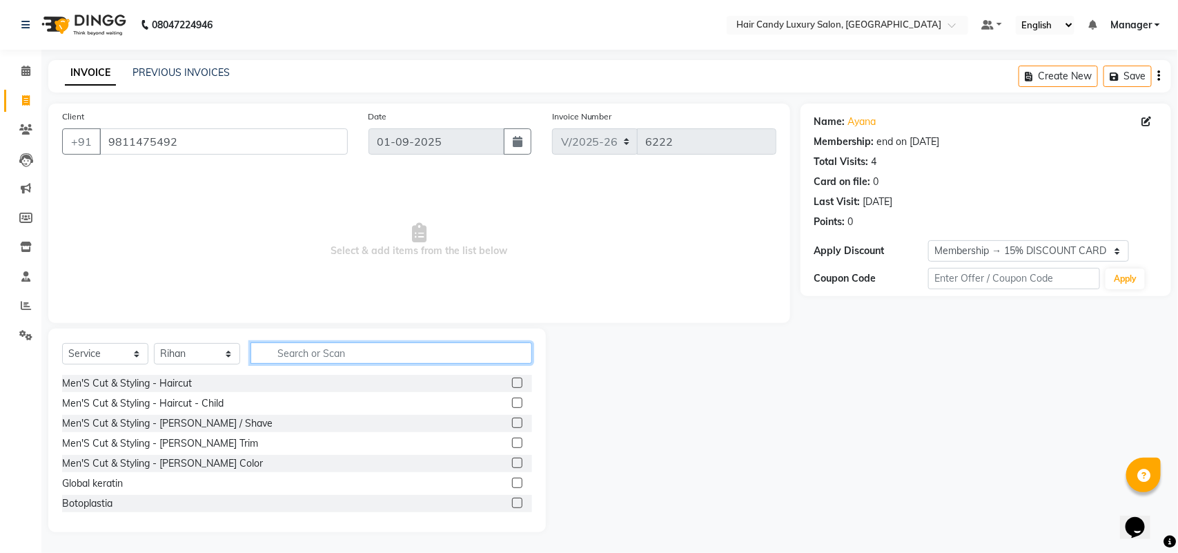
click at [351, 347] on input "text" at bounding box center [392, 352] width 282 height 21
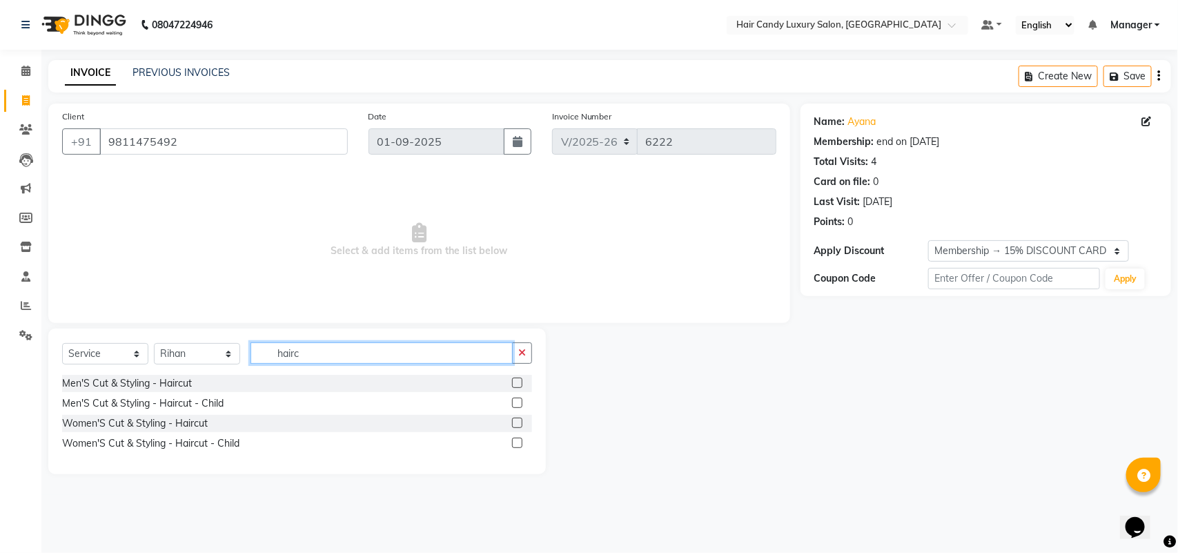
type input "hairc"
click at [516, 425] on label at bounding box center [517, 423] width 10 height 10
click at [516, 425] on input "checkbox" at bounding box center [516, 423] width 9 height 9
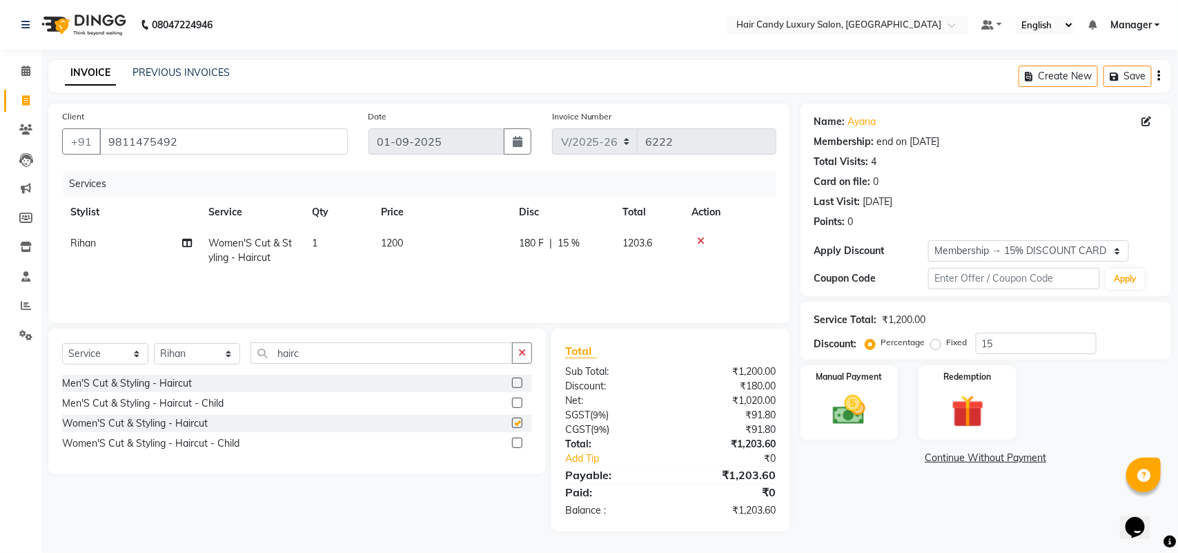
click at [398, 222] on th "Price" at bounding box center [442, 212] width 138 height 31
checkbox input "false"
click at [434, 242] on td "1200" at bounding box center [442, 251] width 138 height 46
select select "52595"
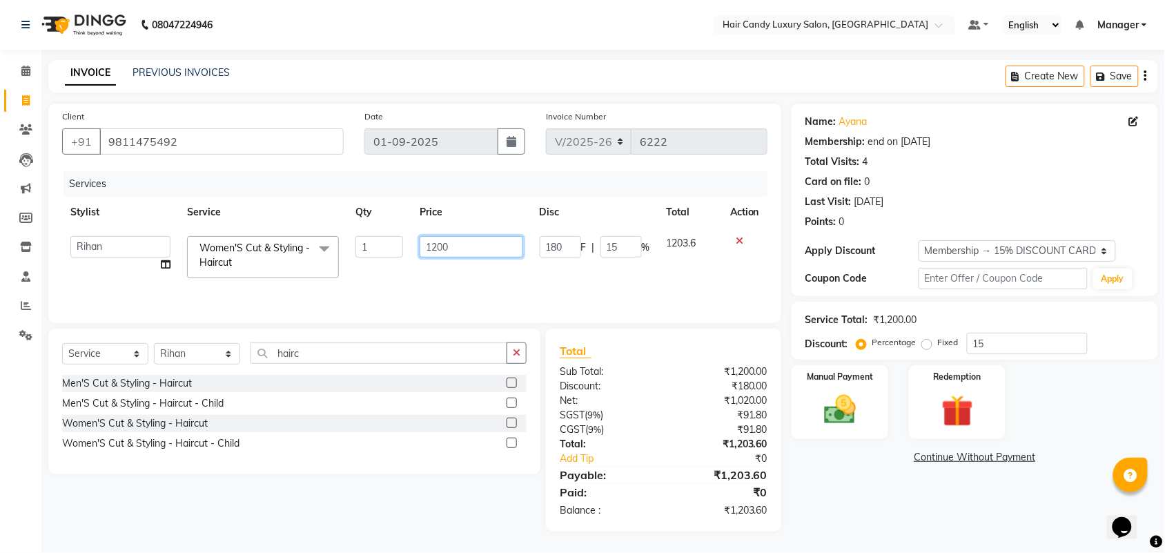
drag, startPoint x: 458, startPoint y: 249, endPoint x: 377, endPoint y: 267, distance: 82.9
click at [377, 267] on tr "Aman ANKIT MANAGER [PERSON_NAME] [PERSON_NAME] Danish [PERSON_NAME] [PERSON_NAM…" at bounding box center [415, 257] width 706 height 59
type input "1500"
click at [851, 485] on div "Name: Ayana Membership: end on [DATE] Total Visits: 4 Card on file: 0 Last Visi…" at bounding box center [980, 318] width 377 height 428
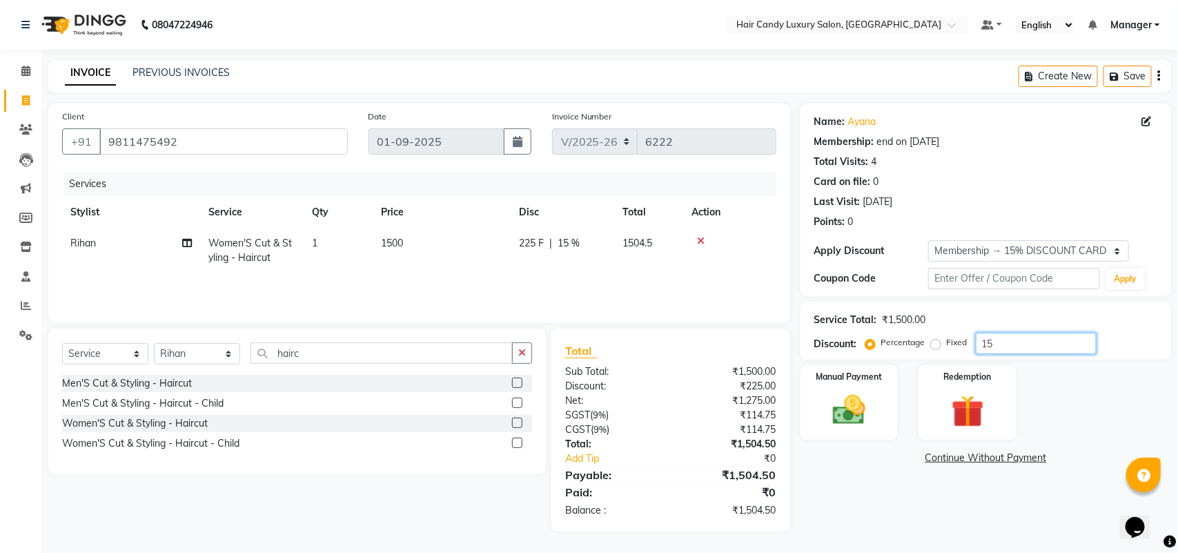
click at [1009, 340] on input "15" at bounding box center [1036, 343] width 121 height 21
type input "15.254"
click at [884, 373] on div "Manual Payment" at bounding box center [850, 403] width 102 height 78
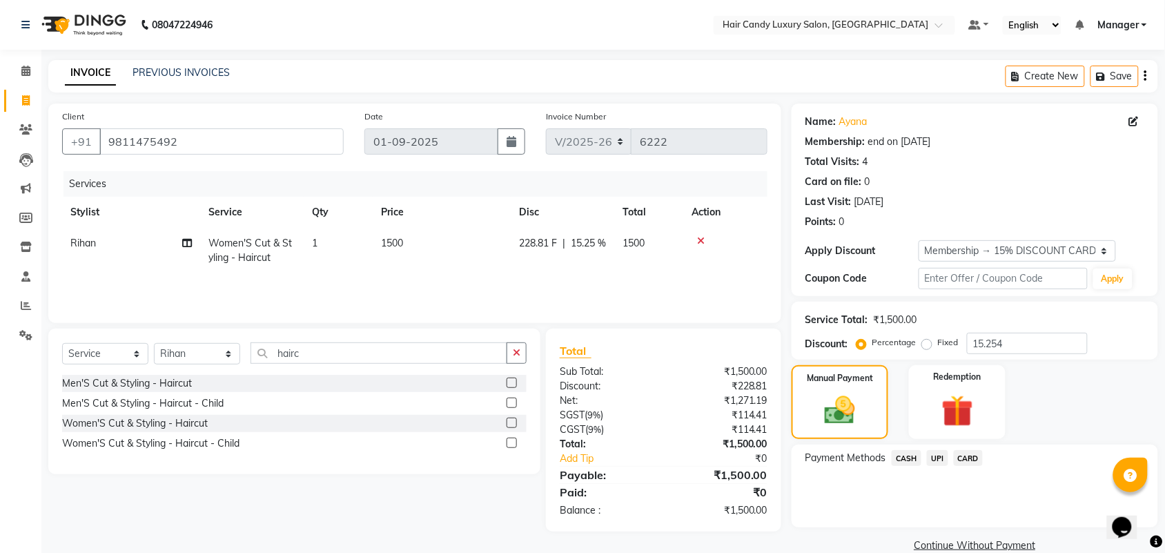
click at [898, 459] on span "CASH" at bounding box center [907, 458] width 30 height 16
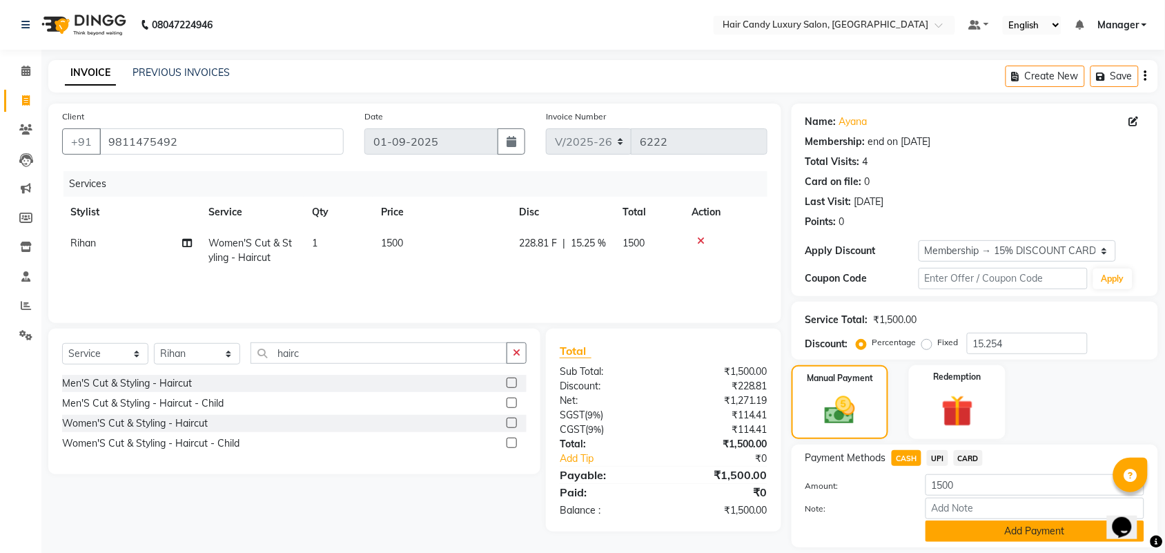
click at [989, 535] on button "Add Payment" at bounding box center [1035, 531] width 219 height 21
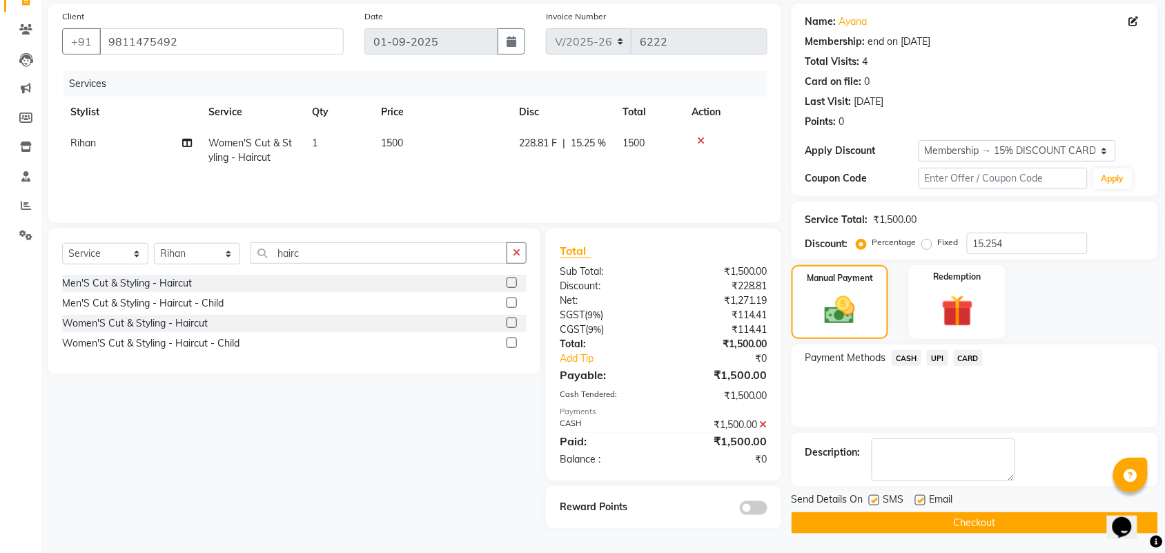
scroll to position [102, 0]
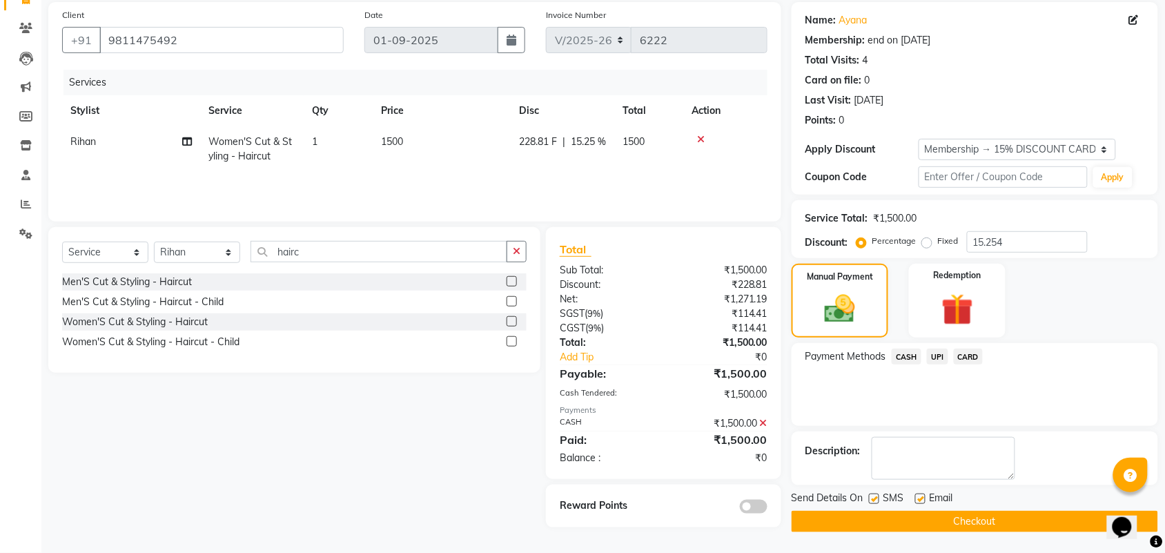
click at [900, 521] on button "Checkout" at bounding box center [975, 521] width 367 height 21
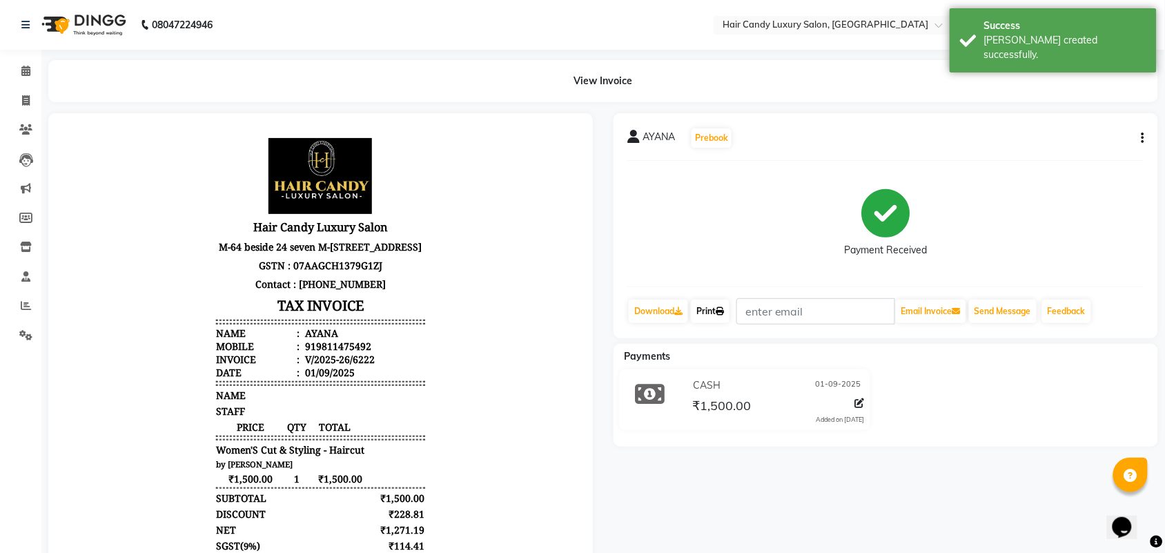
click at [712, 314] on link "Print" at bounding box center [710, 311] width 39 height 23
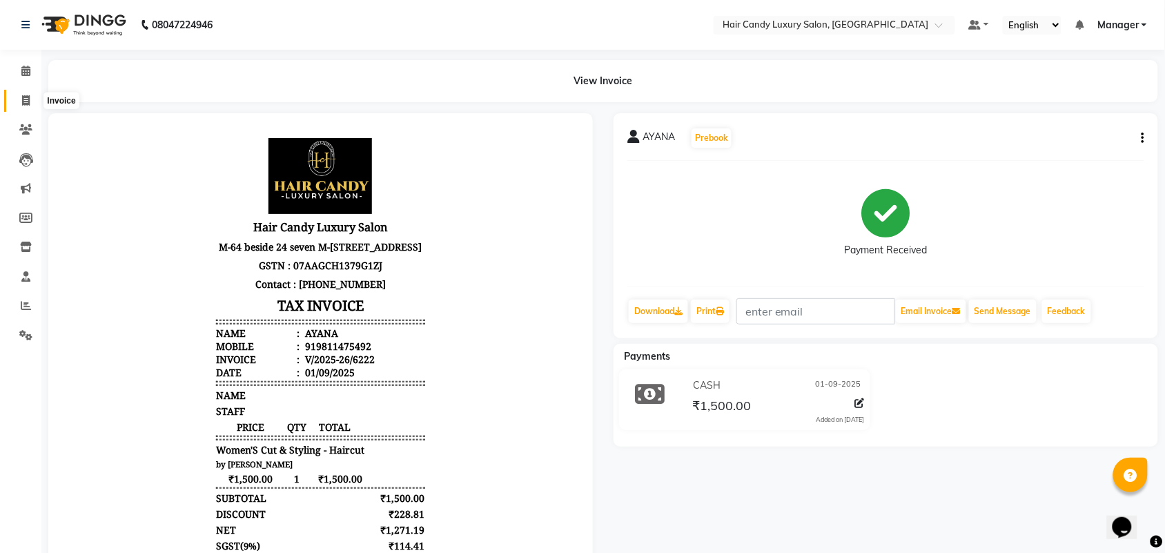
click at [24, 104] on icon at bounding box center [26, 100] width 8 height 10
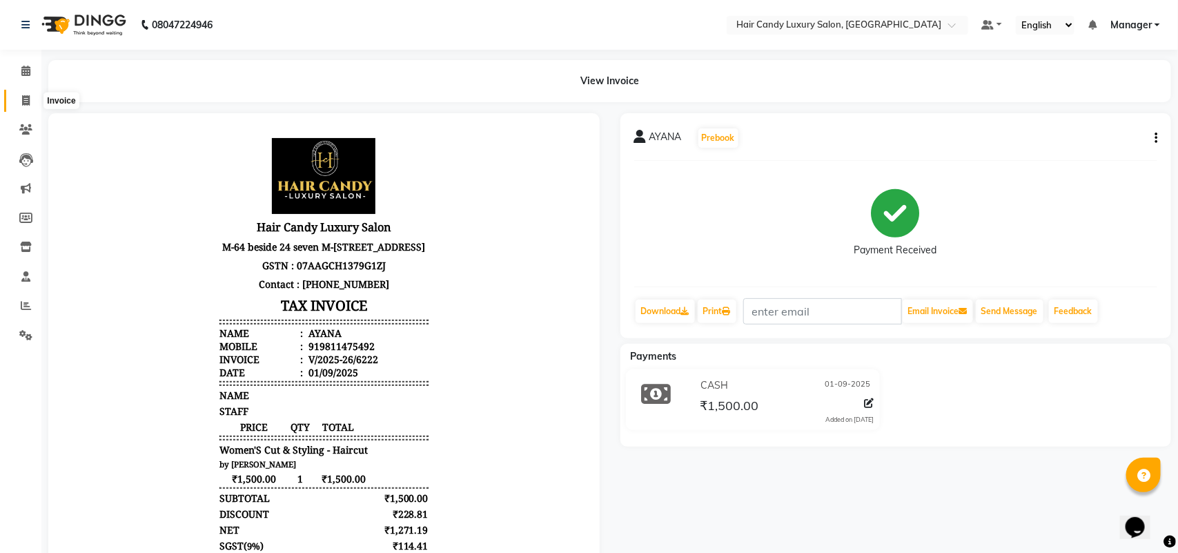
select select "service"
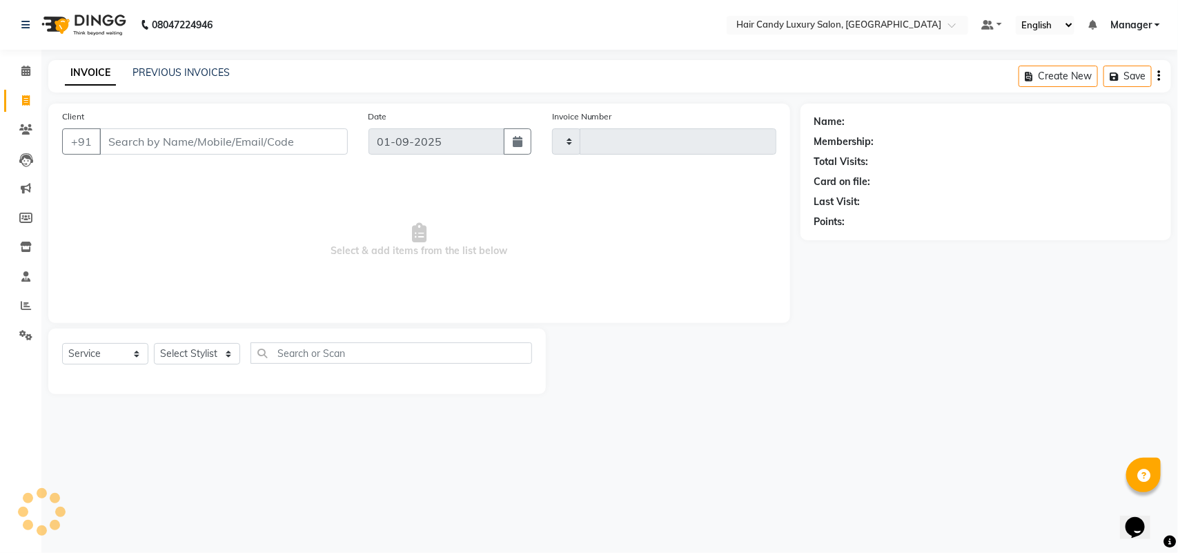
type input "6223"
select select "6645"
click at [205, 343] on select "Select Stylist Aman ANKIT MANAGER BHAWNA Bobby Chirag Danish Deepali Dhruv Gold…" at bounding box center [197, 353] width 86 height 21
select select "53782"
click at [154, 343] on select "Select Stylist Aman ANKIT MANAGER BHAWNA Bobby Chirag Danish Deepali Dhruv Gold…" at bounding box center [197, 353] width 86 height 21
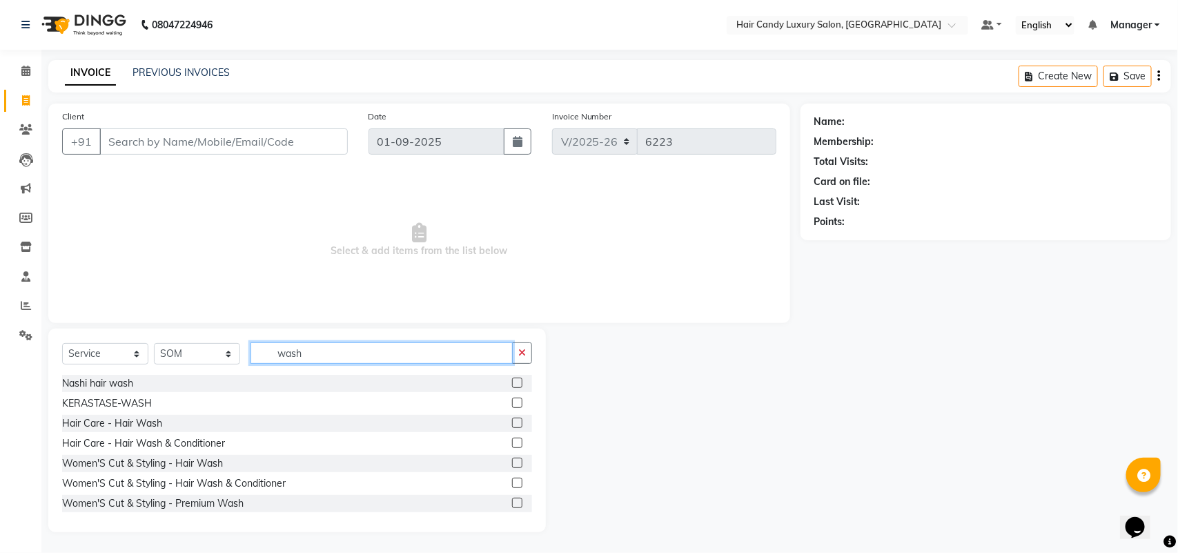
type input "wash"
click at [512, 382] on label at bounding box center [517, 383] width 10 height 10
click at [512, 382] on input "checkbox" at bounding box center [516, 383] width 9 height 9
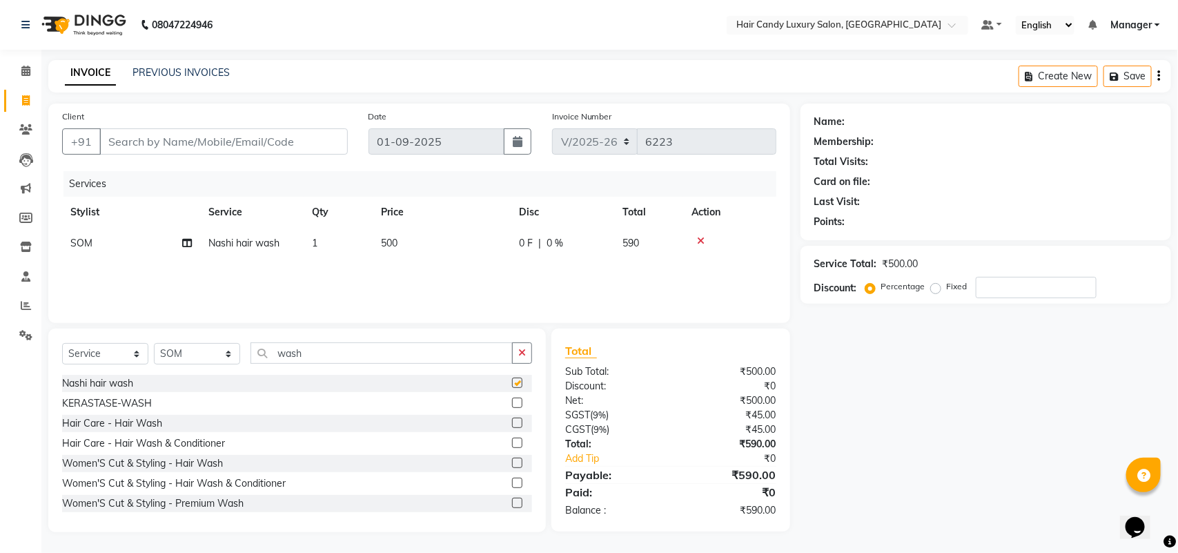
checkbox input "false"
click at [246, 146] on input "Client" at bounding box center [223, 141] width 249 height 26
type input "9"
type input "0"
type input "9818078733"
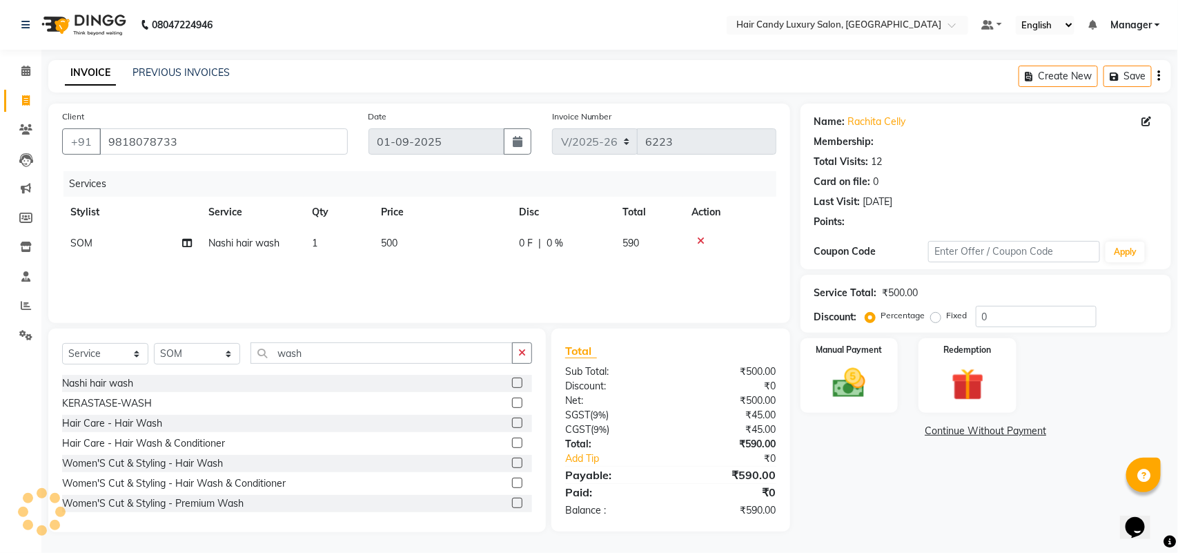
select select "1: Object"
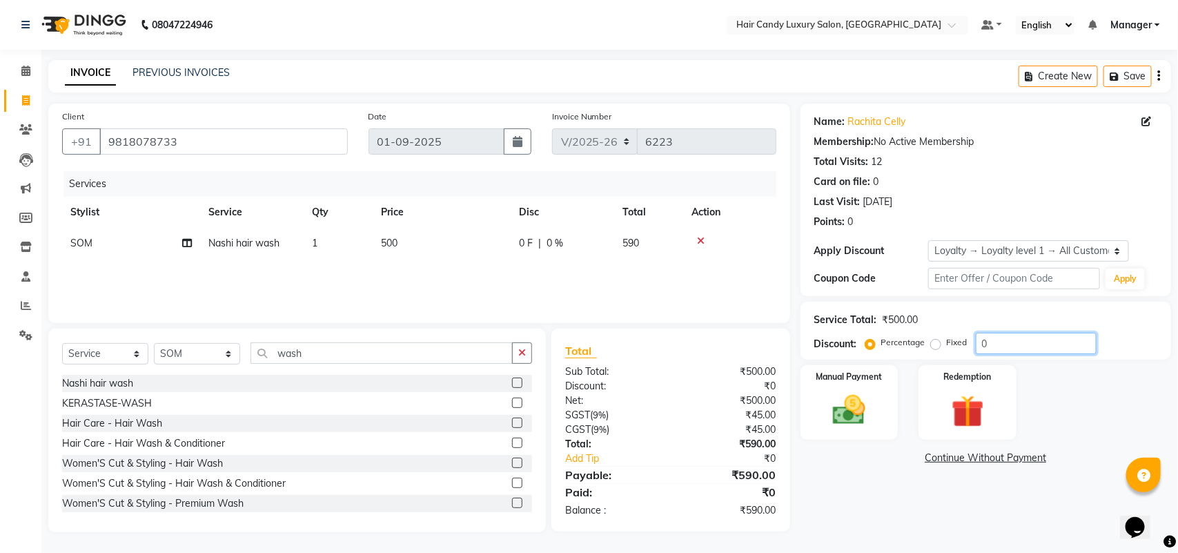
click at [1042, 336] on input "0" at bounding box center [1036, 343] width 121 height 21
type input "15.254"
click at [844, 427] on img at bounding box center [849, 410] width 55 height 39
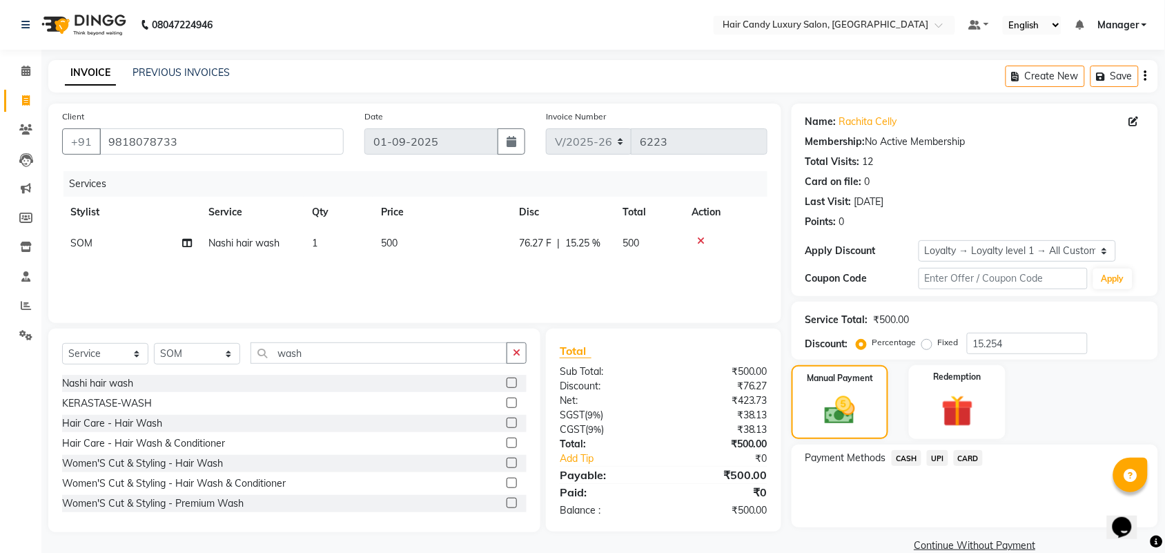
click at [910, 459] on span "CASH" at bounding box center [907, 458] width 30 height 16
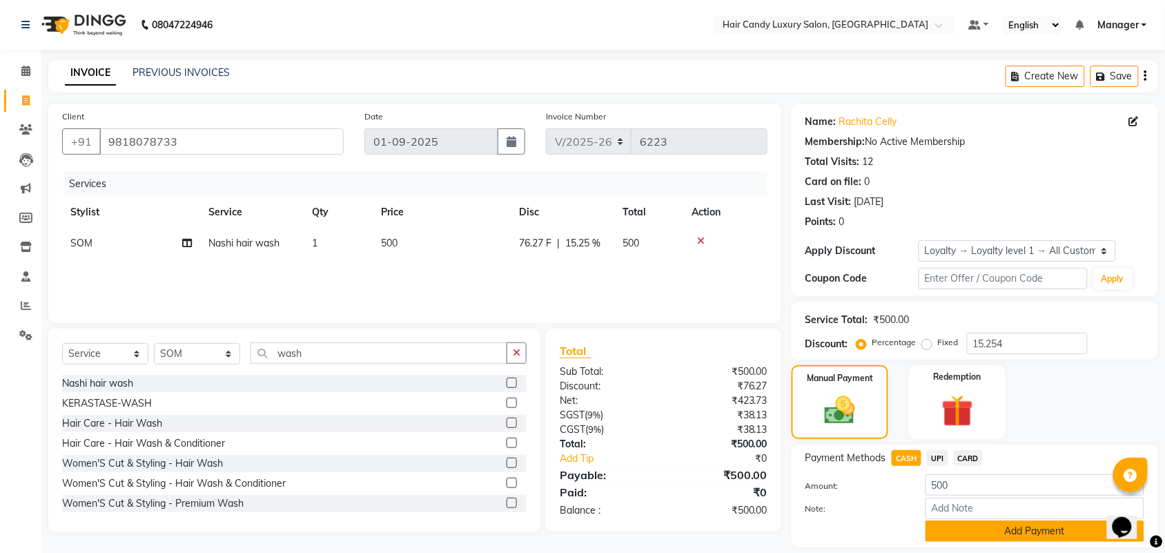
click at [943, 528] on button "Add Payment" at bounding box center [1035, 531] width 219 height 21
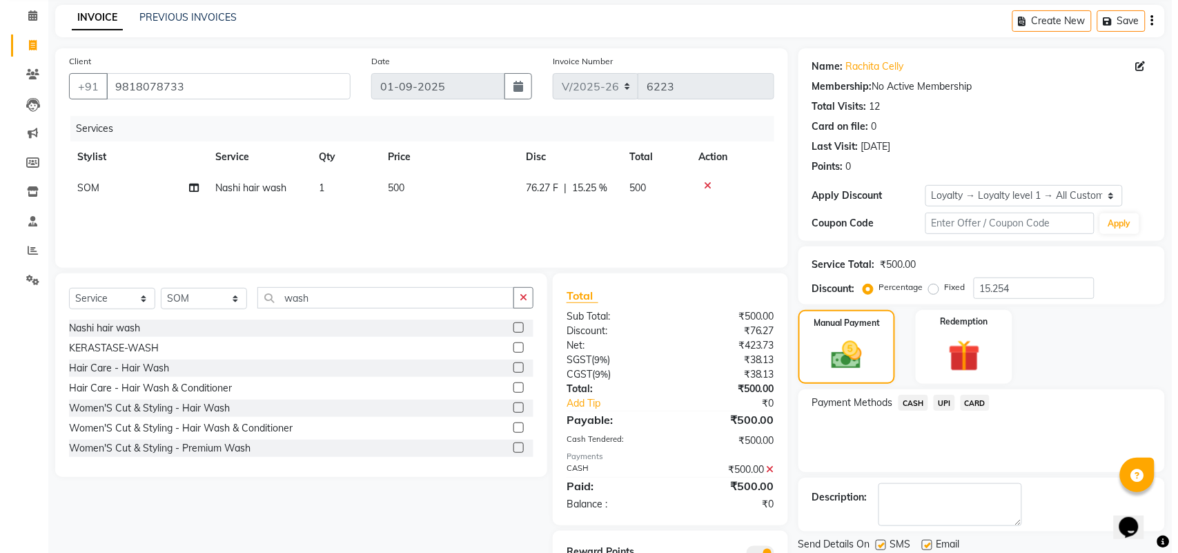
scroll to position [115, 0]
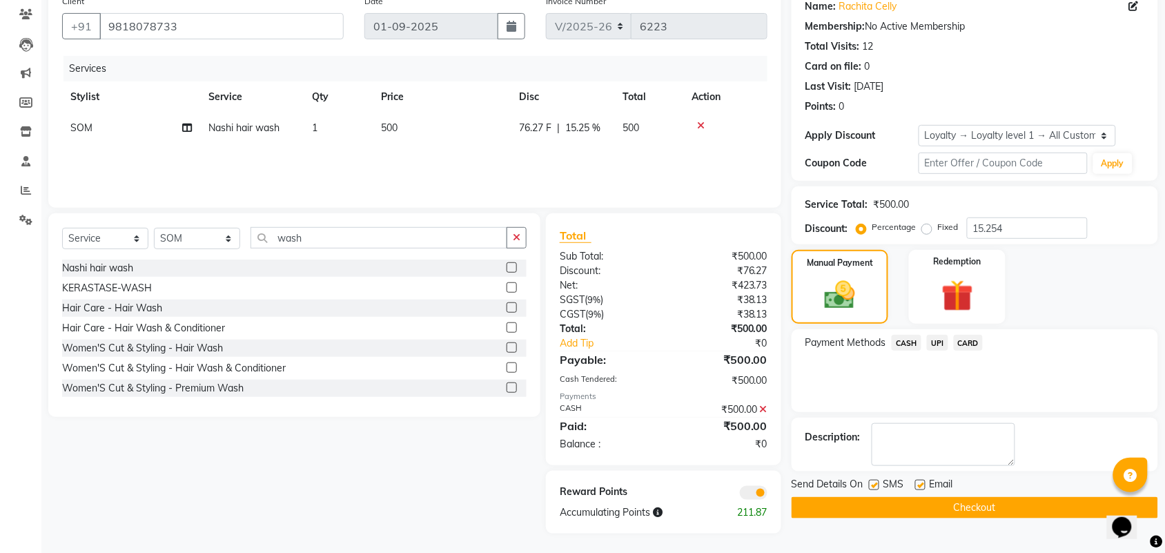
click at [753, 494] on span at bounding box center [754, 493] width 28 height 14
click at [768, 495] on input "checkbox" at bounding box center [768, 495] width 0 height 0
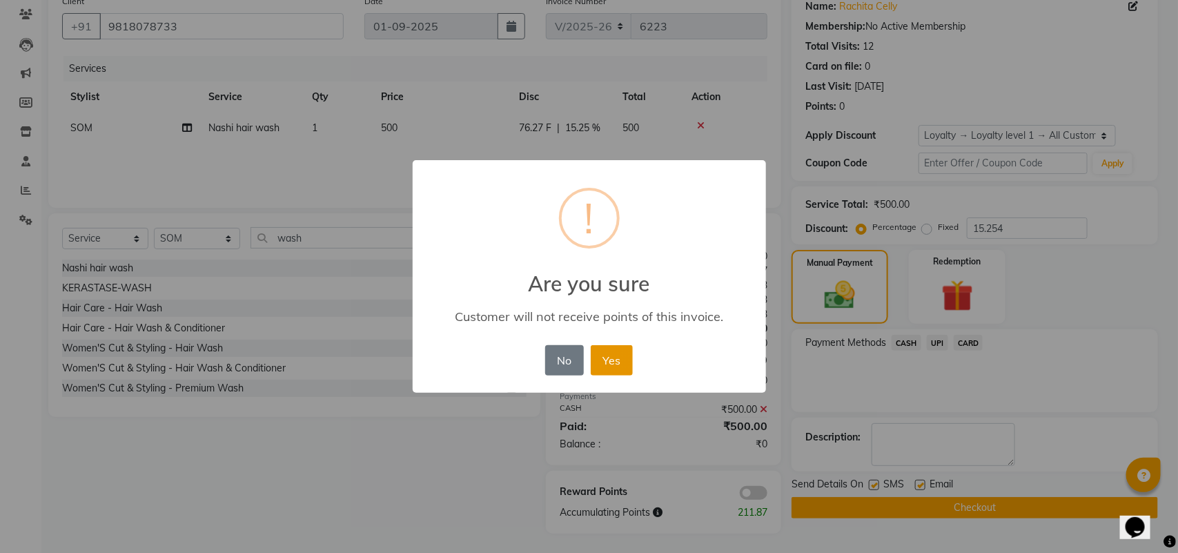
click at [618, 349] on button "Yes" at bounding box center [612, 360] width 42 height 30
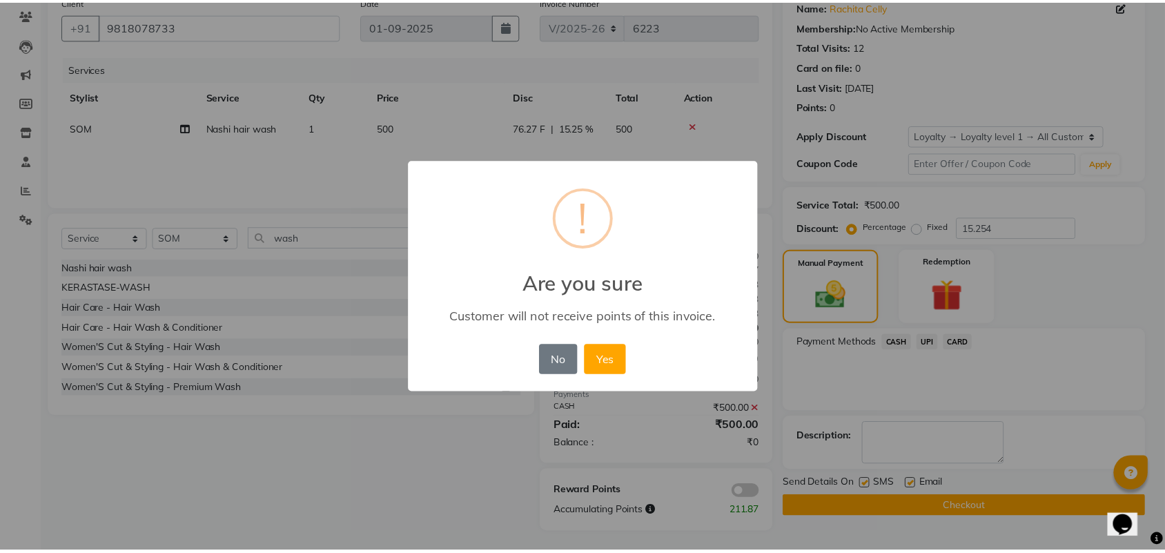
scroll to position [102, 0]
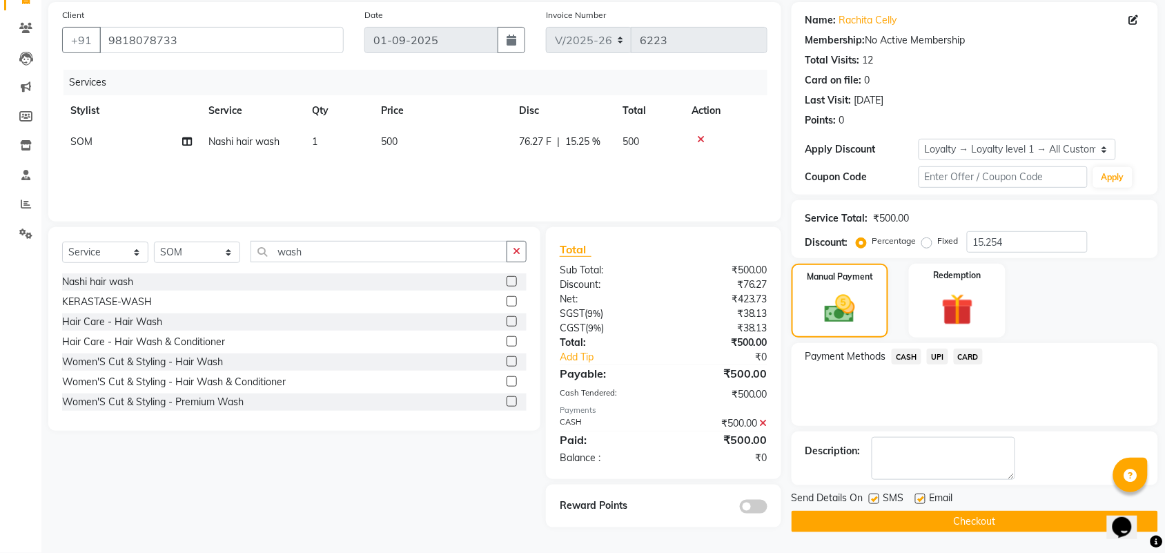
click at [902, 519] on button "Checkout" at bounding box center [975, 521] width 367 height 21
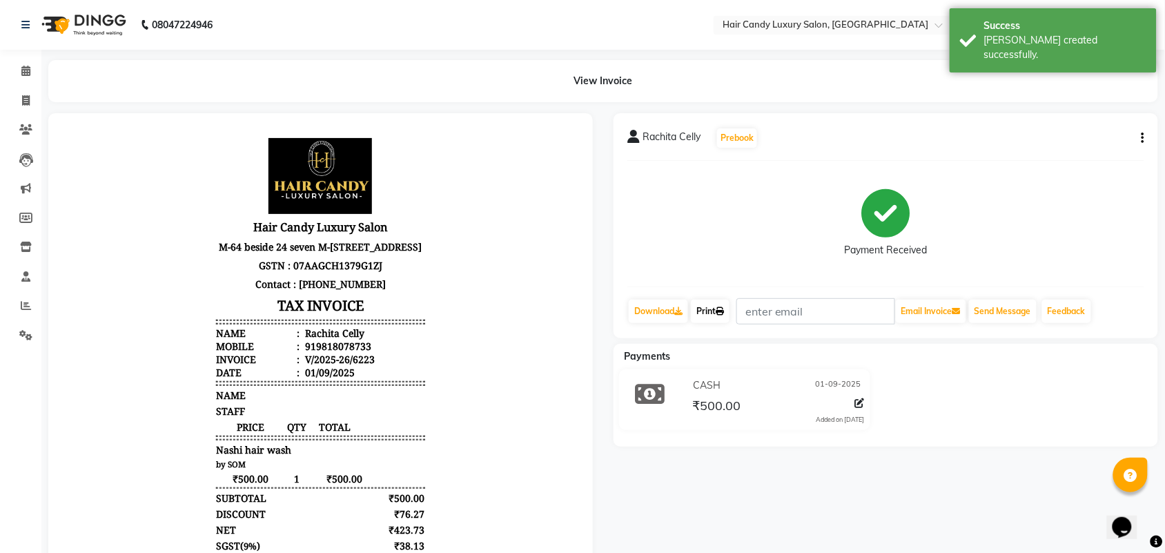
click at [715, 309] on link "Print" at bounding box center [710, 311] width 39 height 23
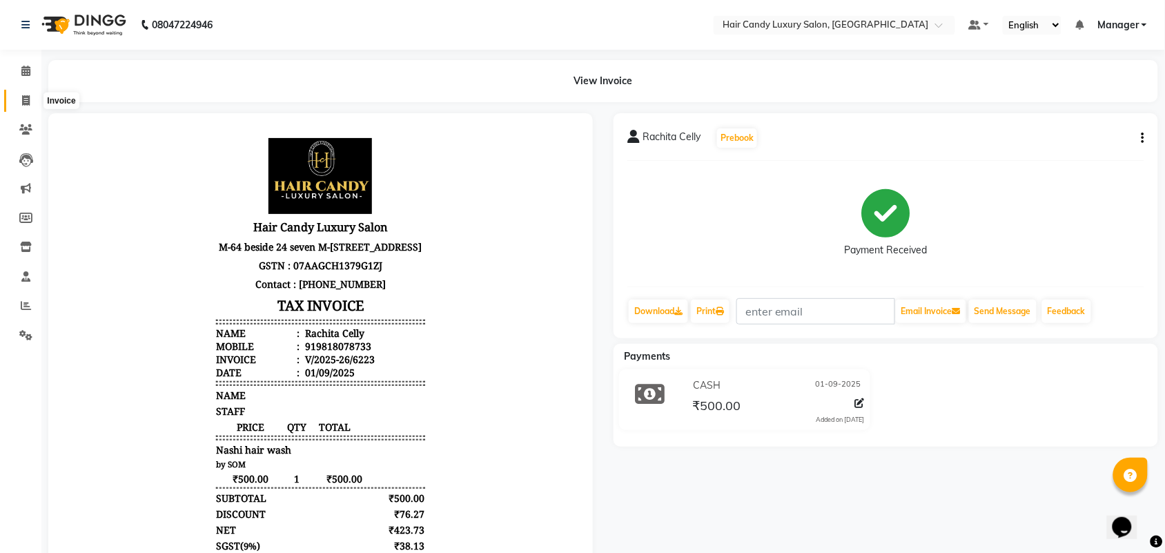
click at [25, 98] on icon at bounding box center [26, 100] width 8 height 10
select select "service"
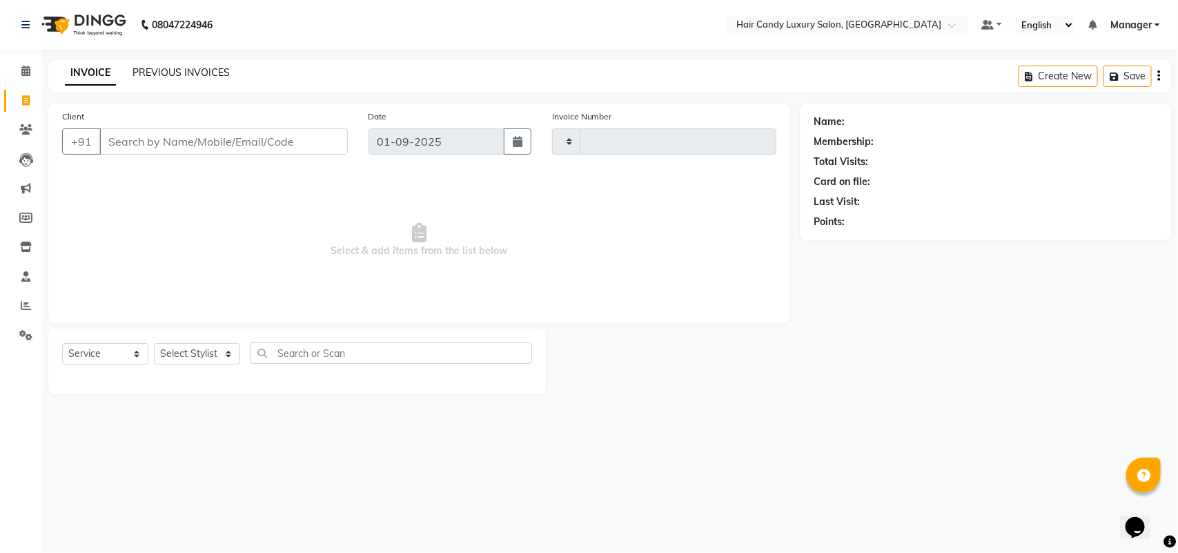
click at [174, 70] on link "PREVIOUS INVOICES" at bounding box center [181, 72] width 97 height 12
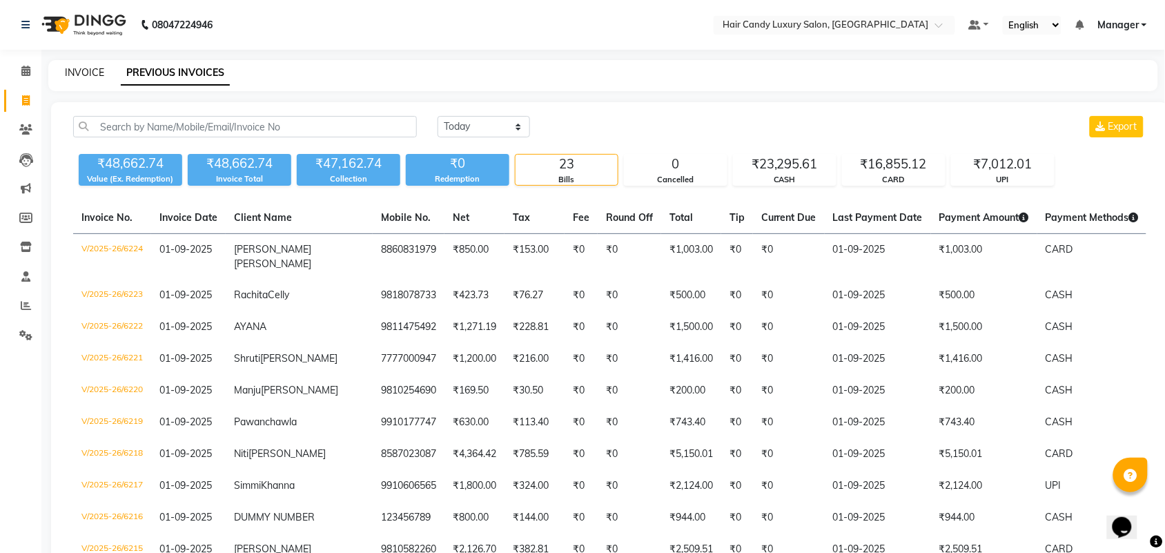
click at [80, 74] on link "INVOICE" at bounding box center [84, 72] width 39 height 12
select select "6645"
select select "service"
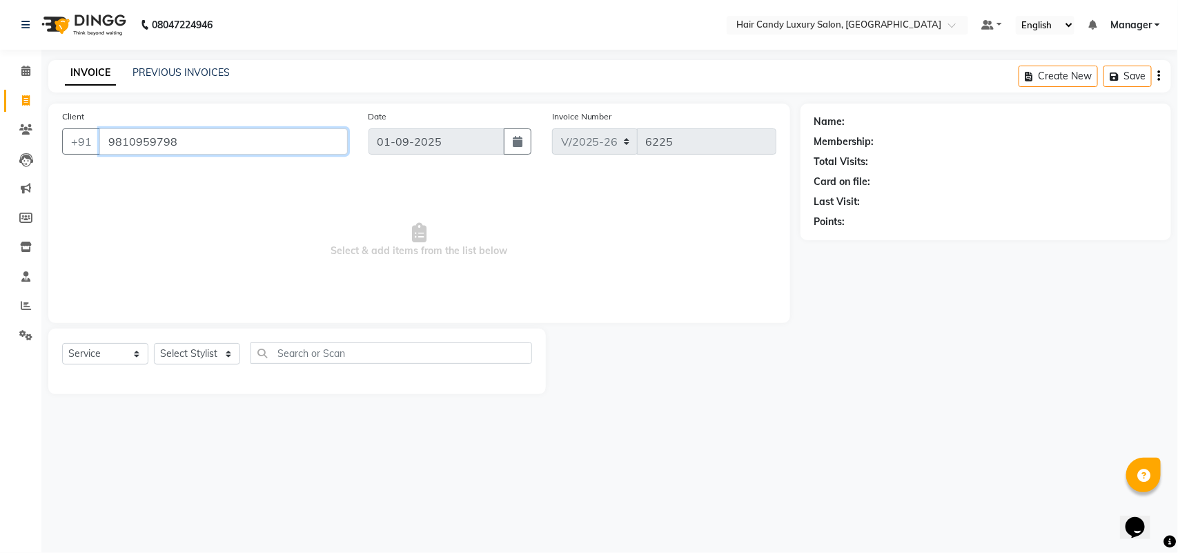
type input "9810959798"
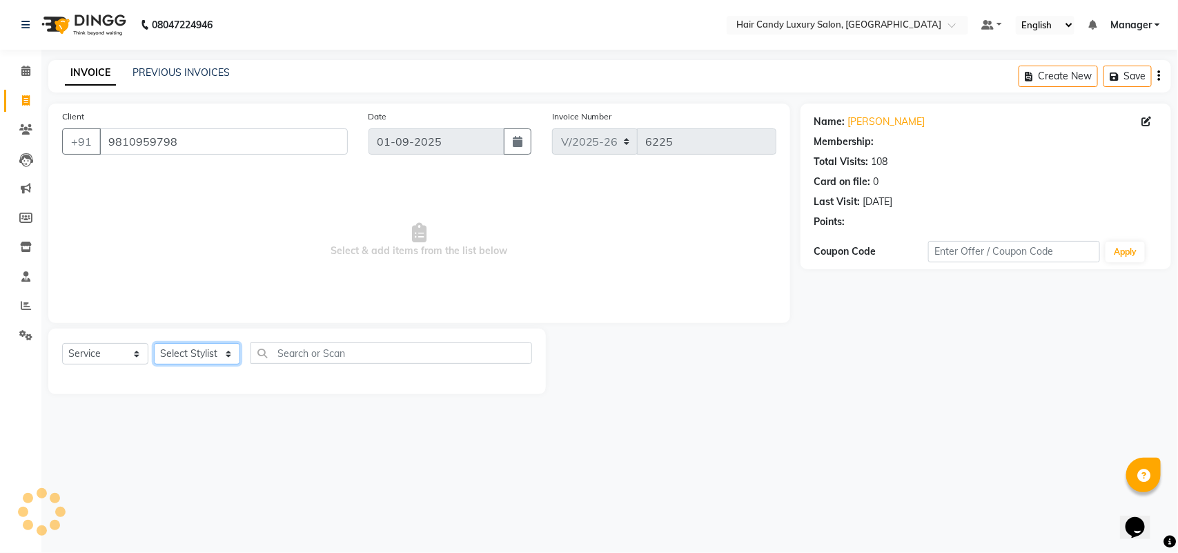
click at [199, 353] on select "Select Stylist Aman ANKIT MANAGER BHAWNA Bobby Chirag Danish Deepali Dhruv Gold…" at bounding box center [197, 353] width 86 height 21
select select "2: Object"
select select "51784"
click at [154, 343] on select "Select Stylist Aman ANKIT MANAGER BHAWNA Bobby Chirag Danish Deepali Dhruv Gold…" at bounding box center [197, 353] width 86 height 21
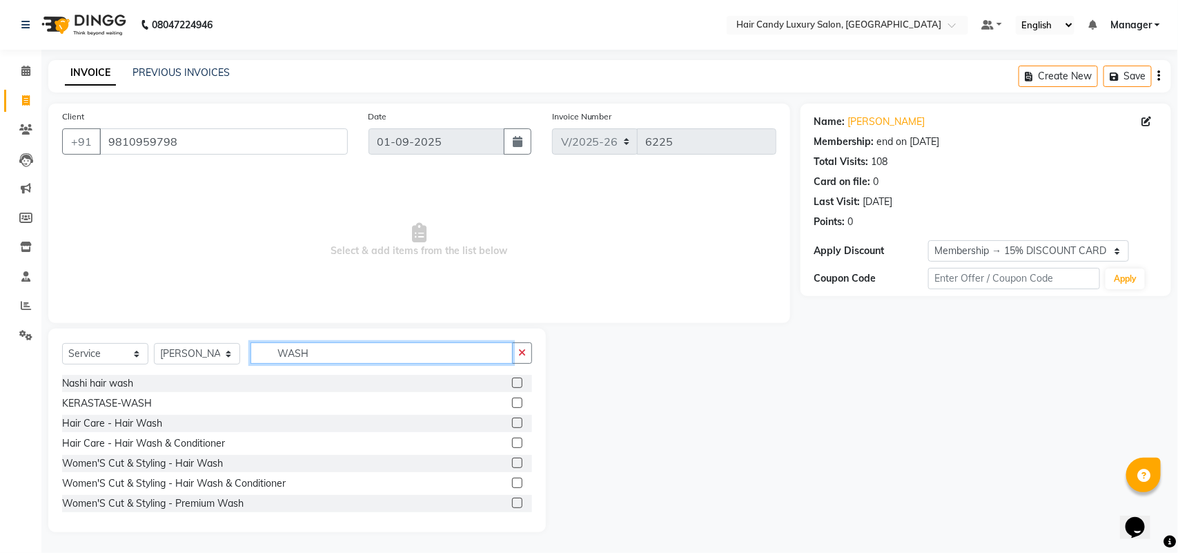
type input "WASH"
click at [512, 404] on label at bounding box center [517, 403] width 10 height 10
click at [512, 404] on input "checkbox" at bounding box center [516, 403] width 9 height 9
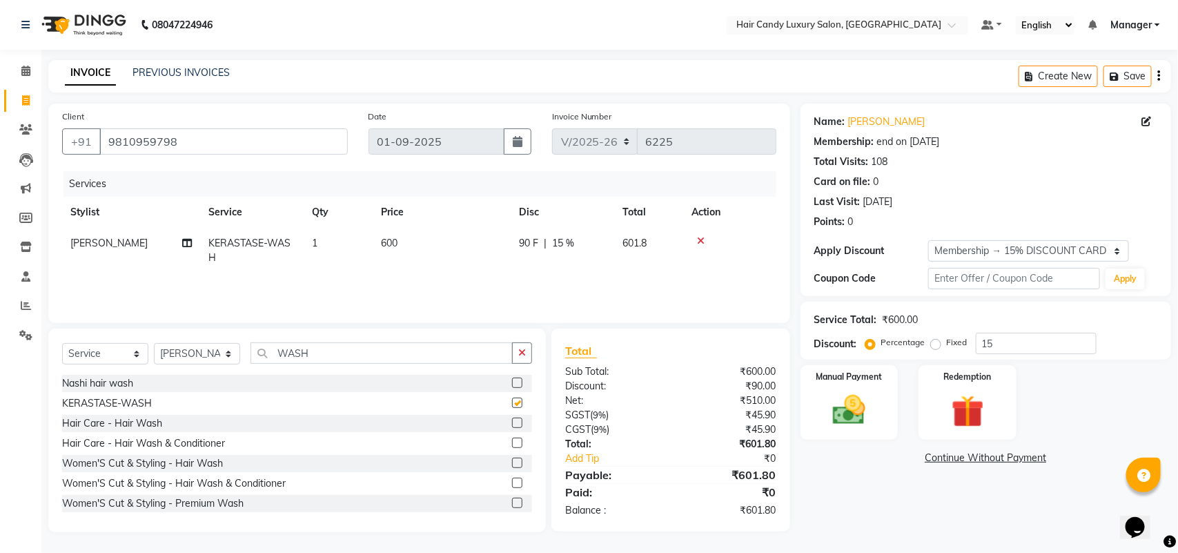
checkbox input "false"
click at [1010, 335] on input "15" at bounding box center [1036, 343] width 121 height 21
type input "15.254"
click at [895, 411] on div "Manual Payment" at bounding box center [850, 403] width 102 height 78
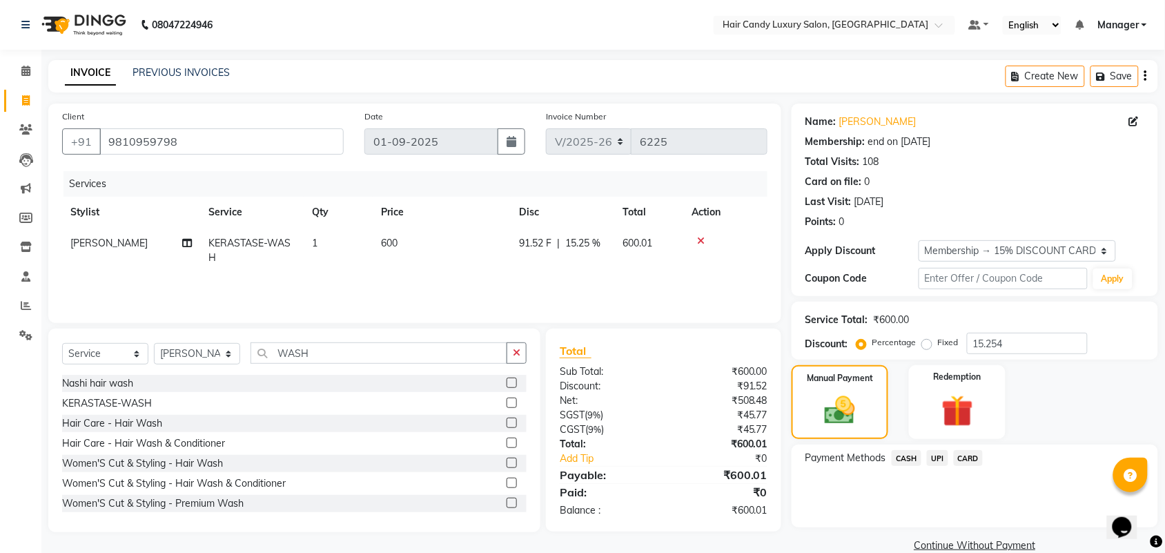
click at [906, 454] on span "CASH" at bounding box center [907, 458] width 30 height 16
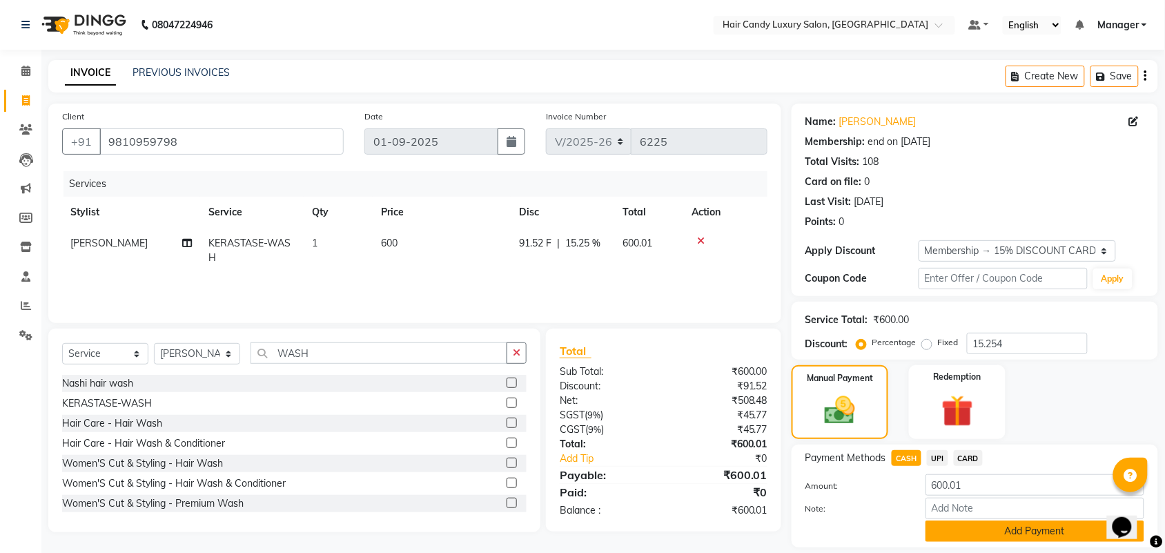
click at [948, 525] on button "Add Payment" at bounding box center [1035, 531] width 219 height 21
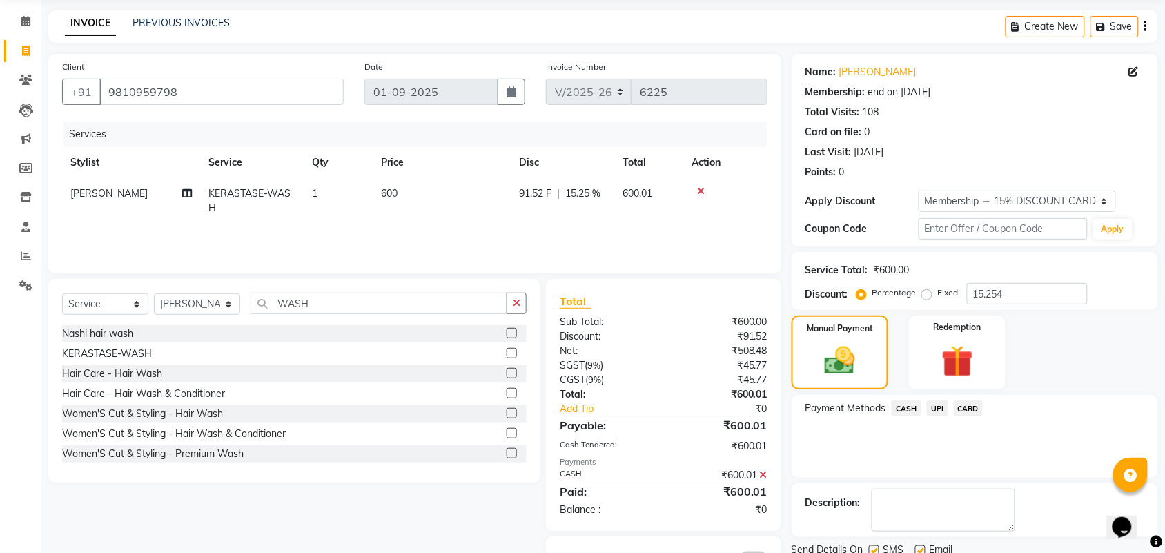
scroll to position [102, 0]
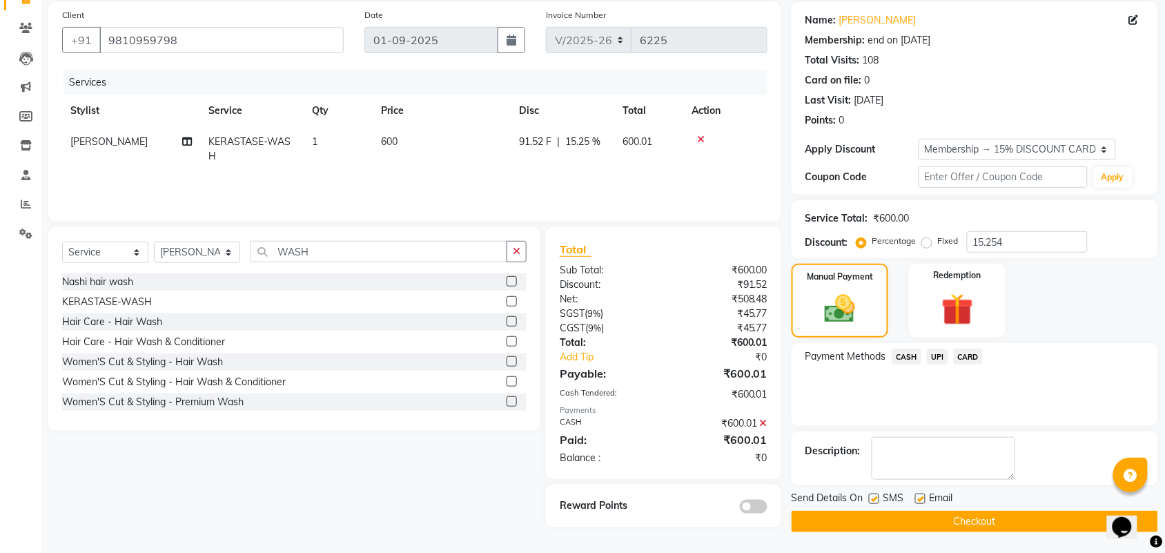
click at [812, 528] on button "Checkout" at bounding box center [975, 521] width 367 height 21
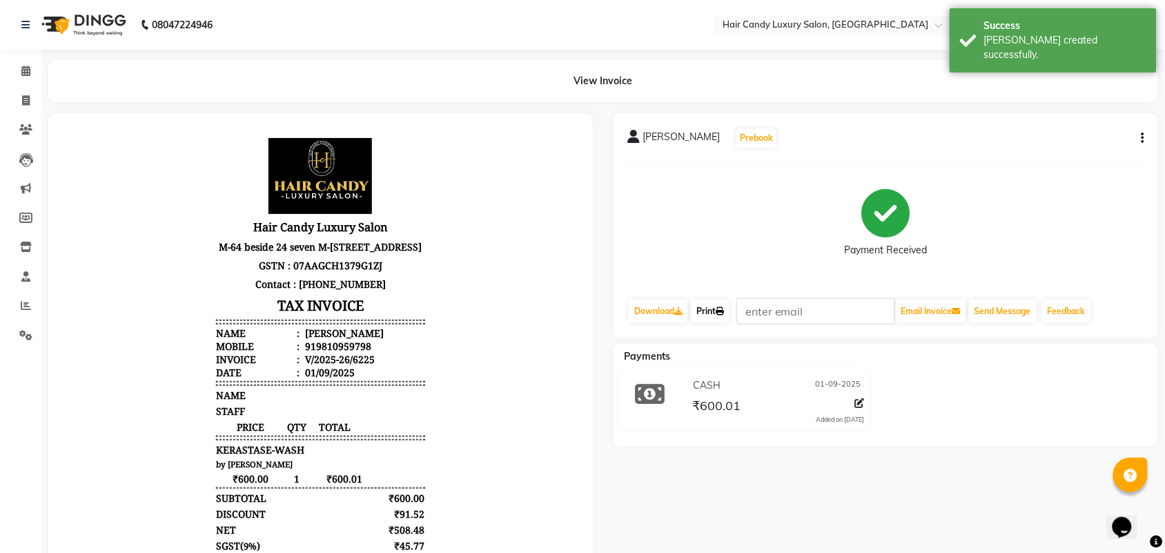
click at [724, 308] on icon at bounding box center [720, 311] width 8 height 8
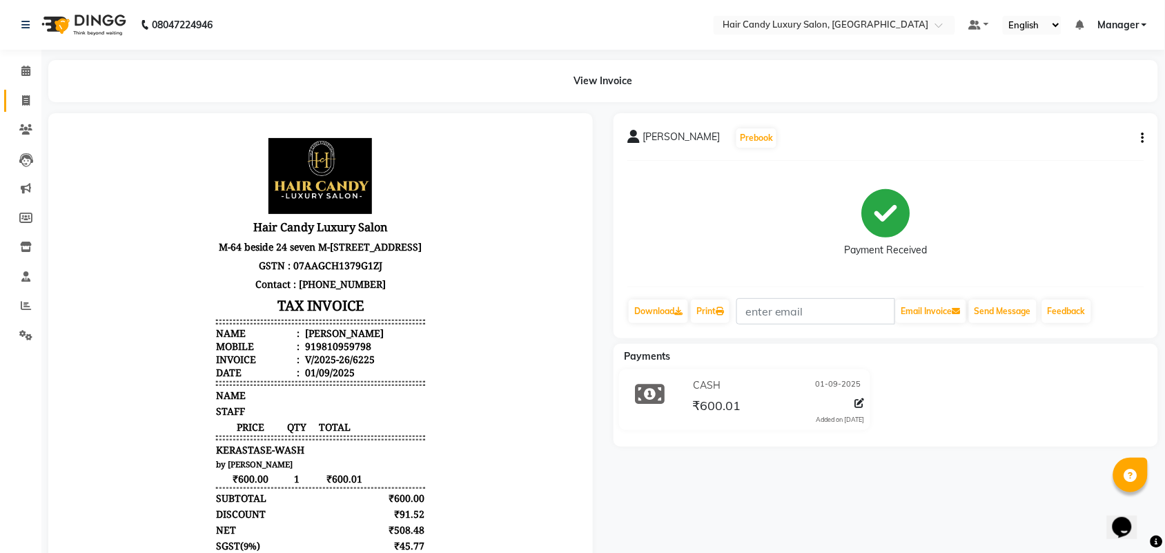
click at [12, 99] on link "Invoice" at bounding box center [20, 101] width 33 height 23
select select "service"
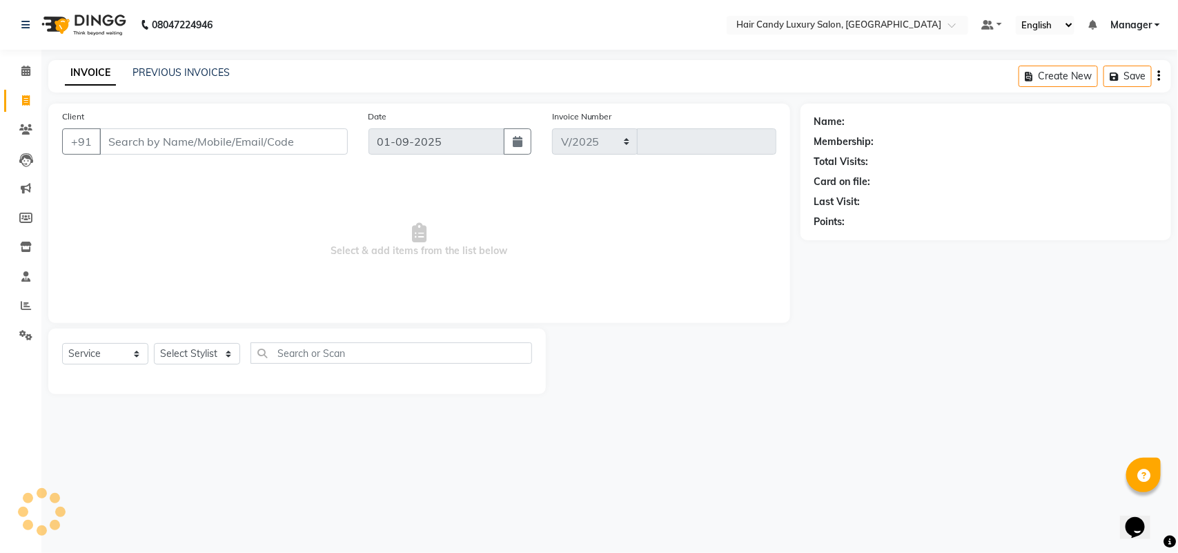
select select "6645"
type input "6226"
click at [191, 66] on link "PREVIOUS INVOICES" at bounding box center [181, 72] width 97 height 12
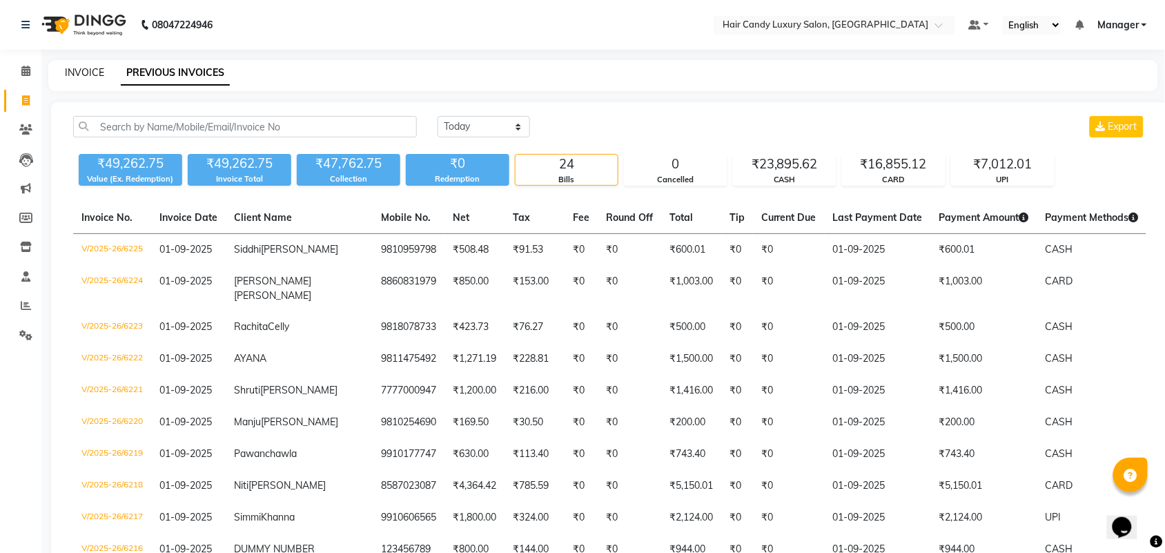
click at [91, 70] on link "INVOICE" at bounding box center [84, 72] width 39 height 12
select select "service"
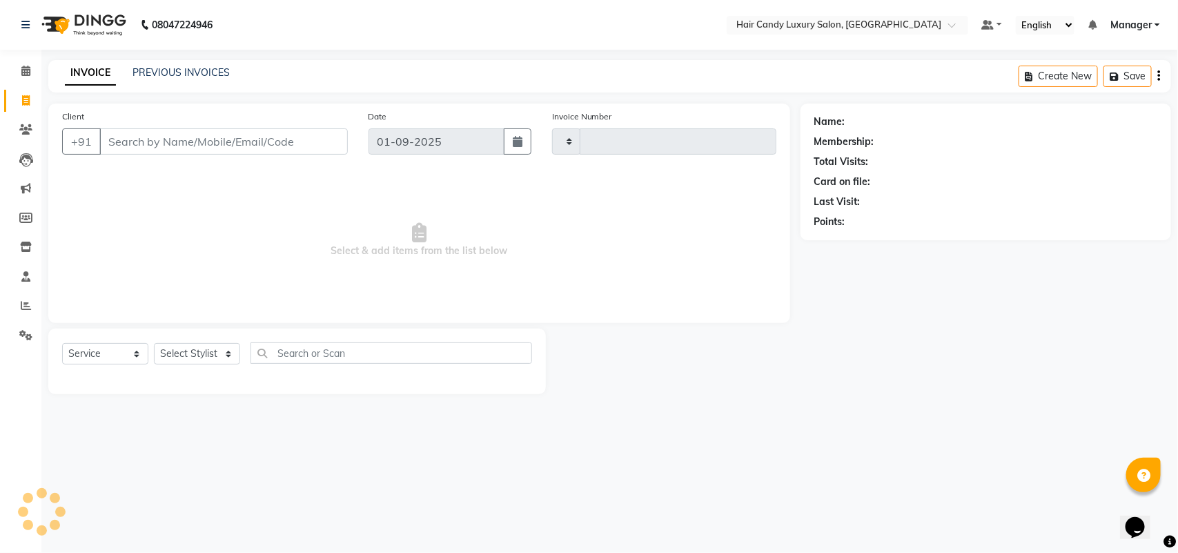
type input "6226"
select select "6645"
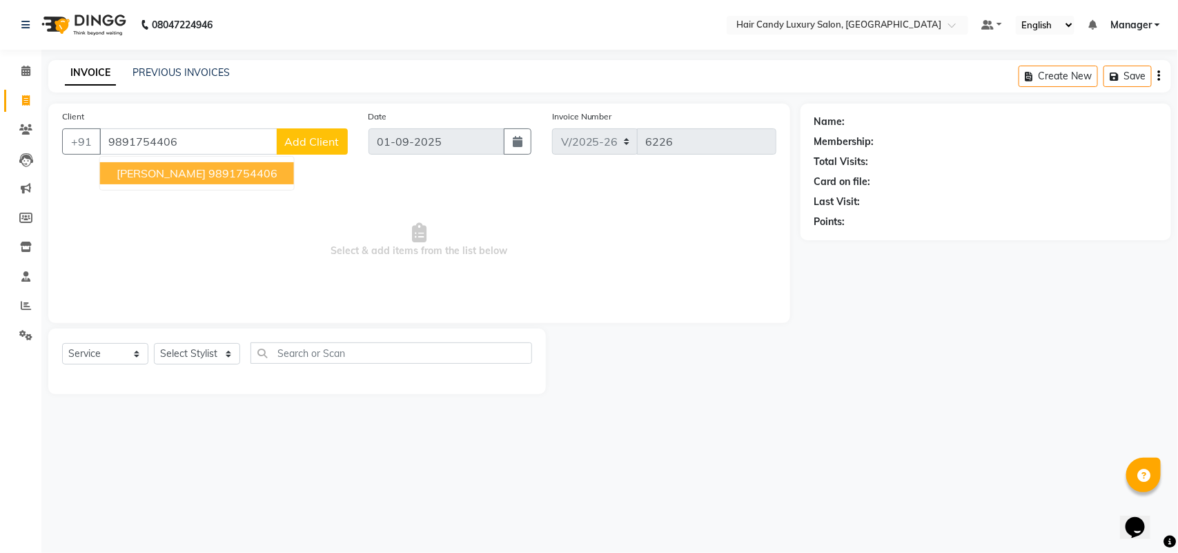
type input "9891754406"
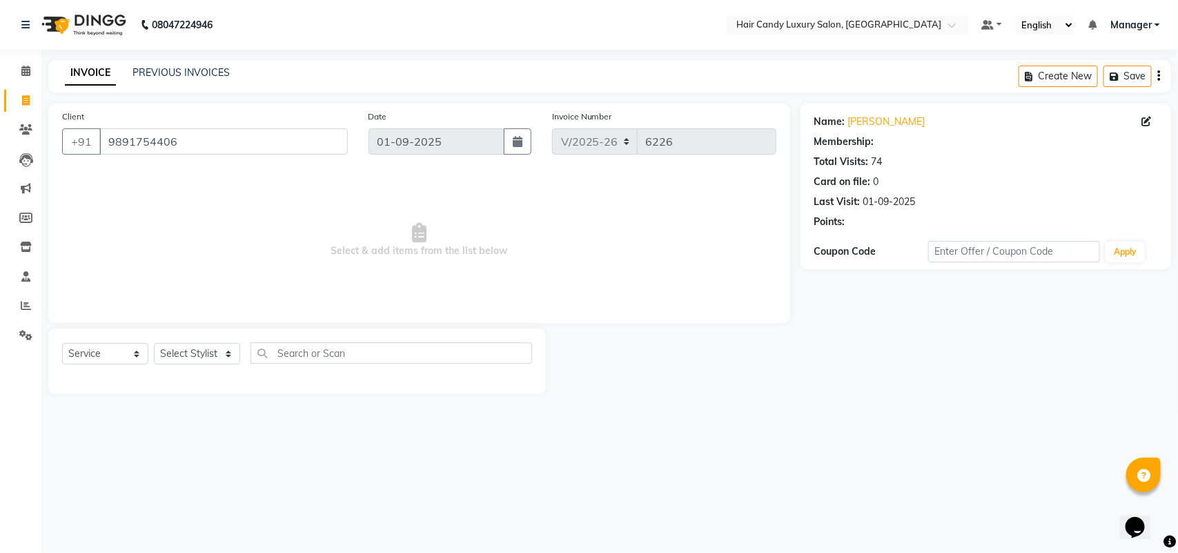
select select "1: Object"
click at [221, 353] on select "Select Stylist Aman ANKIT MANAGER BHAWNA Bobby Chirag Danish Deepali Dhruv Gold…" at bounding box center [197, 353] width 86 height 21
select select "52598"
click at [154, 343] on select "Select Stylist Aman ANKIT MANAGER BHAWNA Bobby Chirag Danish Deepali Dhruv Gold…" at bounding box center [197, 353] width 86 height 21
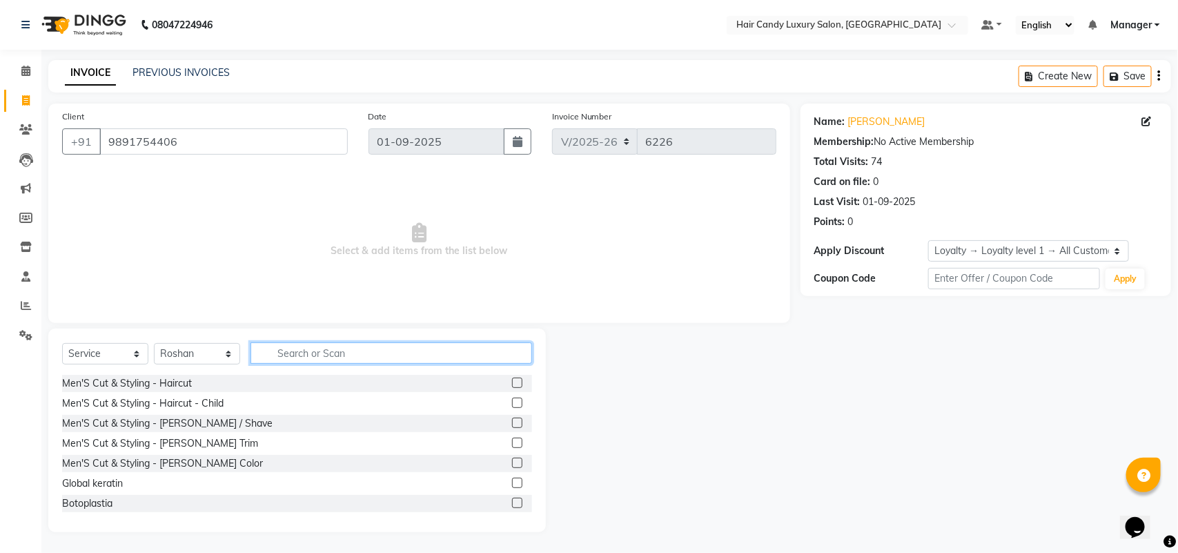
type input "`"
type input "RITUAL"
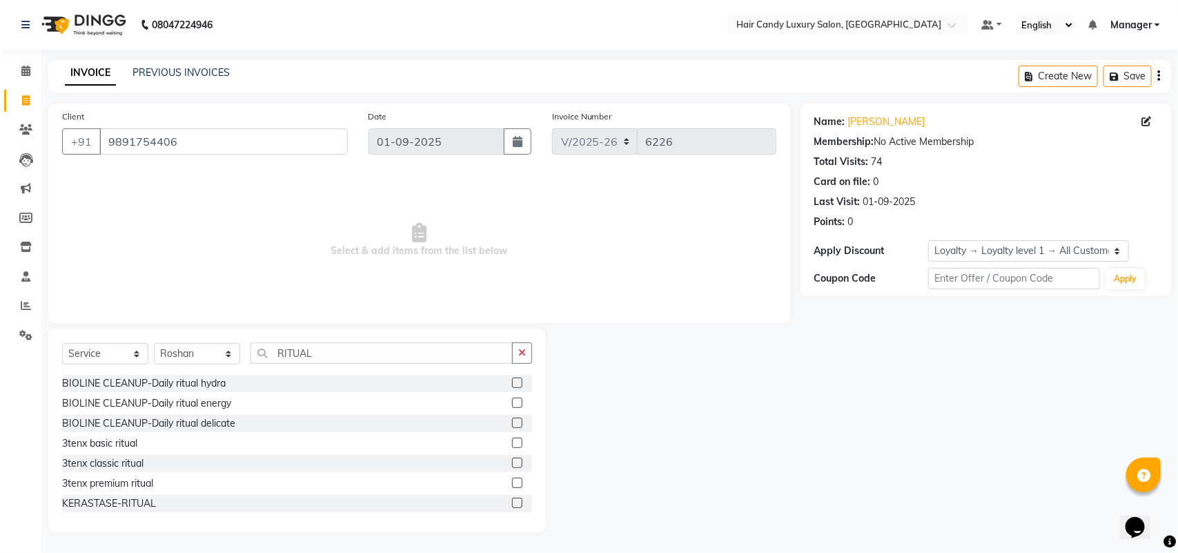
click at [512, 502] on label at bounding box center [517, 503] width 10 height 10
click at [512, 502] on input "checkbox" at bounding box center [516, 503] width 9 height 9
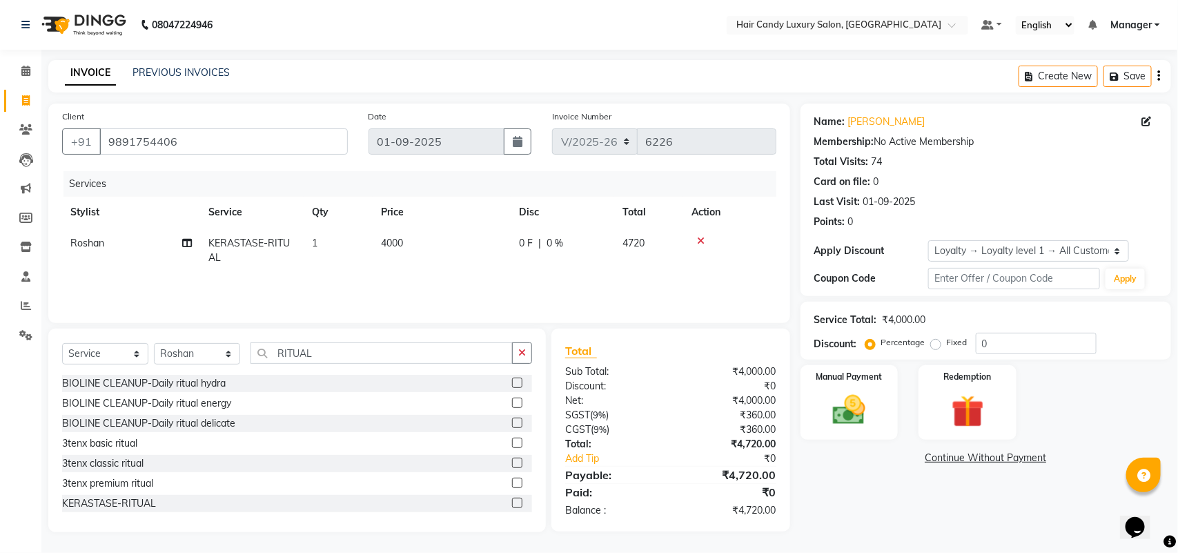
checkbox input "false"
click at [435, 228] on td "4000" at bounding box center [442, 251] width 138 height 46
select select "52598"
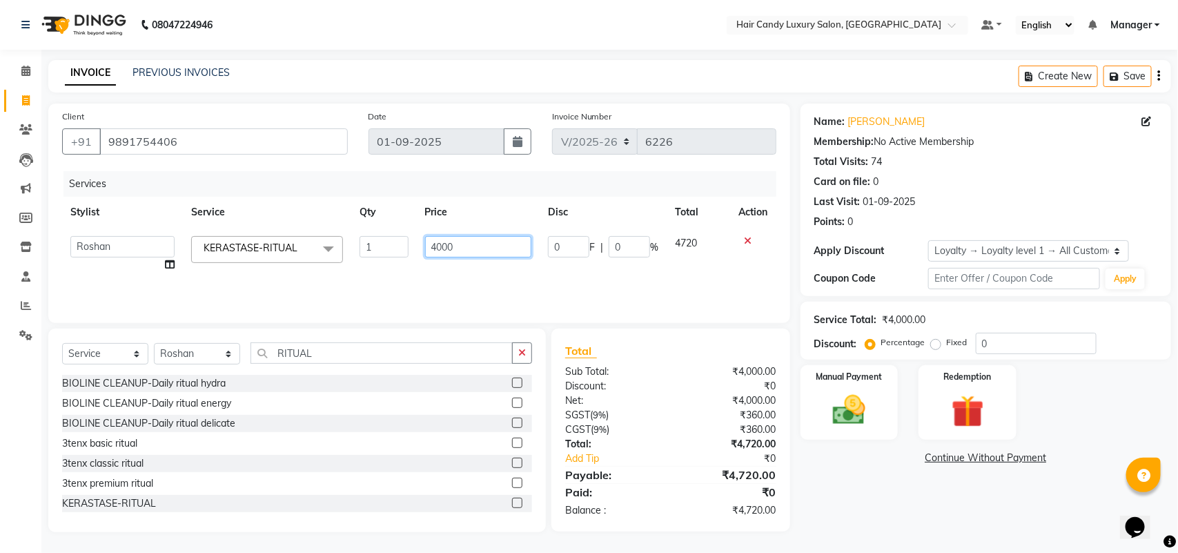
click at [349, 253] on tr "Aman ANKIT MANAGER BHAWNA Bobby Chirag Danish Deepali Dhruv Goldy Harish Jagdis…" at bounding box center [419, 254] width 715 height 52
type input "5500"
click at [264, 171] on div "Services" at bounding box center [426, 184] width 724 height 26
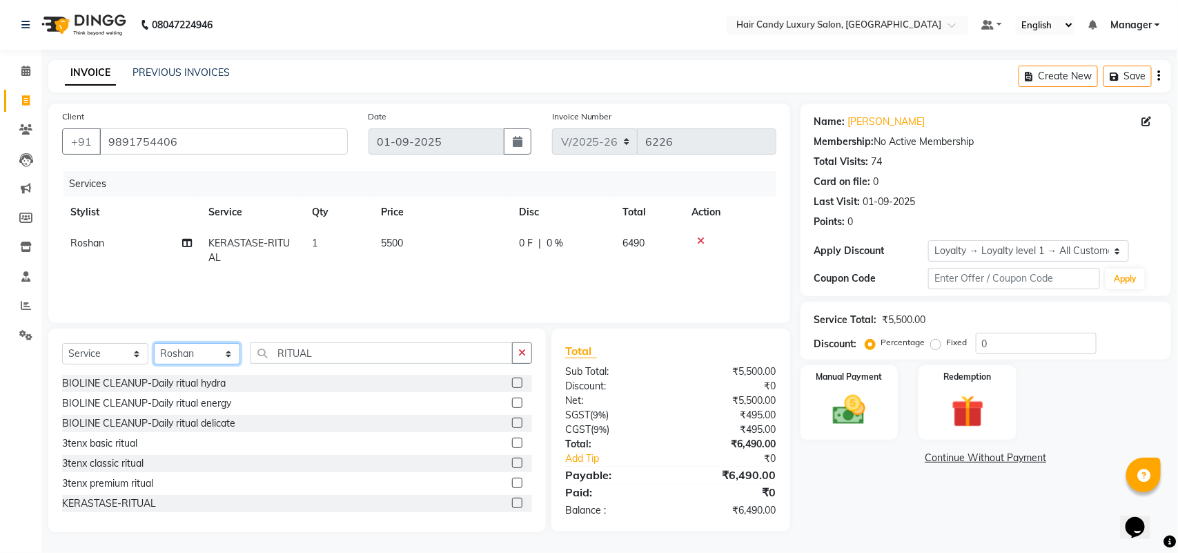
click at [159, 357] on select "Select Stylist Aman ANKIT MANAGER BHAWNA Bobby Chirag Danish Deepali Dhruv Gold…" at bounding box center [197, 353] width 86 height 21
select select "63973"
click at [154, 343] on select "Select Stylist Aman ANKIT MANAGER BHAWNA Bobby Chirag Danish Deepali Dhruv Gold…" at bounding box center [197, 353] width 86 height 21
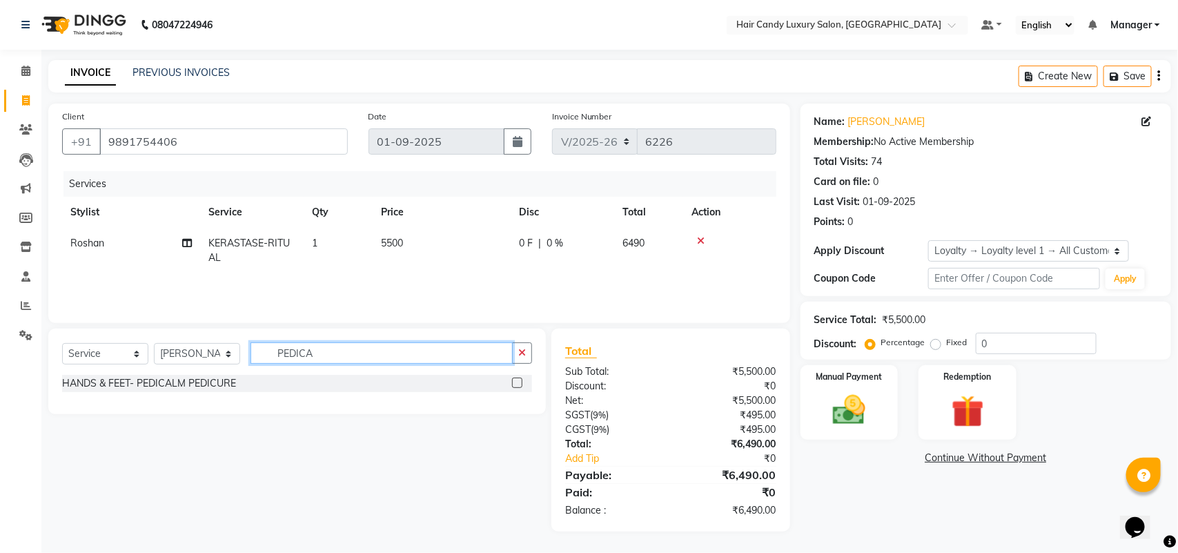
type input "PEDICA"
click at [513, 383] on label at bounding box center [517, 383] width 10 height 10
click at [513, 383] on input "checkbox" at bounding box center [516, 383] width 9 height 9
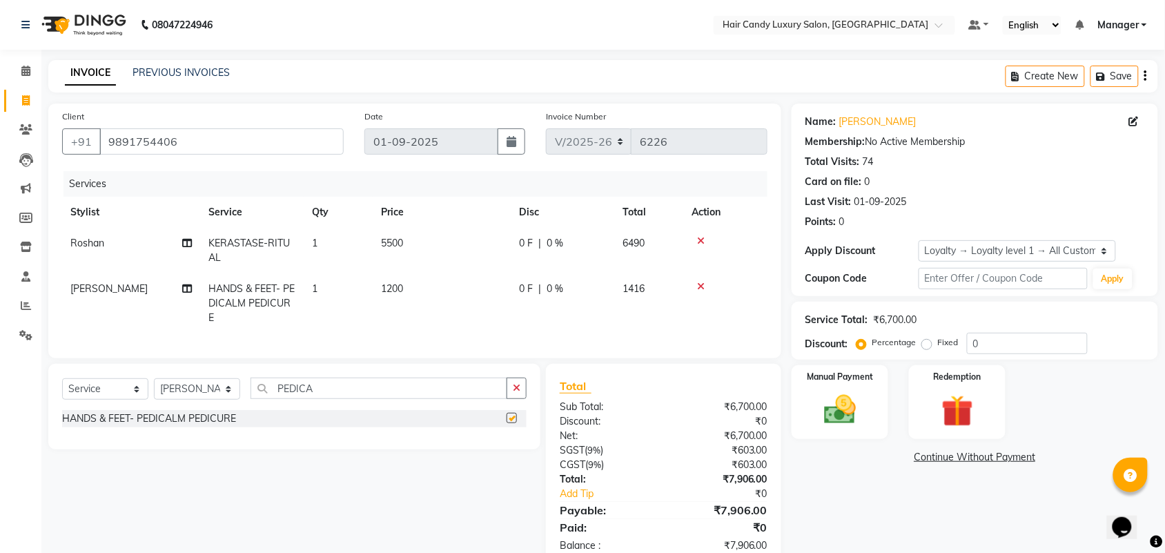
checkbox input "false"
drag, startPoint x: 346, startPoint y: 404, endPoint x: 249, endPoint y: 388, distance: 97.9
click at [249, 388] on div "Select Service Product Membership Package Voucher Prepaid Gift Card Select Styl…" at bounding box center [294, 407] width 492 height 86
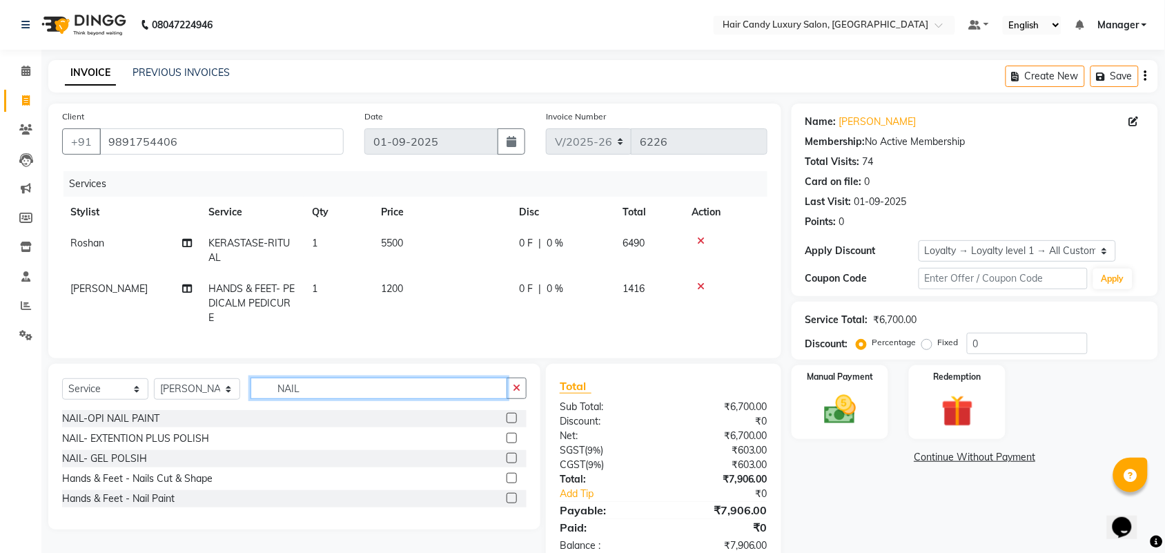
type input "NAIL"
click at [511, 483] on label at bounding box center [512, 478] width 10 height 10
click at [511, 483] on input "checkbox" at bounding box center [511, 478] width 9 height 9
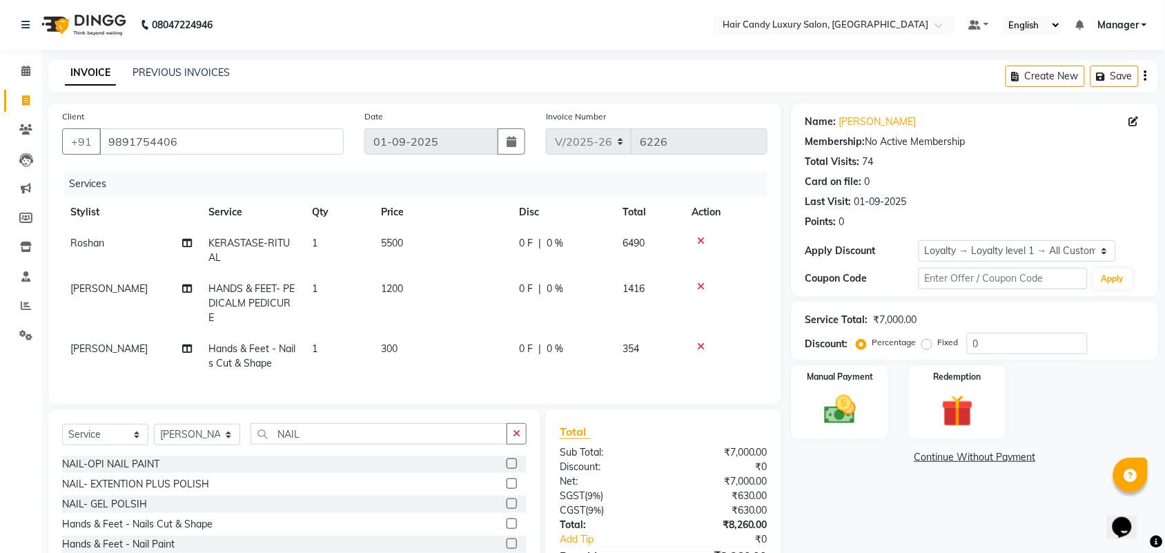
click at [437, 353] on td "300" at bounding box center [442, 356] width 138 height 46
checkbox input "false"
select select "63973"
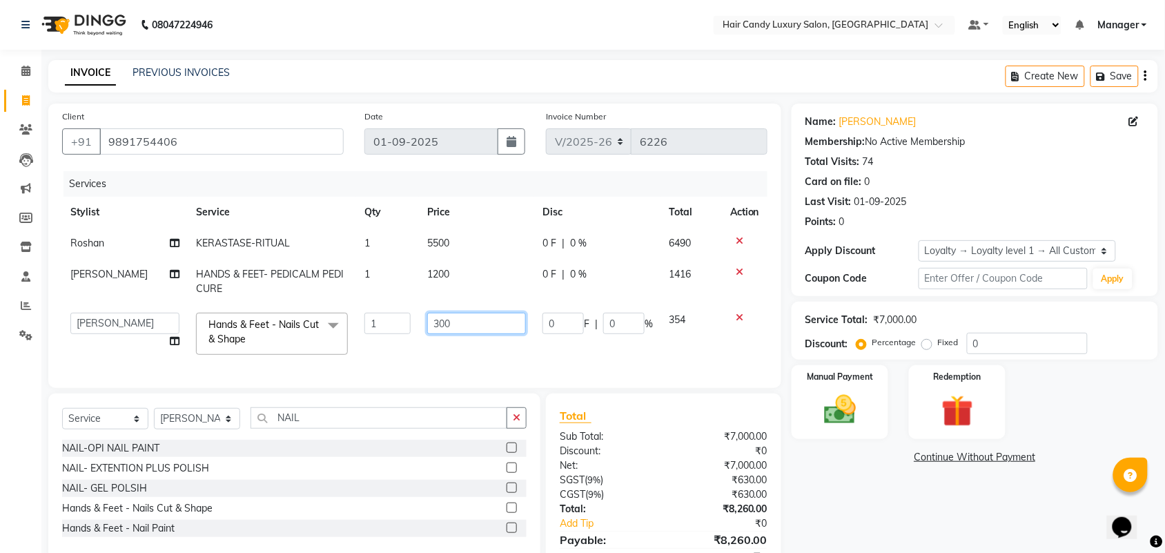
drag, startPoint x: 470, startPoint y: 325, endPoint x: 233, endPoint y: 353, distance: 238.4
click at [349, 330] on tr "Aman ANKIT MANAGER BHAWNA Bobby Chirag Danish Deepali Dhruv Goldy Harish Jagdis…" at bounding box center [415, 333] width 706 height 59
type input "150"
click at [249, 191] on div "Services" at bounding box center [421, 184] width 715 height 26
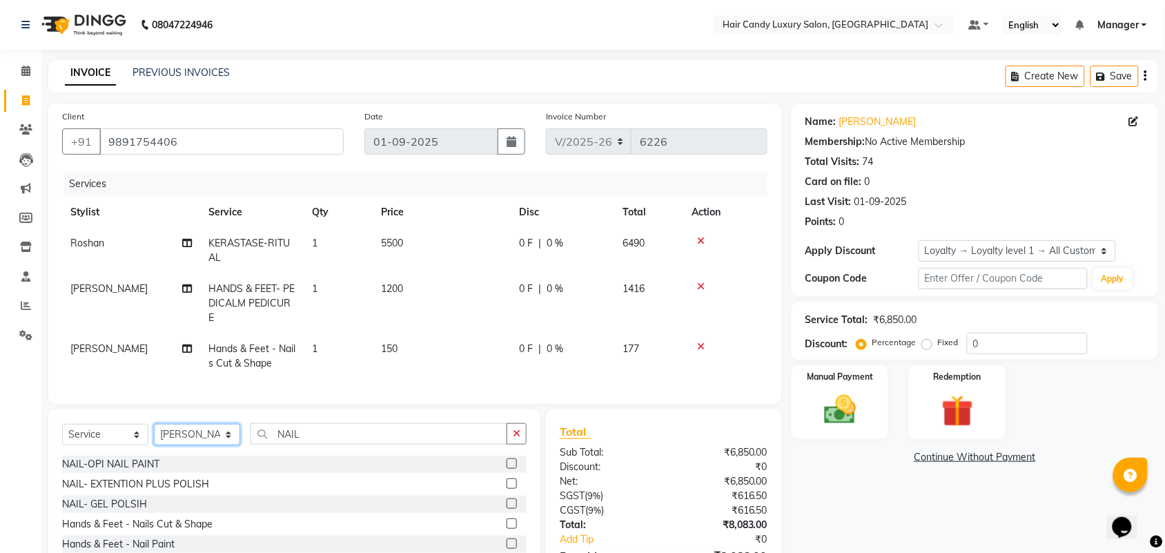
click at [206, 445] on select "Select Stylist Aman ANKIT MANAGER [PERSON_NAME] [PERSON_NAME] Danish [PERSON_NA…" at bounding box center [197, 434] width 86 height 21
select select "52750"
click at [154, 436] on select "Select Stylist Aman ANKIT MANAGER [PERSON_NAME] [PERSON_NAME] Danish [PERSON_NA…" at bounding box center [197, 434] width 86 height 21
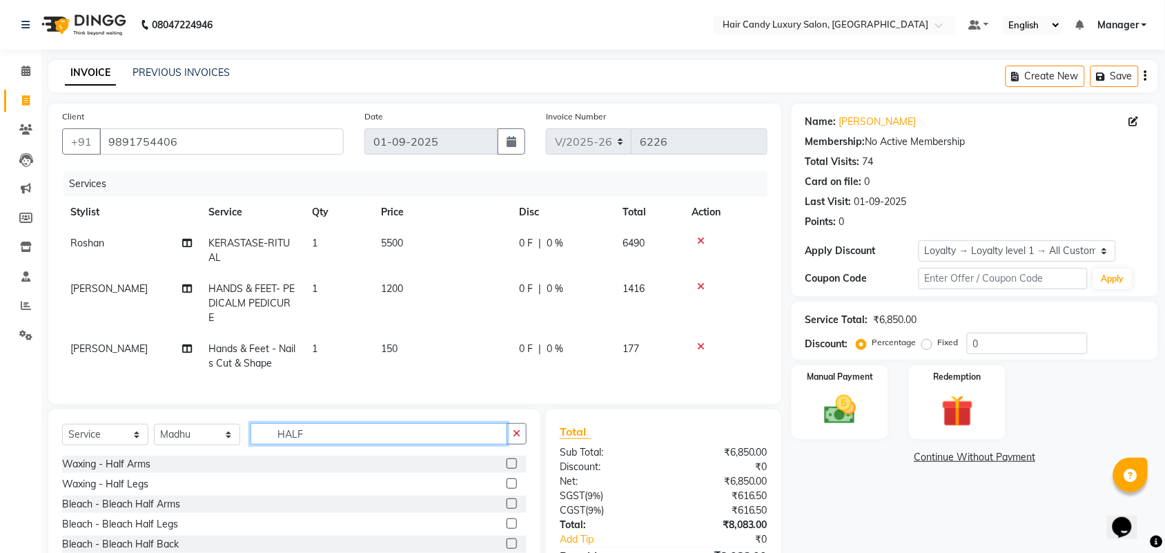
type input "HALF"
click at [507, 489] on label at bounding box center [512, 483] width 10 height 10
click at [507, 489] on input "checkbox" at bounding box center [511, 484] width 9 height 9
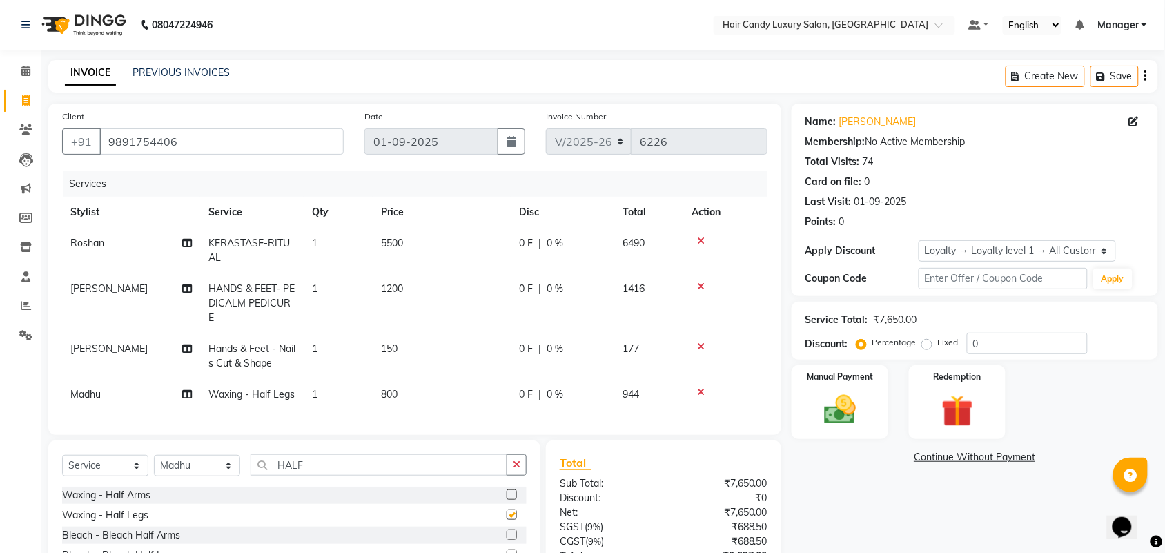
checkbox input "false"
drag, startPoint x: 336, startPoint y: 477, endPoint x: 0, endPoint y: 416, distance: 341.0
click at [36, 445] on app-home "08047224946 Select Location × Hair Candy Luxury Salon, Greater Kailash Default …" at bounding box center [582, 332] width 1165 height 665
type input "D"
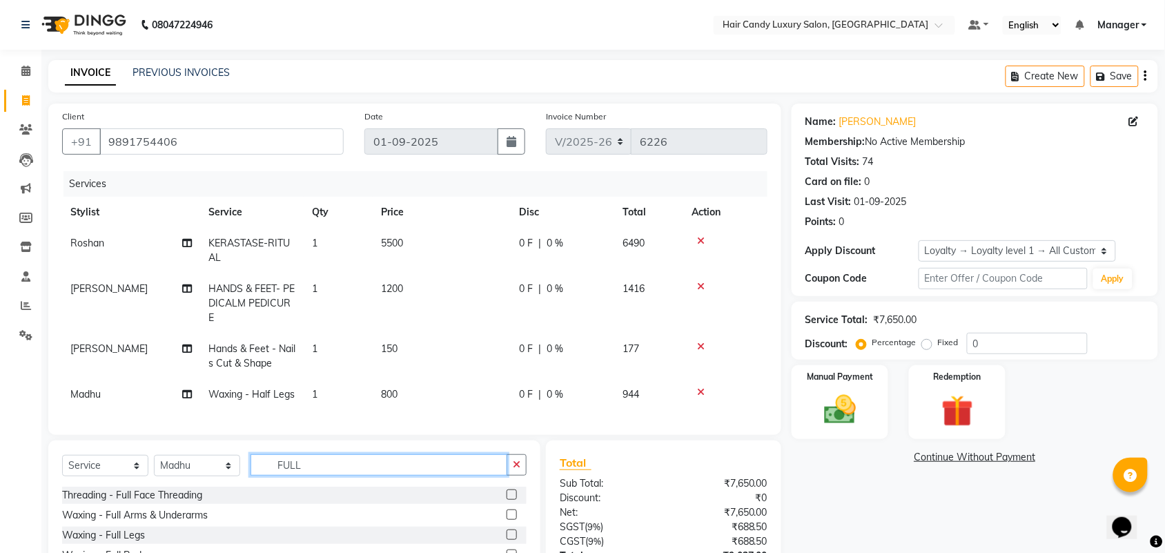
type input "FULL"
click at [507, 520] on label at bounding box center [512, 514] width 10 height 10
click at [507, 520] on input "checkbox" at bounding box center [511, 515] width 9 height 9
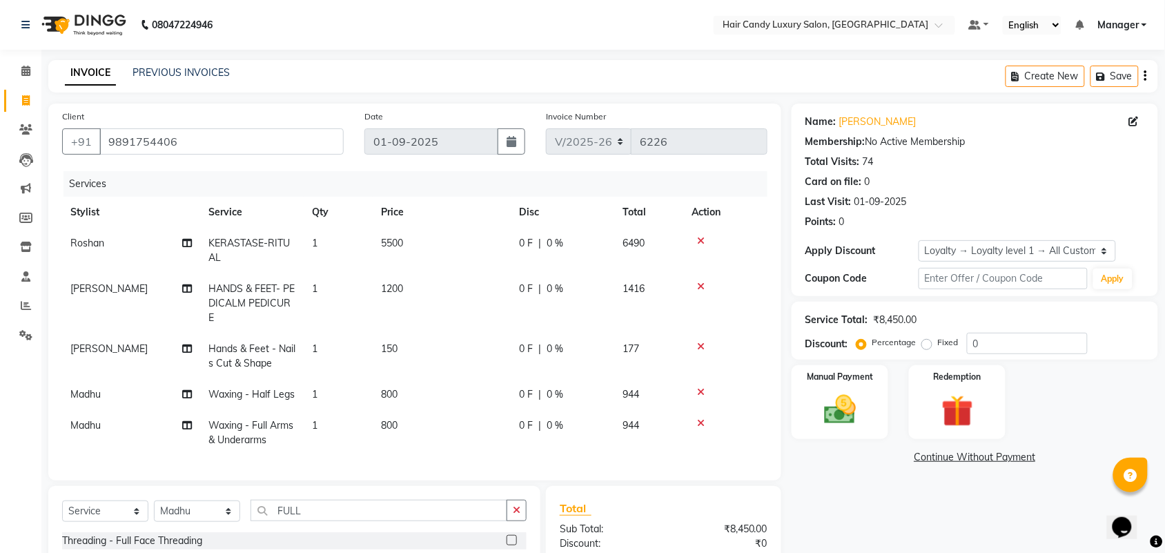
checkbox input "false"
click at [421, 416] on td "800" at bounding box center [442, 433] width 138 height 46
select select "52750"
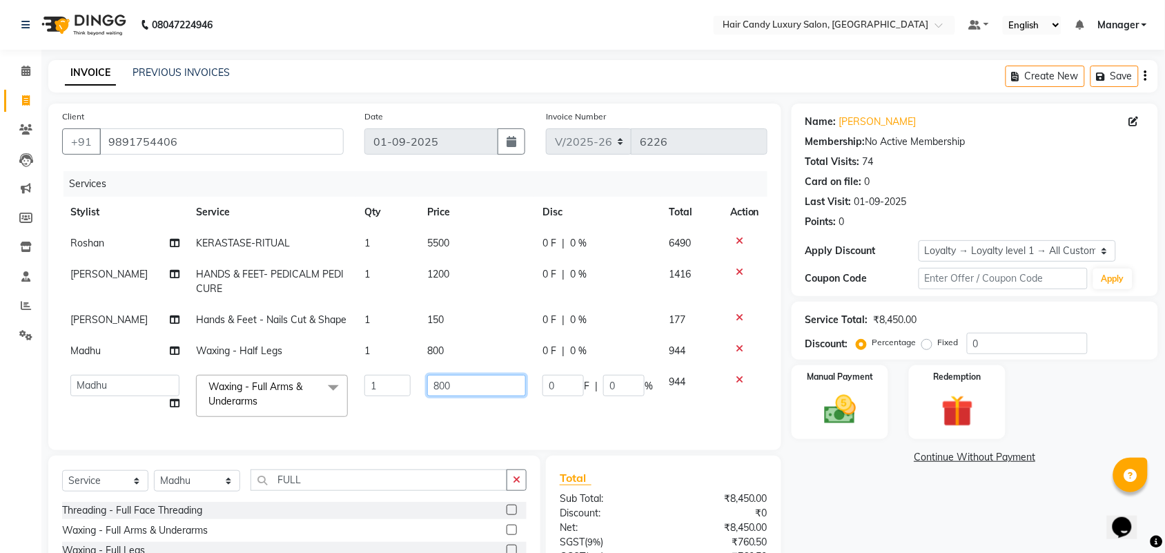
drag, startPoint x: 460, startPoint y: 387, endPoint x: 0, endPoint y: 2, distance: 599.8
click at [321, 387] on tr "Aman ANKIT MANAGER BHAWNA Bobby Chirag Danish Deepali Dhruv Goldy Harish Jagdis…" at bounding box center [415, 396] width 706 height 59
type input "1100"
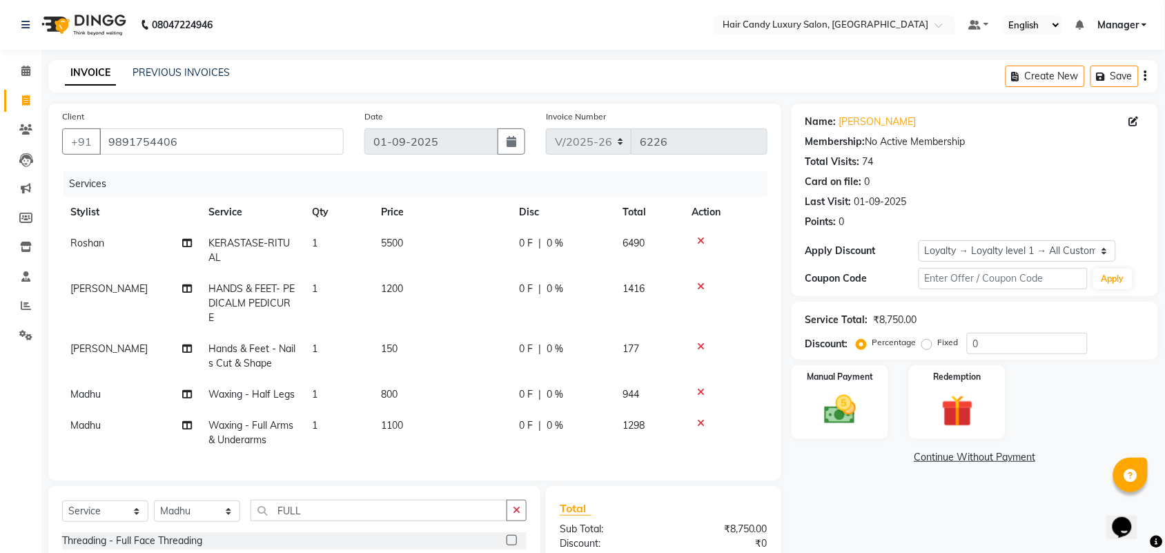
click at [309, 164] on div "Client +91 9891754406" at bounding box center [203, 137] width 302 height 57
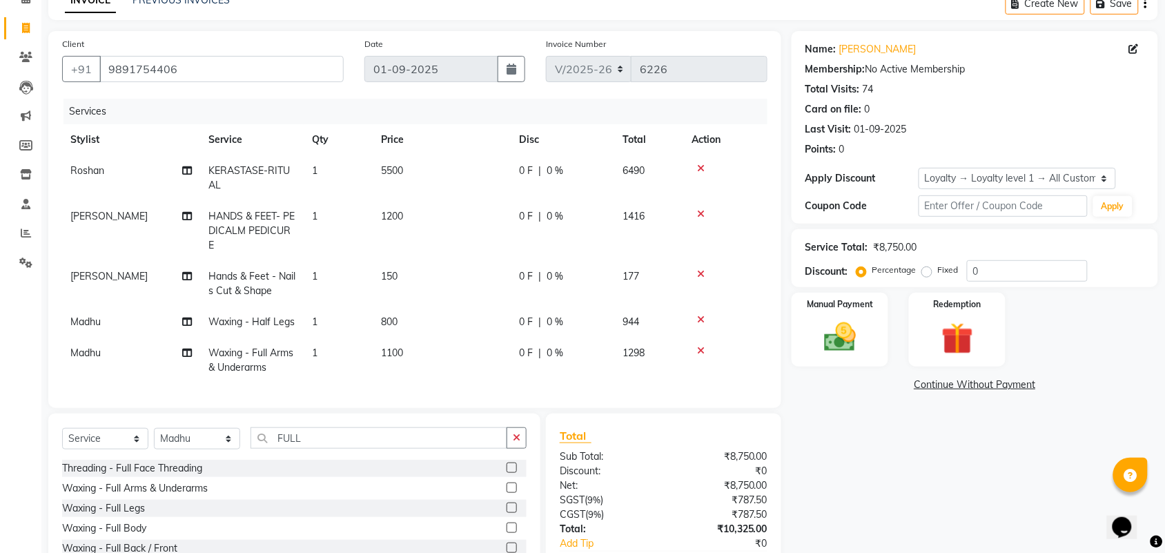
scroll to position [170, 0]
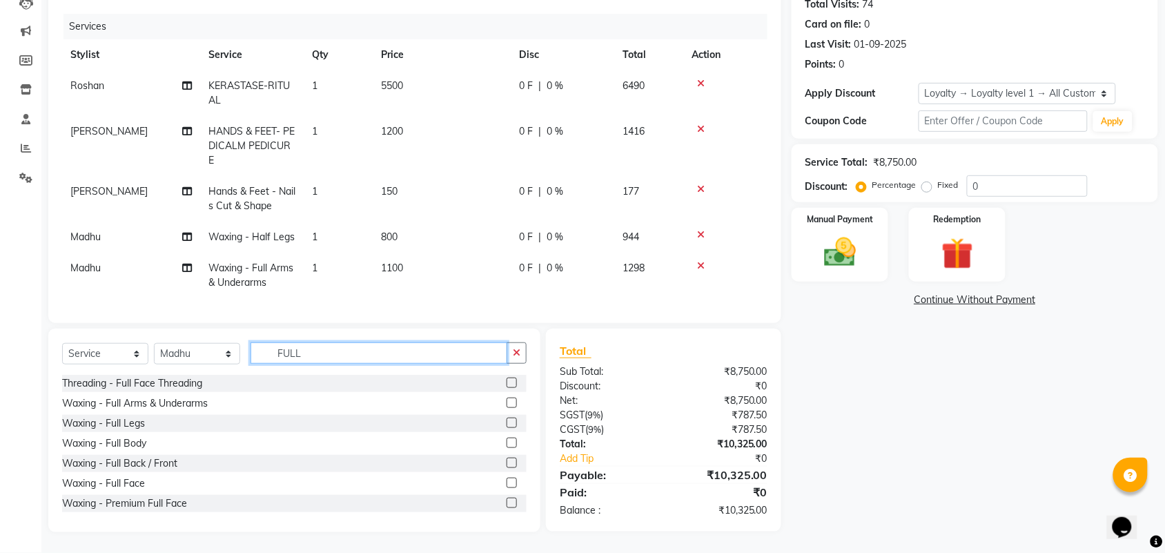
drag, startPoint x: 312, startPoint y: 349, endPoint x: 0, endPoint y: 318, distance: 313.7
click at [39, 351] on div "Select Service Product Membership Package Voucher Prepaid Gift Card Select Styl…" at bounding box center [289, 431] width 503 height 204
type input "DETAN"
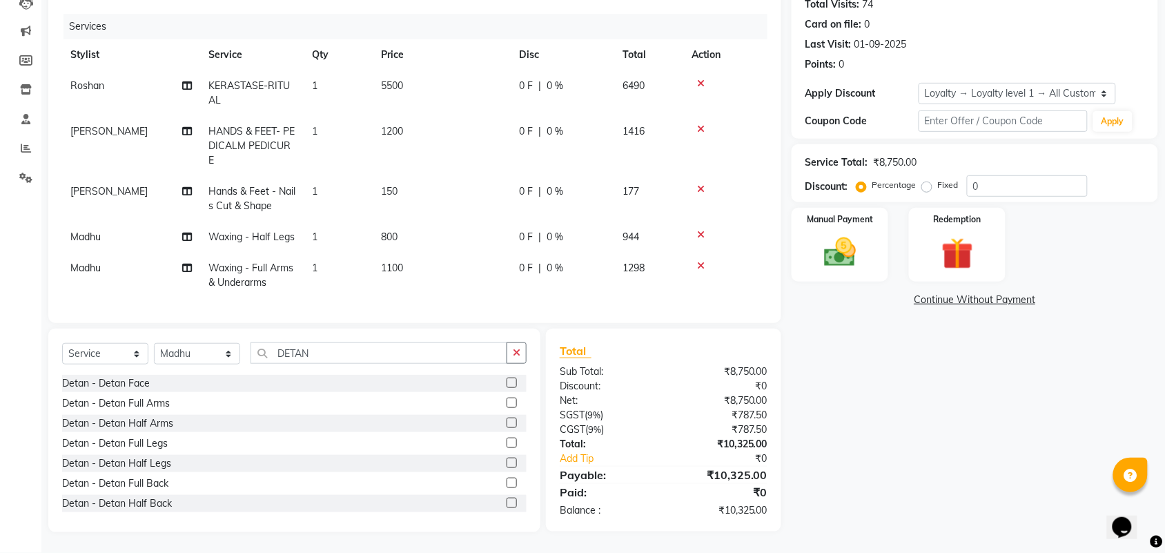
click at [507, 383] on div at bounding box center [517, 383] width 20 height 17
click at [507, 383] on label at bounding box center [512, 383] width 10 height 10
click at [507, 383] on input "checkbox" at bounding box center [511, 383] width 9 height 9
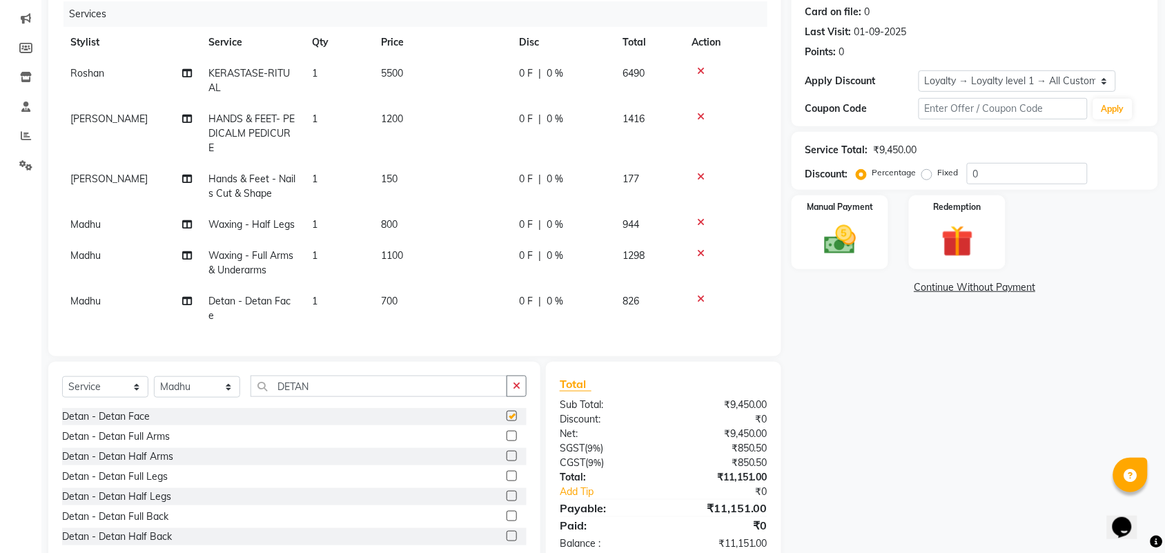
click at [447, 302] on td "700" at bounding box center [442, 309] width 138 height 46
checkbox input "false"
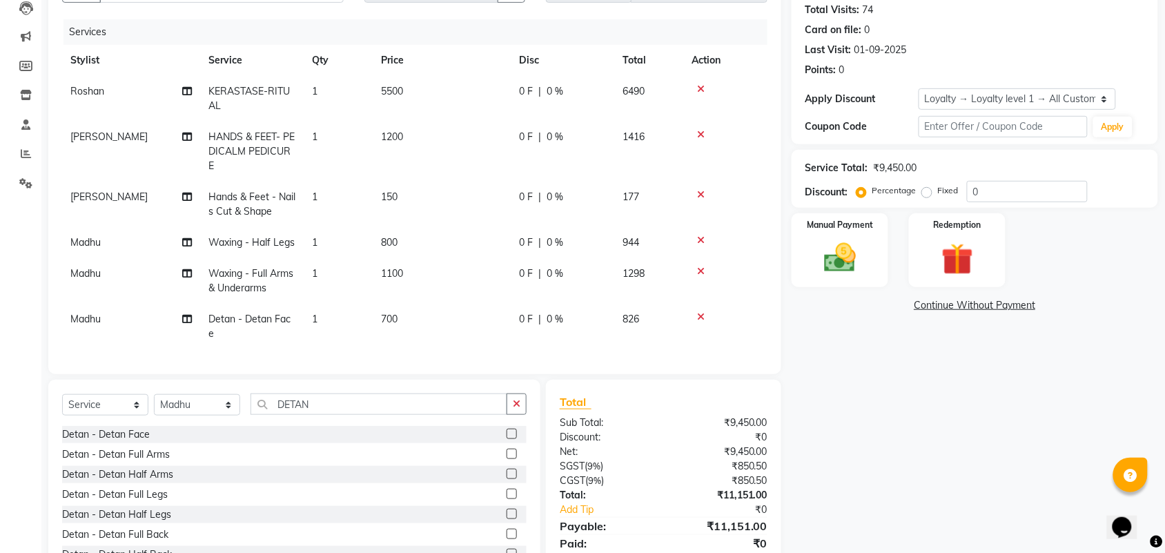
select select "52750"
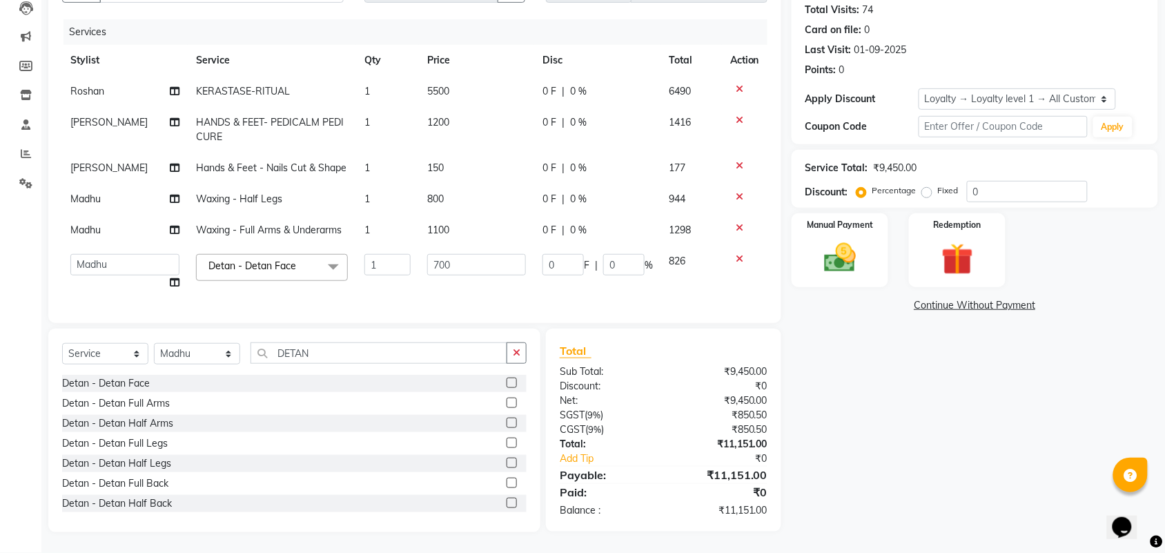
scroll to position [164, 0]
drag, startPoint x: 467, startPoint y: 266, endPoint x: 56, endPoint y: 304, distance: 413.2
click at [214, 299] on div "Services Stylist Service Qty Price Disc Total Action Roshan KERASTASE-RITUAL 1 …" at bounding box center [415, 164] width 706 height 290
drag, startPoint x: 477, startPoint y: 250, endPoint x: 285, endPoint y: 267, distance: 192.7
click at [276, 273] on tr "Aman ANKIT MANAGER BHAWNA Bobby Chirag Danish Deepali Dhruv Goldy Harish Jagdis…" at bounding box center [415, 272] width 706 height 52
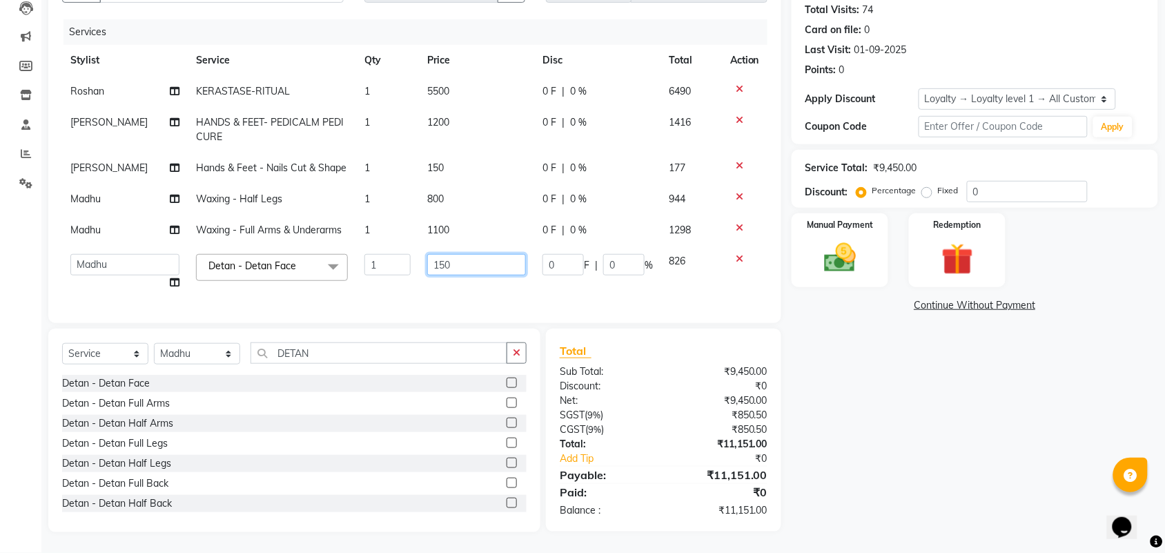
type input "1500"
click at [918, 419] on div "Name: Mousami Gupta Membership: No Active Membership Total Visits: 74 Card on f…" at bounding box center [980, 242] width 377 height 581
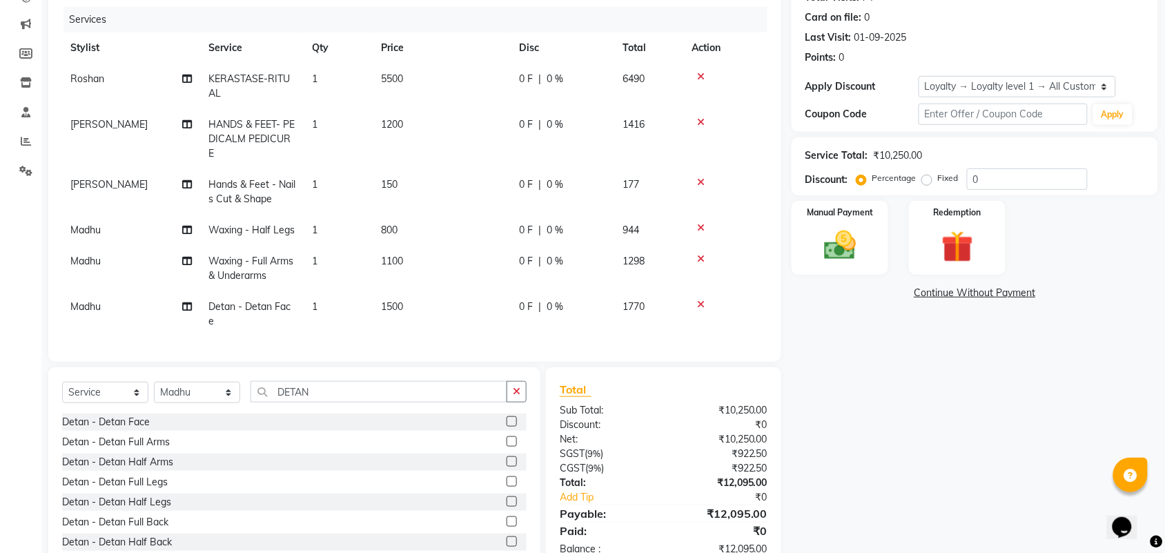
scroll to position [8, 0]
drag, startPoint x: 328, startPoint y: 394, endPoint x: 0, endPoint y: 360, distance: 329.7
click at [64, 391] on div "Select Service Product Membership Package Voucher Prepaid Gift Card Select Styl…" at bounding box center [294, 397] width 465 height 32
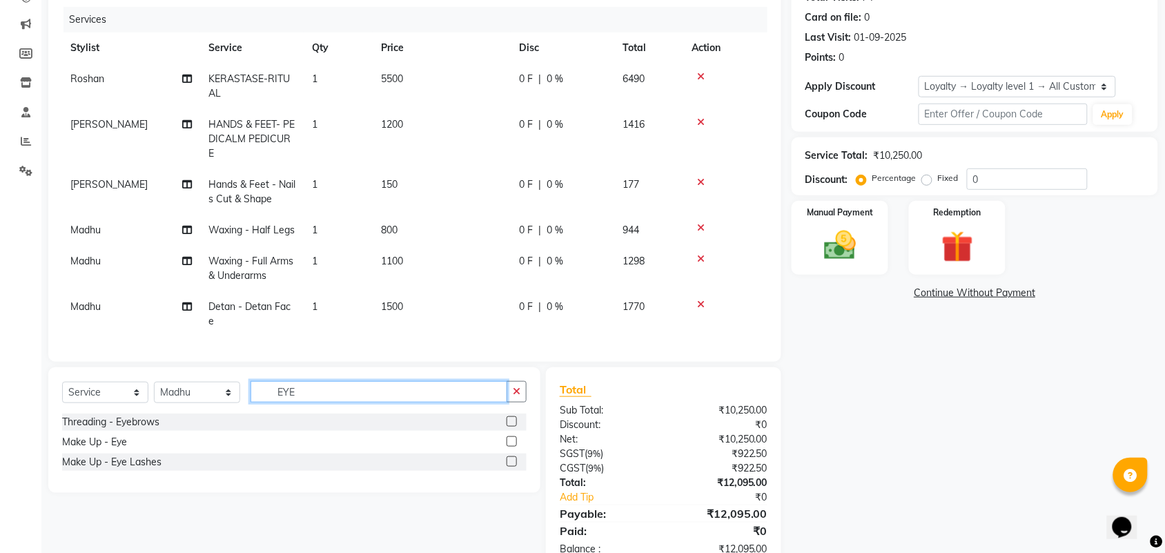
type input "EYE"
click at [508, 423] on label at bounding box center [512, 421] width 10 height 10
click at [508, 423] on input "checkbox" at bounding box center [511, 422] width 9 height 9
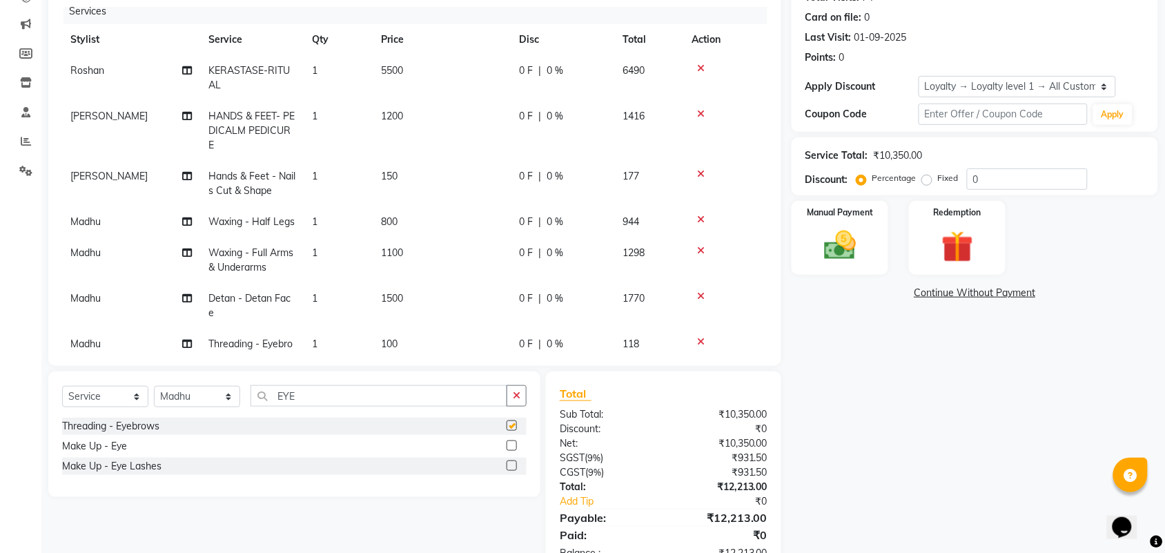
checkbox input "false"
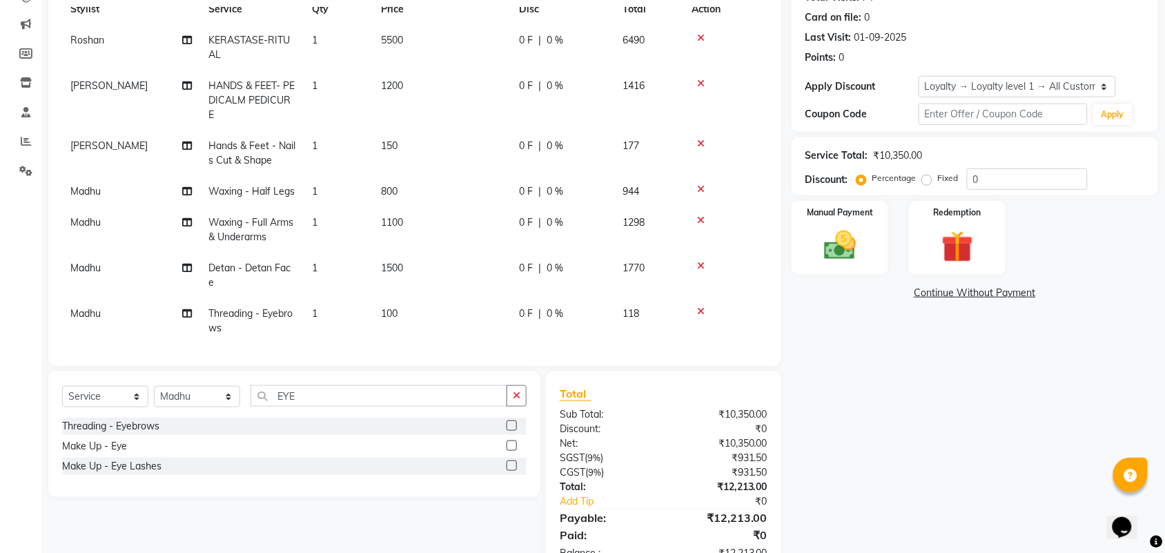
scroll to position [54, 0]
click at [335, 302] on td "1" at bounding box center [338, 318] width 69 height 46
select select "52750"
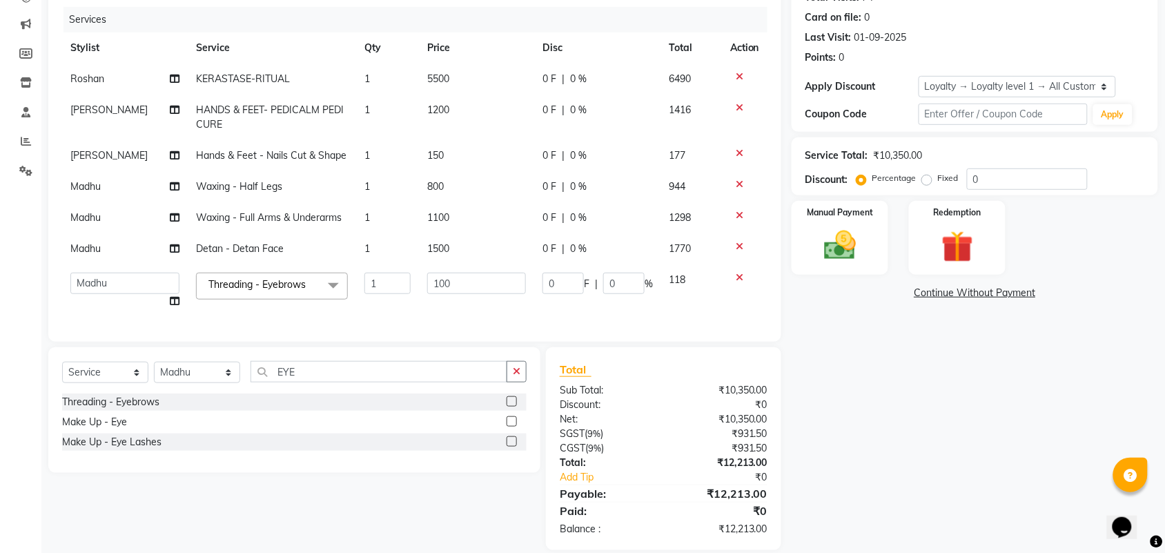
scroll to position [0, 0]
click at [370, 280] on input "1" at bounding box center [388, 283] width 46 height 21
type input "2"
click at [836, 304] on div "Name: Mousami Gupta Membership: No Active Membership Total Visits: 74 Card on f…" at bounding box center [980, 244] width 377 height 611
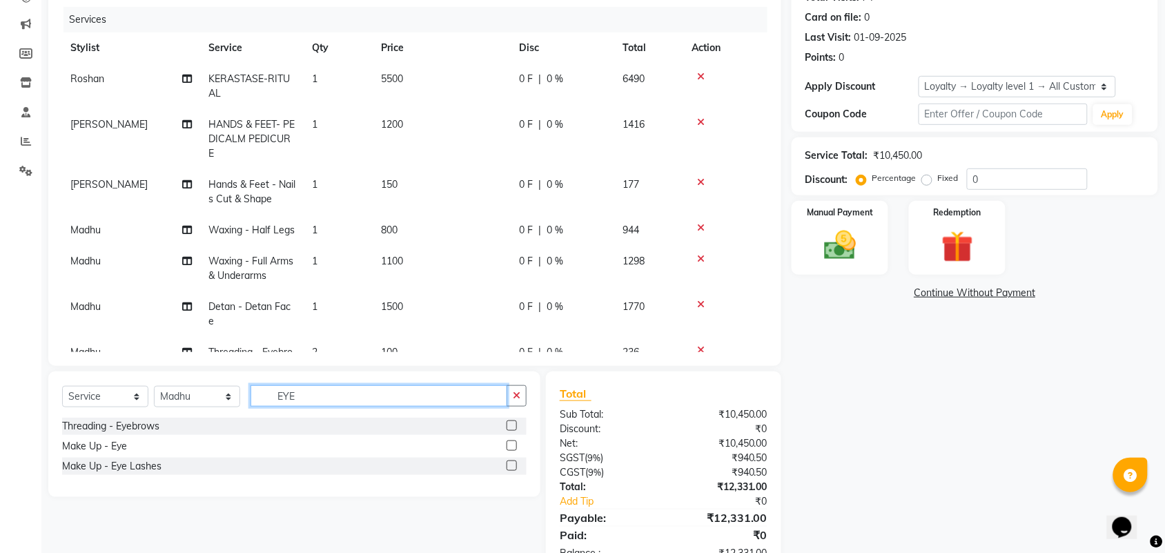
drag, startPoint x: 306, startPoint y: 394, endPoint x: 0, endPoint y: 434, distance: 308.4
click at [93, 400] on div "Select Service Product Membership Package Voucher Prepaid Gift Card Select Styl…" at bounding box center [294, 401] width 465 height 32
type input "BIKINI"
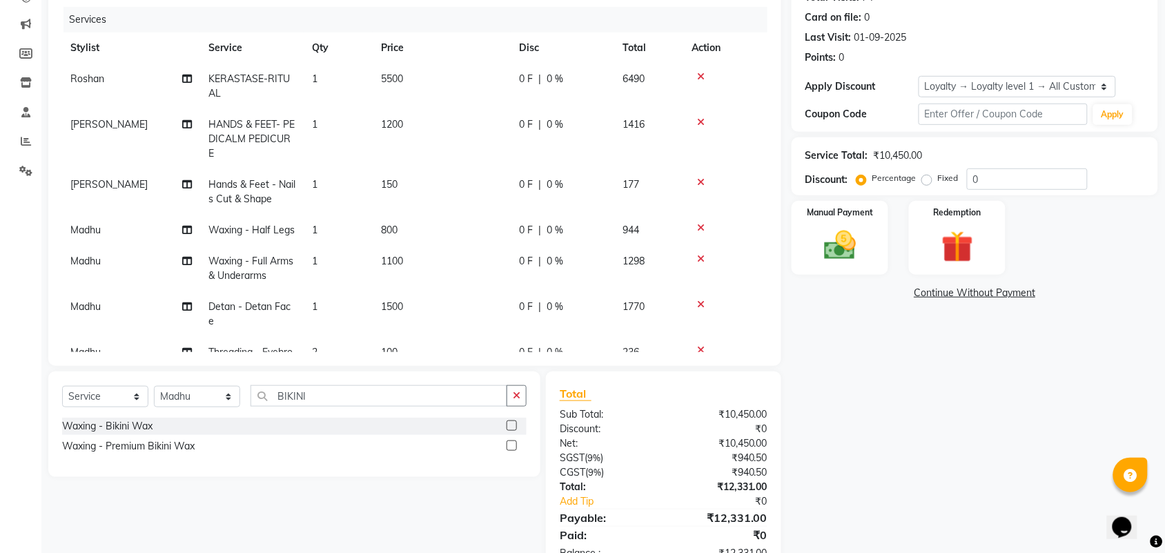
click at [512, 444] on label at bounding box center [512, 445] width 10 height 10
click at [512, 444] on input "checkbox" at bounding box center [511, 446] width 9 height 9
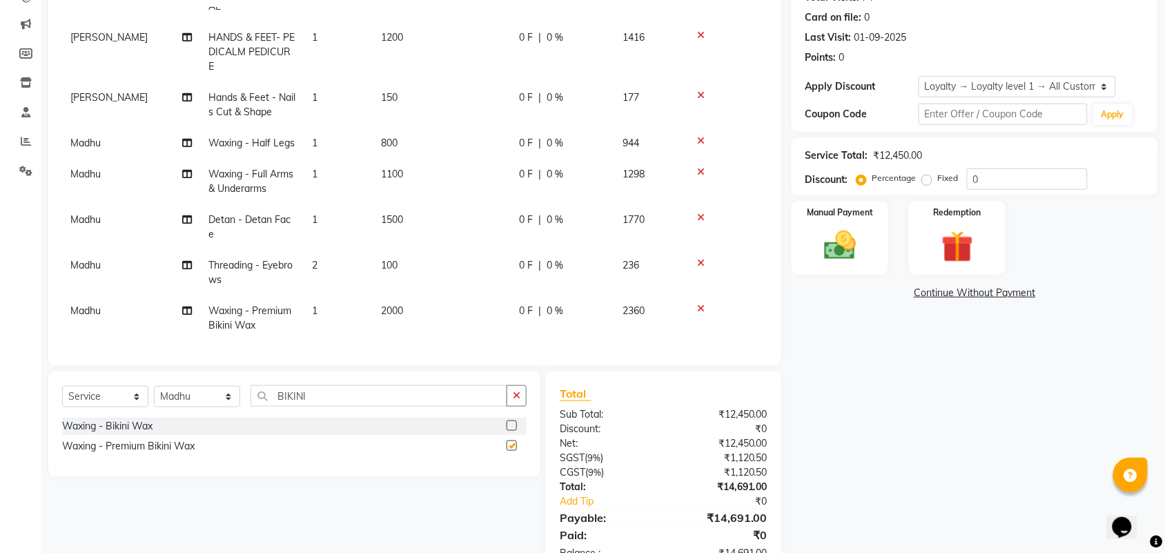
checkbox input "false"
click at [431, 278] on td "100" at bounding box center [442, 273] width 138 height 46
select select "52750"
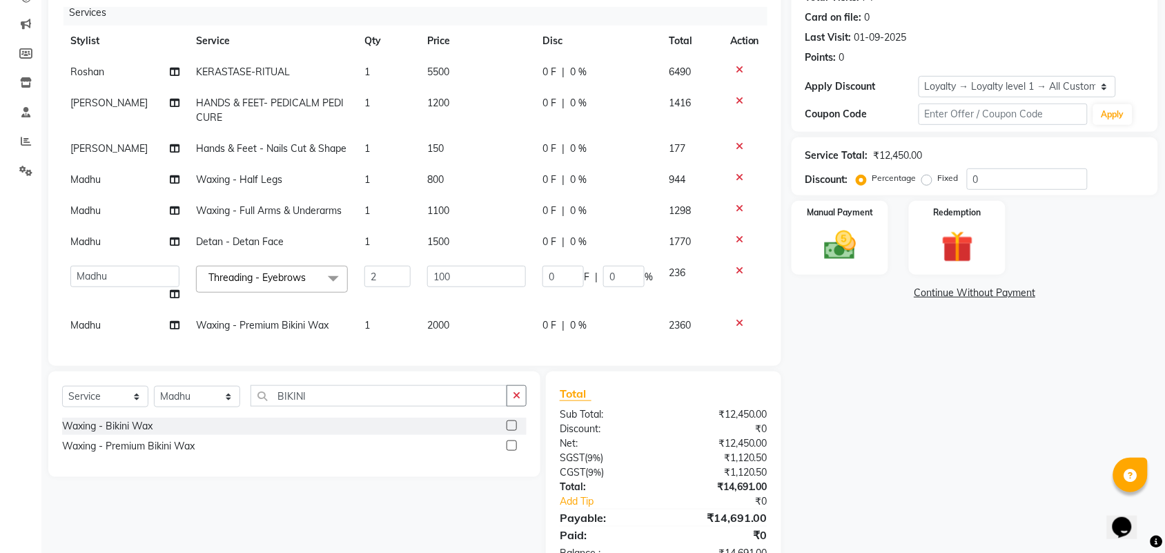
click at [457, 310] on td "2000" at bounding box center [476, 325] width 115 height 31
select select "52750"
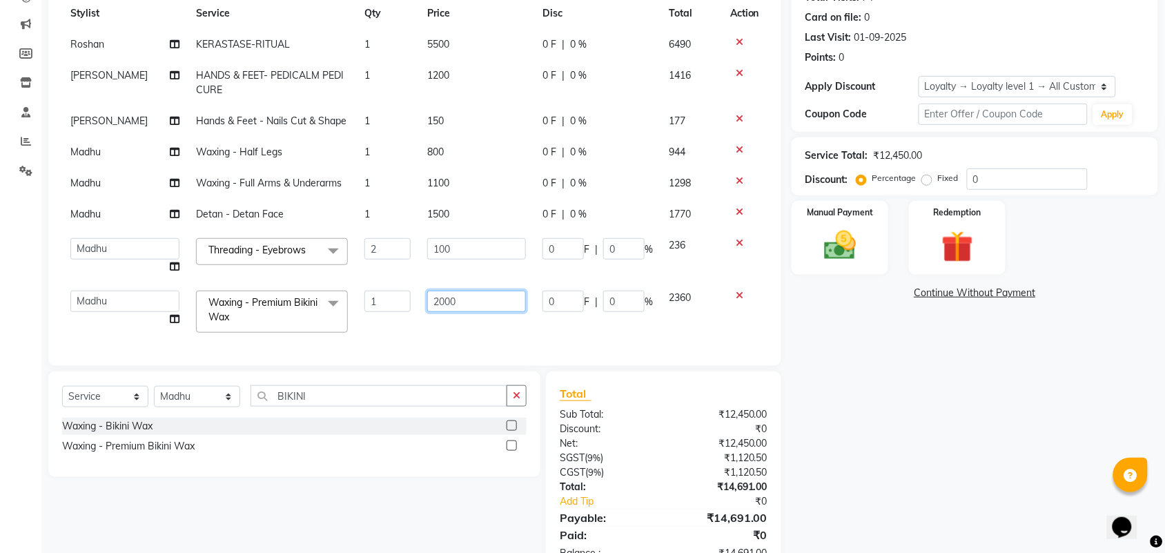
drag, startPoint x: 467, startPoint y: 295, endPoint x: 0, endPoint y: 340, distance: 468.8
click at [178, 298] on tr "Aman ANKIT MANAGER BHAWNA Bobby Chirag Danish Deepali Dhruv Goldy Harish Jagdis…" at bounding box center [415, 311] width 706 height 59
type input "2500"
click at [1009, 425] on div "Name: Mousami Gupta Membership: No Active Membership Total Visits: 74 Card on f…" at bounding box center [980, 256] width 377 height 635
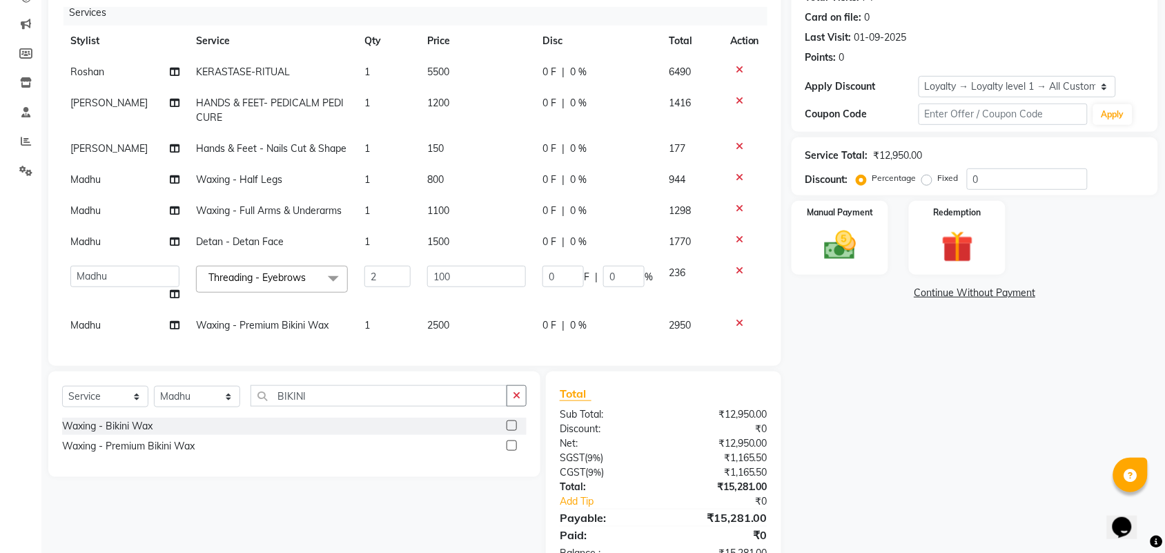
scroll to position [19, 0]
click at [1013, 168] on input "0" at bounding box center [1027, 178] width 121 height 21
type input "1"
type input "2"
type input "1"
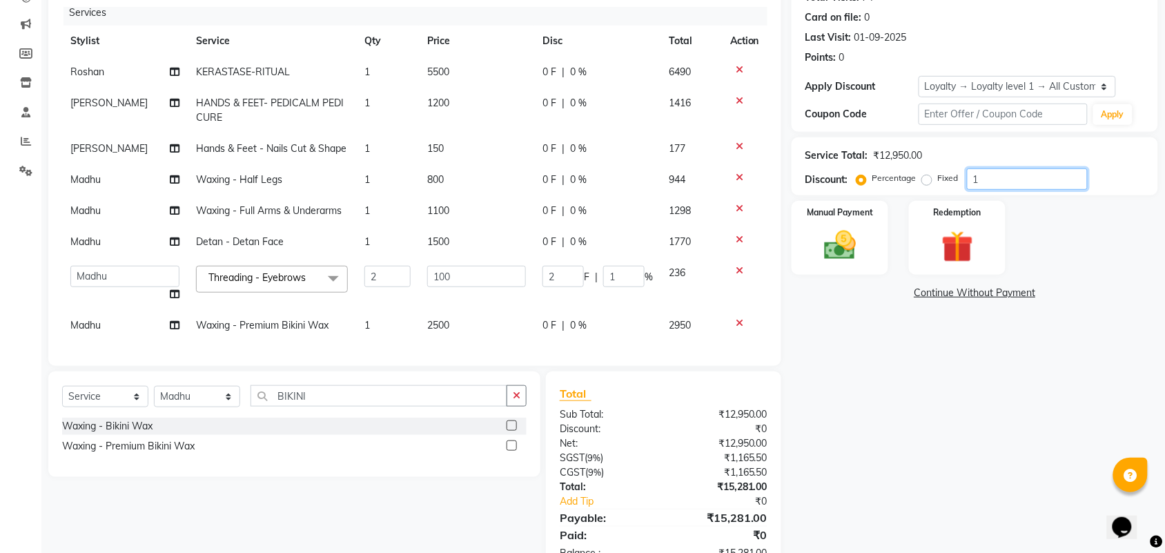
type input "15"
type input "30"
type input "15"
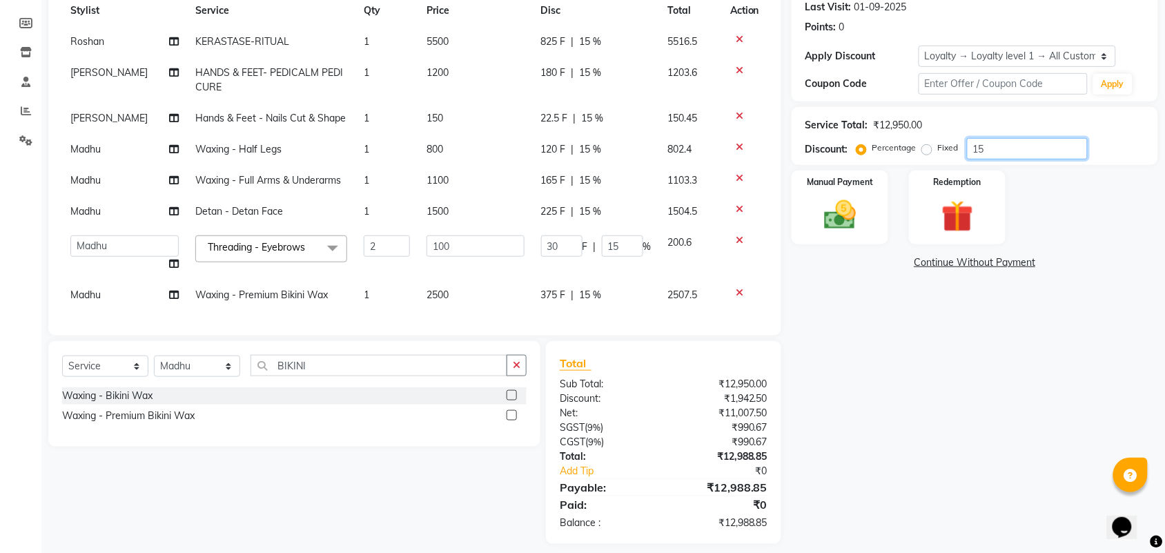
scroll to position [206, 0]
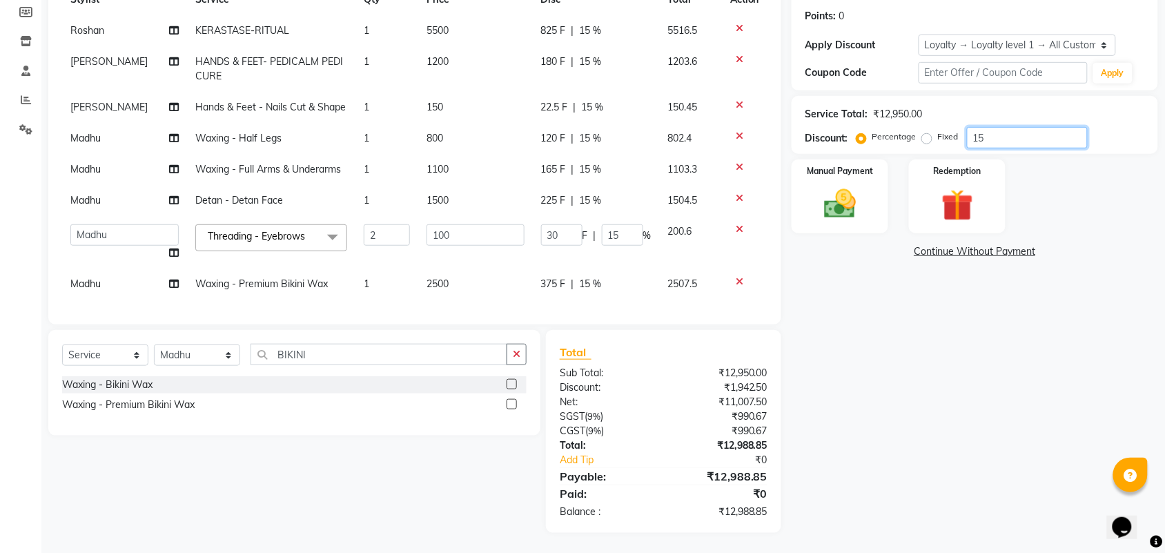
type input "15"
click at [1070, 171] on div "Manual Payment Redemption" at bounding box center [974, 196] width 387 height 74
click at [452, 133] on td "800" at bounding box center [475, 138] width 115 height 31
select select "52750"
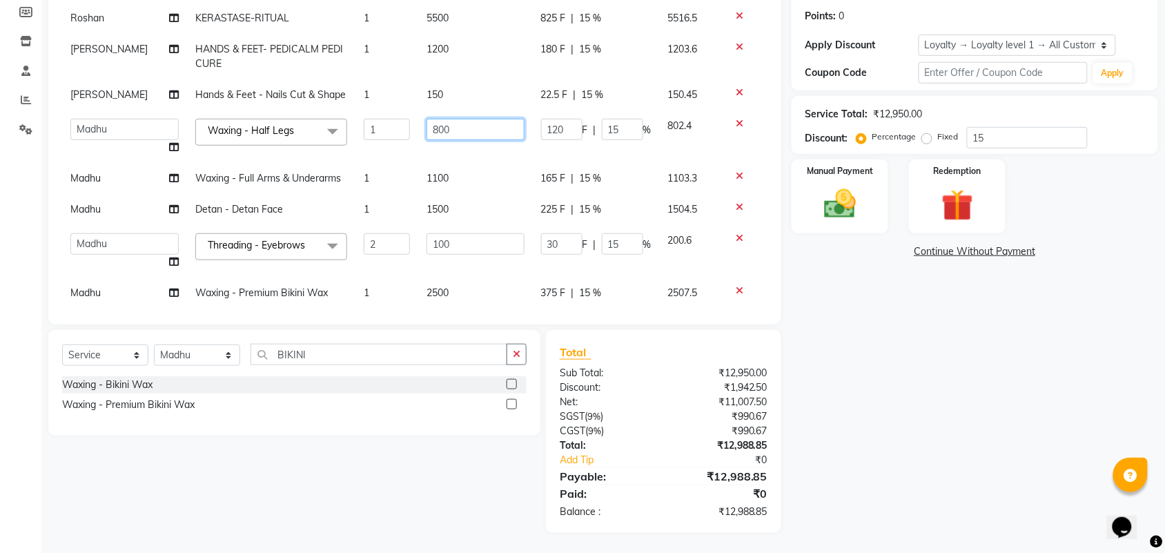
drag, startPoint x: 474, startPoint y: 124, endPoint x: 0, endPoint y: 164, distance: 475.9
click at [201, 159] on tr "Aman ANKIT MANAGER BHAWNA Bobby Chirag Danish Deepali Dhruv Goldy Harish Jagdis…" at bounding box center [415, 136] width 706 height 52
type input "700"
click at [875, 370] on div "Name: Mousami Gupta Membership: No Active Membership Total Visits: 74 Card on f…" at bounding box center [980, 215] width 377 height 635
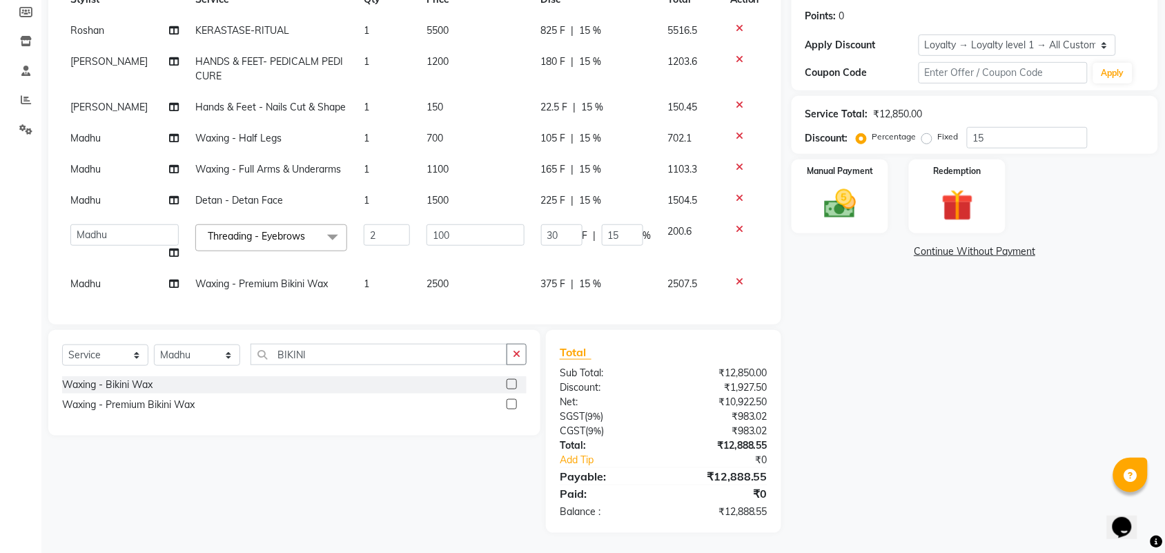
scroll to position [0, 0]
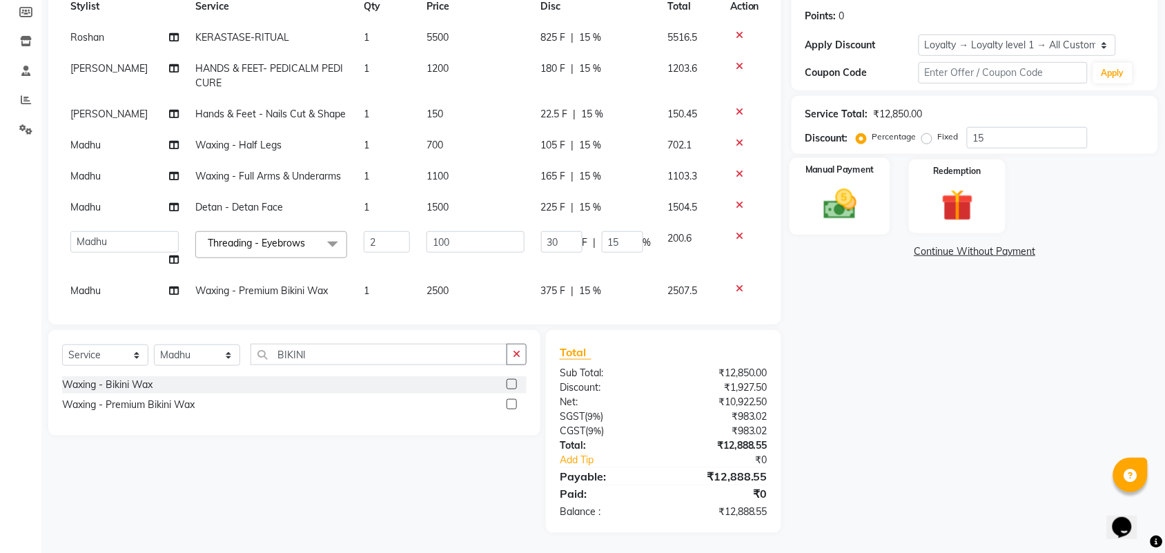
click at [875, 195] on div "Manual Payment" at bounding box center [840, 196] width 101 height 77
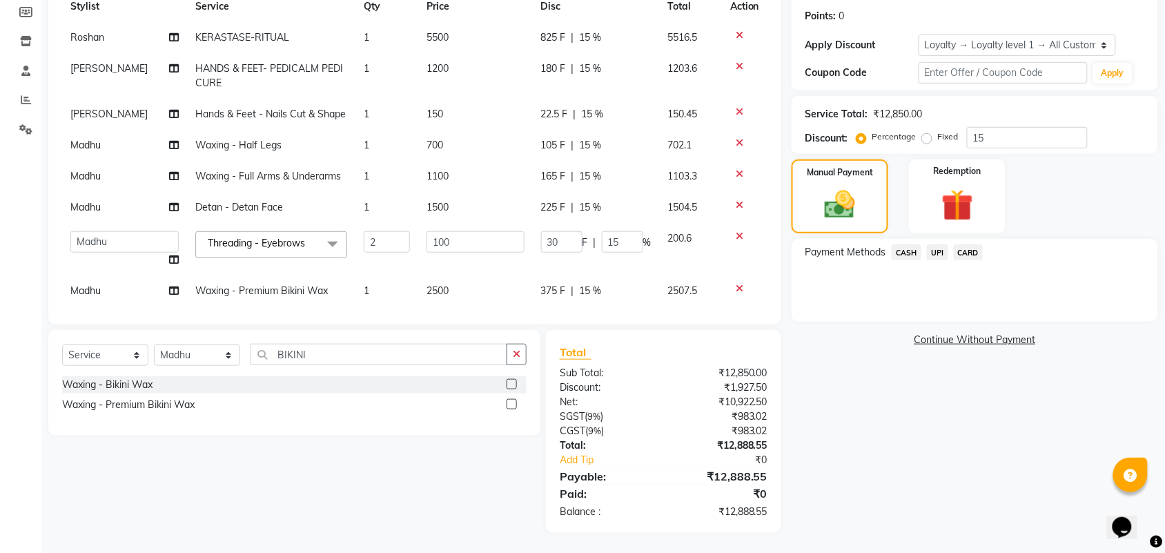
click at [971, 257] on span "CARD" at bounding box center [969, 252] width 30 height 16
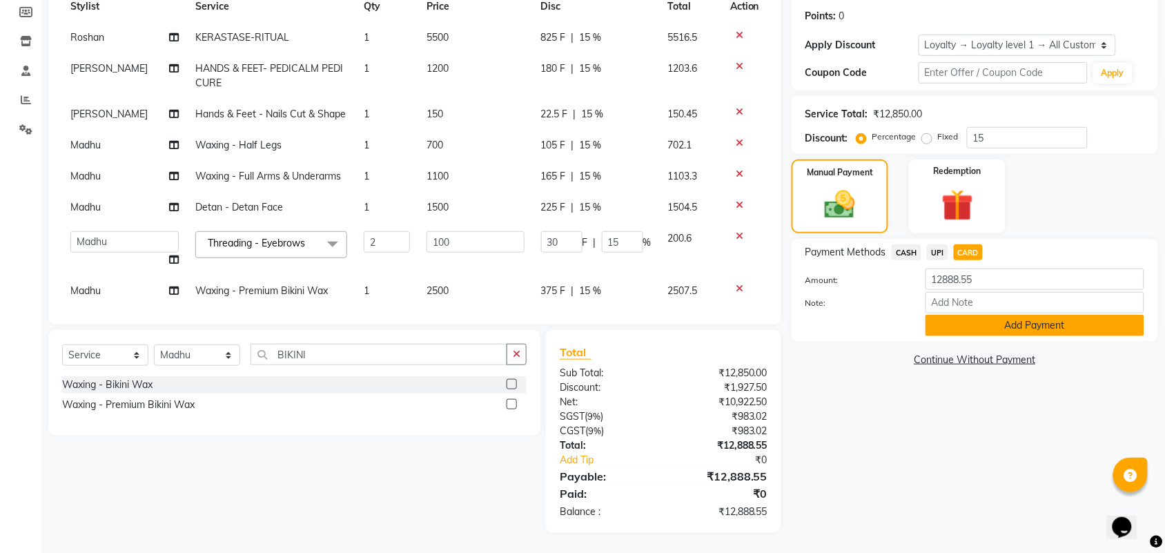
click at [988, 318] on button "Add Payment" at bounding box center [1035, 325] width 219 height 21
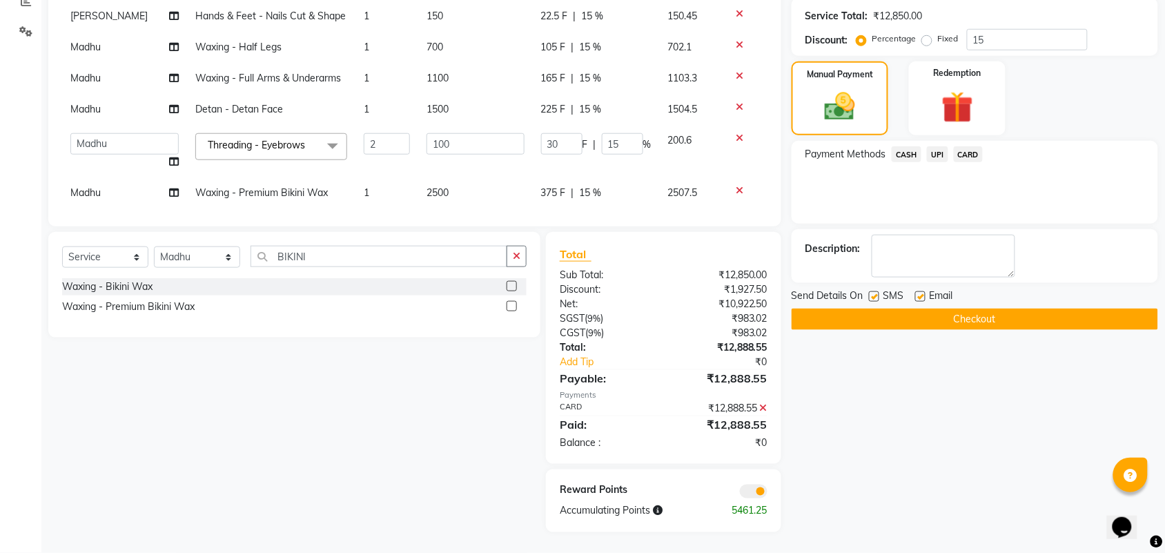
scroll to position [318, 0]
click at [750, 485] on span at bounding box center [754, 492] width 28 height 14
click at [768, 494] on input "checkbox" at bounding box center [768, 494] width 0 height 0
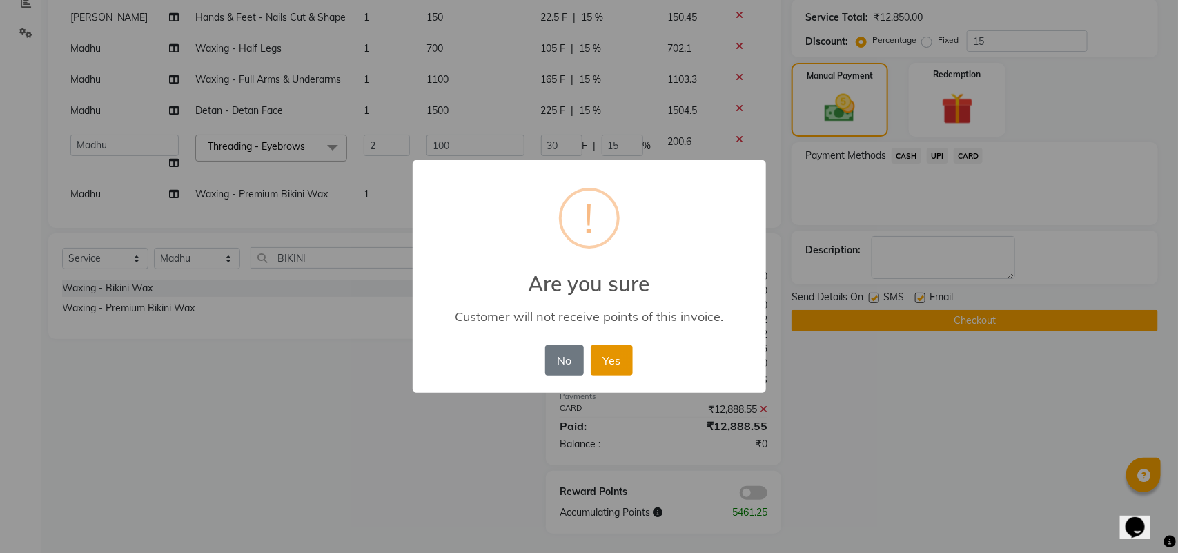
click at [625, 363] on button "Yes" at bounding box center [612, 360] width 42 height 30
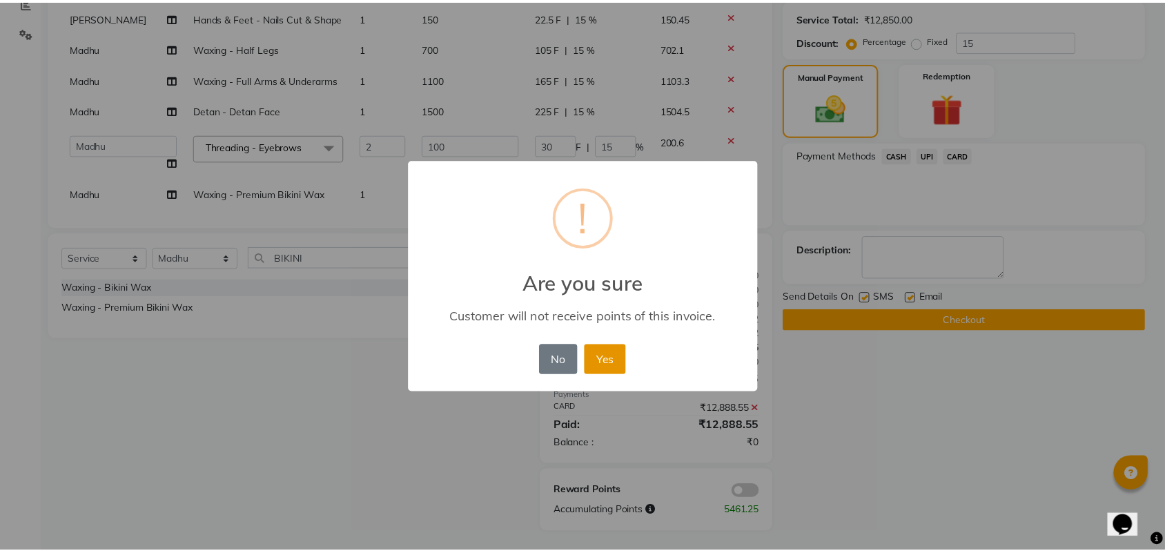
scroll to position [283, 0]
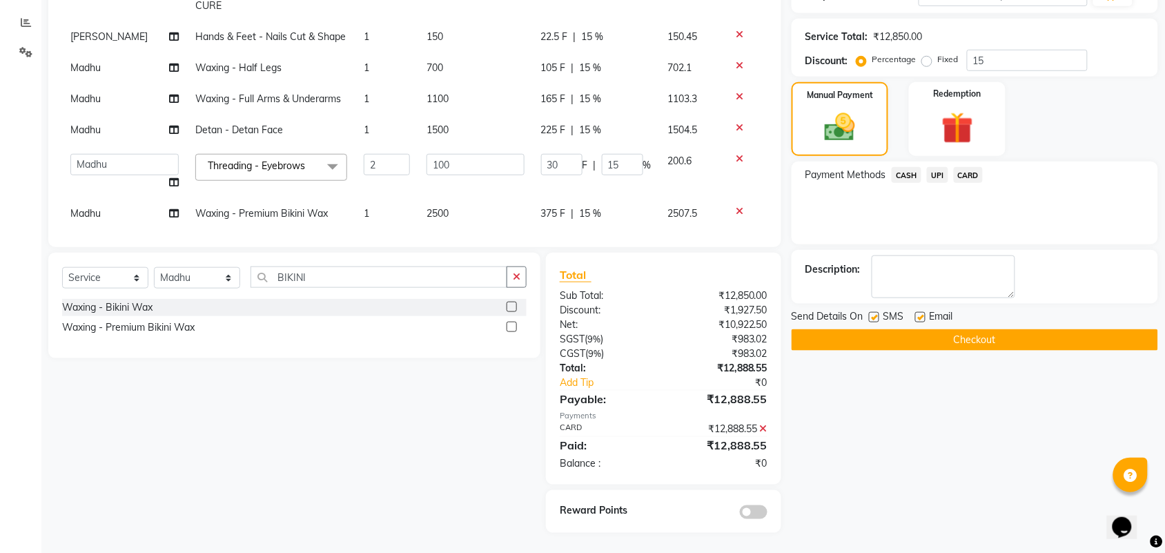
click at [948, 353] on div "Name: Mousami Gupta Membership: No Active Membership Total Visits: 74 Card on f…" at bounding box center [980, 177] width 377 height 712
click at [953, 342] on button "Checkout" at bounding box center [975, 339] width 367 height 21
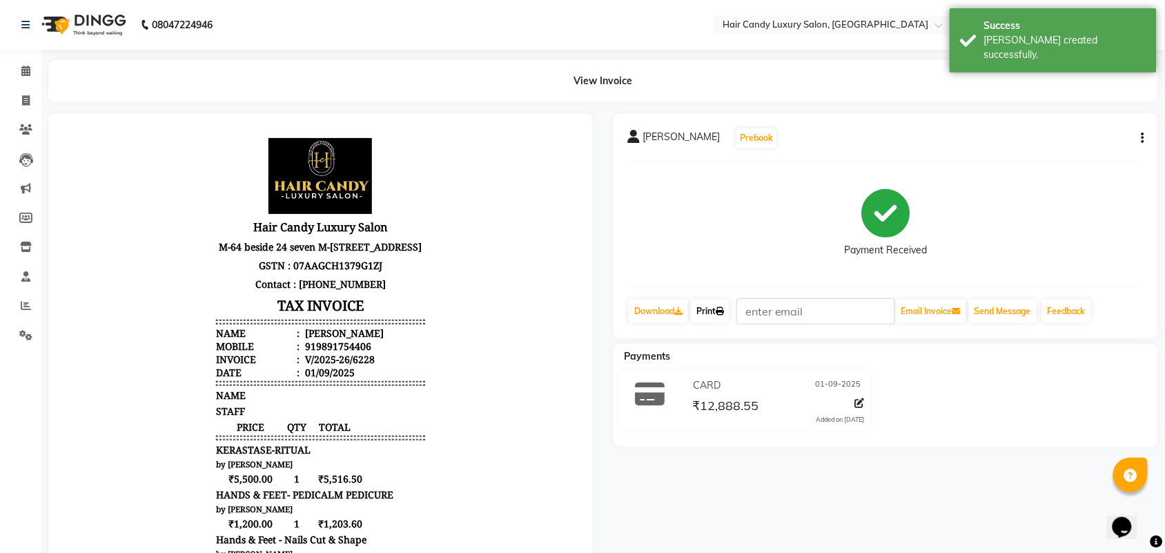
click at [724, 312] on icon at bounding box center [720, 311] width 8 height 8
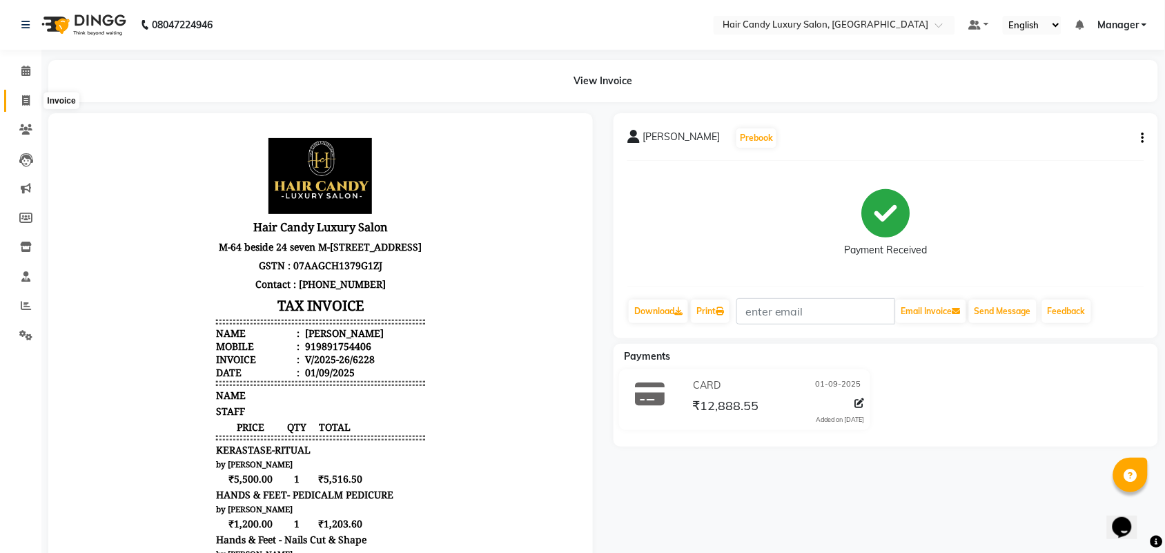
click at [19, 99] on span at bounding box center [26, 101] width 24 height 16
select select "service"
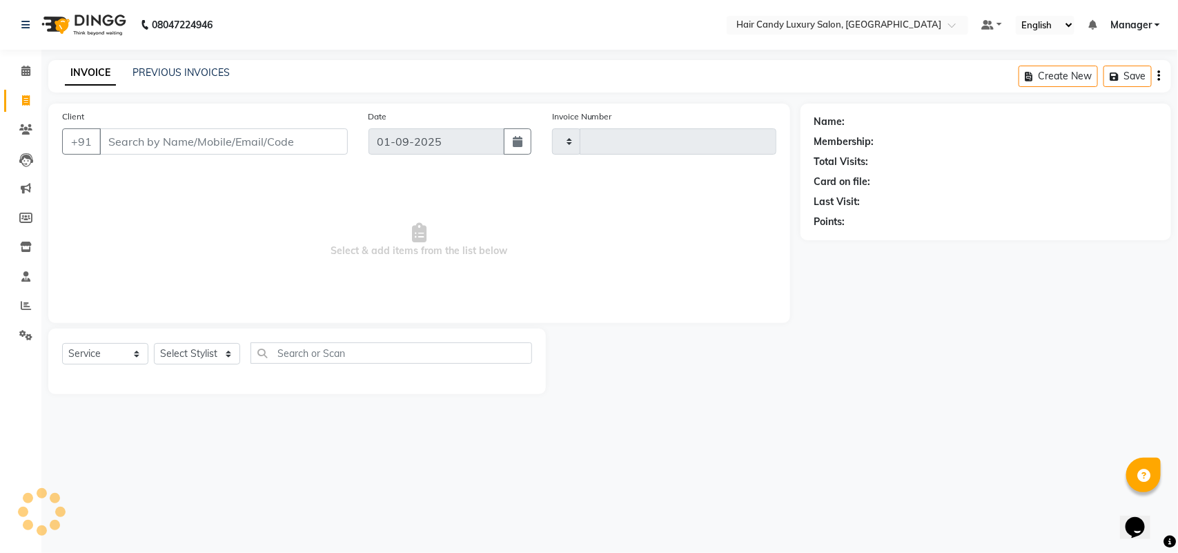
type input "6229"
select select "6645"
click at [18, 304] on span at bounding box center [26, 306] width 24 height 16
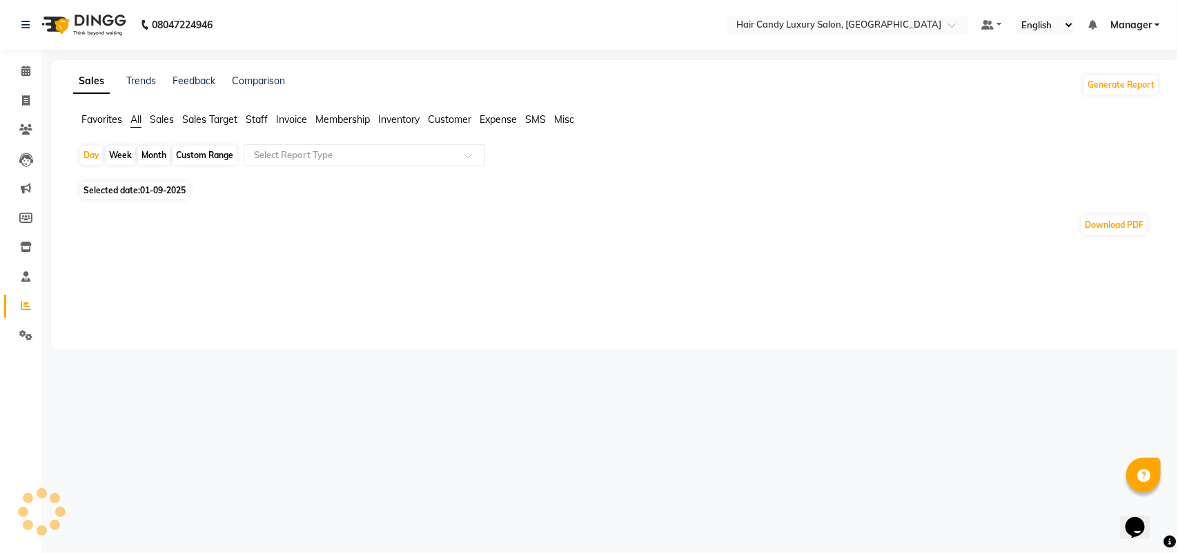
click at [160, 122] on span "Sales" at bounding box center [162, 119] width 24 height 12
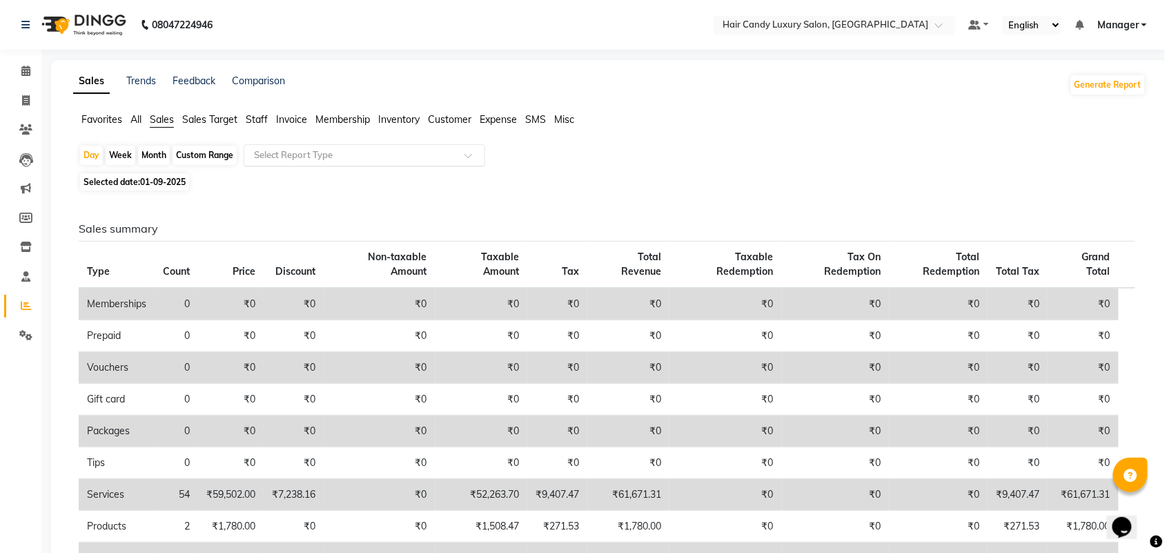
click at [342, 157] on input "text" at bounding box center [350, 155] width 199 height 14
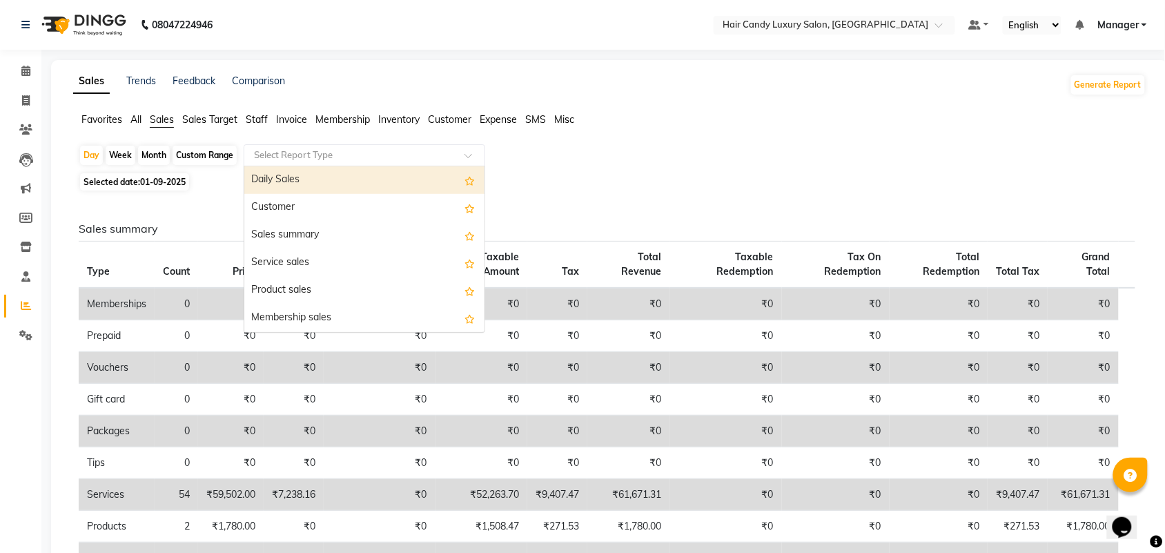
click at [262, 119] on span "Staff" at bounding box center [257, 119] width 22 height 12
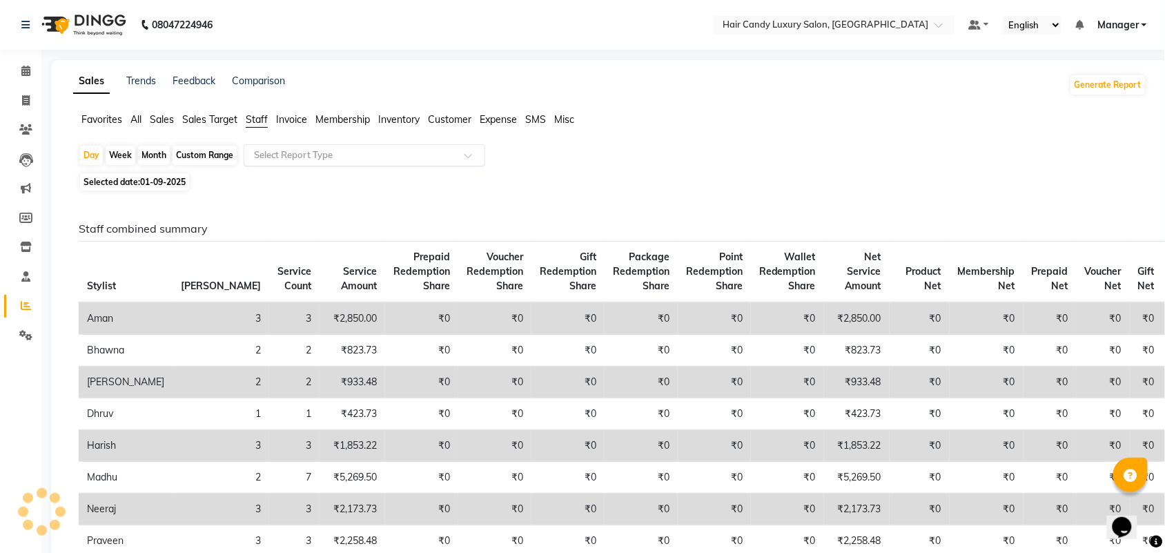
click at [287, 153] on input "text" at bounding box center [350, 155] width 199 height 14
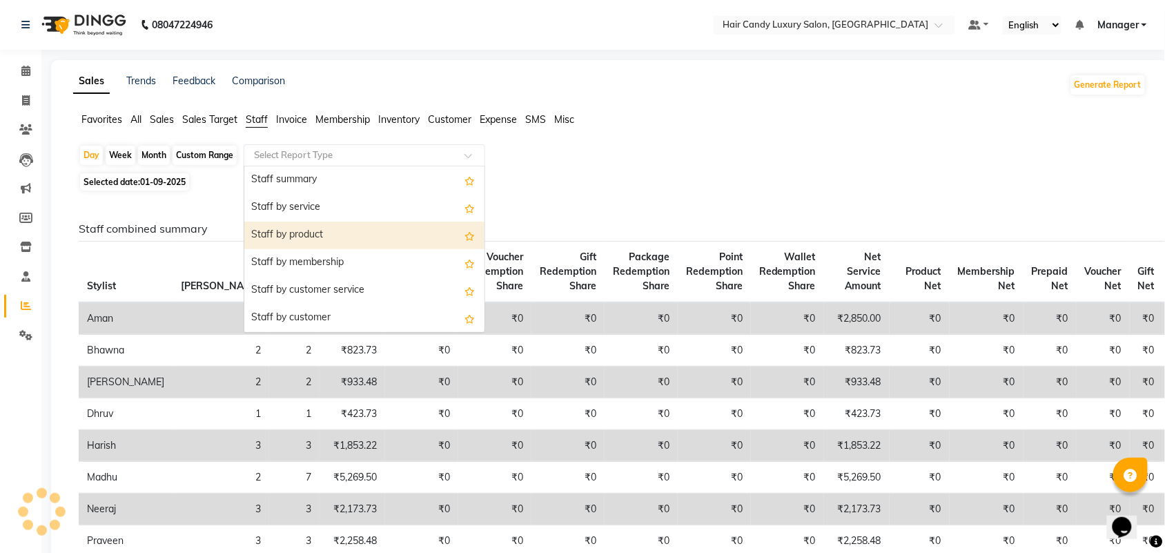
click at [309, 233] on div "Staff by product" at bounding box center [364, 236] width 240 height 28
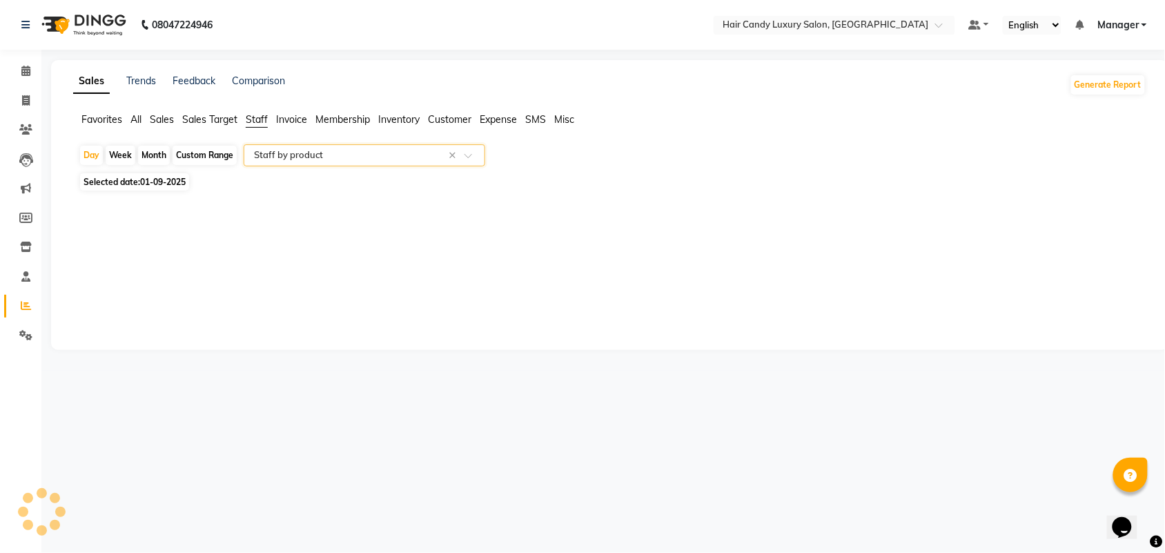
select select "full_report"
select select "csv"
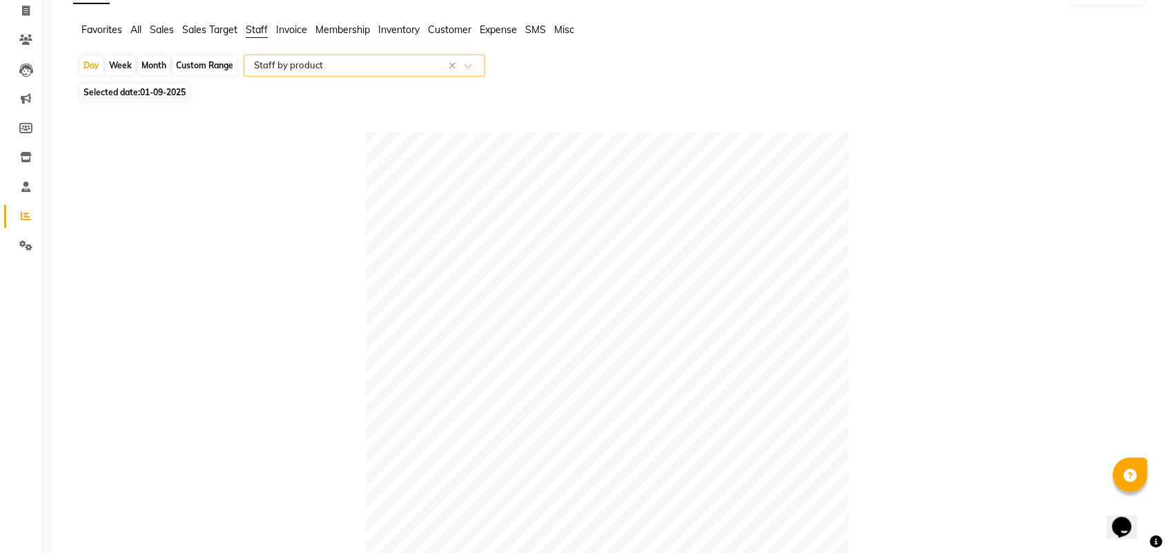
scroll to position [86, 0]
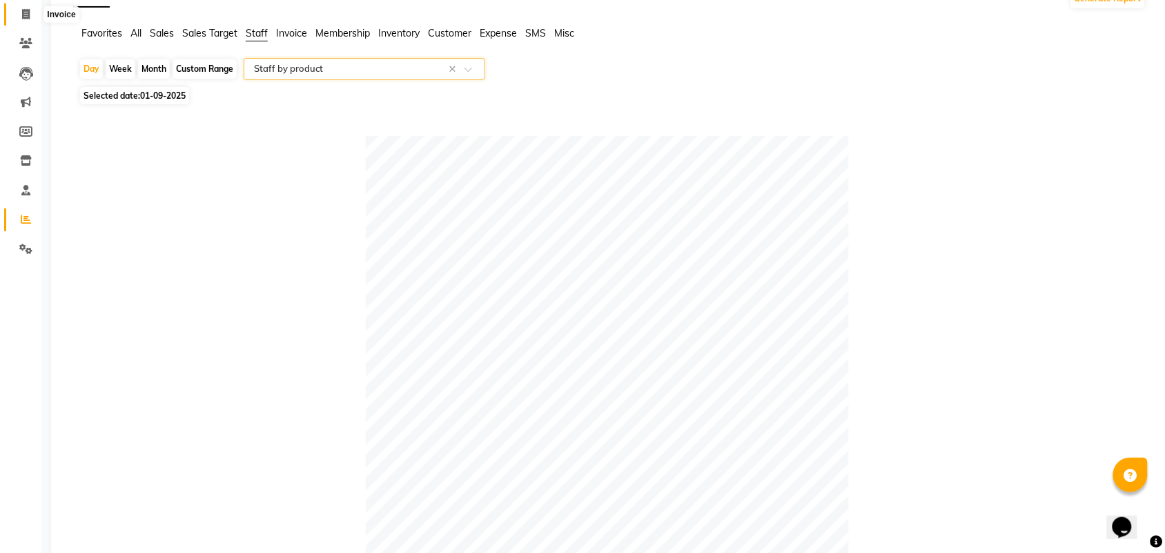
click at [26, 12] on icon at bounding box center [26, 14] width 8 height 10
select select "service"
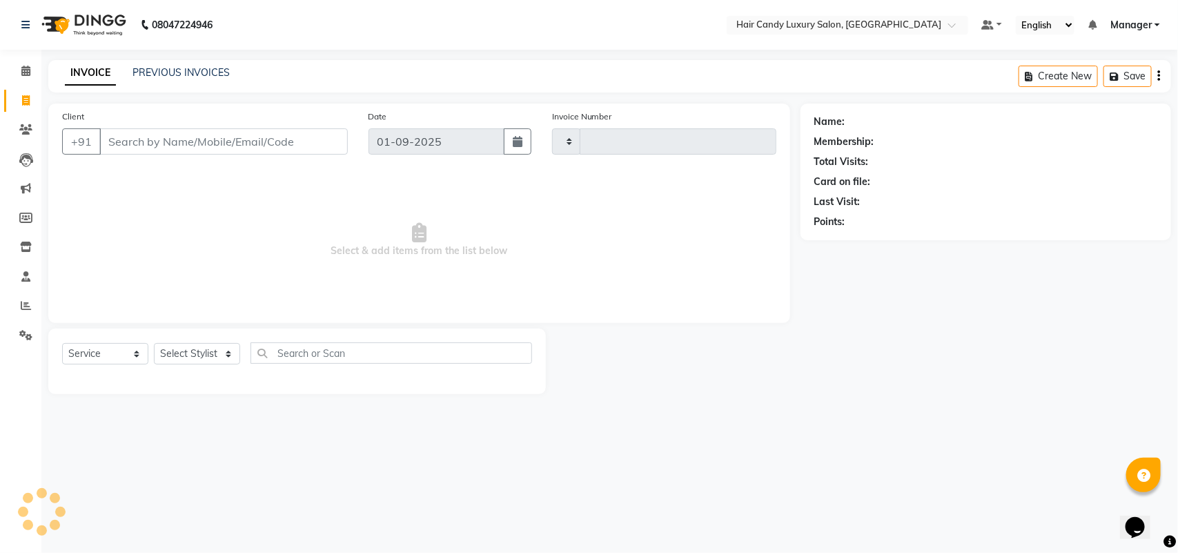
type input "6229"
select select "6645"
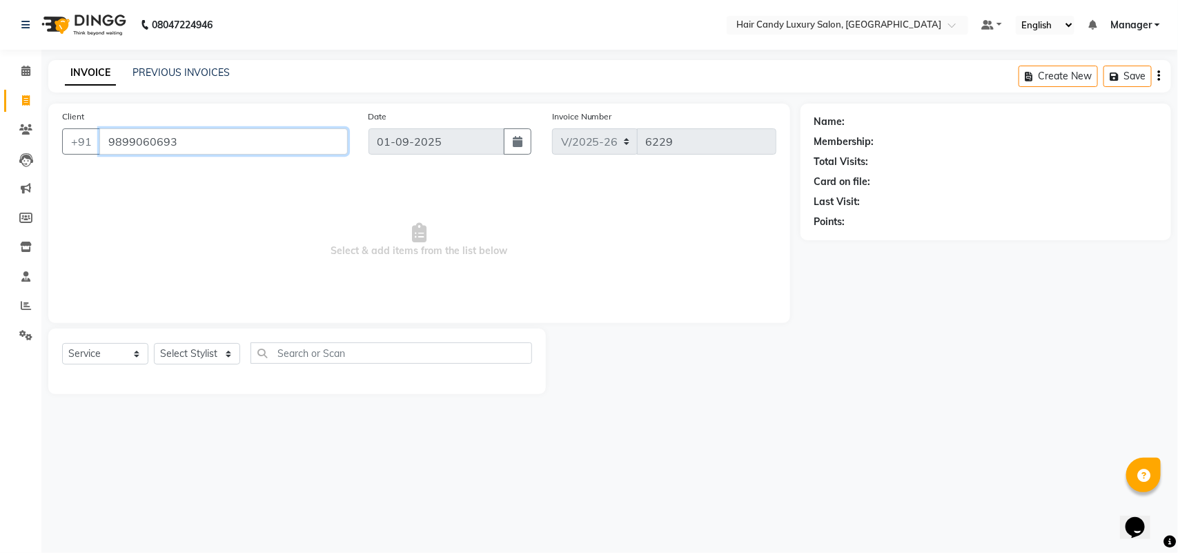
type input "9899060693"
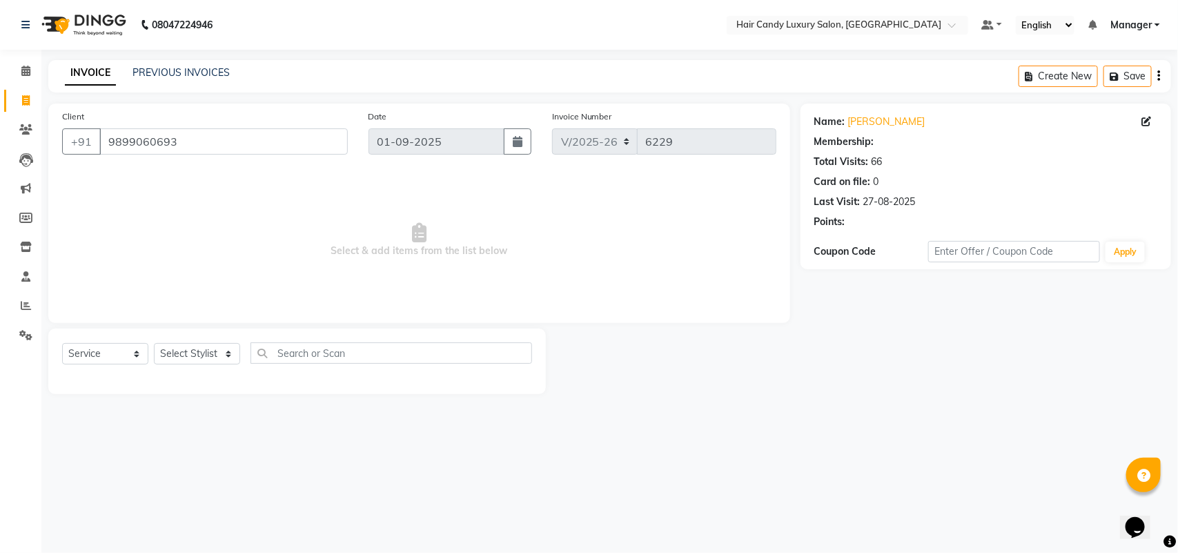
select select "2: Object"
click at [197, 350] on select "Select Stylist Aman ANKIT MANAGER [PERSON_NAME] [PERSON_NAME] Danish [PERSON_NA…" at bounding box center [197, 353] width 86 height 21
select select "51779"
click at [154, 343] on select "Select Stylist Aman ANKIT MANAGER [PERSON_NAME] [PERSON_NAME] Danish [PERSON_NA…" at bounding box center [197, 353] width 86 height 21
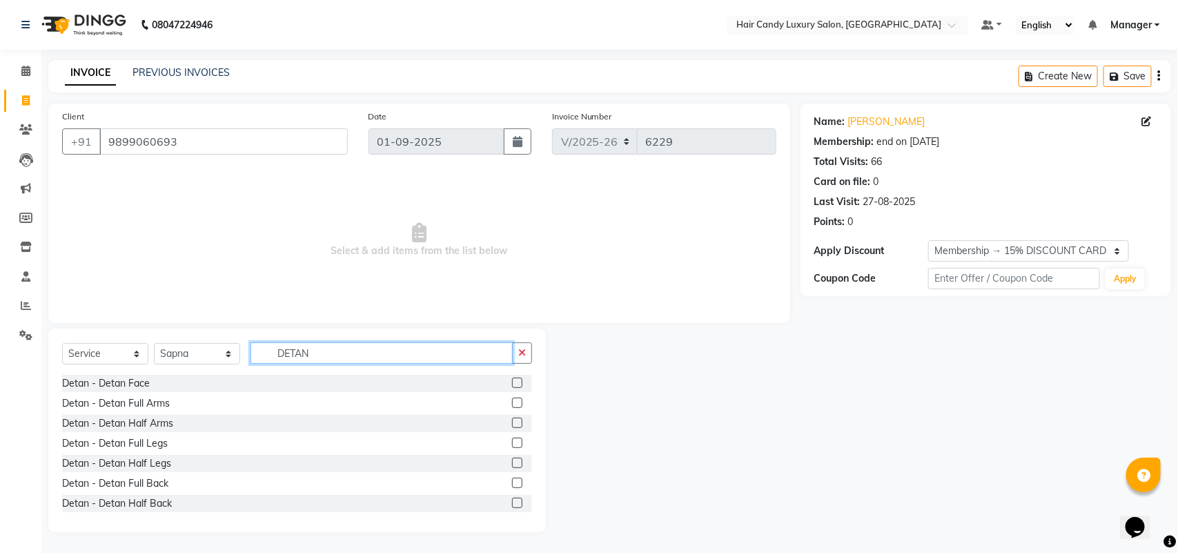
type input "DETAN"
click at [512, 378] on label at bounding box center [517, 383] width 10 height 10
click at [512, 379] on input "checkbox" at bounding box center [516, 383] width 9 height 9
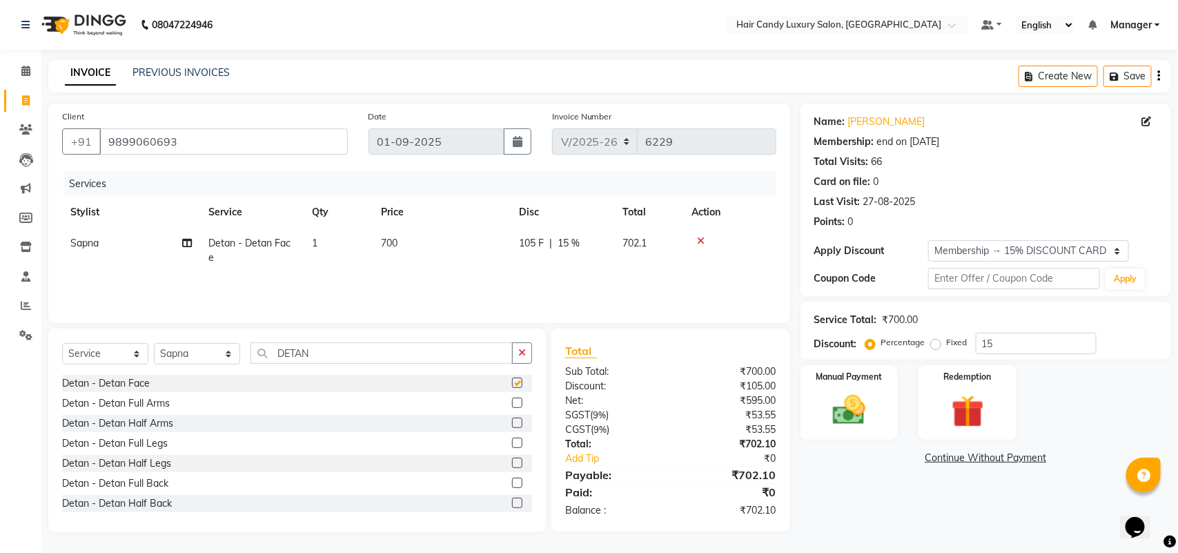
checkbox input "false"
click at [425, 253] on td "700" at bounding box center [442, 251] width 138 height 46
select select "51779"
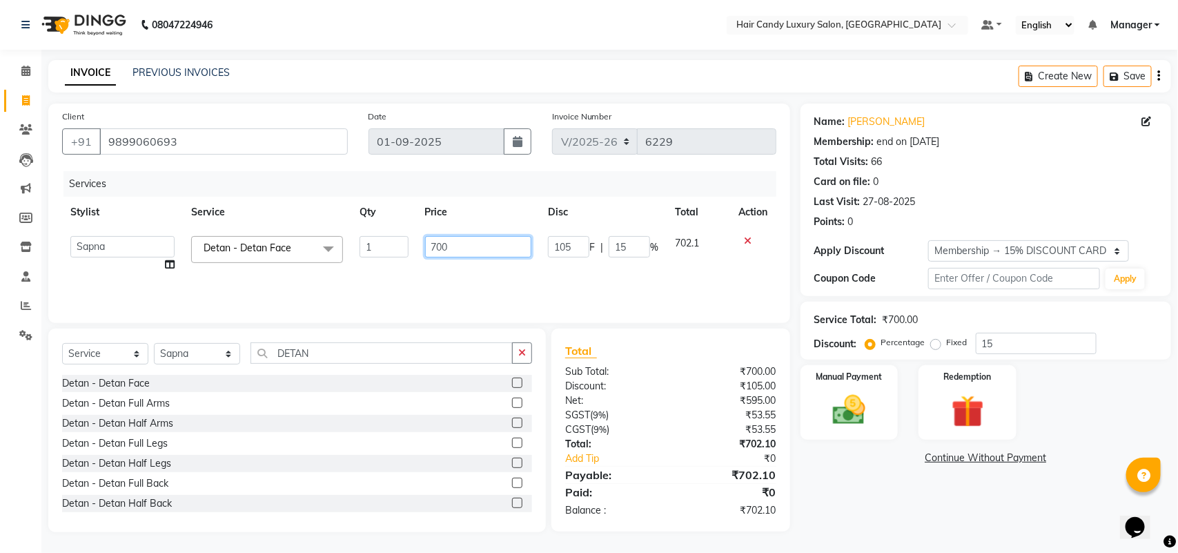
drag, startPoint x: 425, startPoint y: 253, endPoint x: 0, endPoint y: 271, distance: 425.7
click at [207, 197] on table "Stylist Service Qty Price Disc Total Action Aman ANKIT MANAGER BHAWNA Bobby Chi…" at bounding box center [419, 239] width 715 height 84
type input "2100"
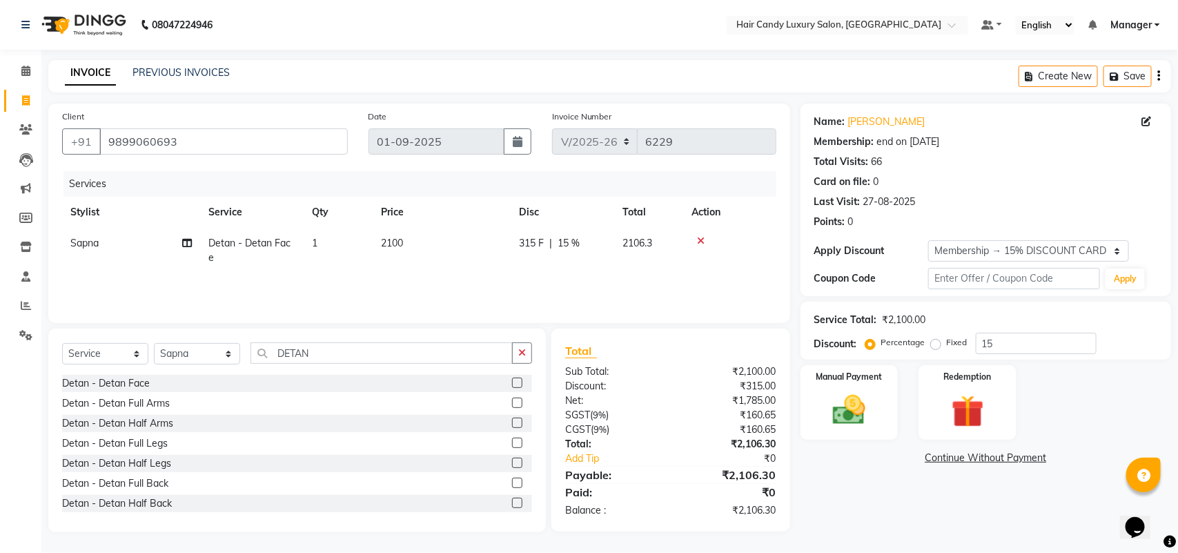
click at [358, 218] on th "Qty" at bounding box center [338, 212] width 69 height 31
click at [222, 353] on select "Select Stylist Aman ANKIT MANAGER [PERSON_NAME] [PERSON_NAME] Danish [PERSON_NA…" at bounding box center [197, 353] width 86 height 21
select select "51787"
click at [154, 343] on select "Select Stylist Aman ANKIT MANAGER [PERSON_NAME] [PERSON_NAME] Danish [PERSON_NA…" at bounding box center [197, 353] width 86 height 21
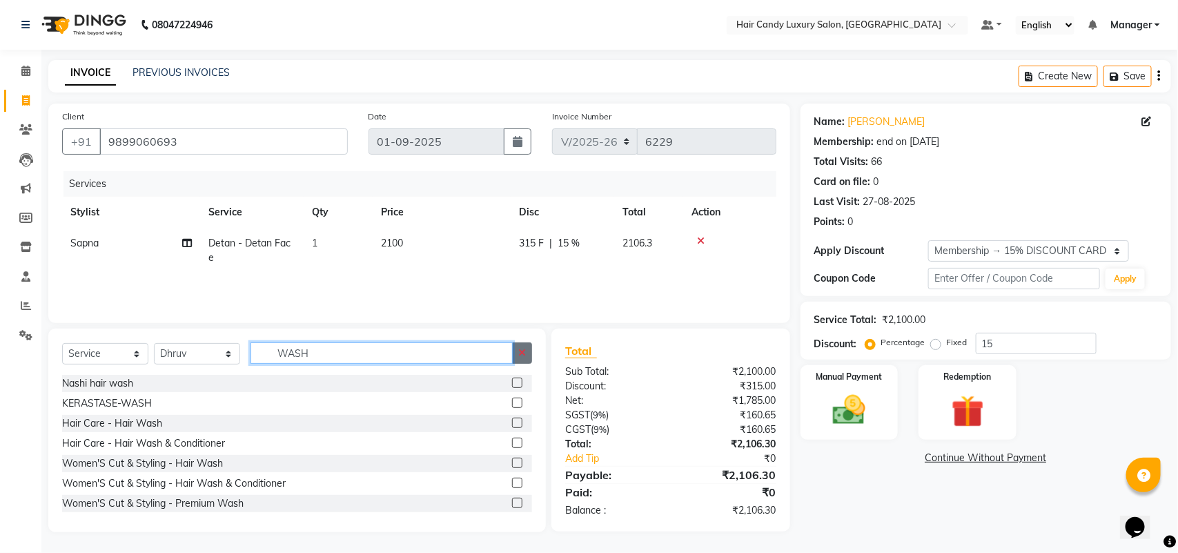
type input "WASH"
click at [516, 353] on button "button" at bounding box center [522, 352] width 20 height 21
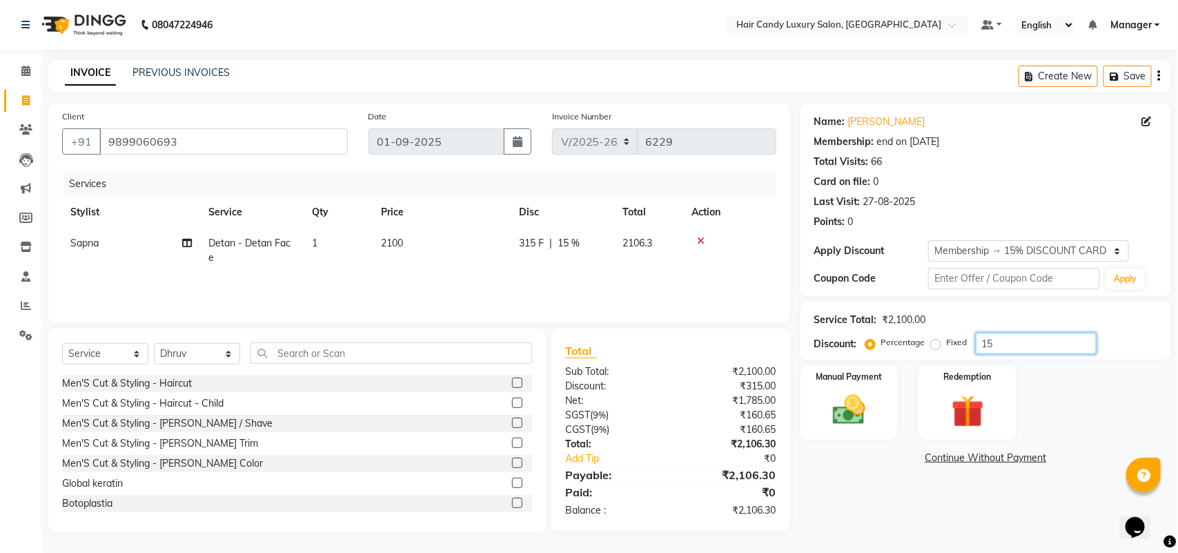
click at [1013, 345] on input "15" at bounding box center [1036, 343] width 121 height 21
type input "15.254"
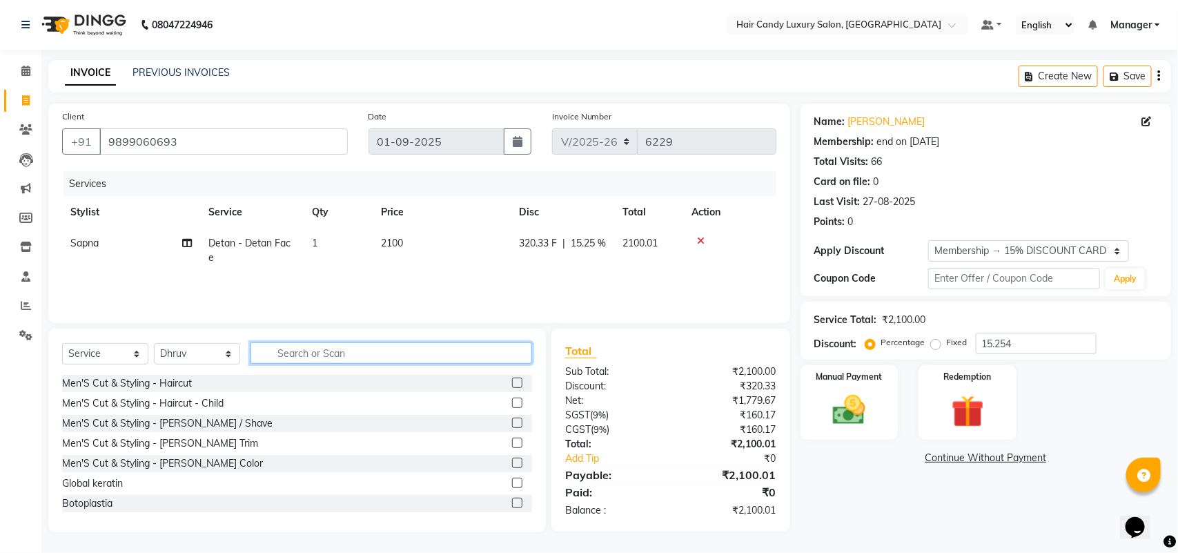
click at [304, 349] on input "text" at bounding box center [392, 352] width 282 height 21
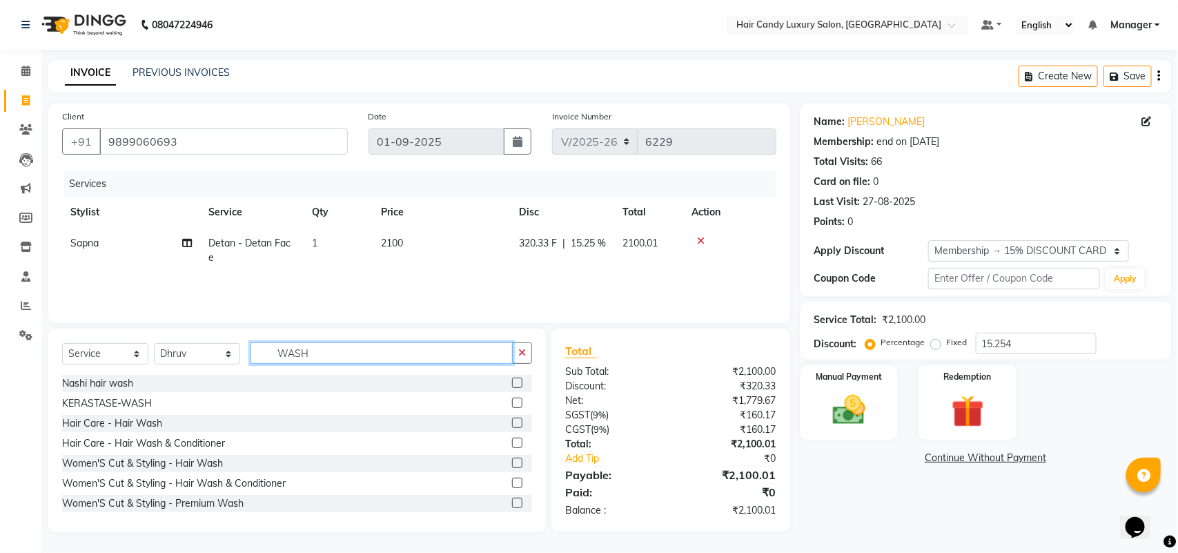
type input "WASH"
click at [512, 380] on label at bounding box center [517, 383] width 10 height 10
click at [512, 380] on input "checkbox" at bounding box center [516, 383] width 9 height 9
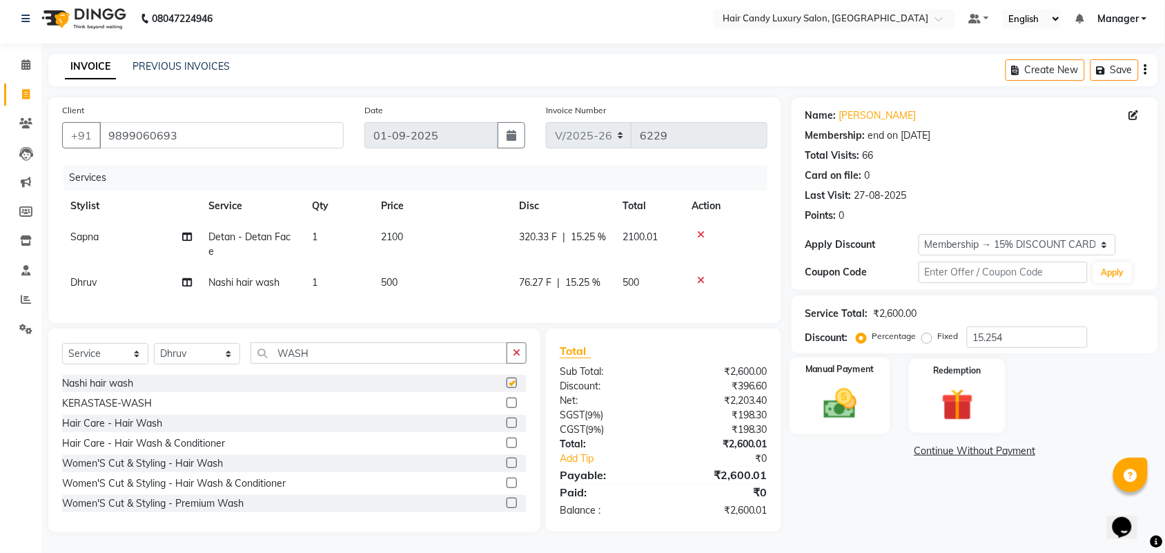
checkbox input "false"
click at [875, 388] on div "Manual Payment" at bounding box center [840, 396] width 101 height 77
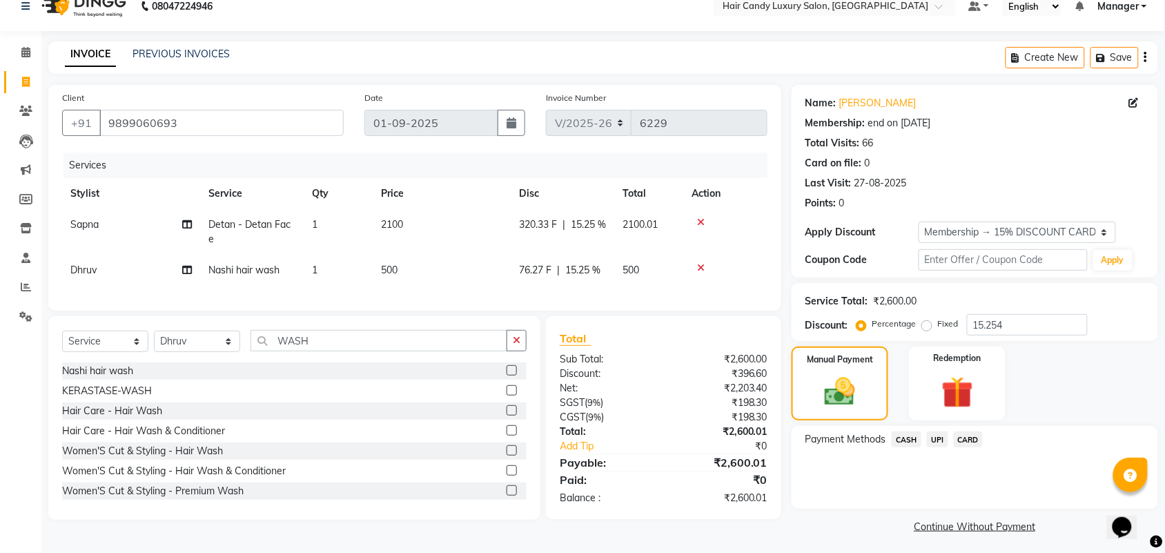
click at [932, 436] on span "UPI" at bounding box center [937, 439] width 21 height 16
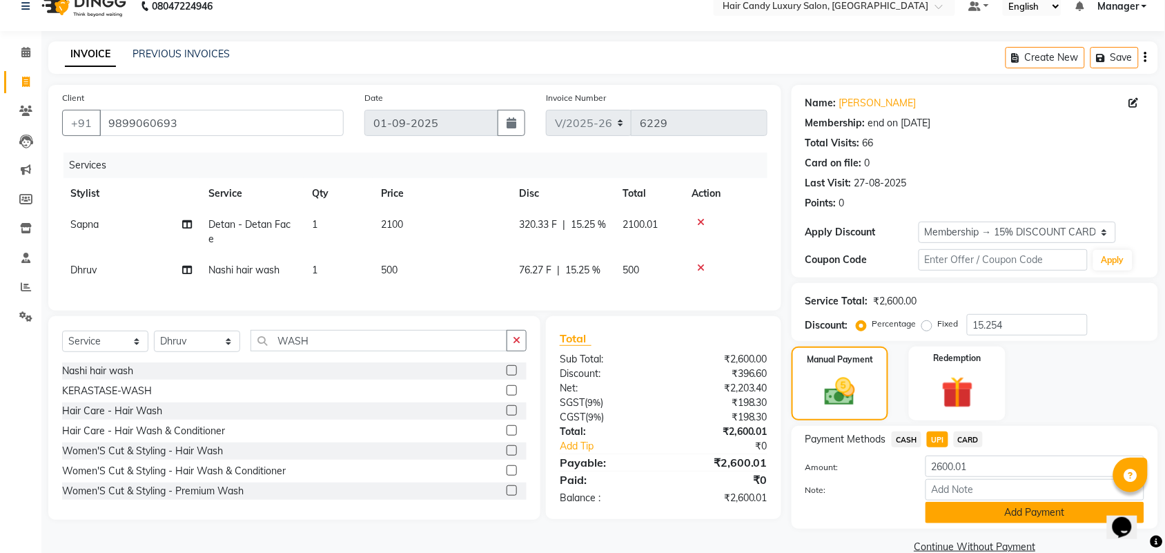
click at [982, 508] on button "Add Payment" at bounding box center [1035, 512] width 219 height 21
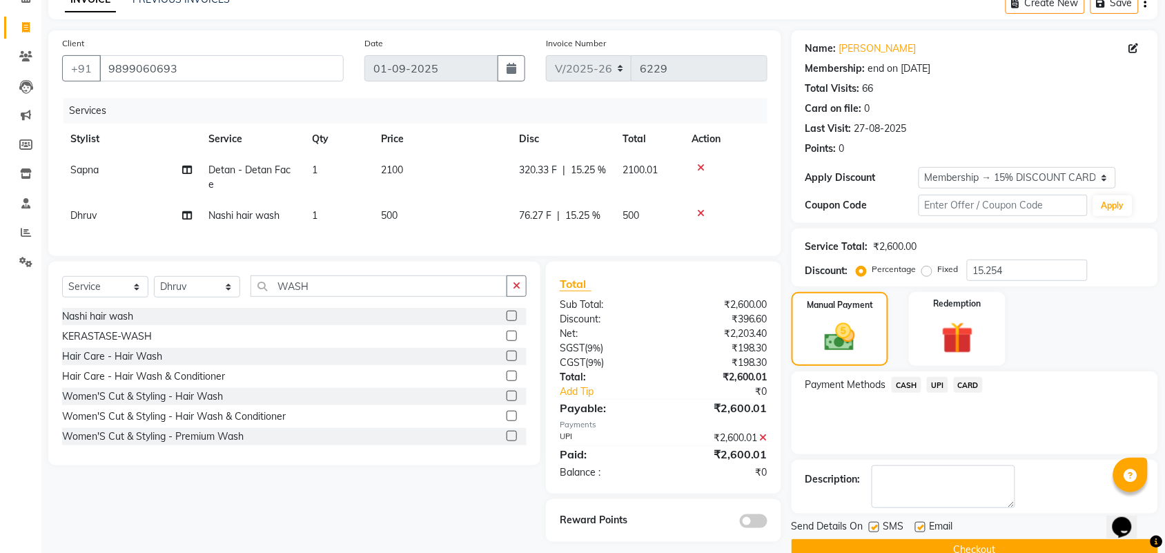
scroll to position [102, 0]
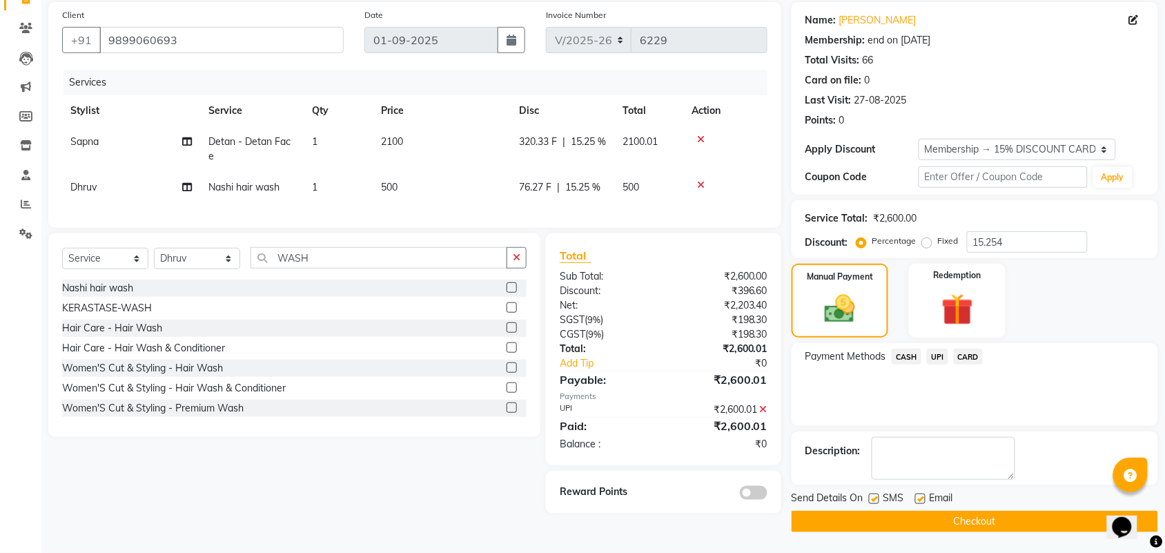
click at [874, 494] on label at bounding box center [874, 499] width 10 height 10
click at [874, 495] on input "checkbox" at bounding box center [873, 499] width 9 height 9
checkbox input "false"
click at [956, 518] on button "Checkout" at bounding box center [975, 521] width 367 height 21
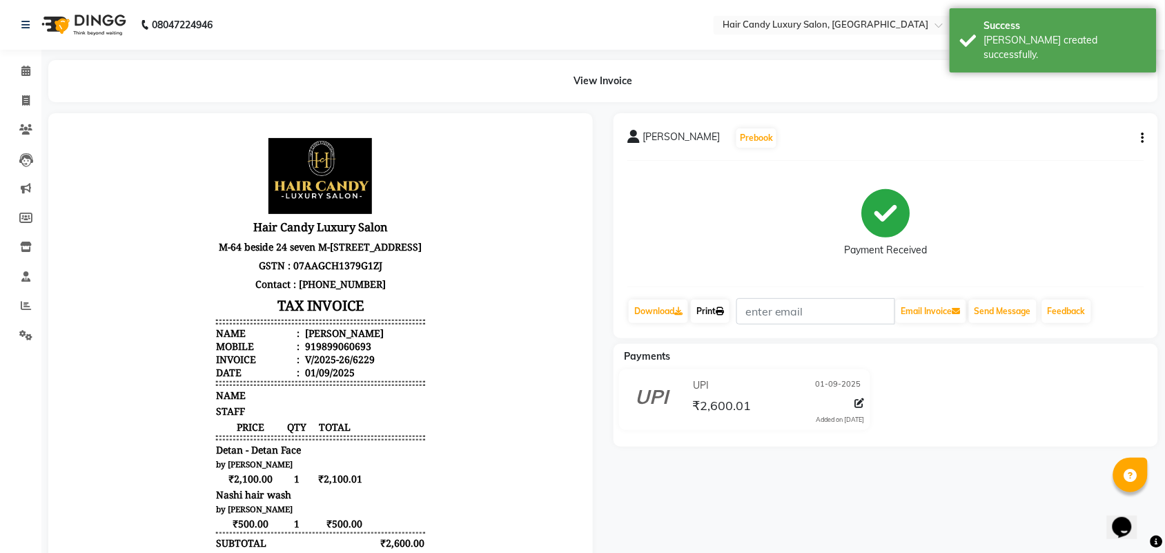
click at [723, 304] on link "Print" at bounding box center [710, 311] width 39 height 23
click at [21, 104] on span at bounding box center [26, 101] width 24 height 16
select select "service"
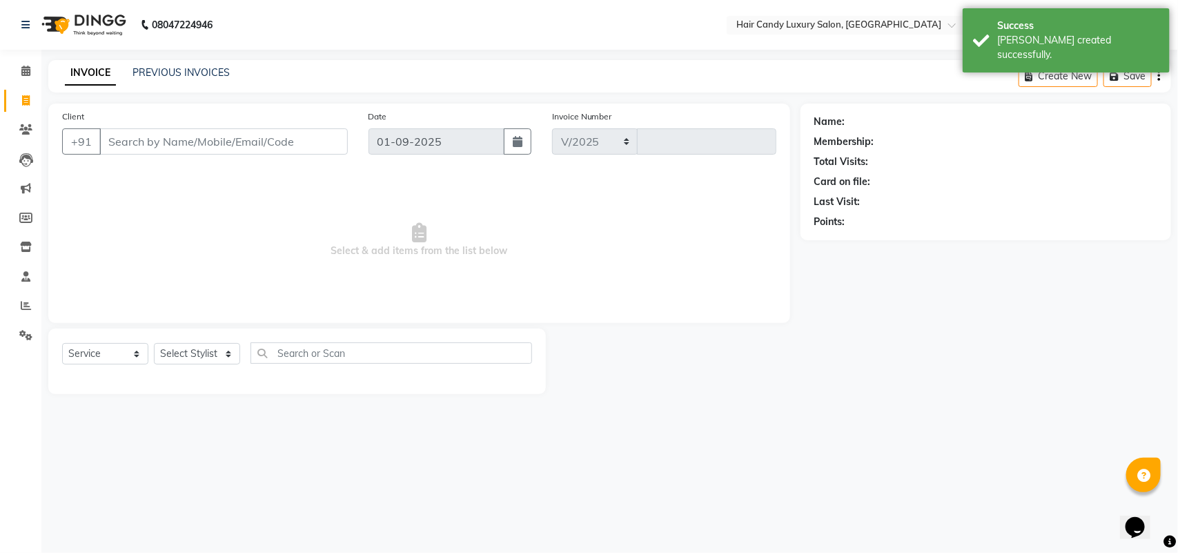
select select "6645"
type input "6230"
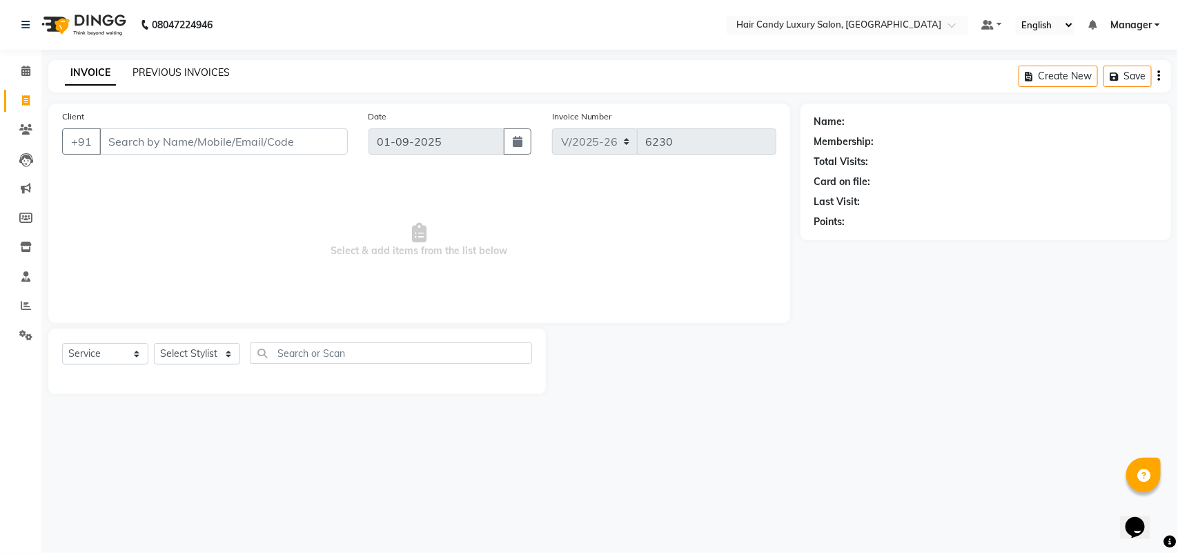
click at [166, 71] on link "PREVIOUS INVOICES" at bounding box center [181, 72] width 97 height 12
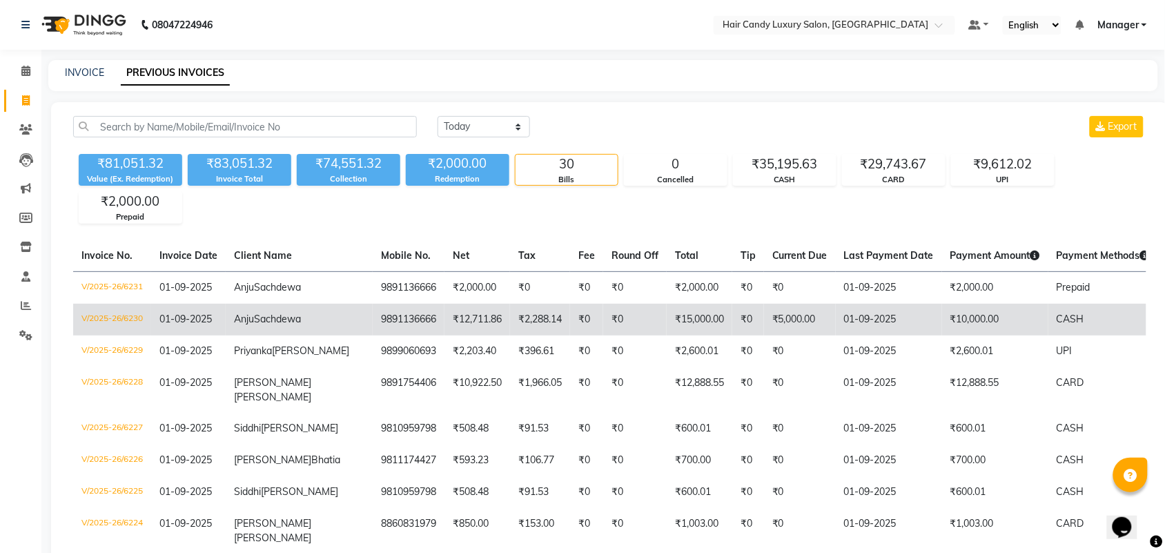
click at [122, 336] on td "V/2025-26/6230" at bounding box center [112, 320] width 78 height 32
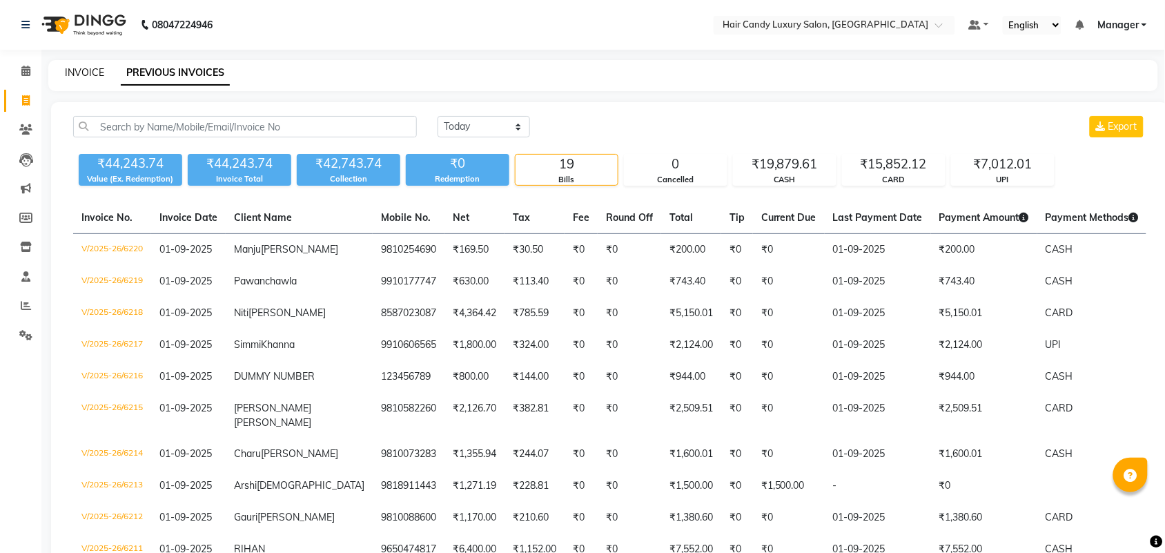
click at [68, 71] on link "INVOICE" at bounding box center [84, 72] width 39 height 12
select select "service"
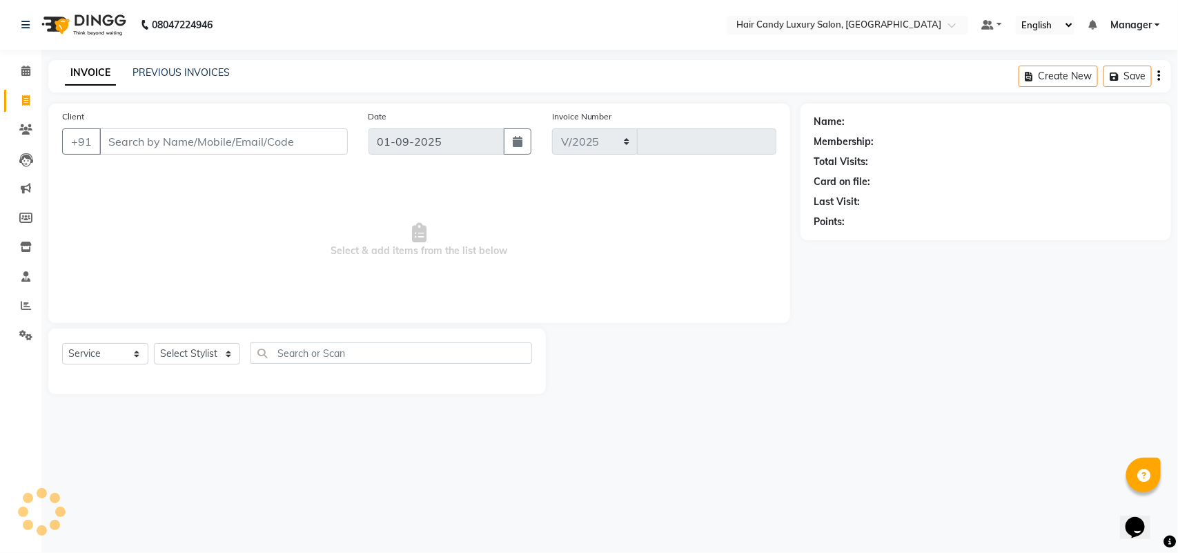
select select "6645"
type input "6225"
click at [175, 73] on link "PREVIOUS INVOICES" at bounding box center [181, 72] width 97 height 12
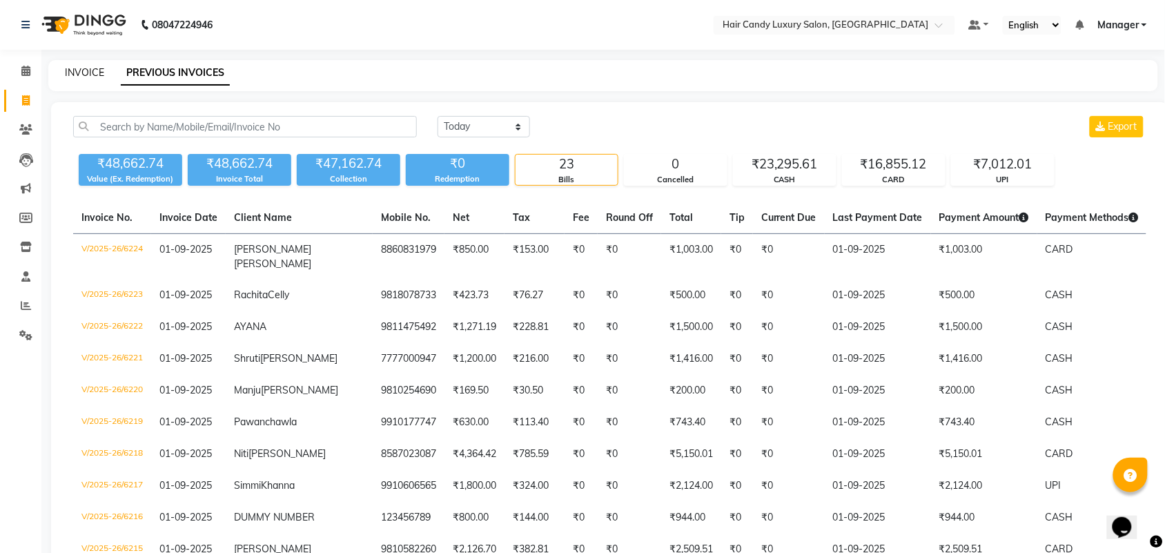
click at [94, 77] on link "INVOICE" at bounding box center [84, 72] width 39 height 12
select select "6645"
select select "service"
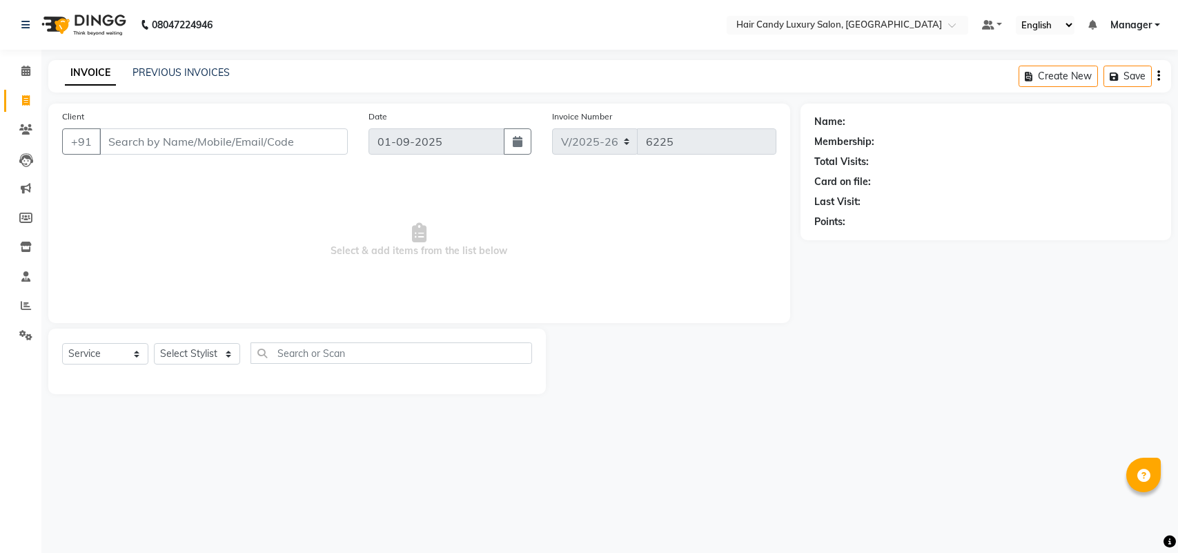
select select "6645"
select select "service"
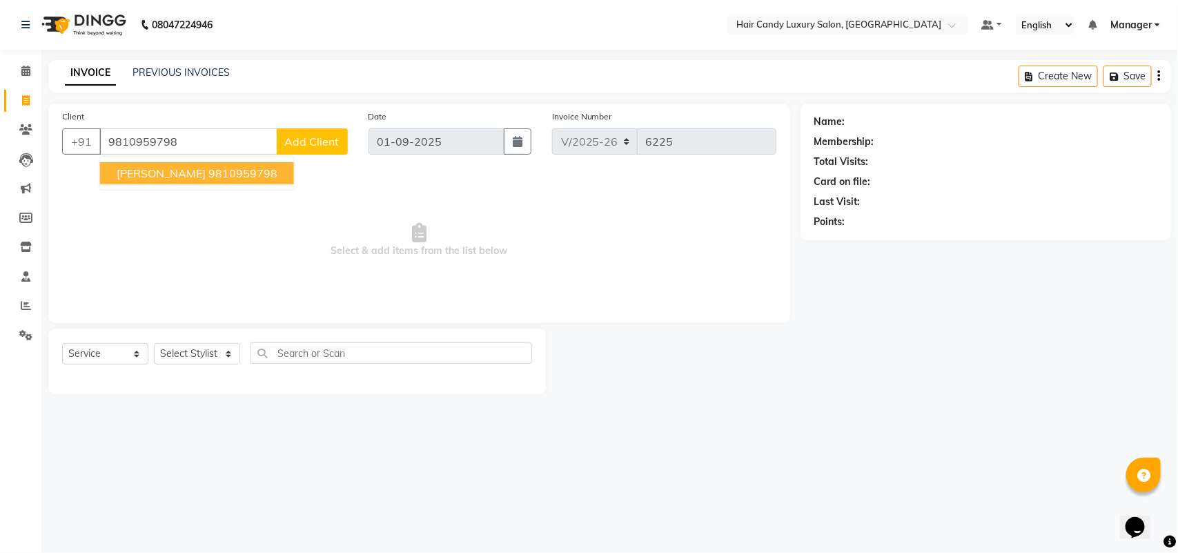
type input "9810959798"
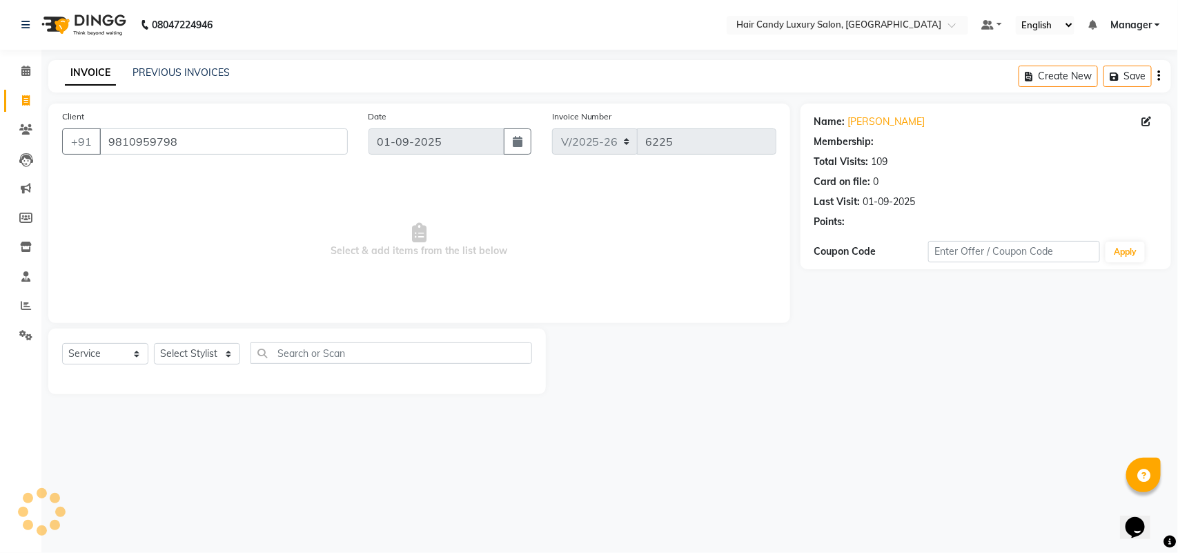
select select "2: Object"
click at [187, 338] on div "Select Service Product Membership Package Voucher Prepaid Gift Card Select Styl…" at bounding box center [297, 362] width 498 height 66
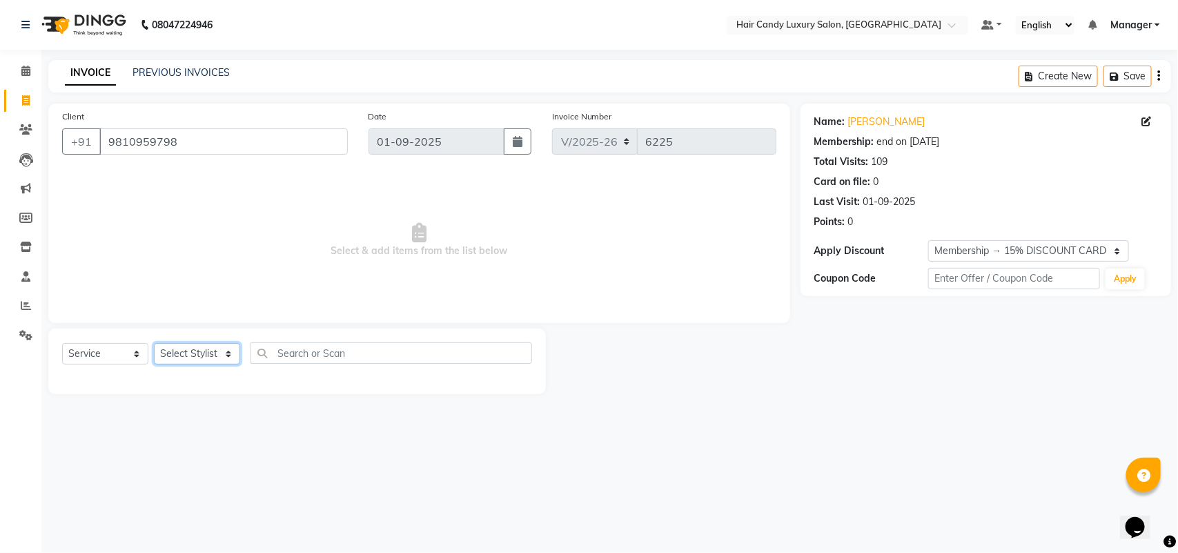
click at [183, 354] on select "Select Stylist Aman ANKIT MANAGER [PERSON_NAME] [PERSON_NAME] Danish [PERSON_NA…" at bounding box center [197, 353] width 86 height 21
select select "51788"
click at [154, 343] on select "Select Stylist Aman ANKIT MANAGER [PERSON_NAME] [PERSON_NAME] Danish [PERSON_NA…" at bounding box center [197, 353] width 86 height 21
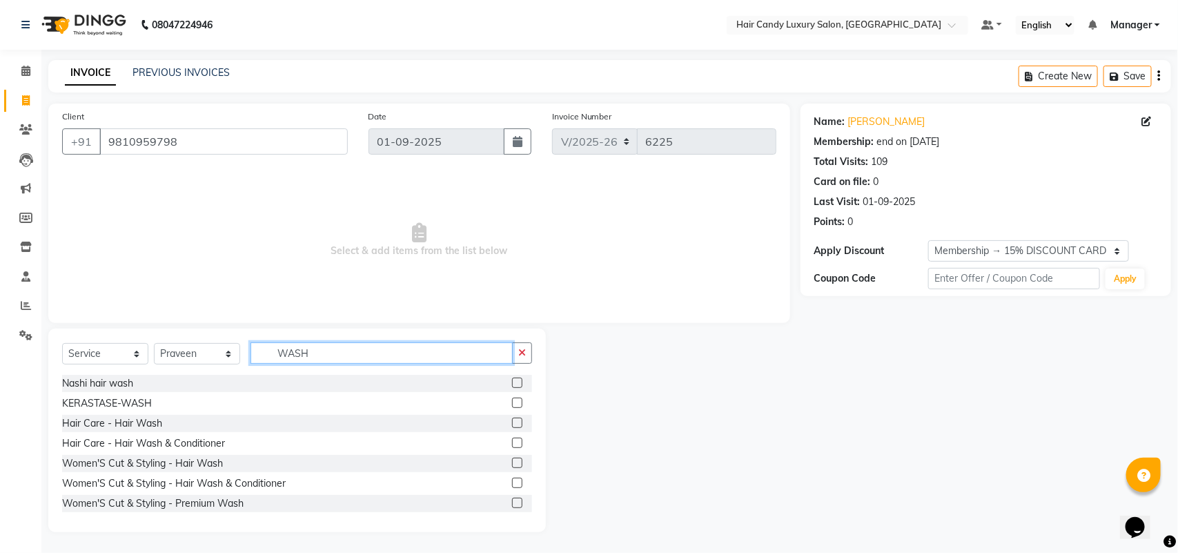
type input "WASH"
click at [512, 399] on label at bounding box center [517, 403] width 10 height 10
click at [512, 399] on input "checkbox" at bounding box center [516, 403] width 9 height 9
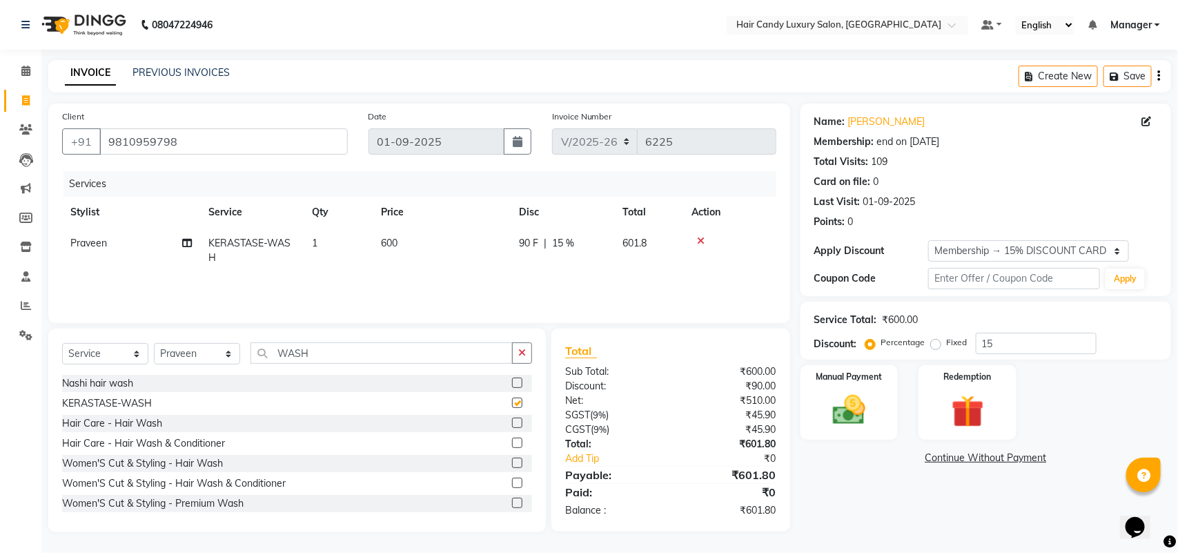
checkbox input "false"
click at [848, 426] on img at bounding box center [849, 410] width 55 height 39
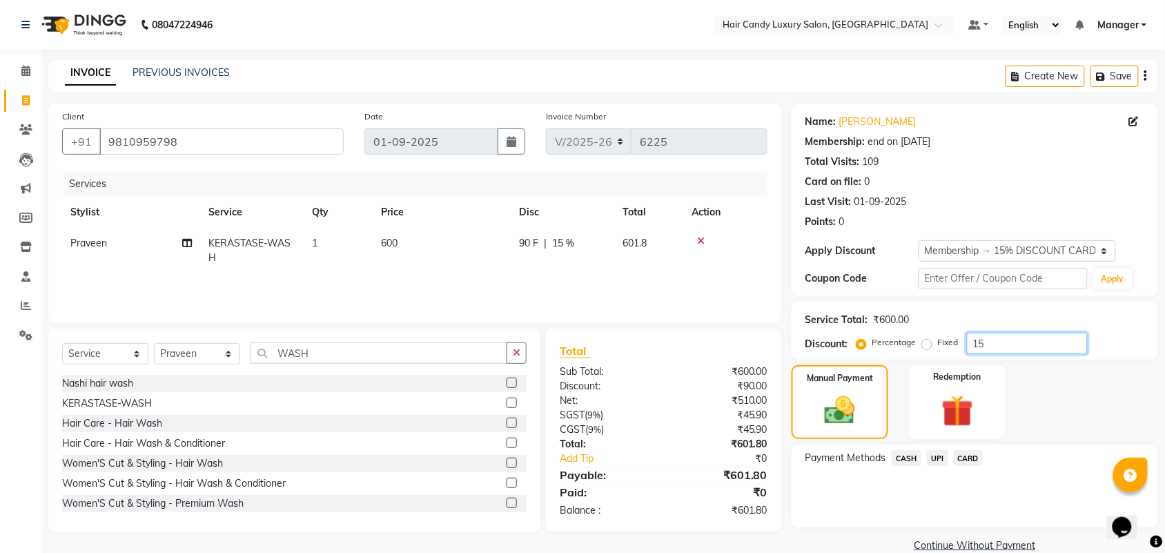
click at [1025, 337] on input "15" at bounding box center [1027, 343] width 121 height 21
type input "15.254"
click at [906, 461] on span "CASH" at bounding box center [907, 458] width 30 height 16
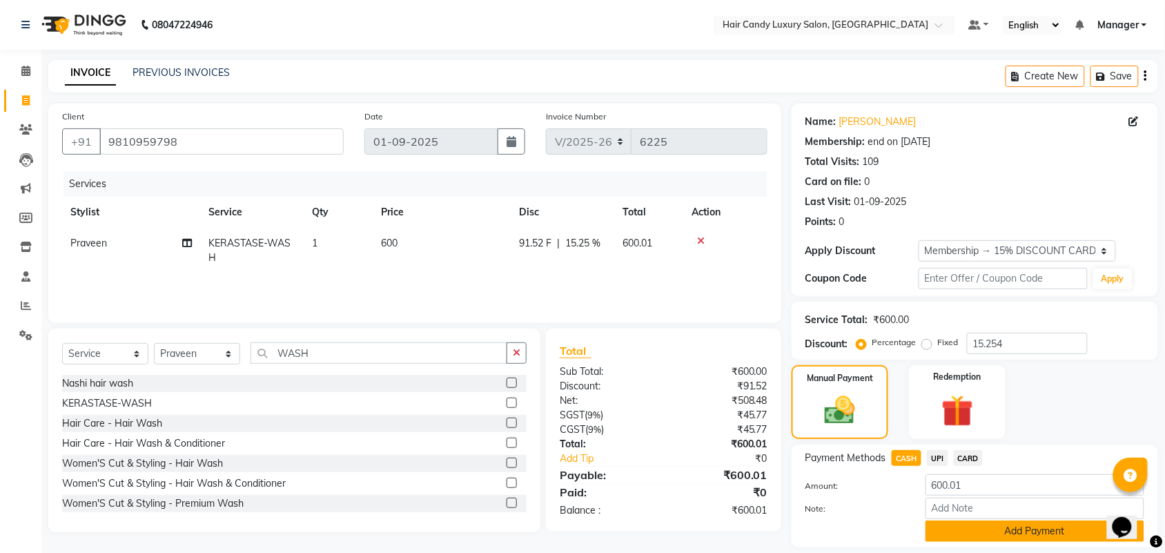
click at [951, 532] on button "Add Payment" at bounding box center [1035, 531] width 219 height 21
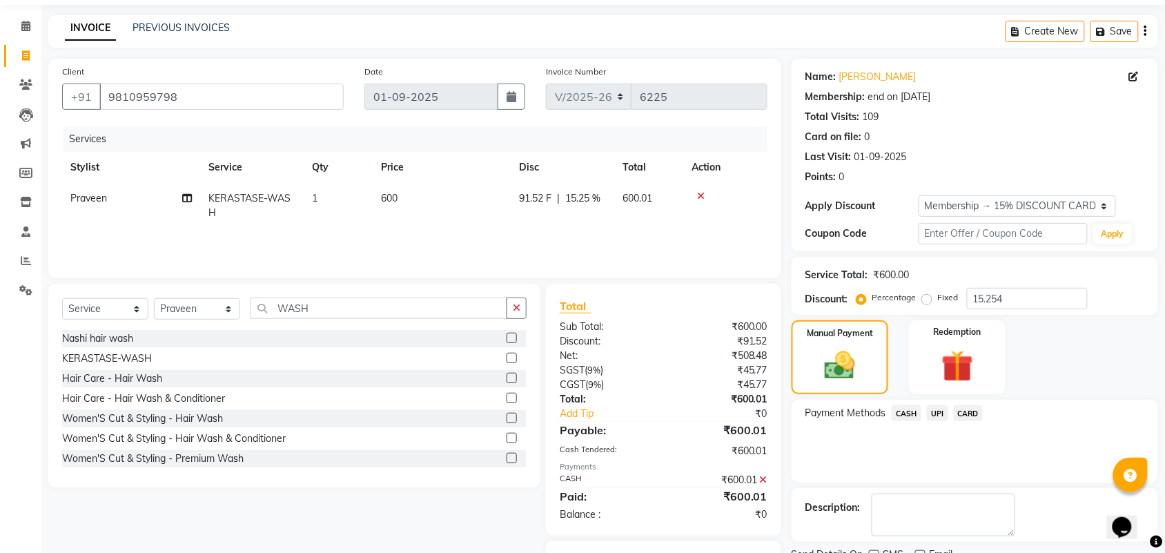
scroll to position [102, 0]
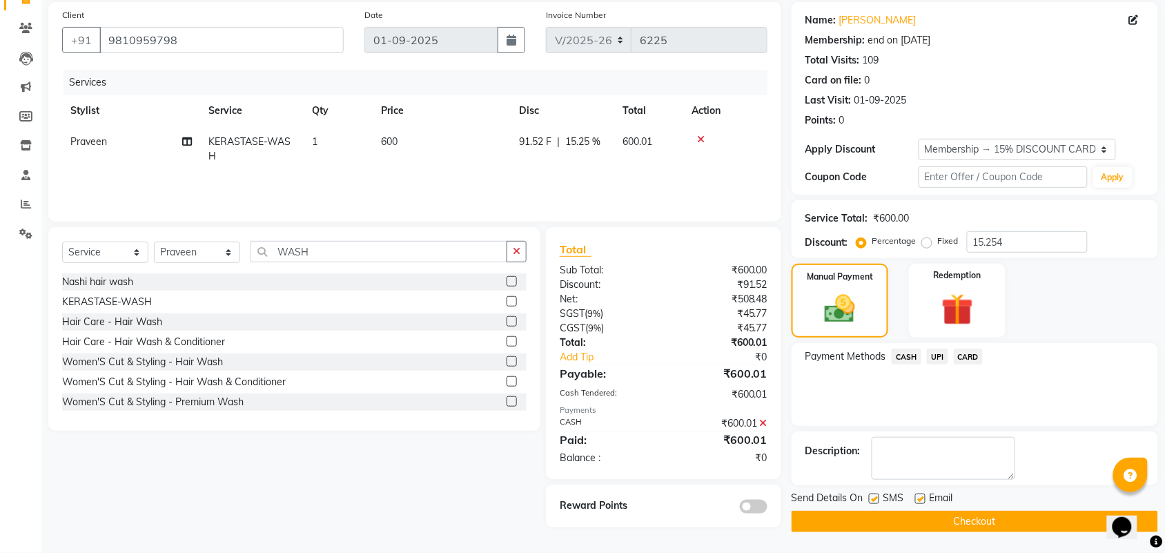
click at [895, 525] on button "Checkout" at bounding box center [975, 521] width 367 height 21
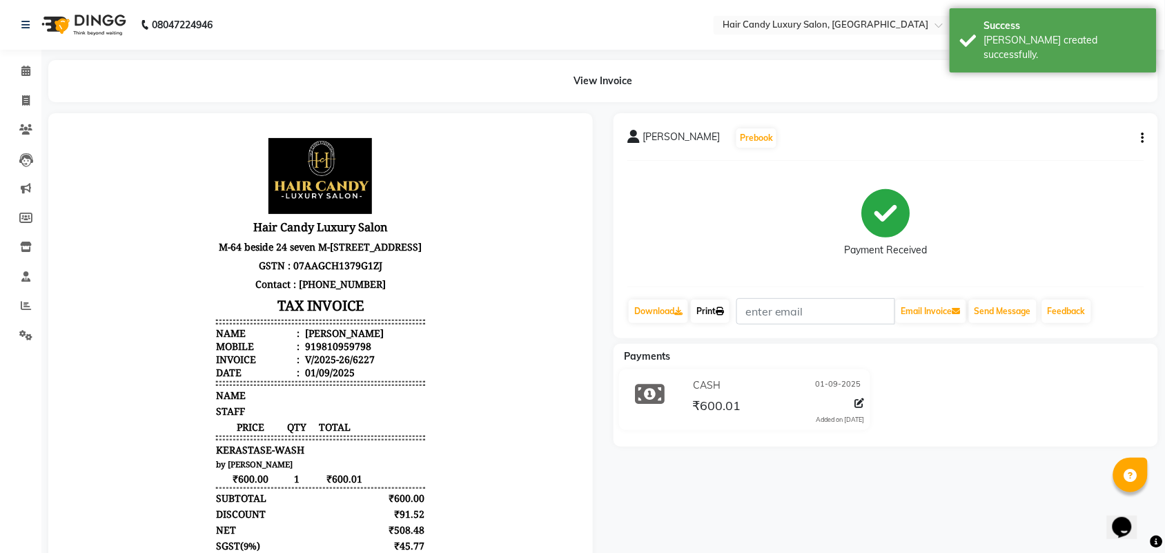
click at [728, 318] on link "Print" at bounding box center [710, 311] width 39 height 23
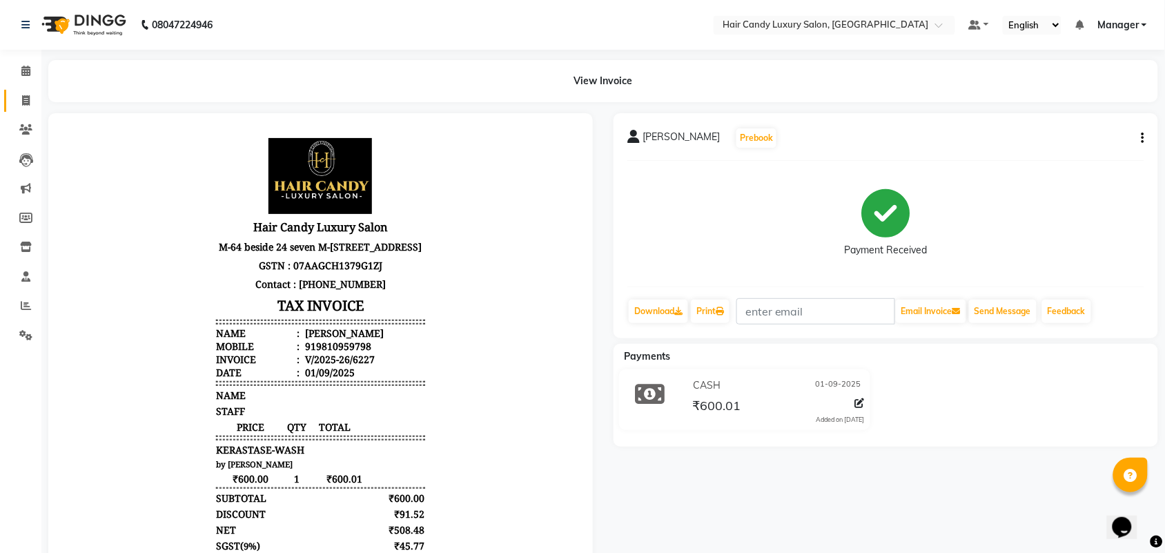
click at [26, 107] on span at bounding box center [26, 101] width 24 height 16
select select "service"
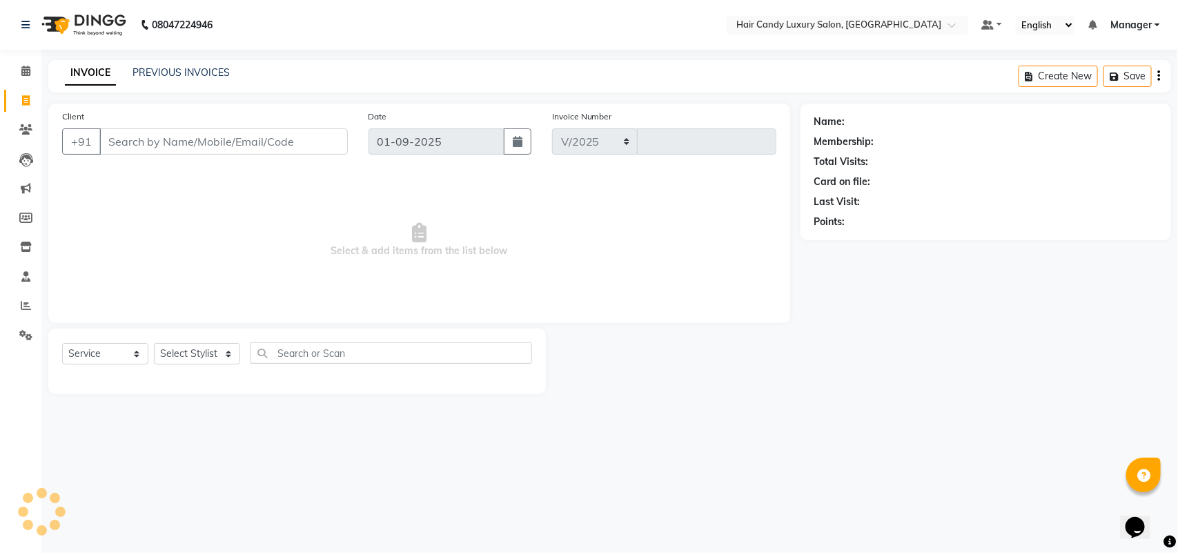
select select "6645"
type input "6228"
click at [181, 70] on link "PREVIOUS INVOICES" at bounding box center [181, 72] width 97 height 12
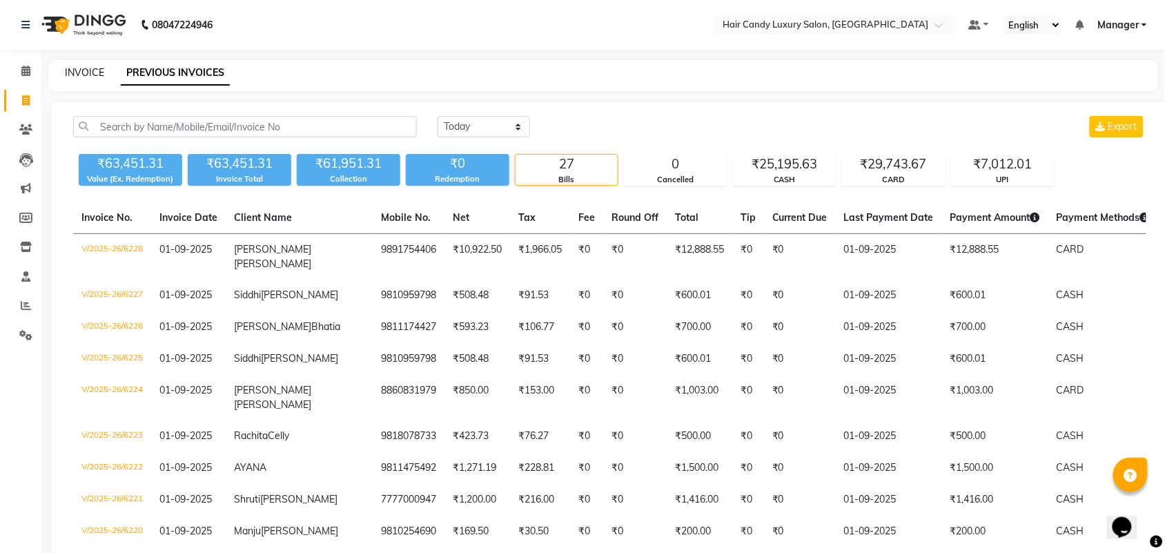
click at [90, 66] on link "INVOICE" at bounding box center [84, 72] width 39 height 12
select select "service"
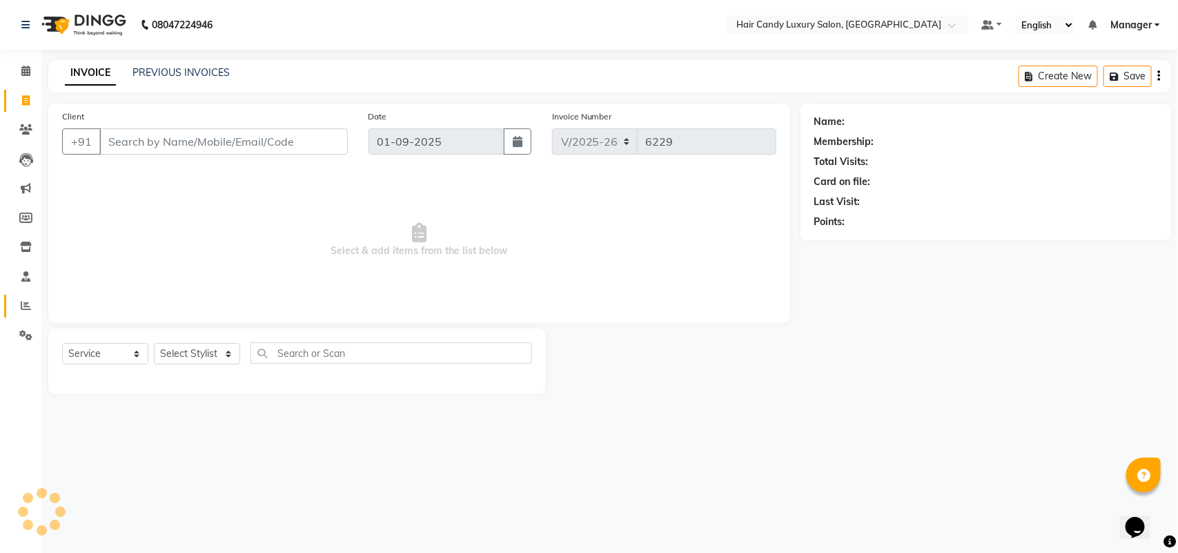
click at [22, 309] on icon at bounding box center [26, 305] width 10 height 10
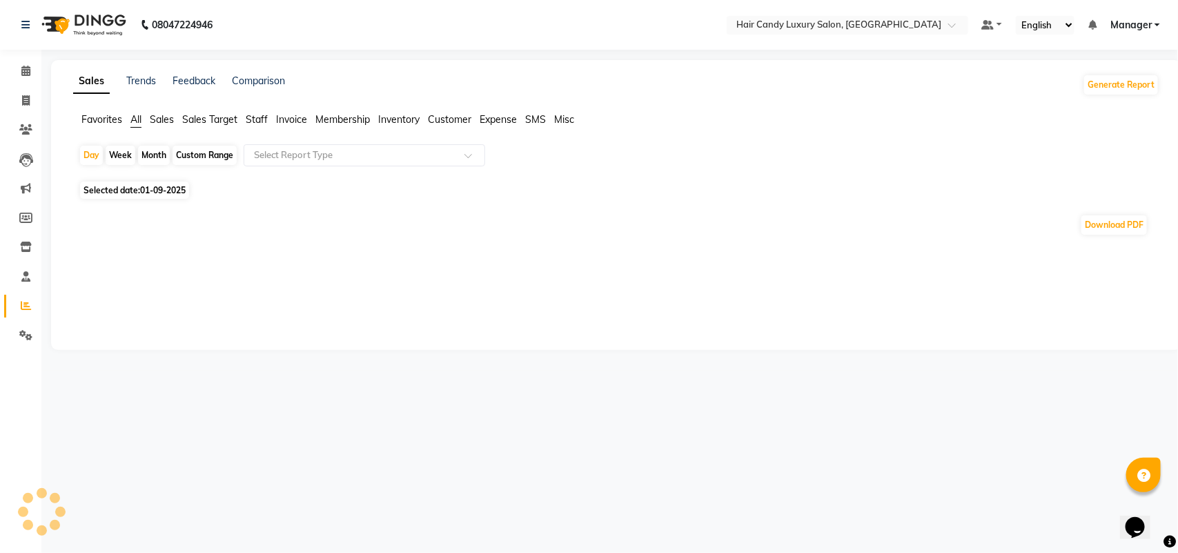
click at [258, 119] on span "Staff" at bounding box center [257, 119] width 22 height 12
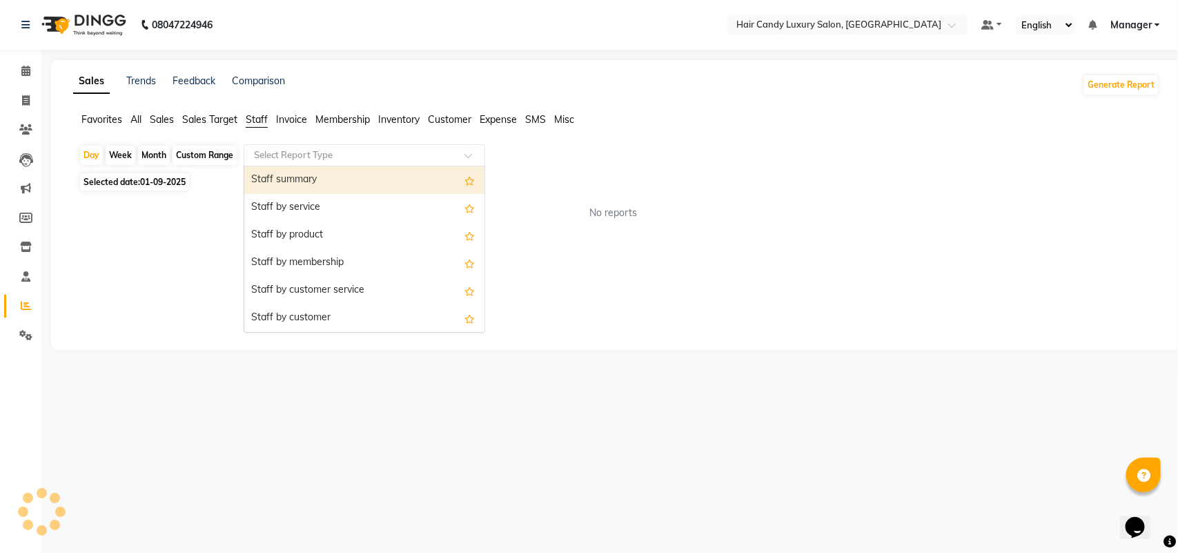
click at [282, 162] on input "text" at bounding box center [350, 155] width 199 height 14
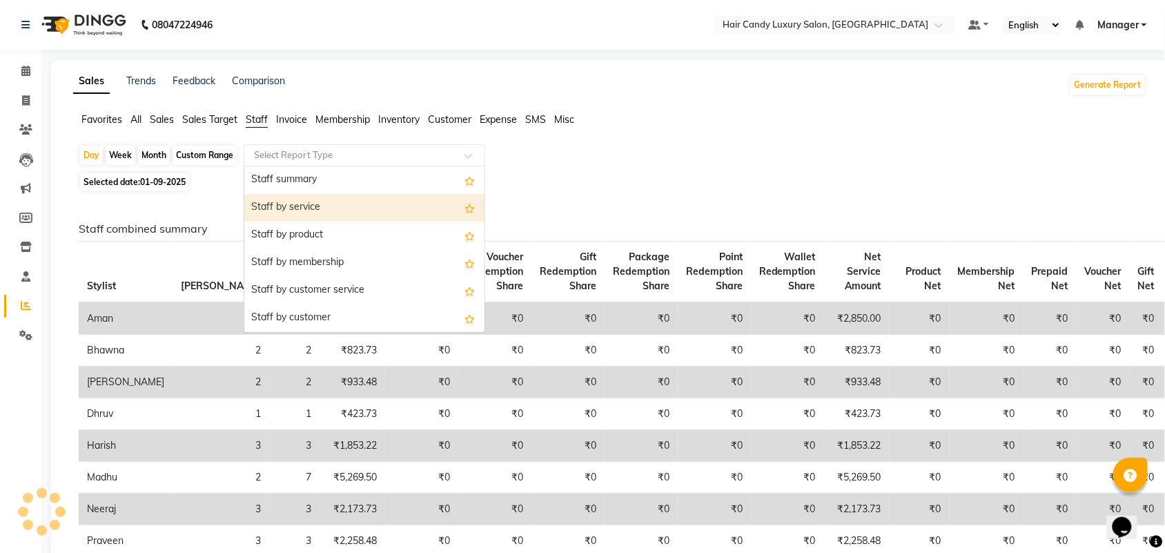
click at [285, 209] on div "Staff by service" at bounding box center [364, 208] width 240 height 28
select select "full_report"
select select "csv"
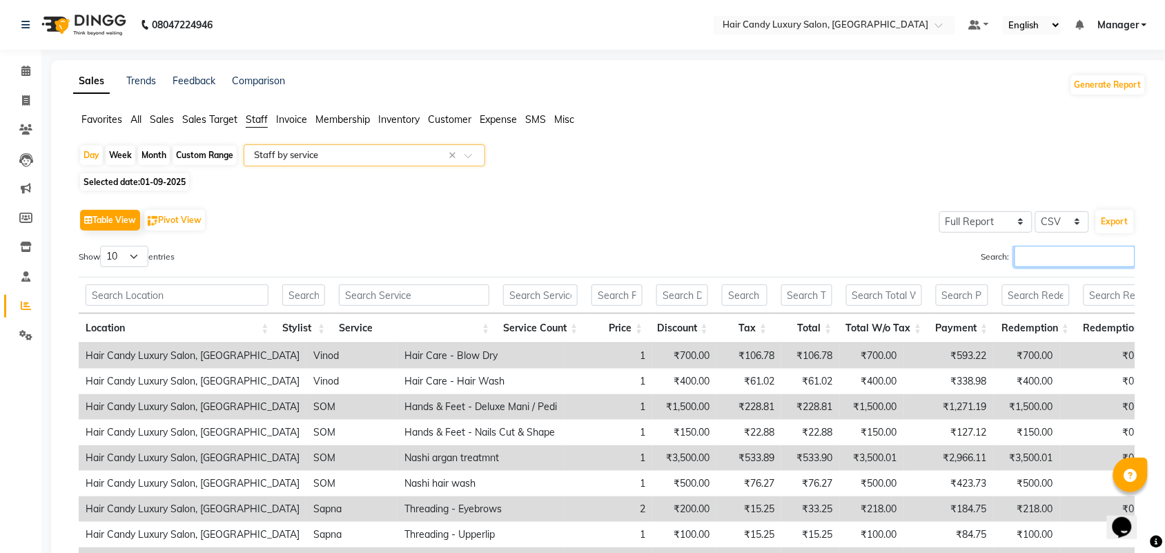
click at [1051, 255] on input "Search:" at bounding box center [1075, 256] width 121 height 21
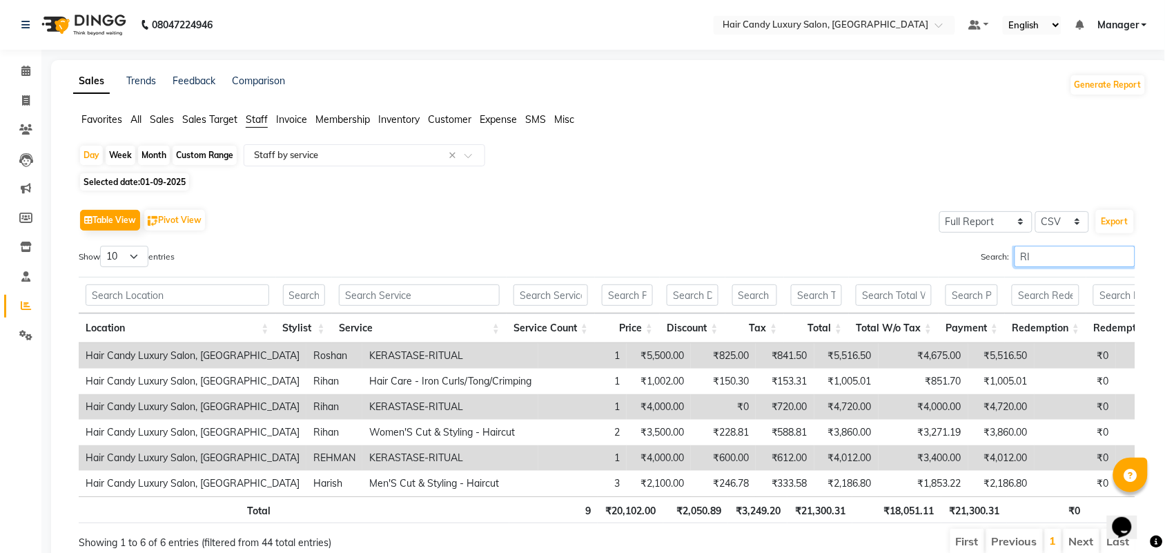
type input "R"
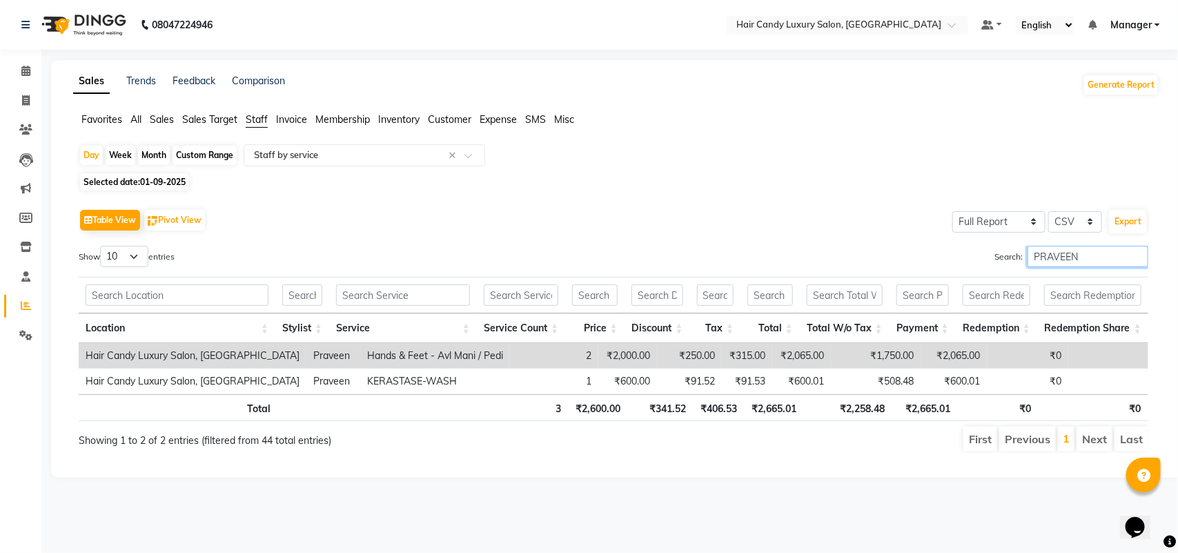
drag, startPoint x: 1076, startPoint y: 255, endPoint x: 690, endPoint y: 222, distance: 386.7
click at [746, 222] on div "Table View Pivot View Select Full Report Filtered Report Select CSV PDF Export …" at bounding box center [614, 329] width 1070 height 247
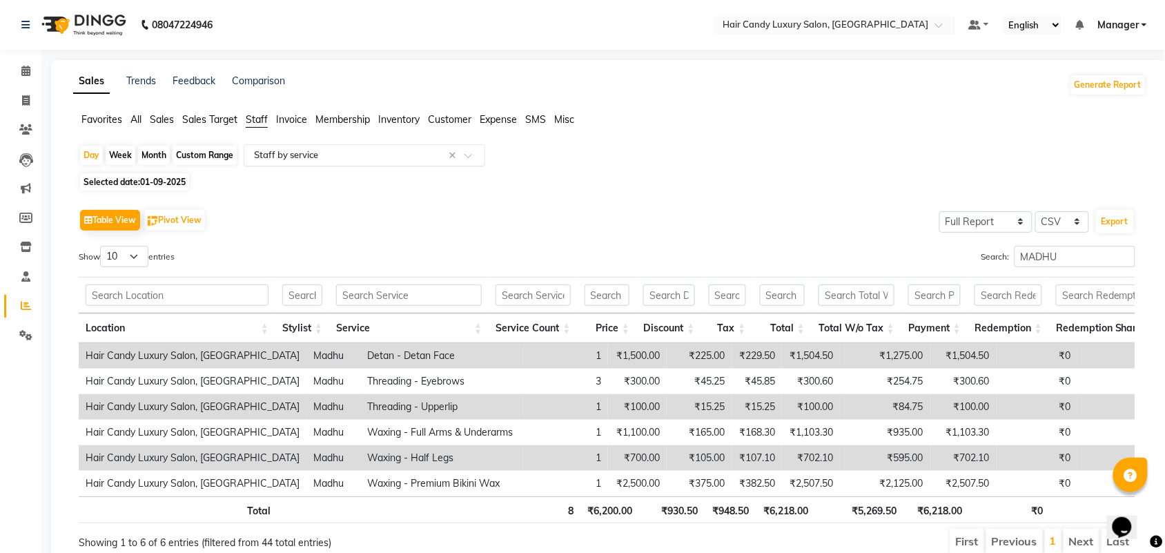
click at [316, 156] on input "text" at bounding box center [350, 155] width 199 height 14
click at [688, 175] on div "Selected date: [DATE]" at bounding box center [613, 182] width 1068 height 14
drag, startPoint x: 1079, startPoint y: 254, endPoint x: 170, endPoint y: 184, distance: 911.9
click at [660, 188] on div "Day Week Month Custom Range Select Report Type × Staff by service × Selected da…" at bounding box center [610, 355] width 1074 height 422
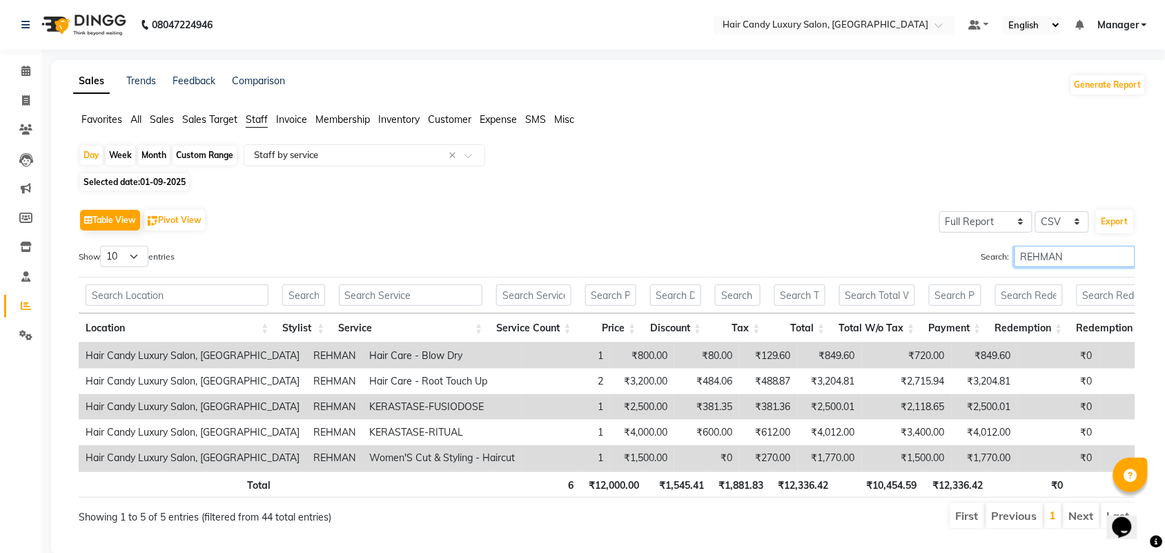
drag, startPoint x: 1075, startPoint y: 258, endPoint x: 453, endPoint y: 229, distance: 622.7
click at [678, 235] on div "Table View Pivot View Select Full Report Filtered Report Select CSV PDF Export …" at bounding box center [607, 368] width 1057 height 324
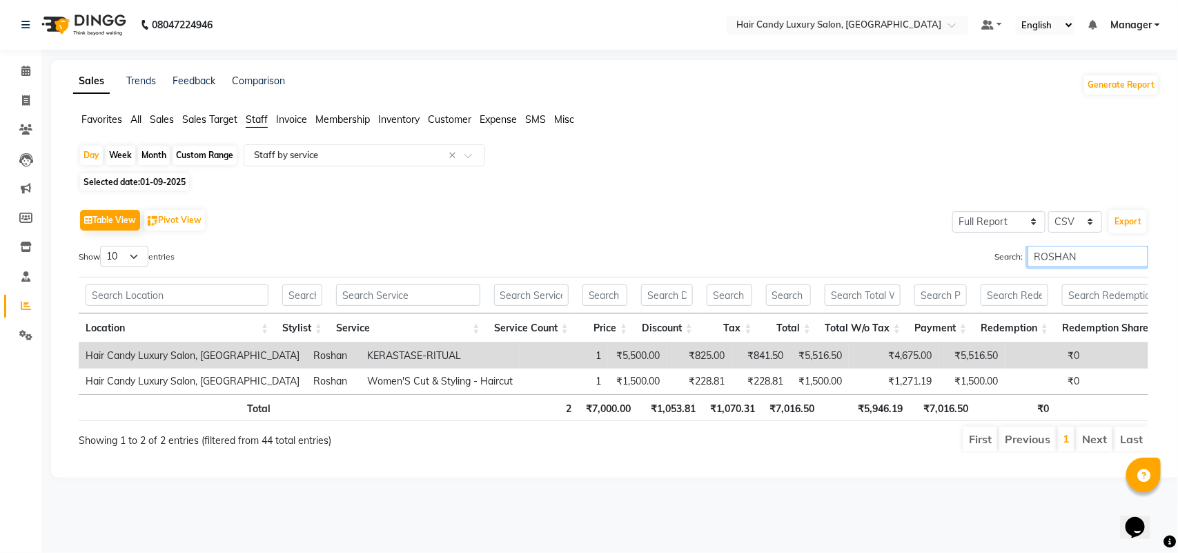
type input "ROSHAN"
click at [23, 97] on icon at bounding box center [26, 100] width 8 height 10
select select "service"
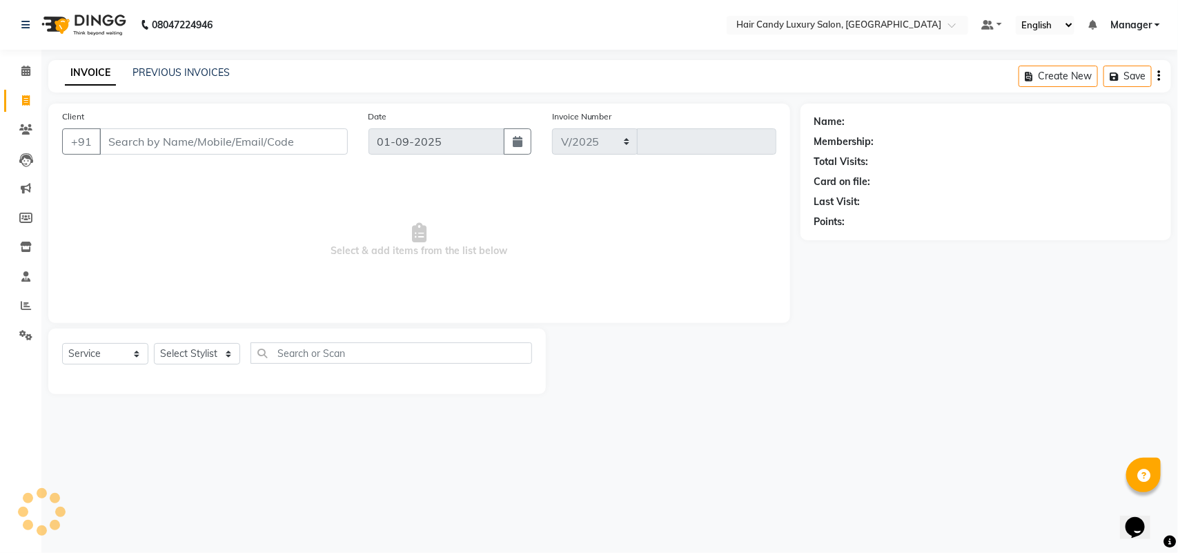
select select "6645"
type input "6229"
click at [163, 71] on link "PREVIOUS INVOICES" at bounding box center [181, 72] width 97 height 12
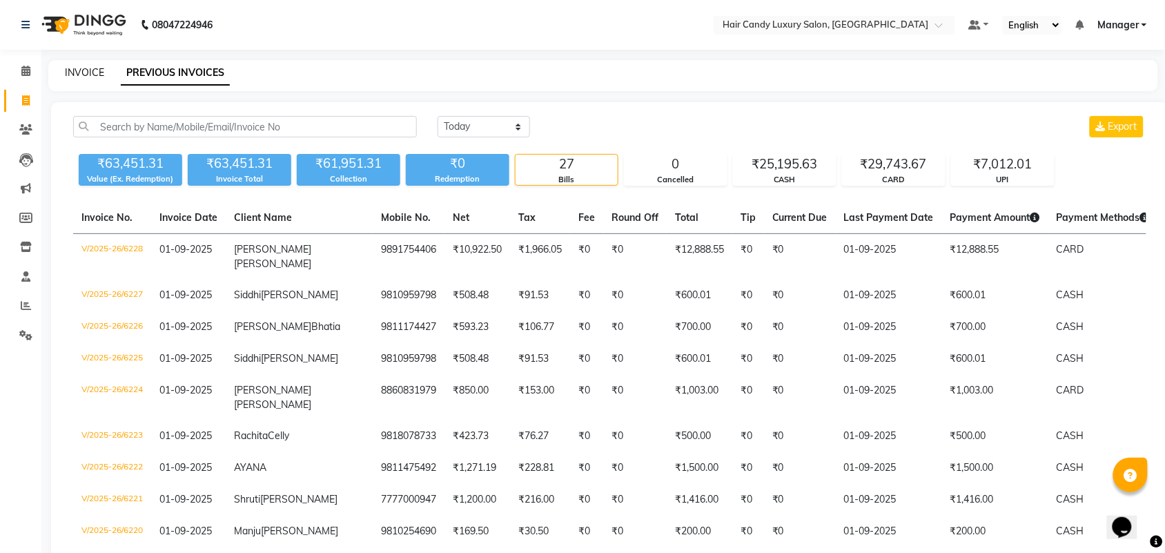
click at [97, 70] on link "INVOICE" at bounding box center [84, 72] width 39 height 12
select select "service"
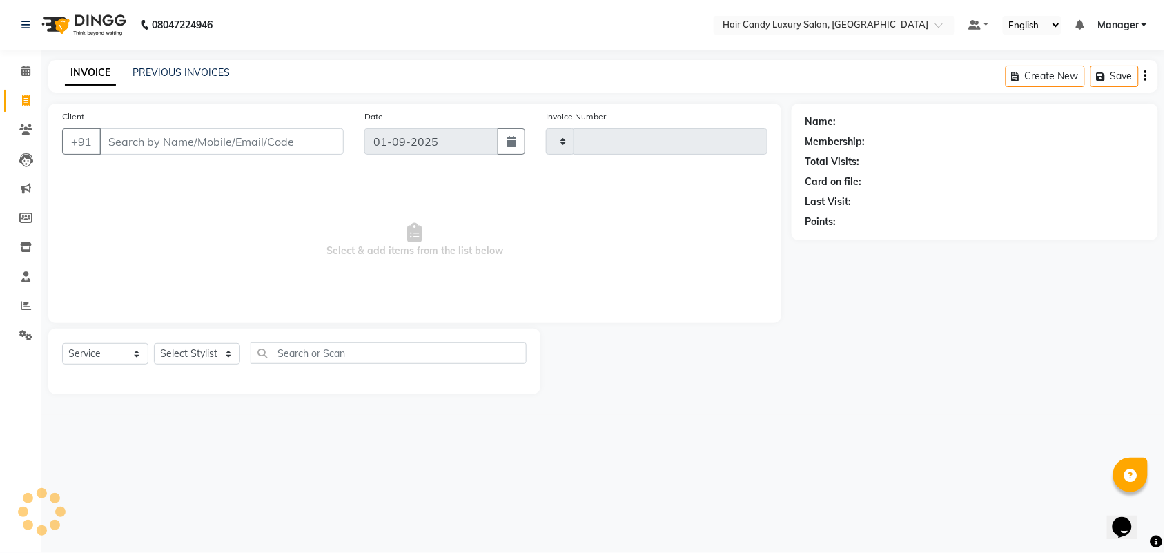
type input "6229"
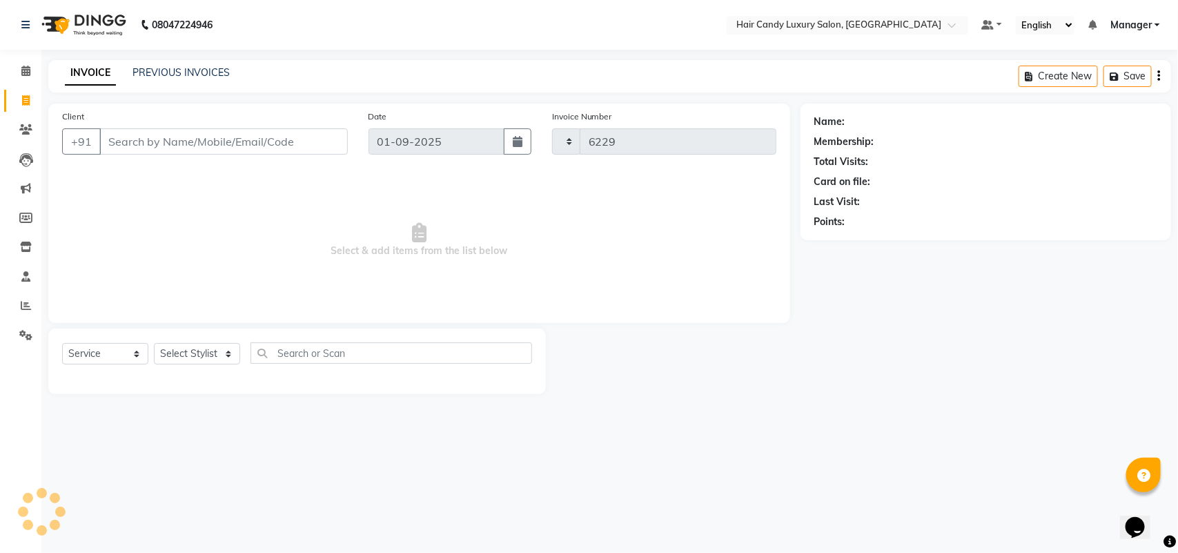
select select "6645"
click at [26, 130] on icon at bounding box center [25, 129] width 13 height 10
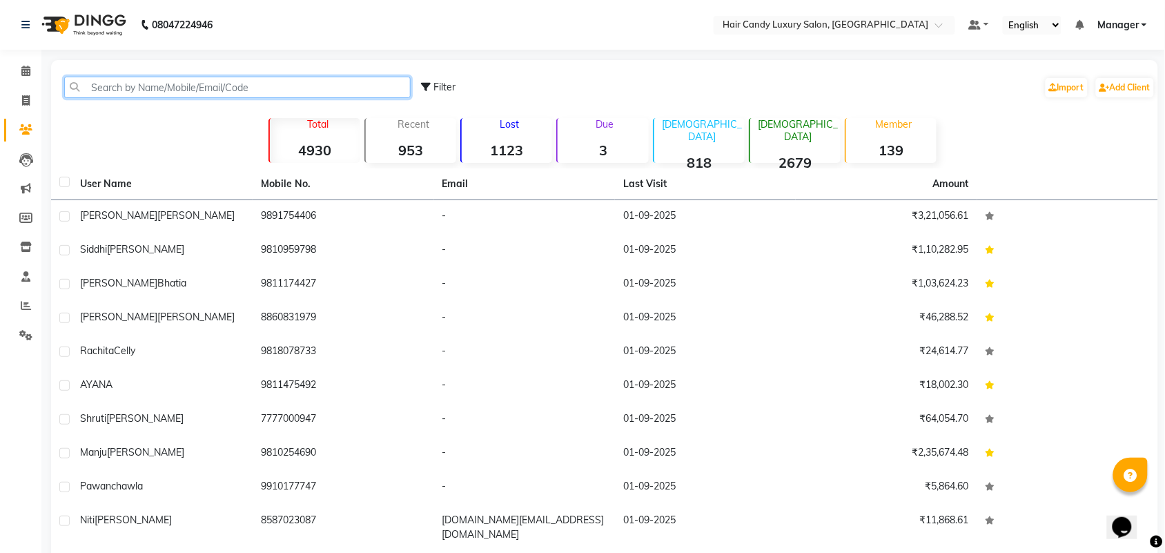
click at [157, 90] on input "text" at bounding box center [237, 87] width 347 height 21
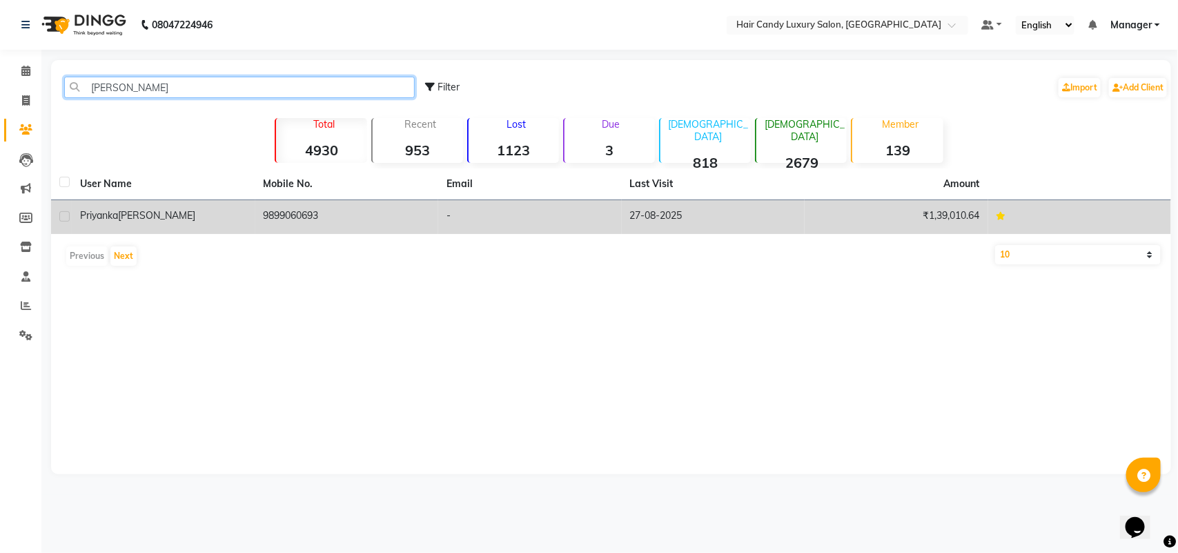
type input "[PERSON_NAME]"
click at [325, 206] on td "9899060693" at bounding box center [347, 217] width 184 height 34
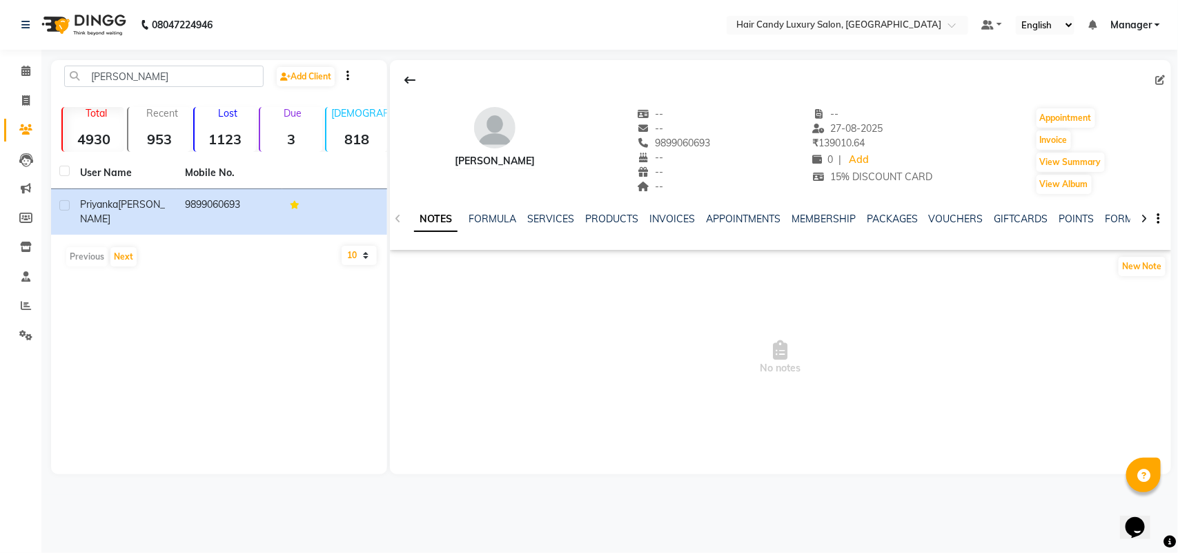
click at [665, 225] on div "INVOICES" at bounding box center [673, 219] width 46 height 14
click at [668, 215] on link "INVOICES" at bounding box center [673, 219] width 46 height 12
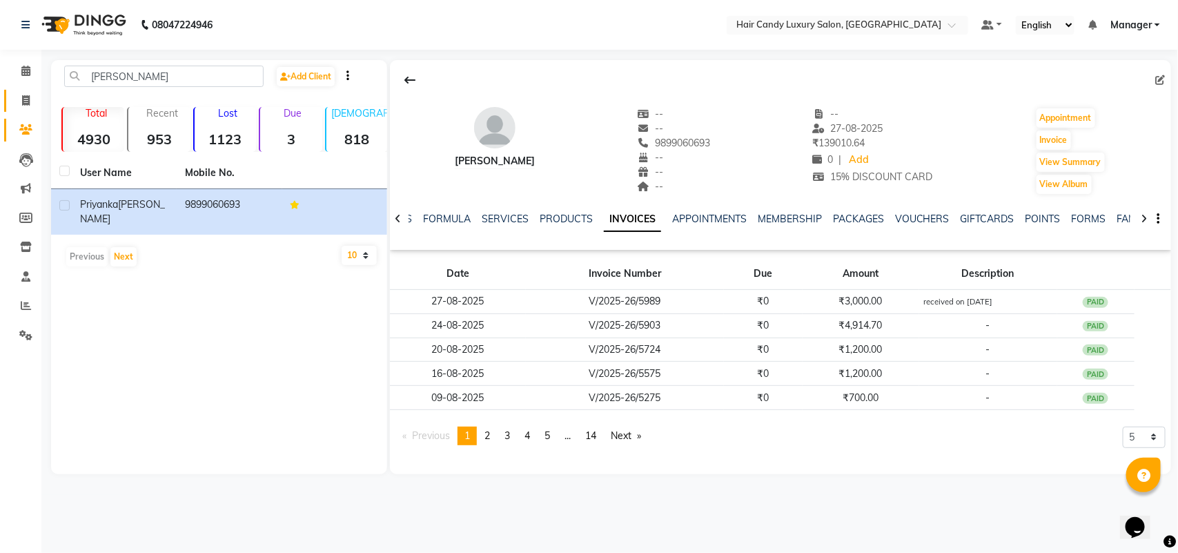
click at [26, 91] on link "Invoice" at bounding box center [20, 101] width 33 height 23
select select "service"
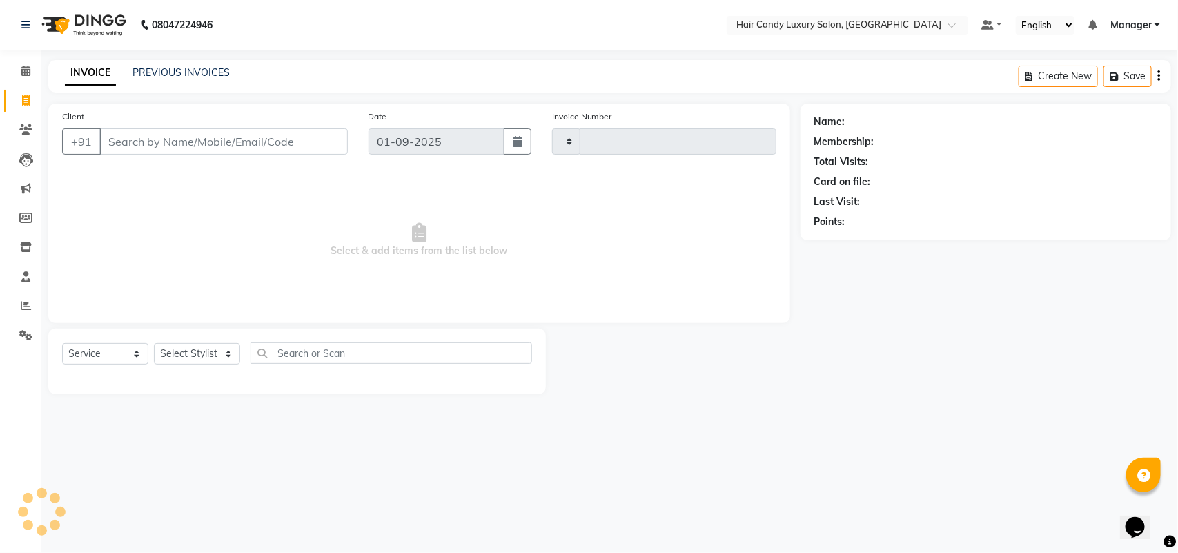
type input "6229"
select select "6645"
click at [15, 311] on span at bounding box center [26, 306] width 24 height 16
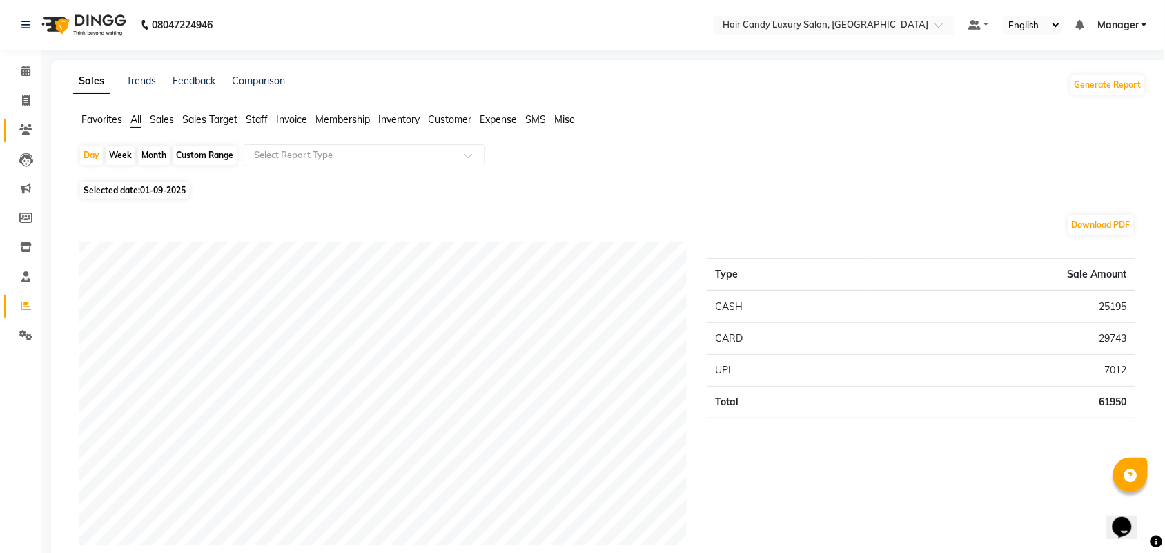
click at [25, 124] on icon at bounding box center [25, 129] width 13 height 10
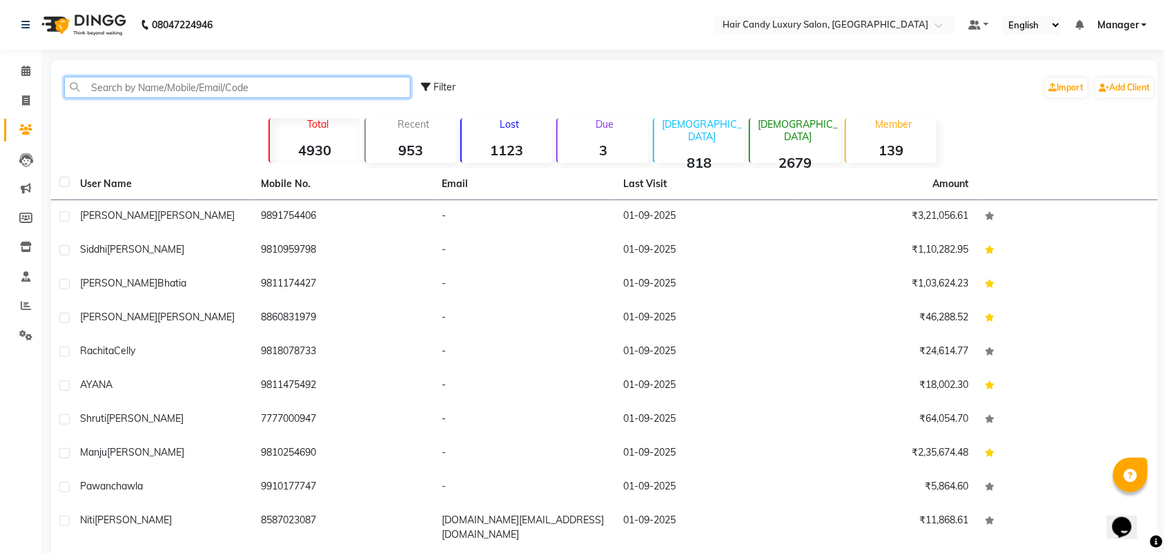
click at [132, 90] on input "text" at bounding box center [237, 87] width 347 height 21
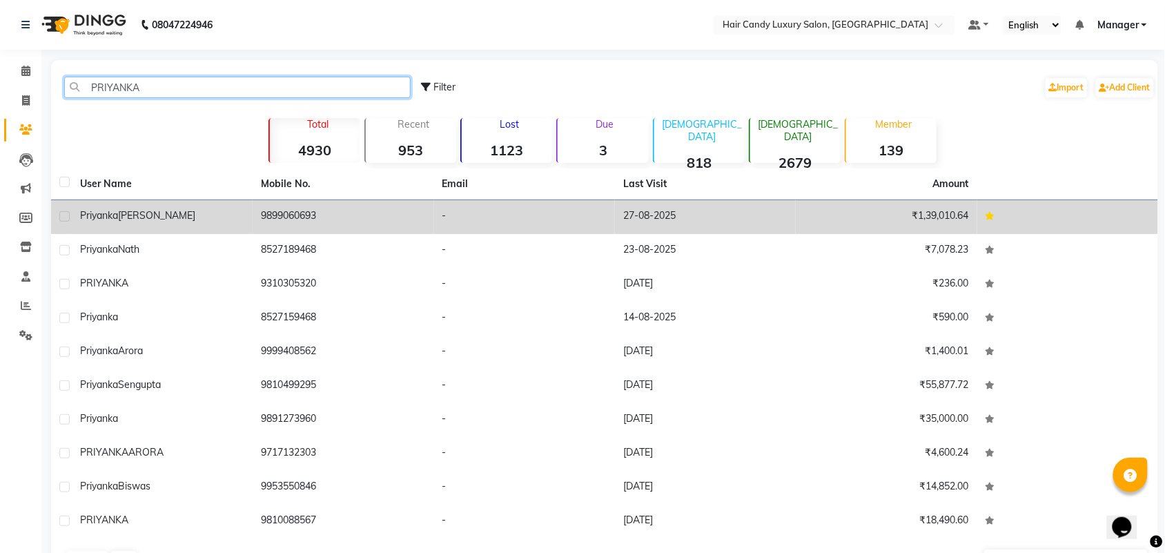
type input "PRIYANKA"
click at [168, 211] on div "[PERSON_NAME]" at bounding box center [162, 215] width 164 height 14
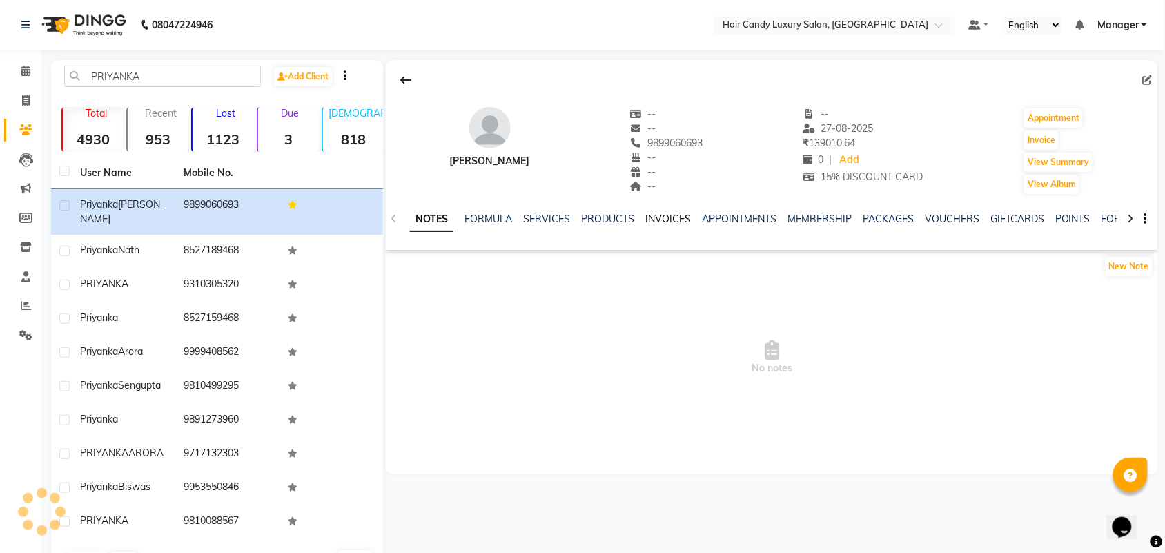
click at [657, 217] on link "INVOICES" at bounding box center [668, 219] width 46 height 12
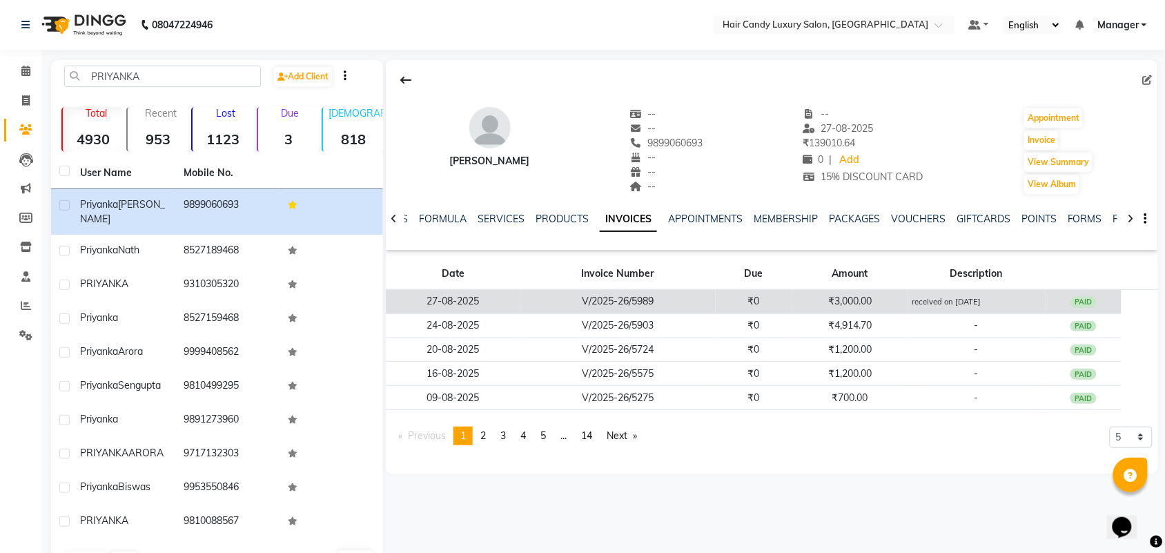
click at [654, 299] on td "V/2025-26/5989" at bounding box center [618, 302] width 195 height 24
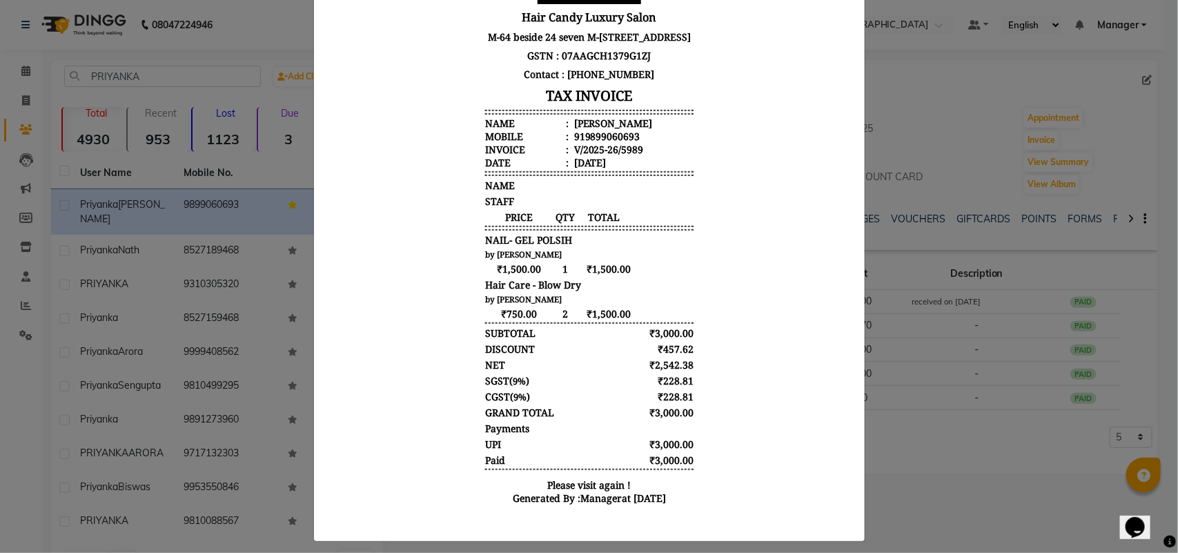
scroll to position [173, 0]
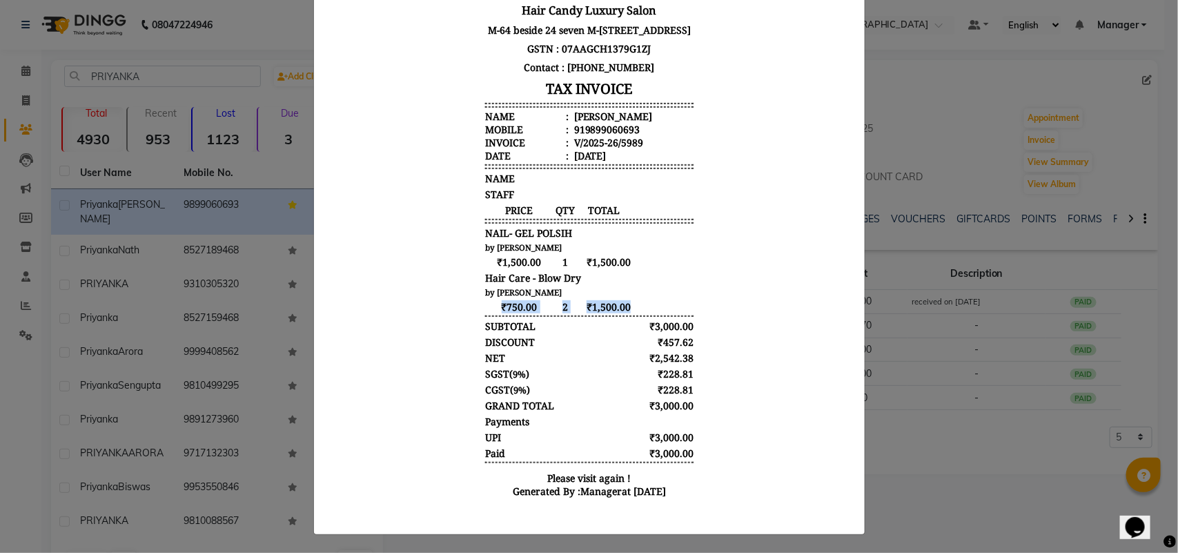
drag, startPoint x: 468, startPoint y: 319, endPoint x: 476, endPoint y: 302, distance: 18.5
click at [479, 302] on div "Hair Candy Luxury Salon M-64 beside 24 seven M-[STREET_ADDRESS] GSTN : 07AAGCH1…" at bounding box center [589, 214] width 220 height 596
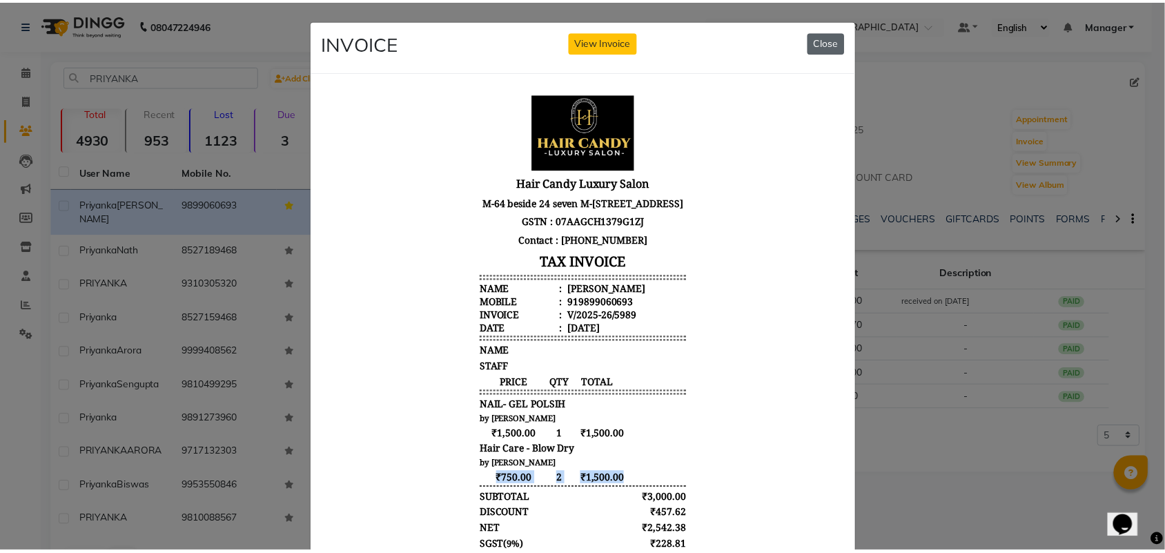
scroll to position [0, 0]
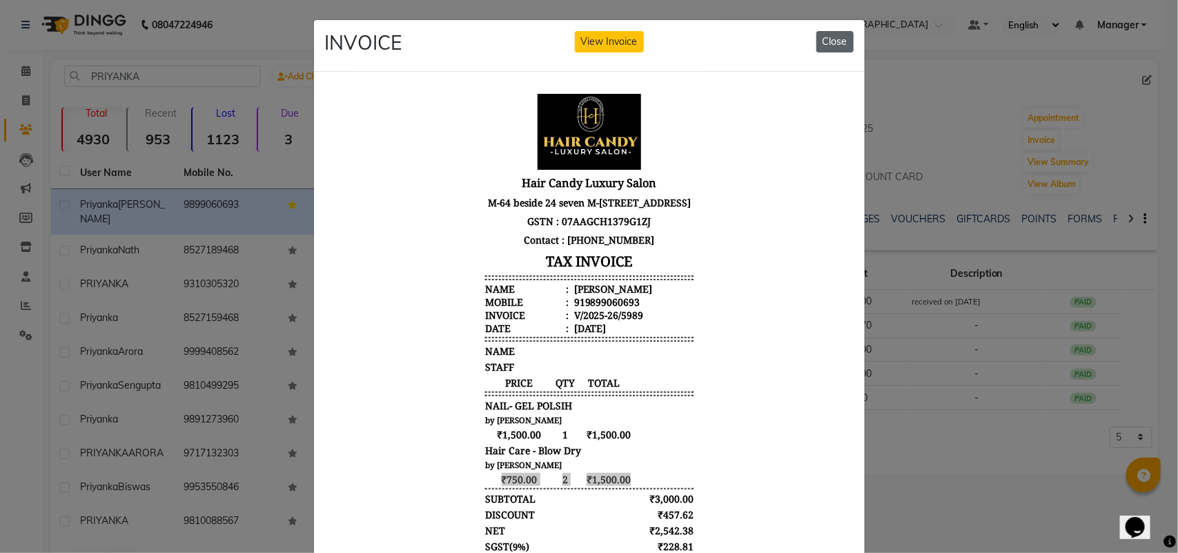
click at [823, 45] on button "Close" at bounding box center [835, 41] width 37 height 21
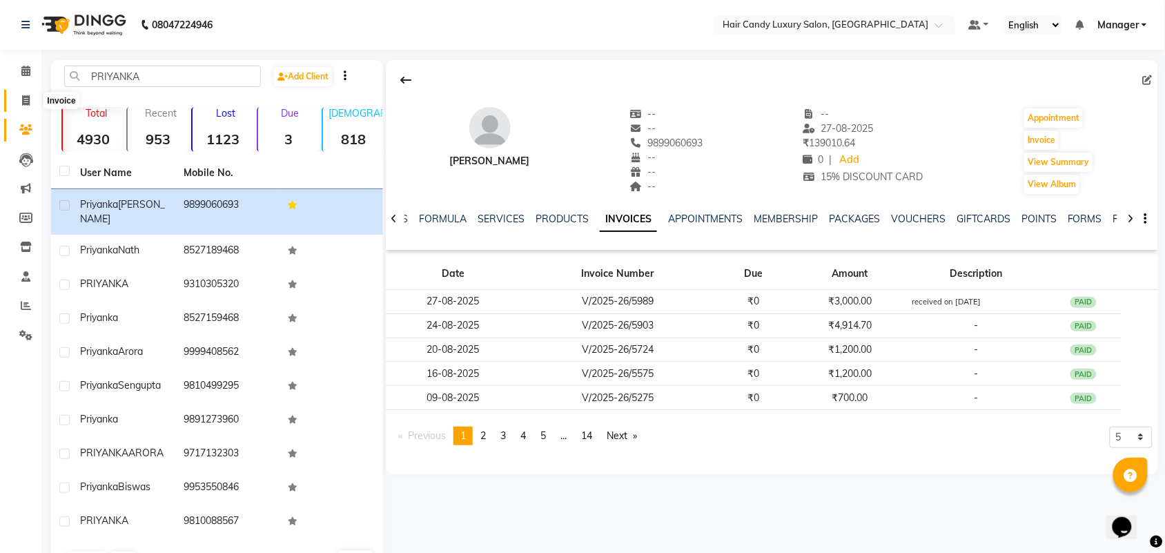
click at [28, 93] on span at bounding box center [26, 101] width 24 height 16
select select "service"
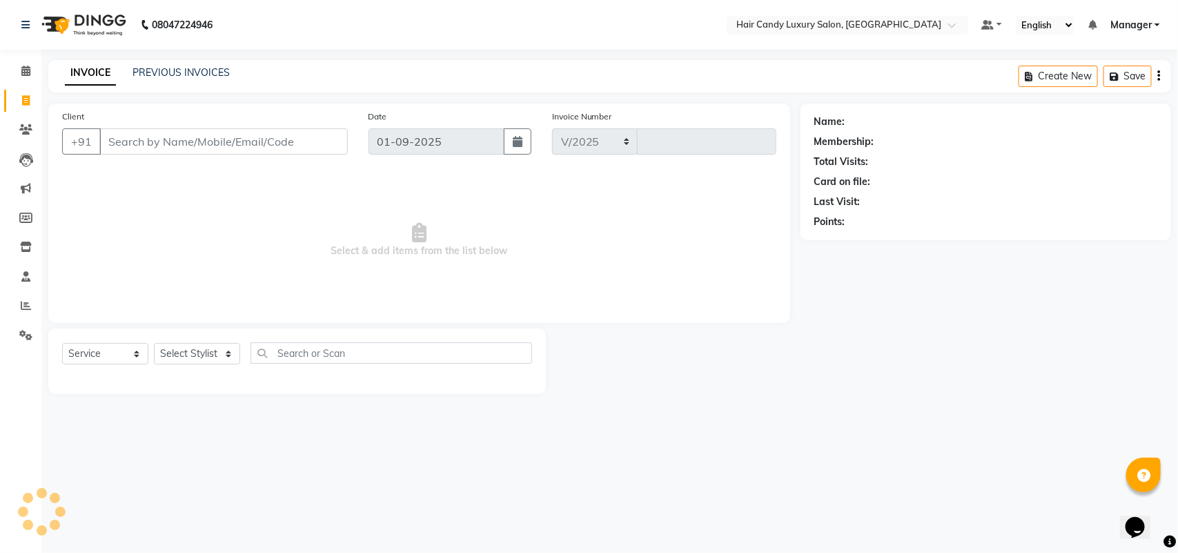
select select "6645"
type input "6229"
click at [29, 302] on icon at bounding box center [26, 305] width 10 height 10
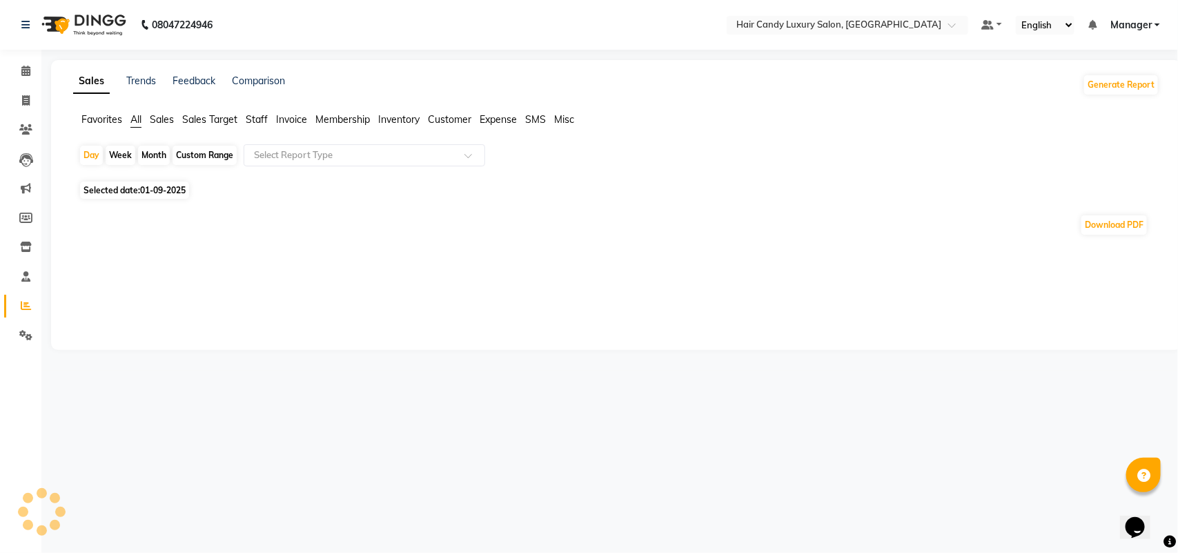
click at [264, 114] on span "Staff" at bounding box center [257, 119] width 22 height 12
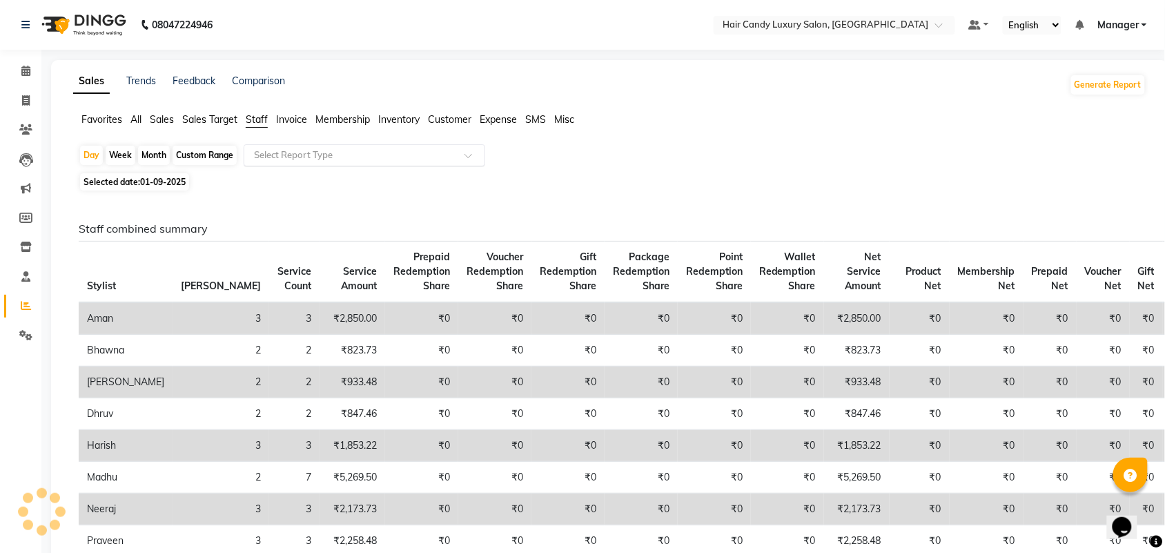
click at [282, 150] on input "text" at bounding box center [350, 155] width 199 height 14
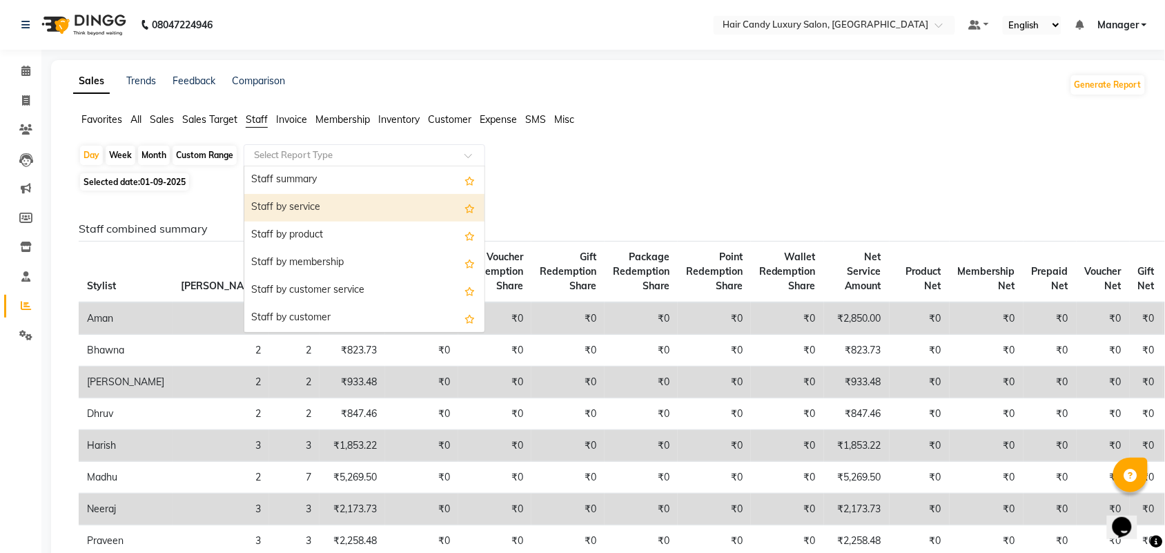
click at [291, 200] on div "Staff by service" at bounding box center [364, 208] width 240 height 28
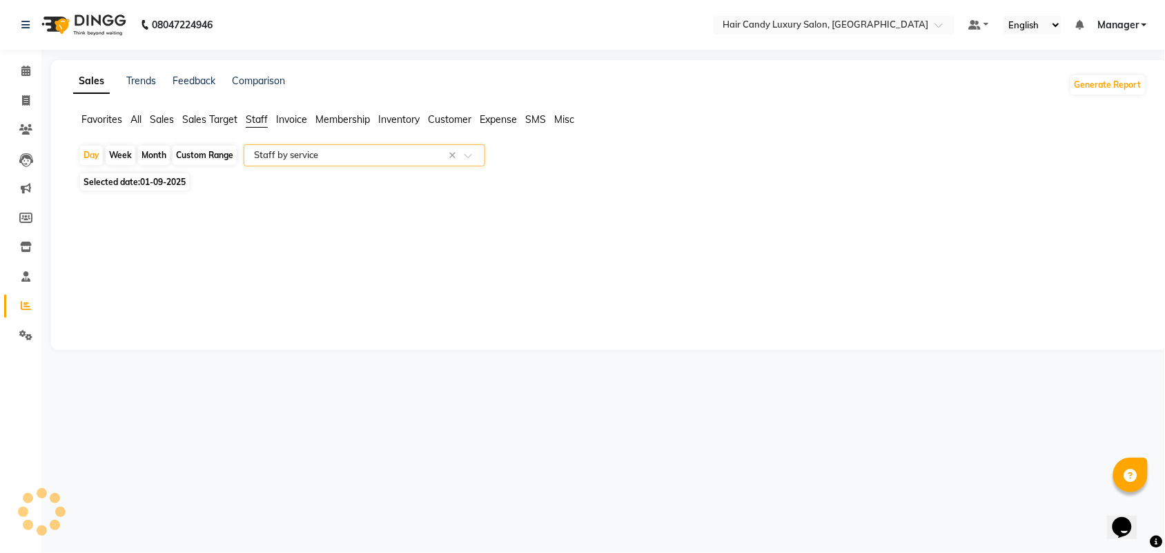
select select "full_report"
select select "csv"
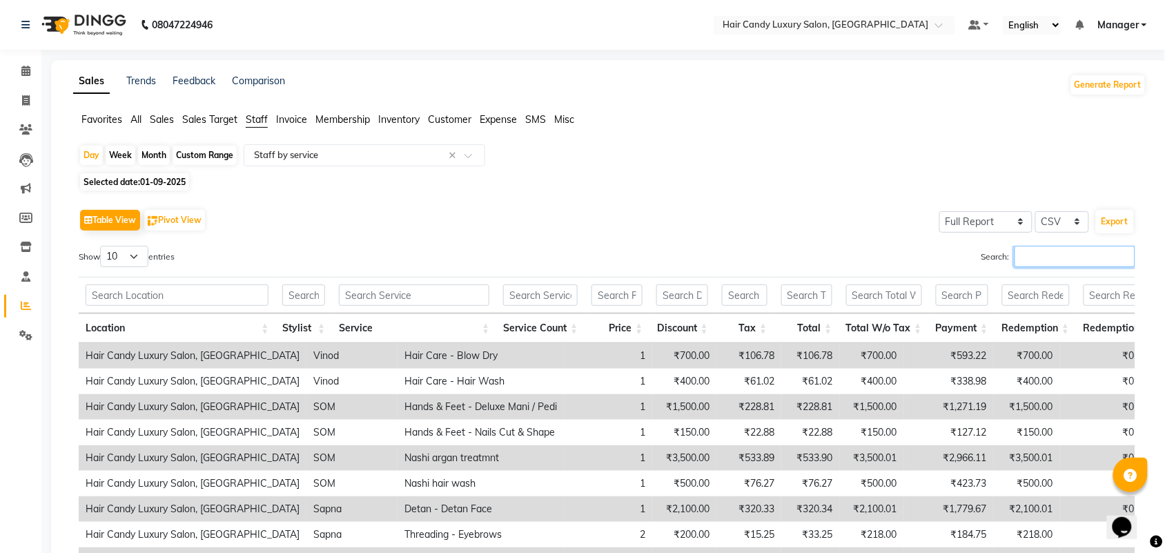
click at [1051, 253] on input "Search:" at bounding box center [1075, 256] width 121 height 21
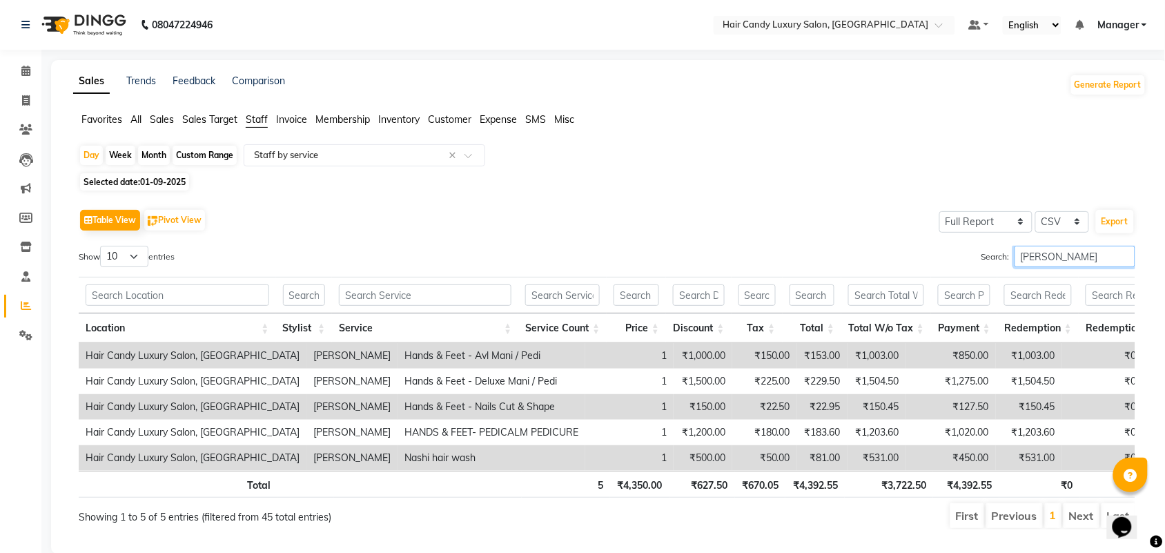
drag, startPoint x: 1085, startPoint y: 259, endPoint x: 0, endPoint y: 74, distance: 1100.9
click at [697, 258] on div "Search: [PERSON_NAME]" at bounding box center [877, 259] width 518 height 27
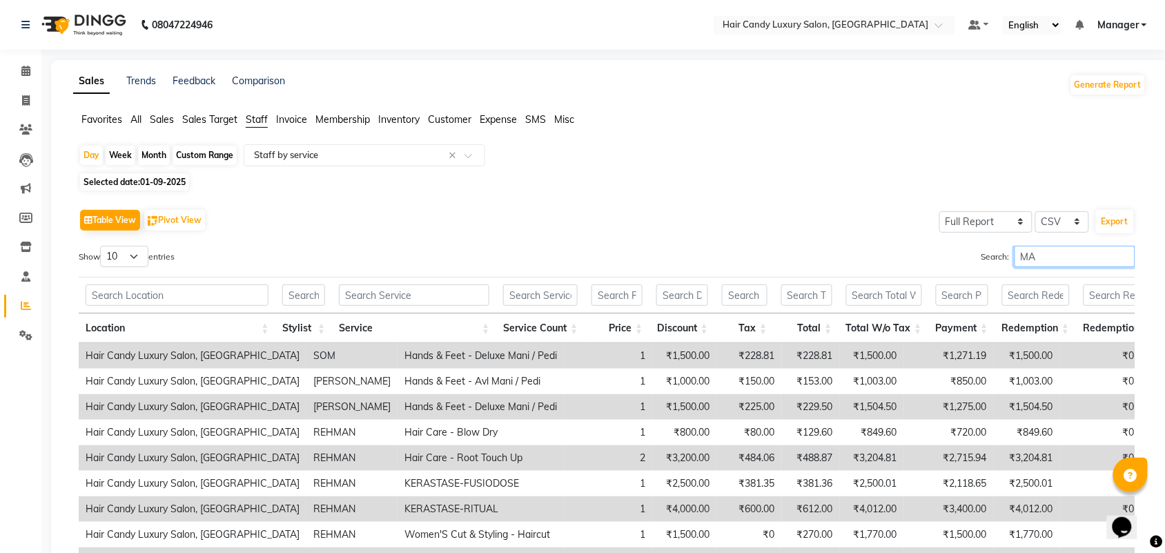
type input "M"
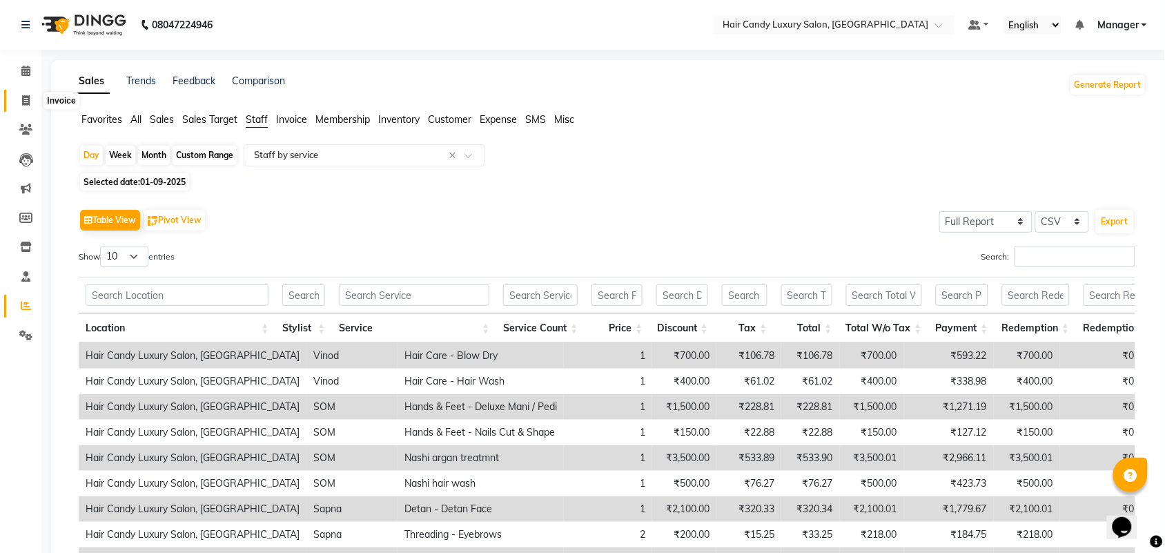
click at [24, 105] on icon at bounding box center [26, 100] width 8 height 10
select select "service"
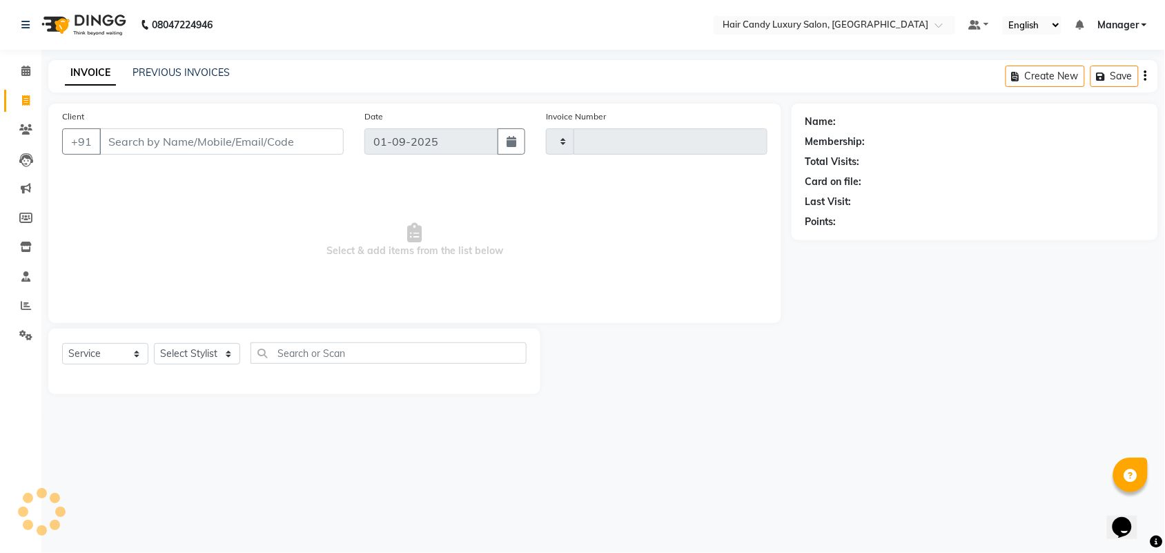
type input "6230"
select select "6645"
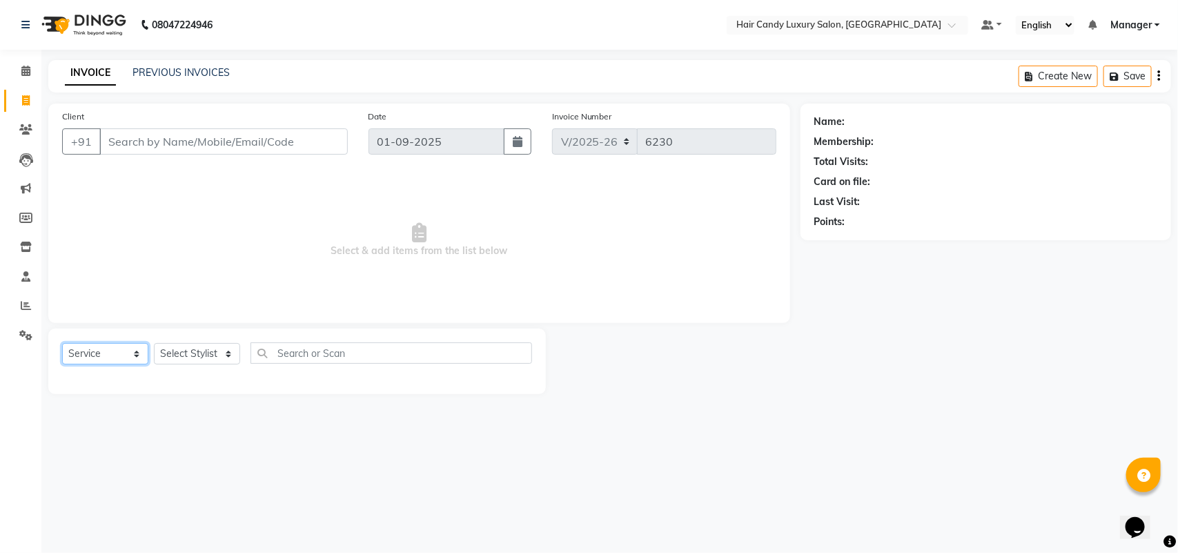
click at [104, 363] on select "Select Service Product Membership Package Voucher Prepaid Gift Card" at bounding box center [105, 353] width 86 height 21
select select "P"
click at [62, 343] on select "Select Service Product Membership Package Voucher Prepaid Gift Card" at bounding box center [105, 353] width 86 height 21
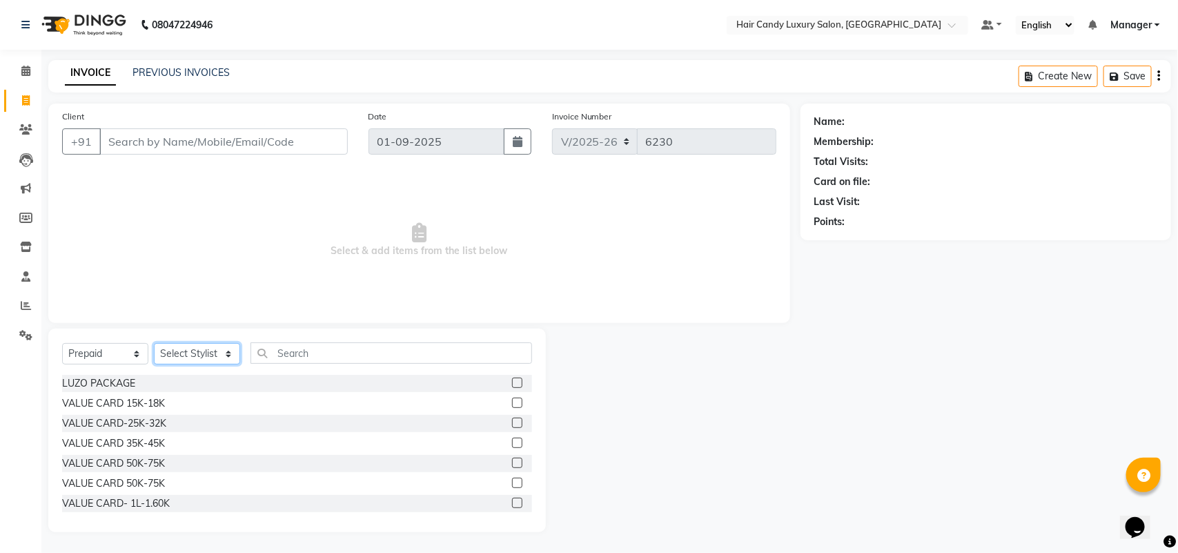
click at [184, 360] on select "Select Stylist Aman ANKIT MANAGER BHAWNA Bobby Chirag Danish Deepali Dhruv Gold…" at bounding box center [197, 353] width 86 height 21
select select "61488"
click at [154, 343] on select "Select Stylist Aman ANKIT MANAGER BHAWNA Bobby Chirag Danish Deepali Dhruv Gold…" at bounding box center [197, 353] width 86 height 21
click at [28, 97] on icon at bounding box center [26, 100] width 8 height 10
select select "service"
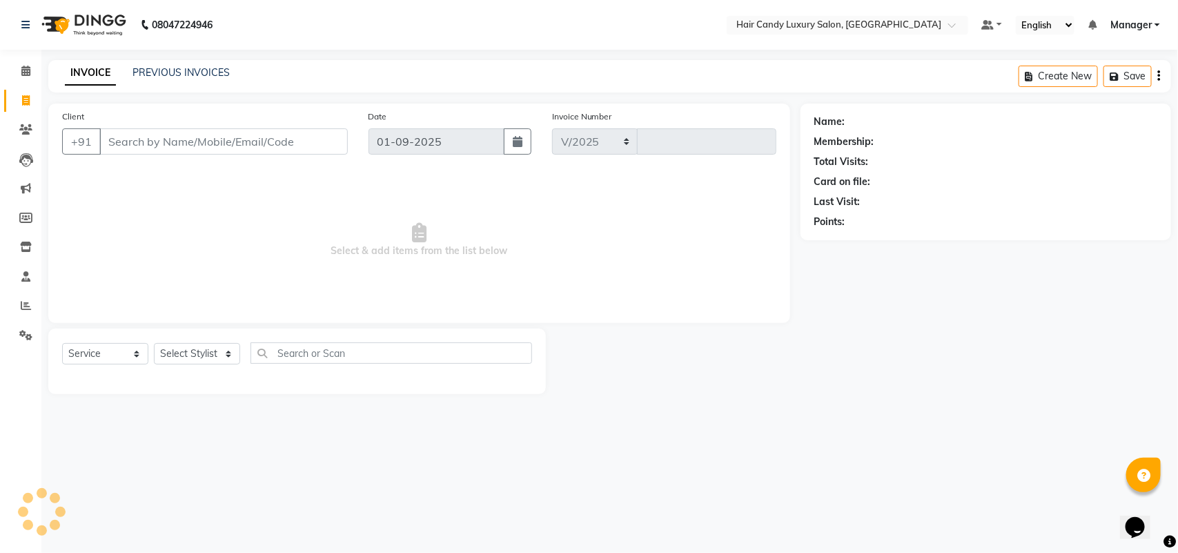
select select "6645"
type input "6230"
click at [81, 365] on div "Select Service Product Membership Package Voucher Prepaid Gift Card Select Styl…" at bounding box center [297, 358] width 470 height 32
click at [88, 357] on select "Select Service Product Membership Package Voucher Prepaid Gift Card" at bounding box center [105, 353] width 86 height 21
select select "P"
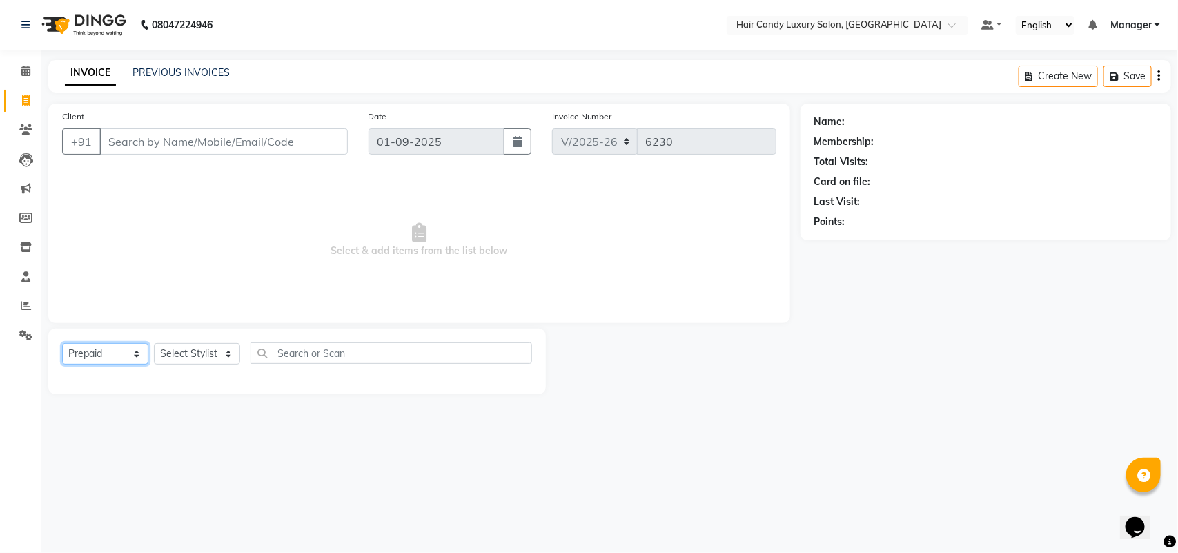
click at [62, 343] on select "Select Service Product Membership Package Voucher Prepaid Gift Card" at bounding box center [105, 353] width 86 height 21
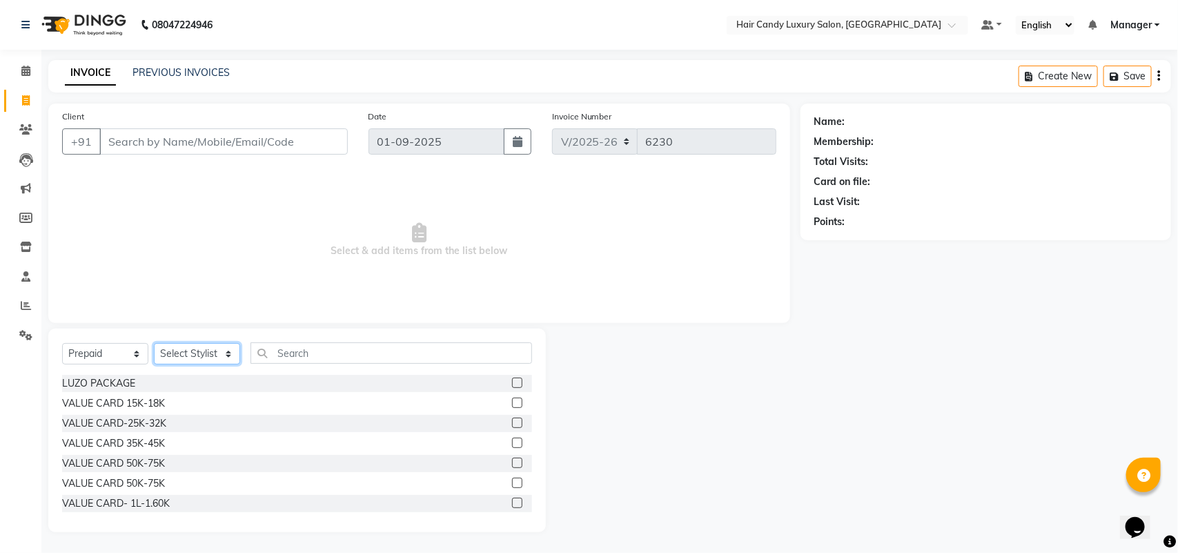
click at [202, 353] on select "Select Stylist Aman ANKIT MANAGER BHAWNA Bobby Chirag Danish Deepali Dhruv Gold…" at bounding box center [197, 353] width 86 height 21
select select "61488"
click at [154, 343] on select "Select Stylist Aman ANKIT MANAGER BHAWNA Bobby Chirag Danish Deepali Dhruv Gold…" at bounding box center [197, 353] width 86 height 21
click at [512, 402] on label at bounding box center [517, 403] width 10 height 10
click at [512, 402] on input "checkbox" at bounding box center [516, 403] width 9 height 9
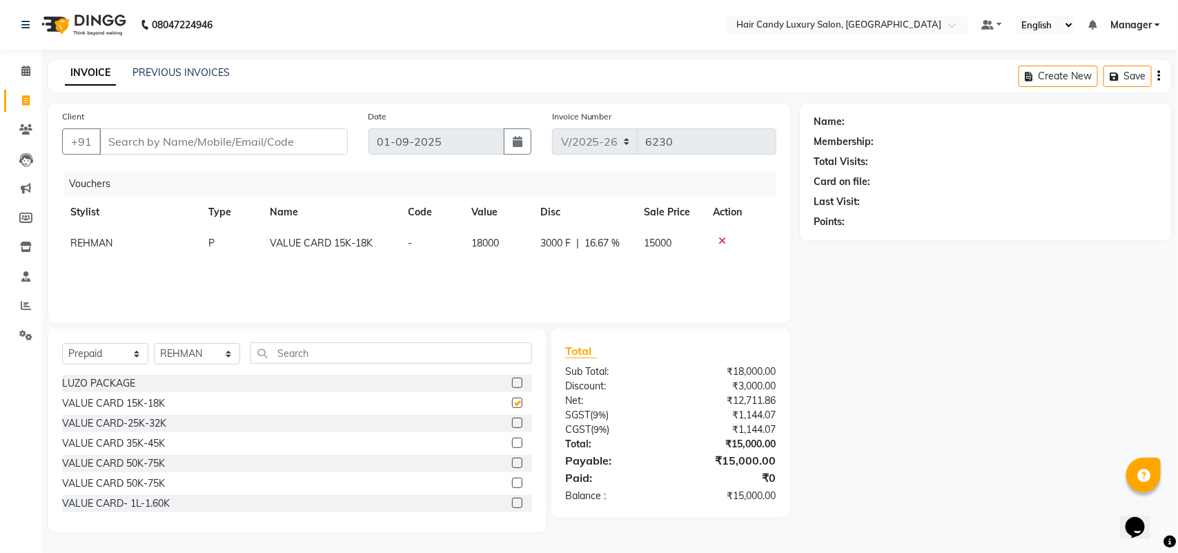
checkbox input "false"
click at [284, 124] on div "Client +91" at bounding box center [205, 137] width 307 height 57
click at [283, 148] on input "Client" at bounding box center [223, 141] width 249 height 26
type input "9891136666"
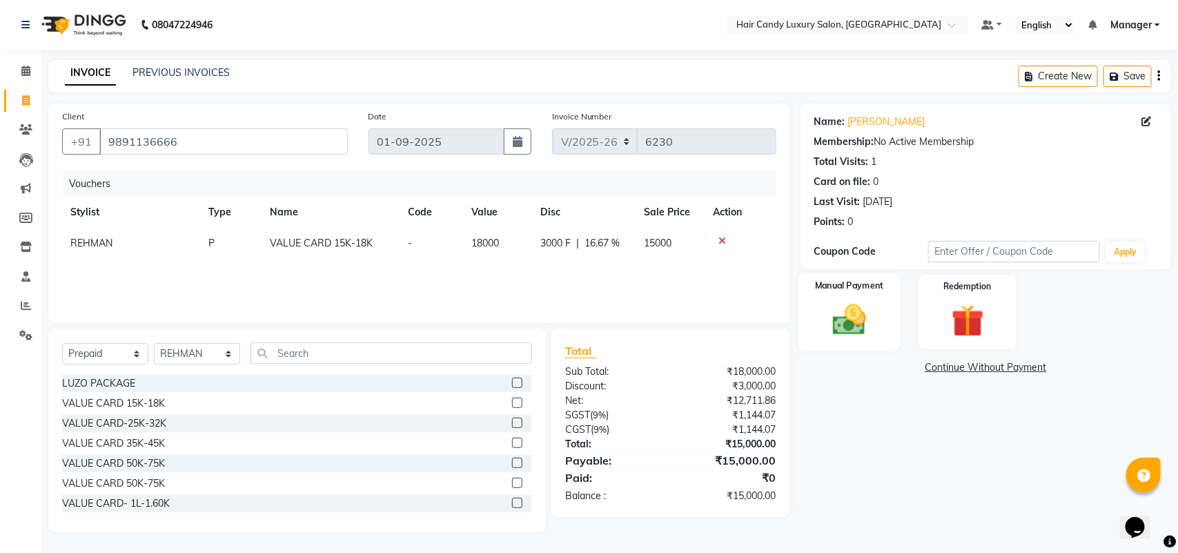
click at [860, 324] on img at bounding box center [849, 319] width 55 height 39
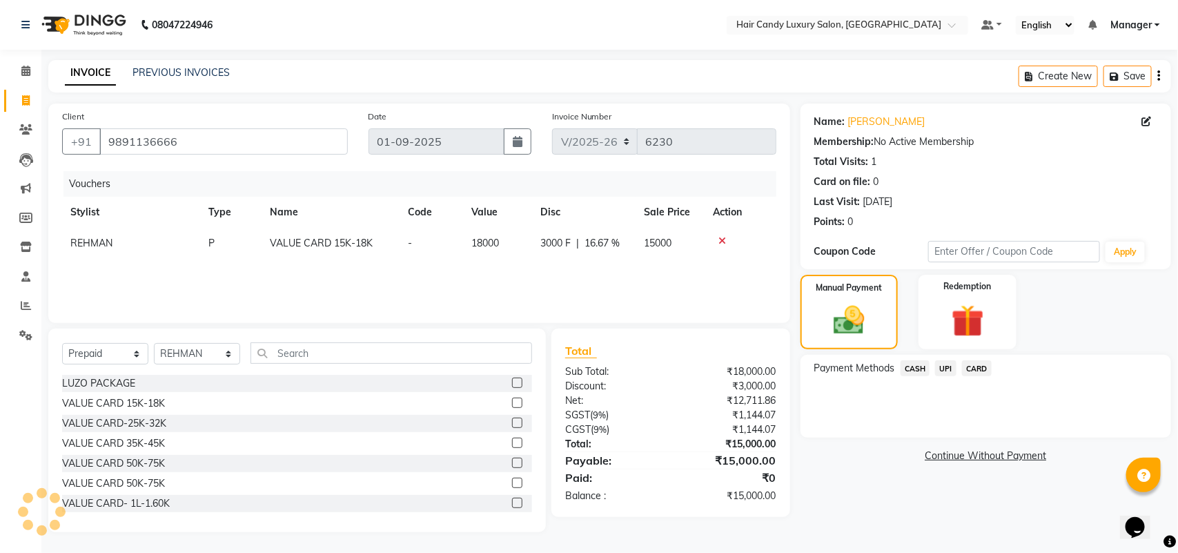
click at [912, 367] on span "CASH" at bounding box center [916, 368] width 30 height 16
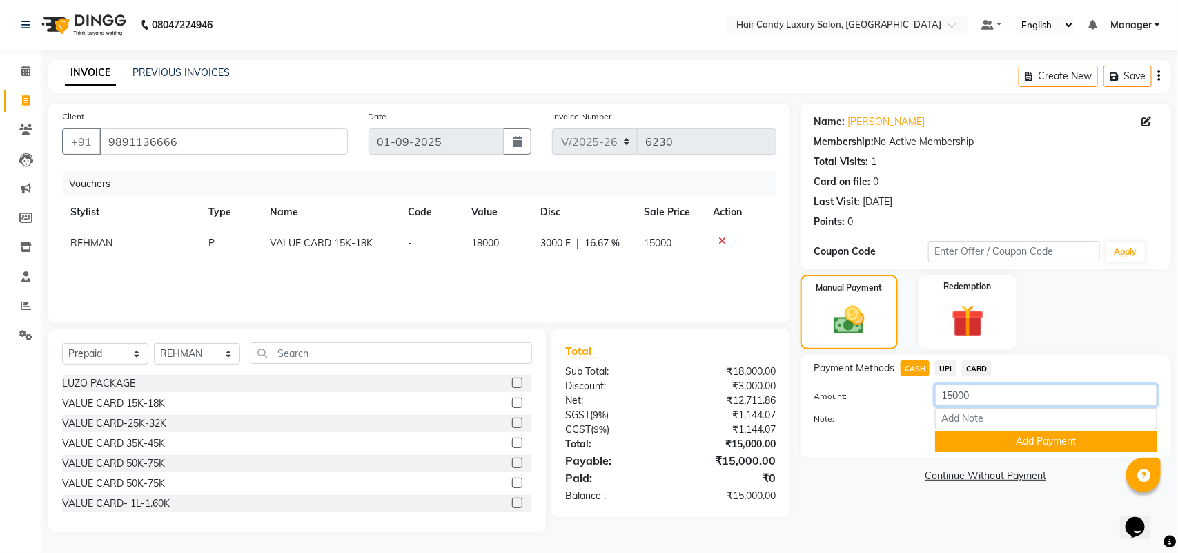
drag, startPoint x: 980, startPoint y: 391, endPoint x: 98, endPoint y: 122, distance: 922.5
click at [716, 331] on div "Client +91 9891136666 Date 01-09-2025 Invoice Number V/2025 V/2025-26 6230 Vouc…" at bounding box center [610, 318] width 1144 height 429
type input "10000"
click at [1008, 447] on button "Add Payment" at bounding box center [1046, 441] width 222 height 21
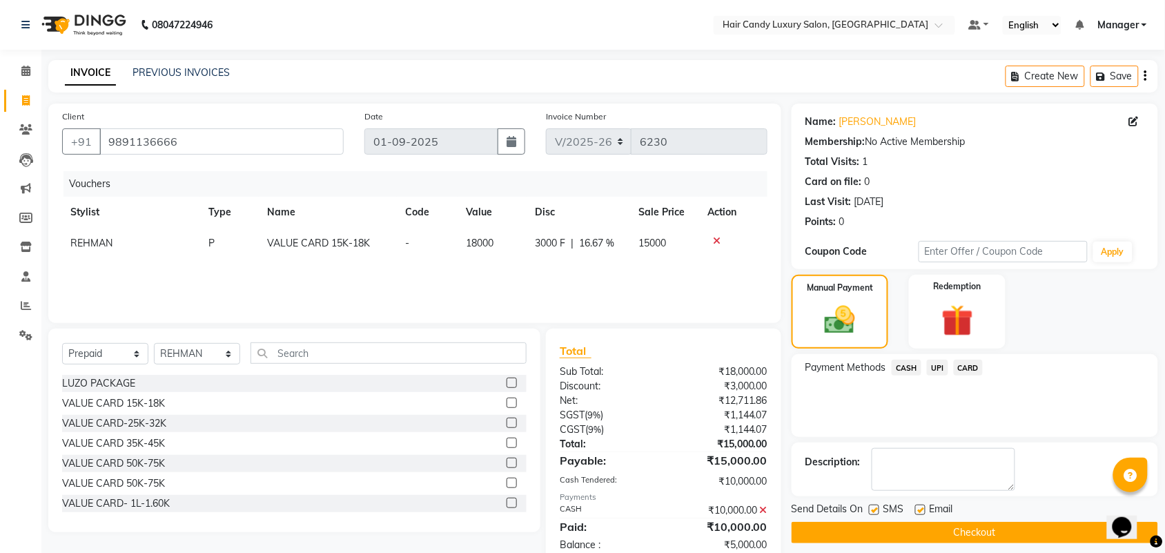
scroll to position [33, 0]
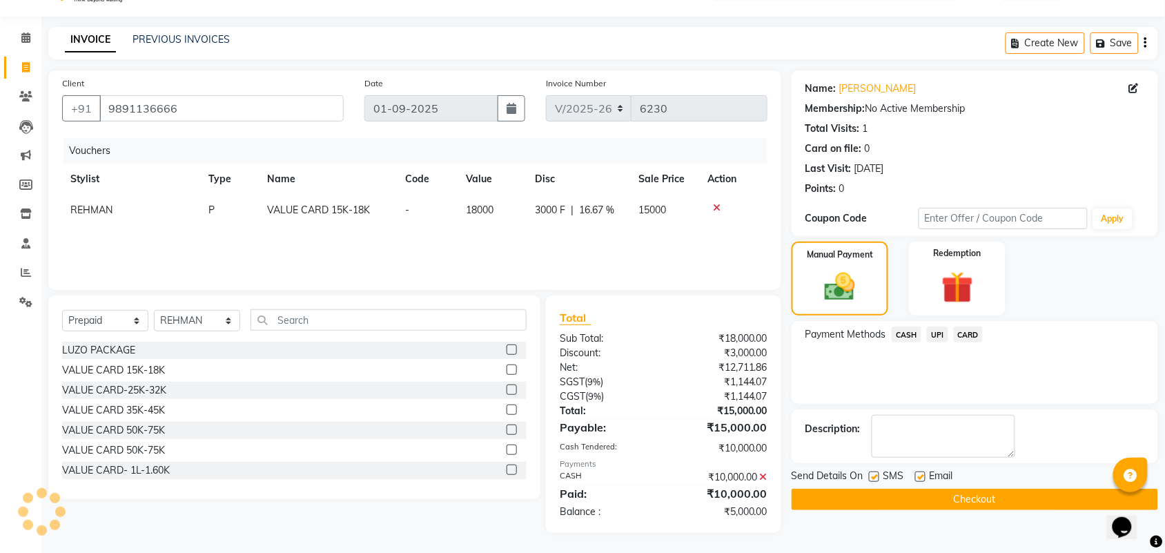
click at [940, 492] on button "Checkout" at bounding box center [975, 499] width 367 height 21
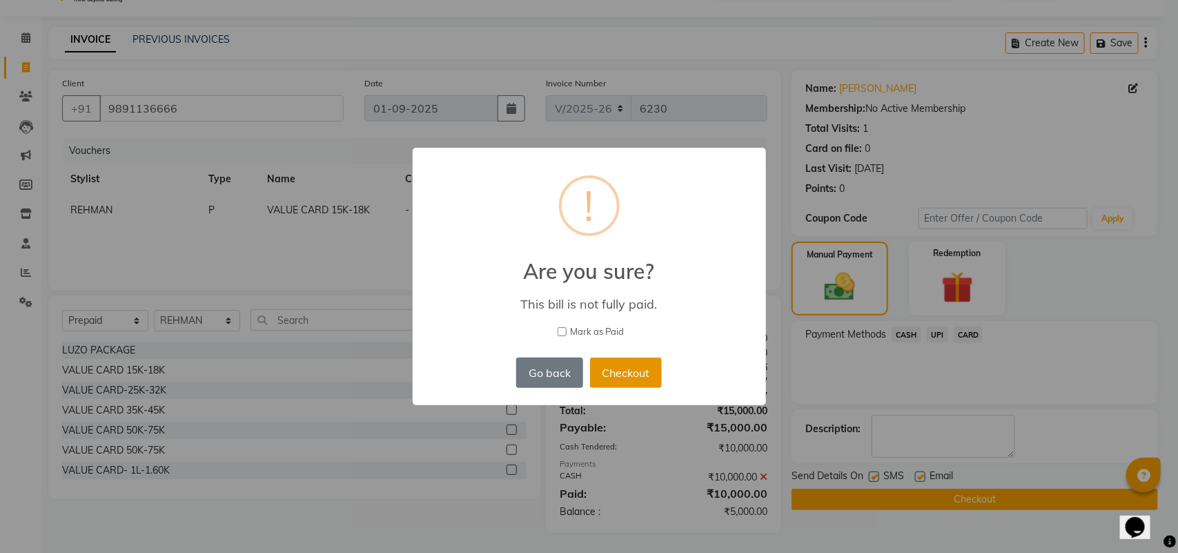
click at [640, 380] on button "Checkout" at bounding box center [626, 373] width 72 height 30
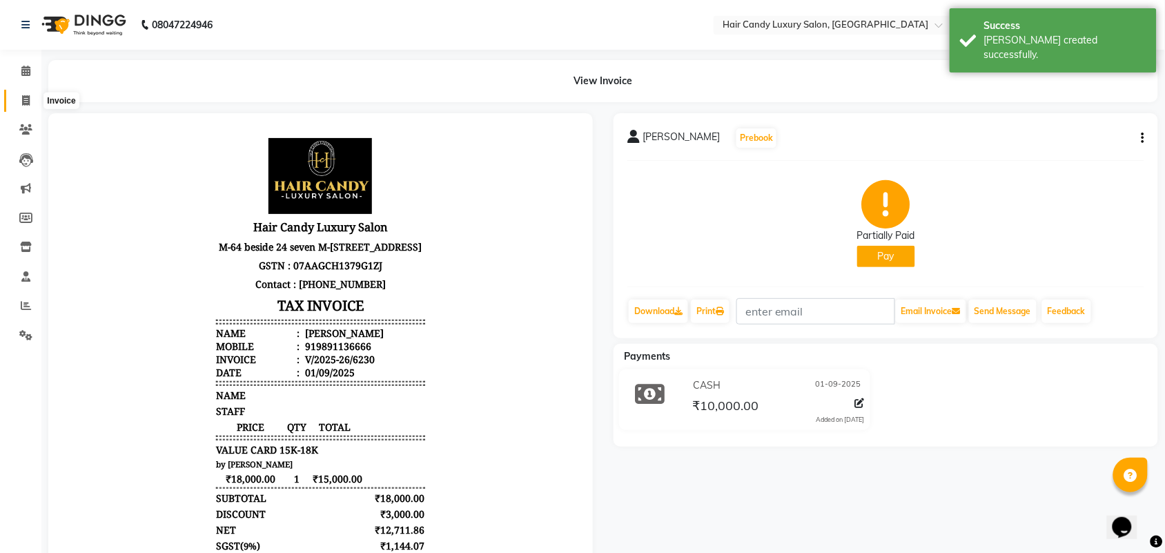
click at [28, 98] on icon at bounding box center [26, 100] width 8 height 10
select select "service"
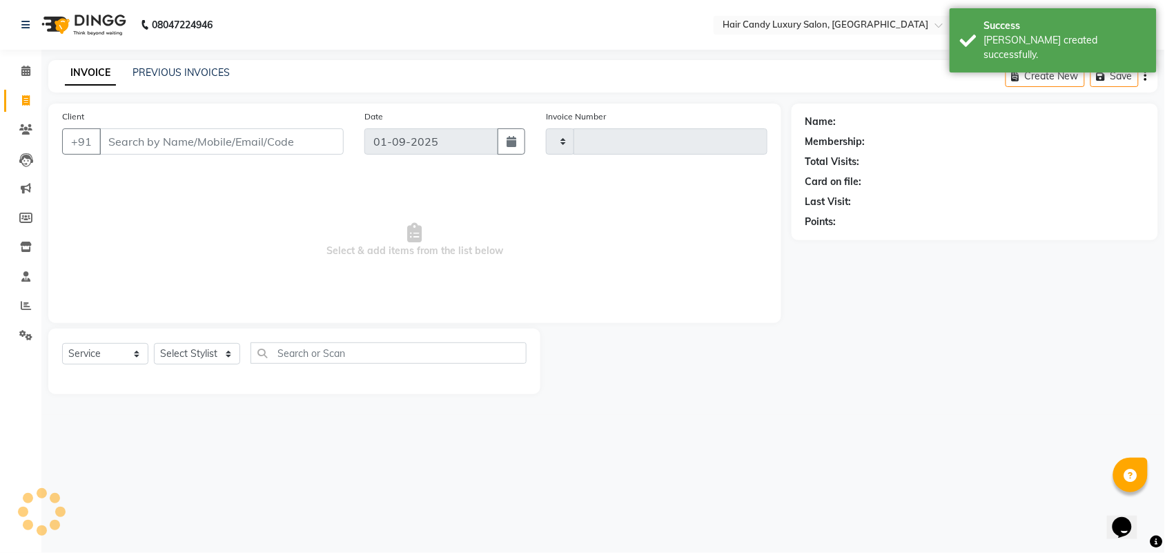
type input "6231"
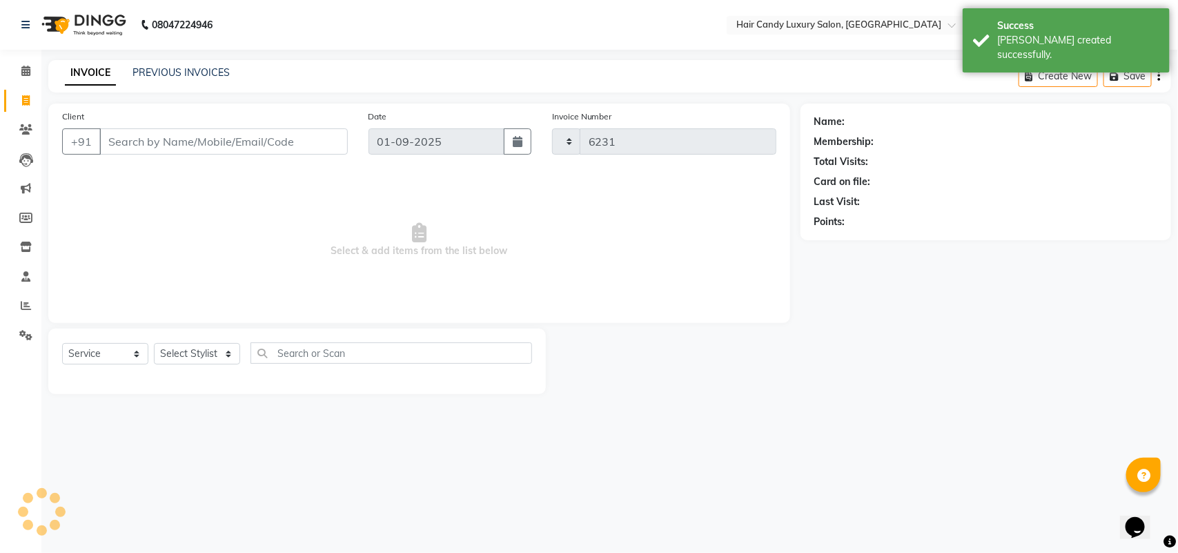
select select "6645"
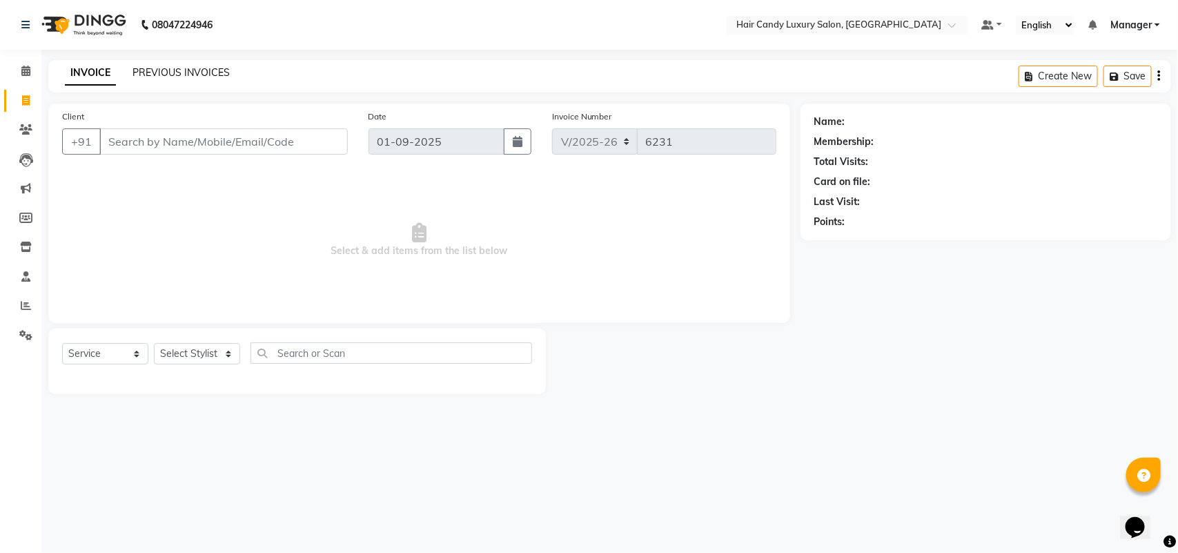
click at [178, 77] on link "PREVIOUS INVOICES" at bounding box center [181, 72] width 97 height 12
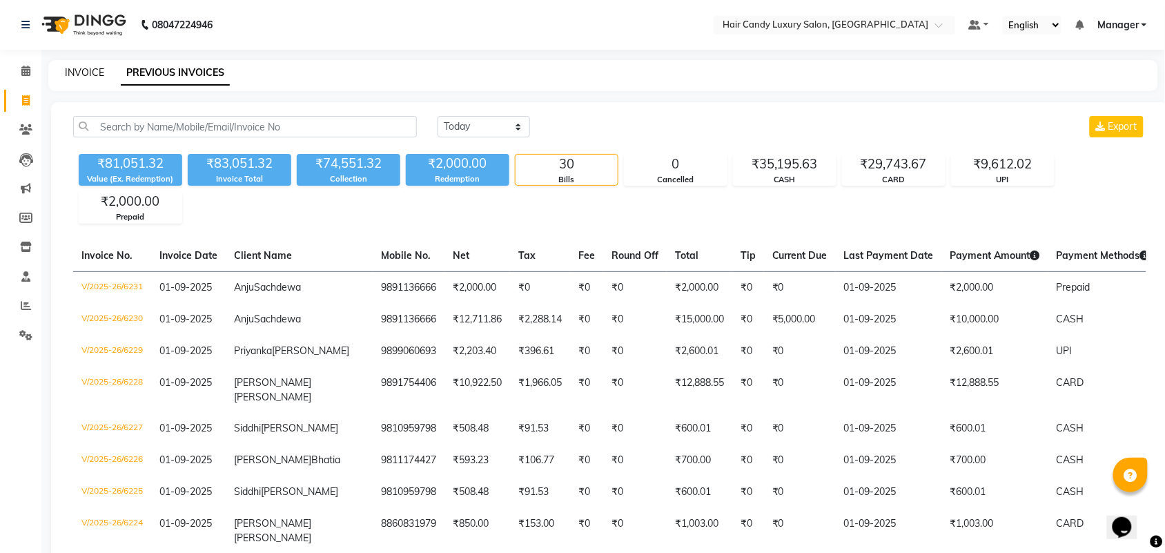
click at [73, 73] on link "INVOICE" at bounding box center [84, 72] width 39 height 12
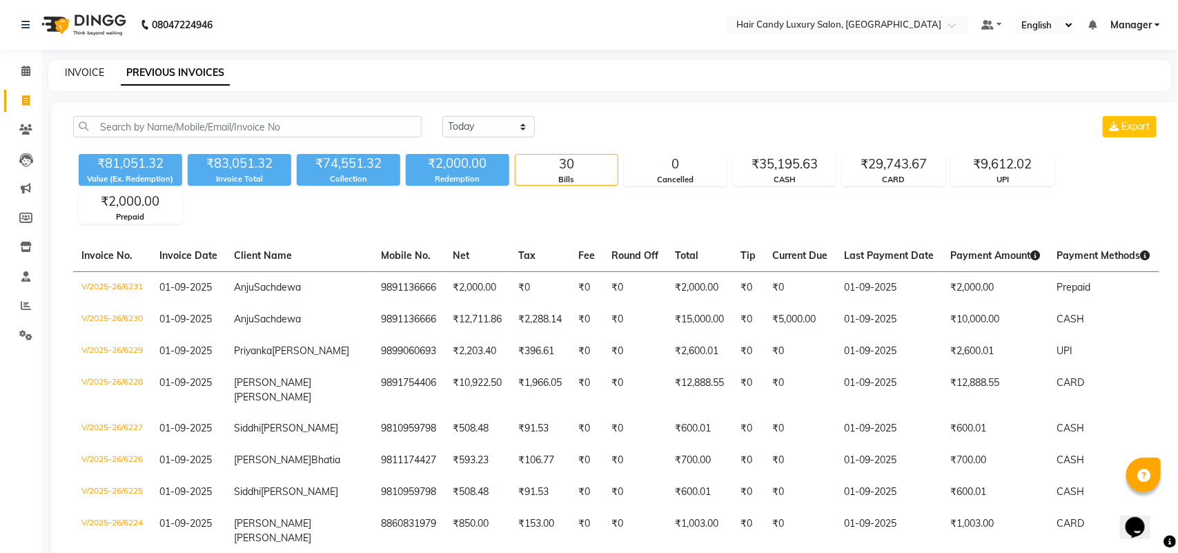
select select "service"
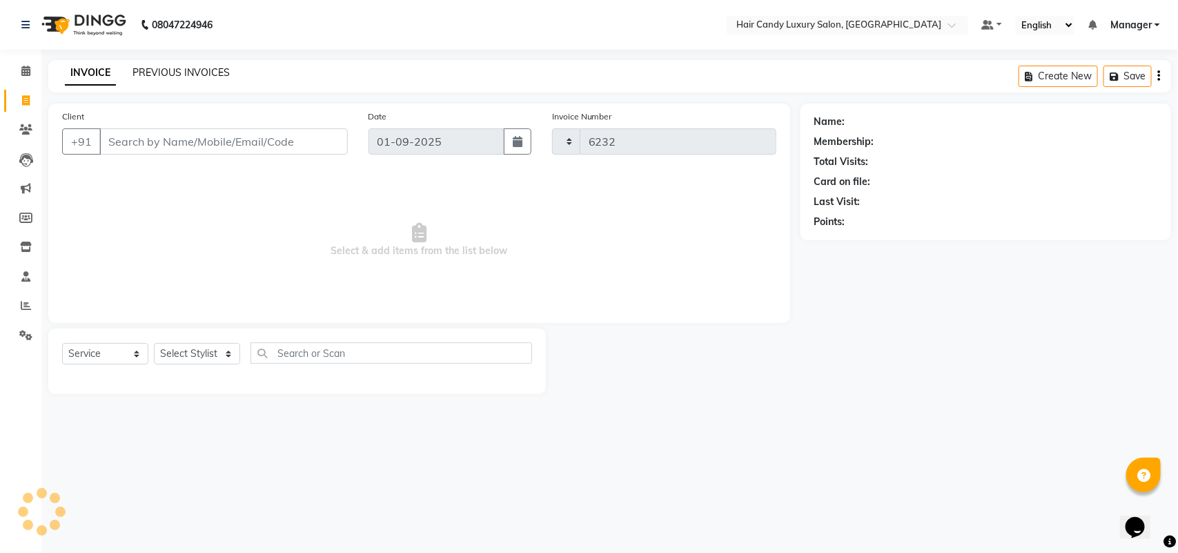
click at [160, 67] on link "PREVIOUS INVOICES" at bounding box center [181, 72] width 97 height 12
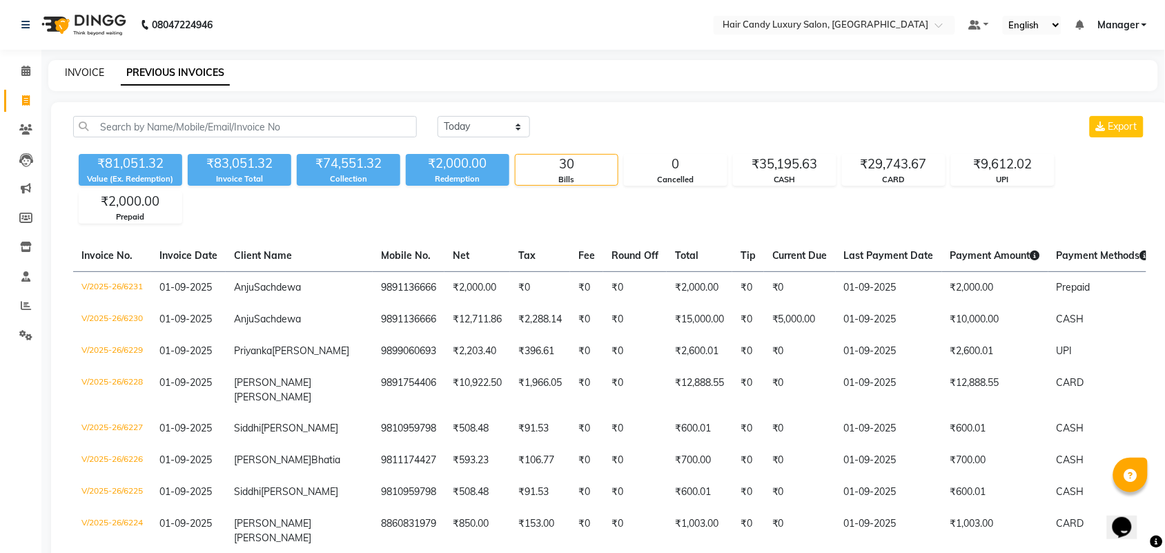
click at [74, 69] on link "INVOICE" at bounding box center [84, 72] width 39 height 12
select select "service"
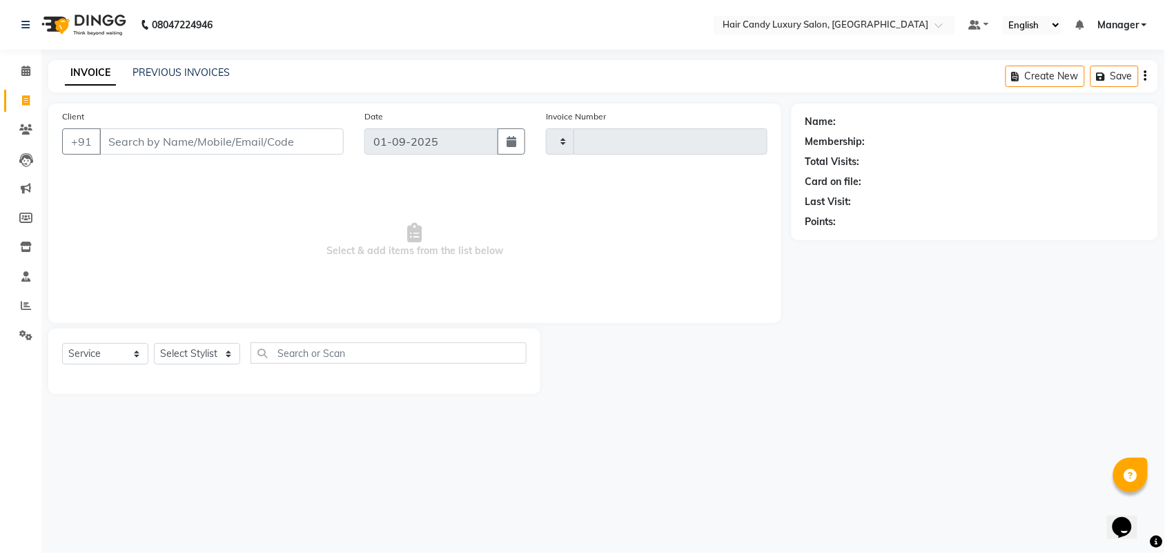
type input "6232"
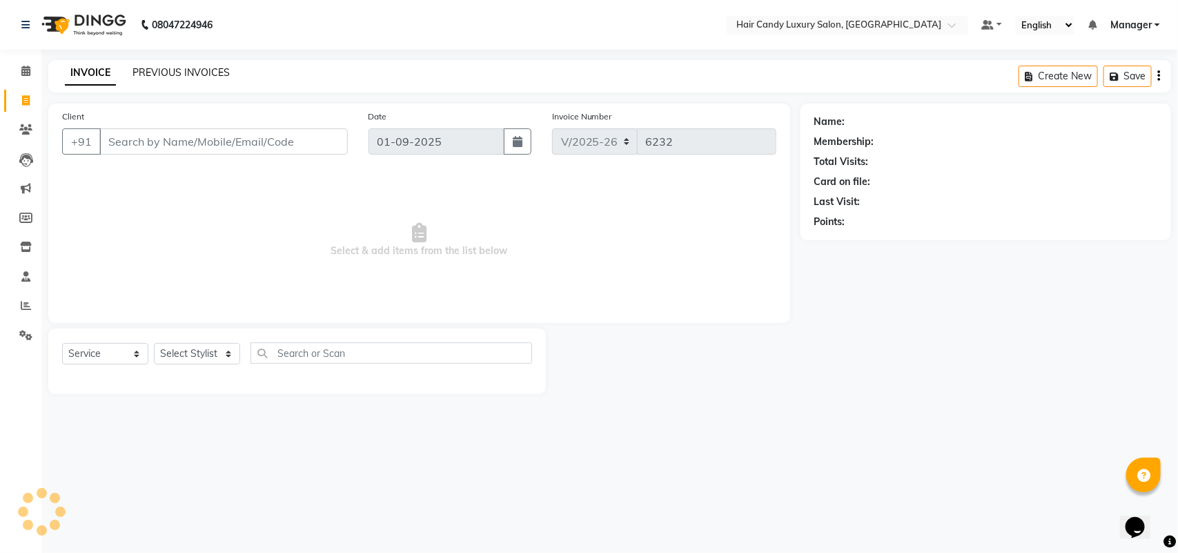
click at [166, 69] on link "PREVIOUS INVOICES" at bounding box center [181, 72] width 97 height 12
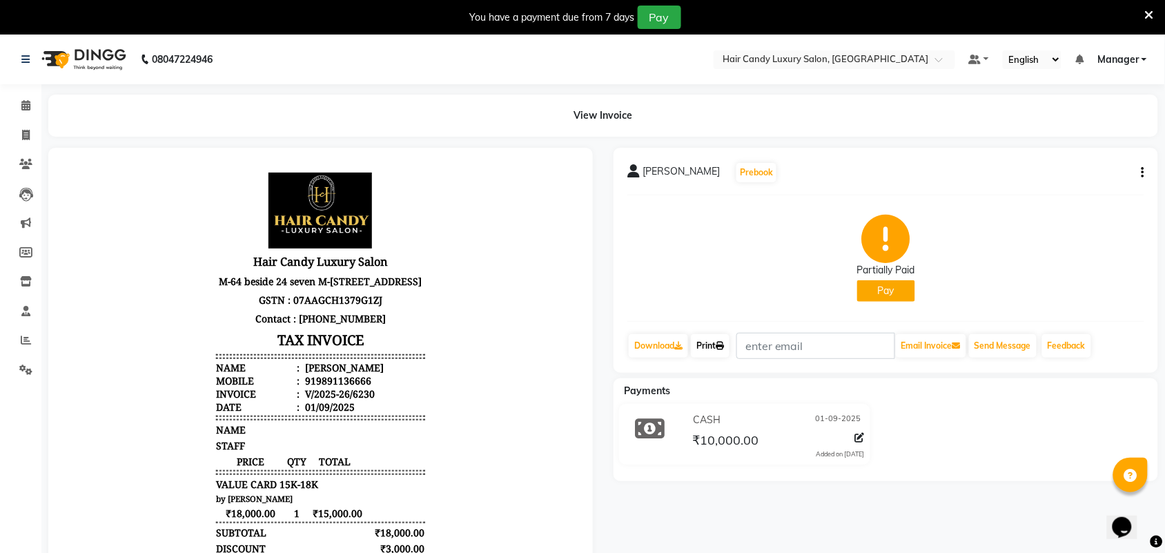
click at [724, 347] on icon at bounding box center [720, 346] width 8 height 8
click at [17, 133] on span at bounding box center [26, 136] width 24 height 16
select select "service"
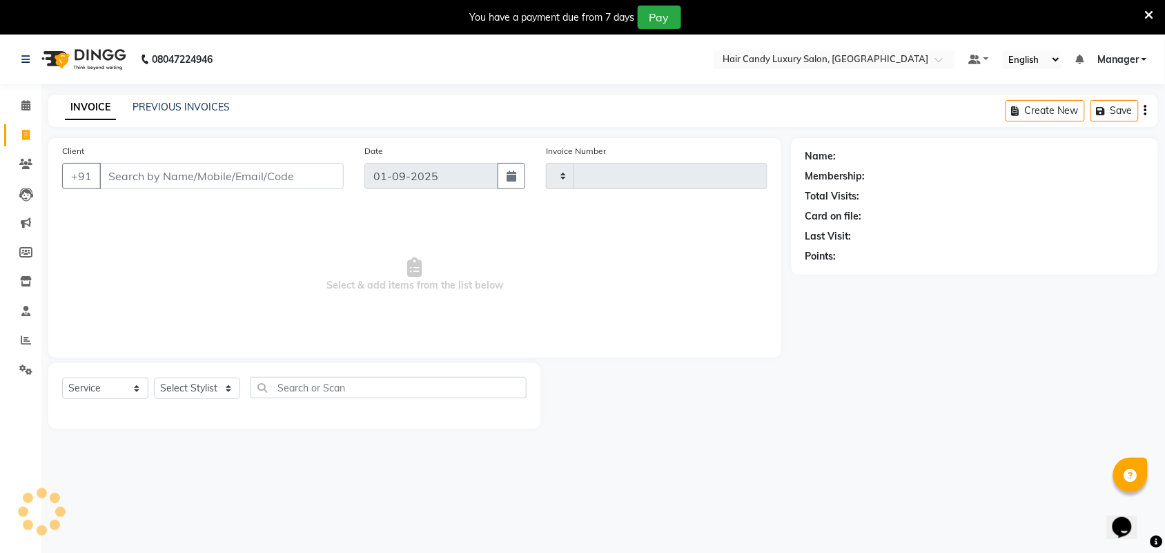
scroll to position [35, 0]
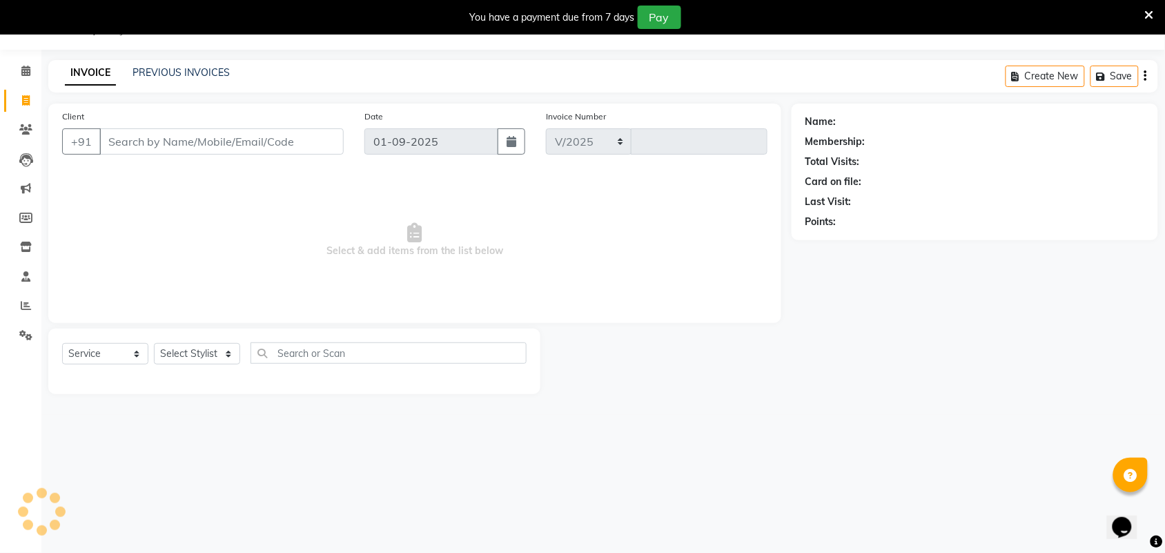
select select "6645"
type input "6232"
